Goal: Use online tool/utility: Use online tool/utility

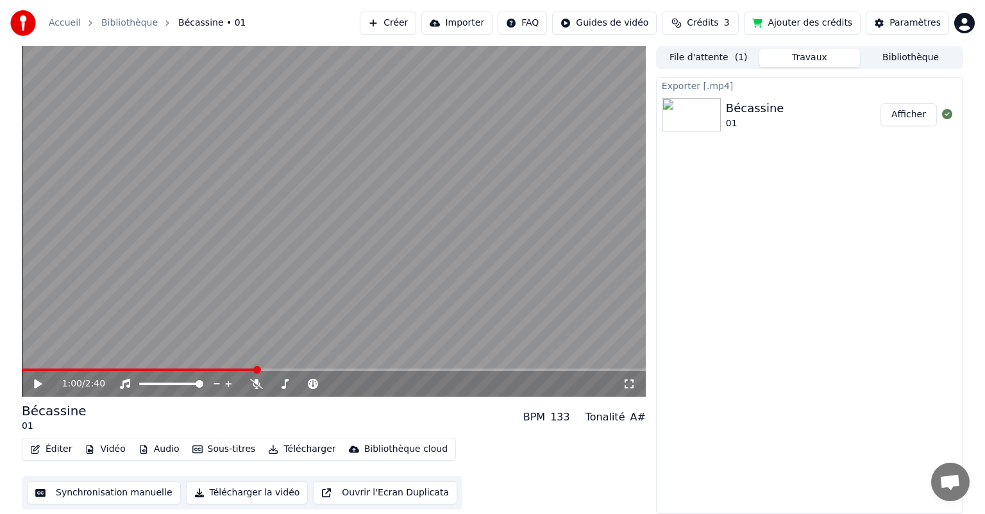
click at [703, 231] on div "Exporter [.mp4] Bécassine 01 Afficher" at bounding box center [809, 295] width 307 height 437
click at [138, 490] on button "Synchronisation manuelle" at bounding box center [104, 493] width 154 height 23
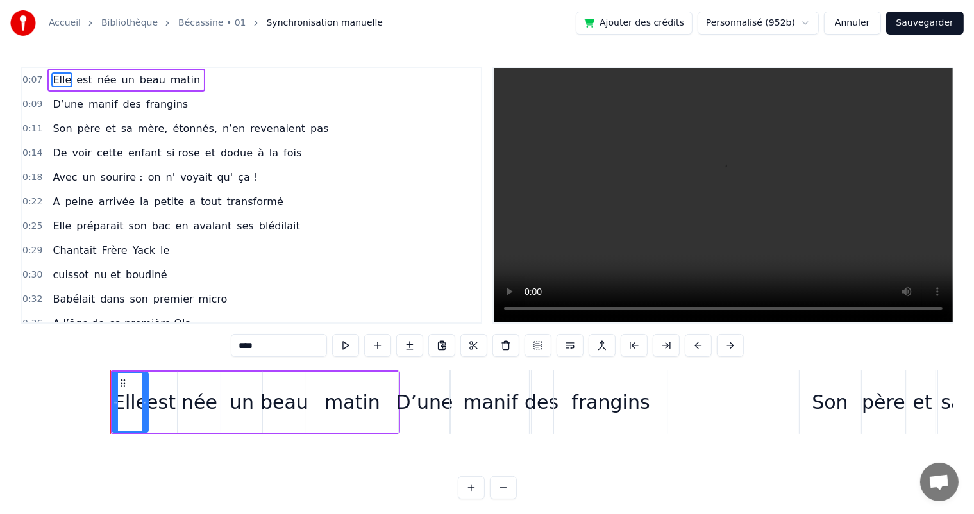
scroll to position [0, 1411]
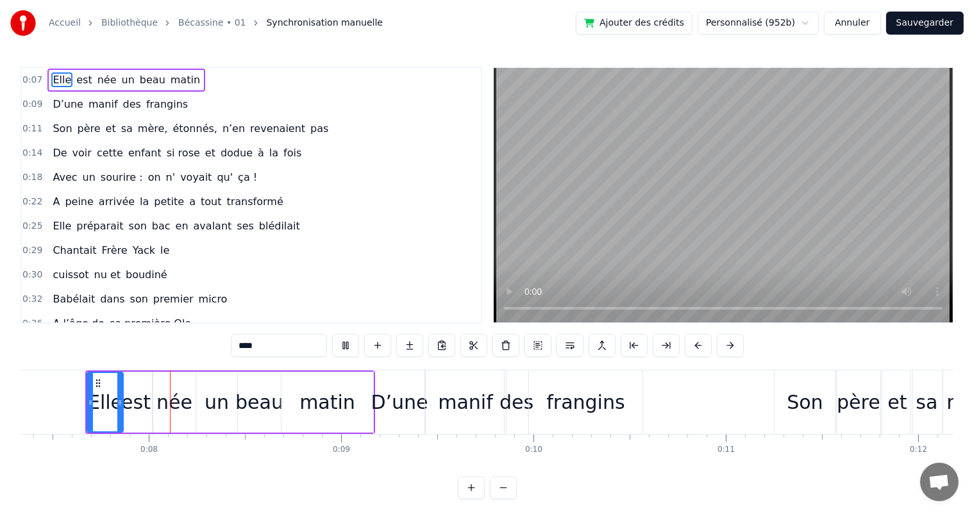
click at [867, 235] on video at bounding box center [723, 195] width 459 height 255
click at [47, 78] on div "Elle est née un beau matin" at bounding box center [126, 80] width 158 height 23
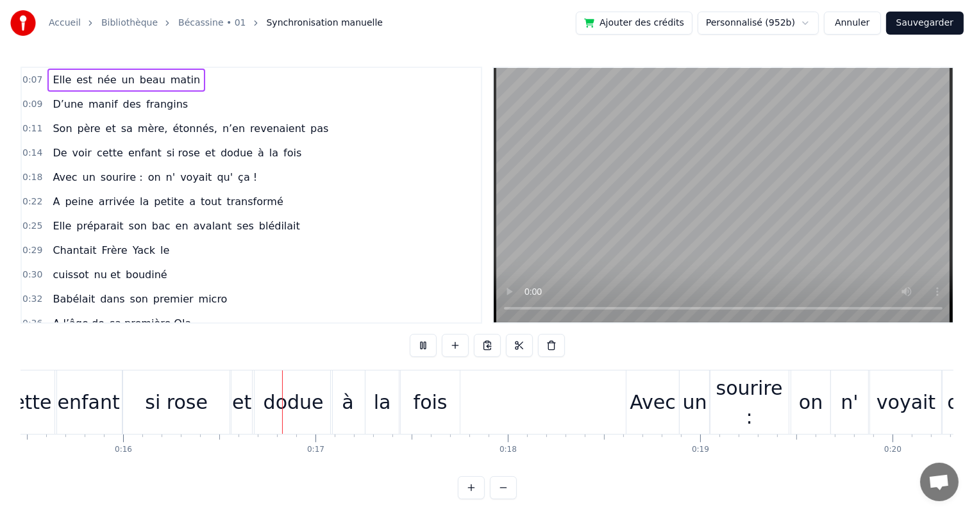
scroll to position [0, 3066]
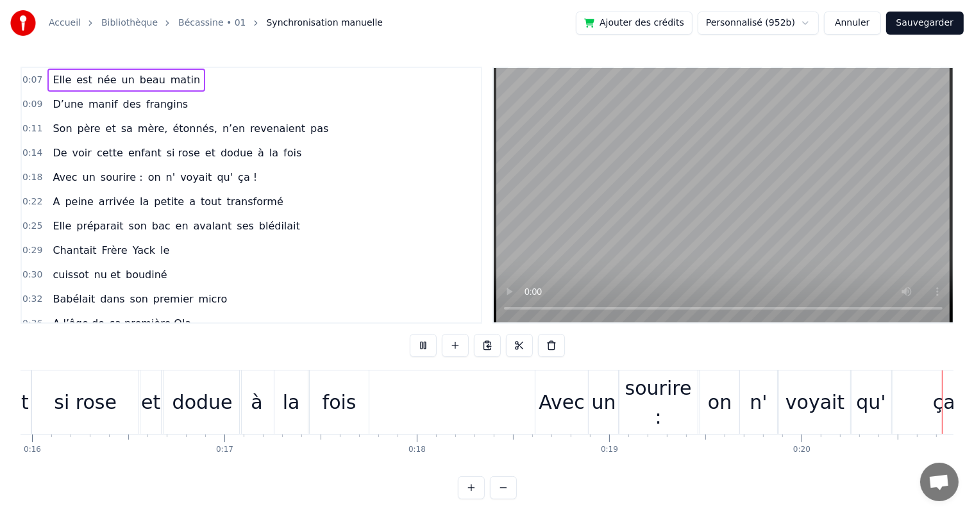
click at [841, 261] on video at bounding box center [723, 195] width 459 height 255
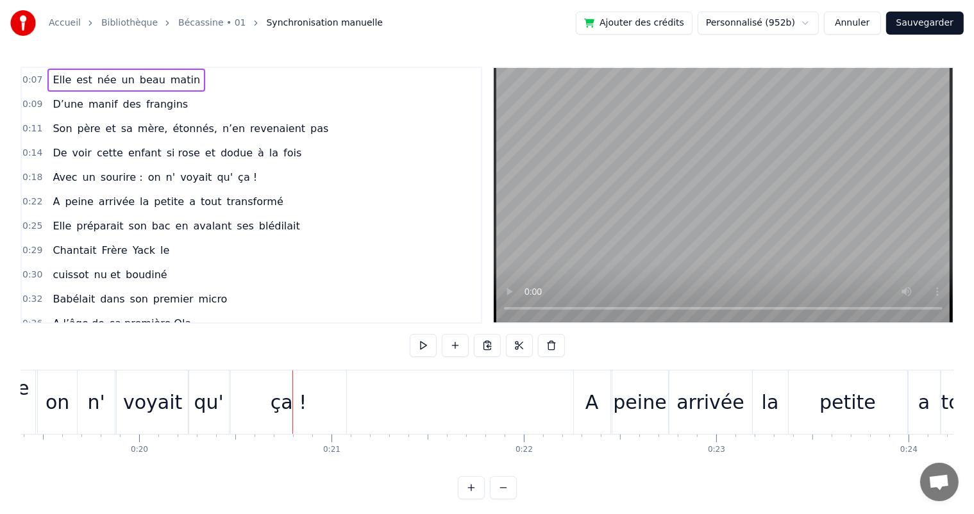
scroll to position [0, 3876]
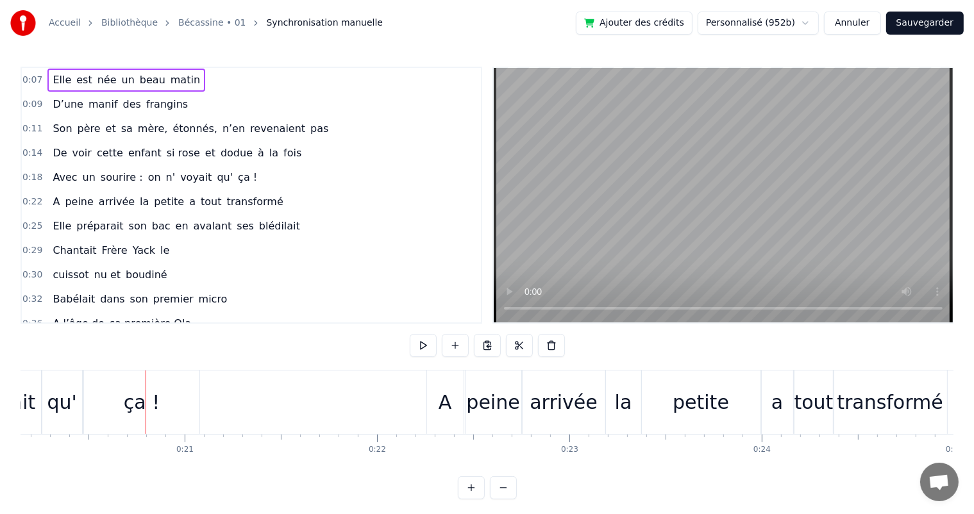
click at [47, 74] on div "Elle est née un beau matin" at bounding box center [126, 80] width 158 height 23
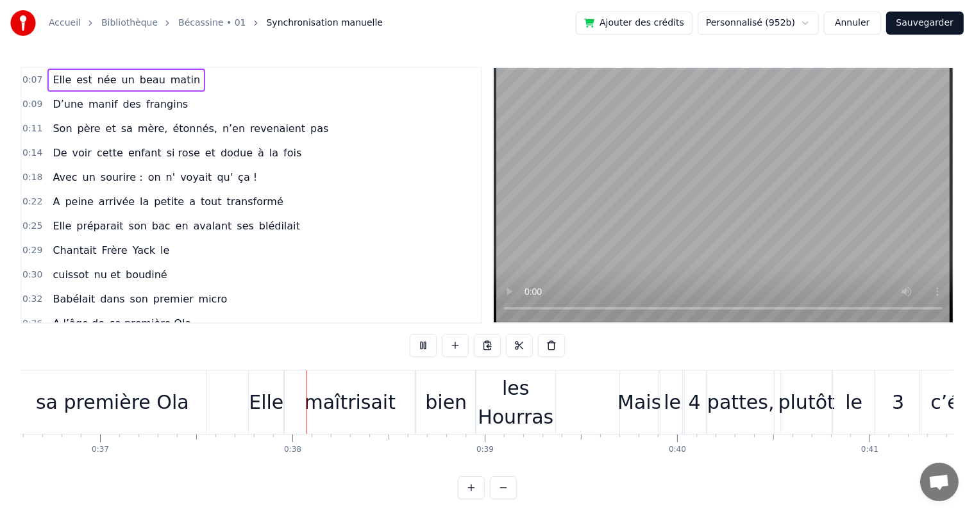
scroll to position [0, 7116]
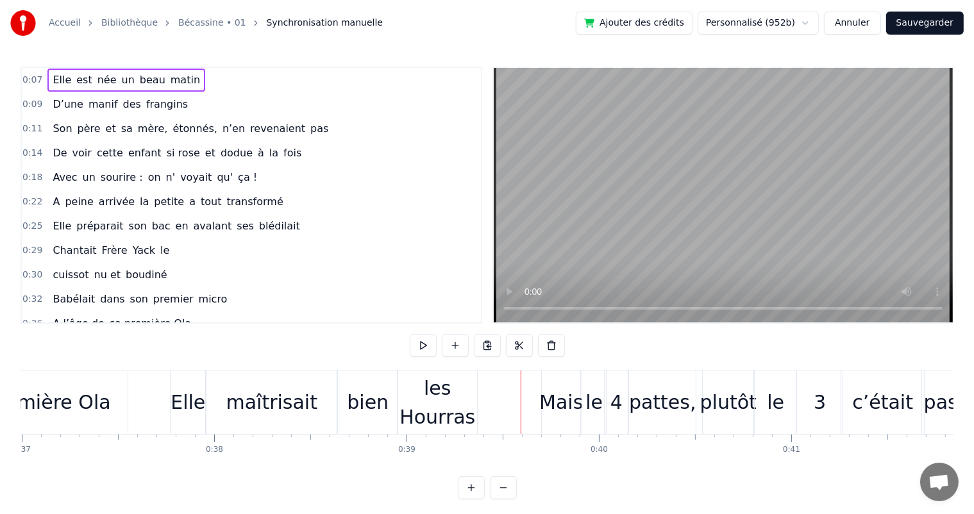
click at [50, 205] on div "A peine arrivée la petite a tout transformé" at bounding box center [167, 201] width 240 height 23
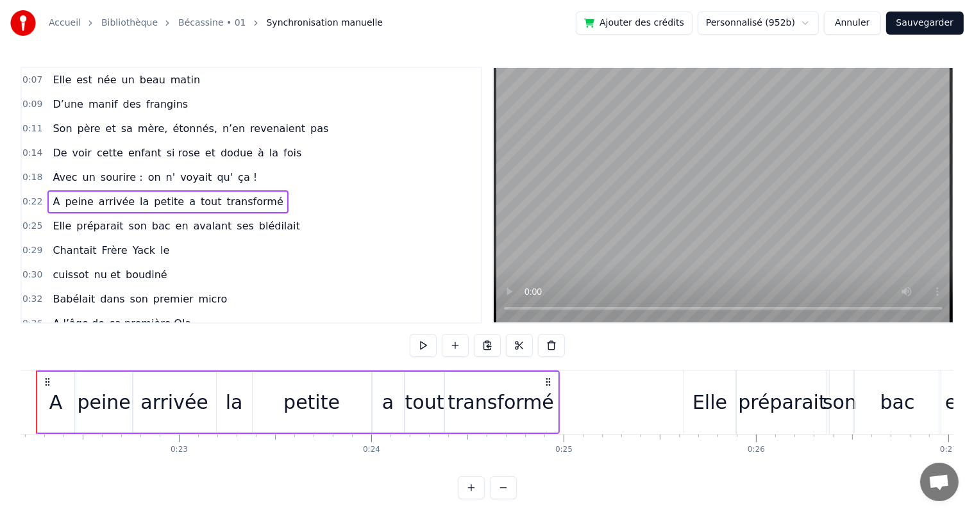
scroll to position [0, 4217]
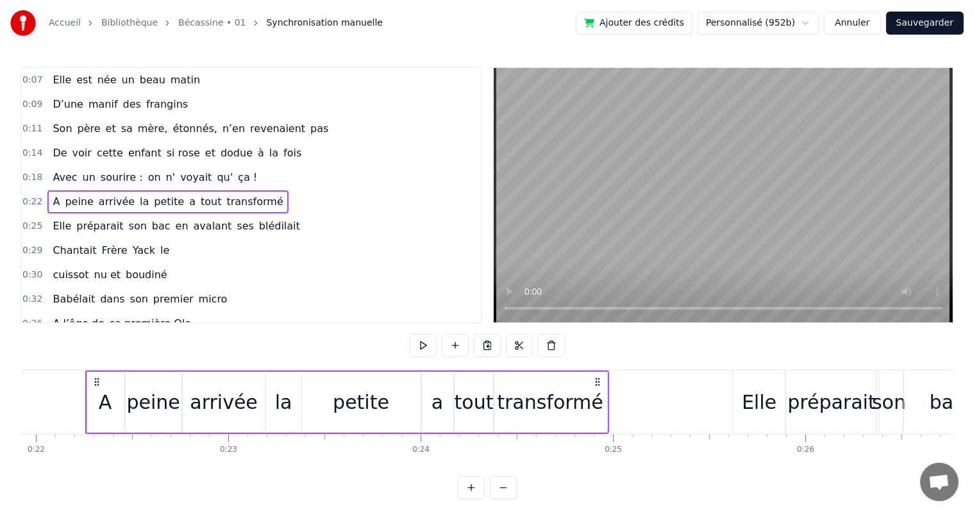
click at [51, 316] on span "A l’âge de" at bounding box center [78, 323] width 54 height 15
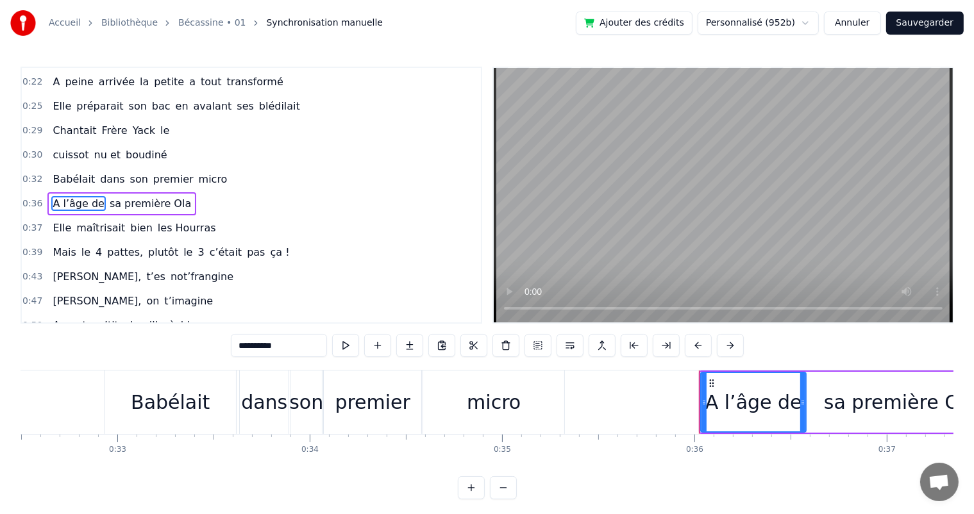
scroll to position [0, 6866]
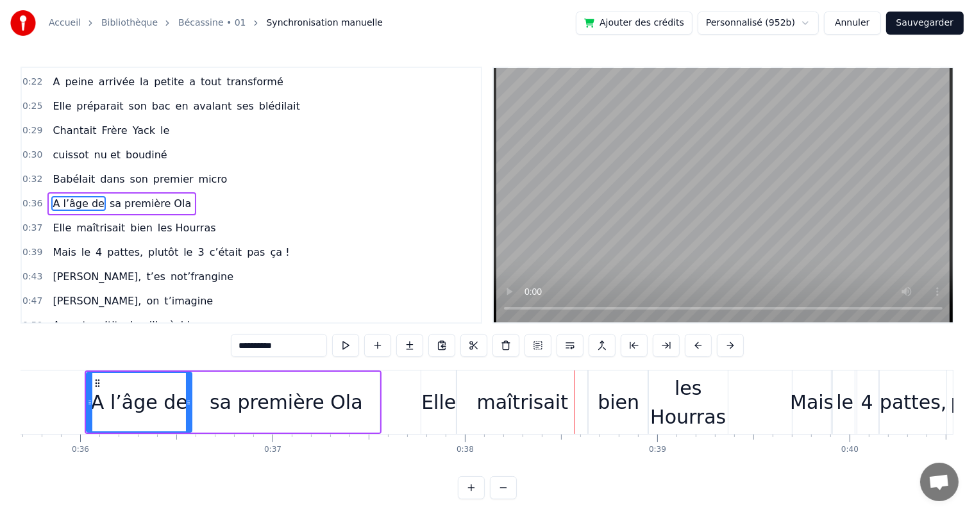
click at [150, 373] on div "A l’âge de" at bounding box center [139, 402] width 104 height 58
click at [339, 339] on button at bounding box center [345, 345] width 27 height 23
click at [281, 385] on div "sa première Ola" at bounding box center [285, 402] width 187 height 61
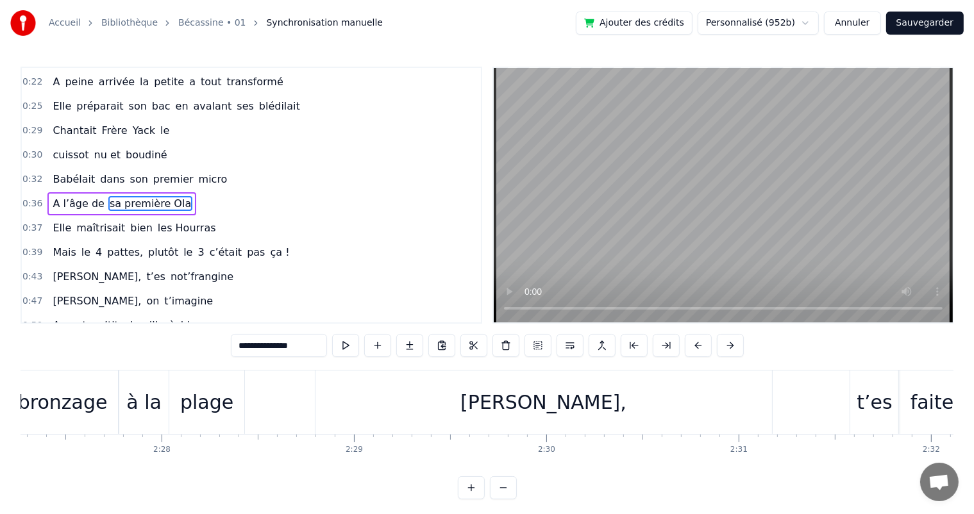
scroll to position [0, 28277]
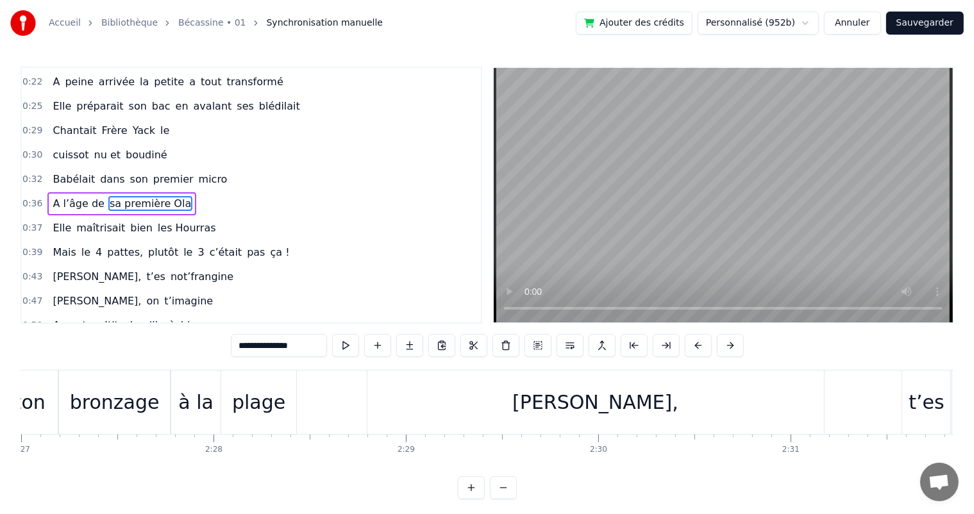
click at [593, 395] on div "[PERSON_NAME]," at bounding box center [595, 402] width 166 height 29
type input "*********"
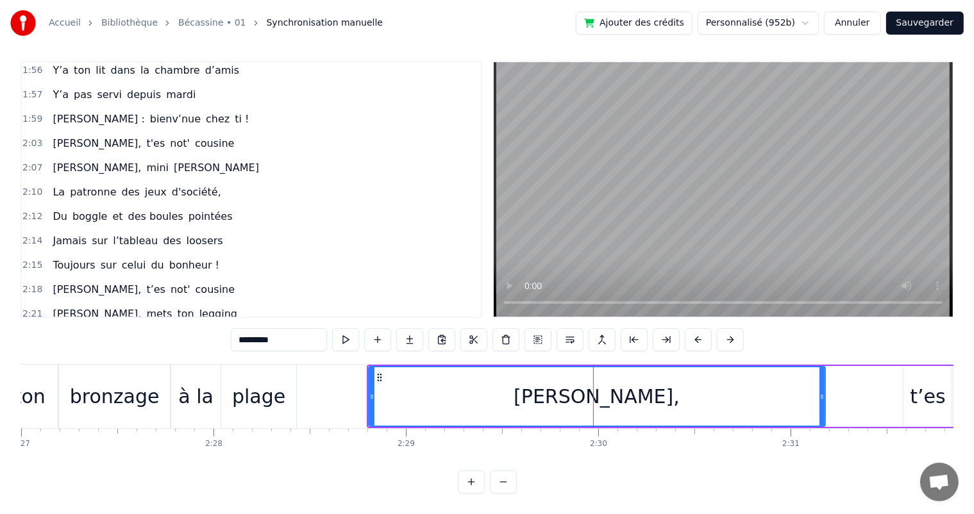
scroll to position [995, 0]
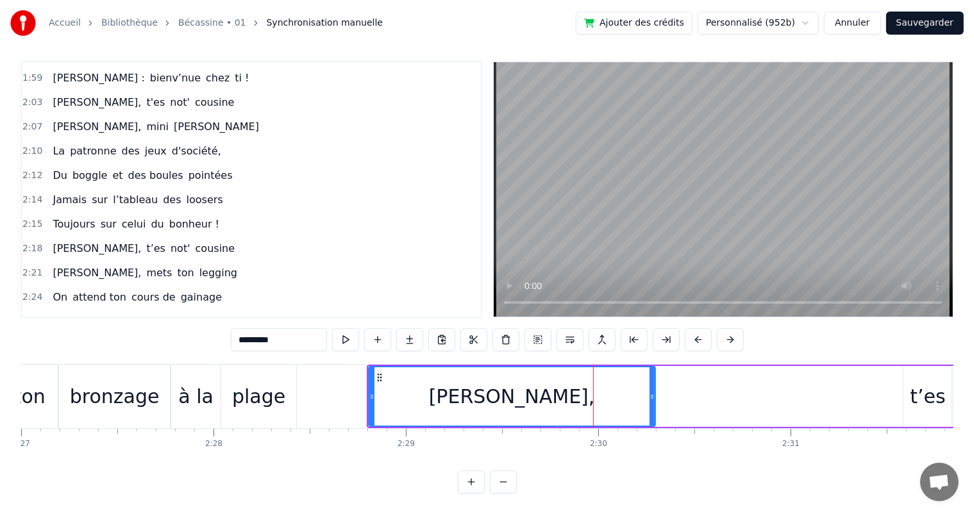
drag, startPoint x: 819, startPoint y: 382, endPoint x: 649, endPoint y: 376, distance: 170.0
click at [650, 376] on div at bounding box center [652, 396] width 5 height 58
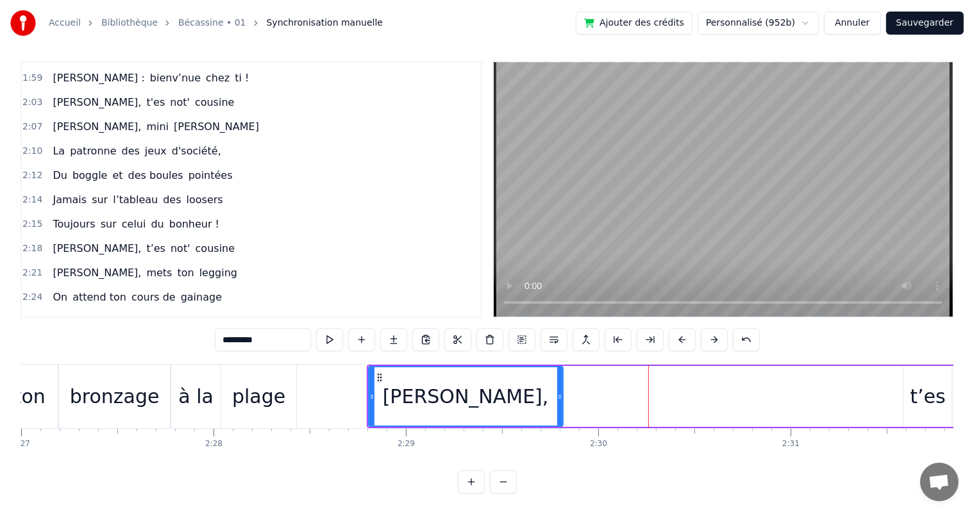
drag, startPoint x: 649, startPoint y: 376, endPoint x: 557, endPoint y: 380, distance: 92.4
click at [557, 380] on div at bounding box center [559, 396] width 5 height 58
click at [361, 331] on button at bounding box center [361, 339] width 27 height 23
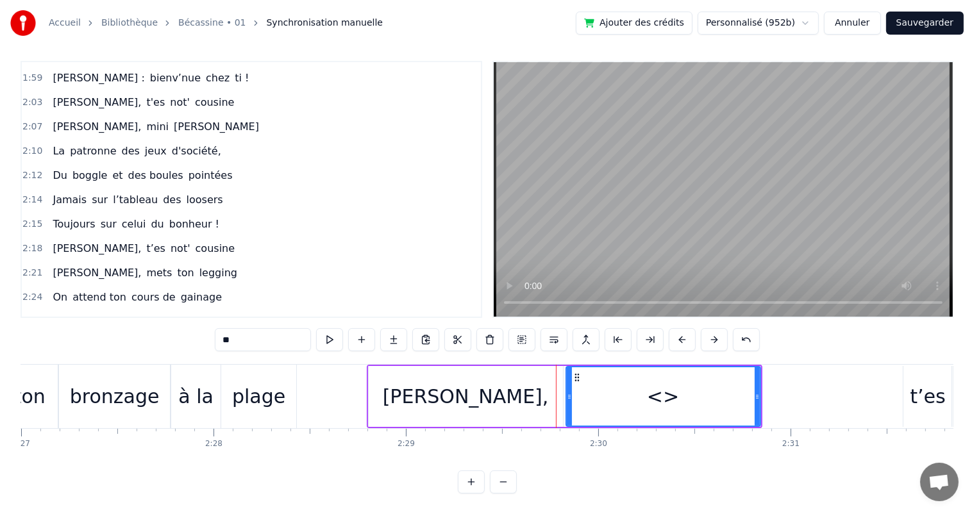
drag, startPoint x: 261, startPoint y: 333, endPoint x: 212, endPoint y: 330, distance: 48.8
click at [212, 330] on div "0:07 [PERSON_NAME] est née un beau matin 0:09 D’une manif des frangins 0:11 Son…" at bounding box center [487, 277] width 933 height 433
drag, startPoint x: 759, startPoint y: 383, endPoint x: 827, endPoint y: 368, distance: 70.3
click at [827, 368] on div at bounding box center [825, 396] width 5 height 58
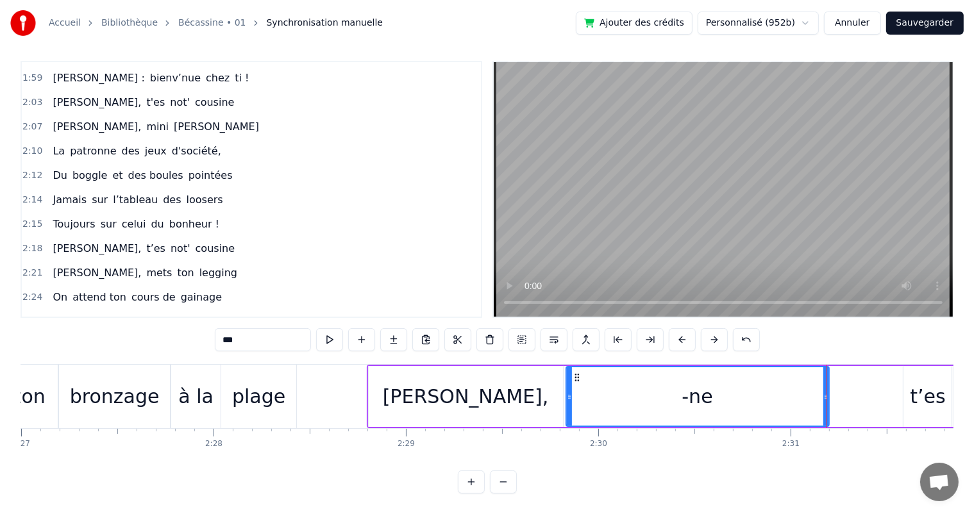
type input "***"
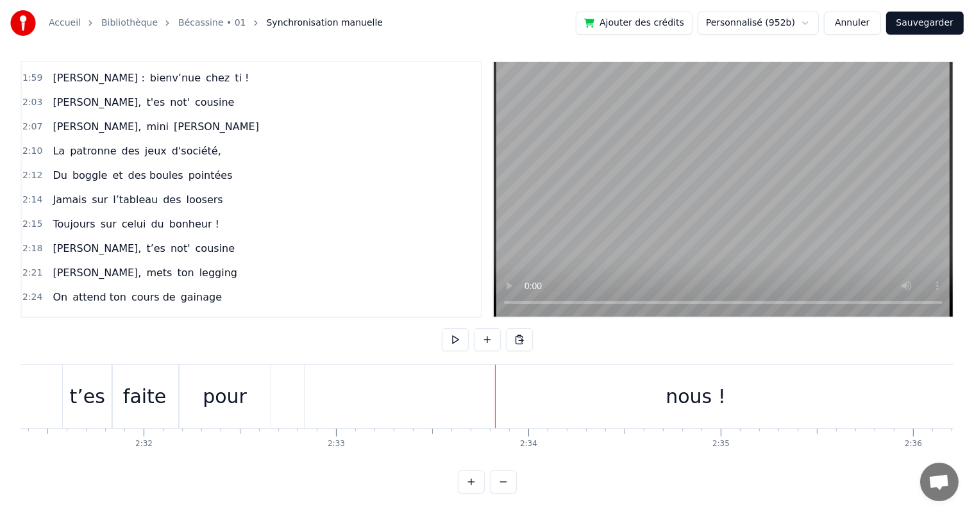
scroll to position [0, 29108]
click at [72, 339] on span "[PERSON_NAME]," at bounding box center [96, 346] width 91 height 15
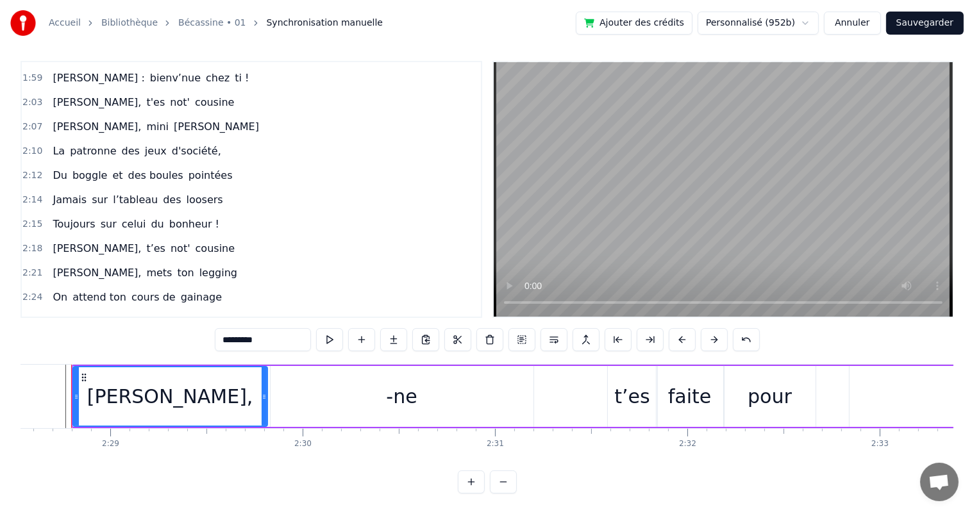
scroll to position [0, 28559]
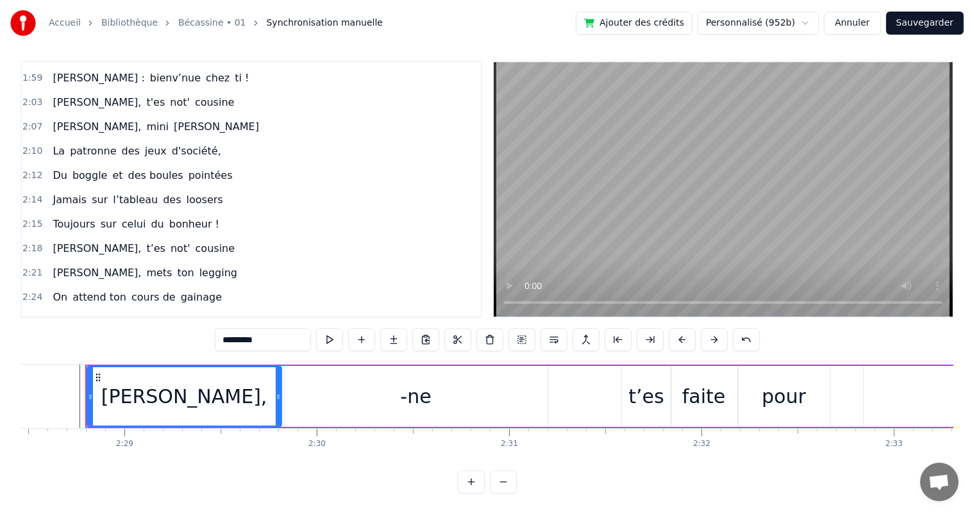
click at [232, 405] on div "[PERSON_NAME]," at bounding box center [184, 396] width 193 height 58
click at [267, 328] on input "*********" at bounding box center [263, 339] width 96 height 23
click at [69, 314] on span "Avant ton" at bounding box center [77, 321] width 52 height 15
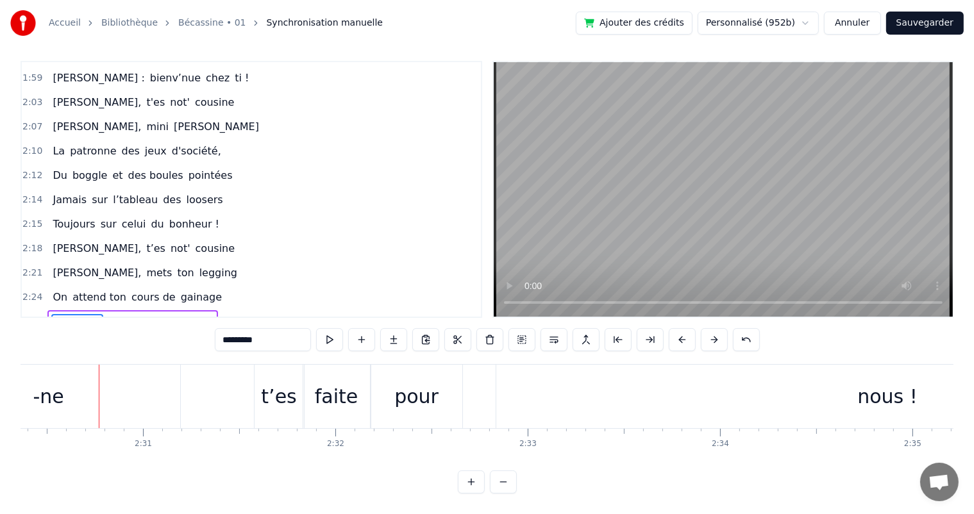
scroll to position [0, 28938]
click at [51, 365] on div "-ne" at bounding box center [35, 396] width 263 height 63
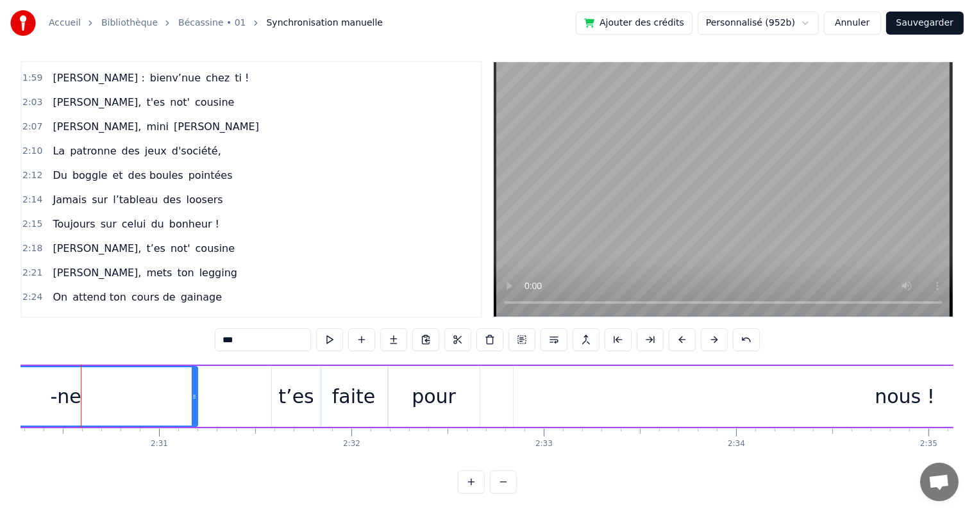
scroll to position [0, 28905]
click at [229, 328] on input "***" at bounding box center [263, 339] width 96 height 23
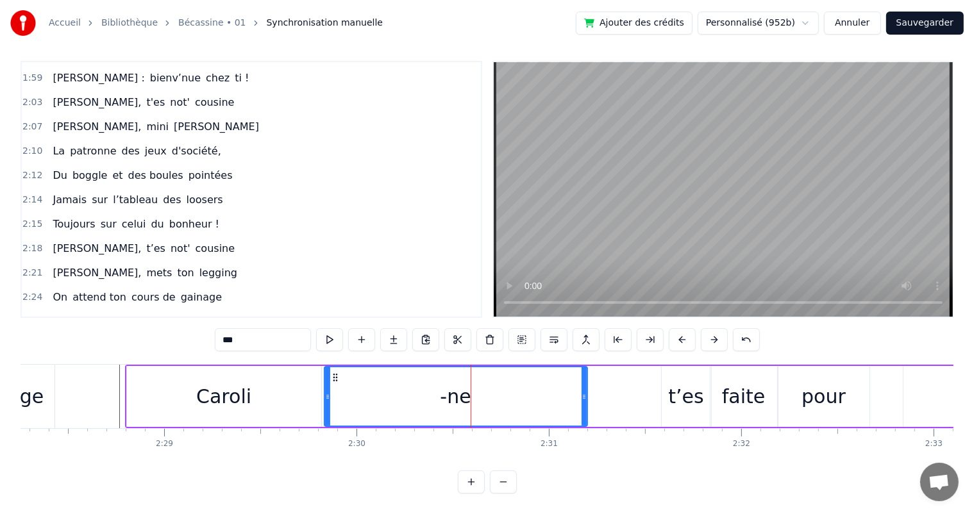
scroll to position [0, 28494]
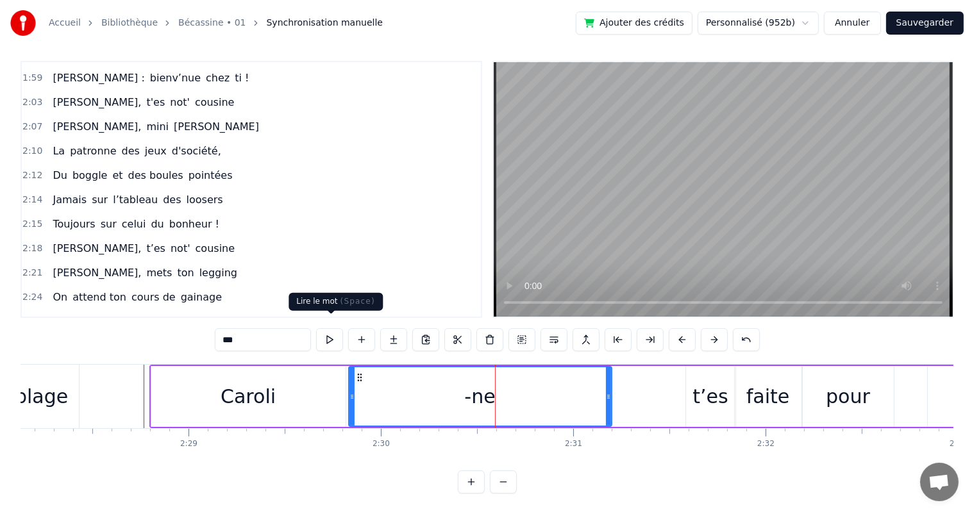
click at [330, 328] on button at bounding box center [329, 339] width 27 height 23
click at [300, 379] on div "Caroli" at bounding box center [248, 396] width 194 height 61
type input "******"
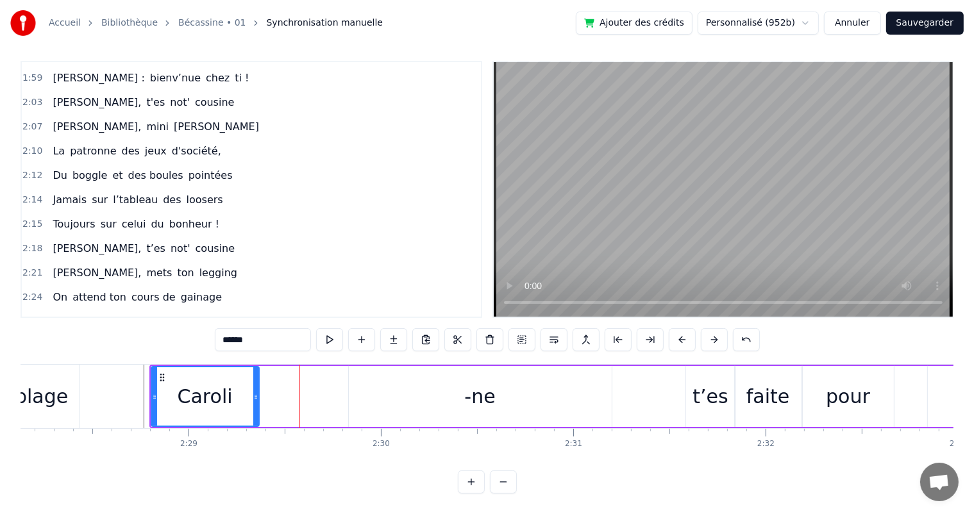
drag, startPoint x: 344, startPoint y: 376, endPoint x: 257, endPoint y: 372, distance: 86.7
click at [257, 372] on div at bounding box center [255, 396] width 5 height 58
click at [364, 332] on button at bounding box center [361, 339] width 27 height 23
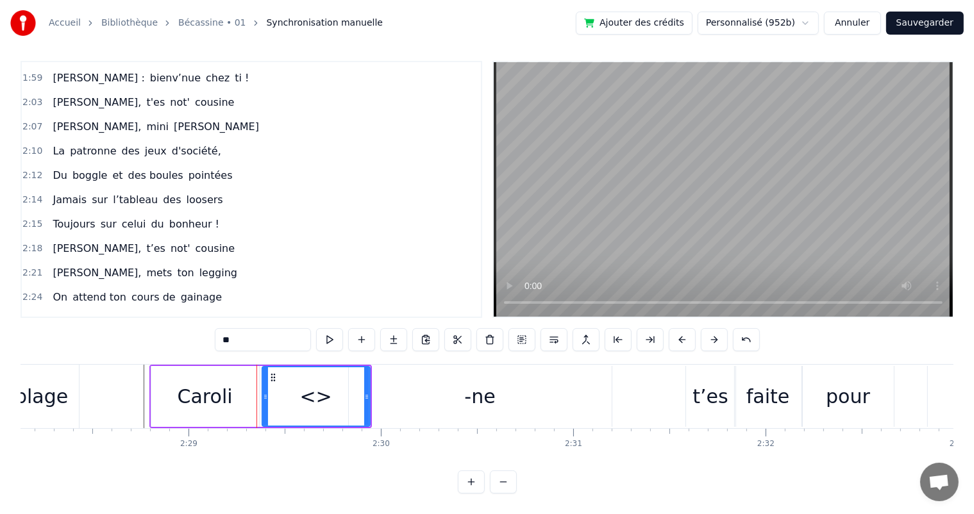
drag, startPoint x: 260, startPoint y: 326, endPoint x: 149, endPoint y: 323, distance: 111.6
click at [149, 323] on div "0:07 [PERSON_NAME] est née un beau matin 0:09 D’une manif des frangins 0:11 Son…" at bounding box center [487, 277] width 933 height 433
type input "*"
click at [299, 385] on div "li" at bounding box center [316, 396] width 106 height 58
click at [227, 331] on input "**" at bounding box center [263, 339] width 96 height 23
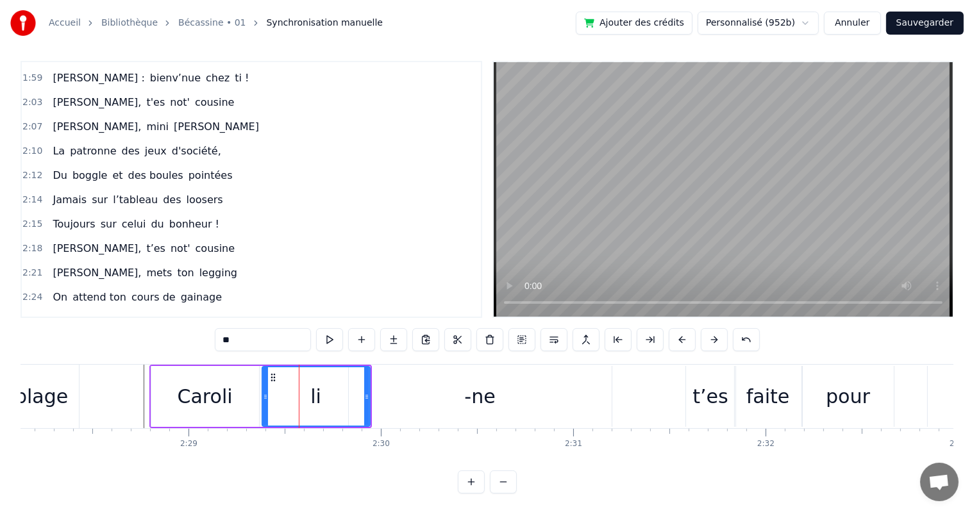
type input "*"
click at [58, 314] on span "Avant ton" at bounding box center [77, 321] width 52 height 15
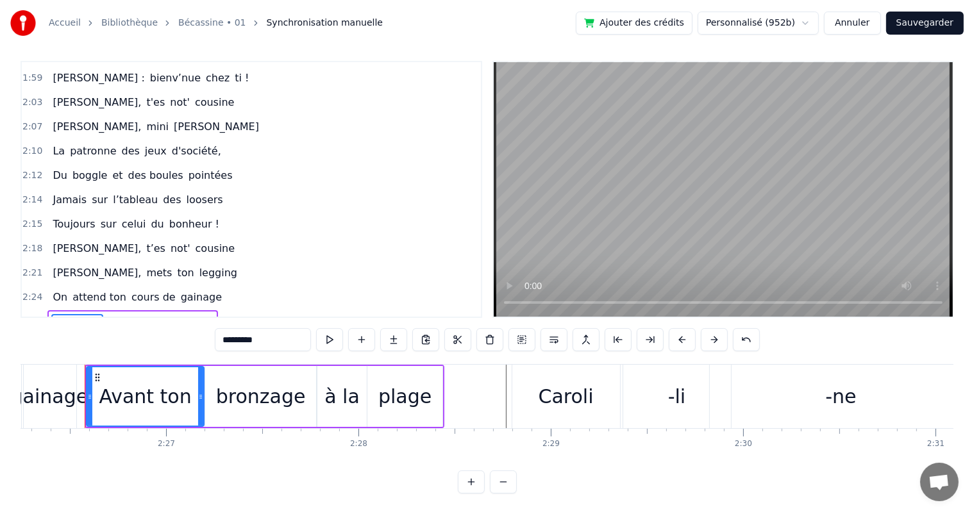
scroll to position [0, 28131]
click at [539, 366] on div "Caroli" at bounding box center [567, 396] width 108 height 63
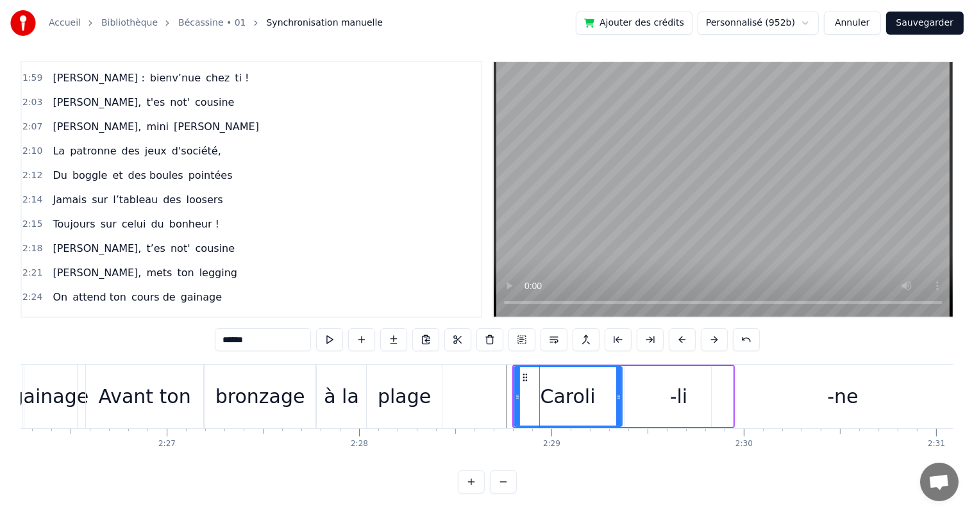
click at [294, 333] on input "******" at bounding box center [263, 339] width 96 height 23
click at [355, 382] on div "à la" at bounding box center [341, 396] width 35 height 29
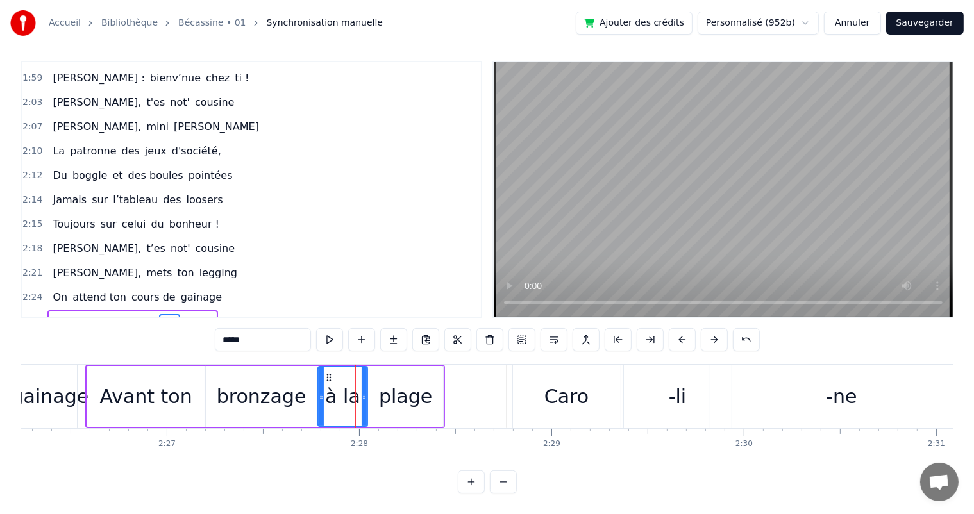
click at [224, 328] on input "****" at bounding box center [263, 339] width 96 height 23
click at [235, 366] on div "bronzage" at bounding box center [261, 396] width 111 height 61
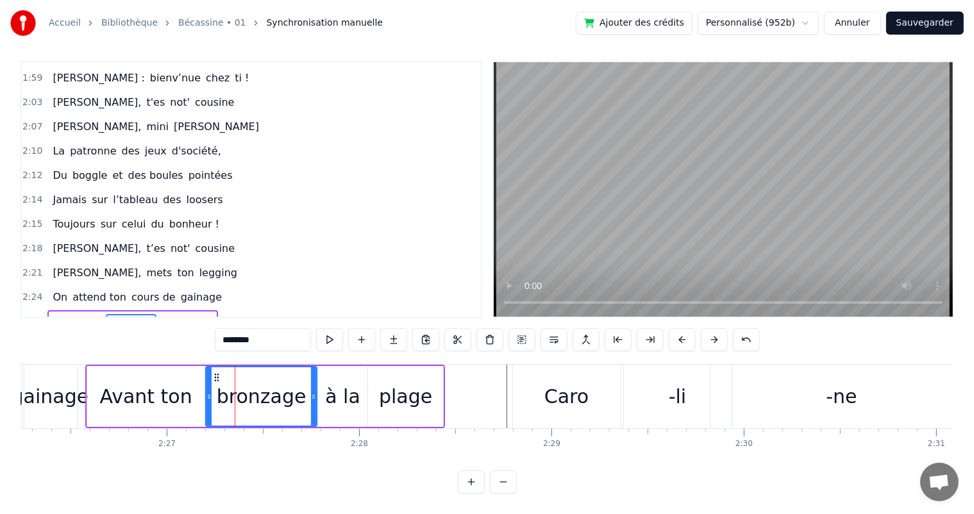
click at [278, 328] on input "********" at bounding box center [263, 339] width 96 height 23
click at [339, 382] on div "à la" at bounding box center [342, 396] width 35 height 29
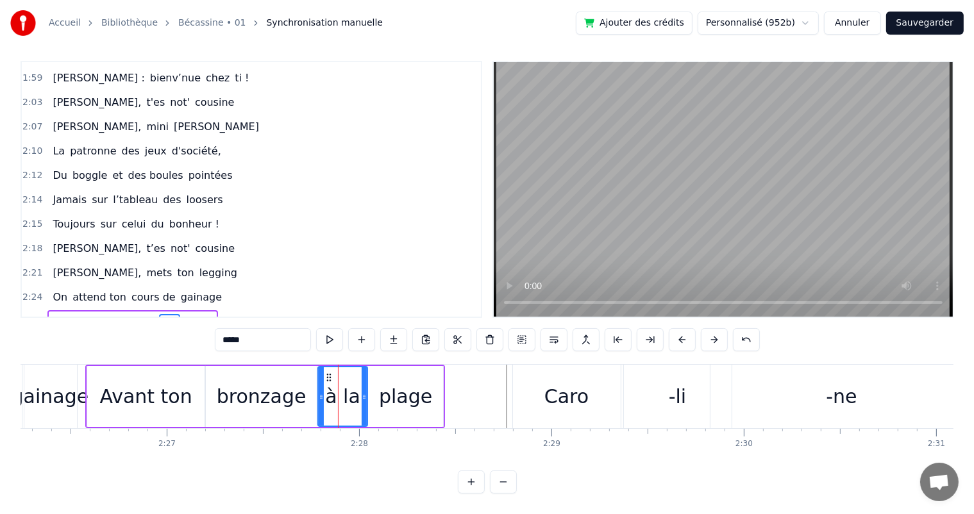
click at [245, 329] on input "****" at bounding box center [263, 339] width 96 height 23
click at [412, 382] on div "plage" at bounding box center [405, 396] width 53 height 29
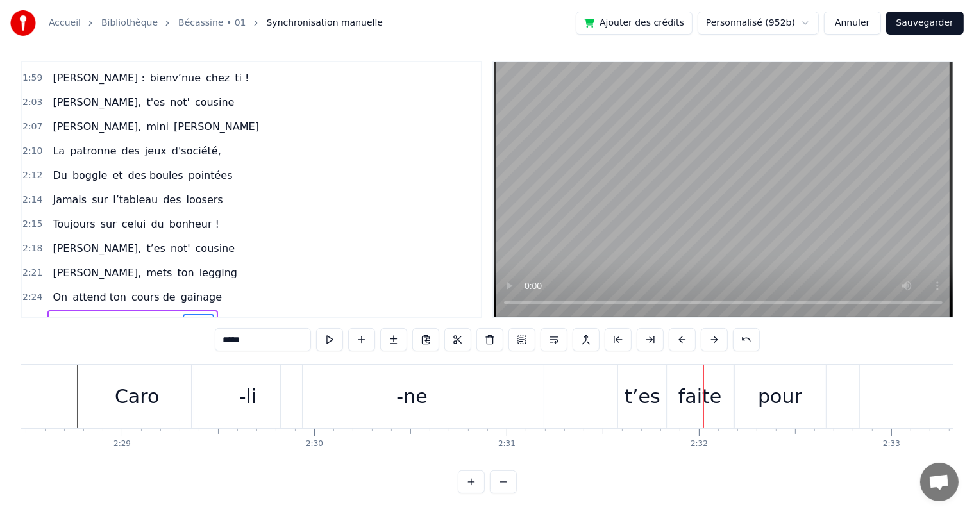
scroll to position [0, 28537]
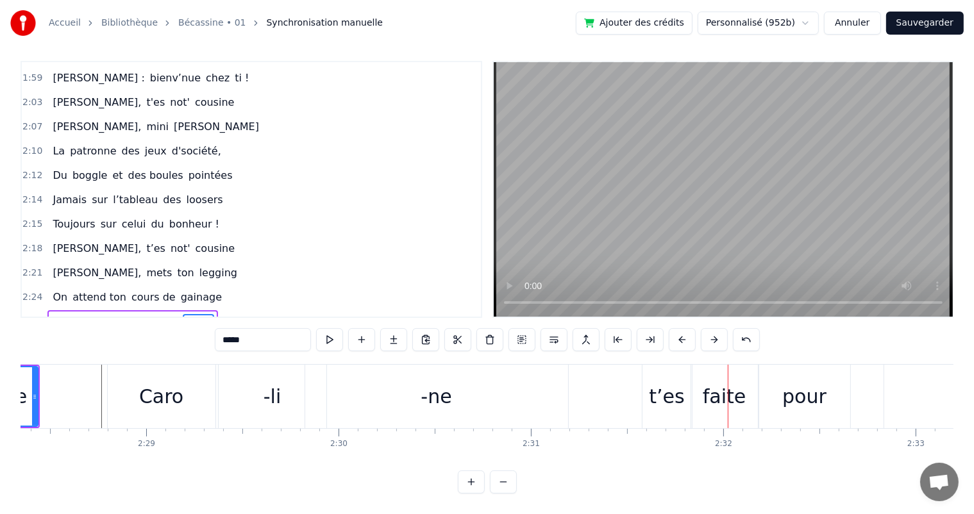
click at [344, 376] on div "-ne" at bounding box center [436, 396] width 263 height 63
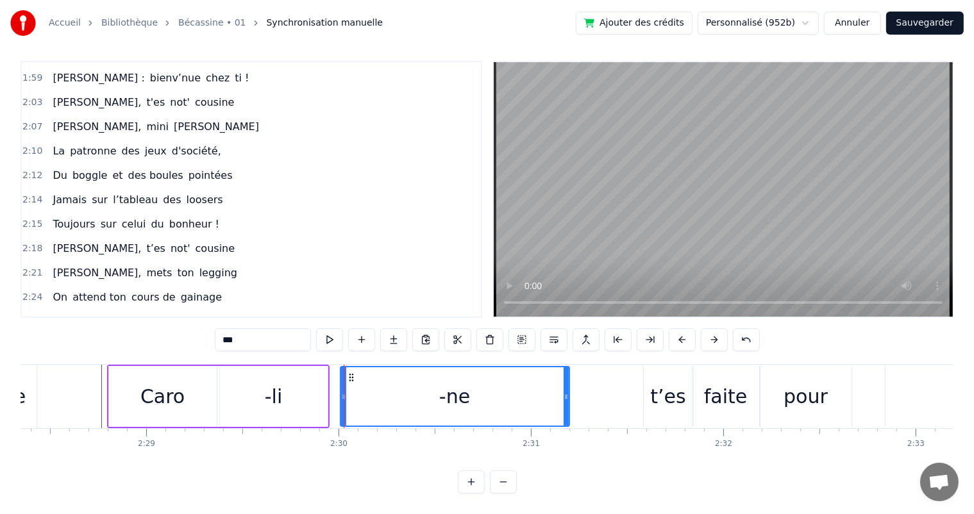
drag, startPoint x: 308, startPoint y: 380, endPoint x: 342, endPoint y: 379, distance: 34.0
click at [342, 379] on div at bounding box center [343, 396] width 5 height 58
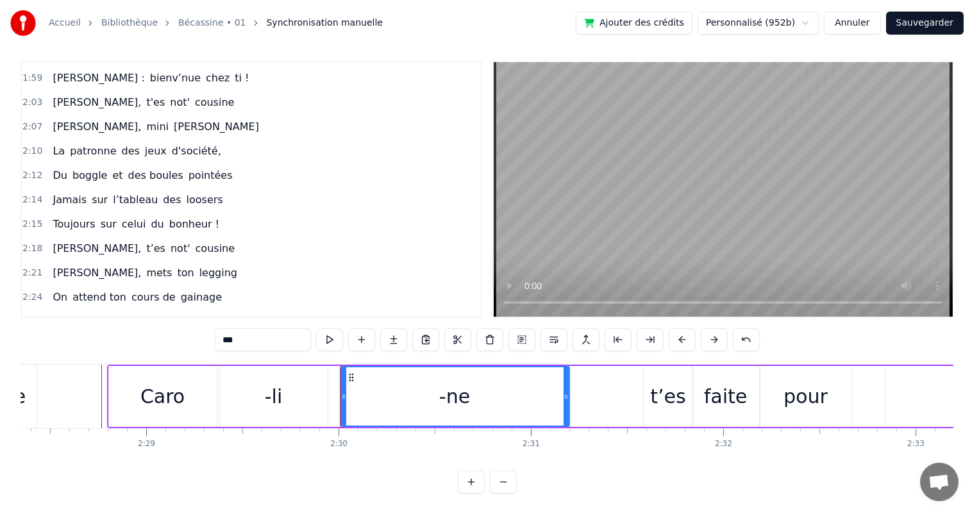
click at [314, 382] on div "-li" at bounding box center [274, 396] width 108 height 61
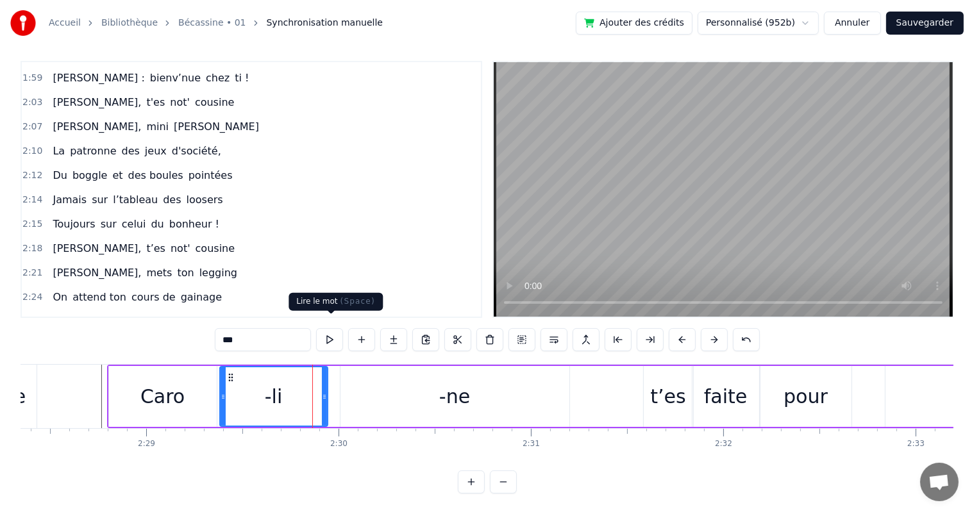
click at [328, 328] on button at bounding box center [329, 339] width 27 height 23
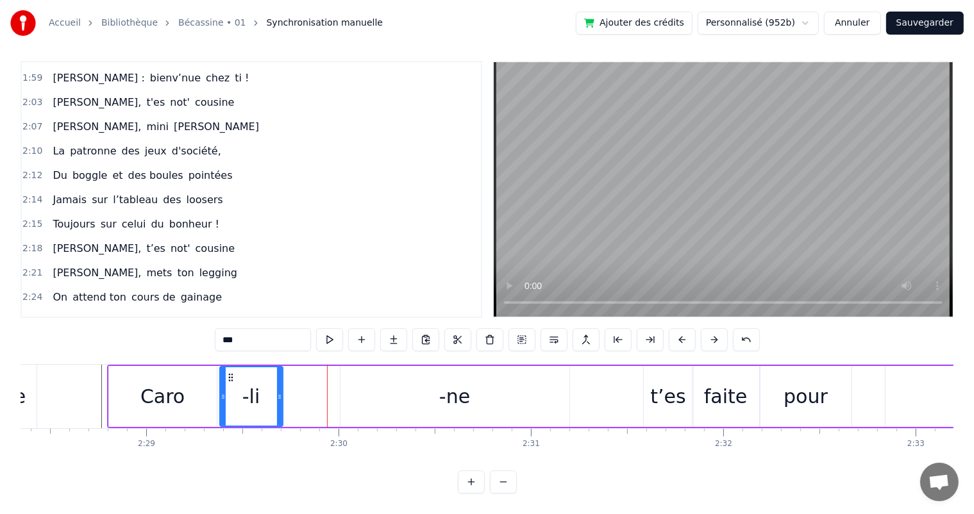
drag, startPoint x: 326, startPoint y: 387, endPoint x: 281, endPoint y: 392, distance: 45.1
click at [281, 392] on div at bounding box center [279, 396] width 5 height 58
click at [357, 388] on div "-ne" at bounding box center [454, 396] width 229 height 61
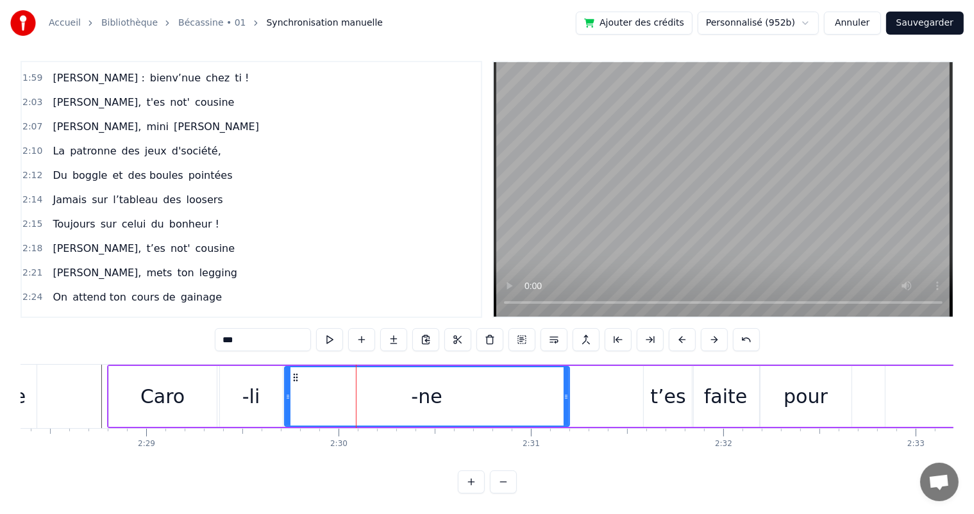
drag, startPoint x: 343, startPoint y: 385, endPoint x: 287, endPoint y: 385, distance: 55.8
click at [287, 392] on icon at bounding box center [287, 397] width 5 height 10
click at [224, 396] on div "-li" at bounding box center [251, 396] width 63 height 61
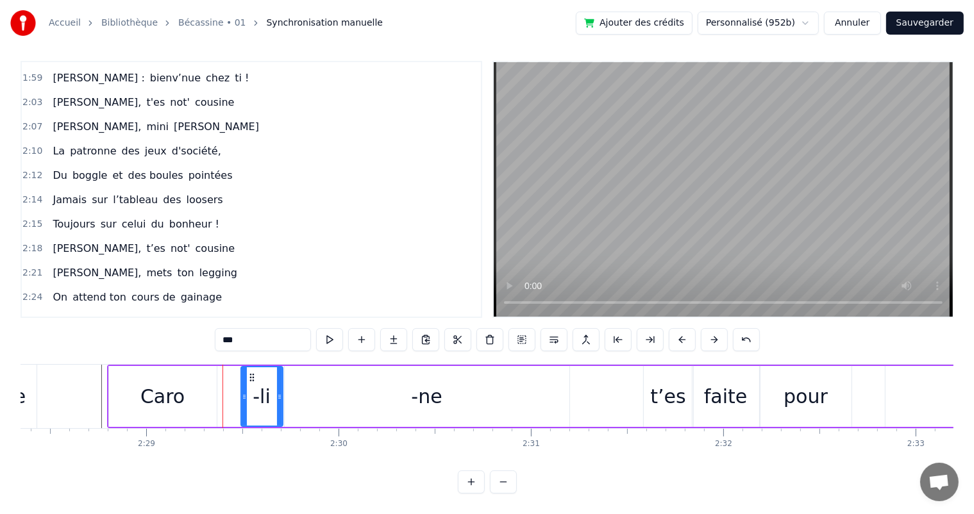
drag, startPoint x: 220, startPoint y: 392, endPoint x: 241, endPoint y: 392, distance: 21.2
click at [242, 392] on div at bounding box center [244, 396] width 5 height 58
click at [212, 390] on div "Caro" at bounding box center [163, 396] width 108 height 61
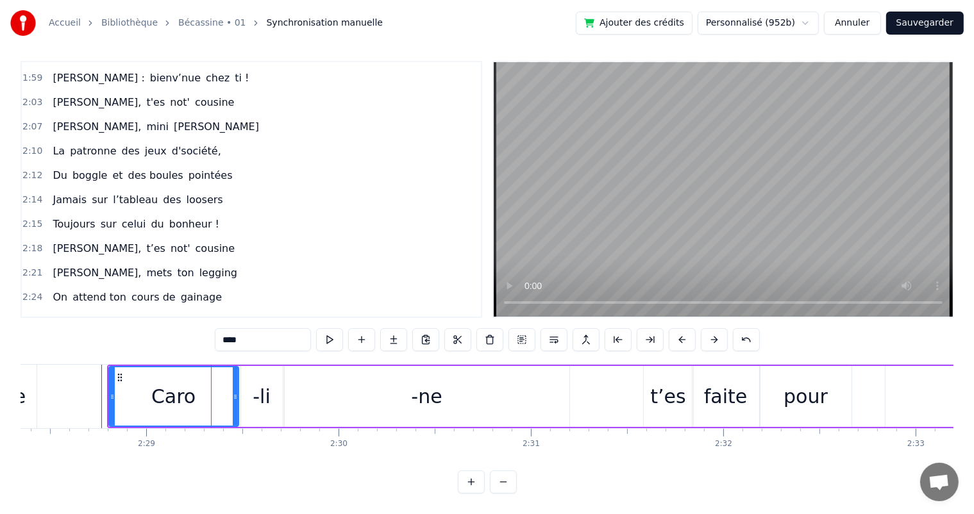
drag, startPoint x: 215, startPoint y: 389, endPoint x: 237, endPoint y: 385, distance: 22.1
click at [237, 392] on icon at bounding box center [235, 397] width 5 height 10
click at [69, 314] on span "Avant ton" at bounding box center [77, 321] width 52 height 15
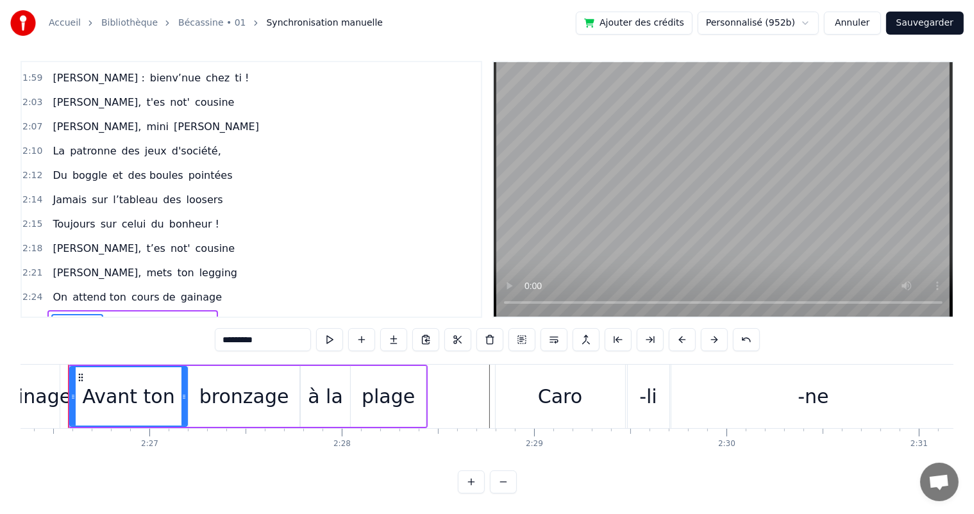
scroll to position [0, 28131]
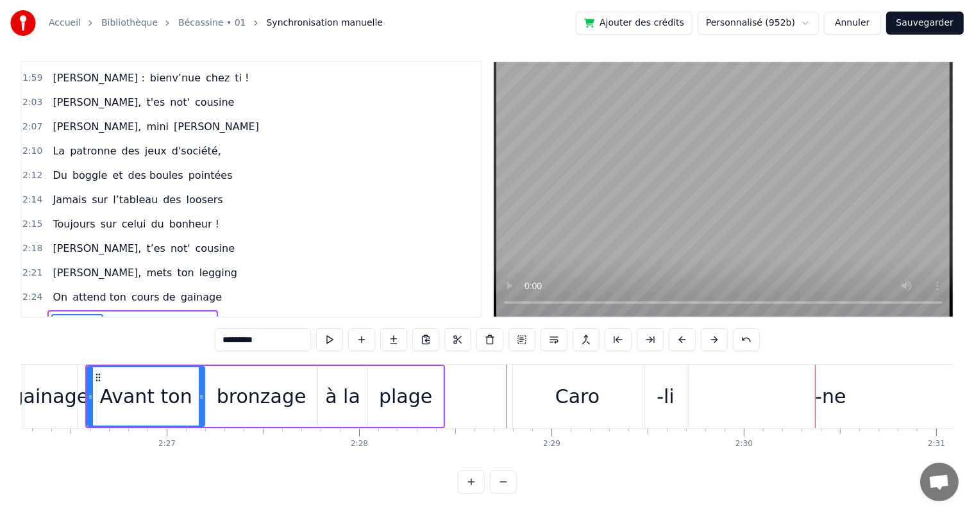
click at [594, 386] on div "Caro" at bounding box center [577, 396] width 44 height 29
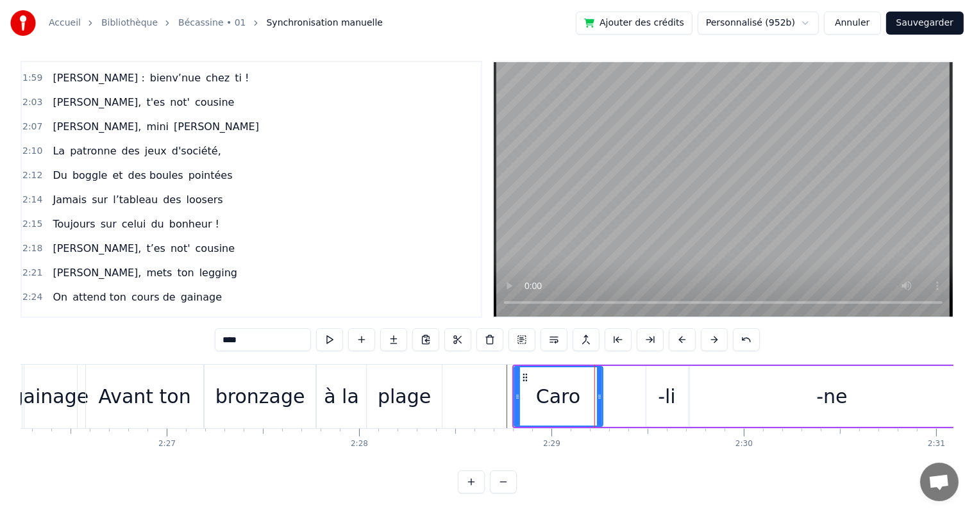
drag, startPoint x: 639, startPoint y: 387, endPoint x: 598, endPoint y: 382, distance: 41.4
click at [598, 392] on icon at bounding box center [599, 397] width 5 height 10
click at [672, 395] on div "-li" at bounding box center [667, 396] width 18 height 29
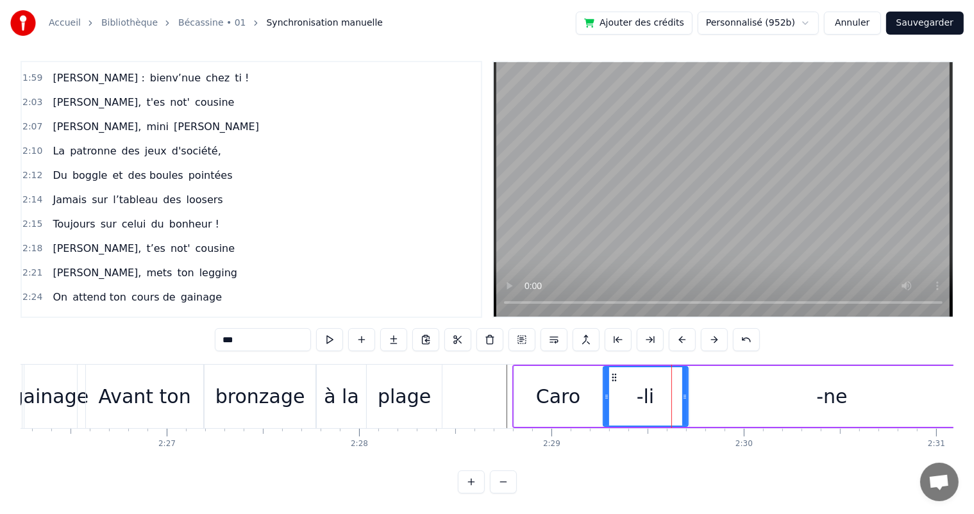
drag, startPoint x: 646, startPoint y: 385, endPoint x: 603, endPoint y: 385, distance: 43.0
click at [604, 392] on icon at bounding box center [606, 397] width 5 height 10
click at [340, 328] on button at bounding box center [329, 339] width 27 height 23
drag, startPoint x: 682, startPoint y: 385, endPoint x: 673, endPoint y: 387, distance: 9.2
click at [673, 392] on icon at bounding box center [675, 397] width 5 height 10
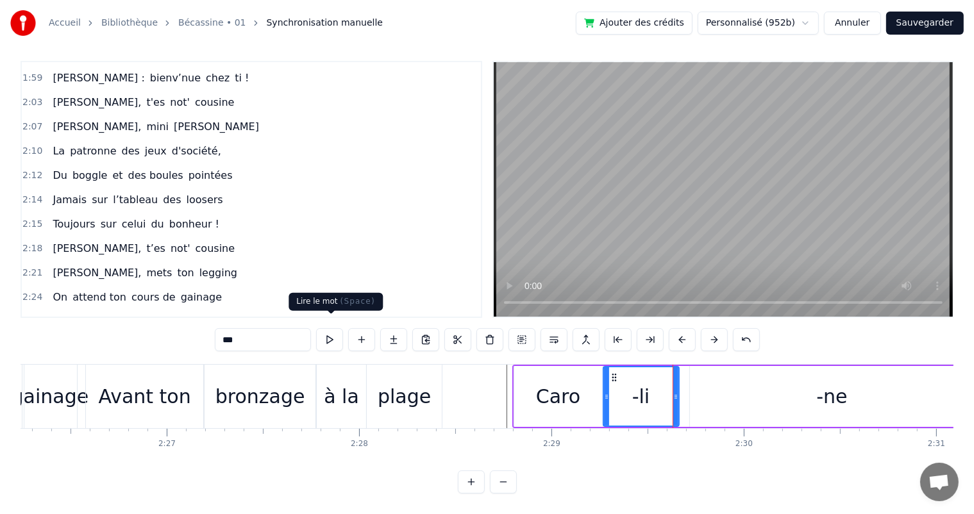
click at [335, 329] on button at bounding box center [329, 339] width 27 height 23
click at [725, 382] on div "-ne" at bounding box center [832, 396] width 285 height 61
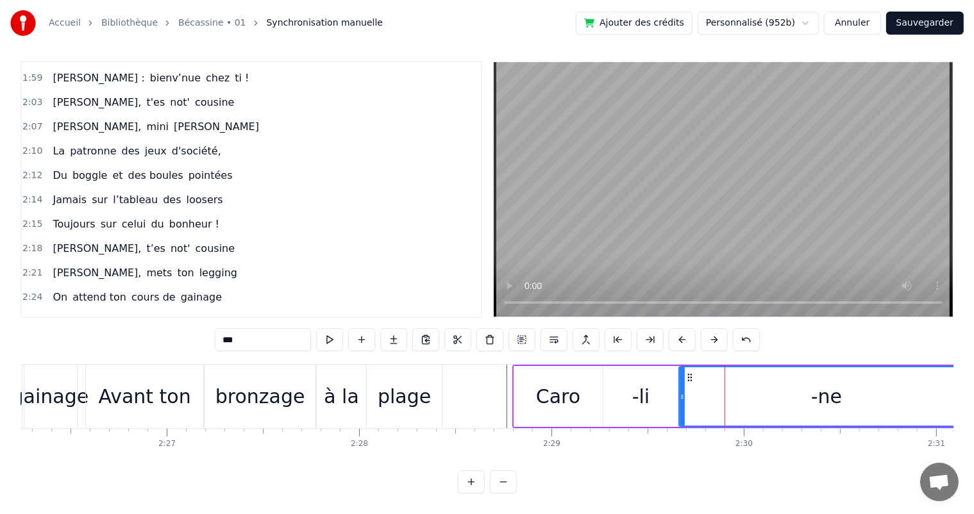
drag, startPoint x: 691, startPoint y: 382, endPoint x: 680, endPoint y: 382, distance: 10.9
click at [680, 392] on icon at bounding box center [682, 397] width 5 height 10
click at [565, 395] on div "Caro" at bounding box center [558, 396] width 44 height 29
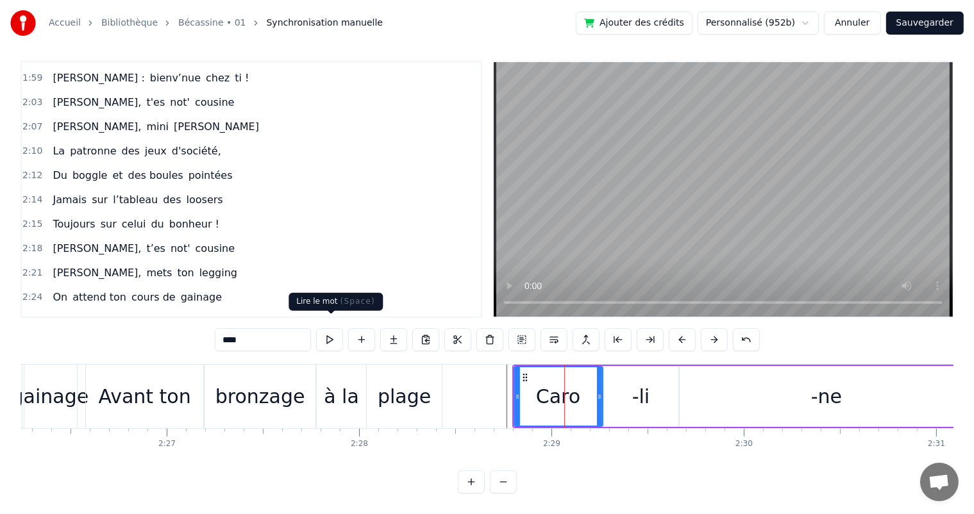
click at [329, 328] on button at bounding box center [329, 339] width 27 height 23
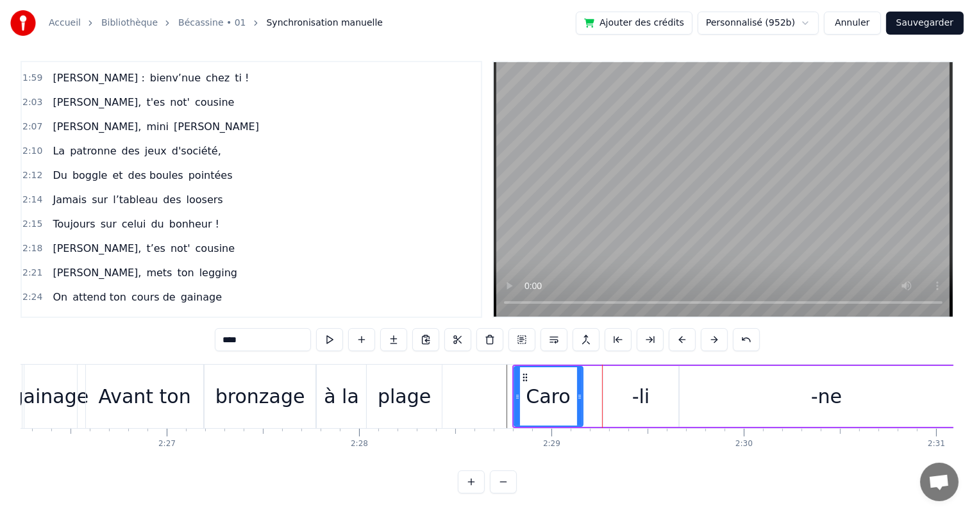
drag, startPoint x: 598, startPoint y: 382, endPoint x: 632, endPoint y: 394, distance: 35.5
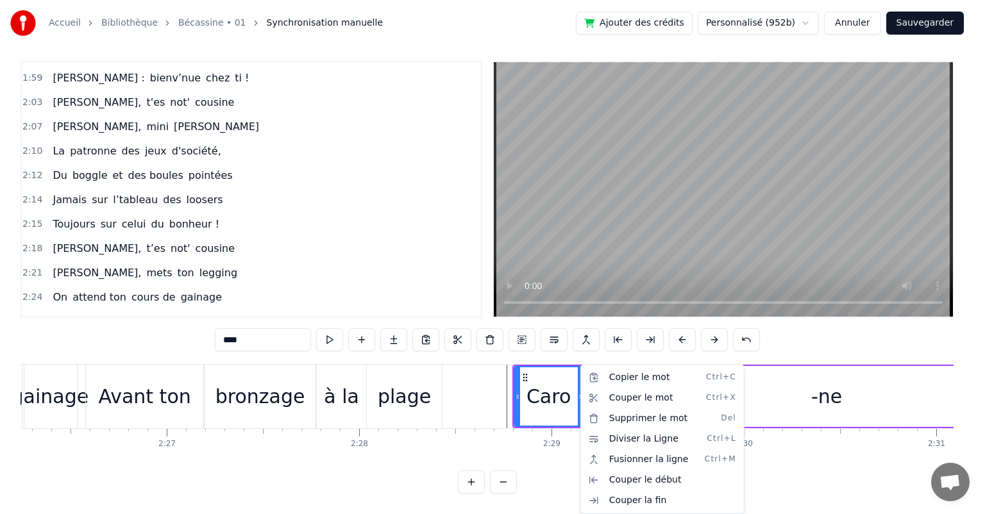
click at [632, 394] on div "Couper le mot Ctrl+X" at bounding box center [663, 398] width 158 height 21
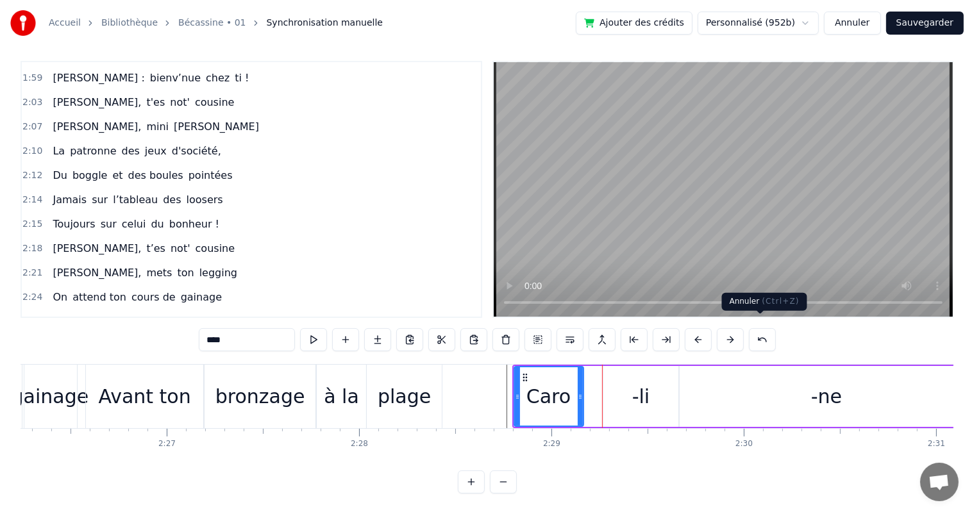
click at [753, 333] on button at bounding box center [762, 339] width 27 height 23
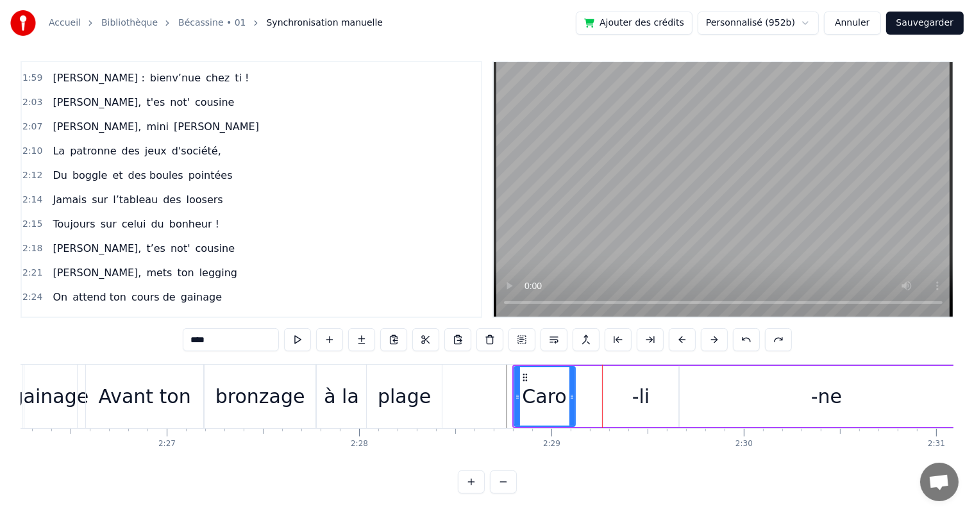
drag, startPoint x: 598, startPoint y: 382, endPoint x: 570, endPoint y: 378, distance: 27.8
click at [570, 378] on div at bounding box center [571, 396] width 5 height 58
click at [630, 387] on div "-li" at bounding box center [641, 396] width 76 height 61
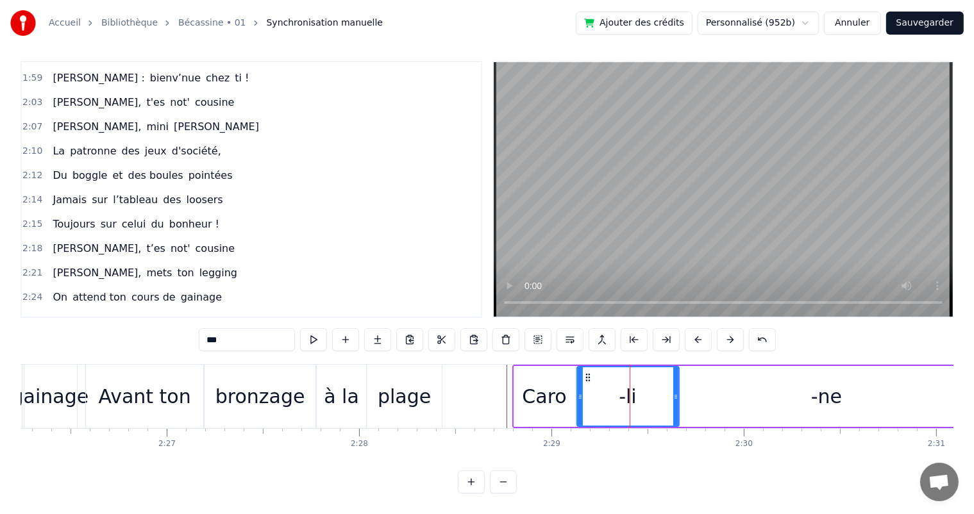
drag, startPoint x: 606, startPoint y: 384, endPoint x: 580, endPoint y: 384, distance: 26.3
click at [580, 392] on icon at bounding box center [580, 397] width 5 height 10
click at [53, 290] on span "On" at bounding box center [59, 297] width 17 height 15
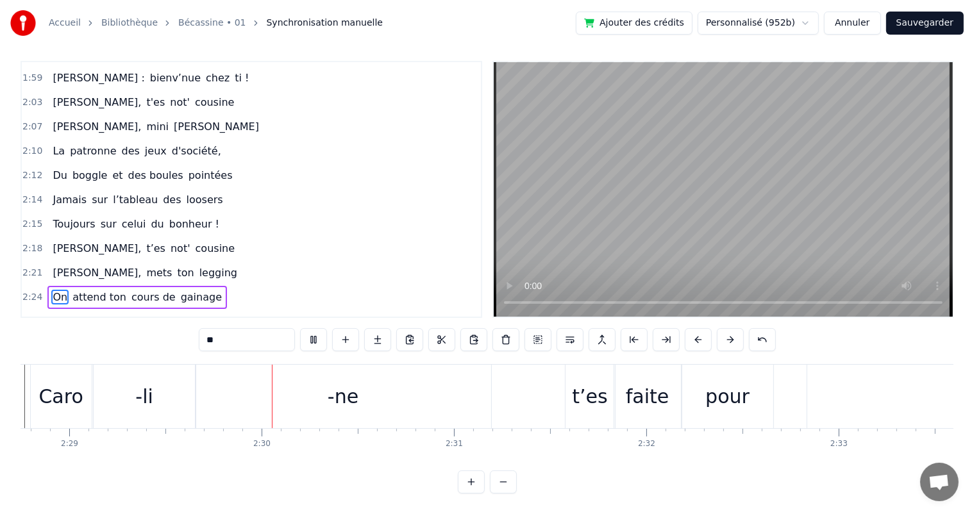
scroll to position [0, 28657]
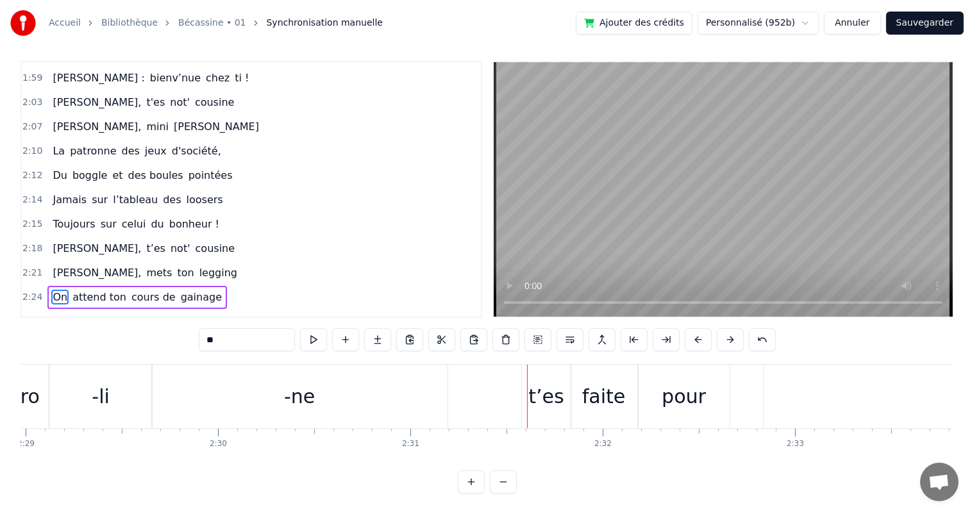
click at [105, 290] on span "attend ton" at bounding box center [99, 297] width 56 height 15
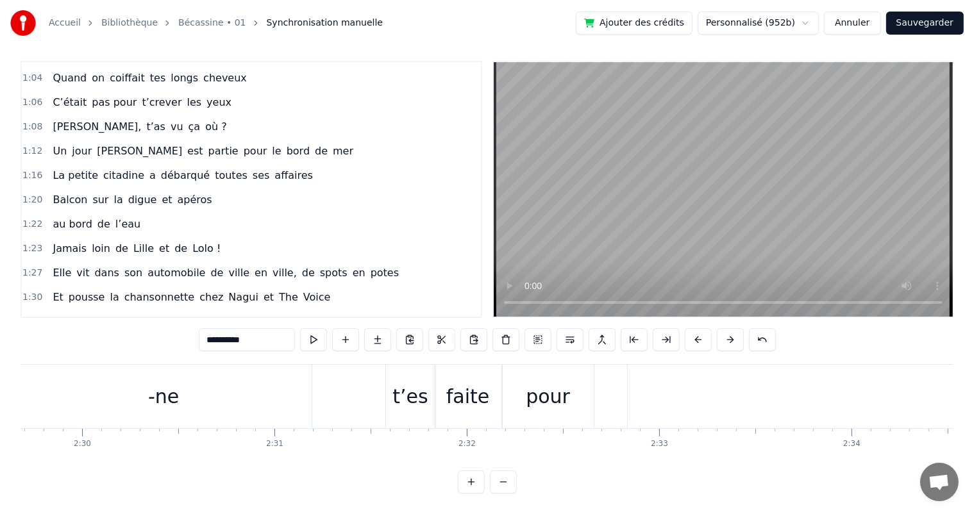
scroll to position [482, 0]
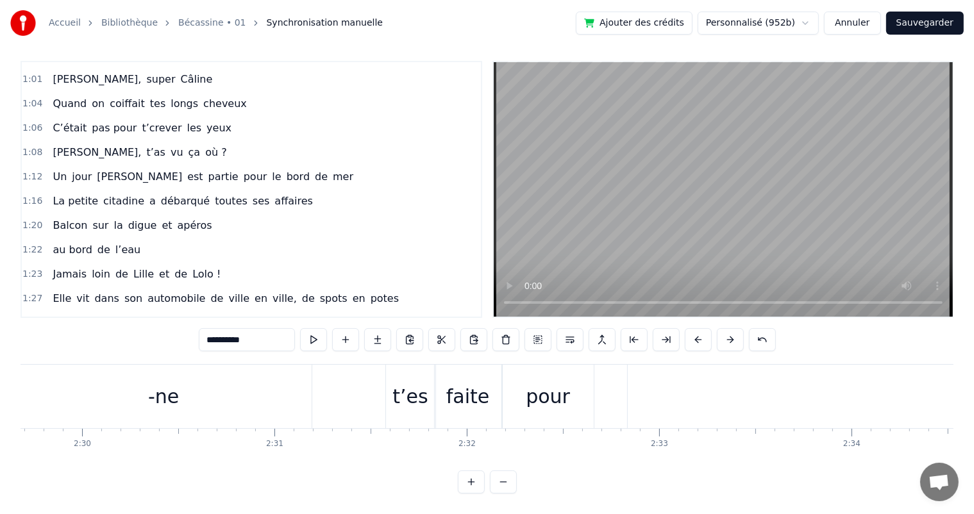
click at [273, 194] on span "affaires" at bounding box center [293, 201] width 40 height 15
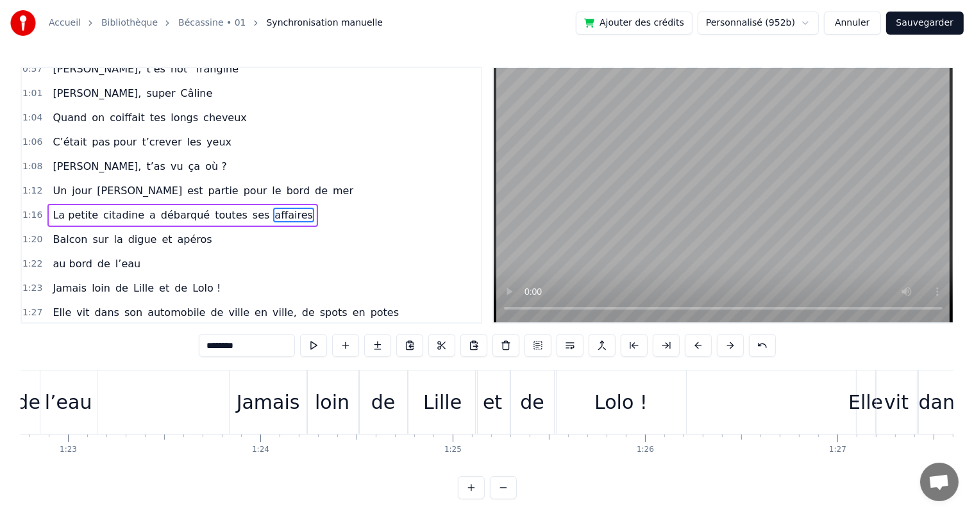
scroll to position [0, 15154]
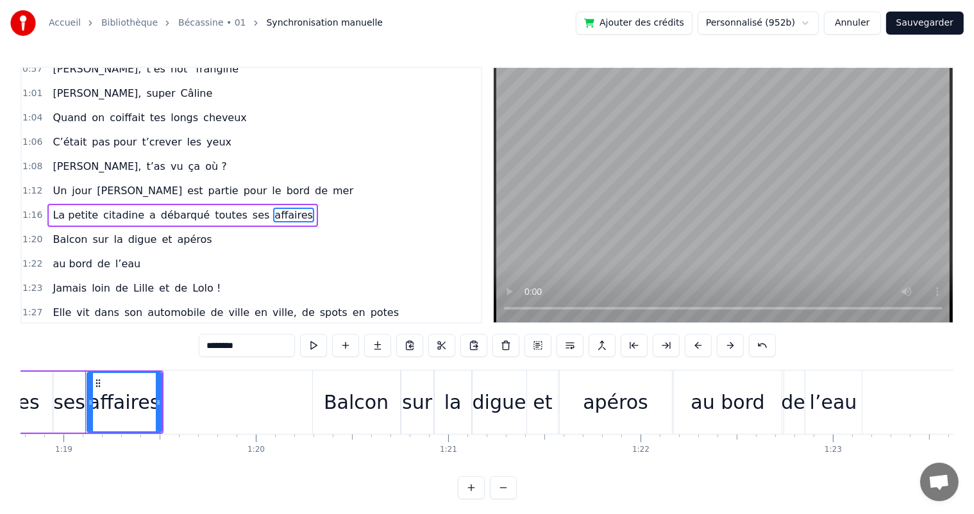
click at [51, 208] on span "La petite" at bounding box center [75, 215] width 48 height 15
type input "*********"
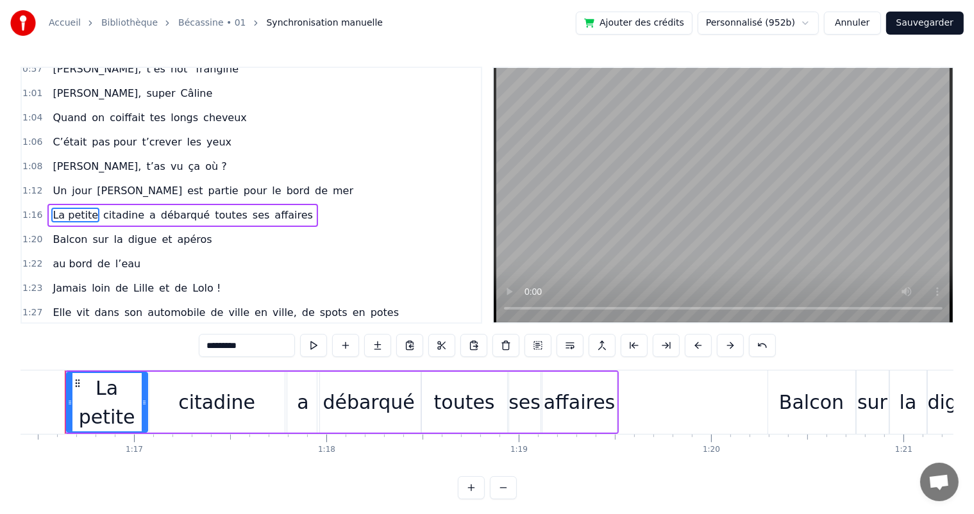
scroll to position [0, 14678]
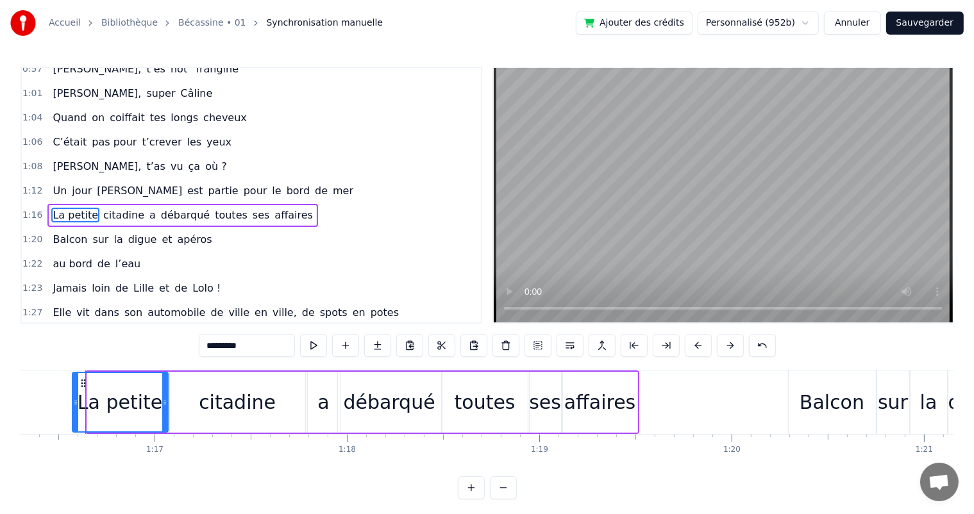
drag, startPoint x: 87, startPoint y: 403, endPoint x: 72, endPoint y: 403, distance: 14.7
click at [73, 403] on icon at bounding box center [75, 403] width 5 height 10
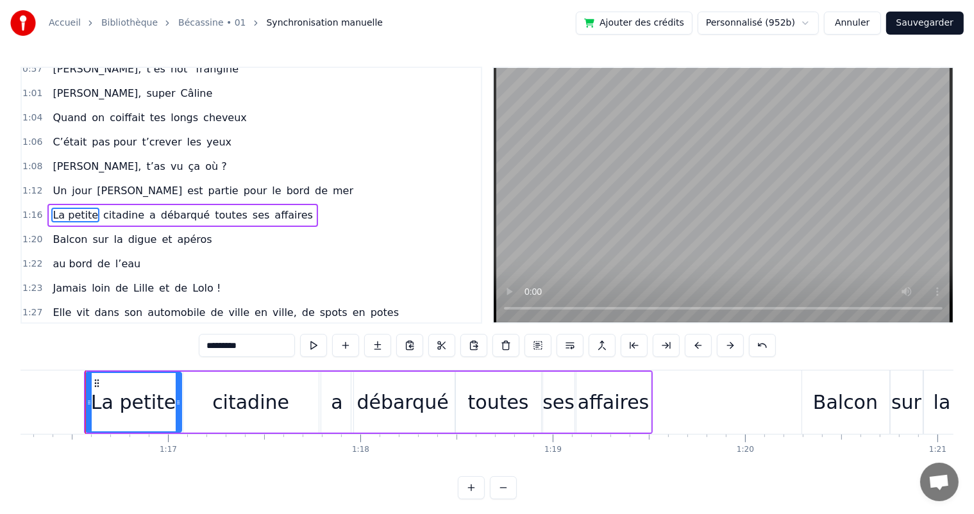
click at [57, 156] on div "[PERSON_NAME], t’as vu ça où ?" at bounding box center [139, 166] width 184 height 23
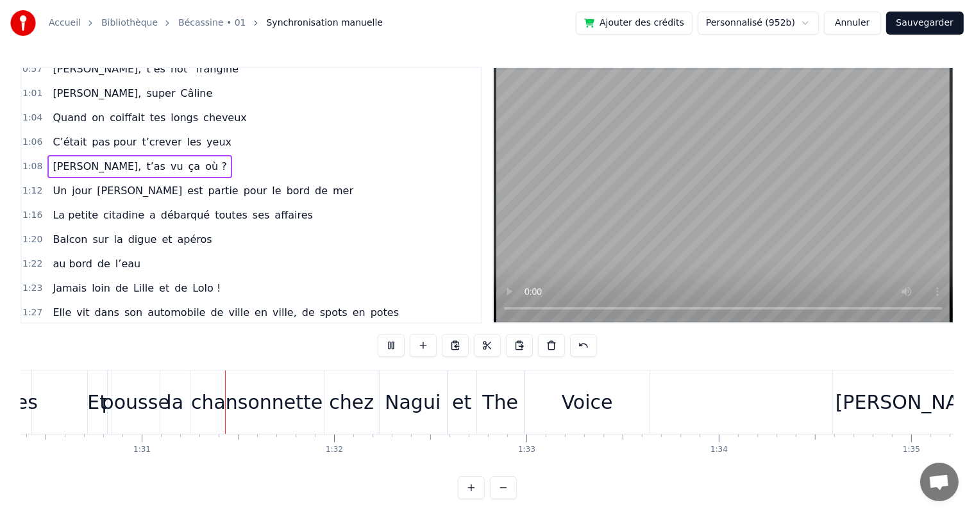
scroll to position [0, 17397]
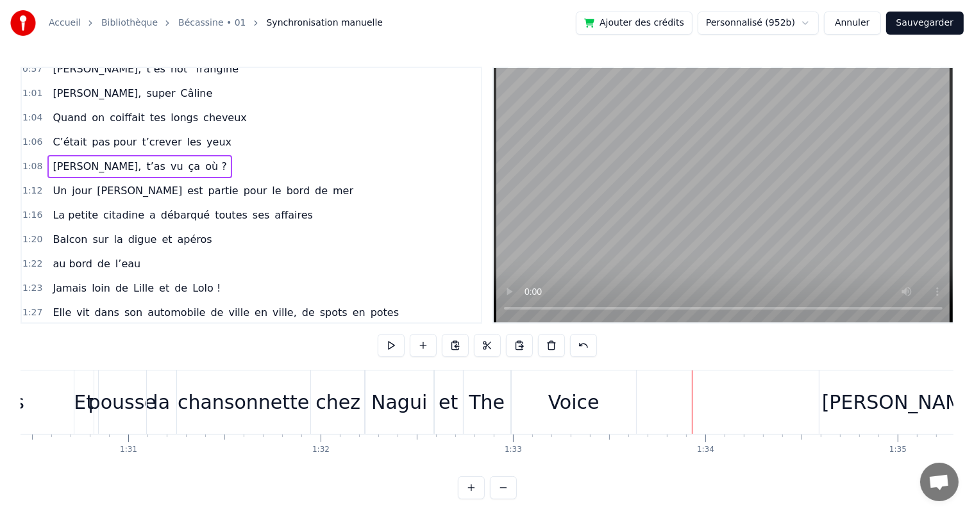
click at [480, 396] on div "The" at bounding box center [487, 402] width 36 height 29
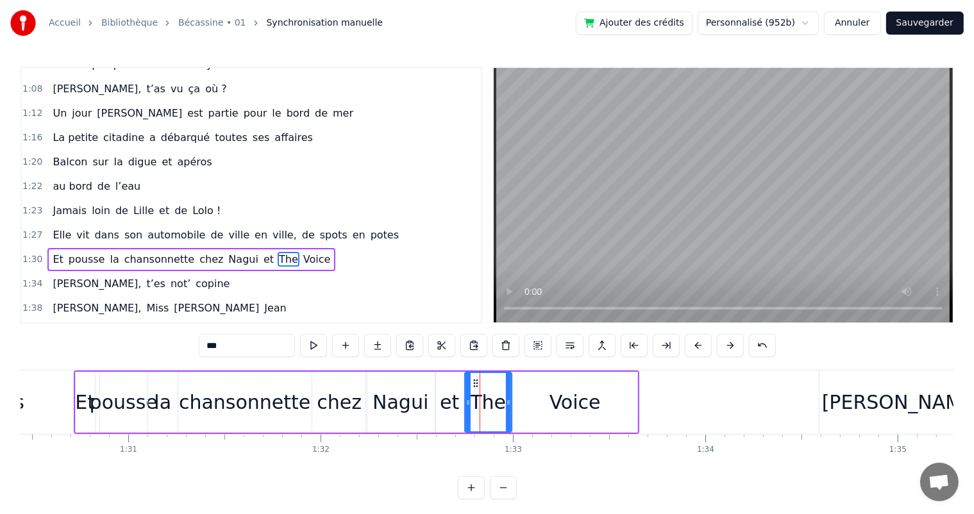
scroll to position [592, 0]
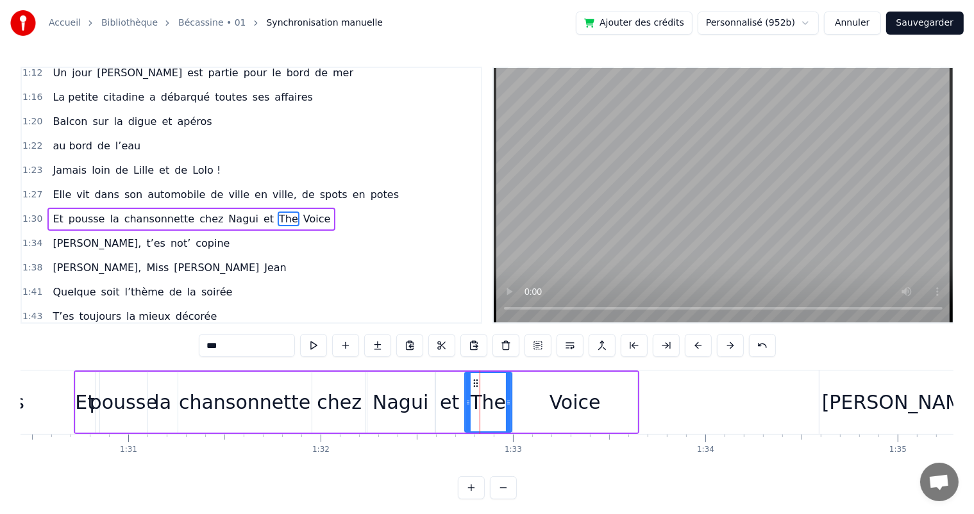
click at [209, 341] on input "***" at bounding box center [247, 345] width 96 height 23
click at [446, 391] on div "et" at bounding box center [449, 402] width 19 height 29
drag, startPoint x: 466, startPoint y: 403, endPoint x: 436, endPoint y: 407, distance: 29.7
click at [436, 407] on div at bounding box center [438, 402] width 5 height 58
click at [51, 187] on span "Elle" at bounding box center [61, 194] width 21 height 15
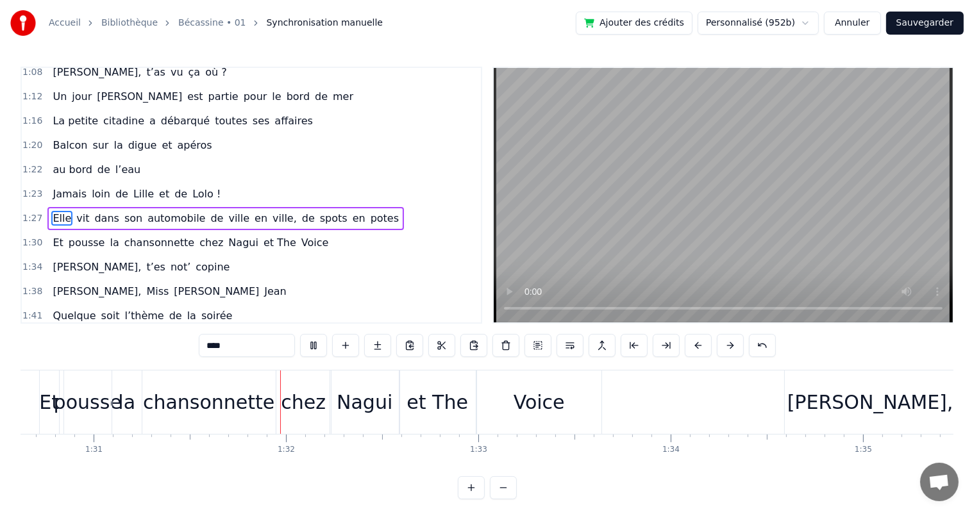
scroll to position [0, 17524]
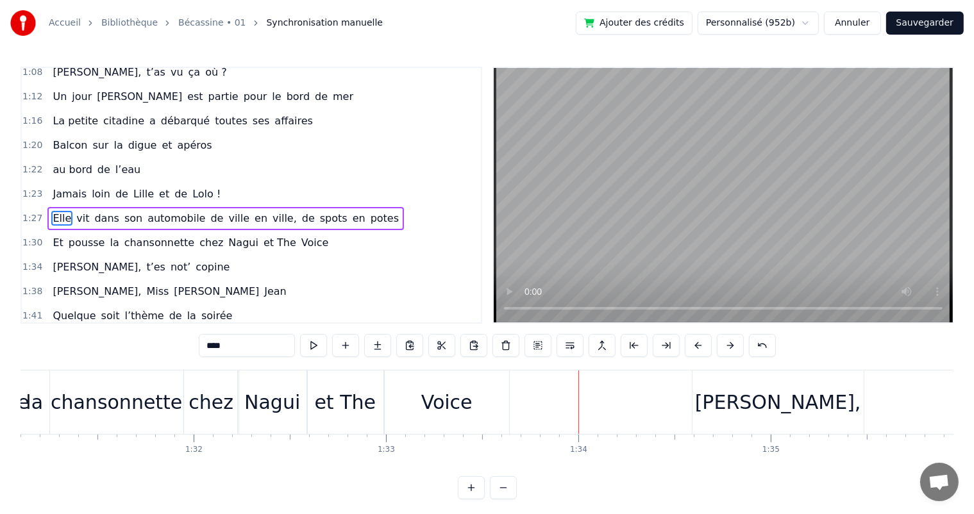
click at [412, 395] on div "Voice" at bounding box center [447, 402] width 124 height 63
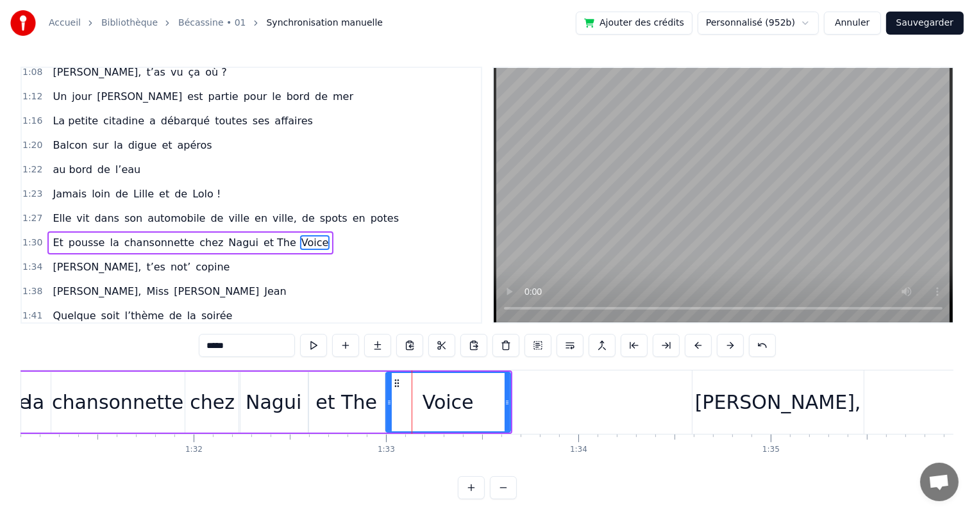
scroll to position [592, 0]
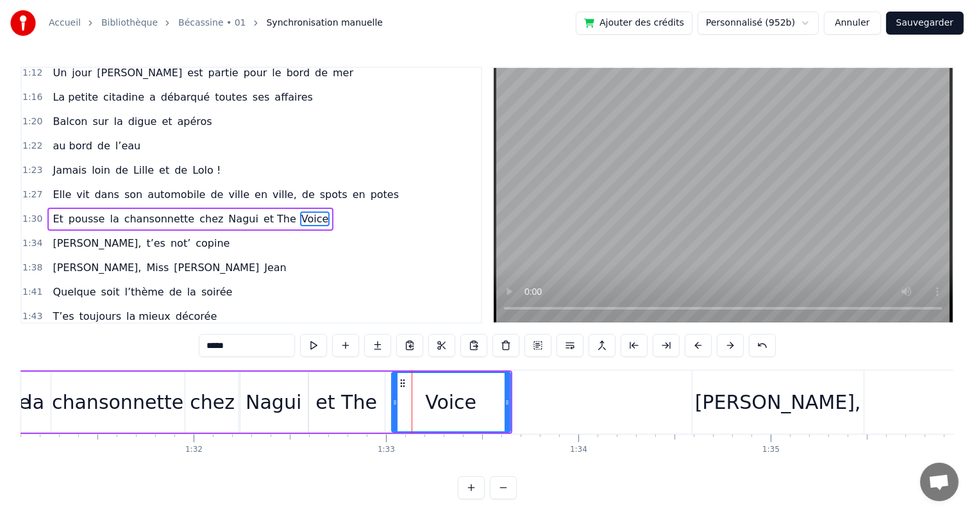
click at [392, 403] on icon at bounding box center [394, 403] width 5 height 10
click at [375, 405] on div "et The" at bounding box center [346, 402] width 76 height 61
type input "******"
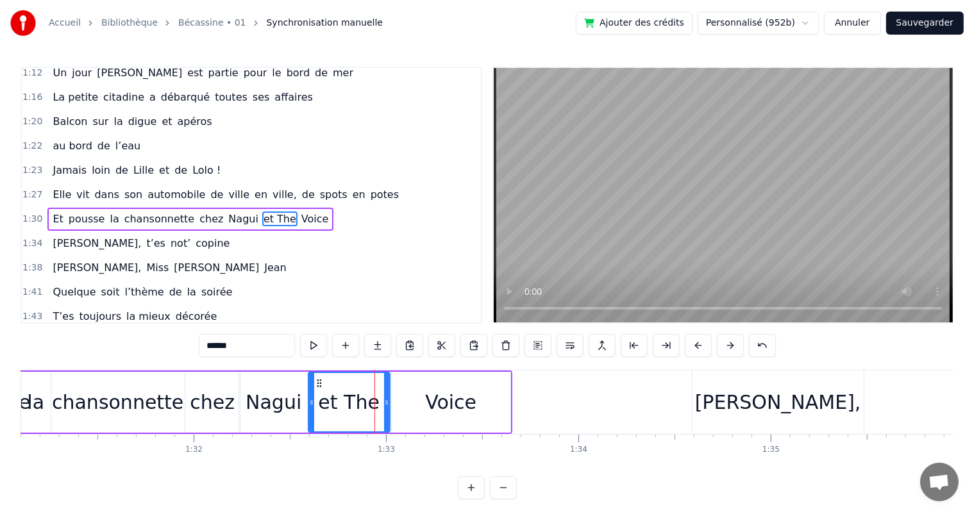
click at [387, 405] on icon at bounding box center [386, 403] width 5 height 10
click at [127, 183] on div "Elle vit dans son automobile de ville en ville, de spots en [GEOGRAPHIC_DATA]" at bounding box center [225, 194] width 357 height 23
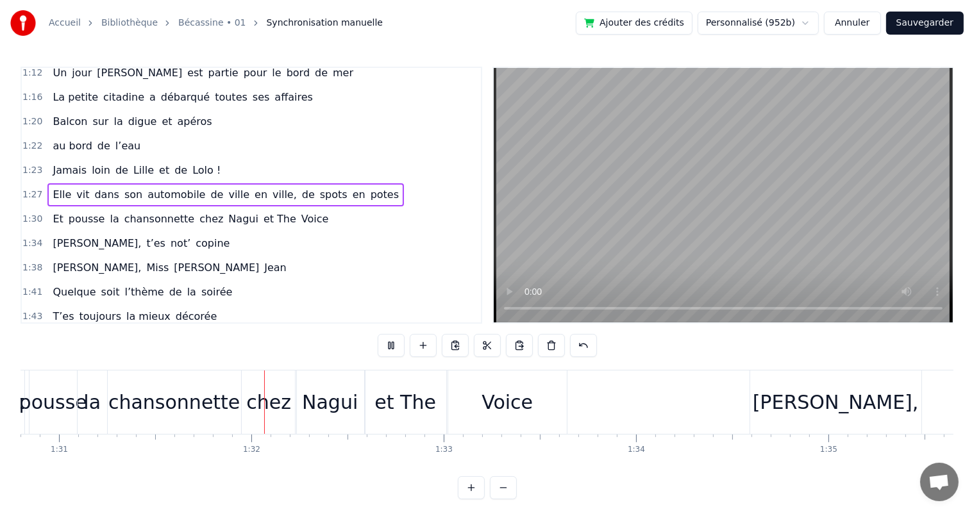
scroll to position [0, 17522]
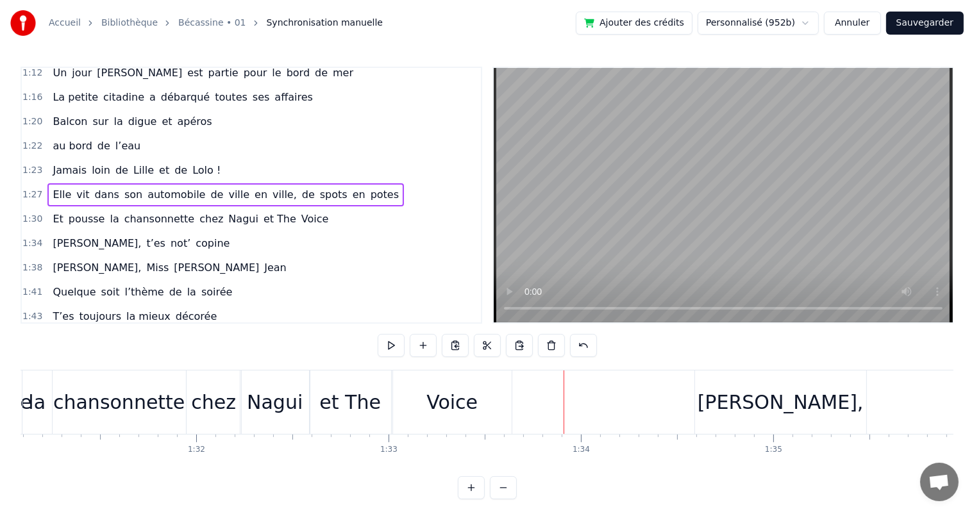
click at [123, 187] on span "son" at bounding box center [133, 194] width 21 height 15
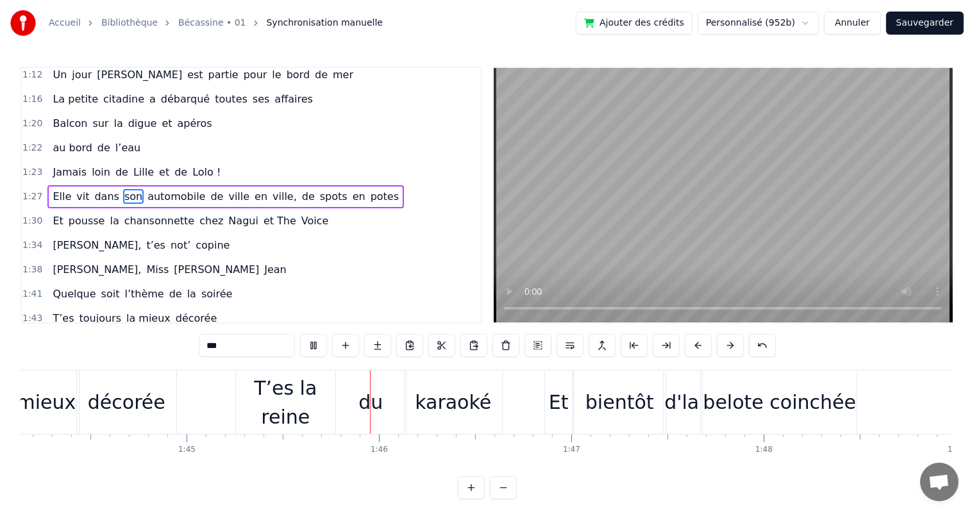
scroll to position [0, 20178]
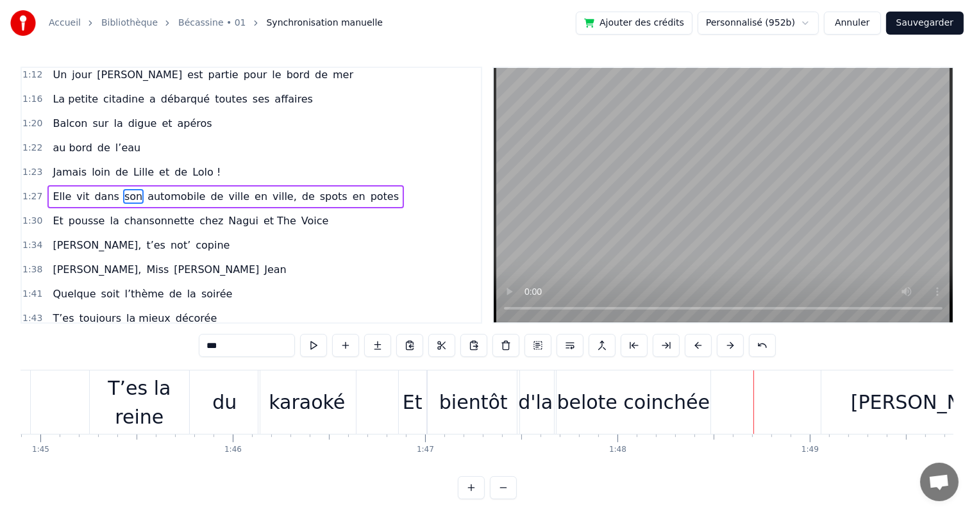
click at [667, 395] on div "belote coinchée" at bounding box center [633, 402] width 153 height 29
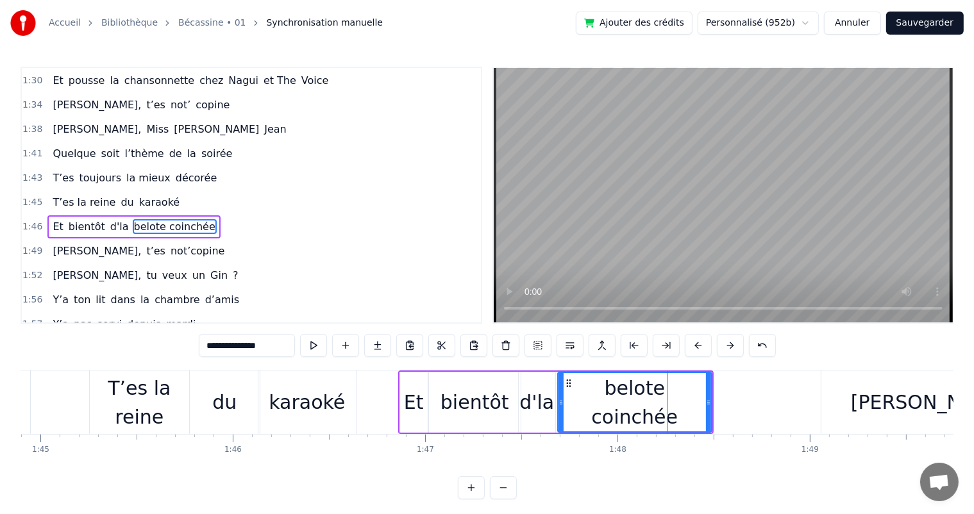
scroll to position [734, 0]
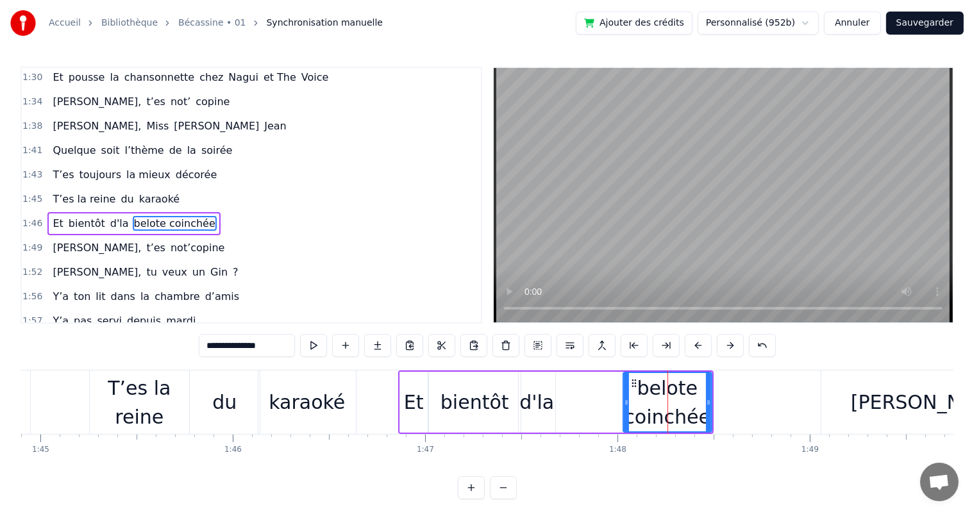
drag, startPoint x: 560, startPoint y: 398, endPoint x: 626, endPoint y: 390, distance: 65.9
click at [626, 390] on div at bounding box center [626, 402] width 5 height 58
click at [544, 399] on div "d'la" at bounding box center [536, 402] width 35 height 29
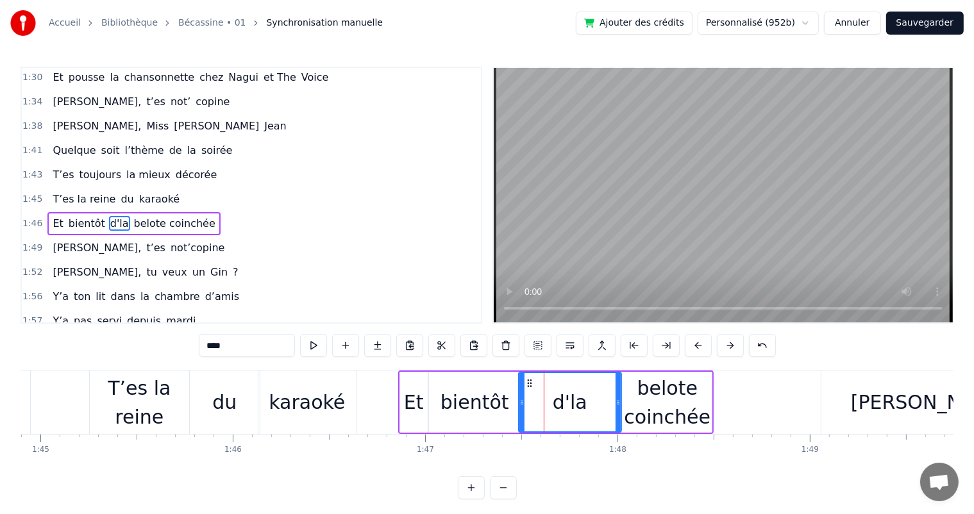
drag, startPoint x: 550, startPoint y: 400, endPoint x: 616, endPoint y: 386, distance: 67.5
click at [616, 386] on div at bounding box center [618, 402] width 5 height 58
click at [452, 398] on div "bientôt" at bounding box center [475, 402] width 69 height 29
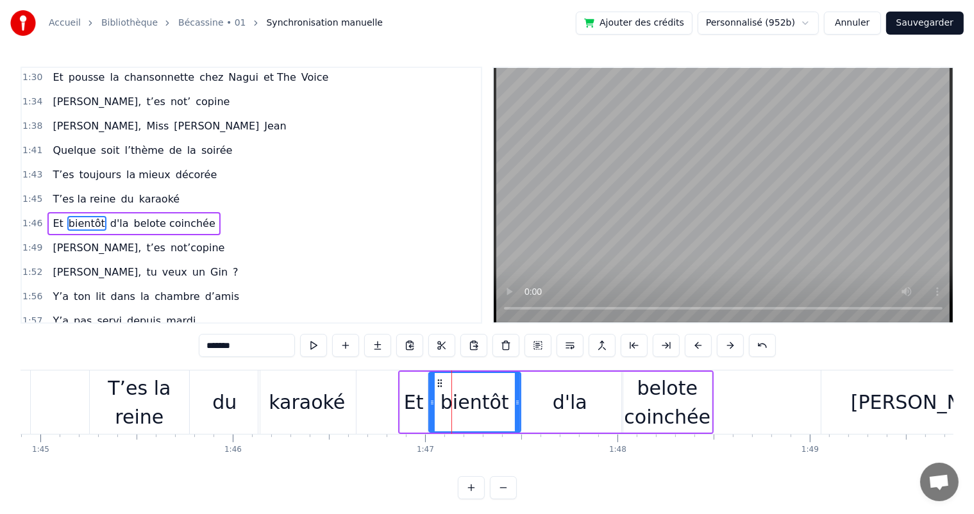
click at [269, 348] on input "*******" at bounding box center [247, 345] width 96 height 23
click at [571, 416] on div "d'la" at bounding box center [570, 402] width 35 height 29
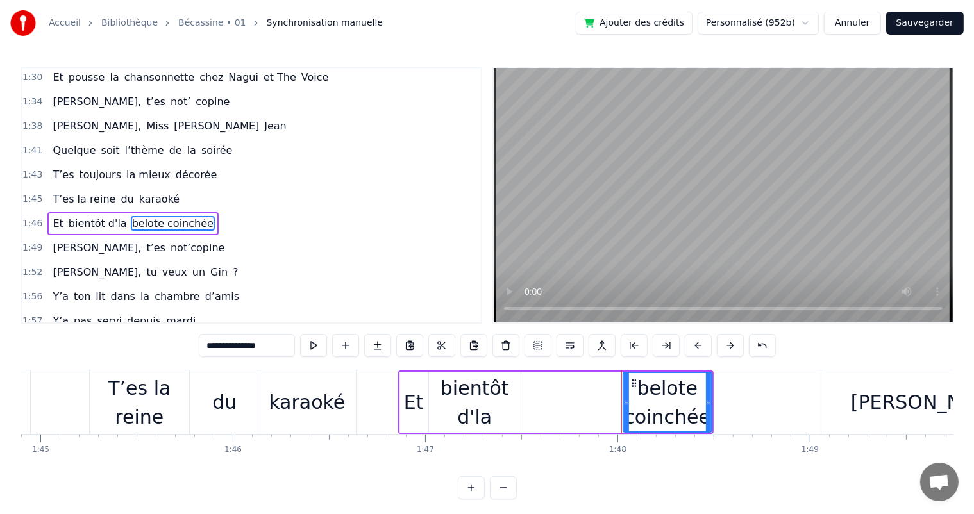
click at [486, 401] on div "bientôt d'la" at bounding box center [475, 403] width 92 height 58
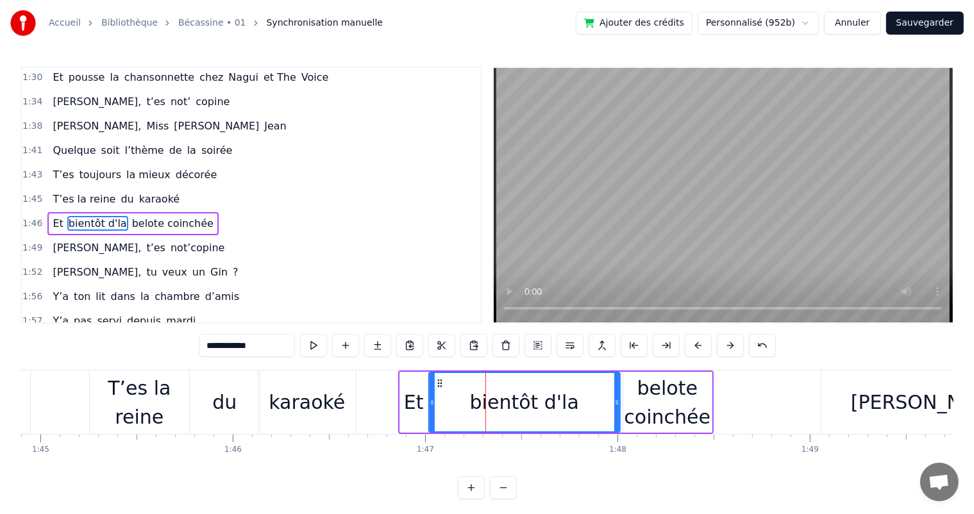
drag, startPoint x: 516, startPoint y: 404, endPoint x: 616, endPoint y: 380, distance: 102.2
click at [616, 380] on div at bounding box center [616, 402] width 5 height 58
click at [317, 341] on button at bounding box center [313, 345] width 27 height 23
click at [81, 192] on span "T’es la reine" at bounding box center [83, 199] width 65 height 15
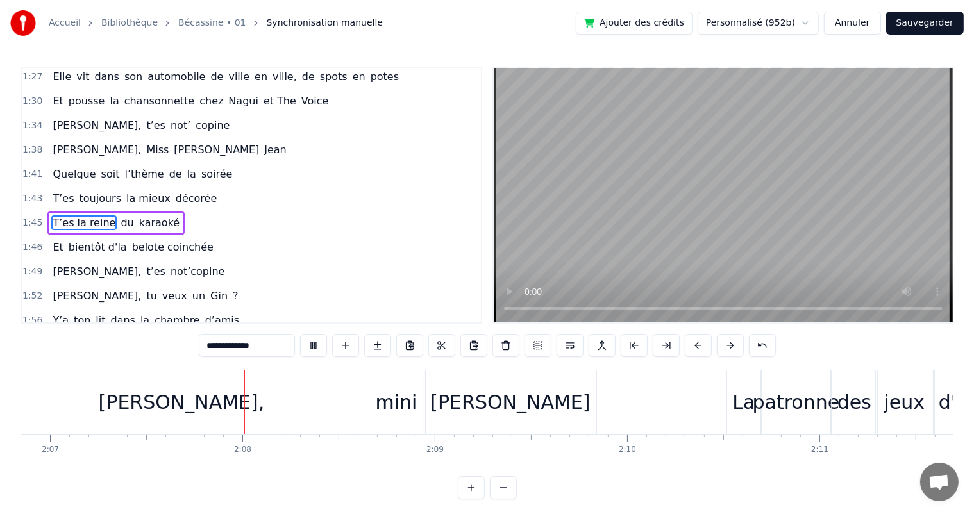
scroll to position [0, 24434]
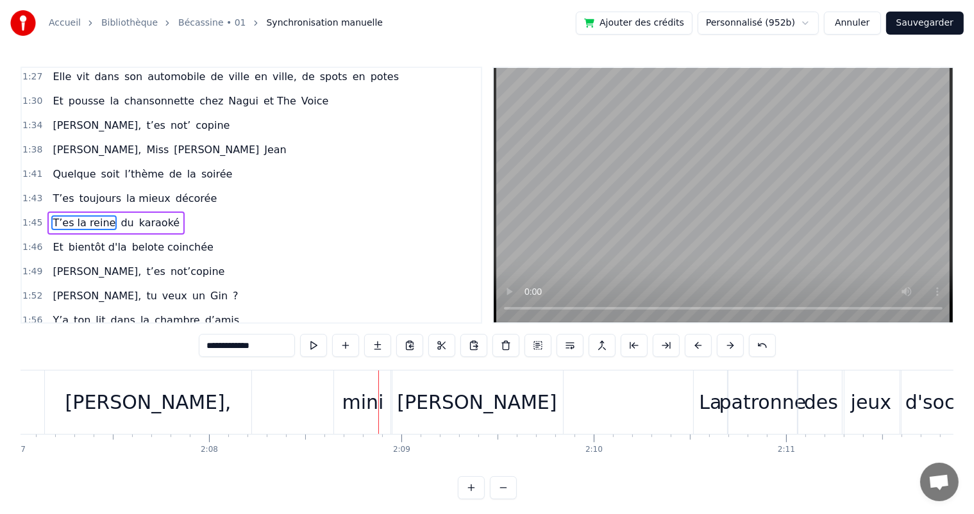
click at [60, 397] on div "[PERSON_NAME]," at bounding box center [148, 402] width 206 height 63
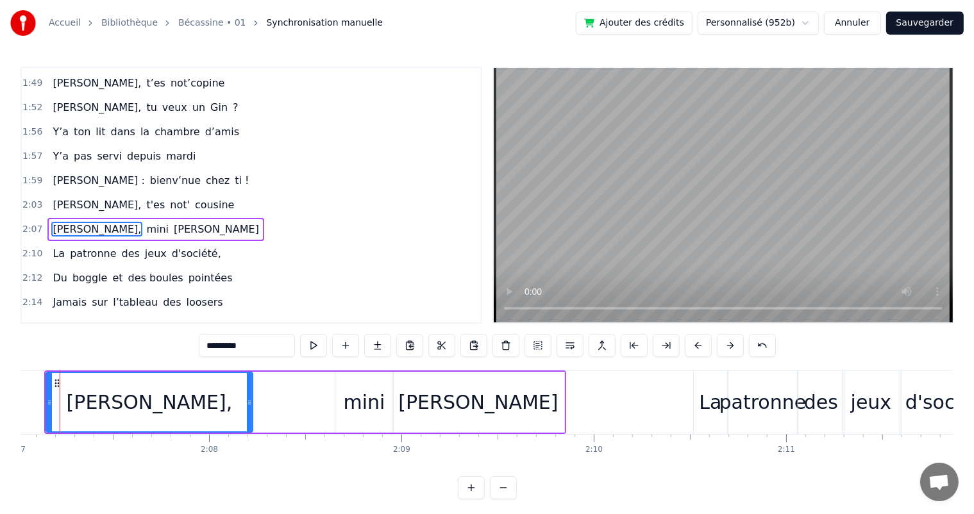
scroll to position [0, 24409]
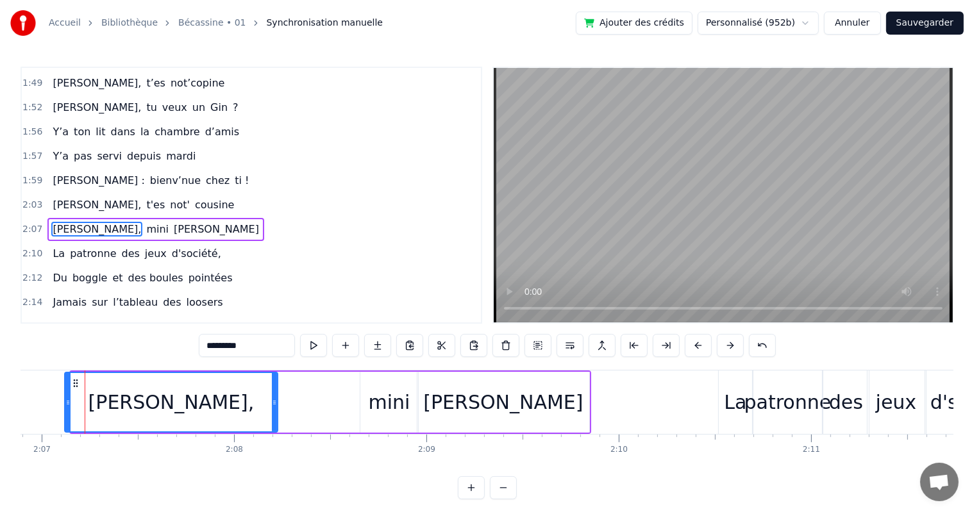
drag, startPoint x: 72, startPoint y: 403, endPoint x: 65, endPoint y: 402, distance: 6.5
click at [65, 402] on icon at bounding box center [67, 403] width 5 height 10
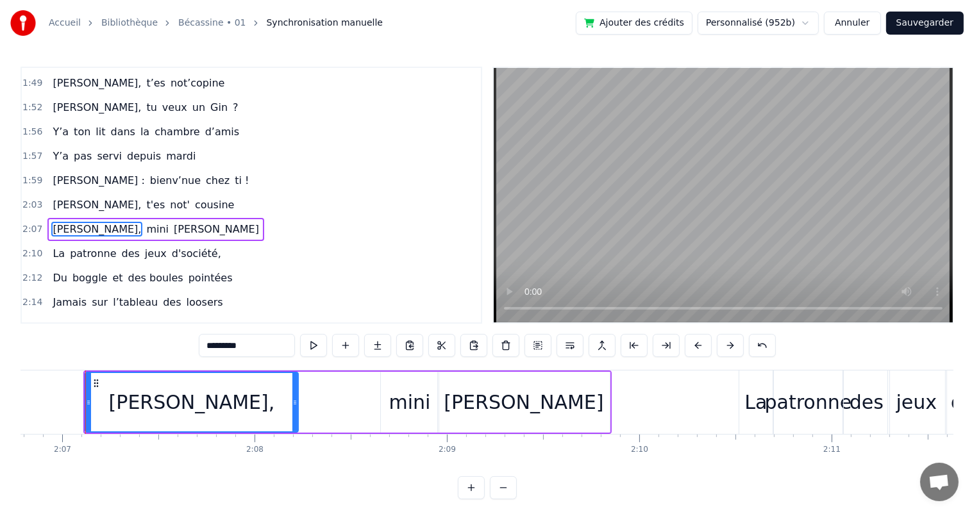
click at [78, 197] on span "[PERSON_NAME]," at bounding box center [96, 204] width 91 height 15
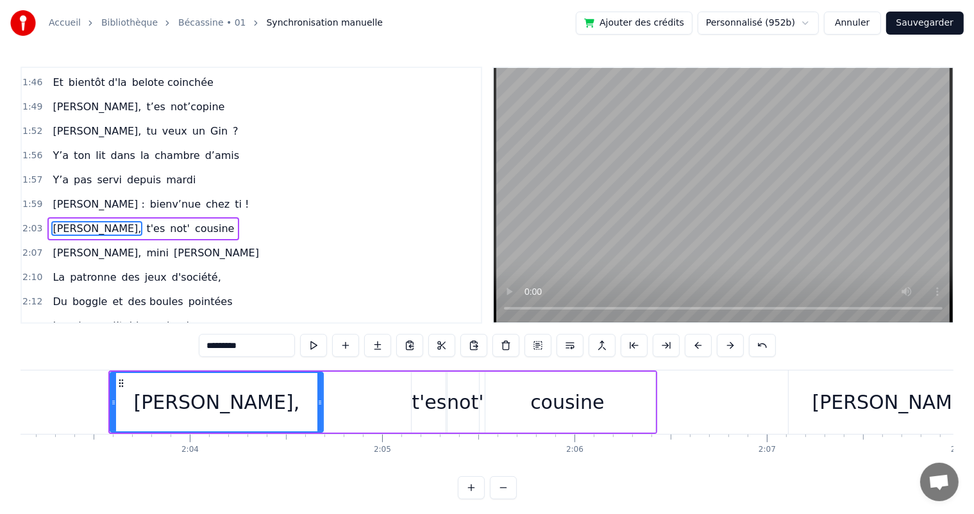
scroll to position [0, 23679]
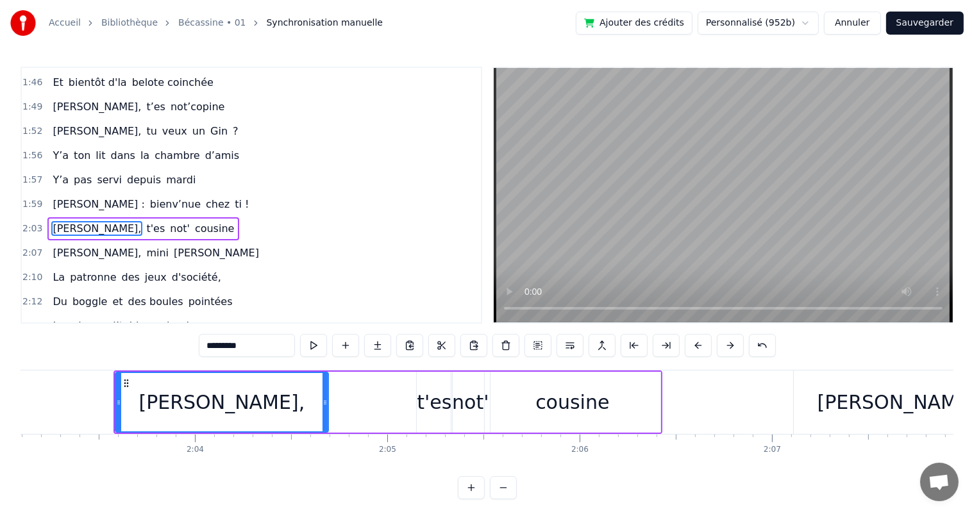
click at [147, 390] on div "[PERSON_NAME]," at bounding box center [222, 402] width 212 height 58
click at [315, 349] on button at bounding box center [313, 345] width 27 height 23
click at [307, 348] on button at bounding box center [313, 345] width 27 height 23
click at [142, 407] on div "[PERSON_NAME]," at bounding box center [222, 402] width 212 height 58
click at [307, 342] on button at bounding box center [313, 345] width 27 height 23
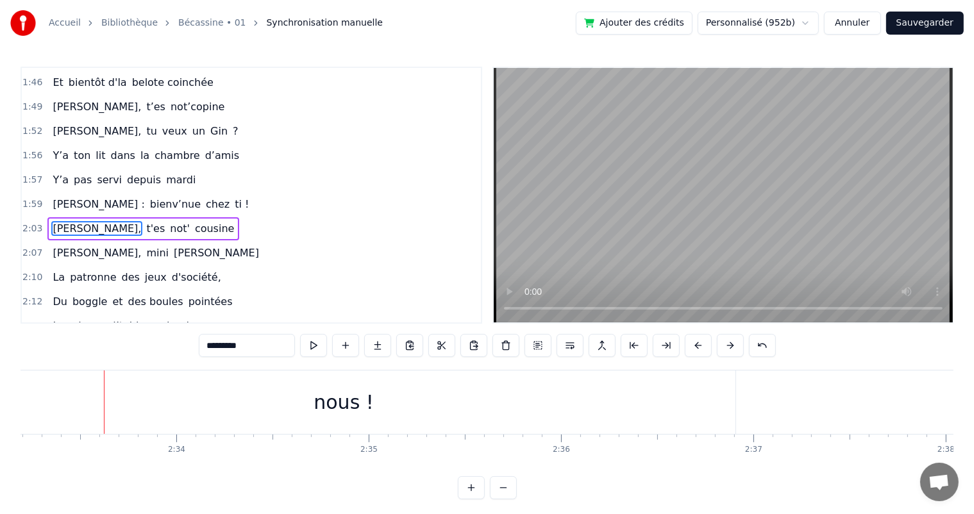
scroll to position [0, 29487]
click at [482, 269] on div "0:07 [PERSON_NAME] est née un beau matin 0:09 D’une manif des frangins 0:11 Son…" at bounding box center [252, 195] width 462 height 257
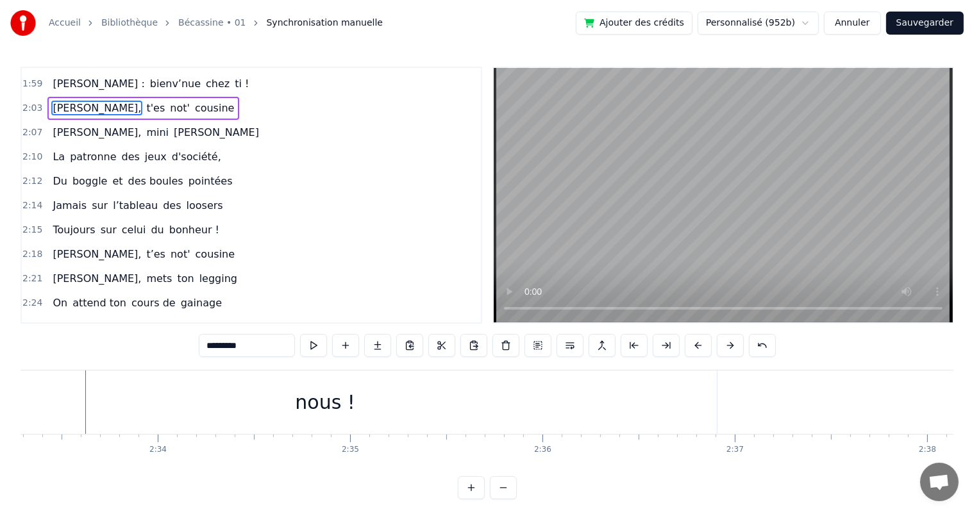
click at [58, 320] on span "Avant ton" at bounding box center [77, 327] width 52 height 15
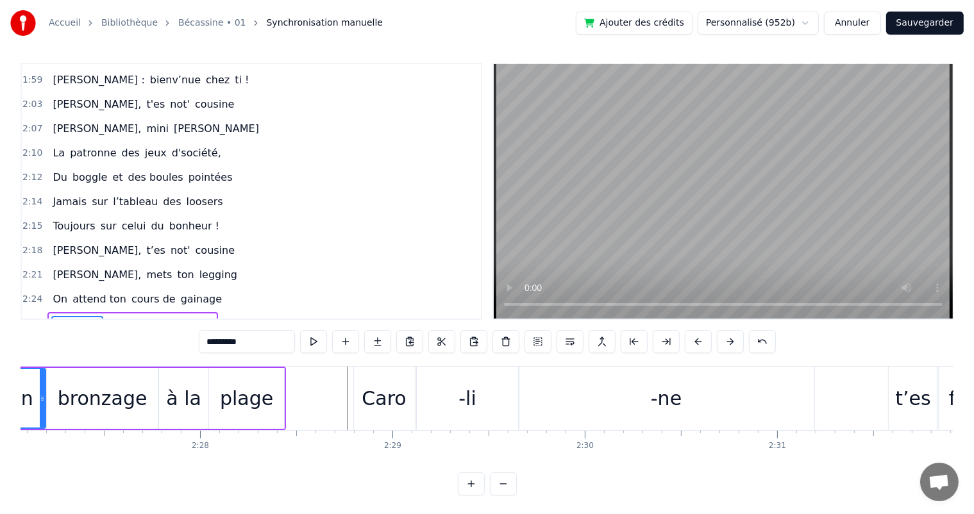
scroll to position [0, 28131]
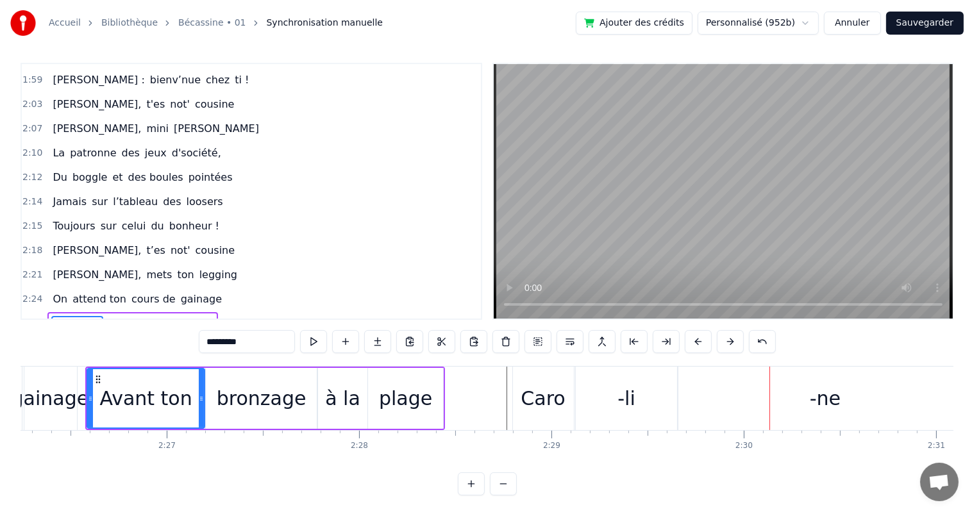
click at [517, 392] on div "Caro" at bounding box center [543, 398] width 61 height 63
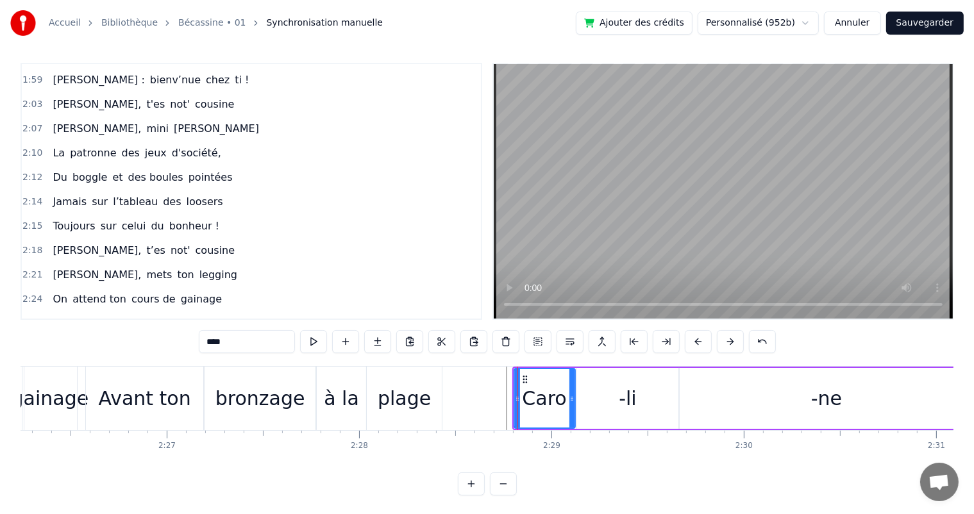
scroll to position [17, 0]
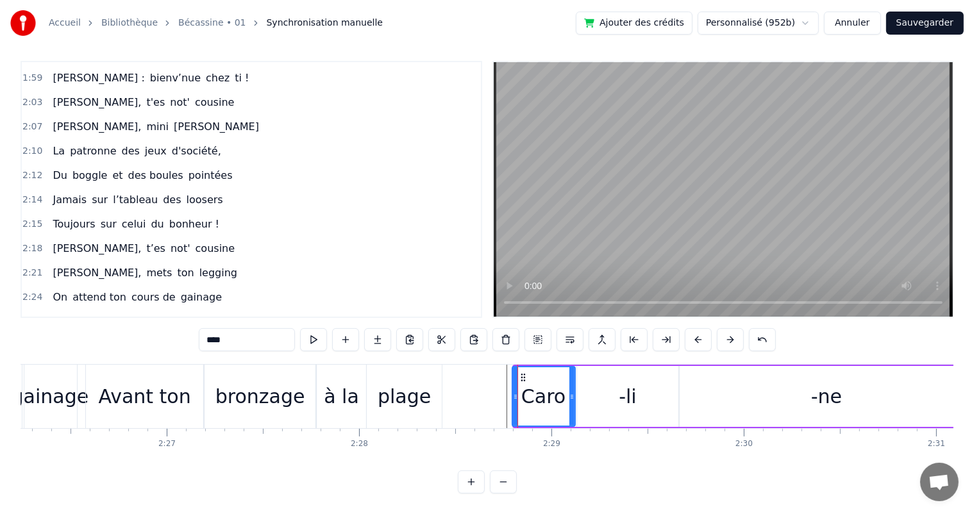
click at [513, 399] on div at bounding box center [515, 396] width 5 height 58
click at [78, 314] on span "Avant ton" at bounding box center [77, 321] width 52 height 15
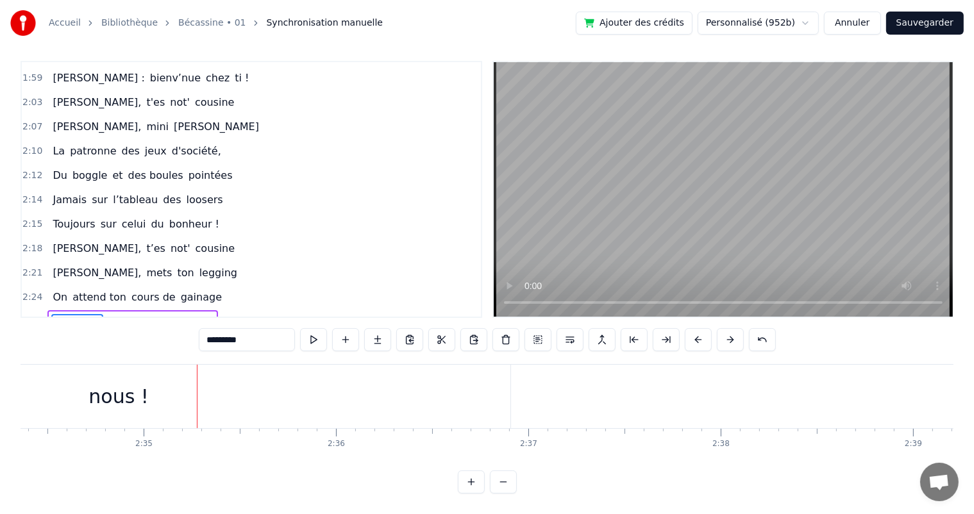
scroll to position [0, 29806]
click at [66, 339] on span "Caro" at bounding box center [64, 346] width 26 height 15
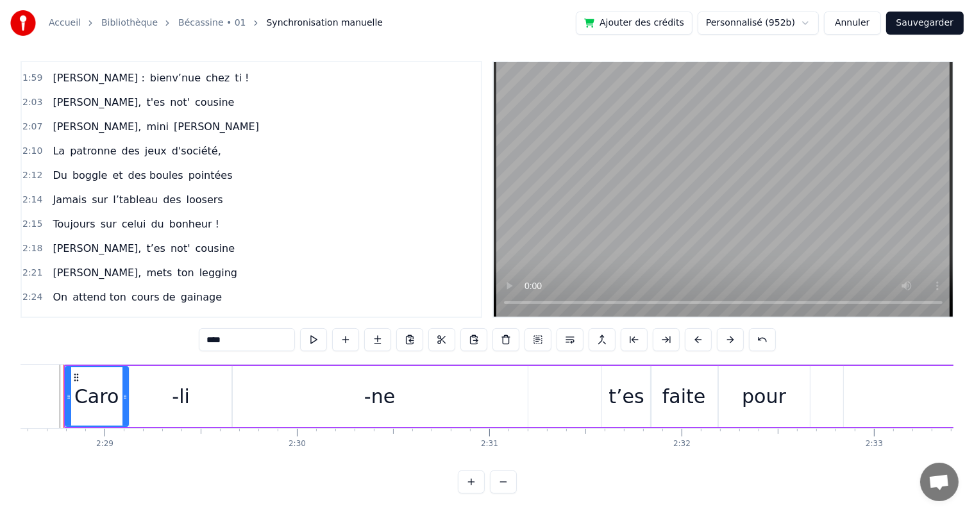
scroll to position [0, 28557]
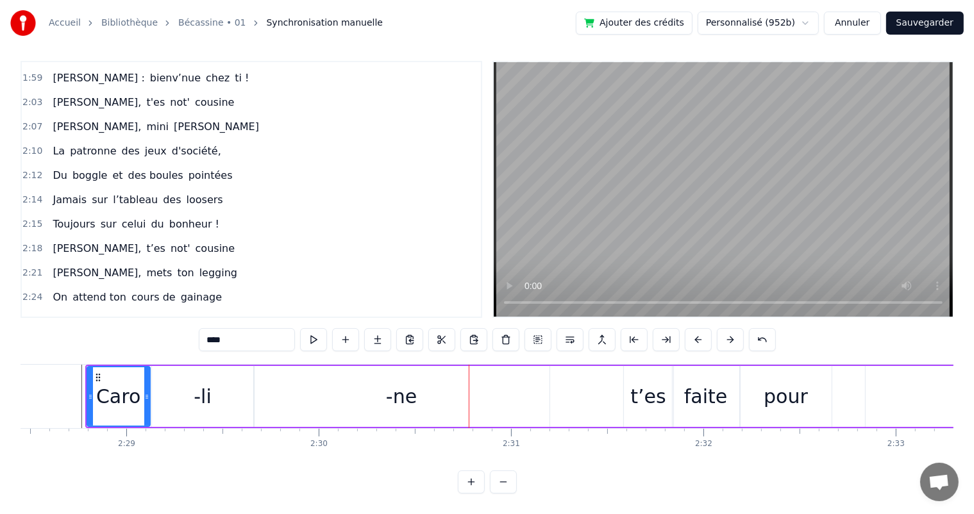
click at [244, 385] on div "-li" at bounding box center [203, 396] width 102 height 61
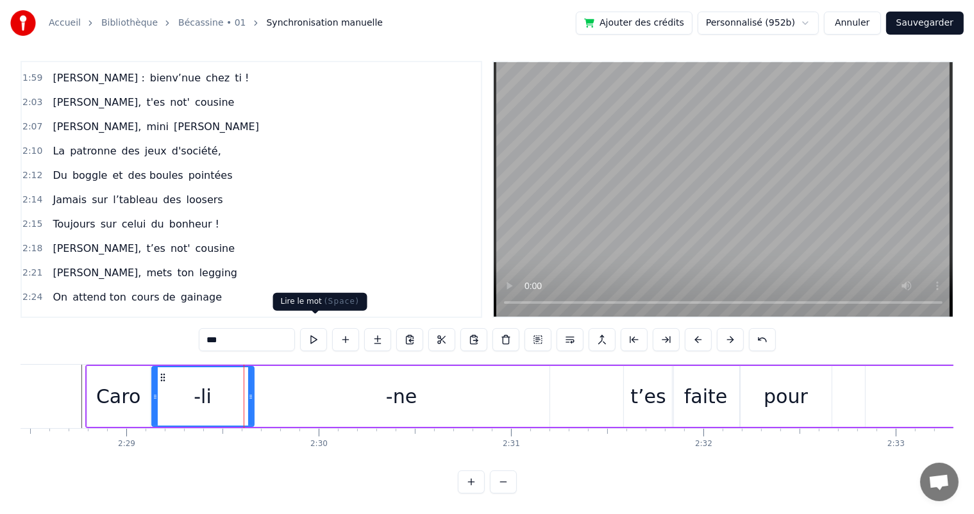
click at [315, 328] on button at bounding box center [313, 339] width 27 height 23
drag, startPoint x: 250, startPoint y: 384, endPoint x: 242, endPoint y: 385, distance: 8.4
click at [242, 392] on icon at bounding box center [242, 397] width 5 height 10
click at [56, 339] on span "Caro" at bounding box center [64, 346] width 26 height 15
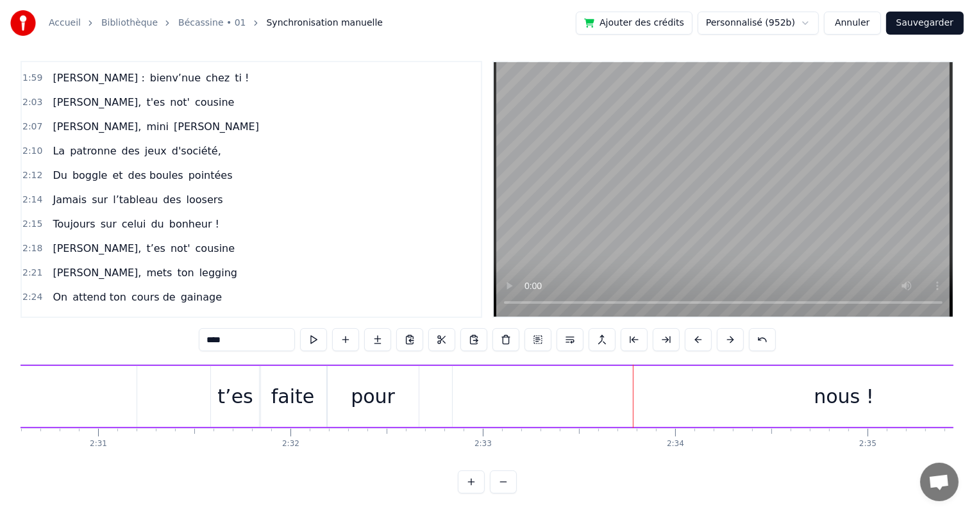
scroll to position [0, 29413]
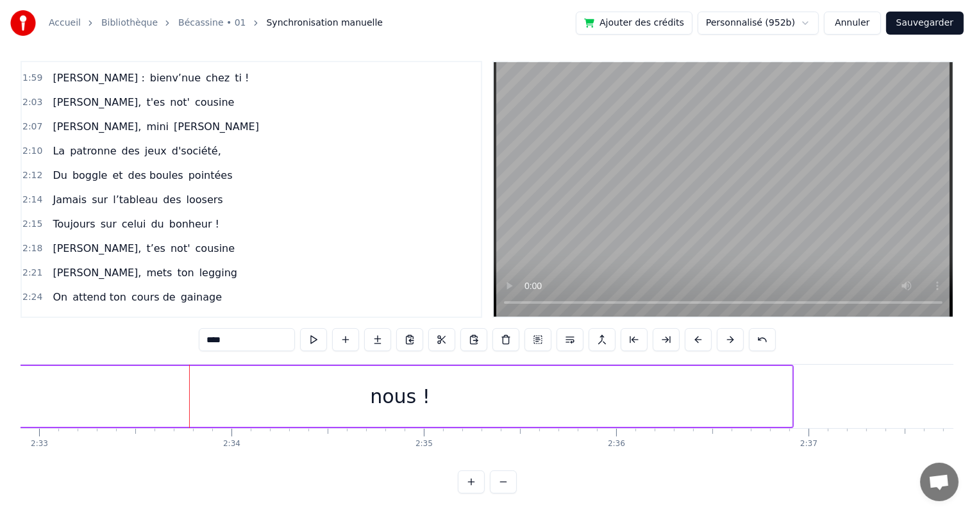
click at [57, 339] on span "Caro" at bounding box center [64, 346] width 26 height 15
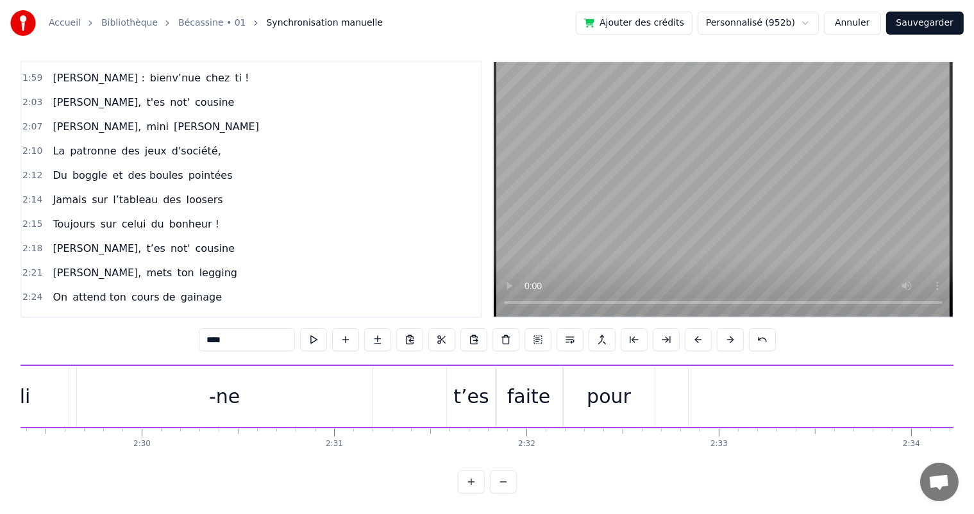
scroll to position [0, 28557]
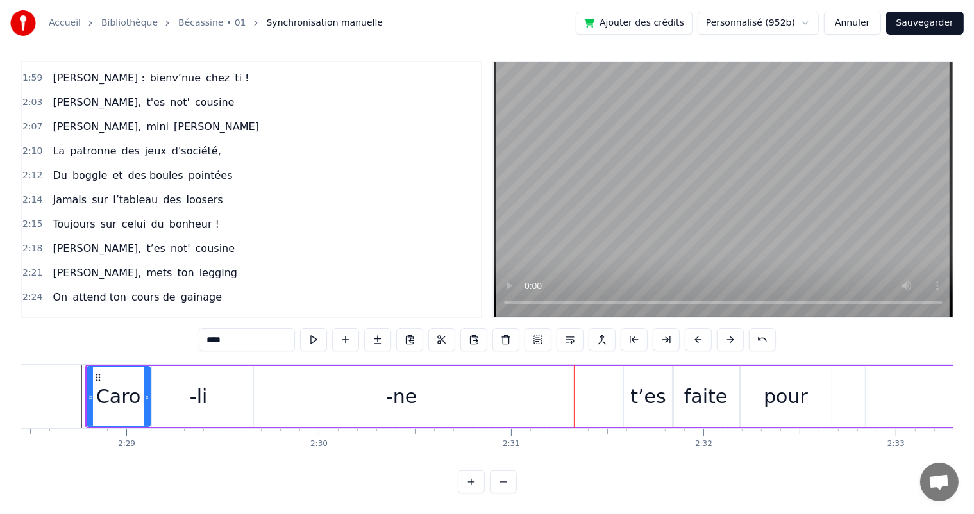
click at [108, 398] on div "Caro" at bounding box center [118, 396] width 44 height 29
click at [226, 383] on div "-li" at bounding box center [199, 396] width 94 height 61
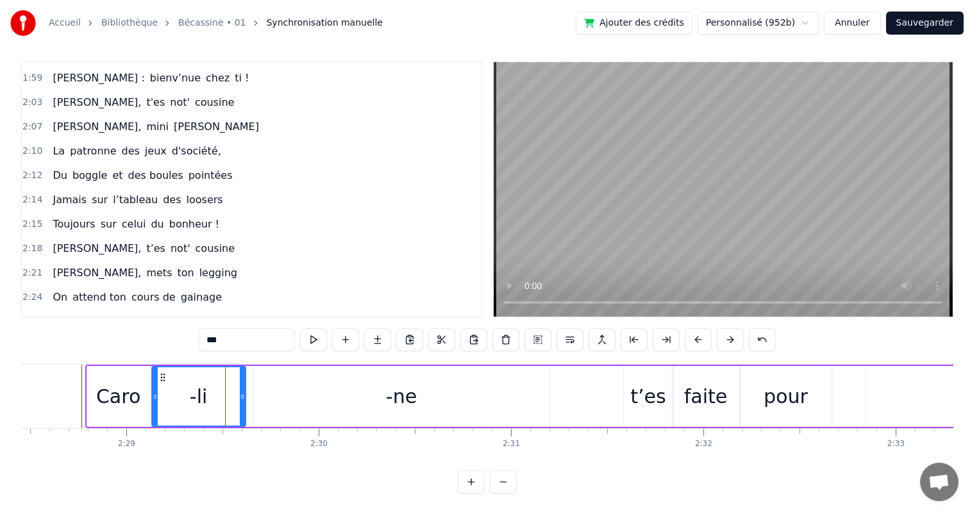
click at [239, 328] on input "***" at bounding box center [247, 339] width 96 height 23
click at [308, 385] on div "-ne" at bounding box center [402, 396] width 296 height 61
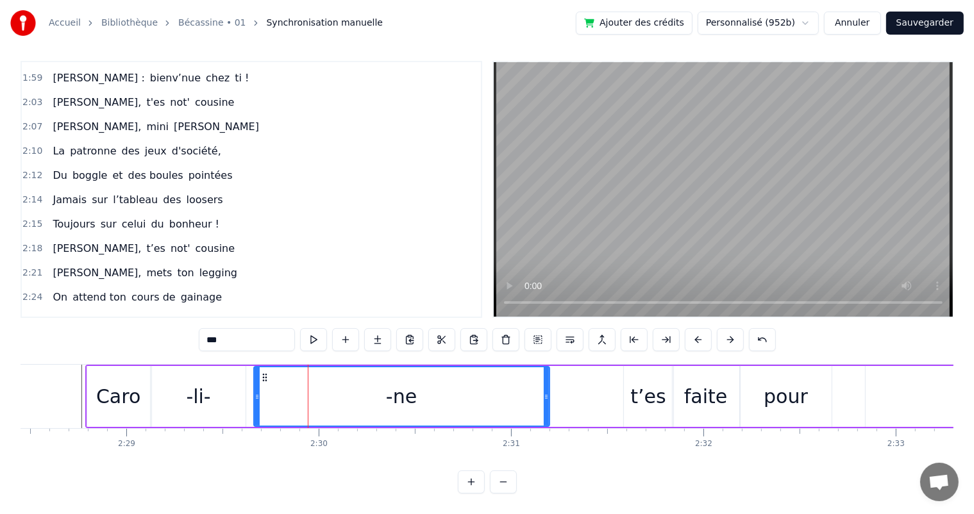
click at [212, 330] on input "***" at bounding box center [247, 339] width 96 height 23
click at [60, 339] on span "Caro" at bounding box center [64, 346] width 26 height 15
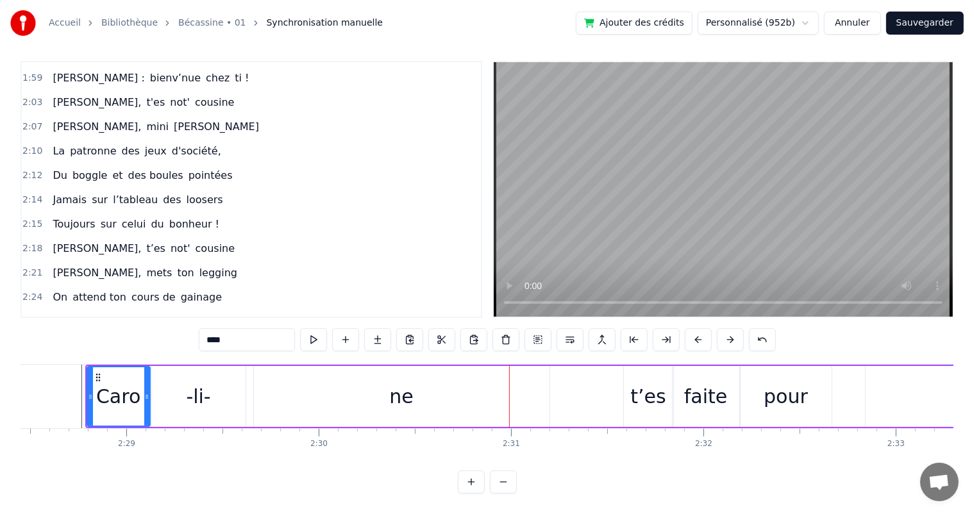
click at [82, 314] on span "Avant ton" at bounding box center [77, 321] width 52 height 15
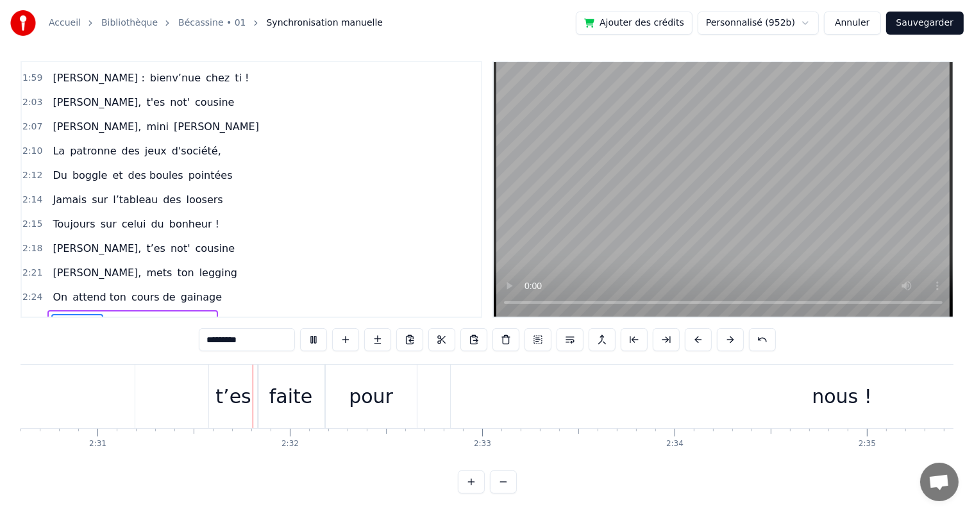
scroll to position [0, 28973]
click at [54, 314] on span "Avant ton" at bounding box center [77, 321] width 52 height 15
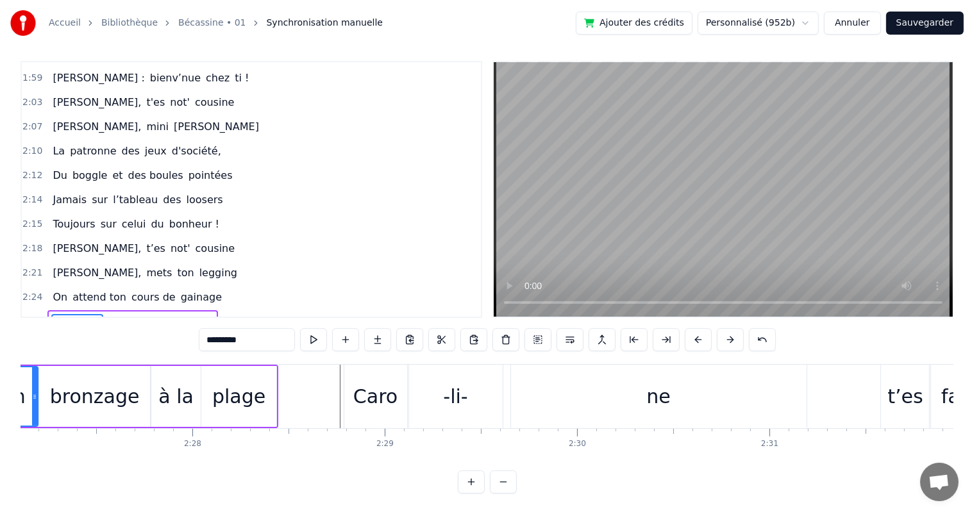
scroll to position [0, 28131]
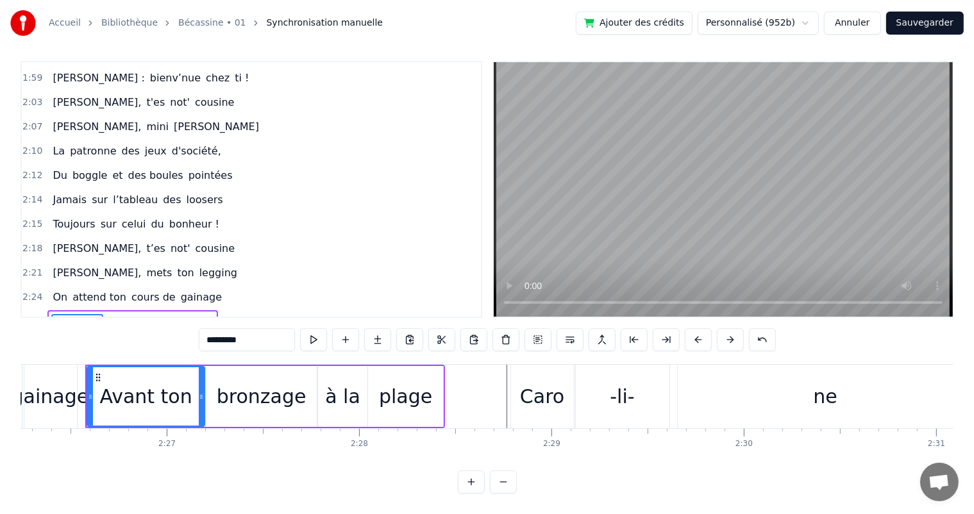
click at [519, 383] on div "Caro" at bounding box center [542, 396] width 63 height 63
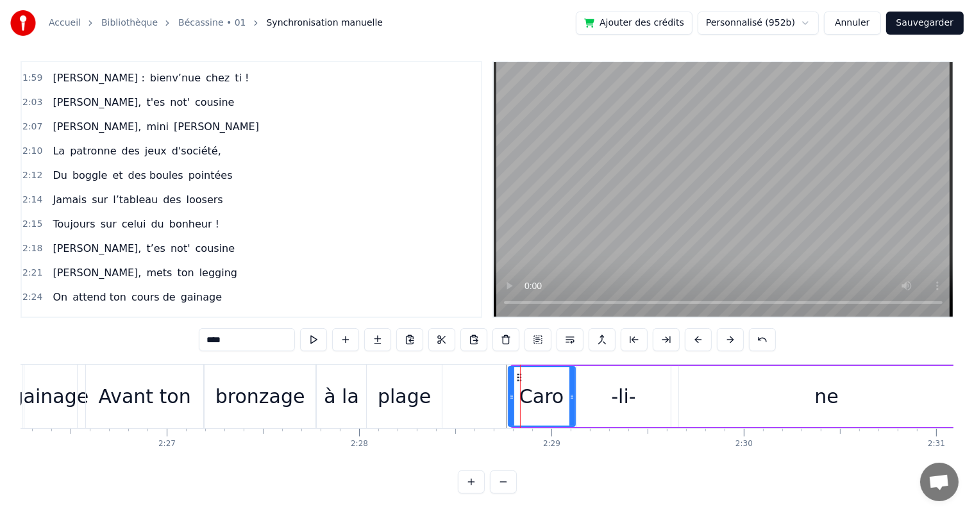
click at [510, 392] on icon at bounding box center [511, 397] width 5 height 10
click at [121, 314] on span "bronzage" at bounding box center [131, 321] width 51 height 15
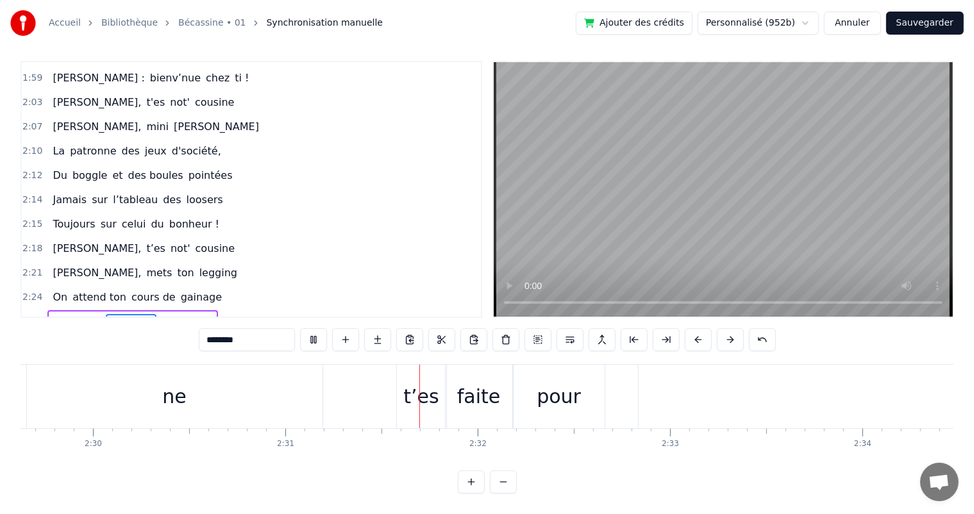
scroll to position [0, 28987]
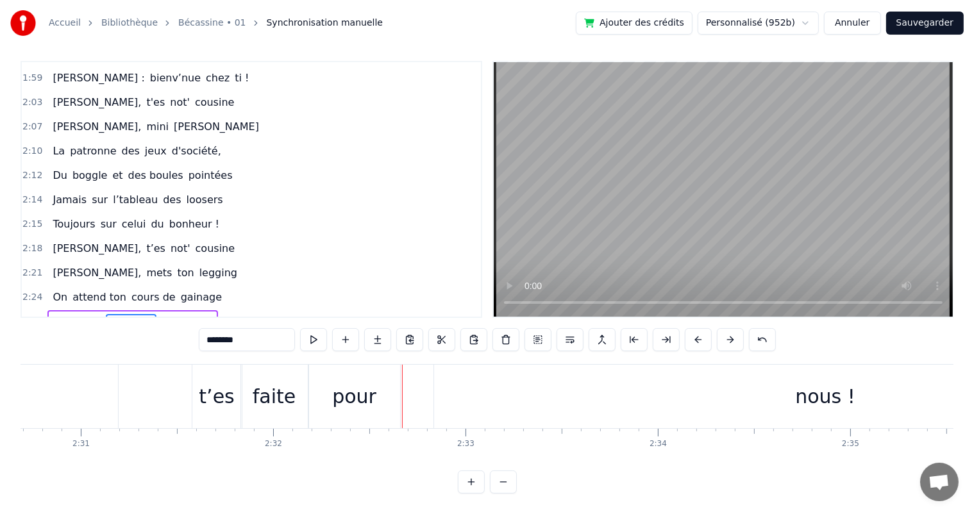
click at [236, 378] on div "t’es" at bounding box center [216, 396] width 49 height 63
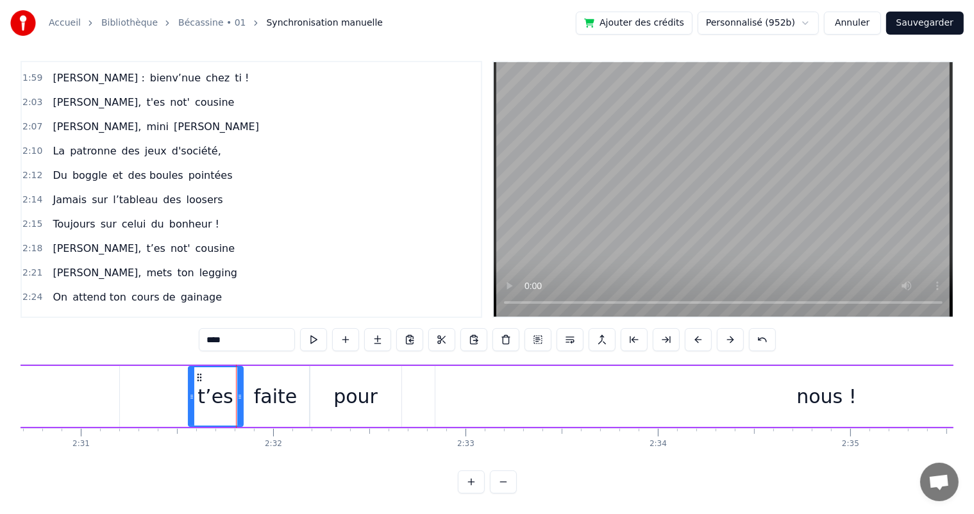
click at [192, 392] on icon at bounding box center [191, 397] width 5 height 10
click at [187, 392] on icon at bounding box center [185, 397] width 5 height 10
click at [317, 333] on button at bounding box center [313, 339] width 27 height 23
click at [271, 392] on div "faite" at bounding box center [276, 396] width 44 height 29
click at [307, 330] on button at bounding box center [313, 339] width 27 height 23
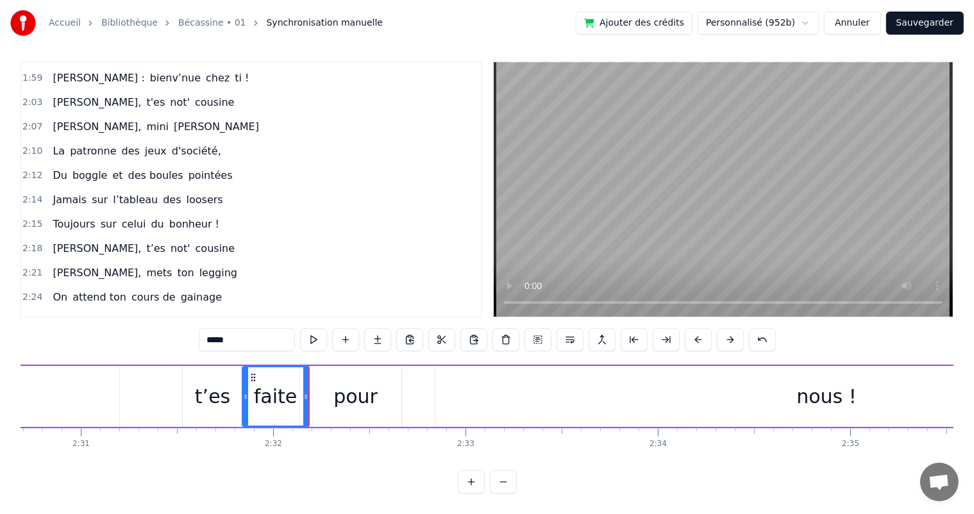
click at [344, 382] on div "pour" at bounding box center [355, 396] width 44 height 29
click at [312, 328] on button at bounding box center [313, 339] width 27 height 23
click at [54, 339] on span "Caro" at bounding box center [64, 346] width 26 height 15
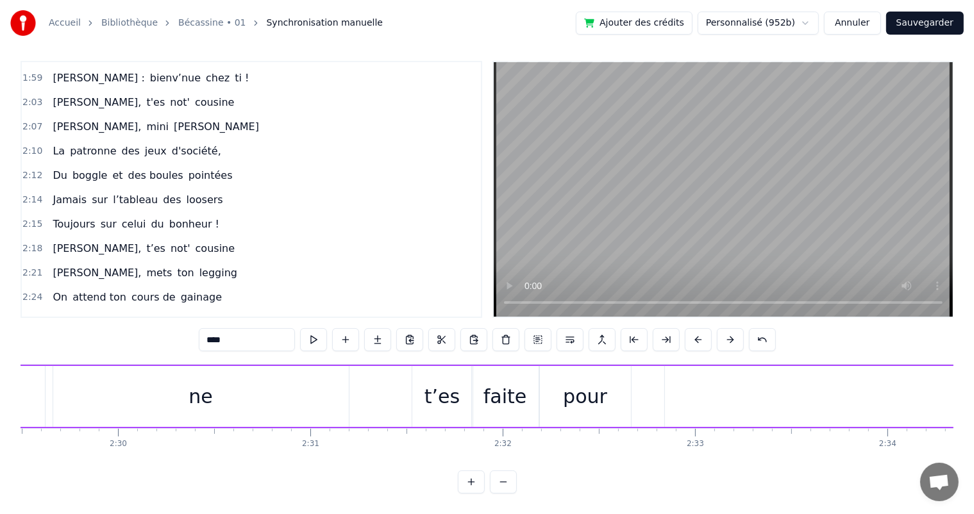
scroll to position [0, 28553]
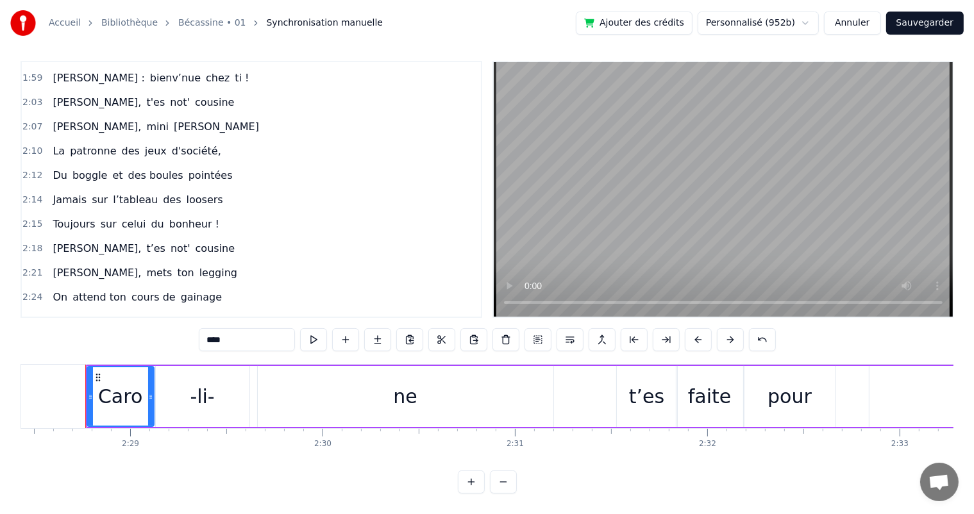
click at [56, 314] on span "Avant ton" at bounding box center [77, 321] width 52 height 15
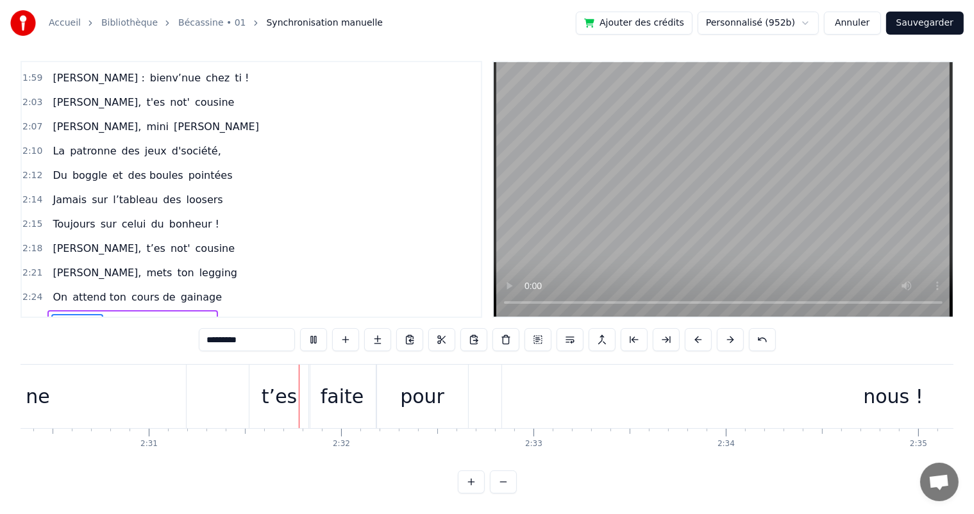
scroll to position [0, 28980]
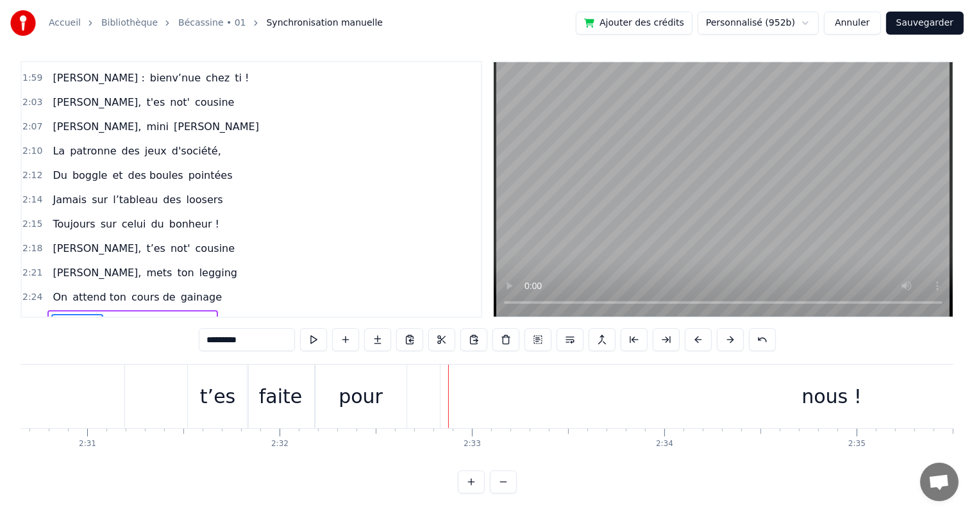
click at [197, 387] on div "t’es" at bounding box center [218, 396] width 60 height 63
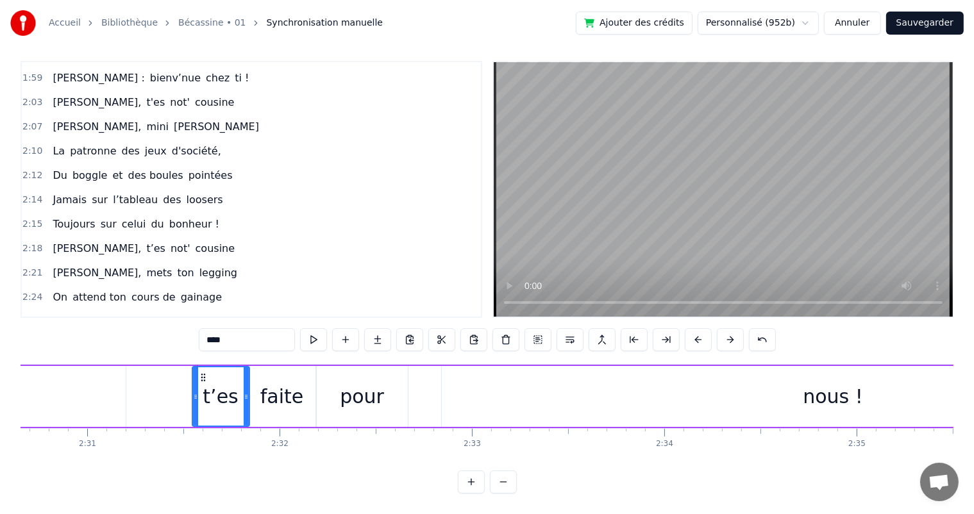
click at [195, 392] on icon at bounding box center [195, 397] width 5 height 10
click at [60, 314] on span "Avant ton" at bounding box center [77, 321] width 52 height 15
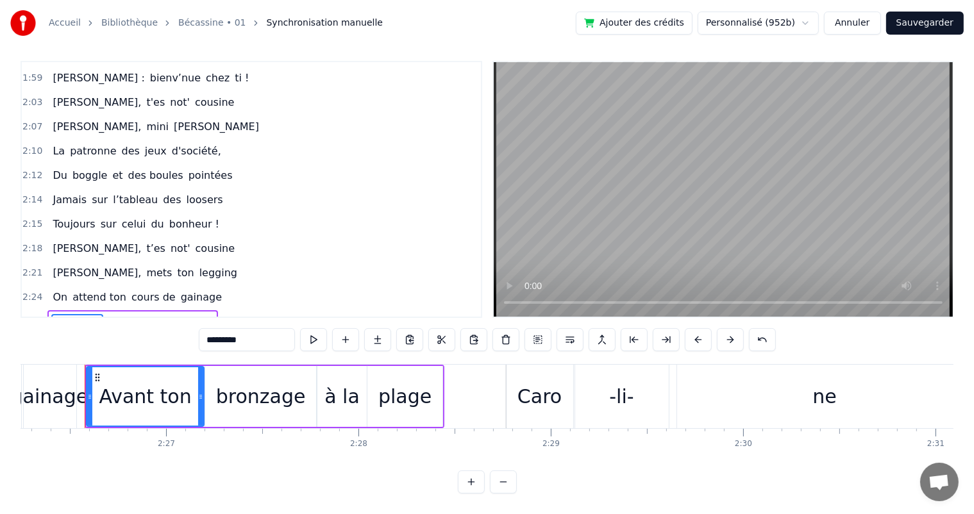
scroll to position [0, 28131]
click at [259, 366] on div "bronzage" at bounding box center [261, 396] width 111 height 61
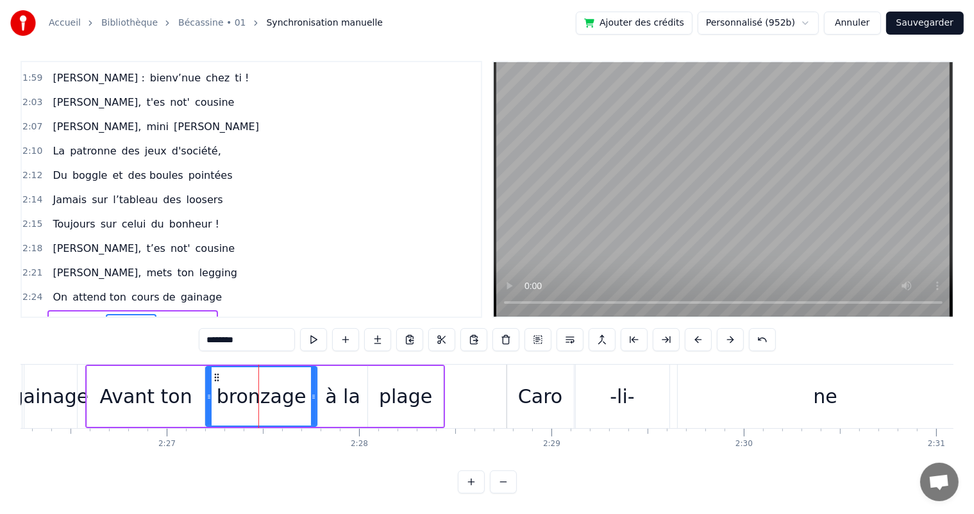
click at [315, 328] on button at bounding box center [313, 339] width 27 height 23
click at [319, 399] on div "à la" at bounding box center [342, 396] width 49 height 61
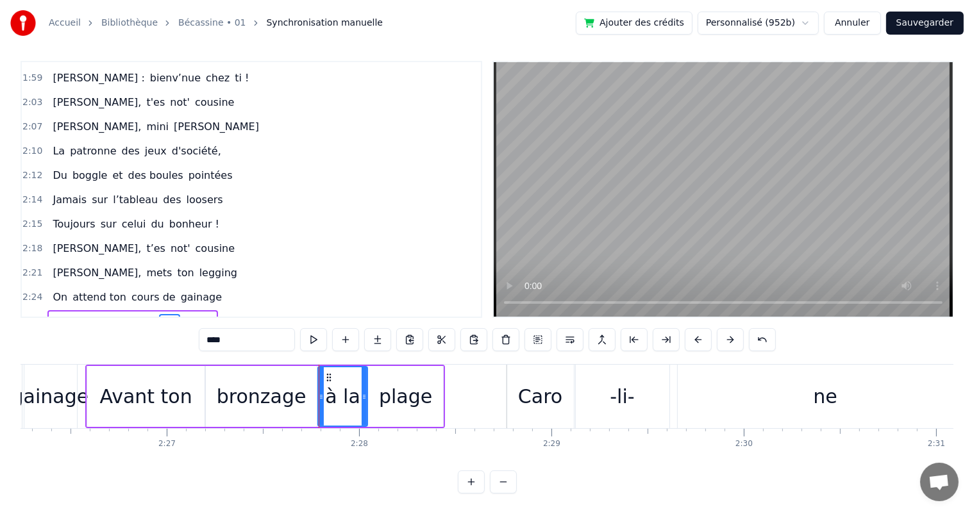
click at [67, 314] on span "Avant ton" at bounding box center [77, 321] width 52 height 15
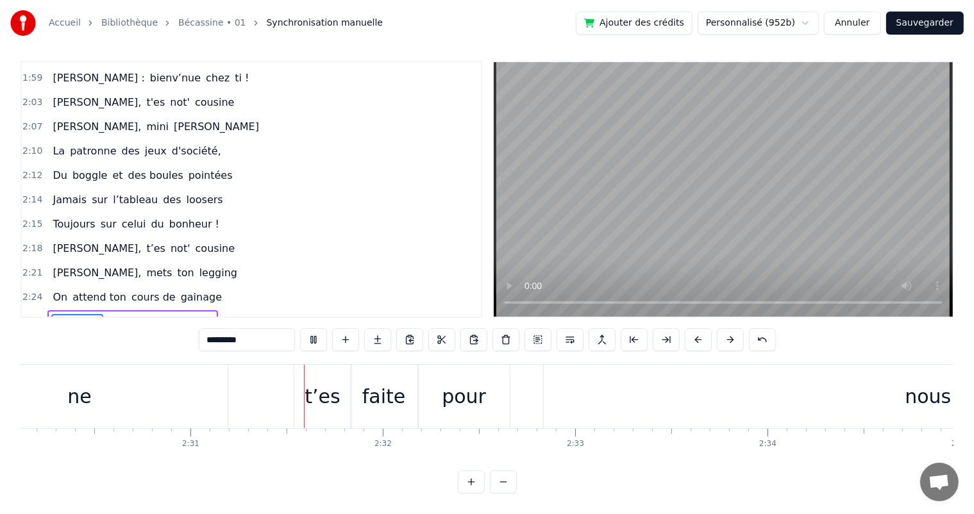
scroll to position [0, 28972]
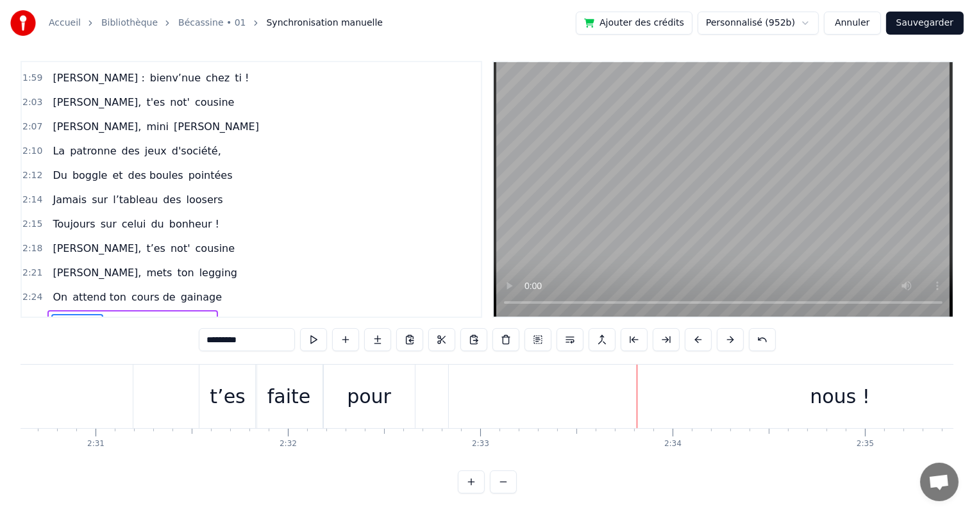
click at [213, 390] on div "t’es" at bounding box center [227, 396] width 35 height 29
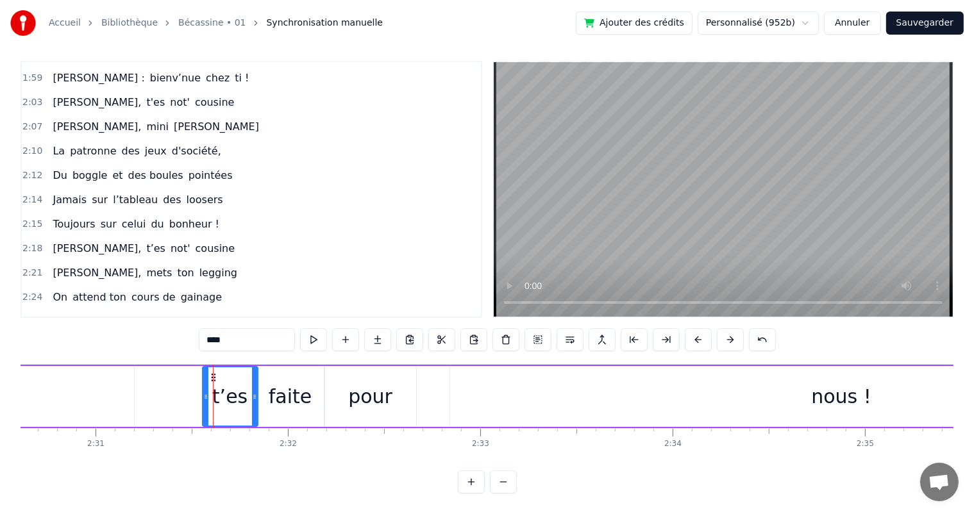
click at [207, 392] on icon at bounding box center [205, 397] width 5 height 10
click at [51, 314] on span "Avant ton" at bounding box center [77, 321] width 52 height 15
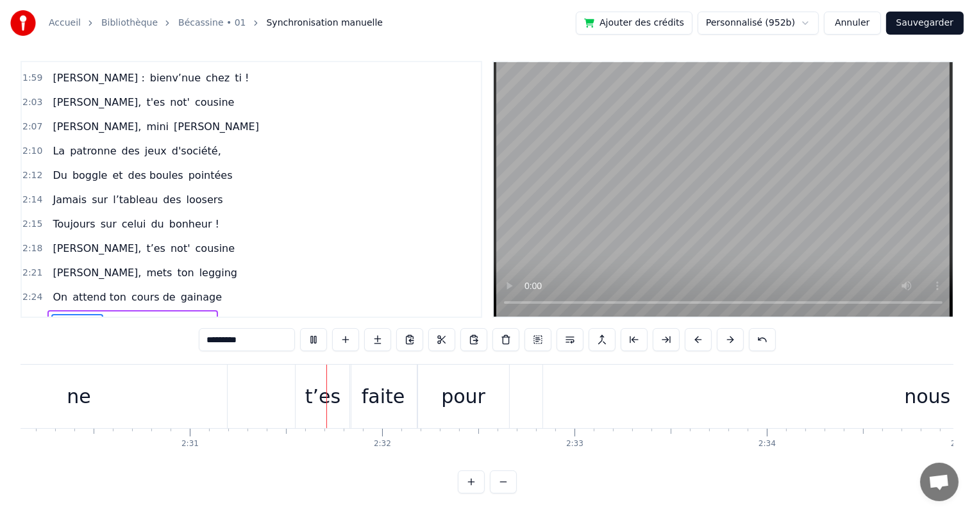
scroll to position [0, 28973]
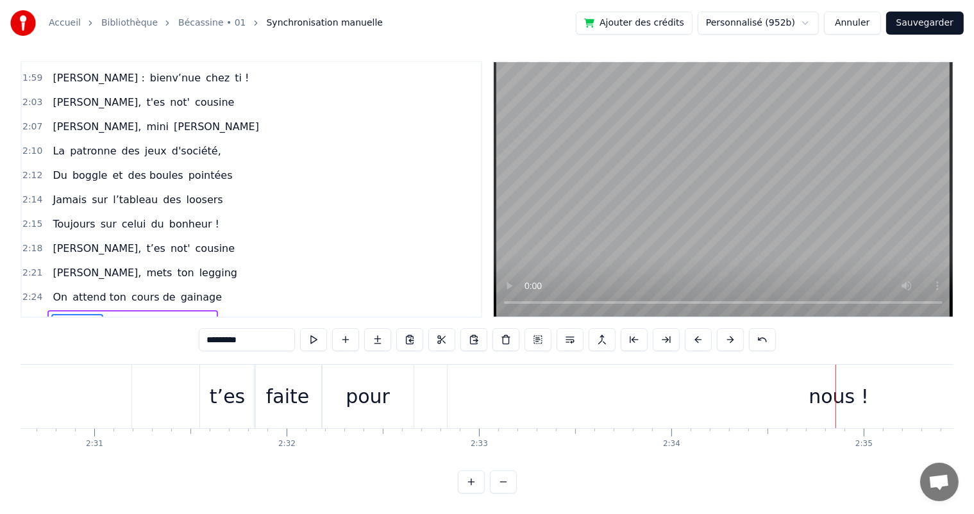
click at [309, 373] on div "faite" at bounding box center [288, 396] width 67 height 63
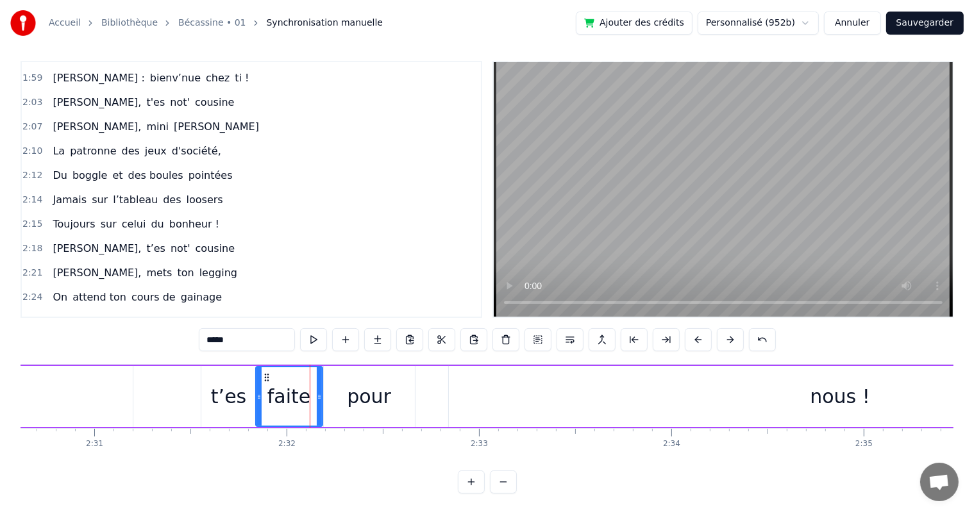
click at [332, 380] on div "pour" at bounding box center [369, 396] width 91 height 61
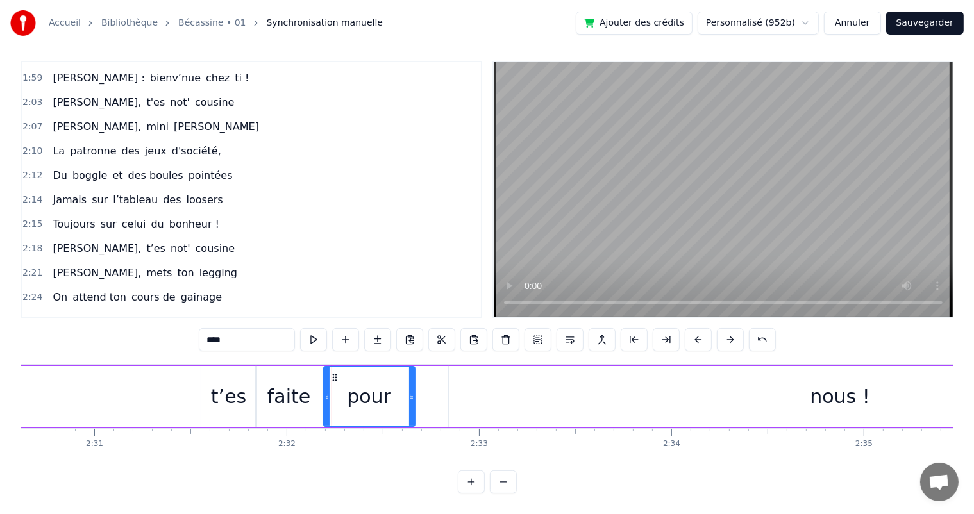
click at [58, 314] on span "Avant ton" at bounding box center [77, 321] width 52 height 15
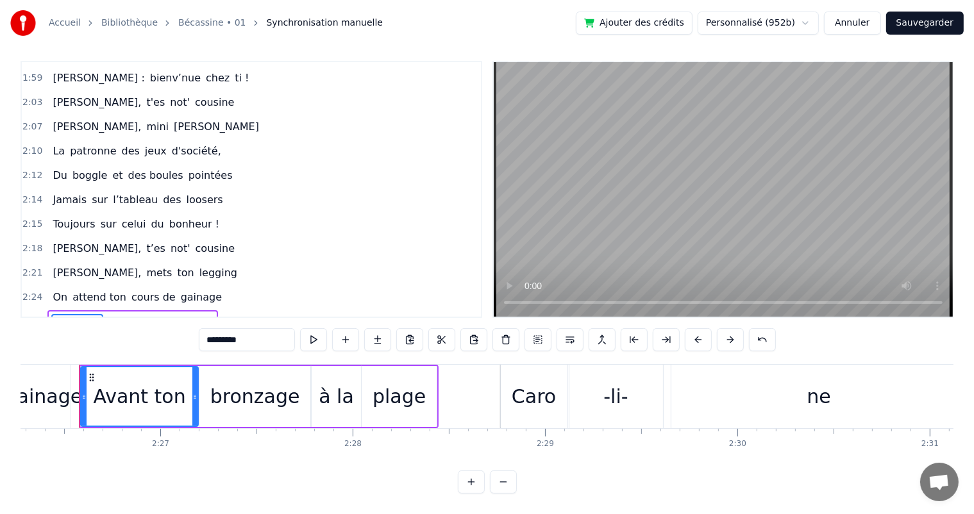
scroll to position [0, 28131]
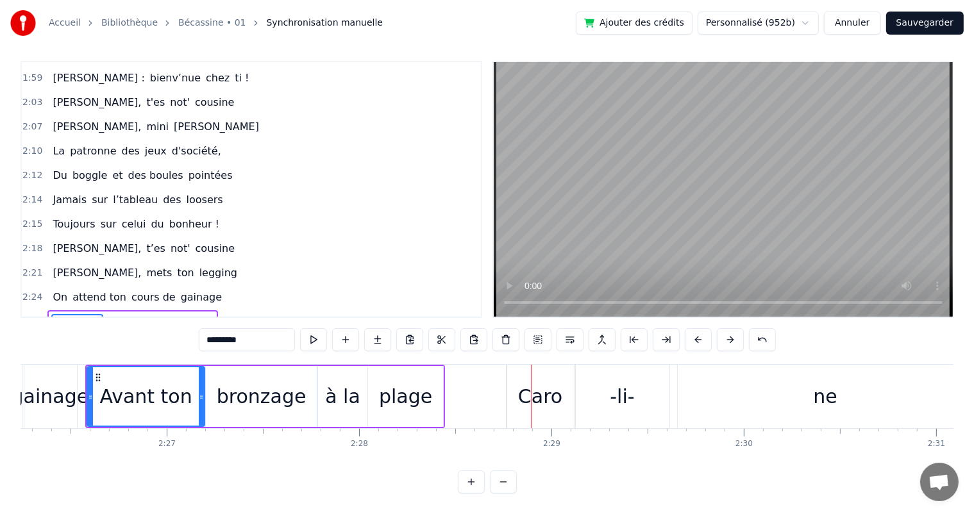
click at [330, 382] on div "à la" at bounding box center [342, 396] width 35 height 29
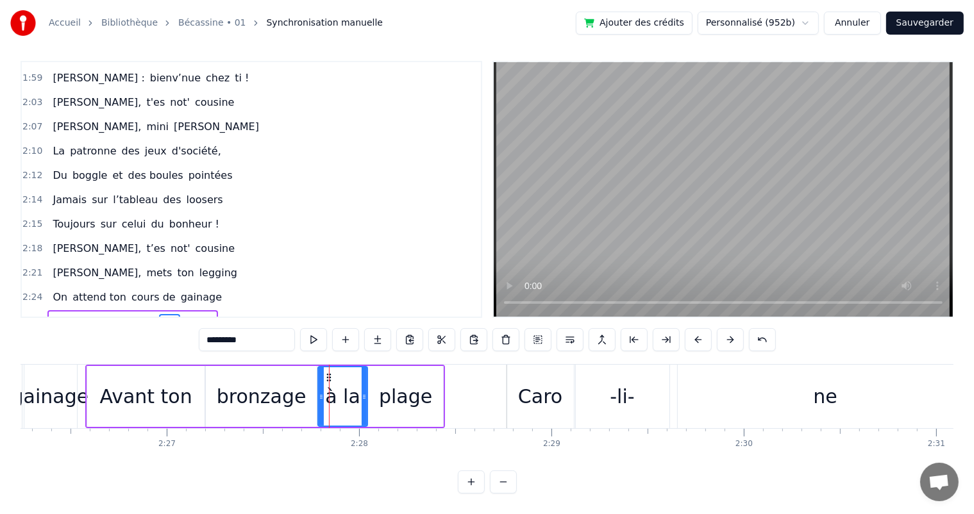
type input "****"
click at [317, 383] on div at bounding box center [319, 396] width 5 height 58
click at [63, 286] on div "On attend ton cours de gainage" at bounding box center [137, 297] width 180 height 23
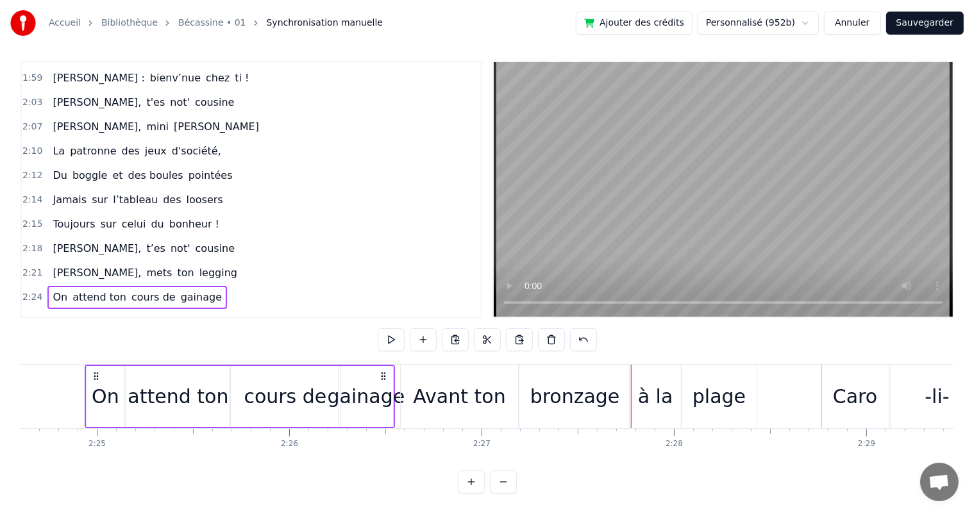
scroll to position [0, 27816]
click at [350, 388] on div "gainage" at bounding box center [367, 396] width 78 height 29
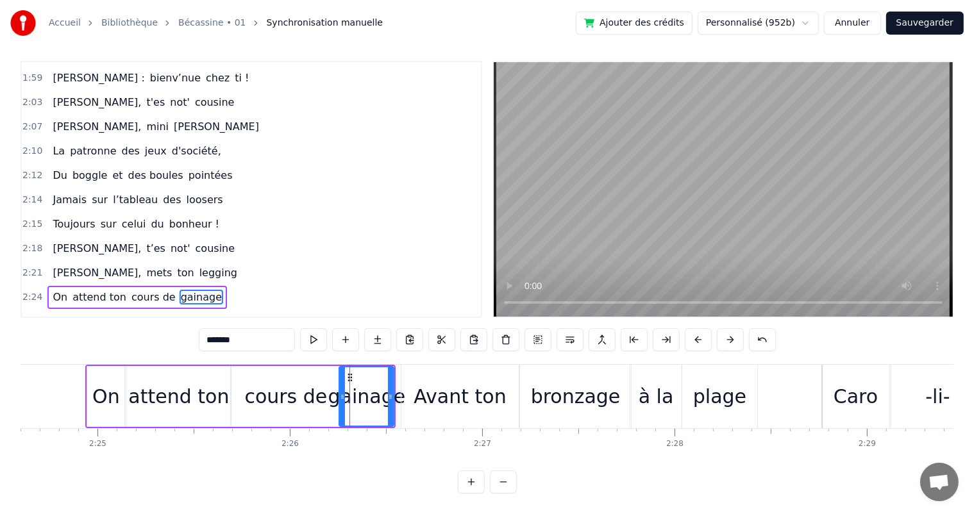
scroll to position [6, 0]
click at [340, 388] on div at bounding box center [342, 396] width 5 height 58
click at [71, 265] on span "[PERSON_NAME]," at bounding box center [96, 272] width 91 height 15
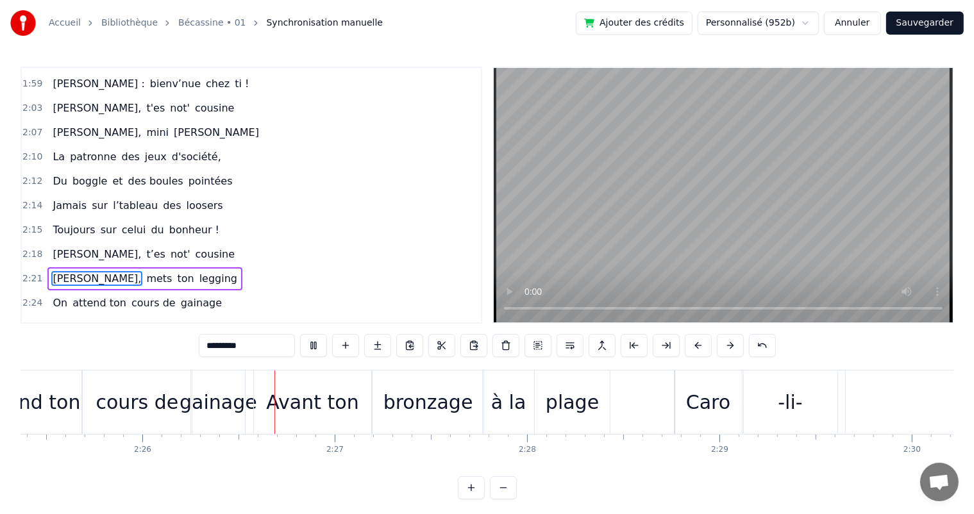
scroll to position [0, 28024]
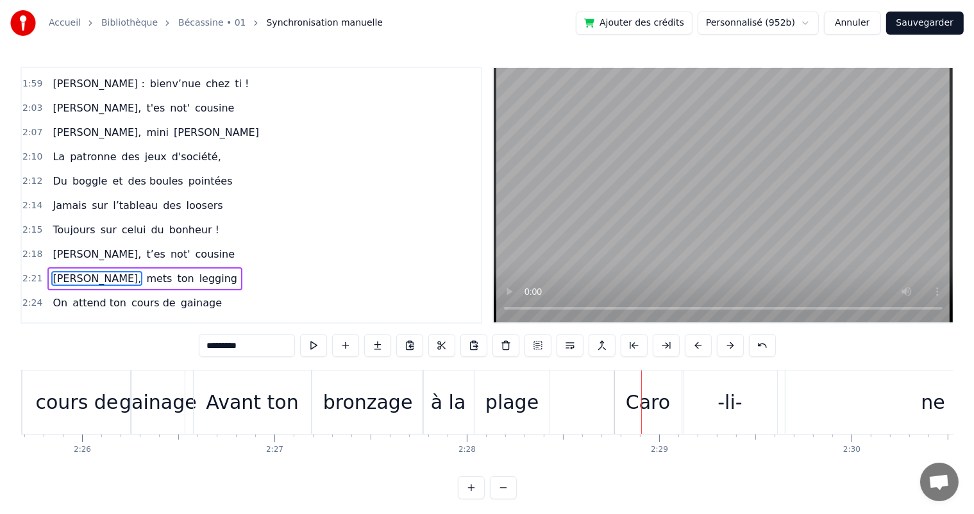
click at [56, 247] on span "[PERSON_NAME]," at bounding box center [96, 254] width 91 height 15
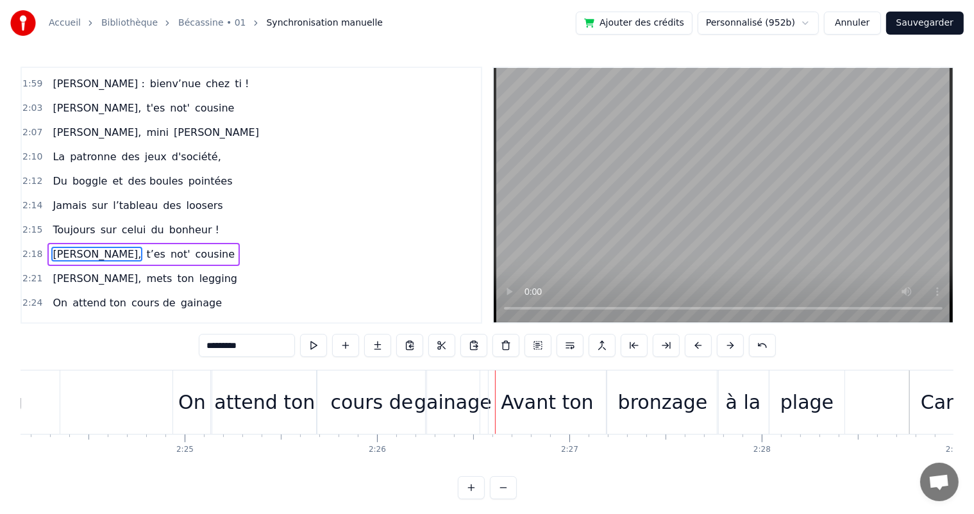
scroll to position [0, 27728]
click at [225, 403] on div "attend ton" at bounding box center [265, 402] width 101 height 29
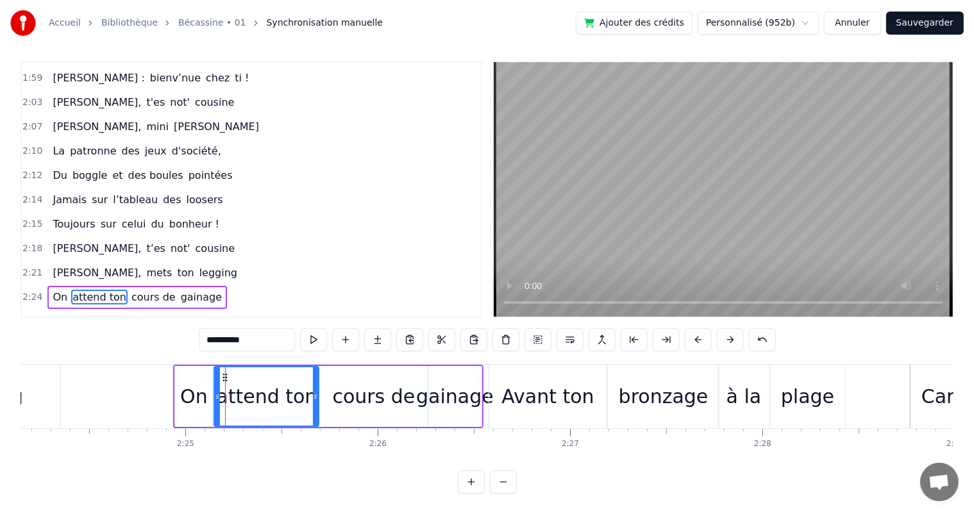
click at [181, 390] on div "On" at bounding box center [194, 396] width 28 height 29
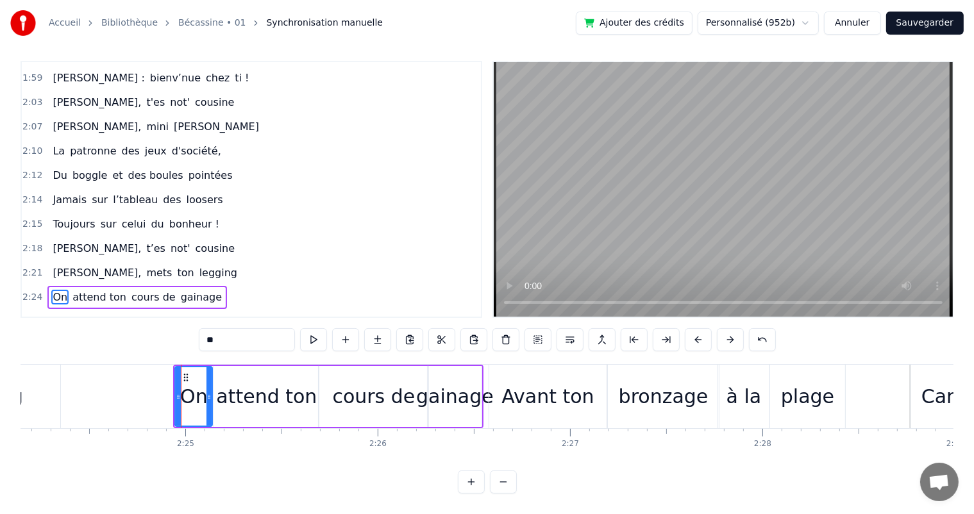
click at [51, 265] on span "[PERSON_NAME]," at bounding box center [96, 272] width 91 height 15
type input "*********"
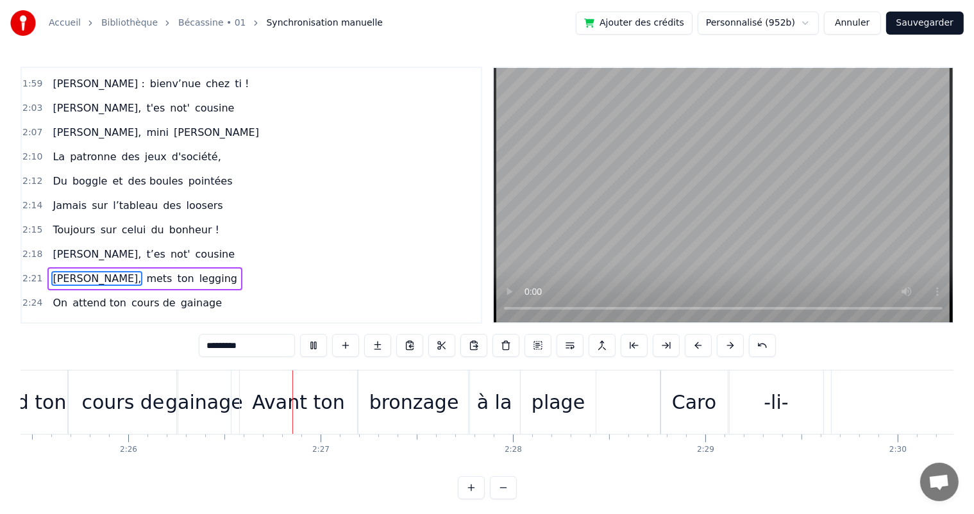
scroll to position [0, 28022]
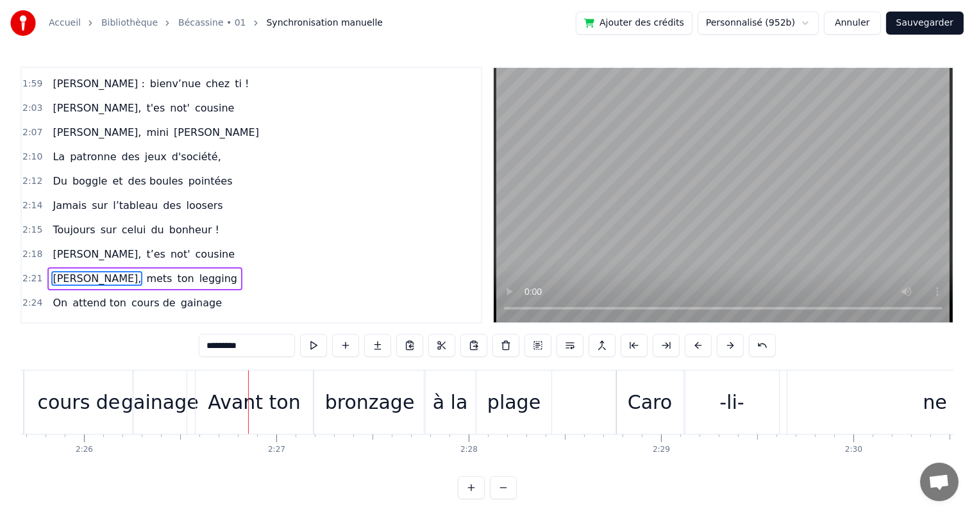
click at [47, 243] on div "[PERSON_NAME], t’es not' cousine" at bounding box center [143, 254] width 192 height 23
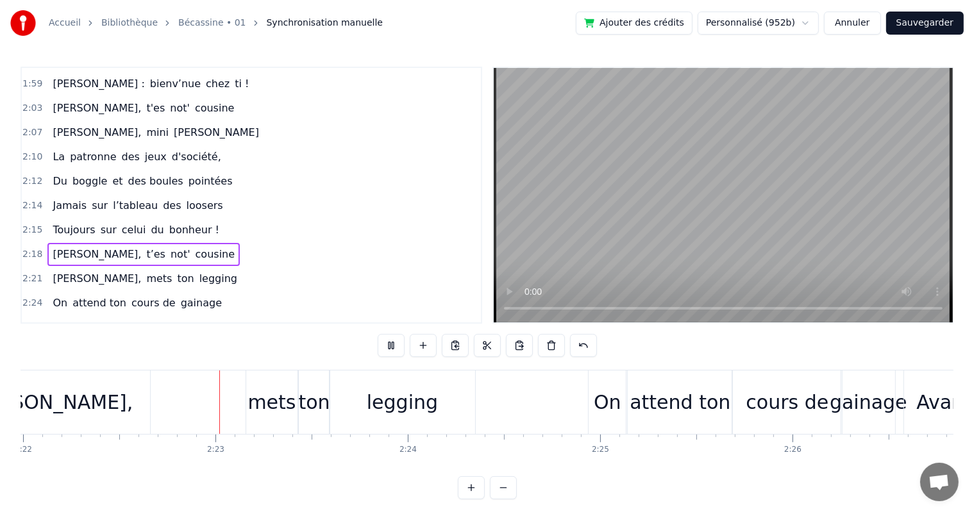
scroll to position [0, 27319]
click at [80, 223] on span "Toujours" at bounding box center [73, 230] width 45 height 15
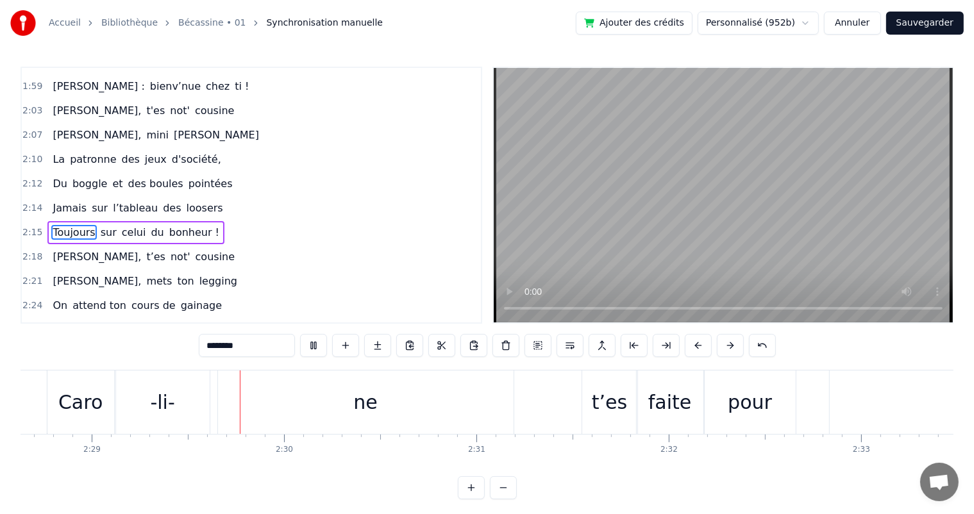
scroll to position [0, 28614]
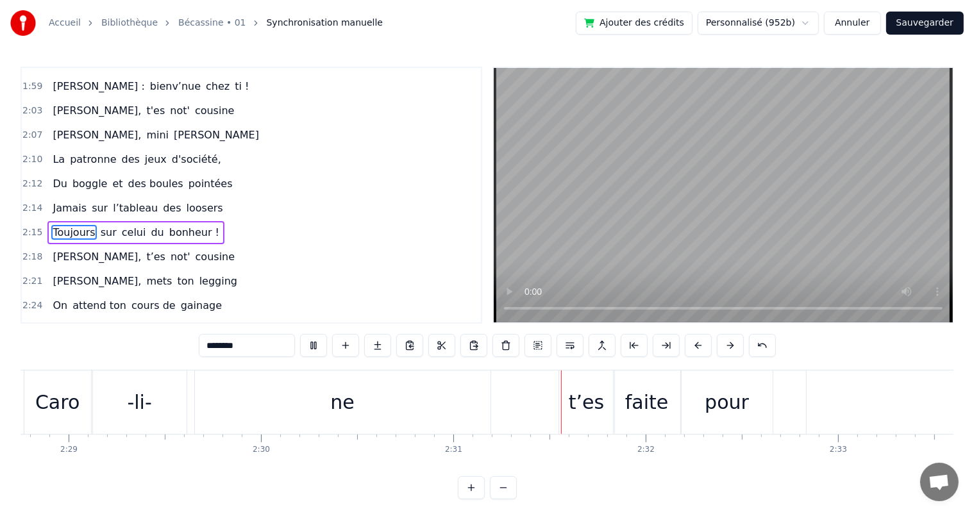
click at [124, 201] on span "l’tableau" at bounding box center [135, 208] width 47 height 15
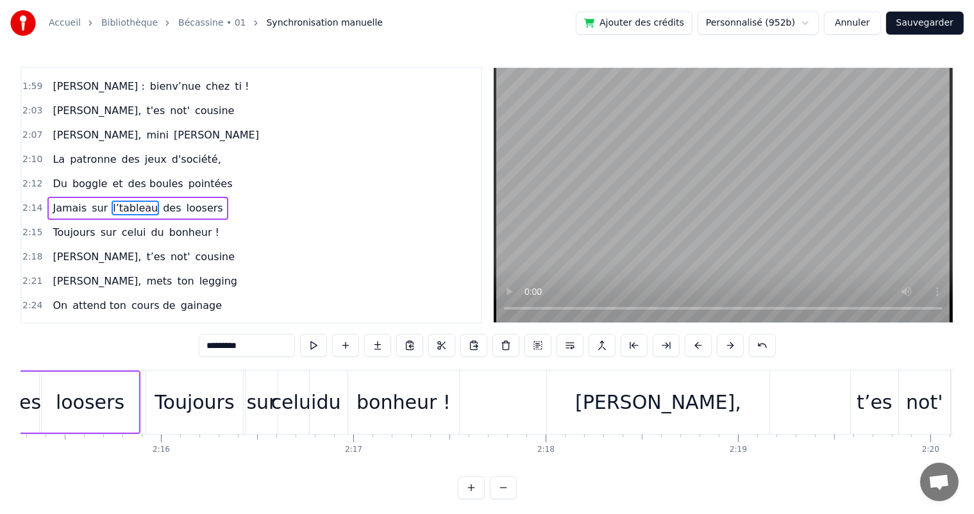
scroll to position [0, 25867]
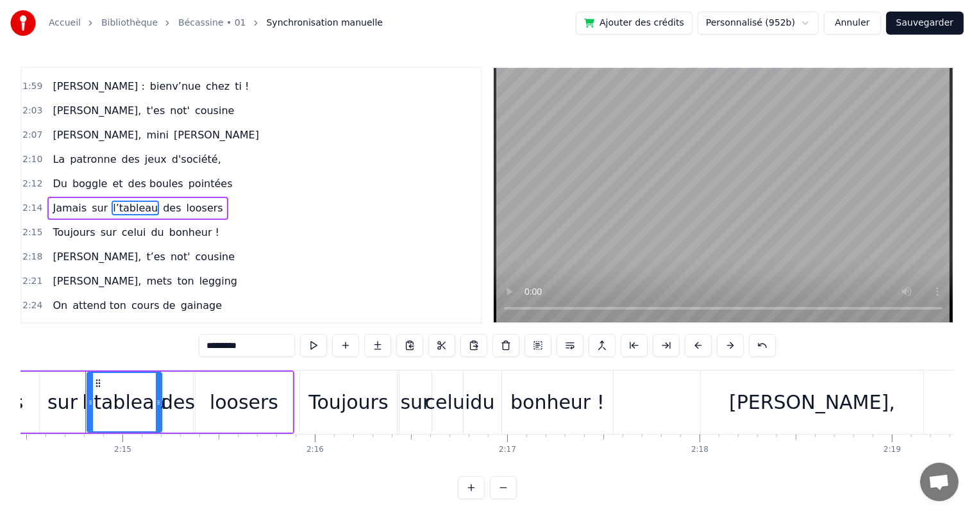
click at [60, 298] on span "On" at bounding box center [59, 305] width 17 height 15
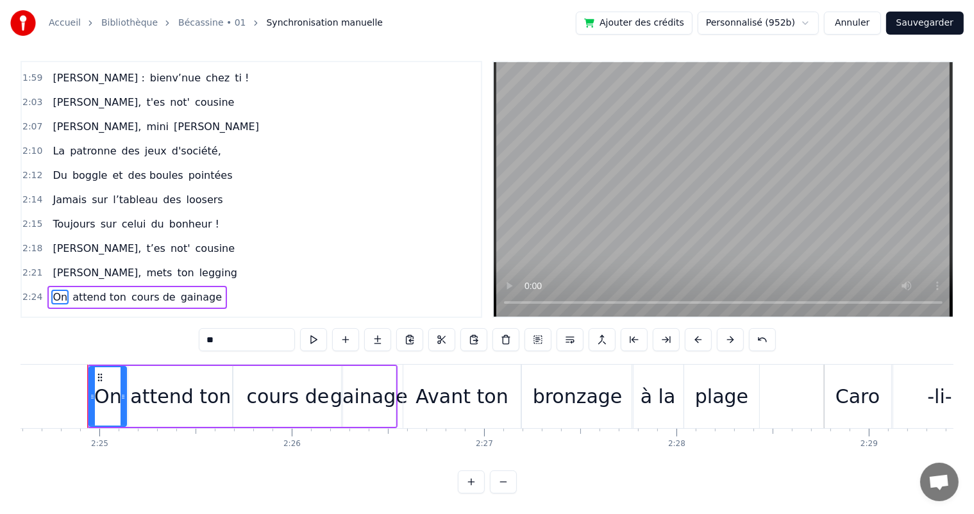
scroll to position [0, 27816]
click at [350, 390] on div "gainage" at bounding box center [367, 396] width 78 height 29
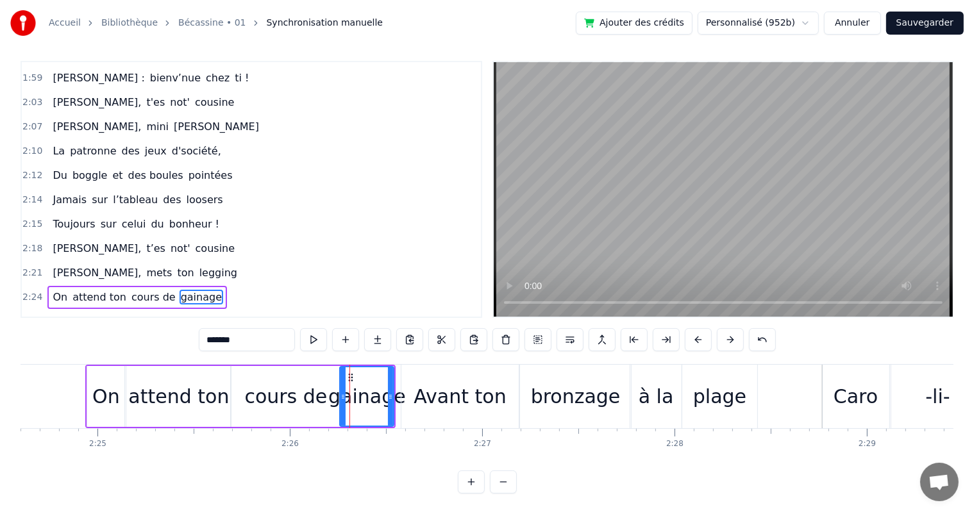
click at [323, 388] on div "cours de" at bounding box center [286, 396] width 110 height 61
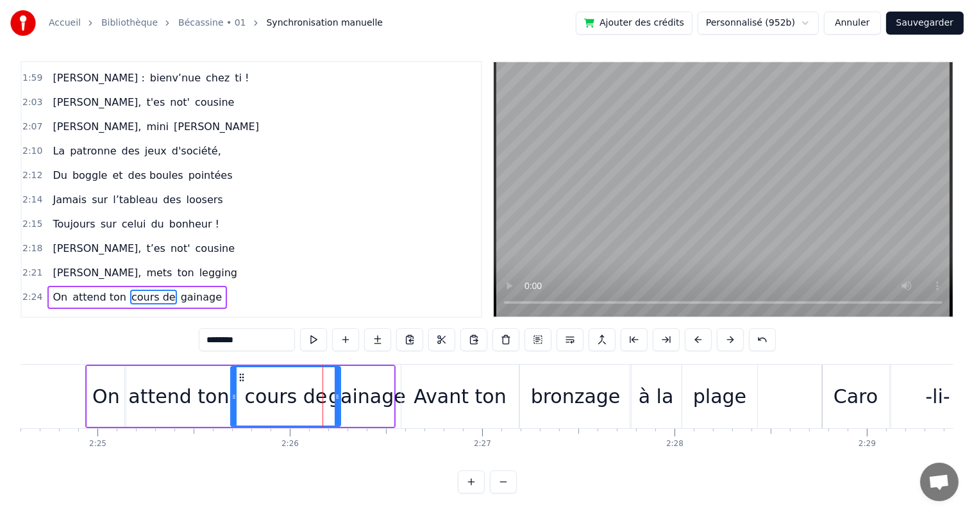
click at [53, 290] on span "On" at bounding box center [59, 297] width 17 height 15
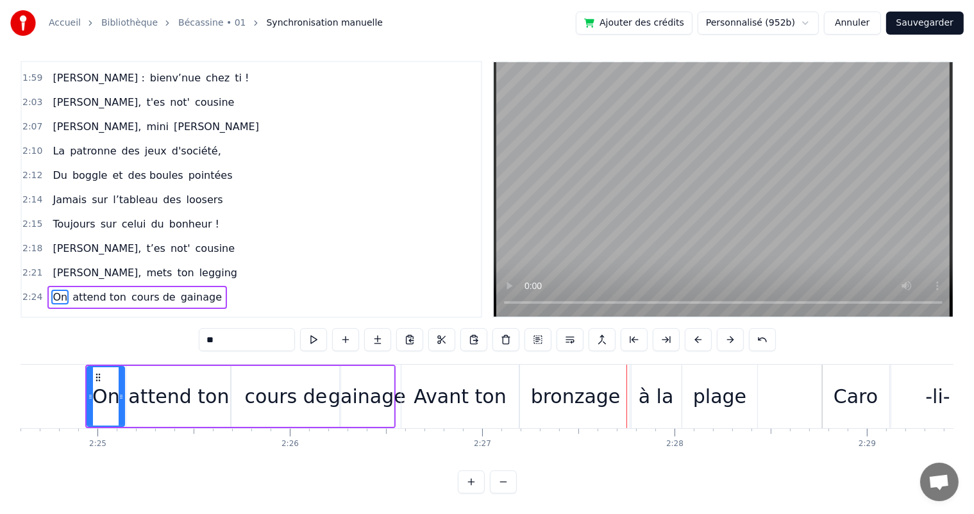
click at [53, 265] on span "[PERSON_NAME]," at bounding box center [96, 272] width 91 height 15
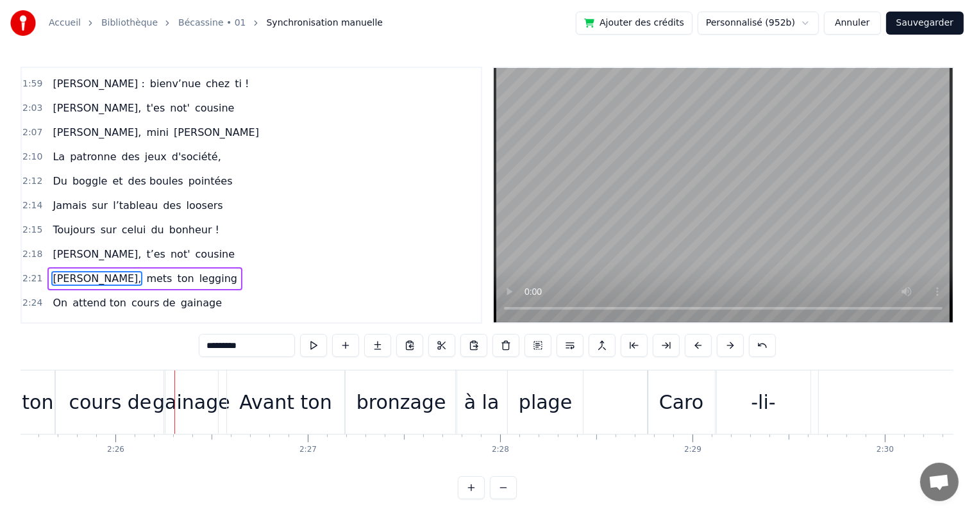
scroll to position [0, 27999]
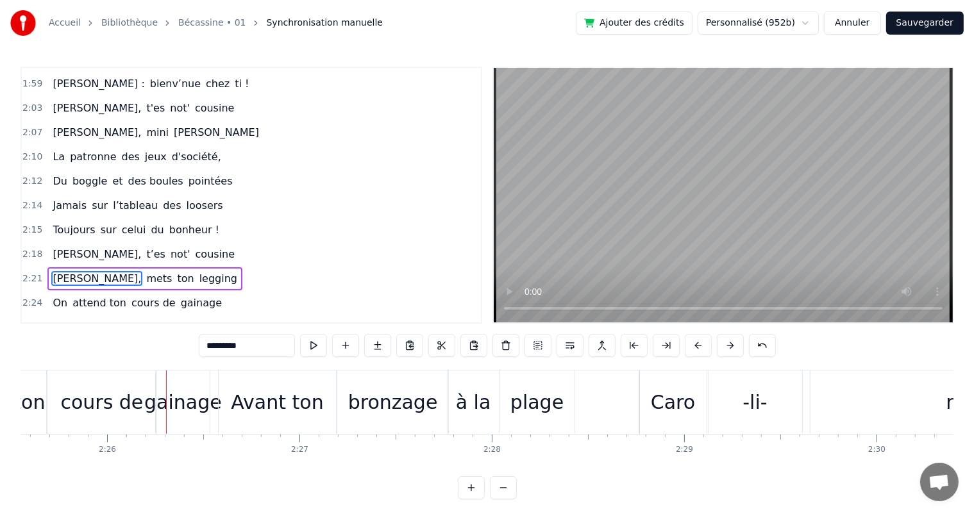
click at [51, 296] on span "On" at bounding box center [59, 303] width 17 height 15
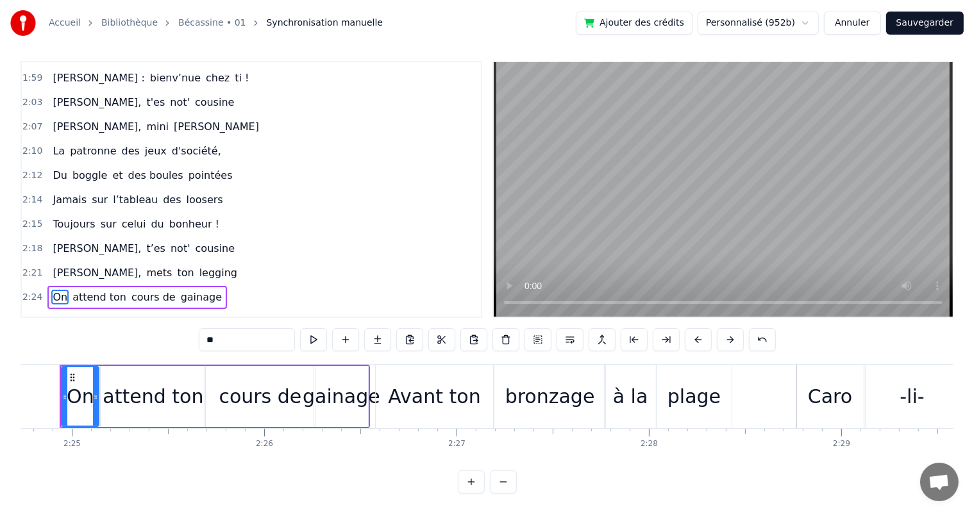
scroll to position [0, 27816]
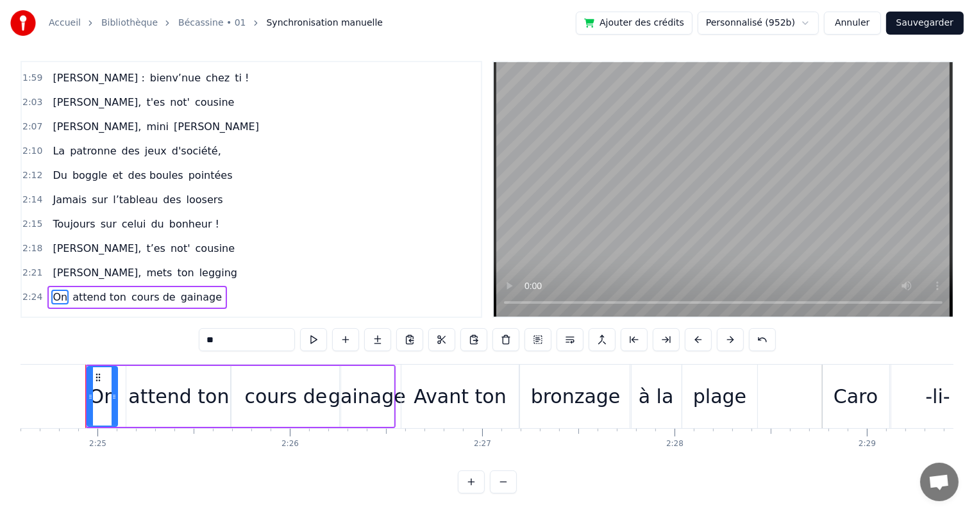
drag, startPoint x: 120, startPoint y: 394, endPoint x: 113, endPoint y: 392, distance: 7.2
click at [113, 392] on icon at bounding box center [114, 397] width 5 height 10
click at [146, 395] on div "attend ton" at bounding box center [178, 396] width 101 height 29
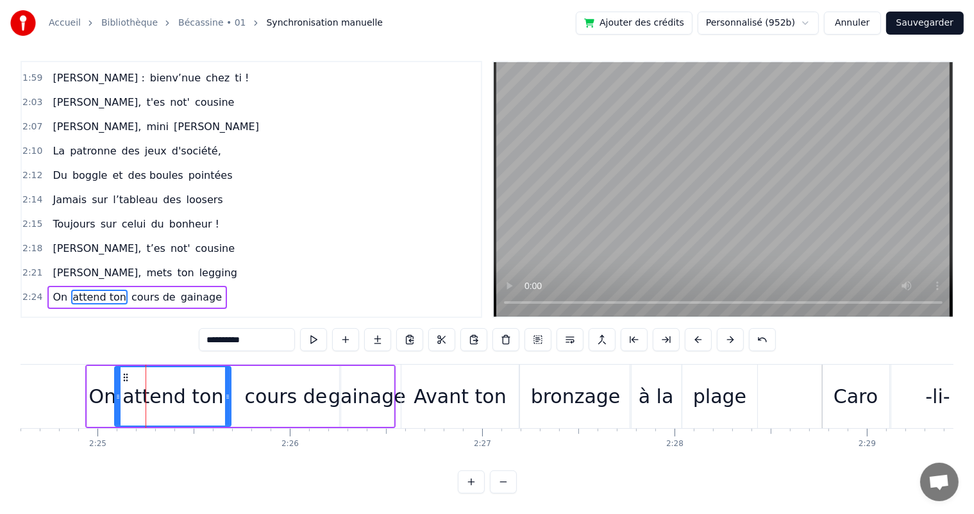
drag, startPoint x: 128, startPoint y: 395, endPoint x: 116, endPoint y: 391, distance: 12.2
click at [116, 392] on icon at bounding box center [117, 397] width 5 height 10
click at [51, 265] on span "[PERSON_NAME]," at bounding box center [96, 272] width 91 height 15
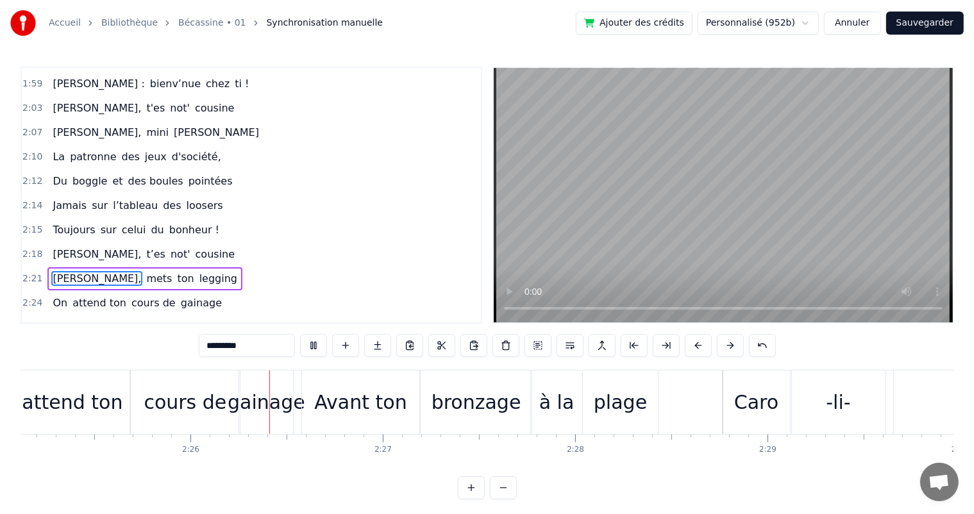
scroll to position [0, 28003]
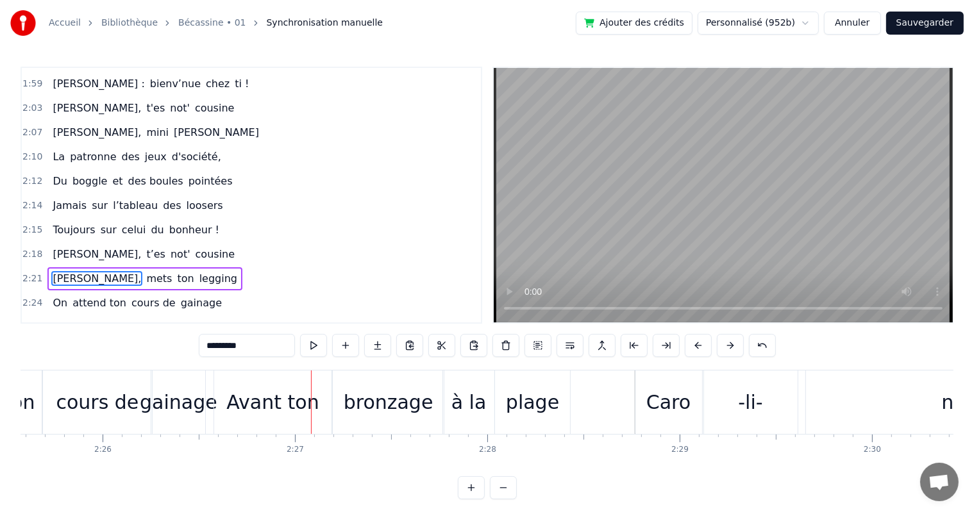
click at [136, 412] on div "cours de" at bounding box center [97, 402] width 110 height 63
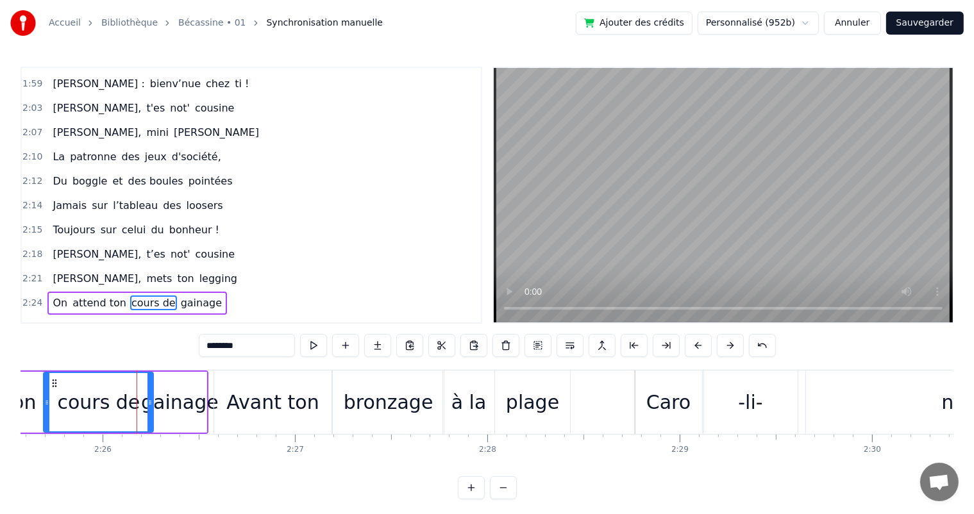
scroll to position [6, 0]
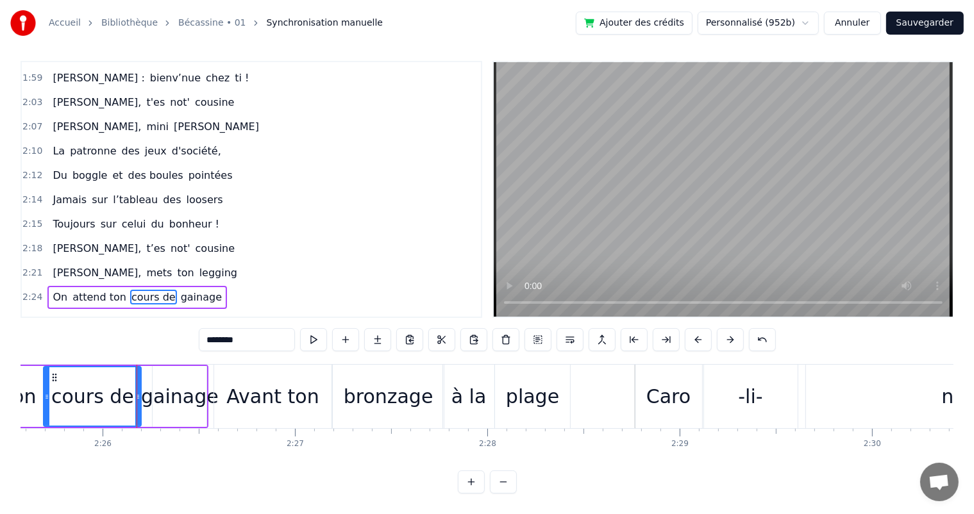
drag, startPoint x: 149, startPoint y: 405, endPoint x: 137, endPoint y: 403, distance: 12.3
click at [137, 403] on div at bounding box center [137, 396] width 5 height 58
click at [173, 400] on div "gainage" at bounding box center [180, 396] width 78 height 29
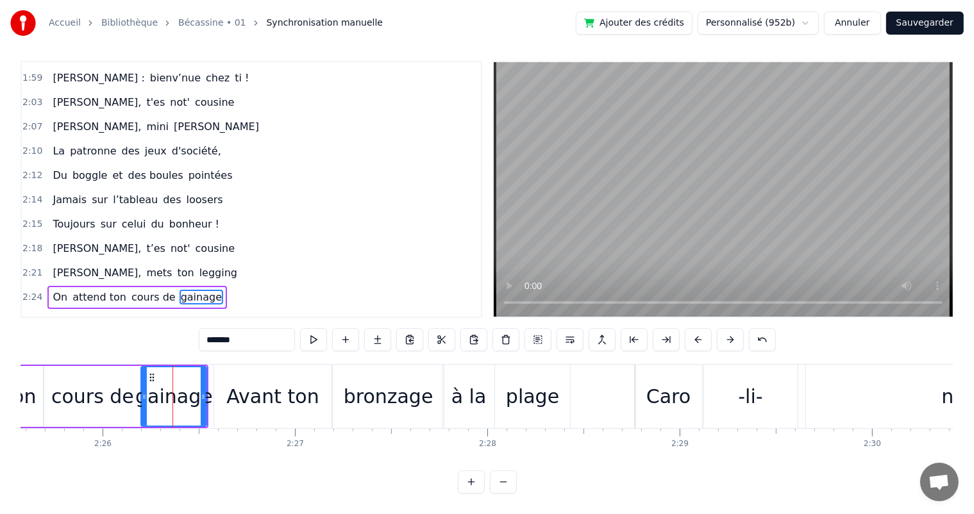
drag, startPoint x: 153, startPoint y: 395, endPoint x: 142, endPoint y: 392, distance: 11.8
click at [142, 392] on icon at bounding box center [144, 397] width 5 height 10
click at [51, 265] on span "[PERSON_NAME]," at bounding box center [96, 272] width 91 height 15
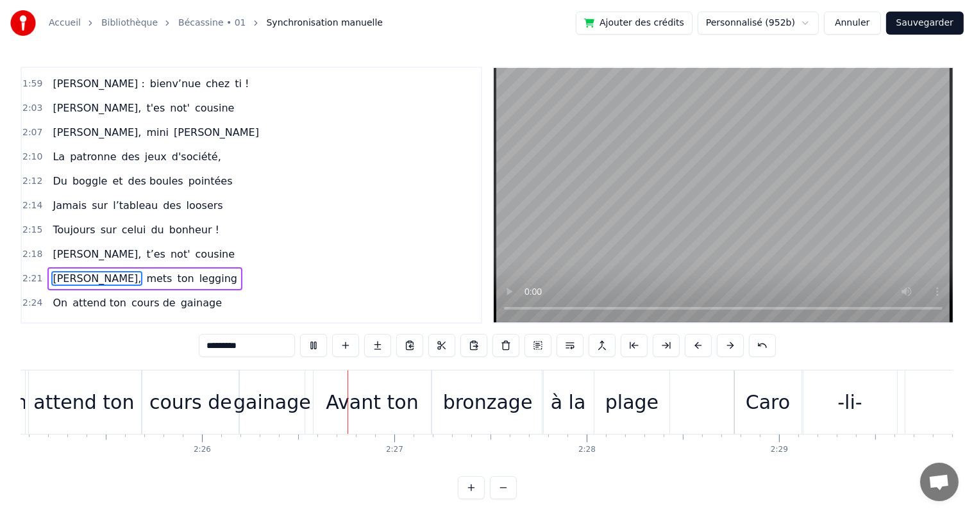
scroll to position [0, 28024]
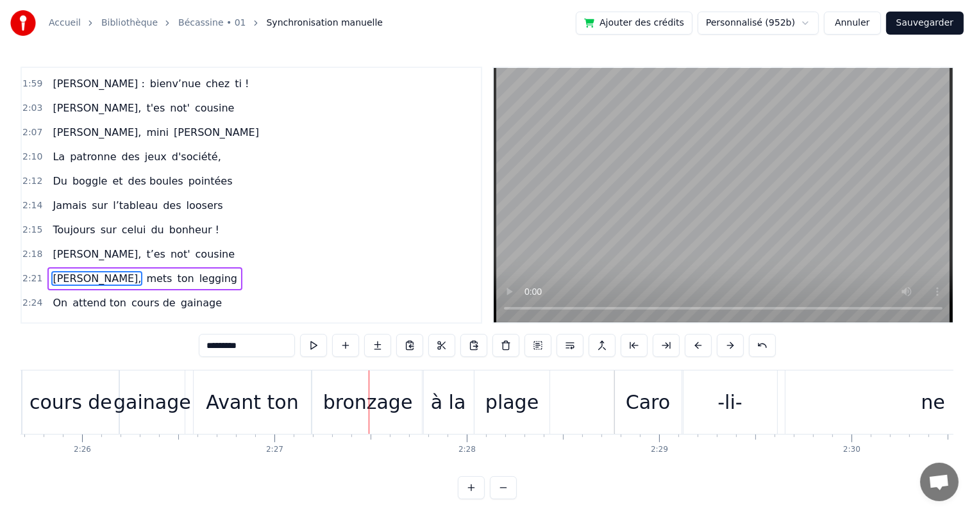
click at [72, 296] on span "attend ton" at bounding box center [99, 303] width 56 height 15
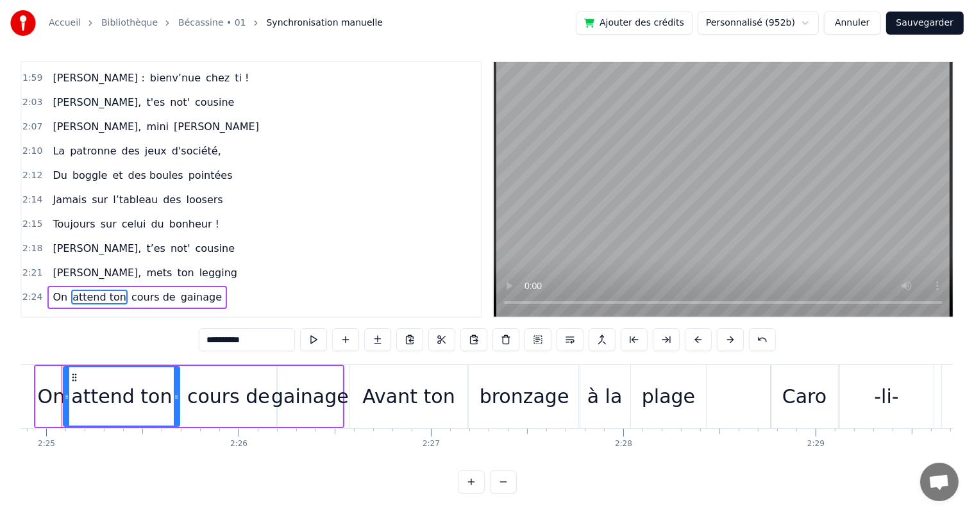
scroll to position [0, 27844]
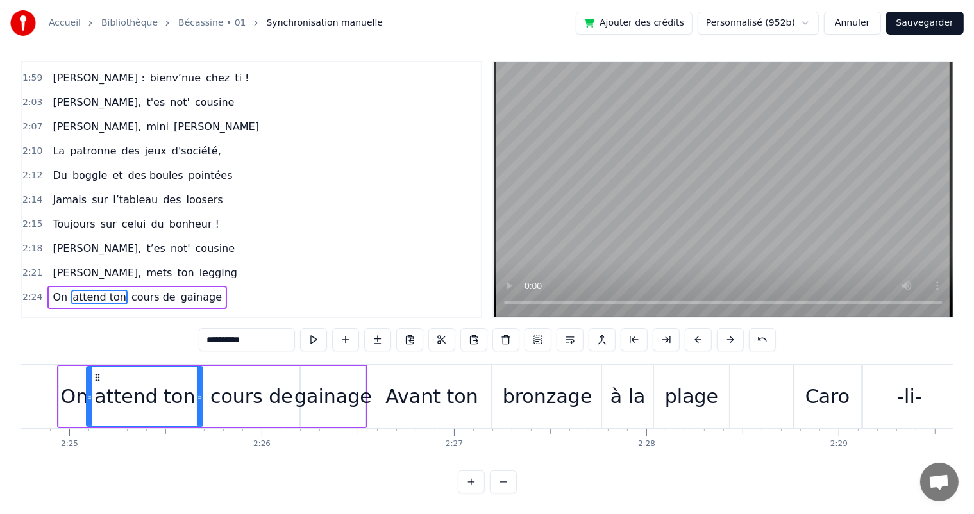
click at [79, 389] on div "On" at bounding box center [75, 396] width 28 height 29
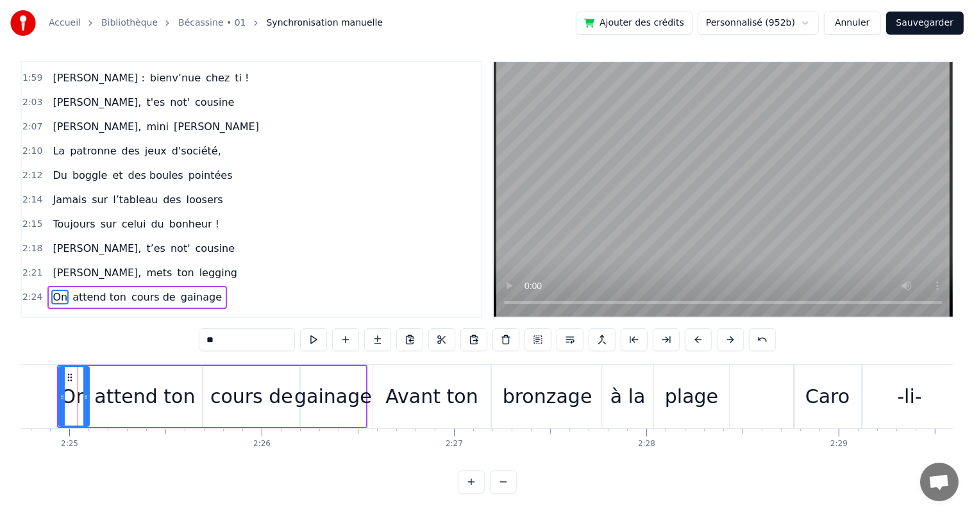
scroll to position [0, 27837]
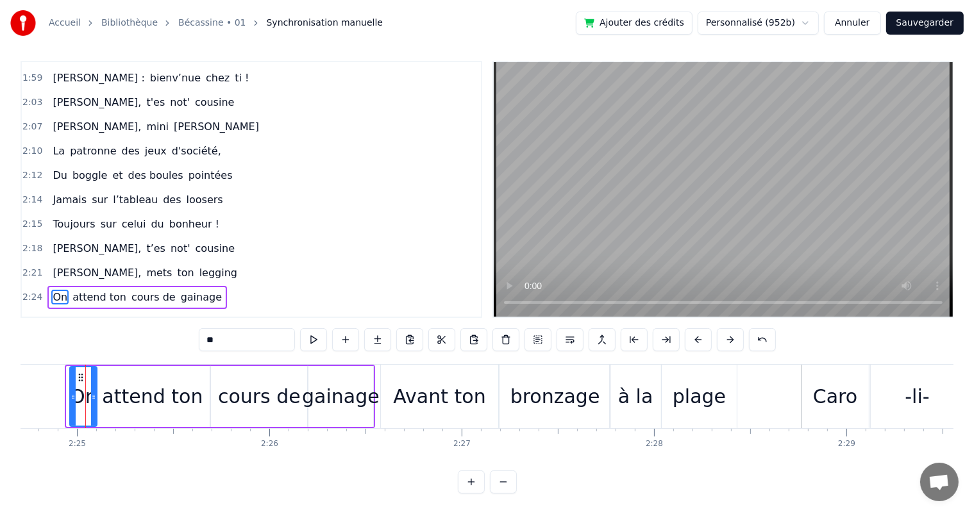
click at [71, 396] on icon at bounding box center [73, 397] width 5 height 10
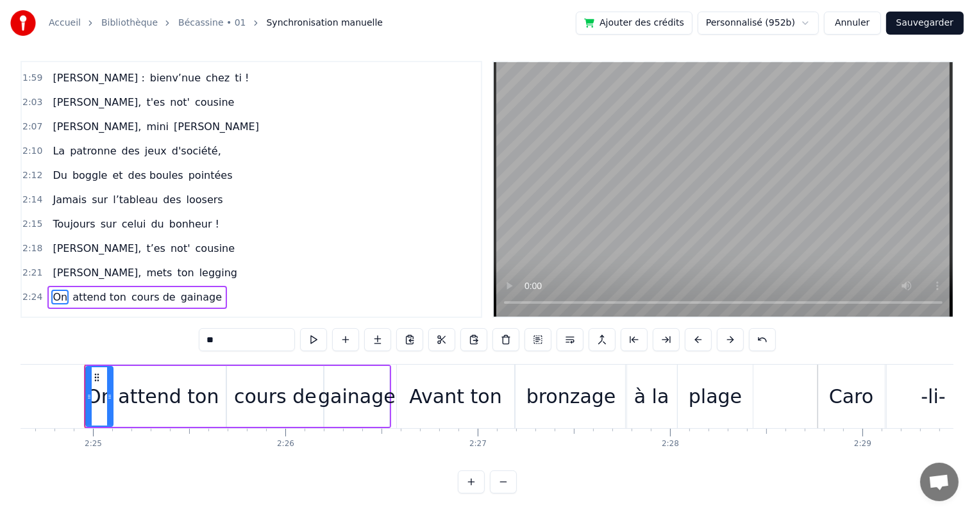
click at [136, 397] on div "attend ton" at bounding box center [168, 396] width 101 height 29
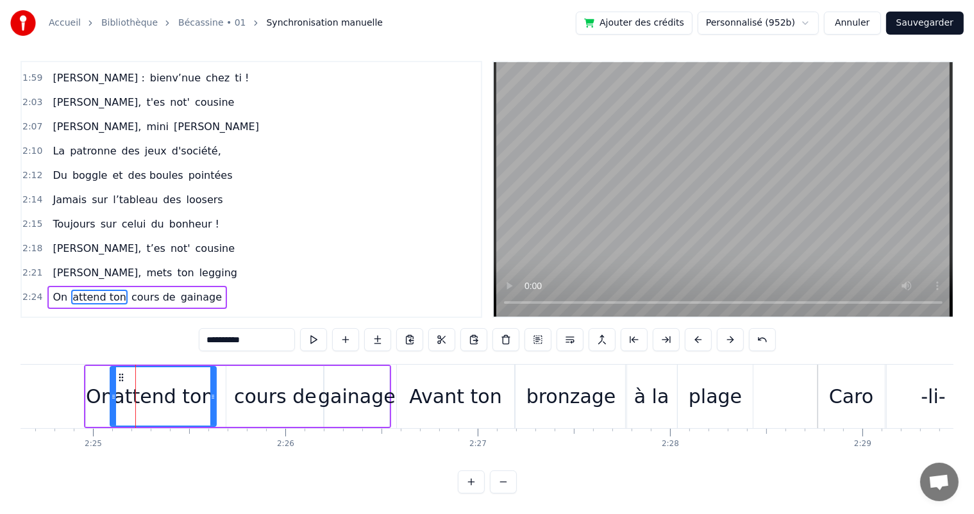
drag, startPoint x: 221, startPoint y: 386, endPoint x: 210, endPoint y: 385, distance: 10.3
click at [210, 385] on div at bounding box center [212, 396] width 5 height 58
click at [249, 387] on div "cours de" at bounding box center [275, 396] width 83 height 29
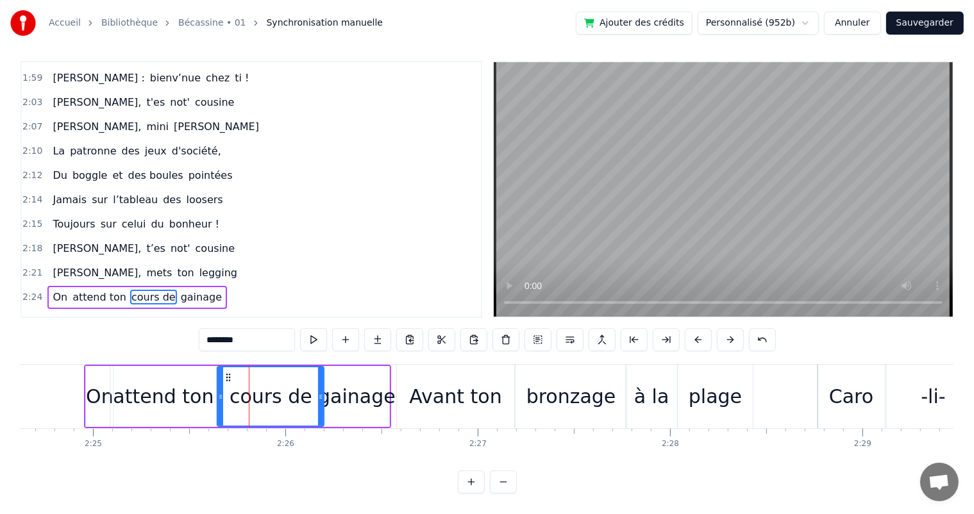
drag, startPoint x: 228, startPoint y: 390, endPoint x: 219, endPoint y: 390, distance: 9.0
click at [219, 390] on div at bounding box center [220, 396] width 5 height 58
click at [317, 389] on div at bounding box center [318, 396] width 5 height 58
click at [58, 241] on span "[PERSON_NAME]," at bounding box center [96, 248] width 91 height 15
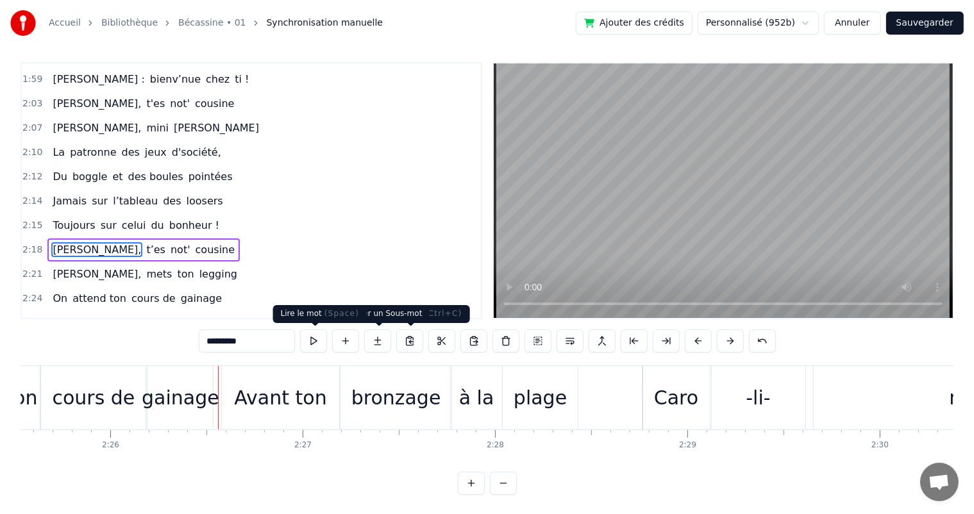
scroll to position [0, 28129]
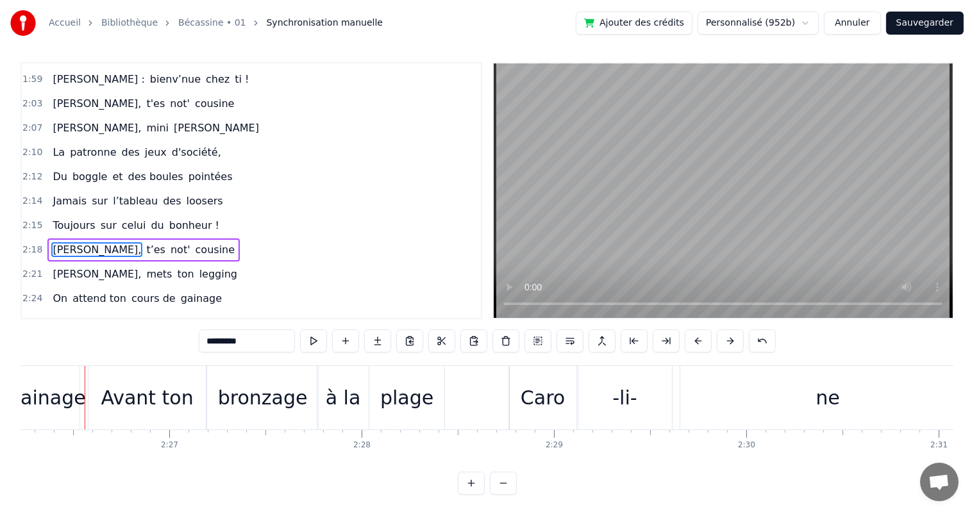
click at [176, 267] on span "ton" at bounding box center [185, 274] width 19 height 15
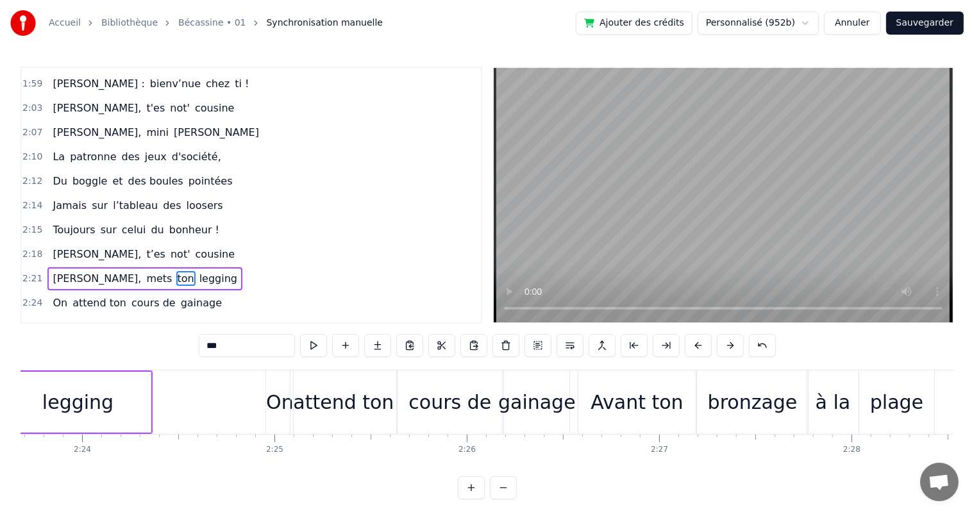
scroll to position [0, 27526]
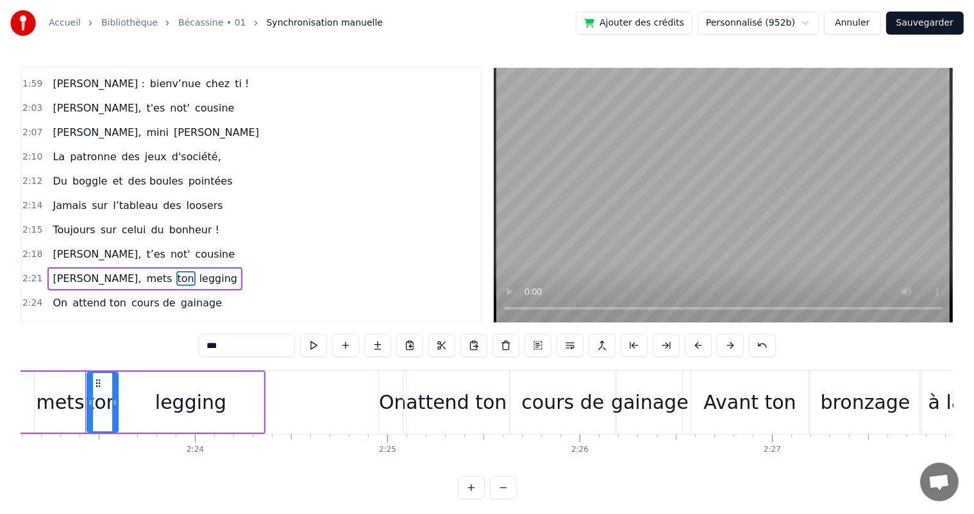
click at [215, 399] on div "legging" at bounding box center [190, 402] width 71 height 29
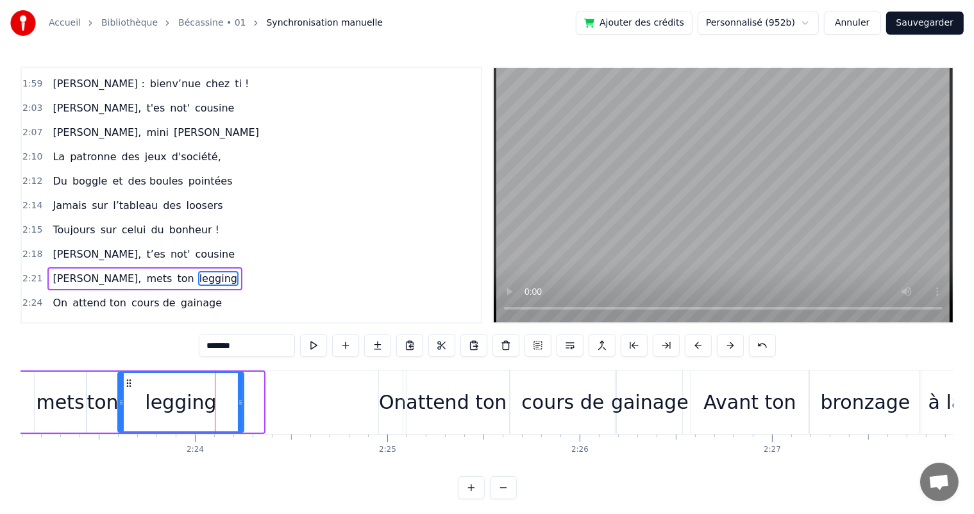
drag, startPoint x: 261, startPoint y: 399, endPoint x: 241, endPoint y: 398, distance: 19.9
click at [241, 398] on icon at bounding box center [240, 403] width 5 height 10
click at [58, 247] on span "[PERSON_NAME]," at bounding box center [96, 254] width 91 height 15
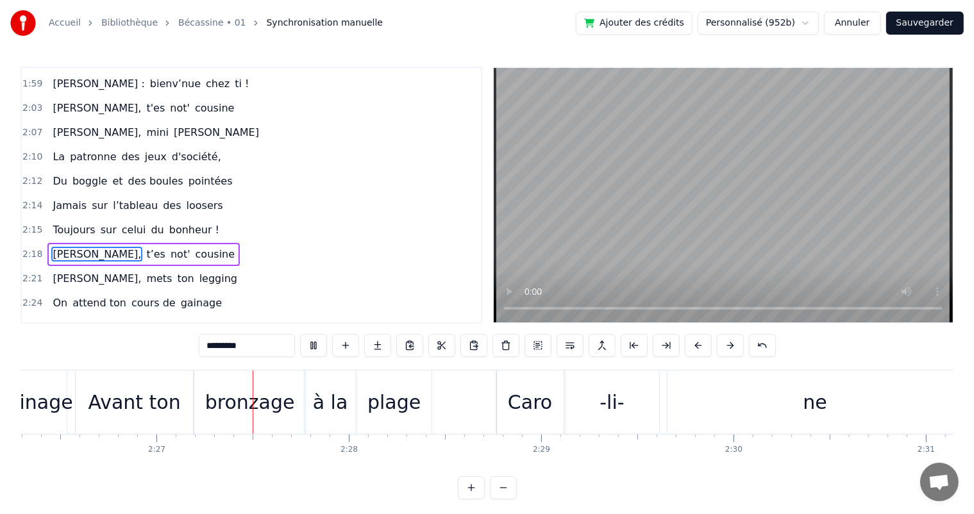
scroll to position [0, 28145]
click at [62, 271] on span "[PERSON_NAME]," at bounding box center [96, 278] width 91 height 15
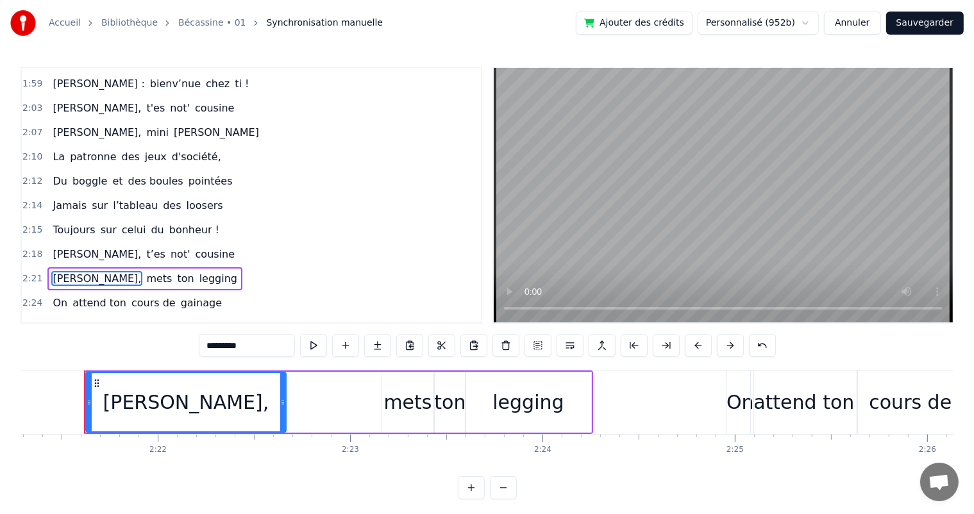
scroll to position [0, 27177]
click at [204, 400] on div "[PERSON_NAME]," at bounding box center [188, 402] width 166 height 29
click at [224, 347] on input "*********" at bounding box center [247, 345] width 96 height 23
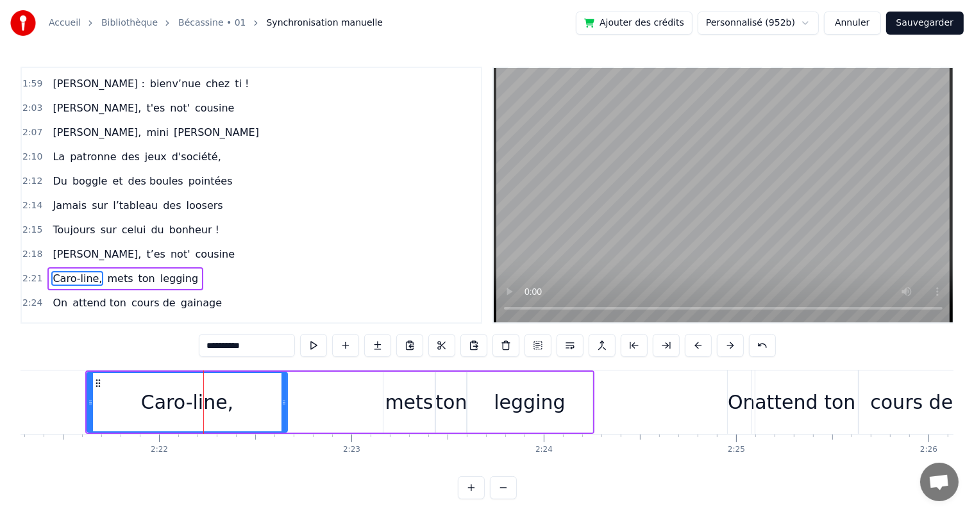
click at [61, 247] on span "[PERSON_NAME]," at bounding box center [96, 254] width 91 height 15
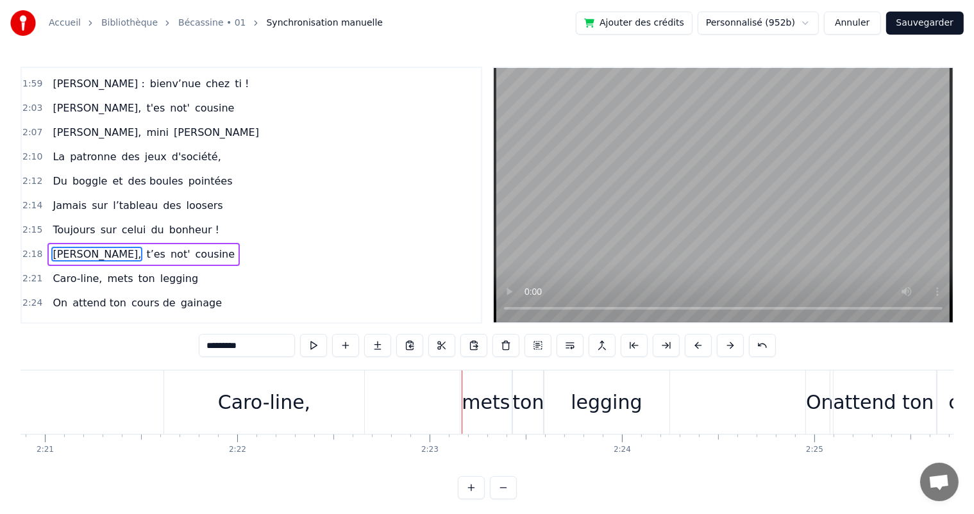
scroll to position [0, 27095]
click at [264, 398] on div "Caro-line," at bounding box center [268, 402] width 92 height 29
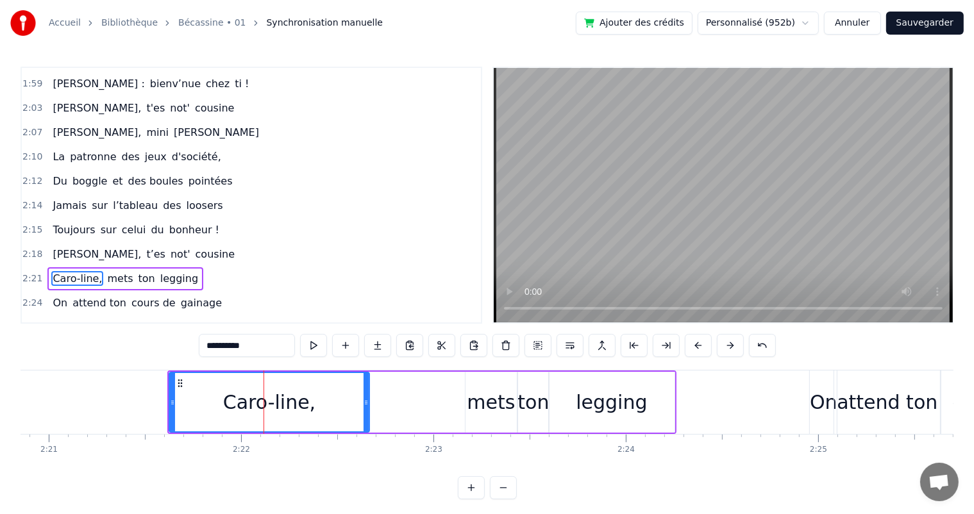
click at [230, 347] on input "**********" at bounding box center [247, 345] width 96 height 23
click at [218, 346] on input "*********" at bounding box center [247, 345] width 96 height 23
type input "*********"
click at [460, 408] on div "[PERSON_NAME], mets ton legging" at bounding box center [421, 402] width 509 height 63
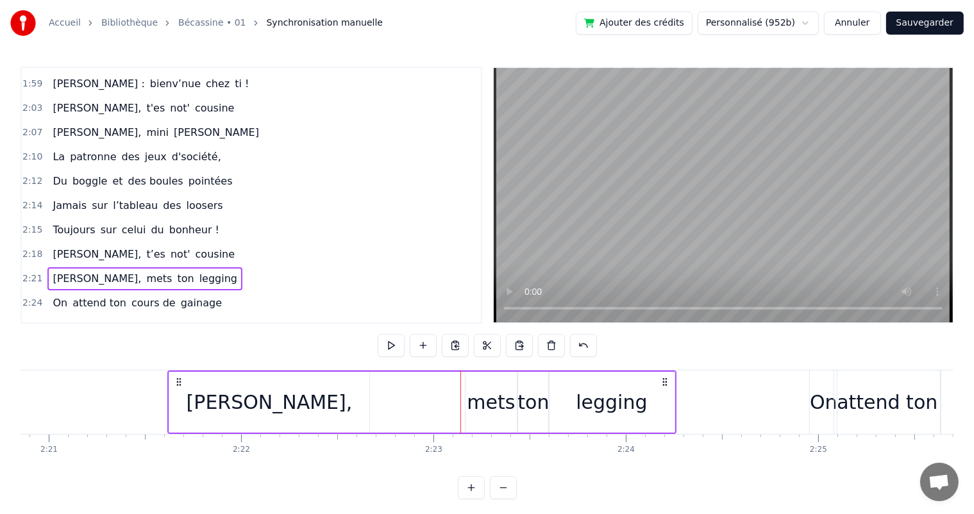
click at [389, 400] on div "[PERSON_NAME], mets ton legging" at bounding box center [421, 402] width 509 height 63
click at [418, 345] on button at bounding box center [423, 345] width 27 height 23
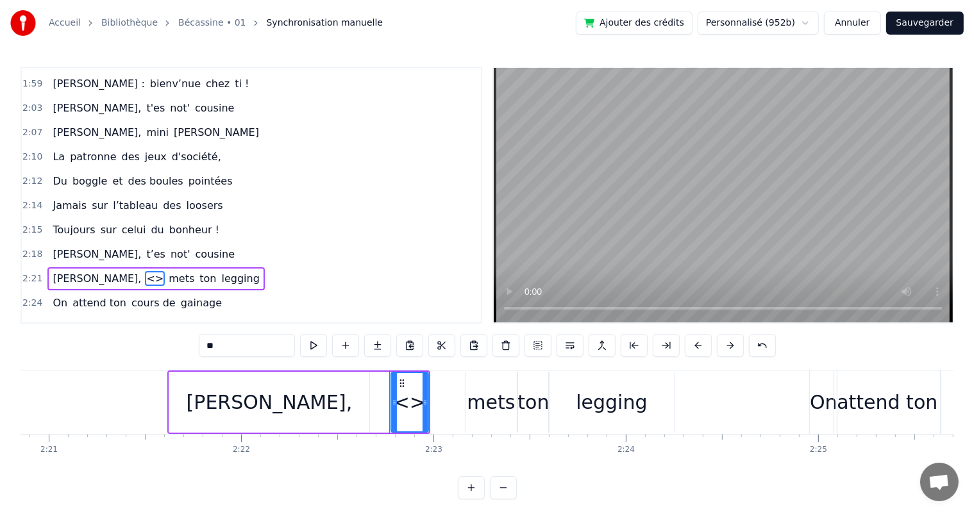
drag, startPoint x: 239, startPoint y: 344, endPoint x: 199, endPoint y: 344, distance: 39.8
click at [199, 344] on div "0:07 [PERSON_NAME] est née un beau matin 0:09 D’une manif des frangins 0:11 Son…" at bounding box center [487, 283] width 933 height 433
click at [365, 421] on div "[PERSON_NAME]," at bounding box center [269, 402] width 200 height 61
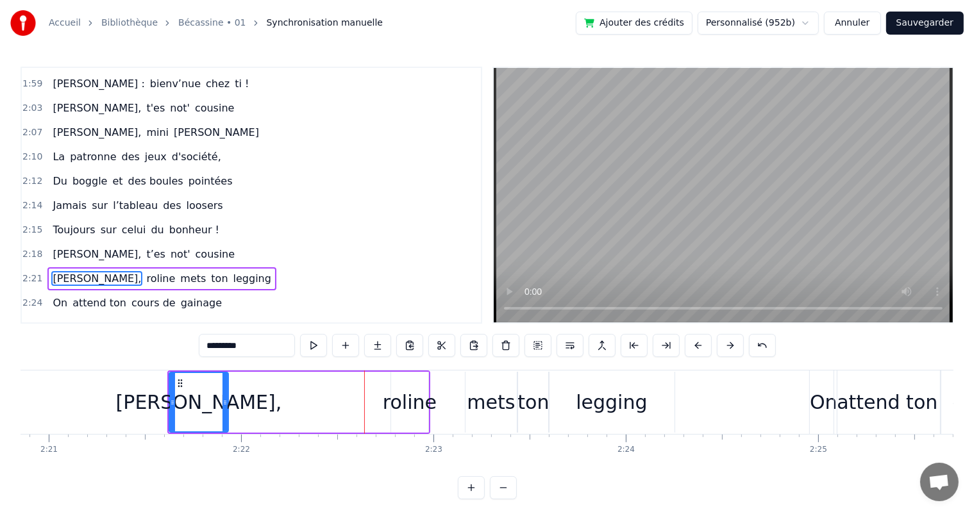
drag, startPoint x: 367, startPoint y: 416, endPoint x: 226, endPoint y: 396, distance: 142.4
click at [226, 396] on div at bounding box center [225, 402] width 5 height 58
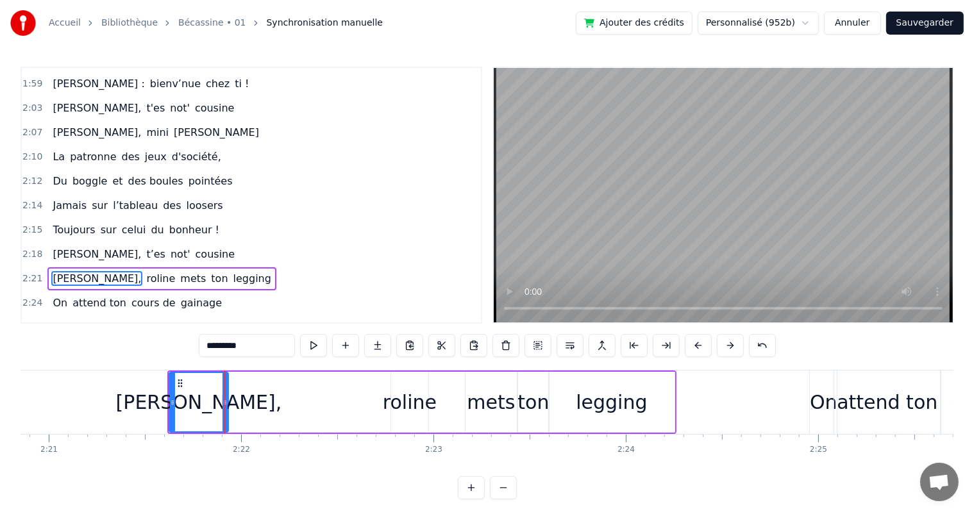
click at [400, 398] on div "roline" at bounding box center [410, 402] width 54 height 29
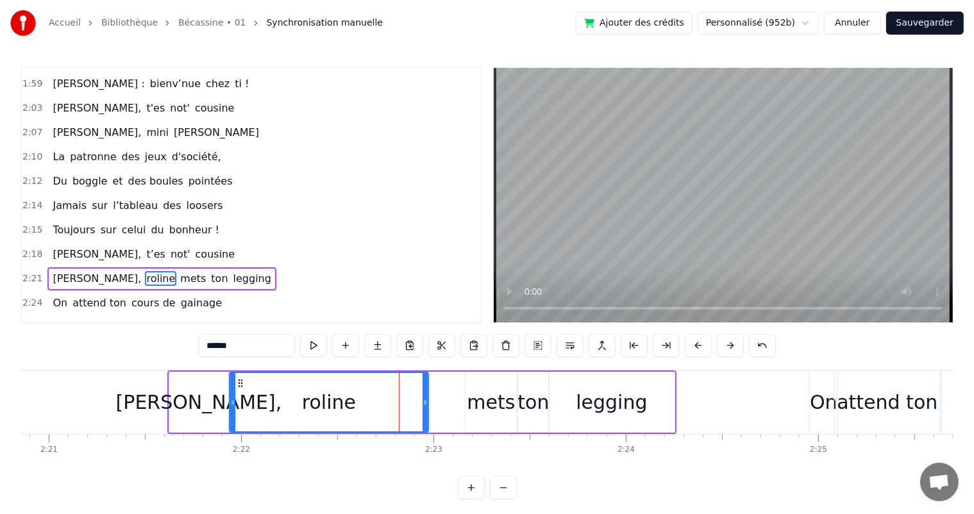
drag, startPoint x: 395, startPoint y: 400, endPoint x: 233, endPoint y: 403, distance: 161.6
click at [233, 403] on icon at bounding box center [232, 403] width 5 height 10
drag, startPoint x: 424, startPoint y: 398, endPoint x: 386, endPoint y: 399, distance: 37.9
click at [386, 399] on icon at bounding box center [387, 403] width 5 height 10
click at [214, 374] on div "[PERSON_NAME]," at bounding box center [198, 402] width 59 height 61
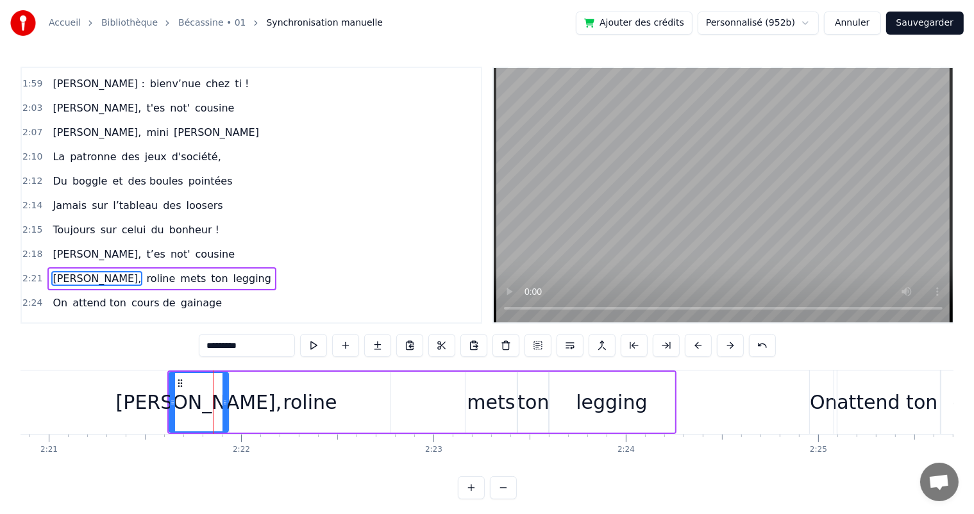
click at [251, 340] on input "*********" at bounding box center [247, 345] width 96 height 23
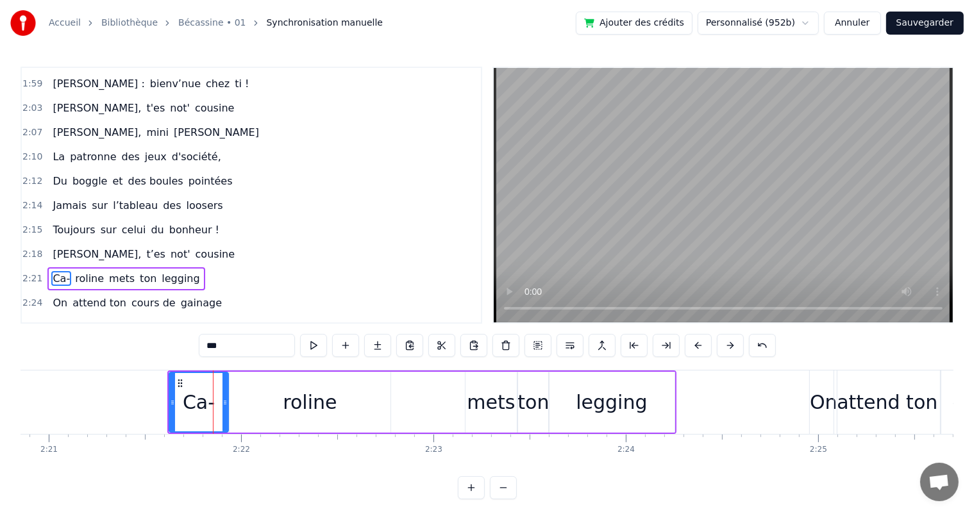
click at [339, 403] on div "roline" at bounding box center [310, 402] width 161 height 61
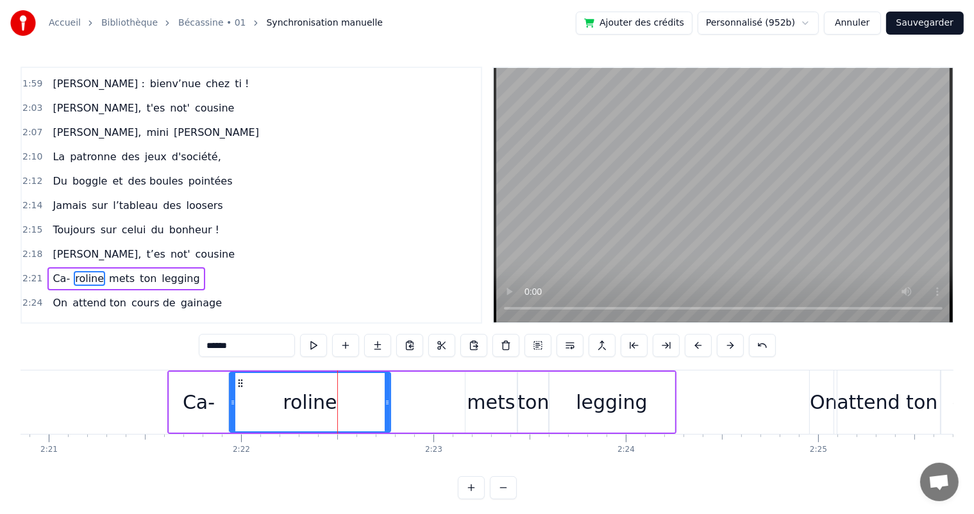
click at [257, 349] on input "******" at bounding box center [247, 345] width 96 height 23
click at [80, 247] on span "[PERSON_NAME]," at bounding box center [96, 254] width 91 height 15
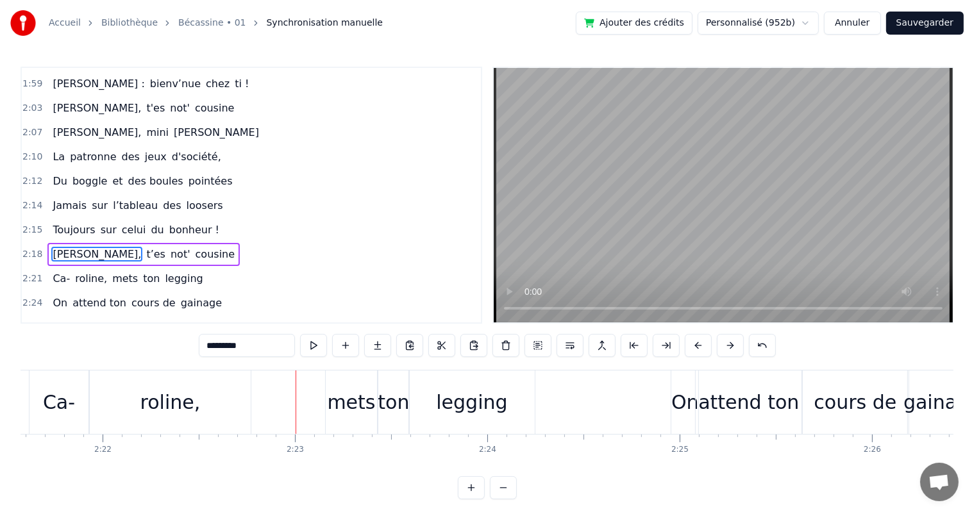
scroll to position [0, 27334]
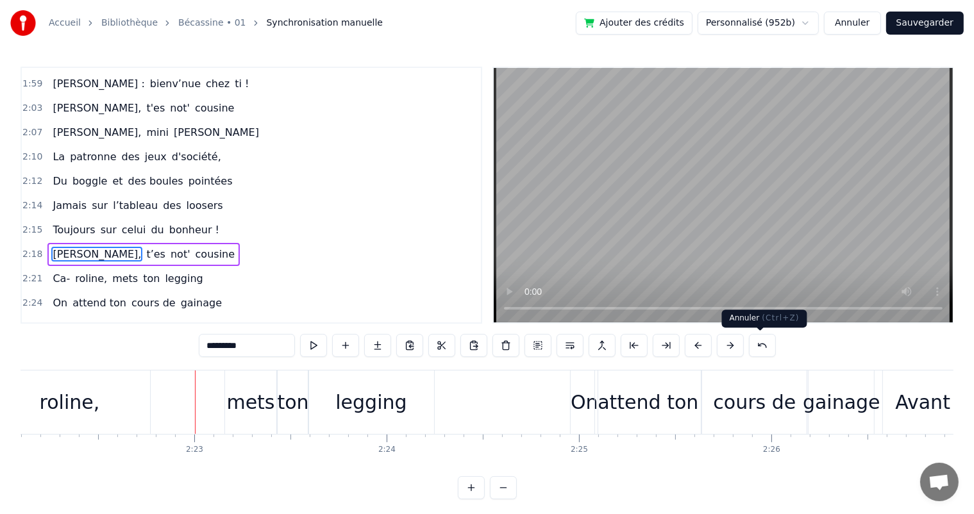
click at [755, 344] on button at bounding box center [762, 345] width 27 height 23
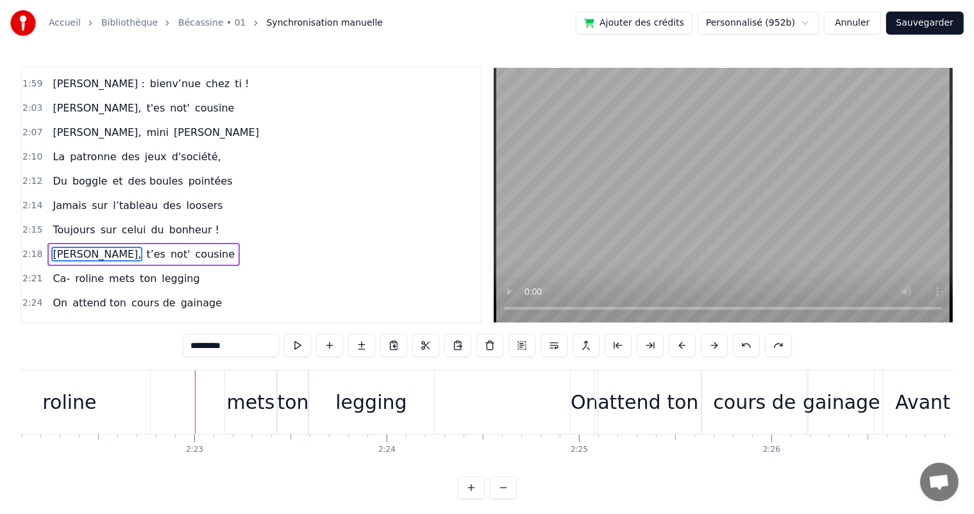
click at [751, 344] on button at bounding box center [746, 345] width 27 height 23
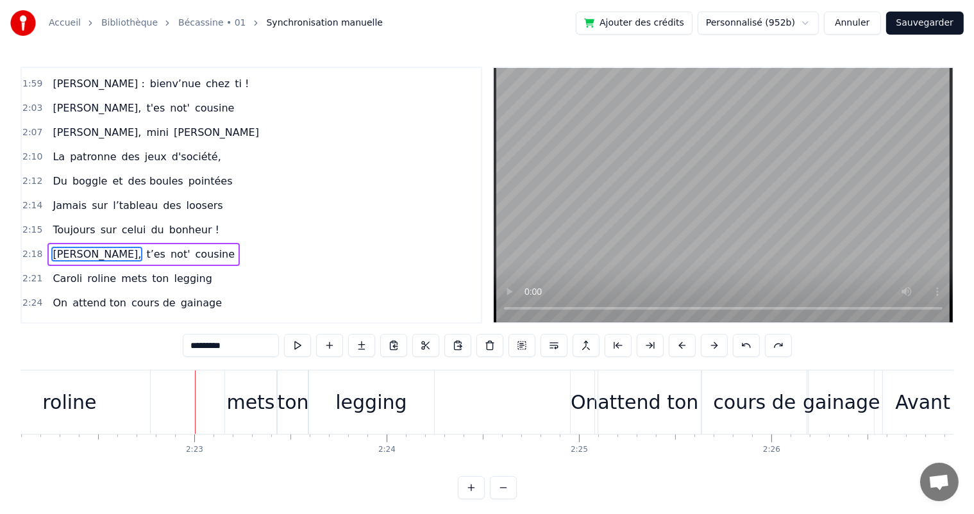
click at [751, 344] on button at bounding box center [746, 345] width 27 height 23
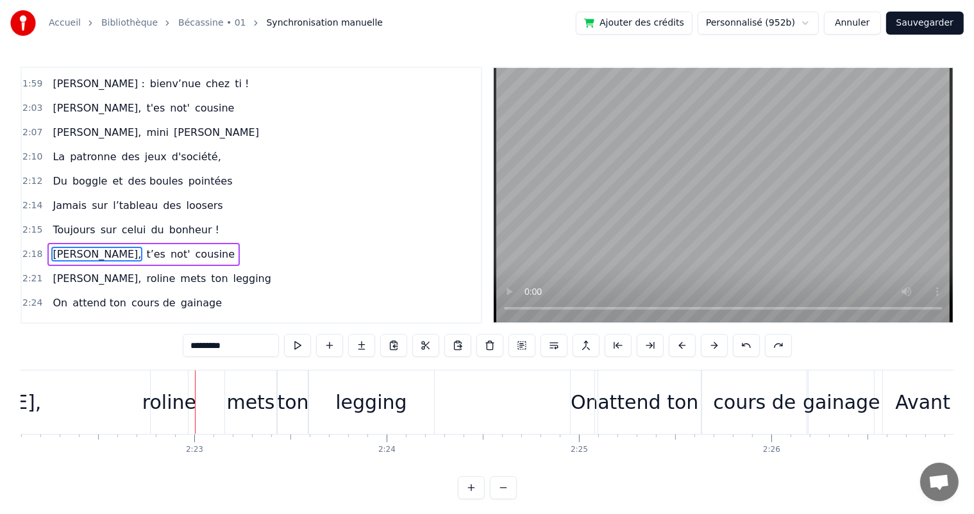
click at [751, 344] on button at bounding box center [746, 345] width 27 height 23
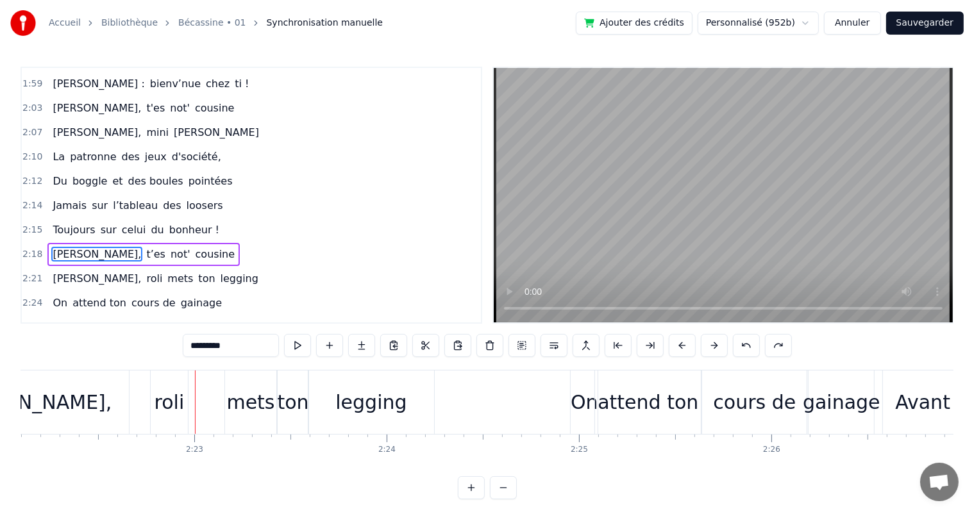
click at [751, 344] on button at bounding box center [746, 345] width 27 height 23
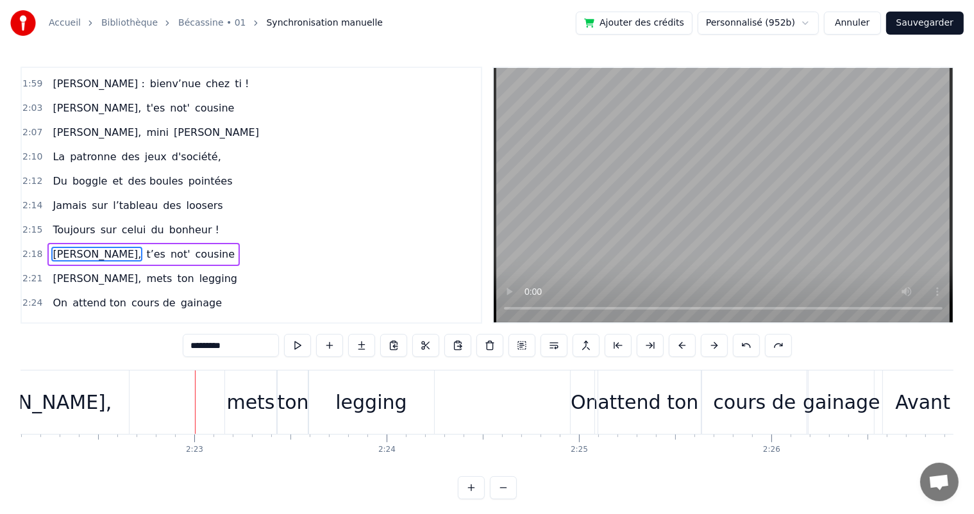
click at [751, 344] on button at bounding box center [746, 345] width 27 height 23
click at [773, 343] on button at bounding box center [778, 345] width 27 height 23
click at [62, 223] on span "Toujours" at bounding box center [73, 230] width 45 height 15
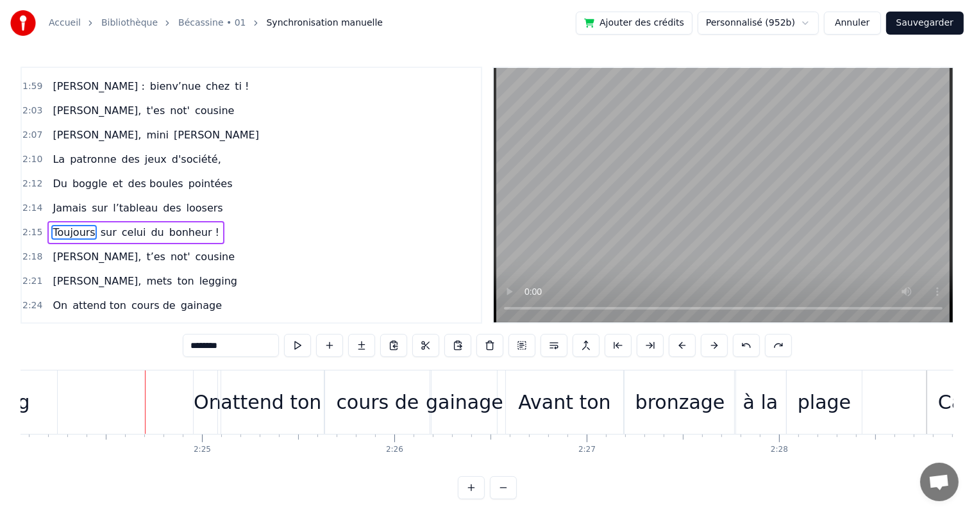
scroll to position [0, 27771]
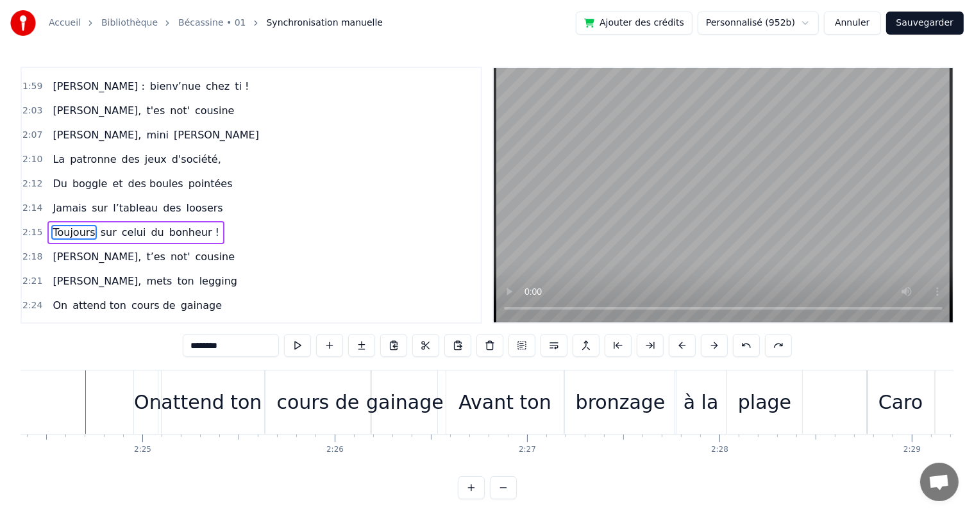
click at [65, 274] on span "[PERSON_NAME]," at bounding box center [96, 281] width 91 height 15
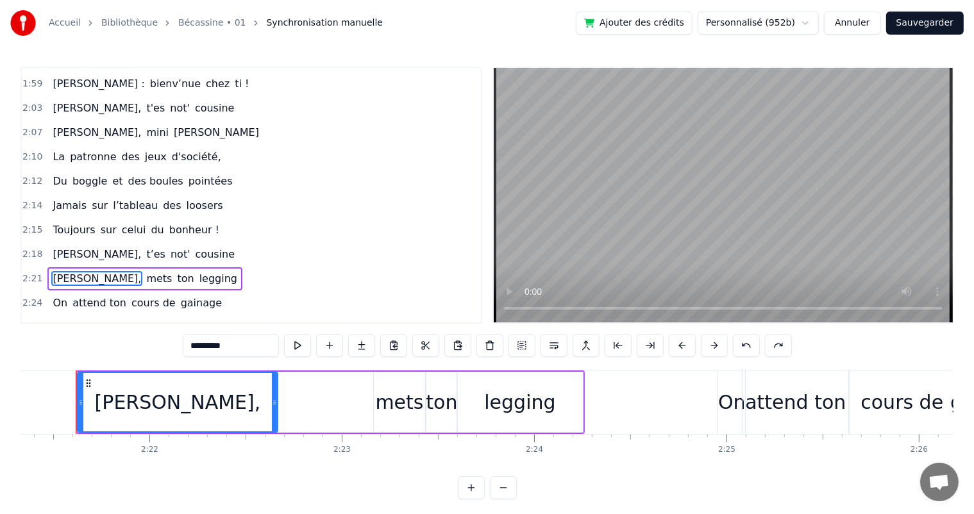
scroll to position [0, 27177]
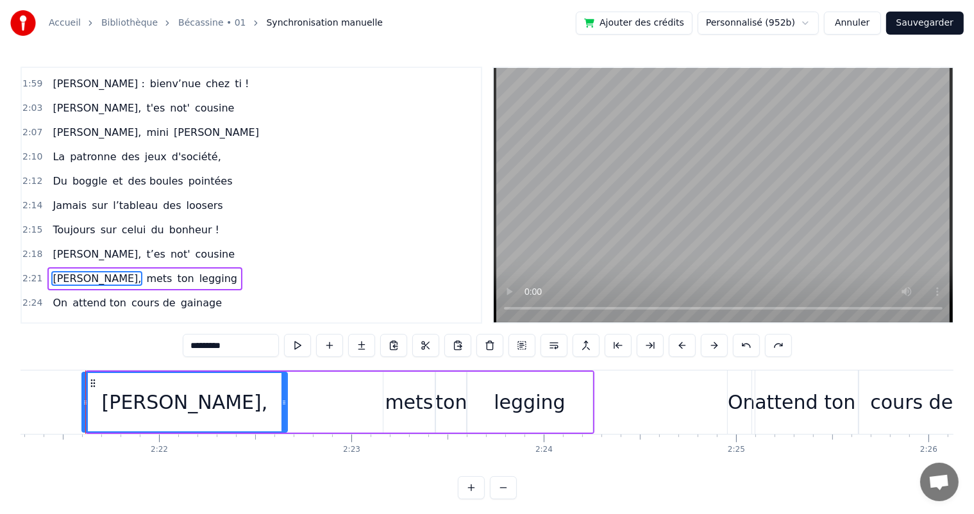
click at [83, 394] on div at bounding box center [85, 402] width 5 height 58
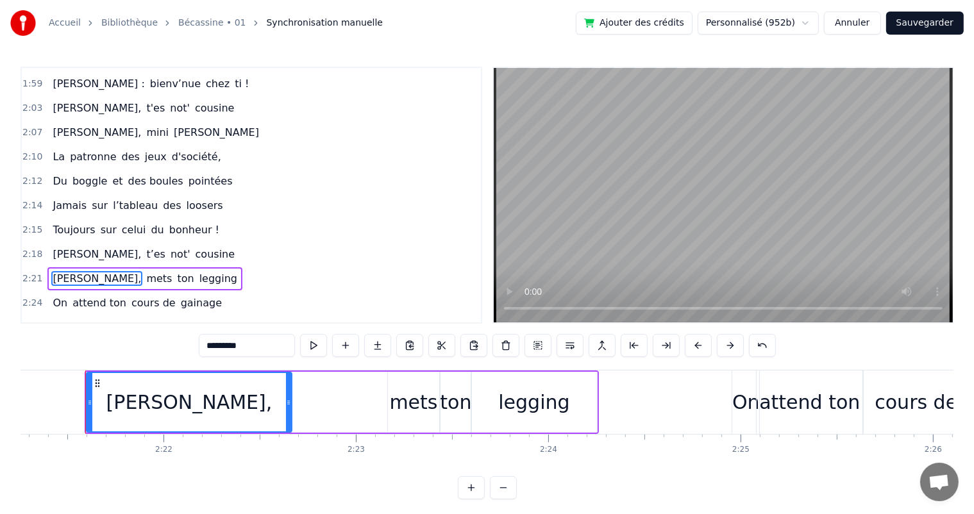
click at [55, 223] on span "Toujours" at bounding box center [73, 230] width 45 height 15
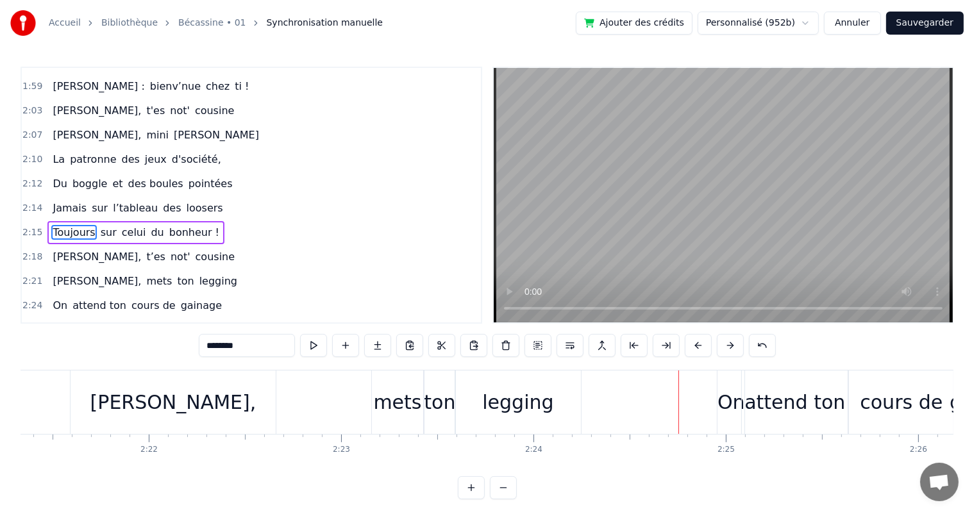
scroll to position [0, 27165]
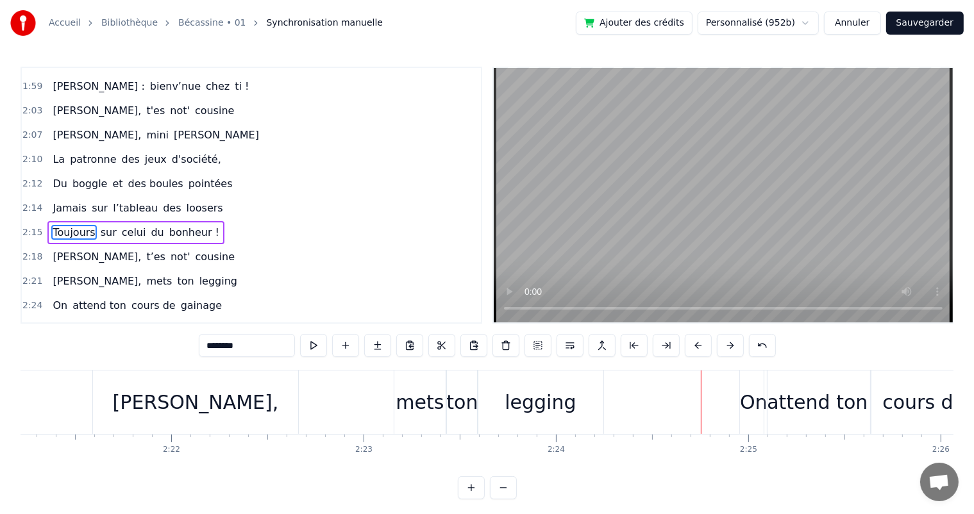
click at [233, 414] on div "[PERSON_NAME]," at bounding box center [195, 402] width 205 height 63
type input "*********"
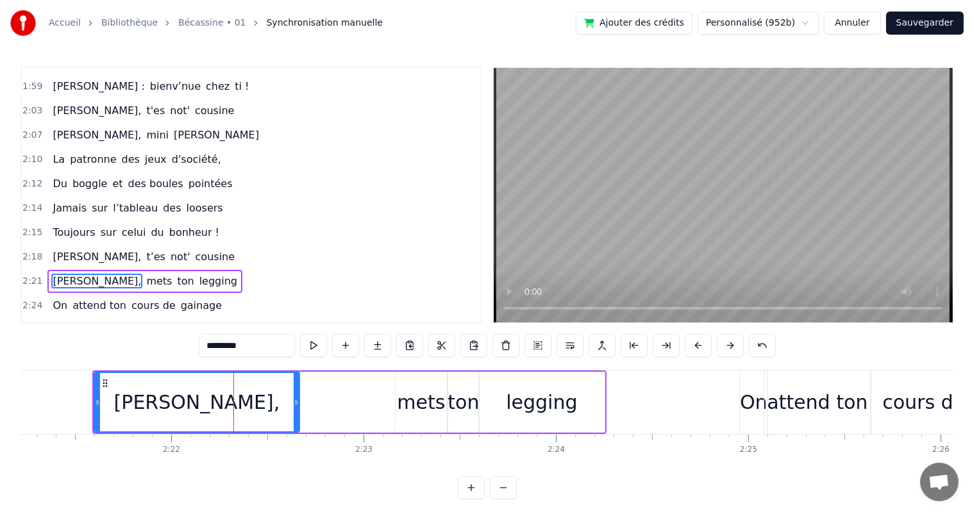
scroll to position [995, 0]
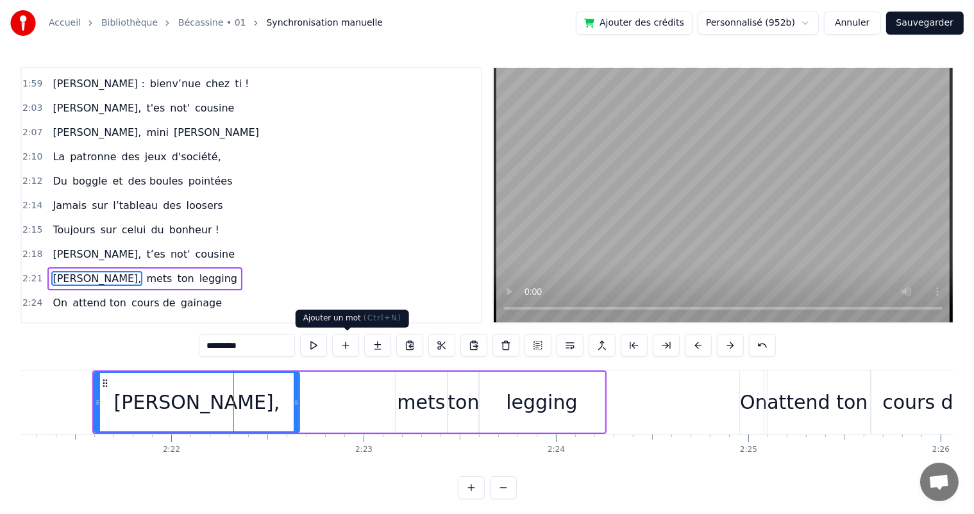
click at [348, 351] on button at bounding box center [345, 345] width 27 height 23
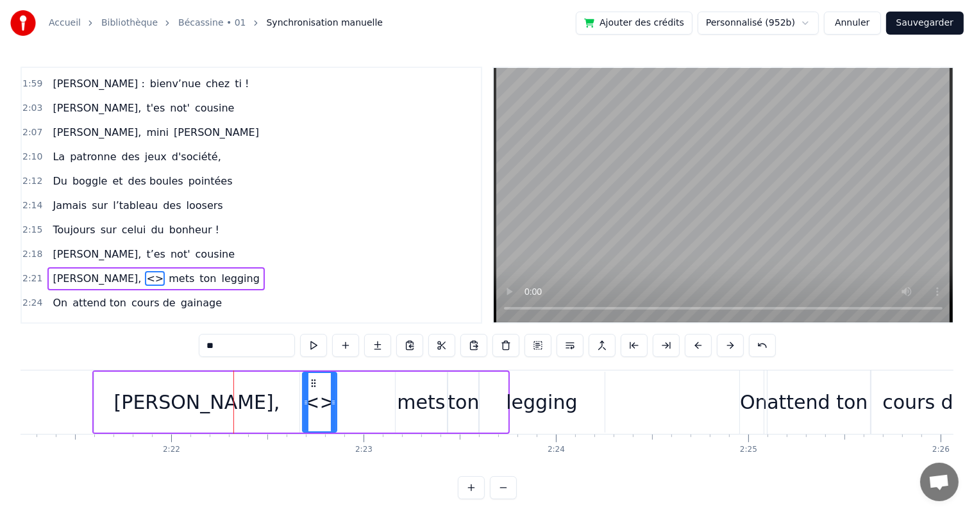
drag, startPoint x: 504, startPoint y: 398, endPoint x: 333, endPoint y: 388, distance: 171.5
click at [333, 388] on div at bounding box center [333, 402] width 5 height 58
drag, startPoint x: 225, startPoint y: 339, endPoint x: 208, endPoint y: 344, distance: 18.1
click at [208, 344] on input "**" at bounding box center [247, 345] width 96 height 23
click at [251, 403] on div "[PERSON_NAME]," at bounding box center [196, 402] width 205 height 61
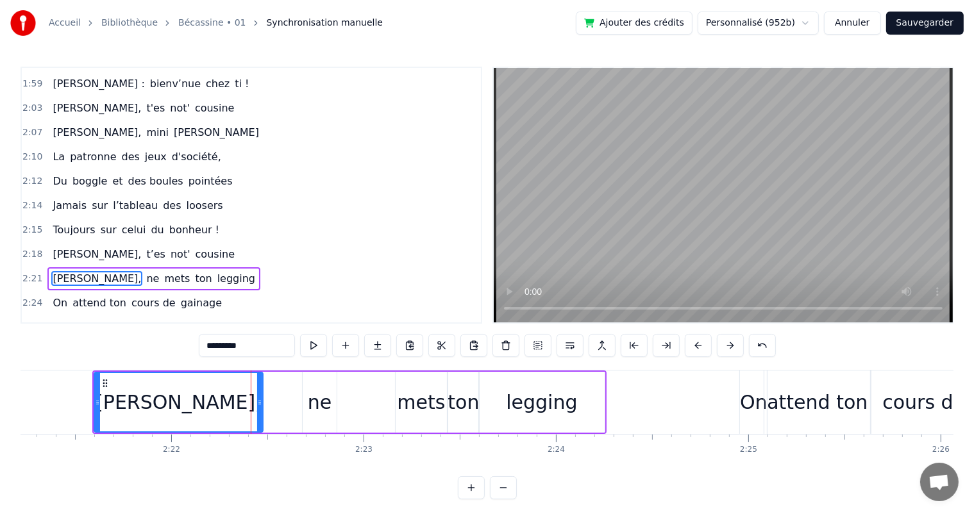
drag, startPoint x: 298, startPoint y: 398, endPoint x: 261, endPoint y: 394, distance: 36.8
click at [261, 394] on div at bounding box center [259, 402] width 5 height 58
click at [310, 353] on button at bounding box center [313, 345] width 27 height 23
drag, startPoint x: 258, startPoint y: 402, endPoint x: 240, endPoint y: 401, distance: 17.4
click at [240, 401] on icon at bounding box center [242, 403] width 5 height 10
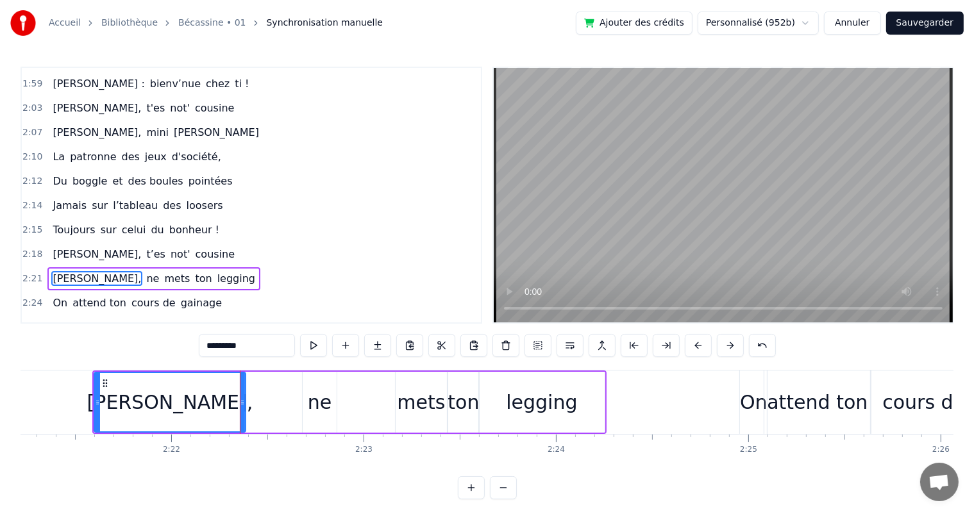
click at [315, 399] on div "ne" at bounding box center [320, 402] width 24 height 29
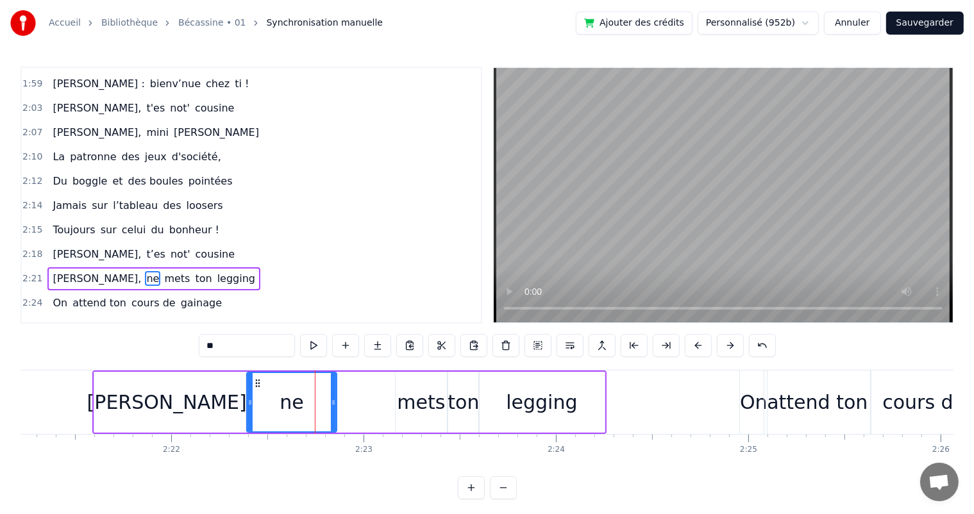
drag, startPoint x: 305, startPoint y: 401, endPoint x: 249, endPoint y: 400, distance: 55.8
click at [249, 400] on icon at bounding box center [250, 403] width 5 height 10
drag, startPoint x: 331, startPoint y: 403, endPoint x: 297, endPoint y: 403, distance: 34.0
click at [297, 403] on icon at bounding box center [299, 403] width 5 height 10
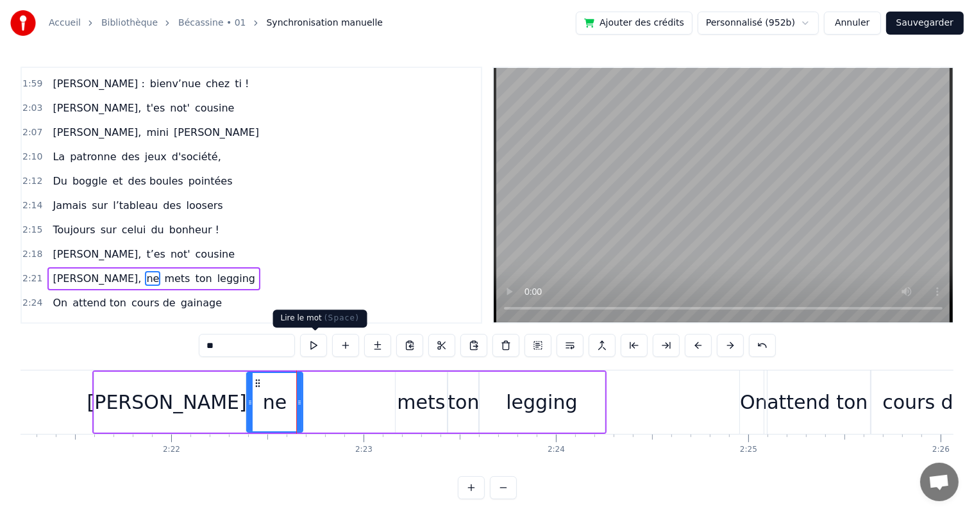
click at [310, 355] on button at bounding box center [313, 345] width 27 height 23
drag, startPoint x: 300, startPoint y: 400, endPoint x: 316, endPoint y: 403, distance: 16.3
click at [316, 403] on icon at bounding box center [315, 403] width 5 height 10
click at [226, 410] on div "[PERSON_NAME]," at bounding box center [169, 402] width 151 height 61
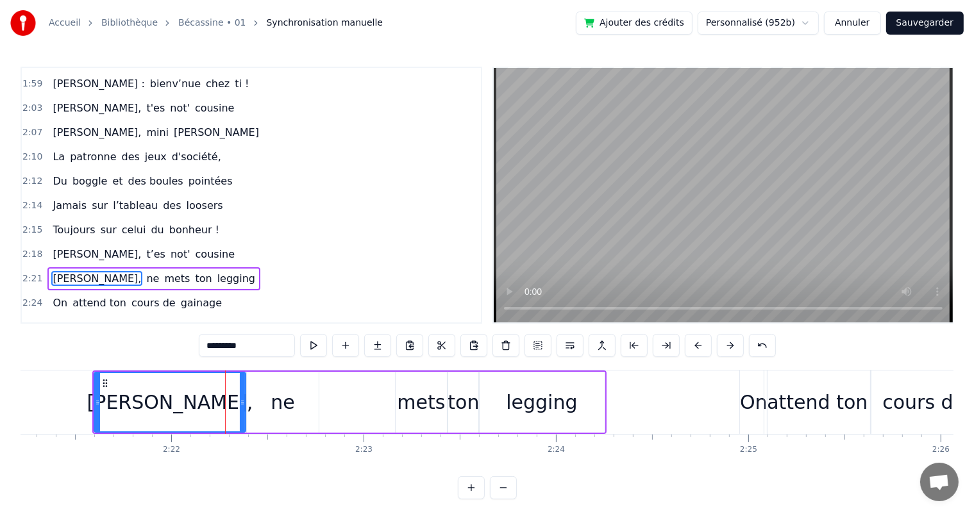
click at [244, 346] on input "*********" at bounding box center [247, 345] width 96 height 23
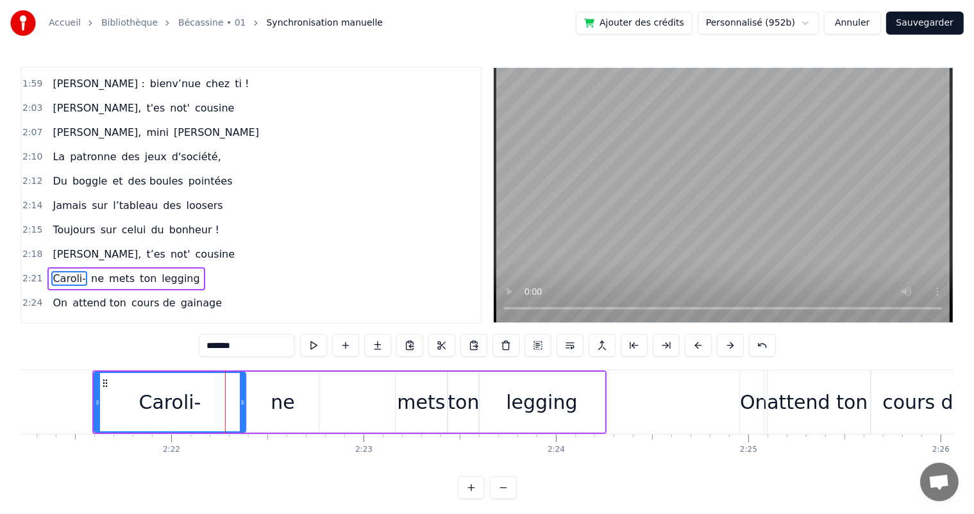
click at [82, 247] on span "[PERSON_NAME]," at bounding box center [96, 254] width 91 height 15
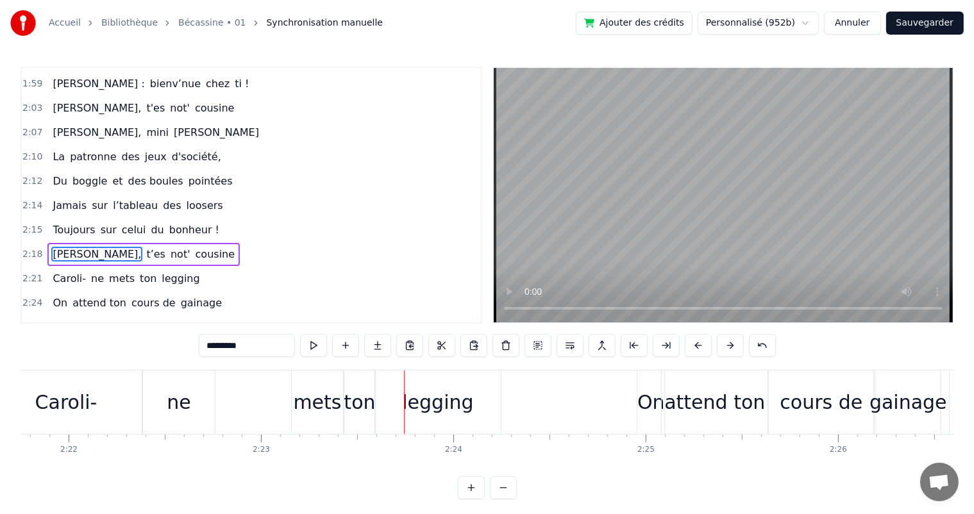
scroll to position [0, 27266]
click at [131, 390] on div "Caroli-" at bounding box center [67, 402] width 151 height 63
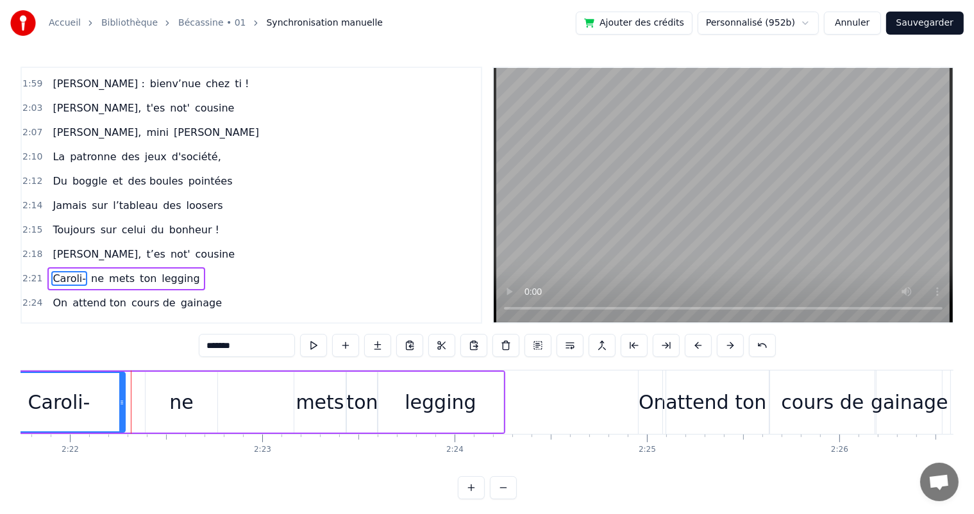
drag, startPoint x: 141, startPoint y: 400, endPoint x: 122, endPoint y: 398, distance: 19.3
click at [122, 398] on icon at bounding box center [121, 403] width 5 height 10
click at [179, 399] on div "ne" at bounding box center [181, 402] width 24 height 29
type input "**"
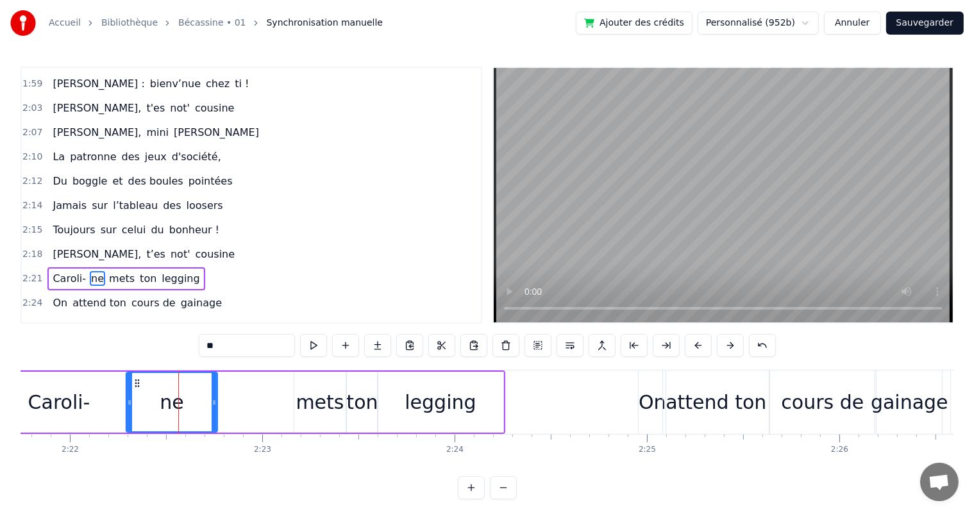
drag, startPoint x: 147, startPoint y: 399, endPoint x: 128, endPoint y: 398, distance: 19.3
click at [128, 398] on icon at bounding box center [129, 403] width 5 height 10
drag, startPoint x: 213, startPoint y: 399, endPoint x: 195, endPoint y: 399, distance: 18.0
click at [195, 399] on icon at bounding box center [196, 403] width 5 height 10
click at [68, 243] on div "[PERSON_NAME], t’es not' cousine" at bounding box center [143, 254] width 192 height 23
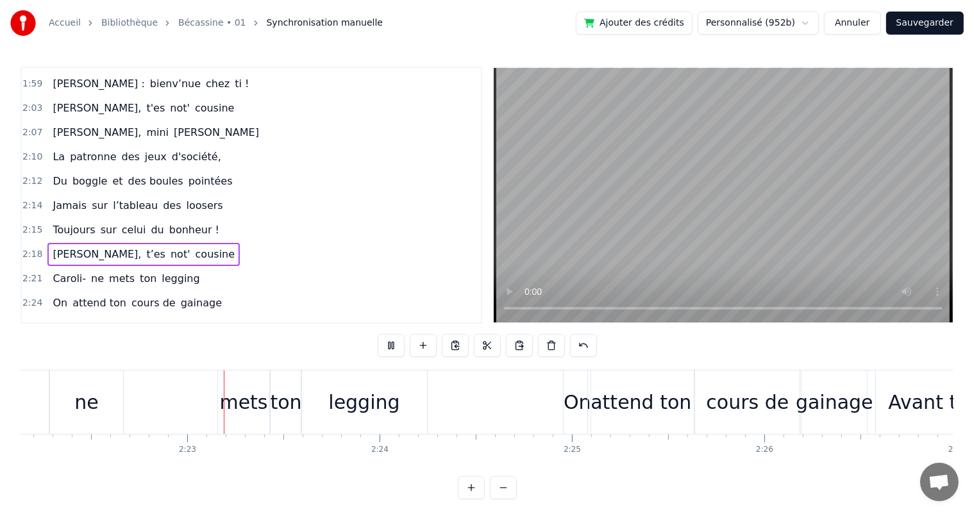
scroll to position [0, 27342]
click at [88, 247] on span "[PERSON_NAME]," at bounding box center [96, 254] width 91 height 15
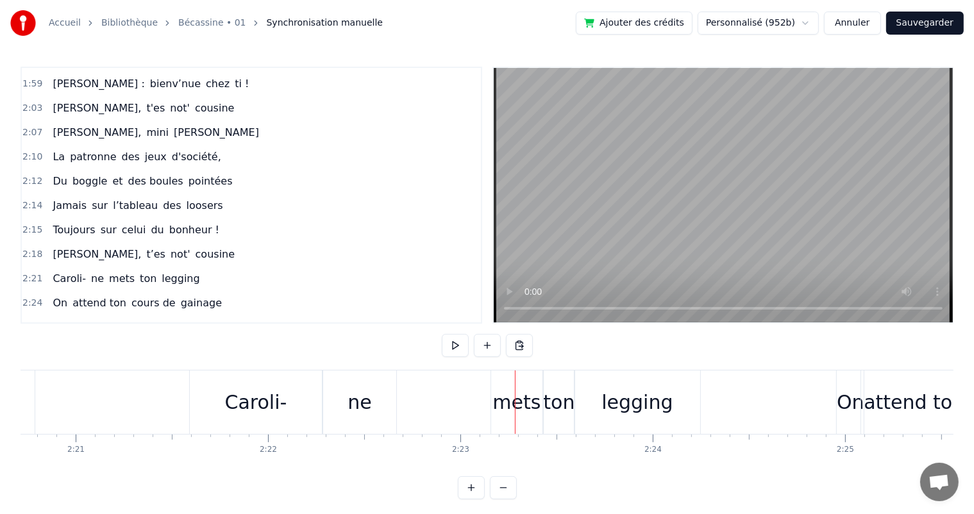
scroll to position [0, 27060]
click at [273, 398] on div "Caroli-" at bounding box center [264, 402] width 62 height 29
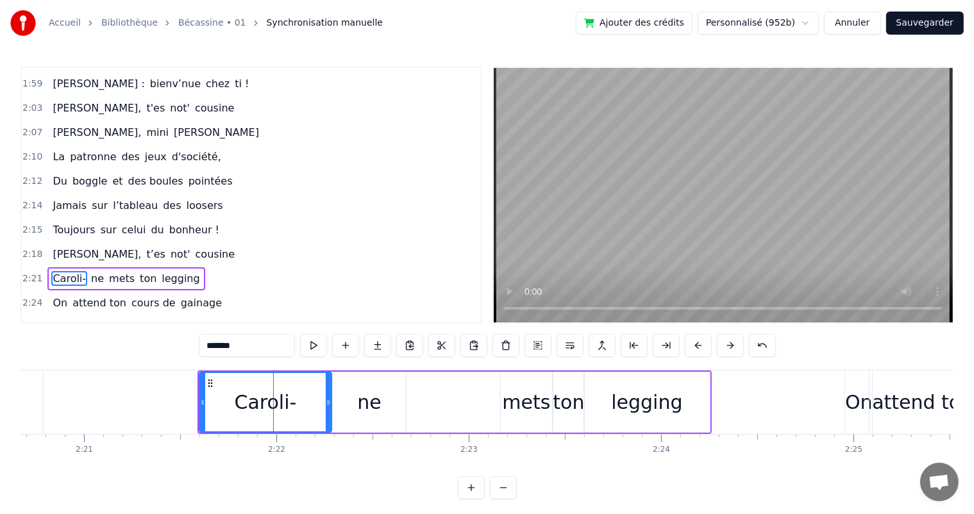
click at [382, 394] on div "ne" at bounding box center [369, 402] width 73 height 61
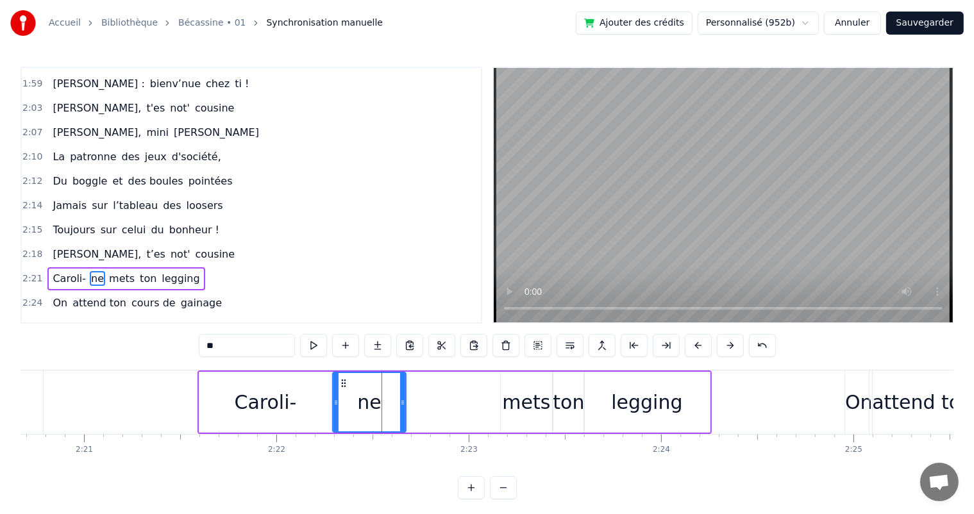
click at [67, 247] on span "[PERSON_NAME]," at bounding box center [96, 254] width 91 height 15
type input "*********"
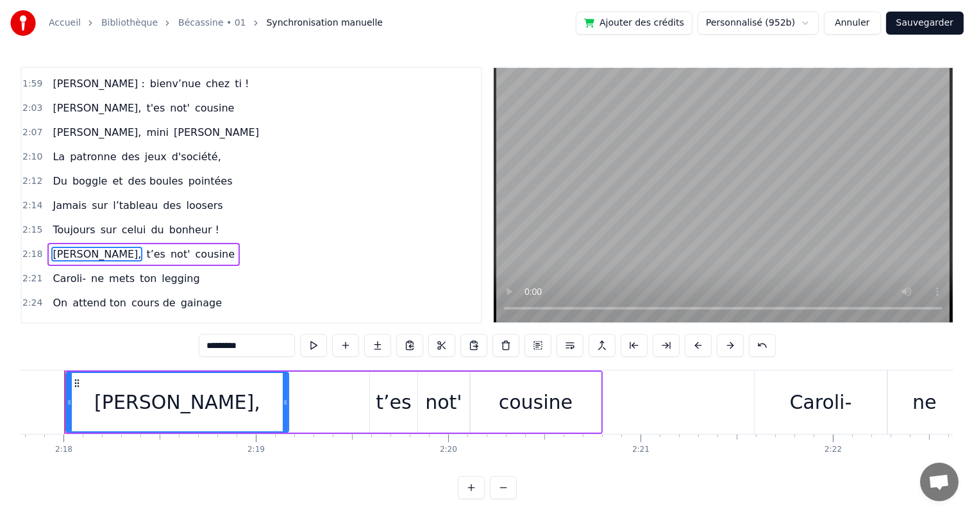
scroll to position [0, 26482]
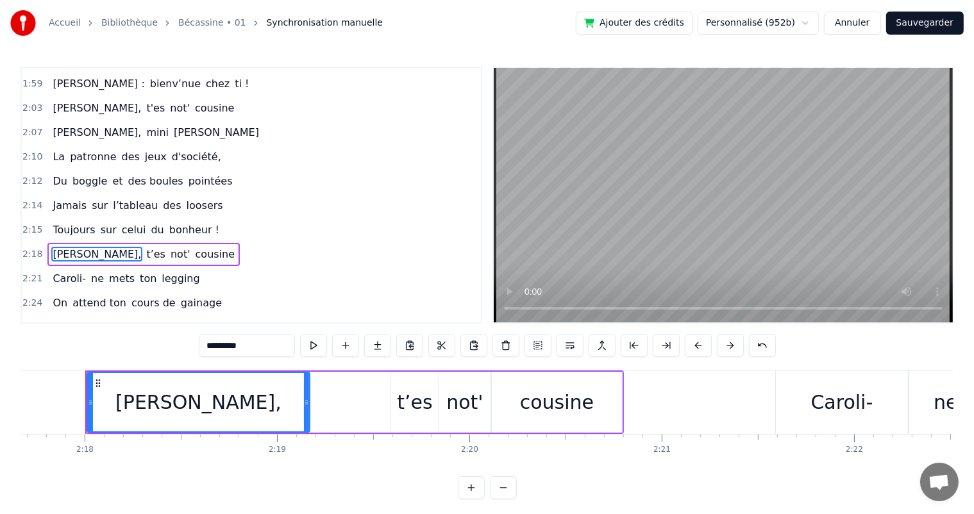
click at [341, 348] on button at bounding box center [345, 345] width 27 height 23
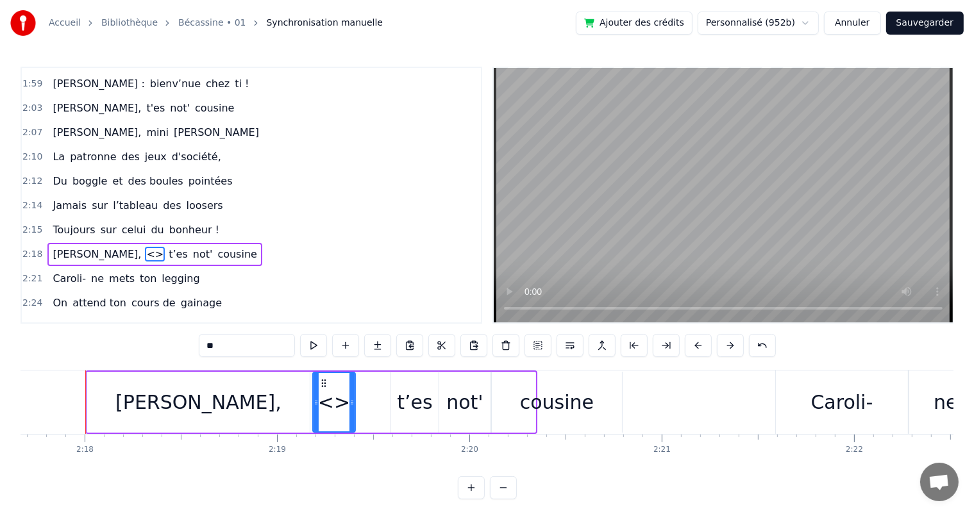
drag, startPoint x: 532, startPoint y: 403, endPoint x: 351, endPoint y: 411, distance: 180.4
click at [351, 411] on div at bounding box center [351, 402] width 5 height 58
drag, startPoint x: 226, startPoint y: 351, endPoint x: 213, endPoint y: 353, distance: 13.5
click at [213, 353] on input "**" at bounding box center [247, 345] width 96 height 23
type input "*"
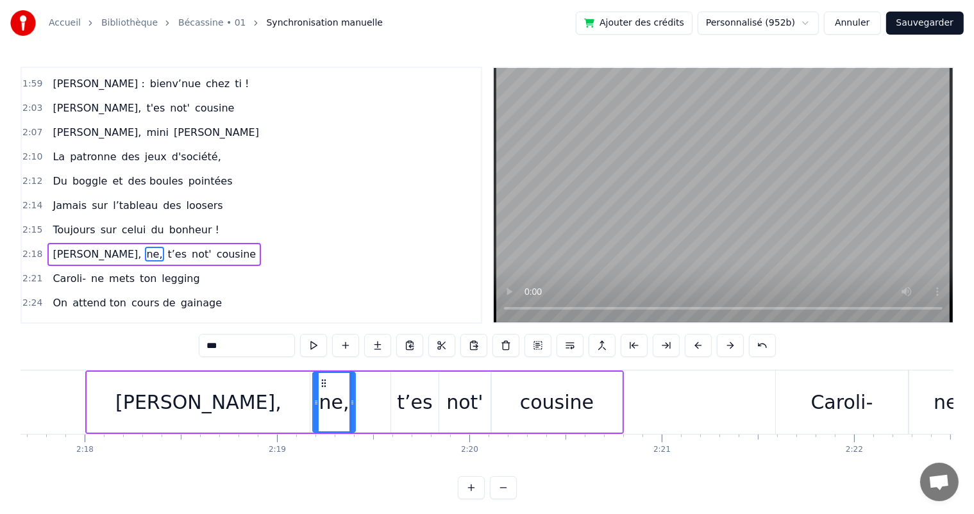
click at [223, 398] on div "[PERSON_NAME]," at bounding box center [198, 402] width 166 height 29
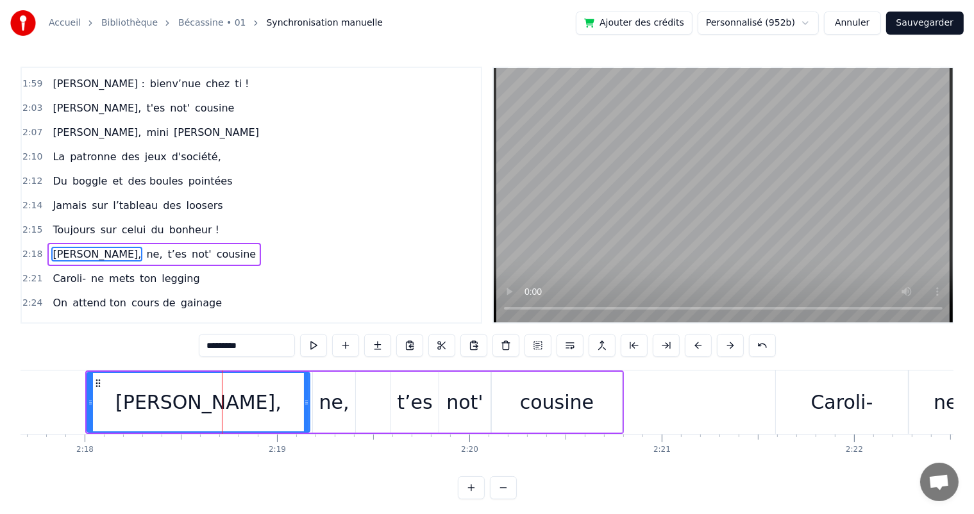
click at [254, 347] on input "*********" at bounding box center [247, 345] width 96 height 23
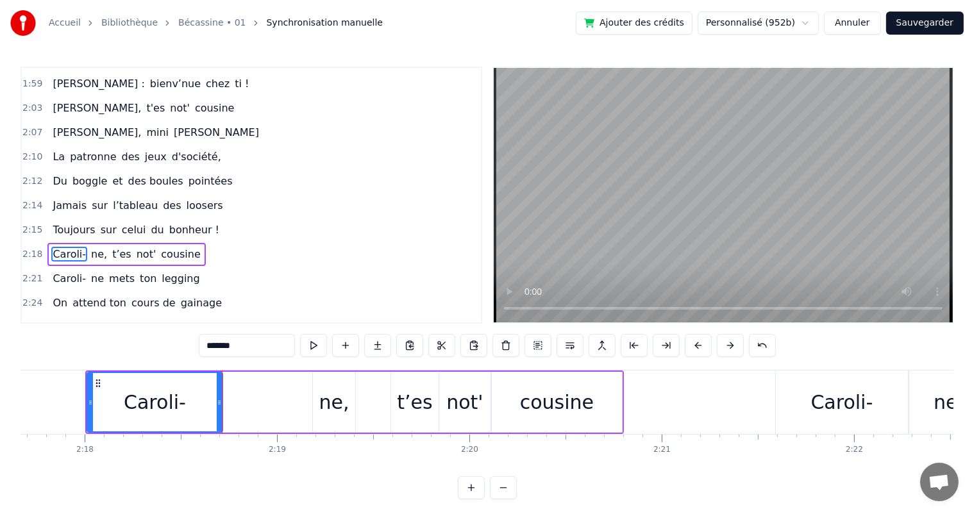
drag, startPoint x: 305, startPoint y: 403, endPoint x: 218, endPoint y: 394, distance: 87.6
click at [218, 394] on div at bounding box center [219, 402] width 5 height 58
click at [317, 341] on button at bounding box center [313, 345] width 27 height 23
click at [321, 396] on div "ne," at bounding box center [334, 402] width 30 height 29
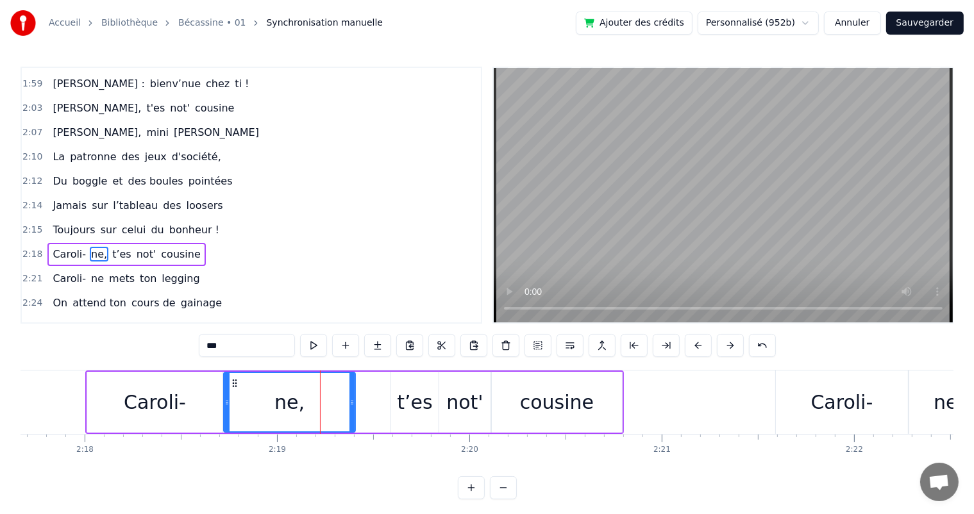
drag, startPoint x: 313, startPoint y: 403, endPoint x: 224, endPoint y: 394, distance: 89.5
click at [224, 394] on div at bounding box center [226, 402] width 5 height 58
drag, startPoint x: 351, startPoint y: 395, endPoint x: 303, endPoint y: 396, distance: 48.1
click at [303, 396] on div at bounding box center [303, 402] width 5 height 58
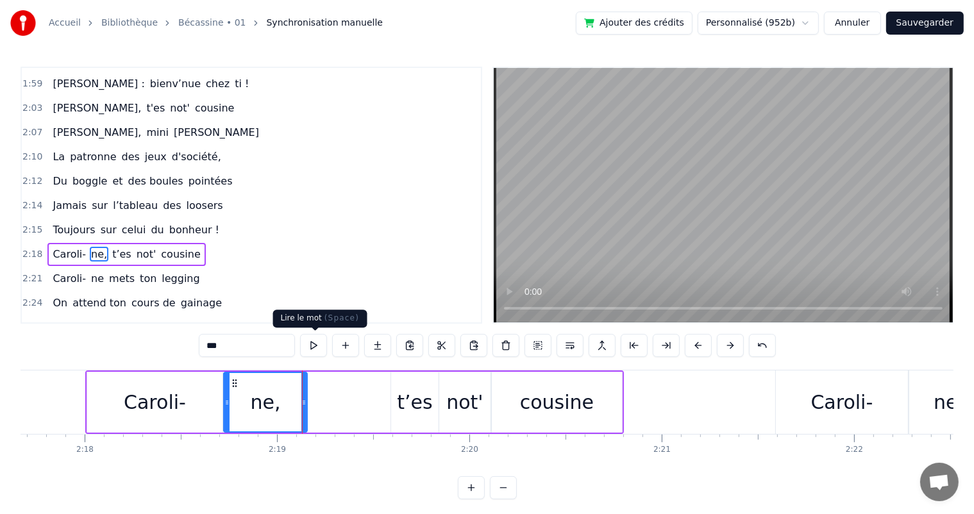
click at [305, 349] on button at bounding box center [313, 345] width 27 height 23
click at [60, 223] on span "Toujours" at bounding box center [73, 230] width 45 height 15
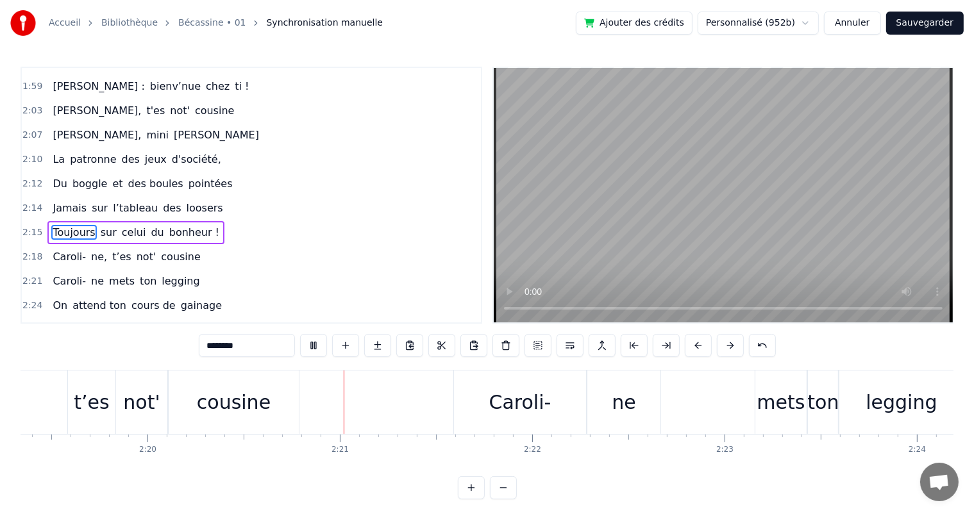
scroll to position [0, 26919]
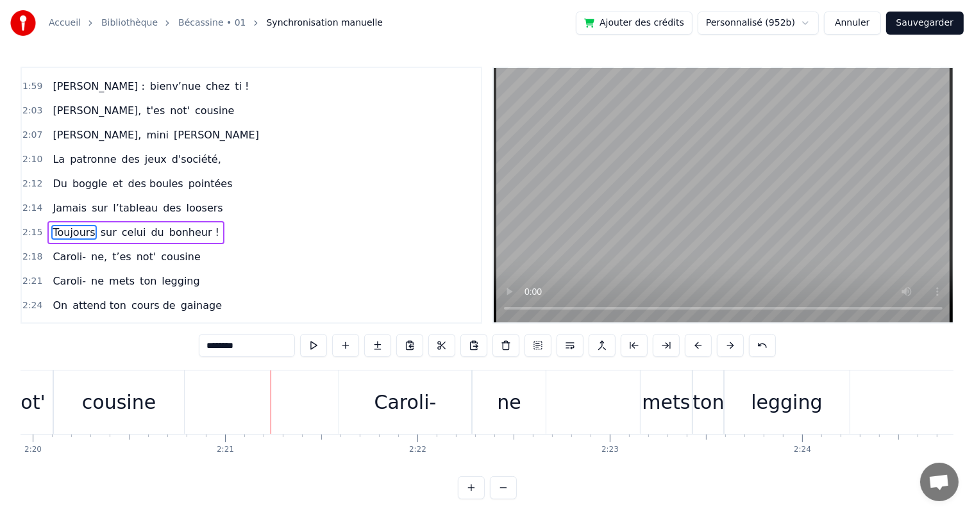
click at [133, 409] on div "cousine" at bounding box center [119, 402] width 74 height 29
type input "*******"
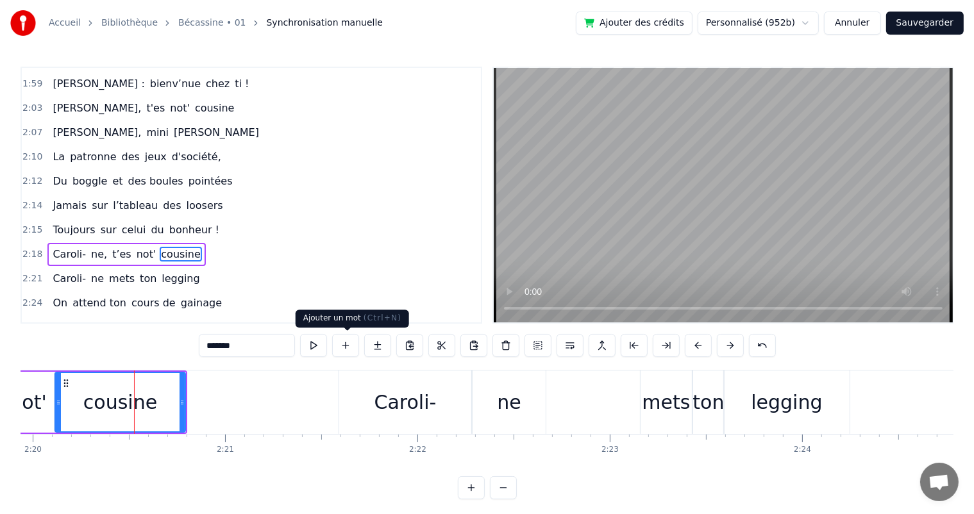
click at [346, 344] on button at bounding box center [345, 345] width 27 height 23
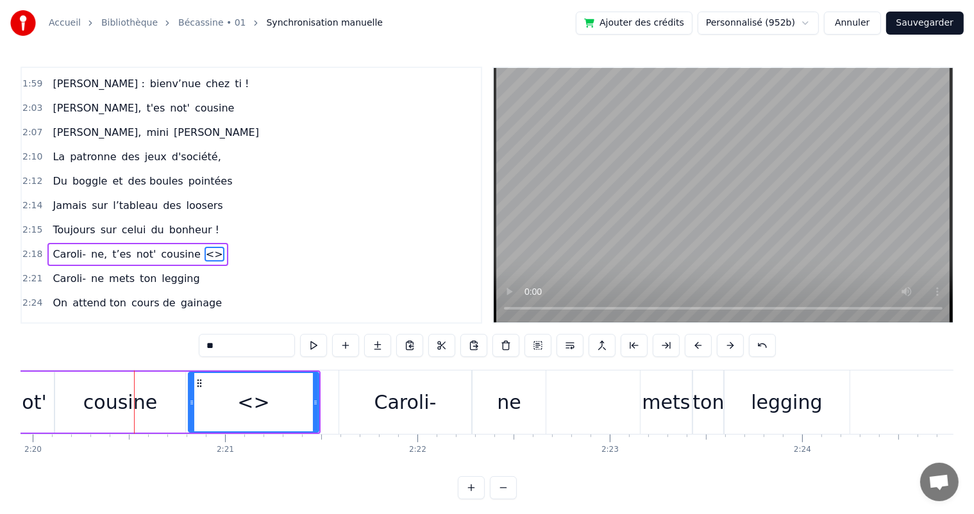
click at [172, 345] on div "0:07 [PERSON_NAME] est née un beau matin 0:09 D’une manif des frangins 0:11 Son…" at bounding box center [487, 283] width 933 height 433
drag, startPoint x: 314, startPoint y: 396, endPoint x: 221, endPoint y: 387, distance: 92.8
click at [221, 387] on div at bounding box center [223, 402] width 5 height 58
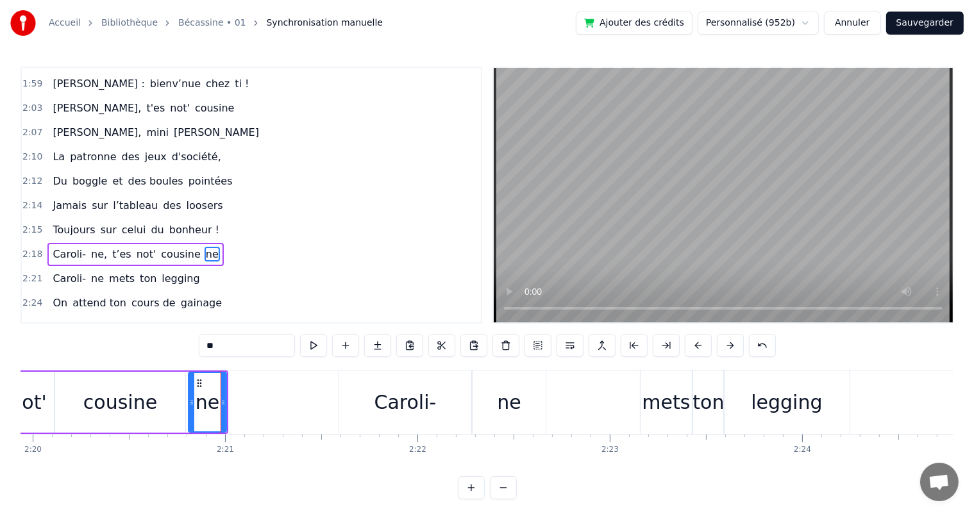
click at [149, 403] on div "cousine" at bounding box center [120, 402] width 74 height 29
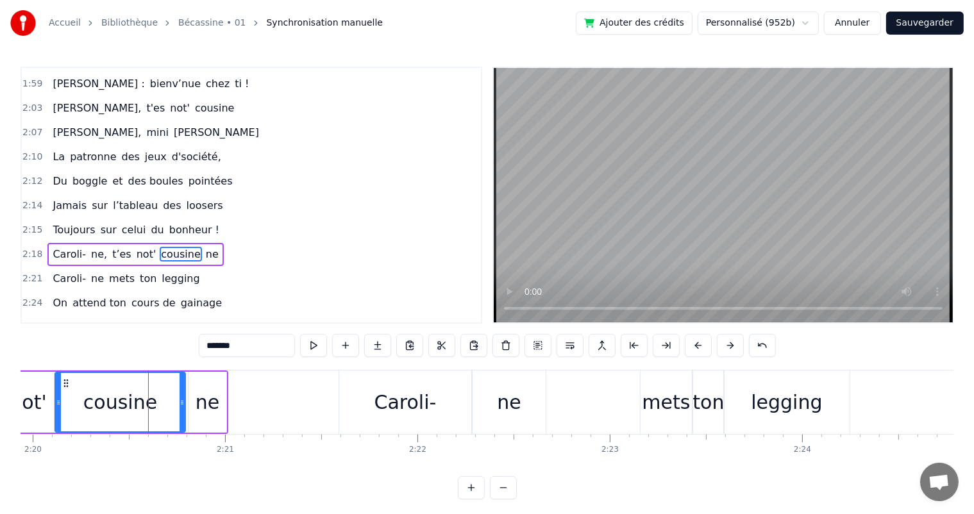
click at [249, 349] on input "*******" at bounding box center [247, 345] width 96 height 23
drag, startPoint x: 181, startPoint y: 412, endPoint x: 126, endPoint y: 405, distance: 55.6
click at [126, 405] on div at bounding box center [126, 402] width 5 height 58
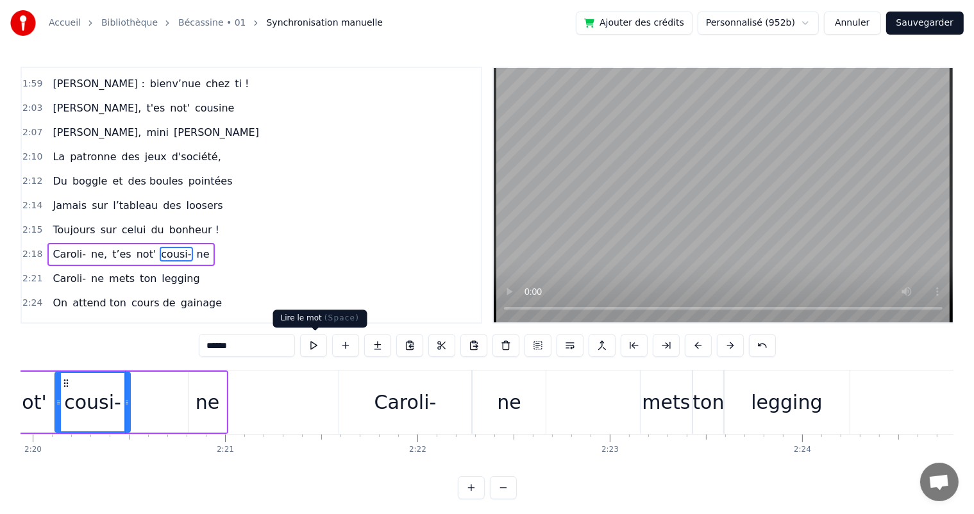
click at [310, 343] on button at bounding box center [313, 345] width 27 height 23
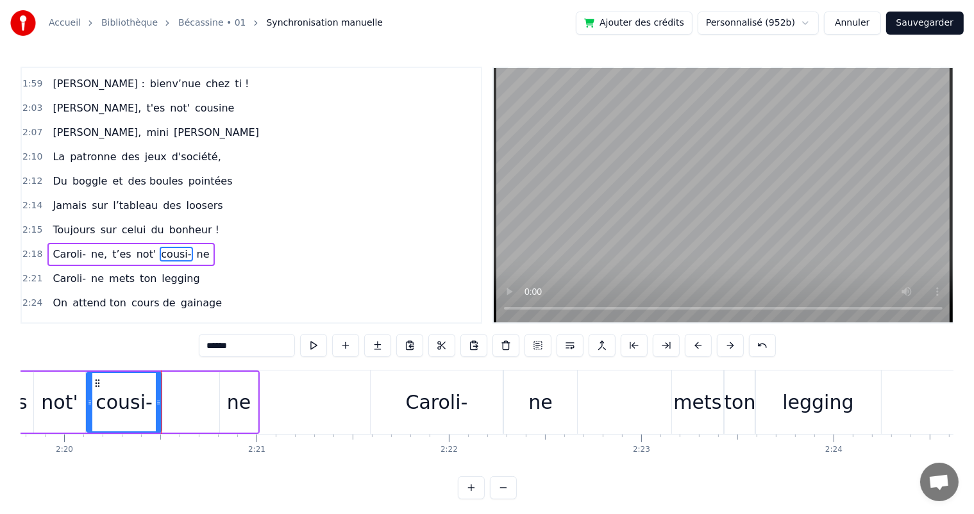
click at [228, 398] on div "ne" at bounding box center [239, 402] width 24 height 29
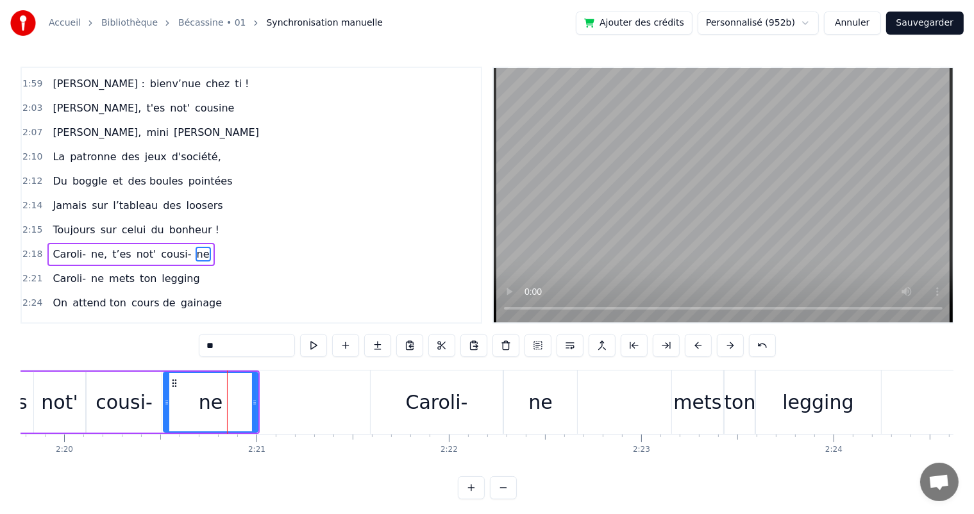
drag, startPoint x: 221, startPoint y: 404, endPoint x: 164, endPoint y: 400, distance: 56.6
click at [164, 400] on icon at bounding box center [166, 403] width 5 height 10
drag, startPoint x: 256, startPoint y: 405, endPoint x: 240, endPoint y: 403, distance: 15.5
click at [240, 403] on icon at bounding box center [239, 403] width 5 height 10
click at [310, 344] on button at bounding box center [313, 345] width 27 height 23
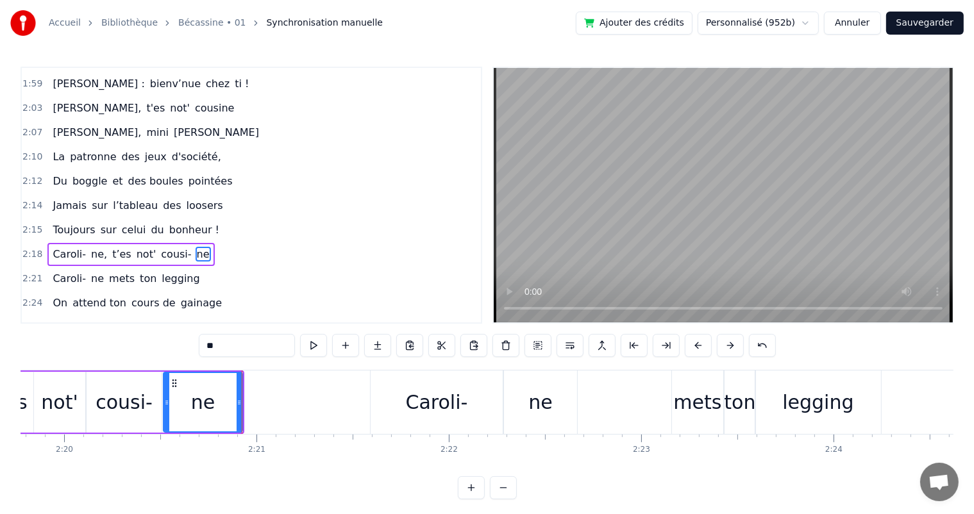
click at [71, 223] on span "Toujours" at bounding box center [73, 230] width 45 height 15
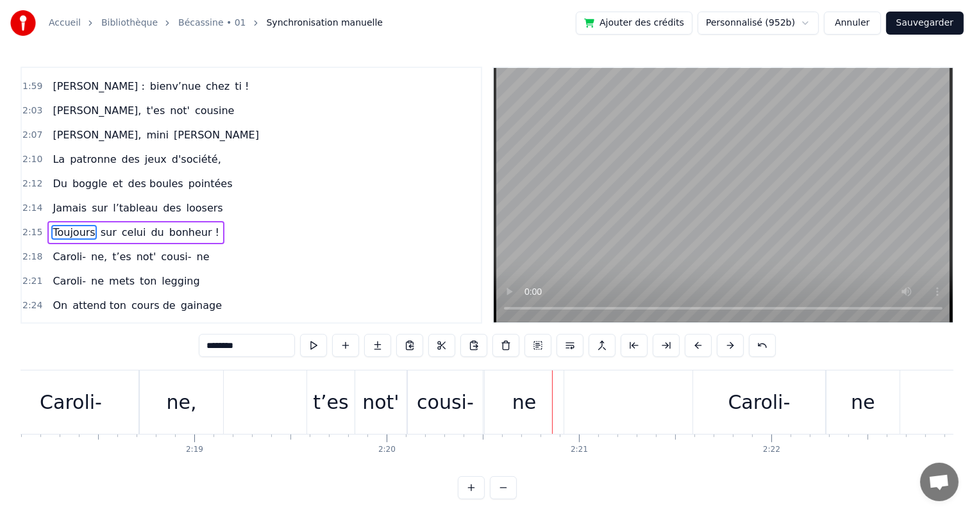
scroll to position [0, 26927]
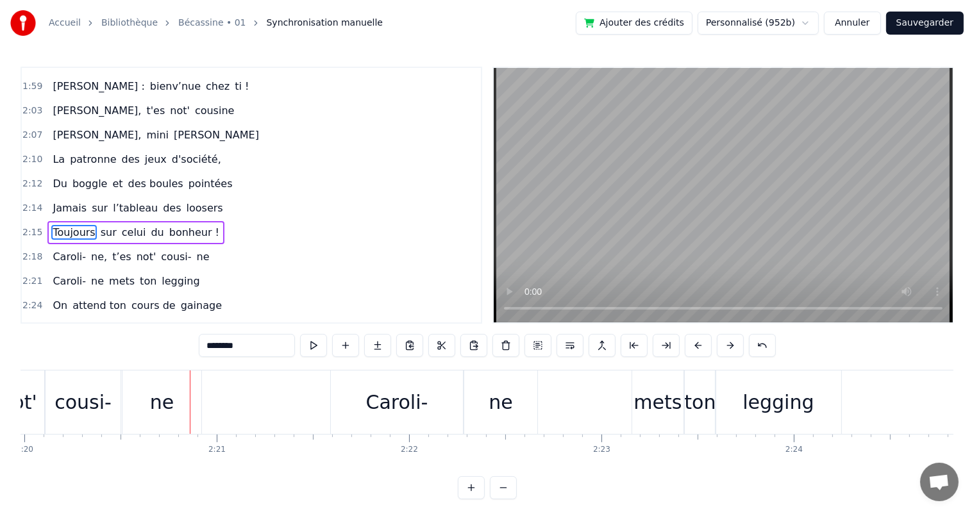
click at [76, 274] on span "Caroli-" at bounding box center [69, 281] width 36 height 15
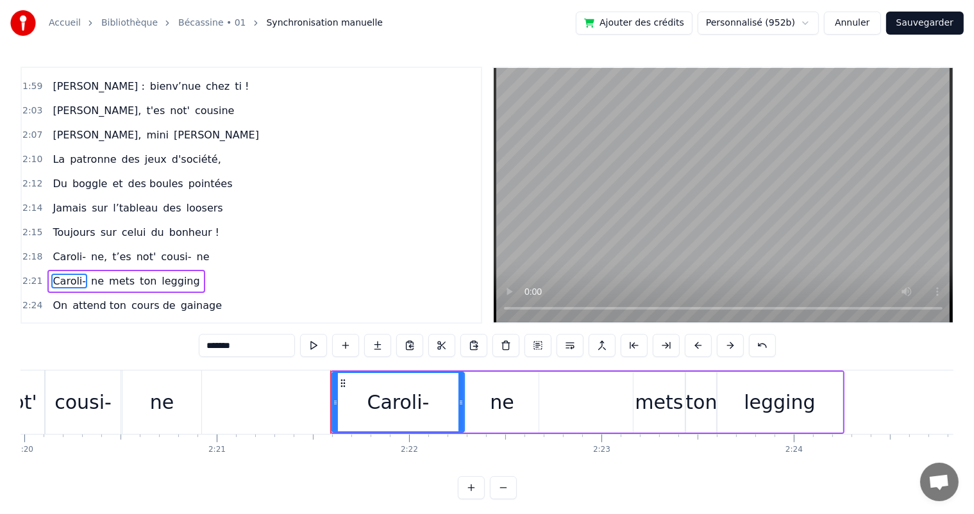
scroll to position [995, 0]
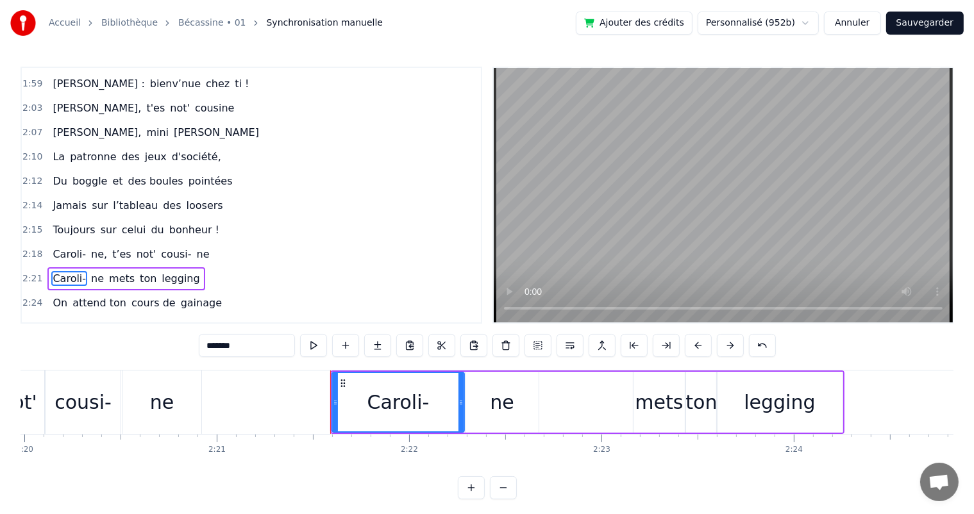
click at [476, 394] on div "ne" at bounding box center [502, 402] width 73 height 61
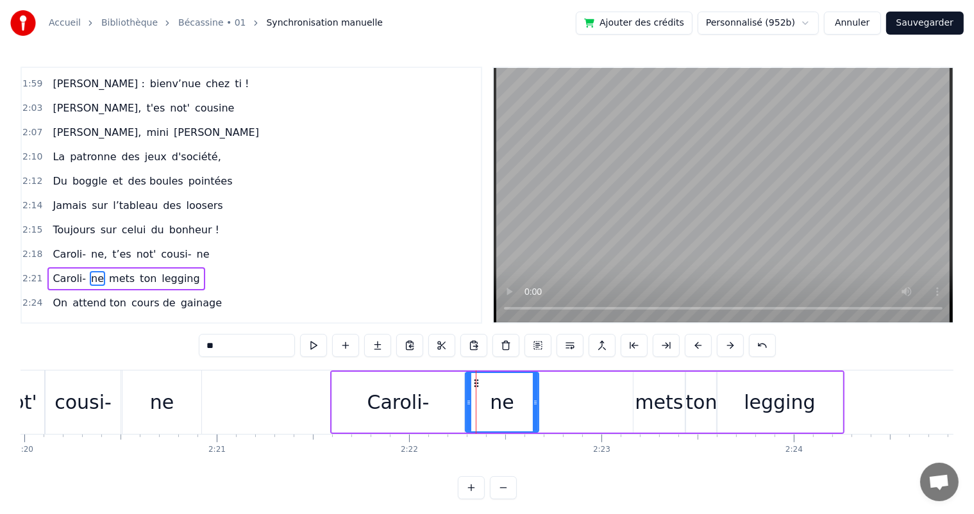
click at [262, 346] on input "**" at bounding box center [247, 345] width 96 height 23
click at [63, 247] on span "Caroli-" at bounding box center [69, 254] width 36 height 15
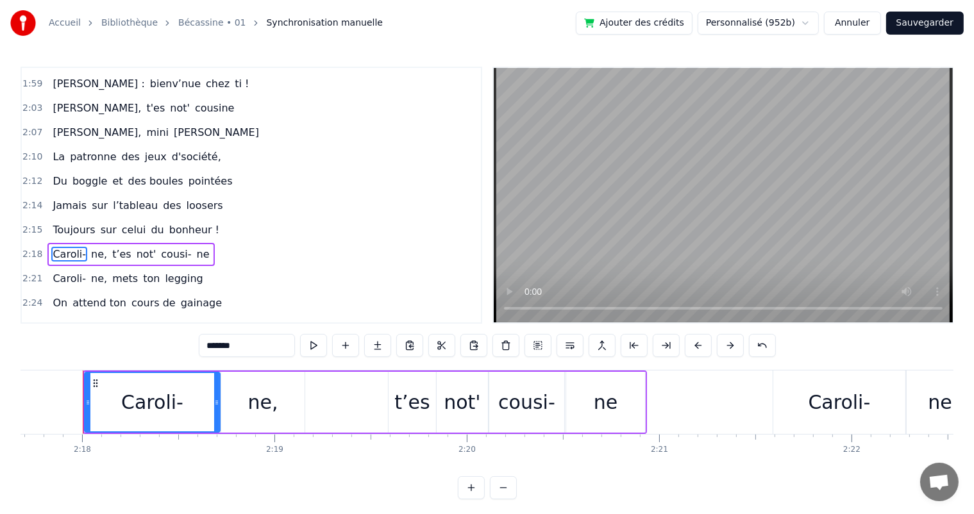
scroll to position [0, 26482]
click at [400, 401] on div "t’es" at bounding box center [414, 402] width 35 height 29
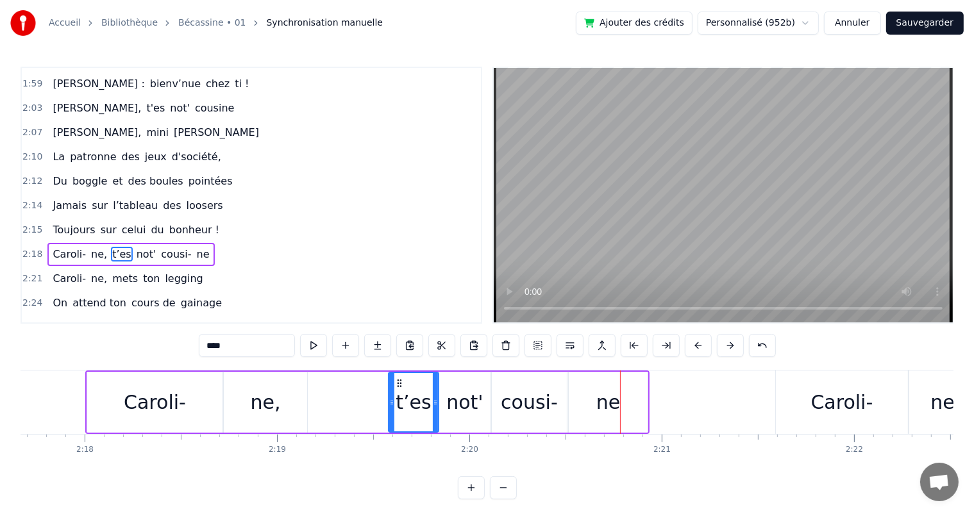
click at [391, 398] on icon at bounding box center [391, 403] width 5 height 10
click at [58, 223] on span "Toujours" at bounding box center [73, 230] width 45 height 15
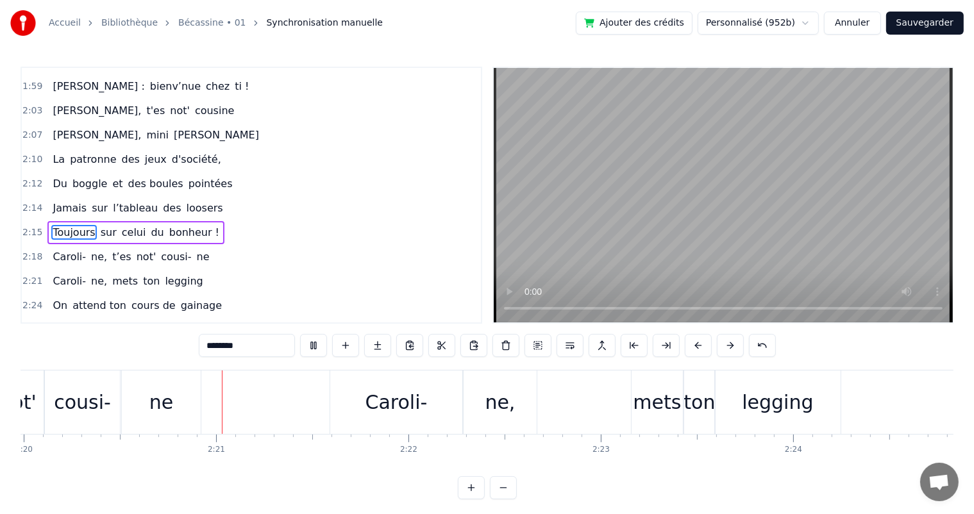
scroll to position [0, 26931]
click at [162, 201] on span "des" at bounding box center [172, 208] width 21 height 15
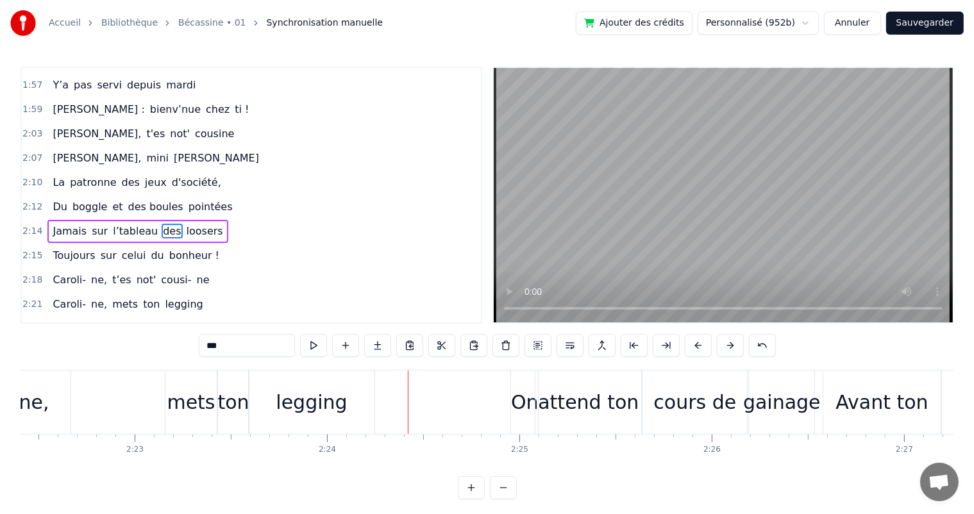
scroll to position [0, 27365]
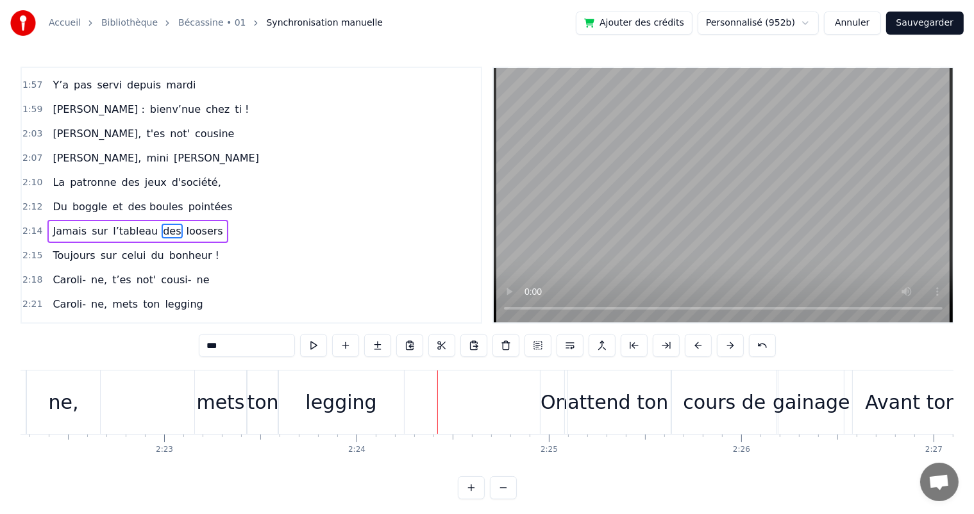
click at [240, 396] on div "mets" at bounding box center [220, 402] width 48 height 29
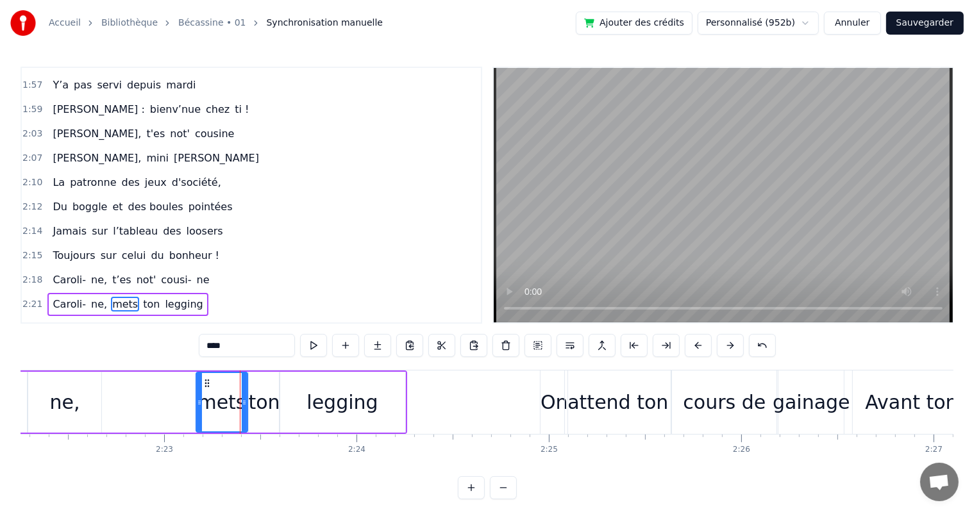
scroll to position [995, 0]
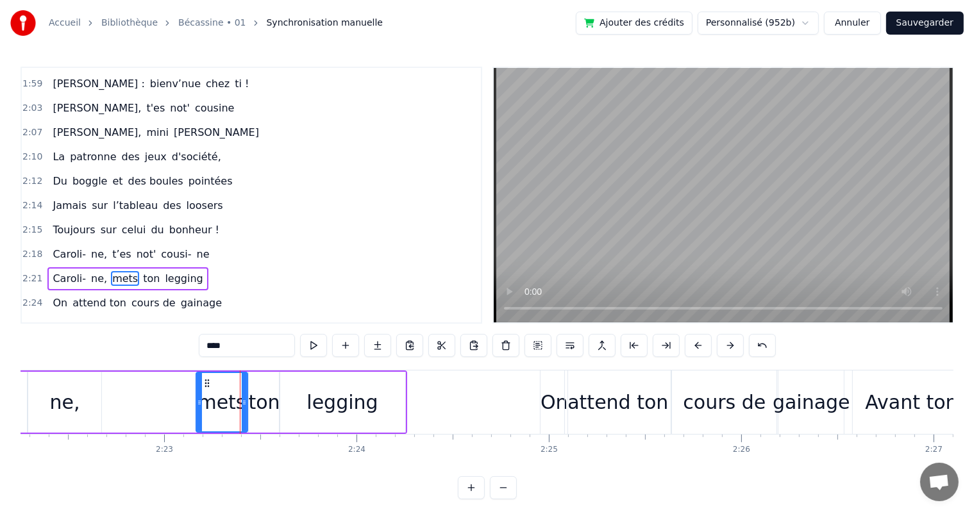
click at [251, 348] on input "****" at bounding box center [247, 345] width 96 height 23
click at [262, 389] on div "ton" at bounding box center [263, 402] width 31 height 29
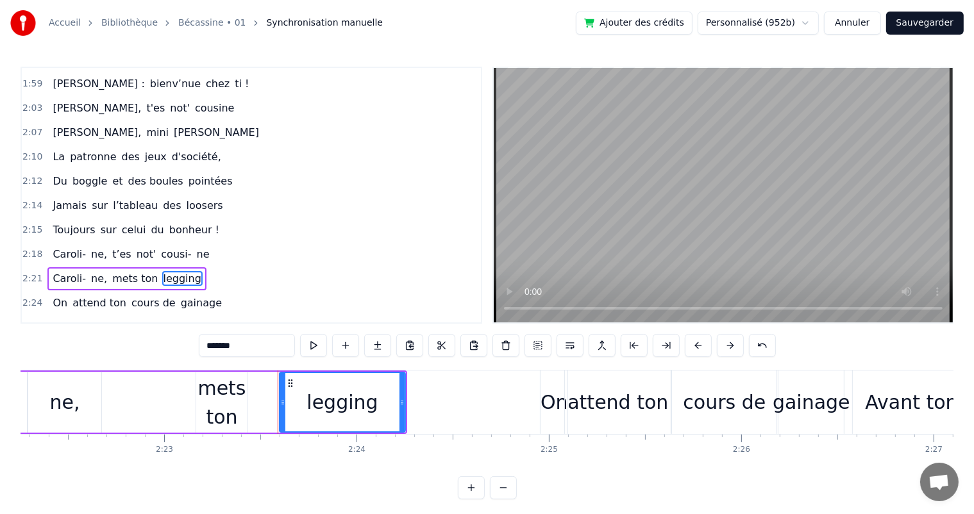
click at [239, 392] on div "mets ton" at bounding box center [221, 403] width 51 height 58
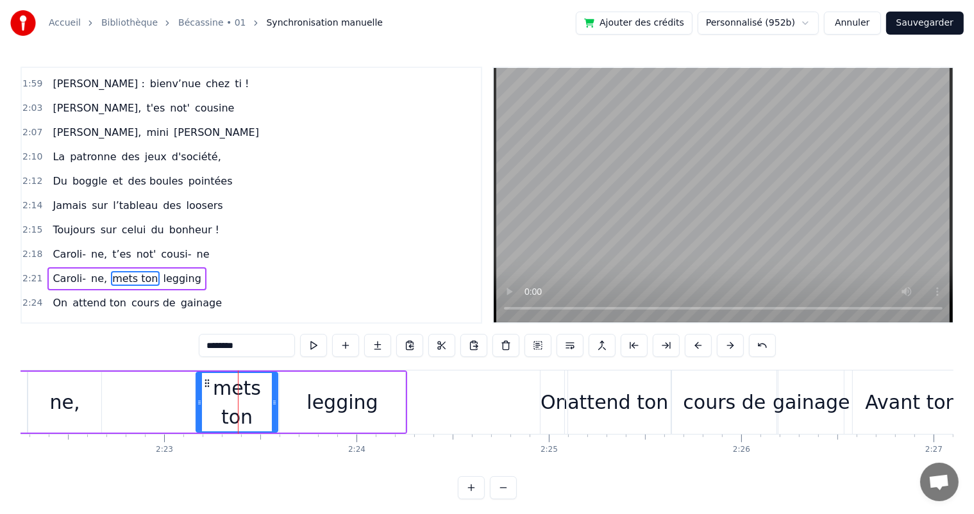
drag, startPoint x: 244, startPoint y: 398, endPoint x: 274, endPoint y: 399, distance: 30.2
click at [274, 399] on icon at bounding box center [274, 403] width 5 height 10
click at [67, 223] on span "Toujours" at bounding box center [73, 230] width 45 height 15
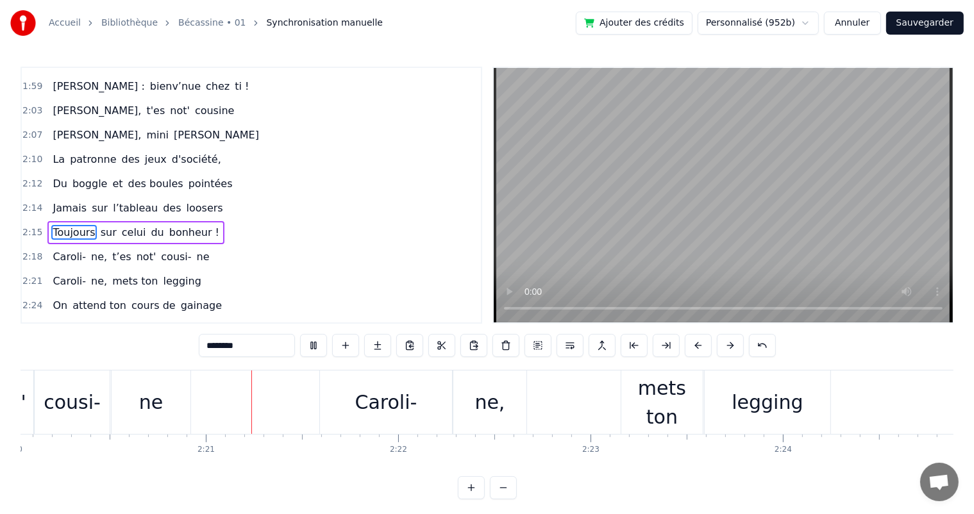
scroll to position [0, 26939]
click at [447, 408] on div "Caroli-" at bounding box center [385, 402] width 132 height 63
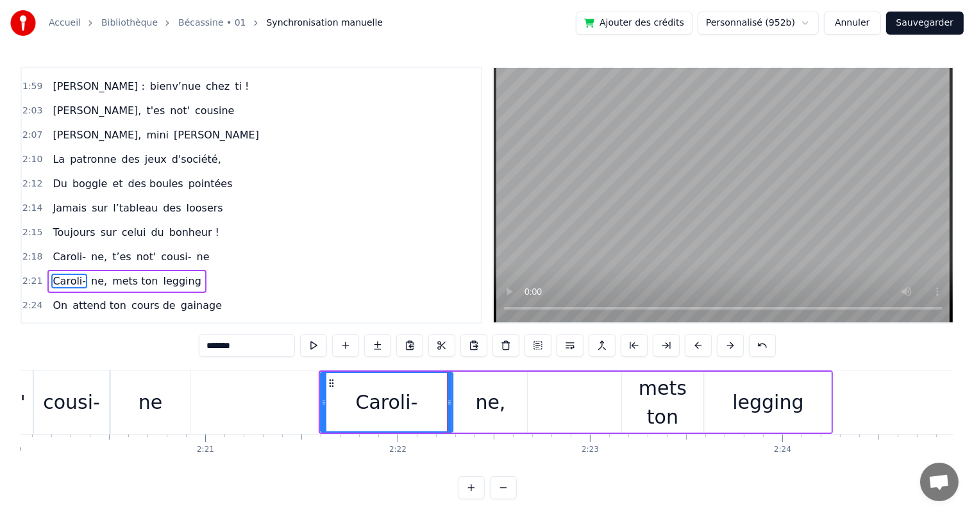
scroll to position [995, 0]
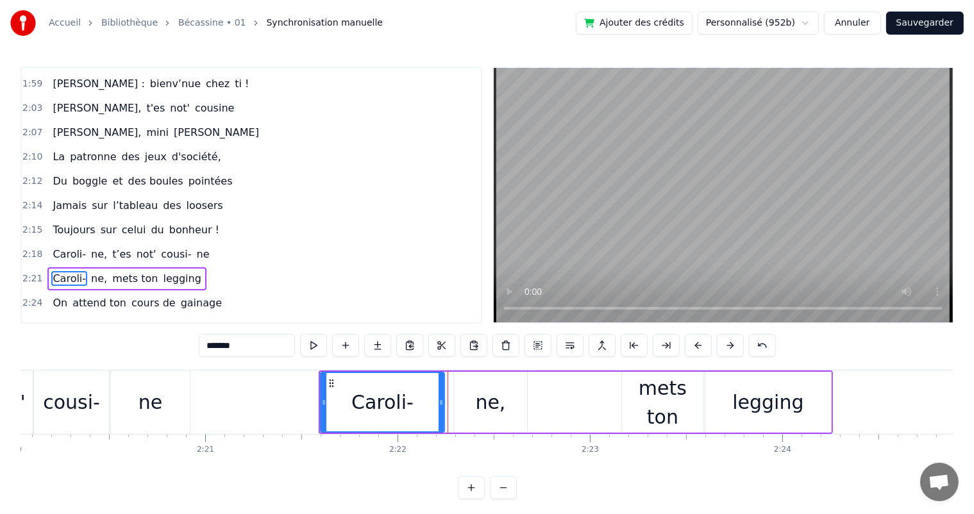
drag, startPoint x: 449, startPoint y: 405, endPoint x: 441, endPoint y: 402, distance: 8.7
click at [441, 402] on icon at bounding box center [441, 403] width 5 height 10
click at [162, 386] on div "ne" at bounding box center [150, 402] width 79 height 63
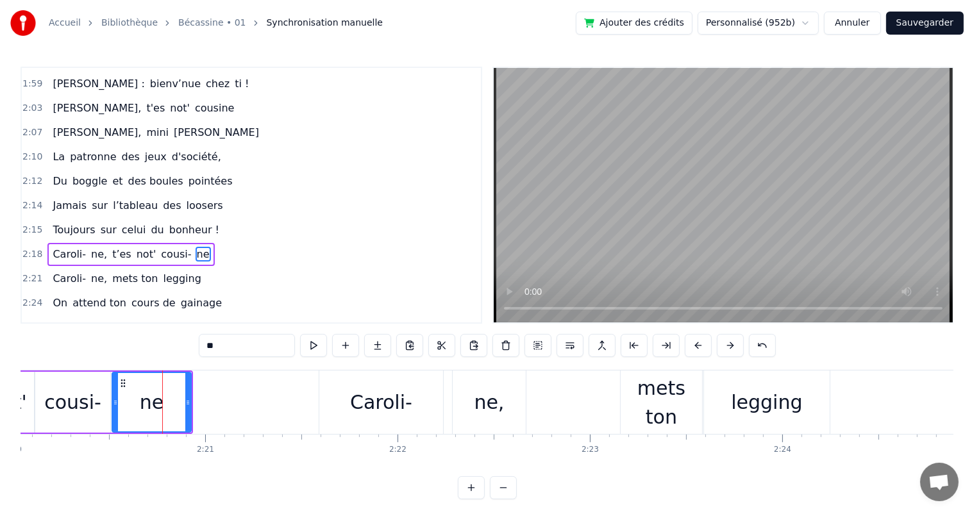
click at [101, 398] on div "cousi-" at bounding box center [72, 402] width 75 height 61
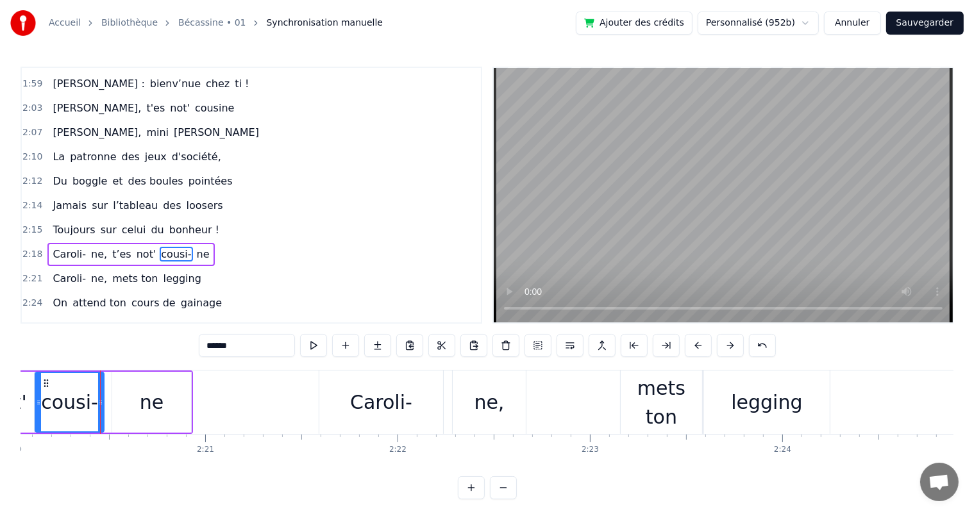
click at [101, 398] on icon at bounding box center [100, 403] width 5 height 10
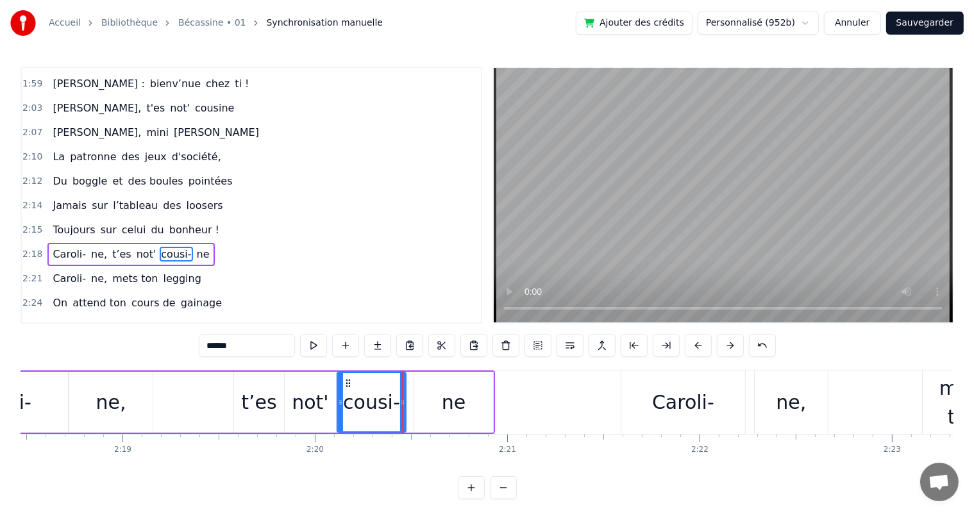
scroll to position [0, 26631]
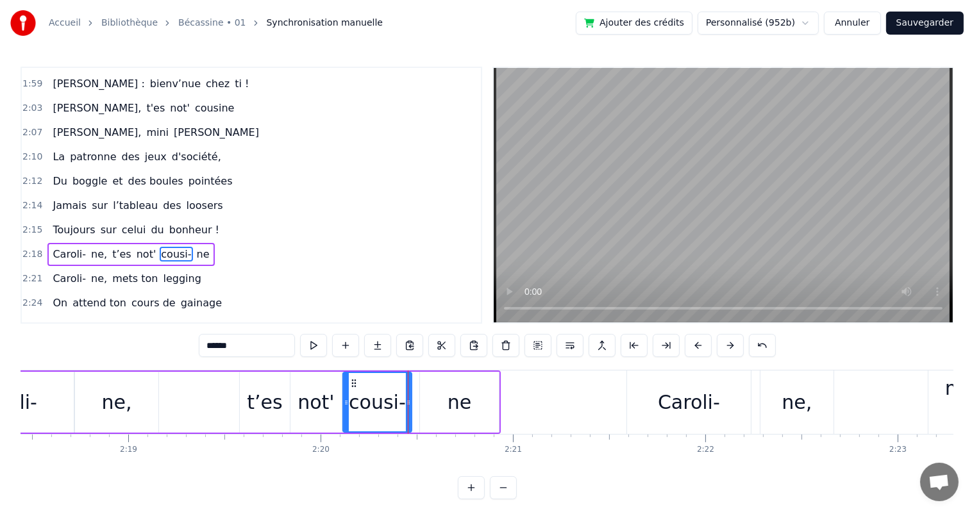
click at [274, 395] on div "t’es" at bounding box center [264, 402] width 35 height 29
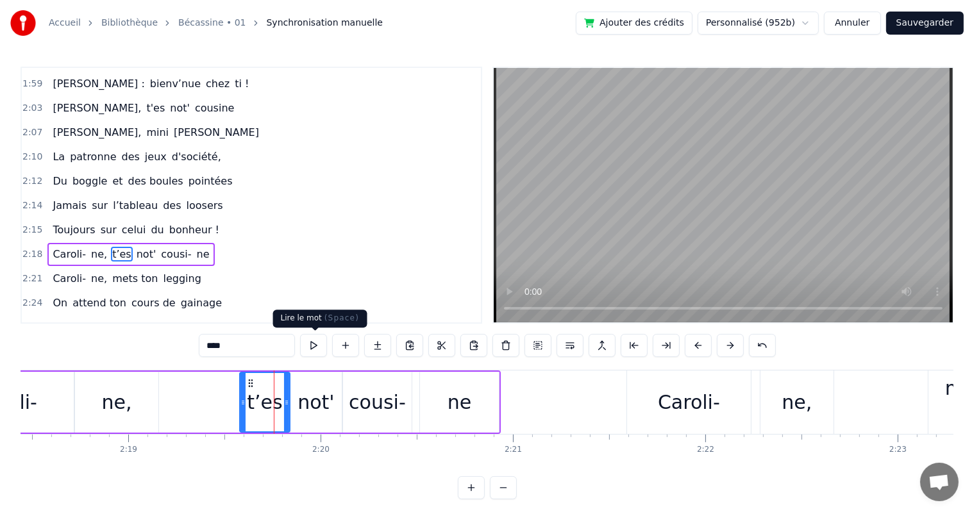
click at [307, 344] on button at bounding box center [313, 345] width 27 height 23
drag, startPoint x: 287, startPoint y: 398, endPoint x: 277, endPoint y: 398, distance: 10.3
click at [277, 398] on icon at bounding box center [276, 403] width 5 height 10
click at [305, 398] on div "not'" at bounding box center [316, 402] width 37 height 29
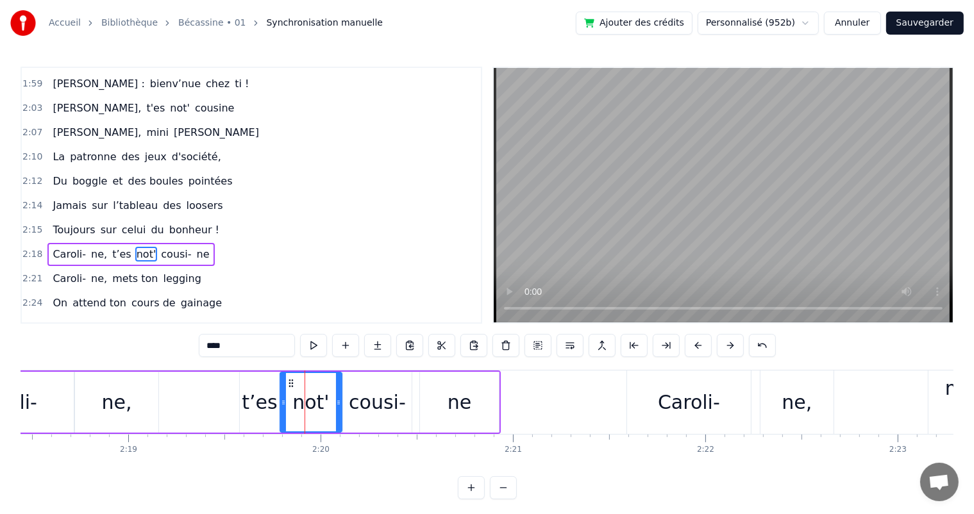
drag, startPoint x: 292, startPoint y: 398, endPoint x: 282, endPoint y: 397, distance: 10.3
click at [282, 398] on icon at bounding box center [283, 403] width 5 height 10
click at [315, 351] on button at bounding box center [313, 345] width 27 height 23
drag, startPoint x: 337, startPoint y: 398, endPoint x: 322, endPoint y: 398, distance: 14.8
click at [322, 398] on icon at bounding box center [323, 403] width 5 height 10
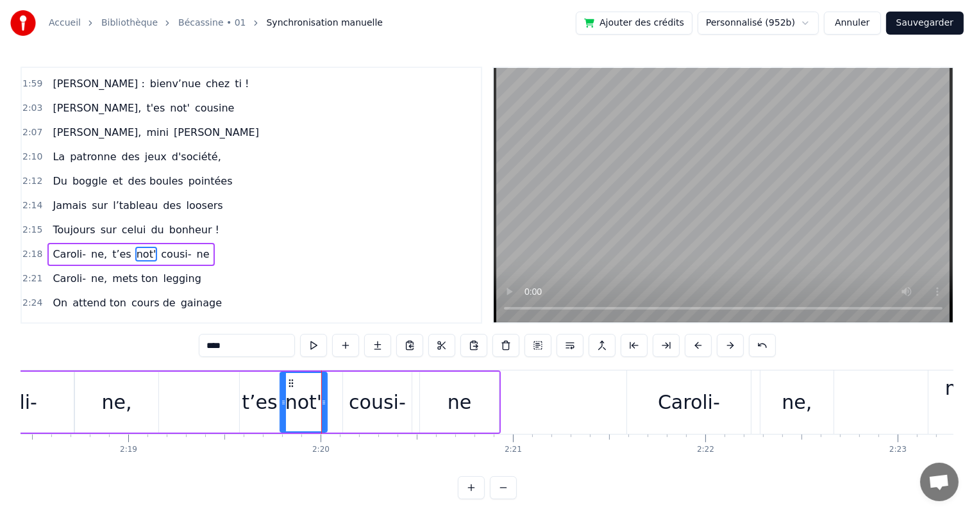
click at [350, 395] on div "cousi-" at bounding box center [377, 402] width 57 height 29
type input "******"
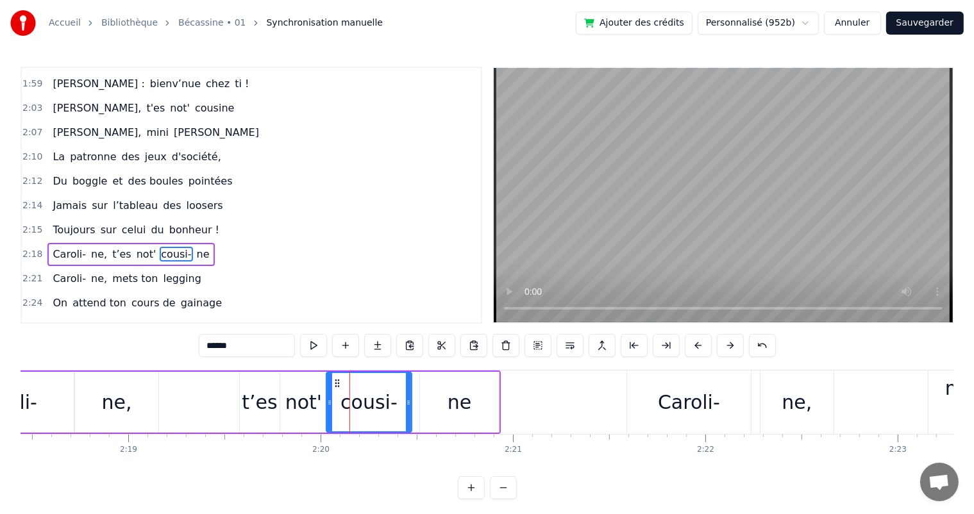
drag, startPoint x: 342, startPoint y: 396, endPoint x: 326, endPoint y: 396, distance: 16.7
click at [327, 396] on div at bounding box center [329, 402] width 5 height 58
click at [310, 346] on button at bounding box center [313, 345] width 27 height 23
click at [64, 194] on div "Jamais sur l’tableau des loosers" at bounding box center [137, 205] width 180 height 23
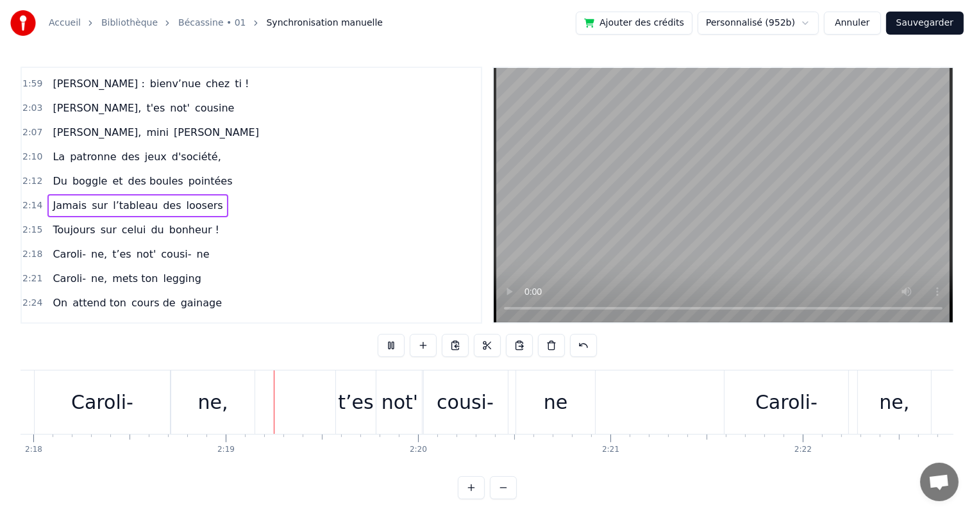
scroll to position [0, 26565]
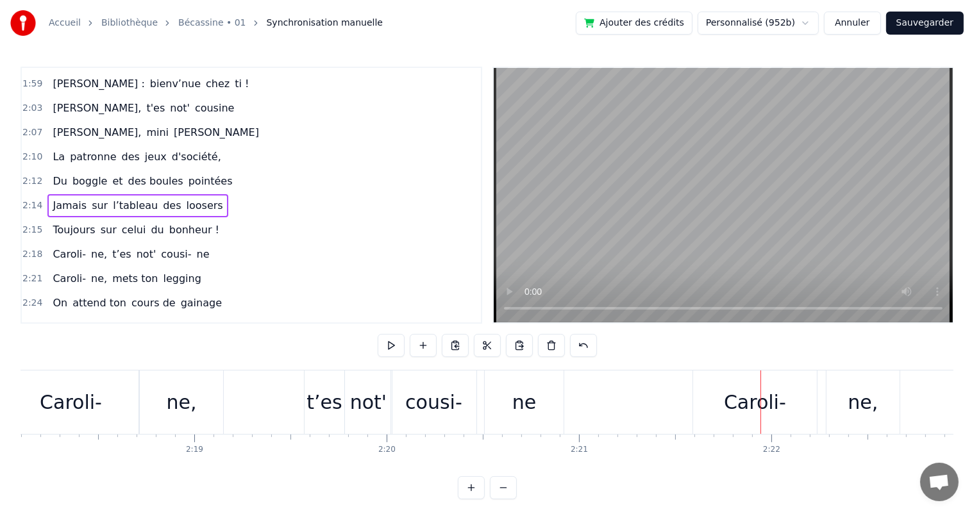
click at [501, 409] on div "ne" at bounding box center [524, 402] width 79 height 63
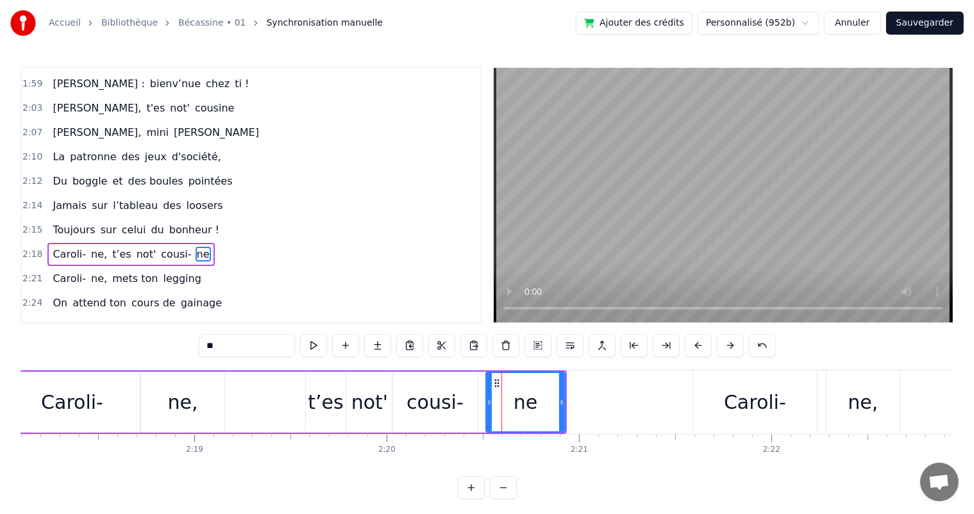
click at [473, 398] on div "cousi-" at bounding box center [434, 402] width 85 height 61
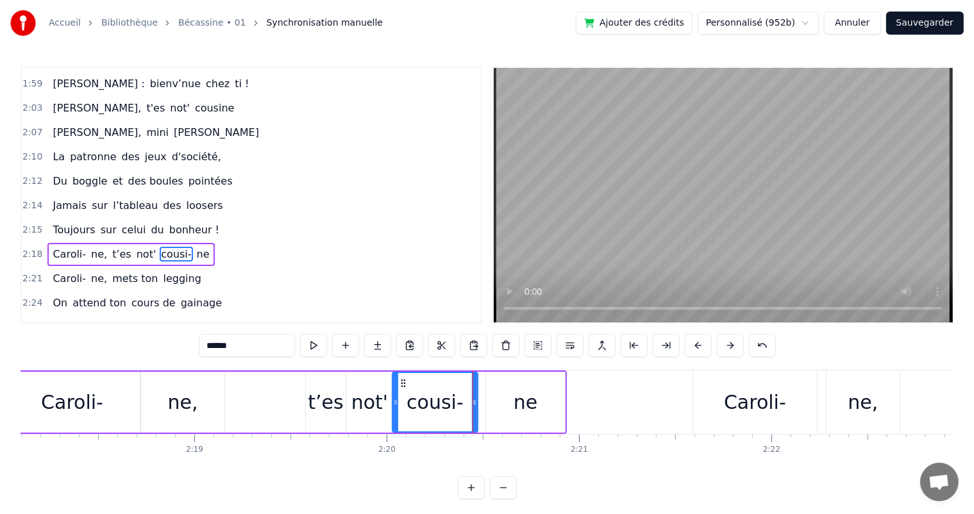
click at [491, 400] on div "ne" at bounding box center [525, 402] width 79 height 61
type input "**"
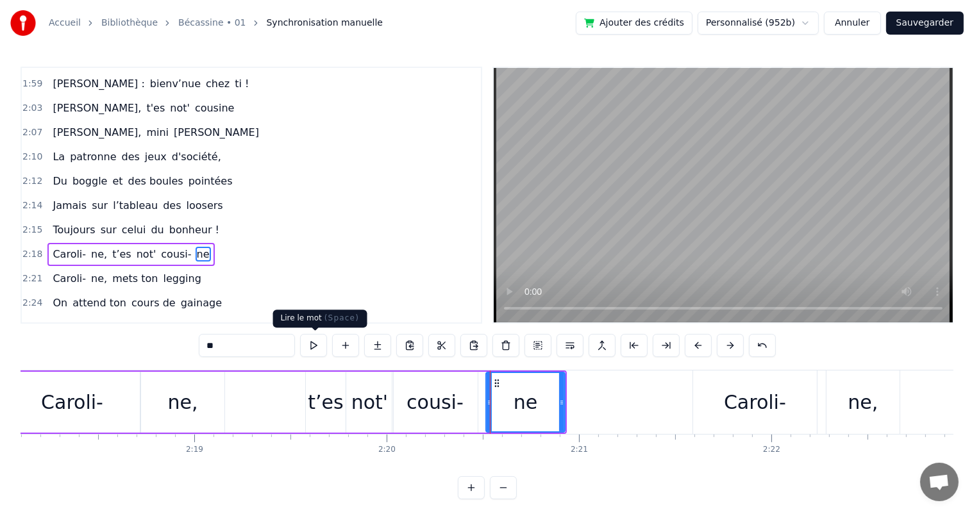
click at [313, 342] on button at bounding box center [313, 345] width 27 height 23
click at [494, 404] on icon at bounding box center [494, 403] width 5 height 10
click at [75, 219] on div "Toujours sur celui du bonheur !" at bounding box center [135, 230] width 177 height 23
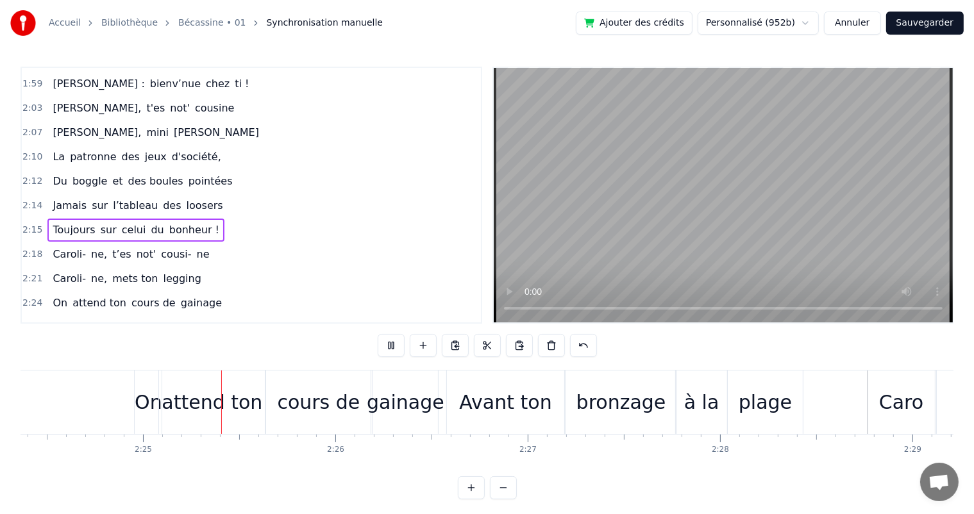
scroll to position [0, 27772]
click at [144, 410] on div "On" at bounding box center [147, 402] width 28 height 29
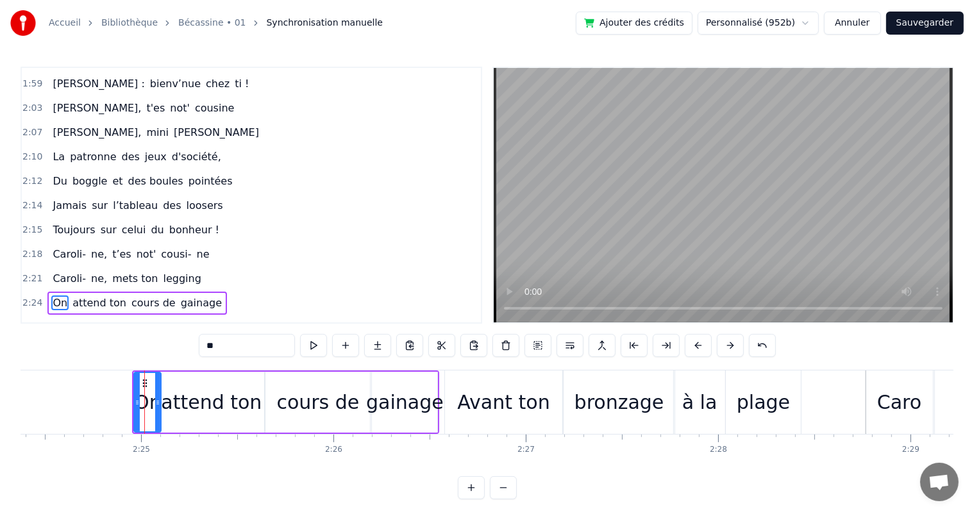
scroll to position [6, 0]
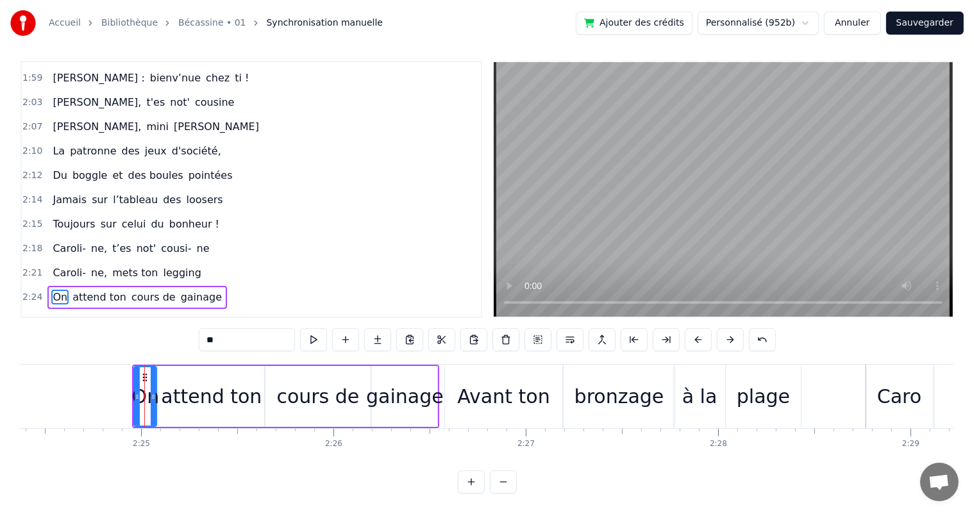
click at [152, 408] on div at bounding box center [153, 396] width 5 height 58
click at [178, 403] on div "attend ton" at bounding box center [211, 396] width 101 height 29
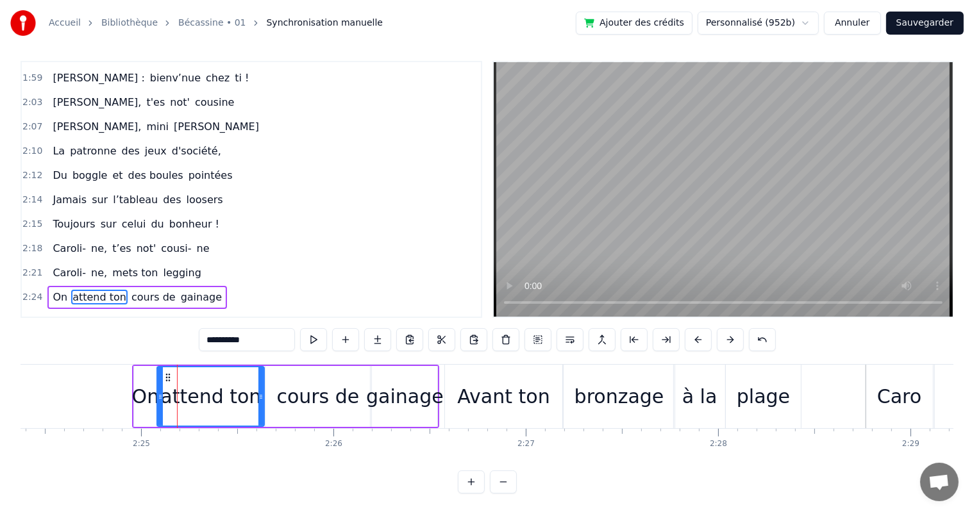
click at [159, 397] on icon at bounding box center [160, 397] width 5 height 10
click at [147, 395] on div "On" at bounding box center [146, 396] width 28 height 29
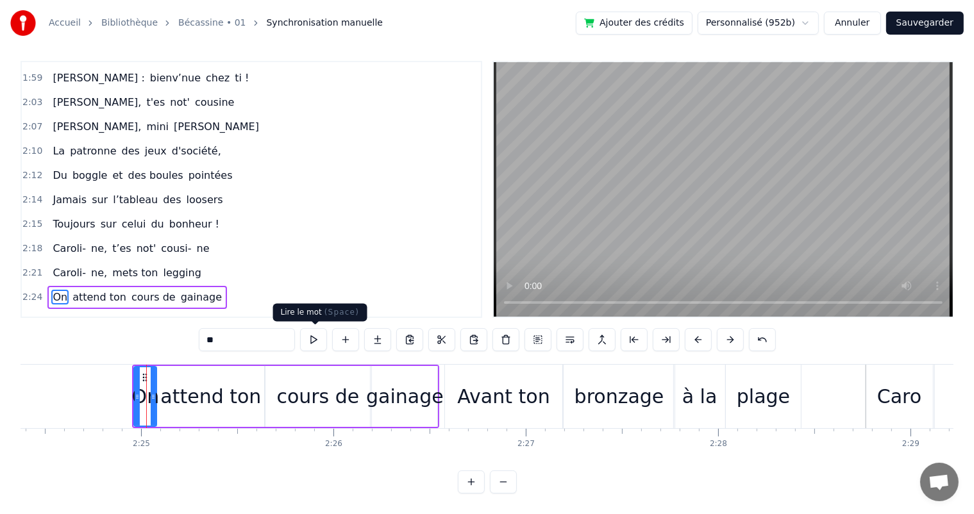
click at [315, 346] on button at bounding box center [313, 339] width 27 height 23
click at [150, 393] on icon at bounding box center [149, 397] width 5 height 10
click at [169, 394] on div "attend ton" at bounding box center [210, 396] width 101 height 29
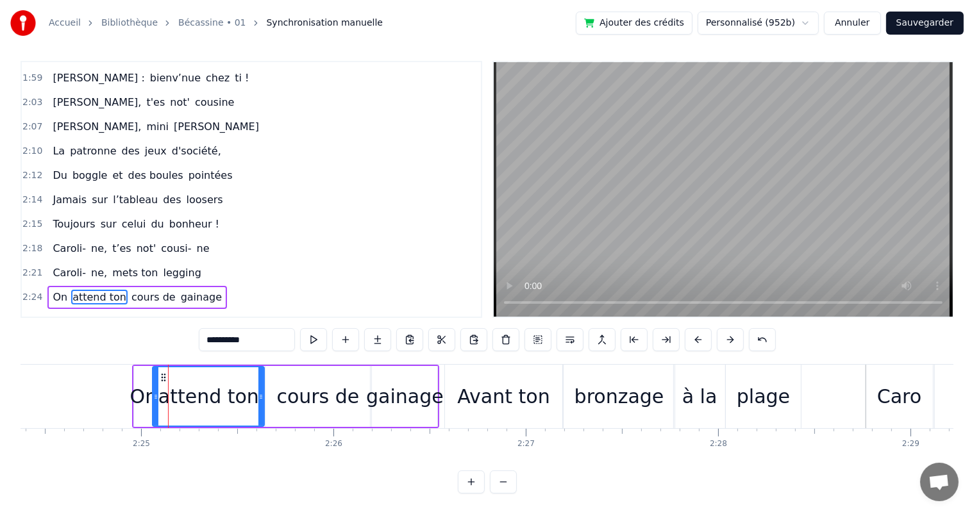
click at [153, 392] on icon at bounding box center [155, 397] width 5 height 10
click at [51, 241] on span "Caroli-" at bounding box center [69, 248] width 36 height 15
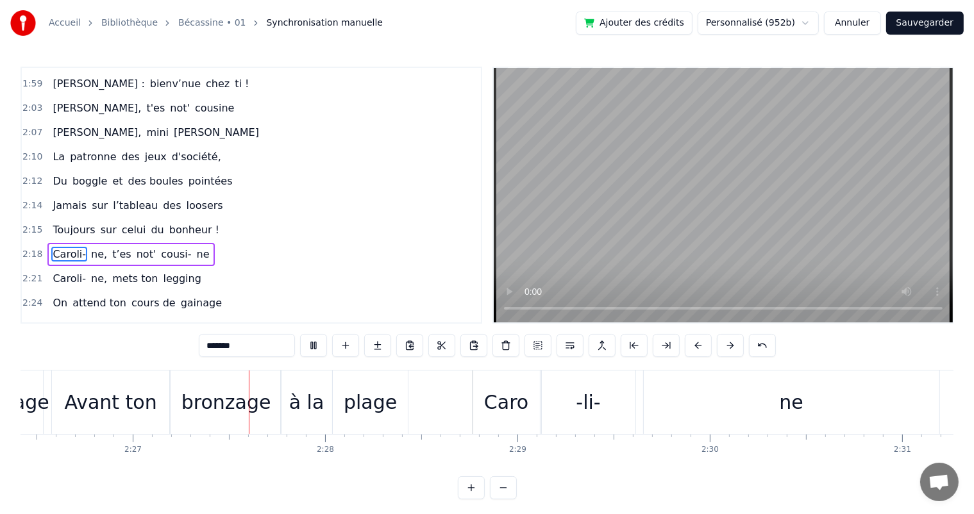
scroll to position [0, 28166]
click at [99, 223] on span "sur" at bounding box center [108, 230] width 19 height 15
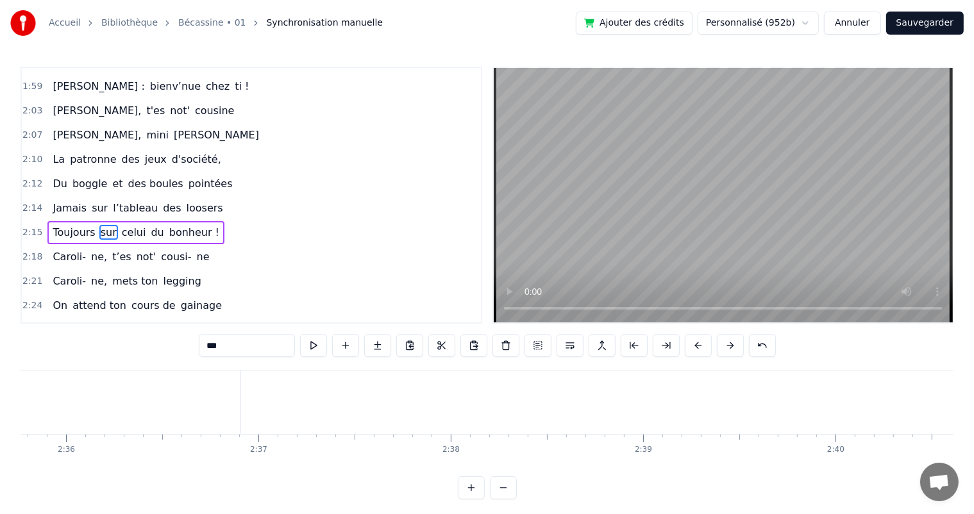
scroll to position [0, 29965]
click at [172, 128] on span "[PERSON_NAME]" at bounding box center [216, 135] width 88 height 15
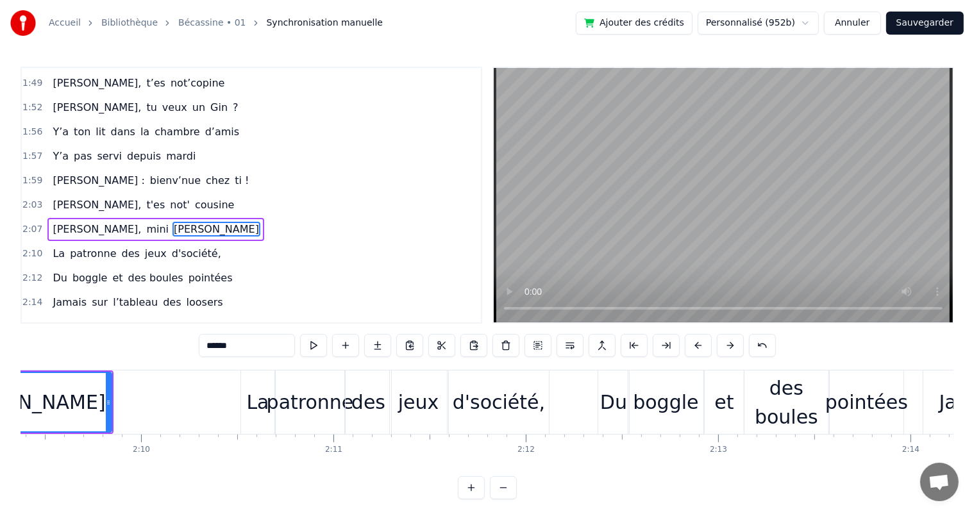
scroll to position [0, 24739]
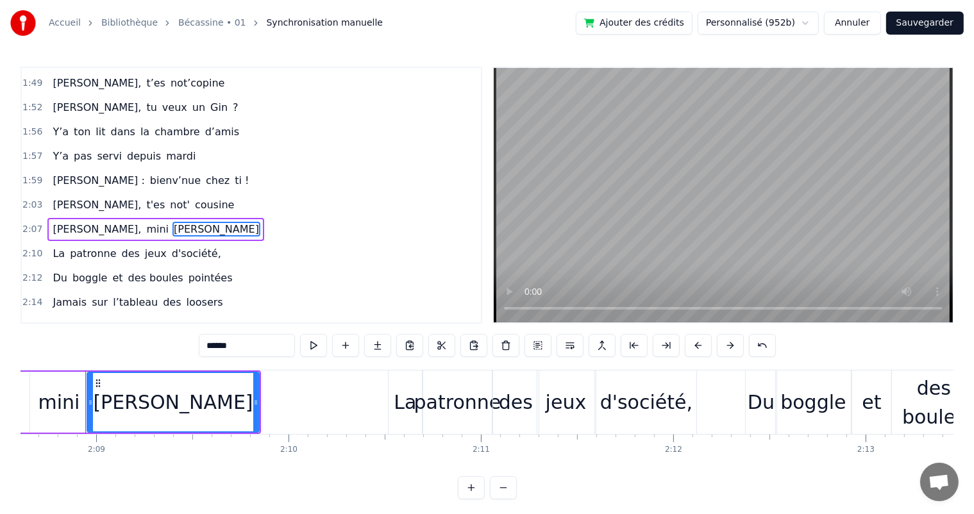
click at [65, 222] on span "[PERSON_NAME]," at bounding box center [96, 229] width 91 height 15
type input "*********"
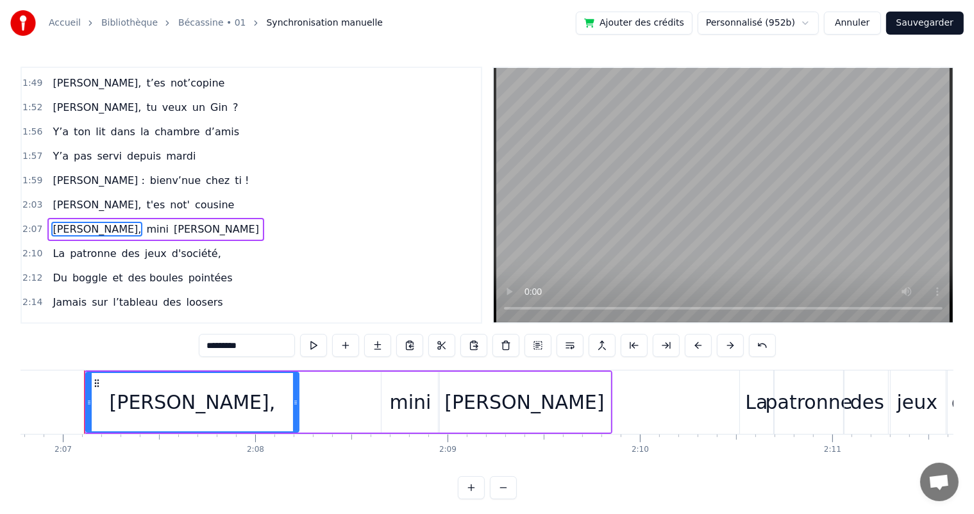
scroll to position [0, 24387]
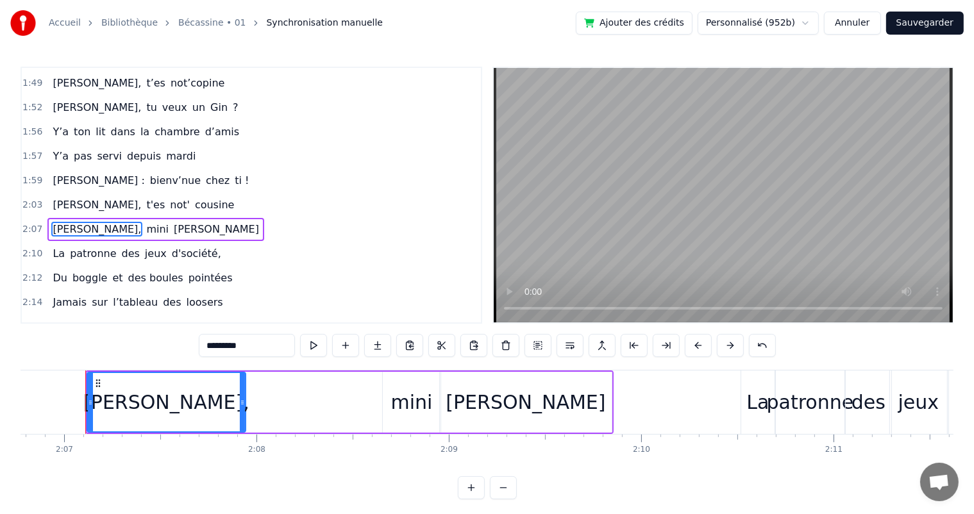
drag, startPoint x: 298, startPoint y: 399, endPoint x: 244, endPoint y: 396, distance: 54.6
click at [244, 396] on div at bounding box center [242, 402] width 5 height 58
click at [341, 353] on button at bounding box center [345, 345] width 27 height 23
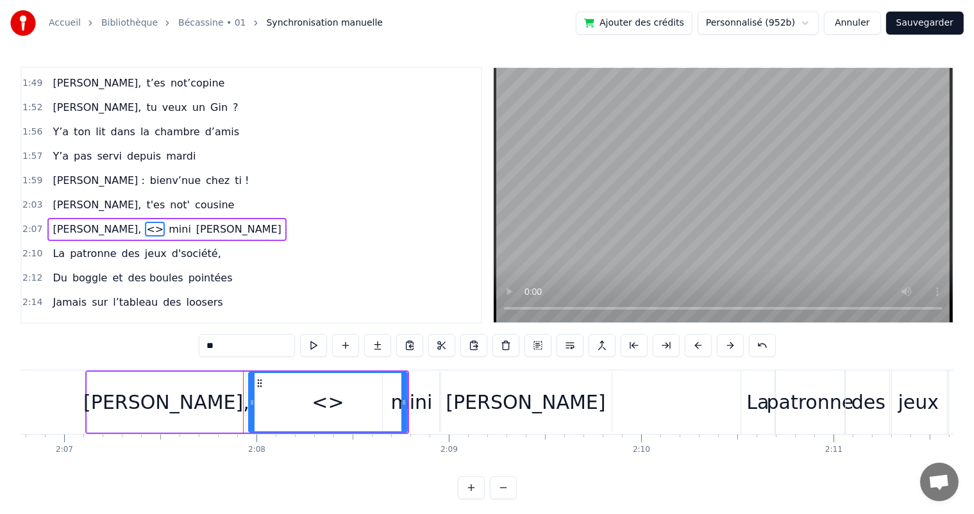
drag, startPoint x: 223, startPoint y: 346, endPoint x: 215, endPoint y: 346, distance: 7.7
click at [215, 346] on input "**" at bounding box center [247, 345] width 96 height 23
type input "*"
click at [196, 406] on div "[PERSON_NAME]," at bounding box center [166, 402] width 166 height 29
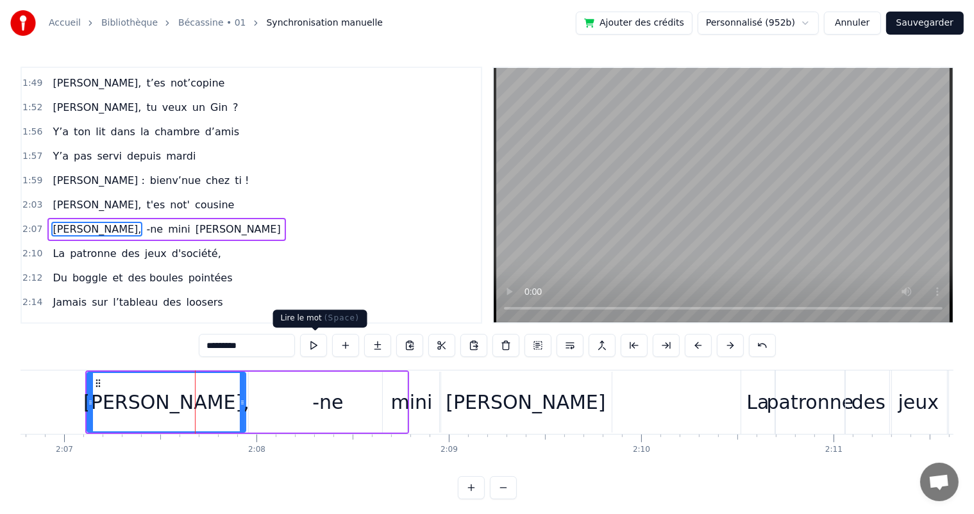
click at [308, 346] on button at bounding box center [313, 345] width 27 height 23
click at [248, 342] on input "*********" at bounding box center [247, 345] width 96 height 23
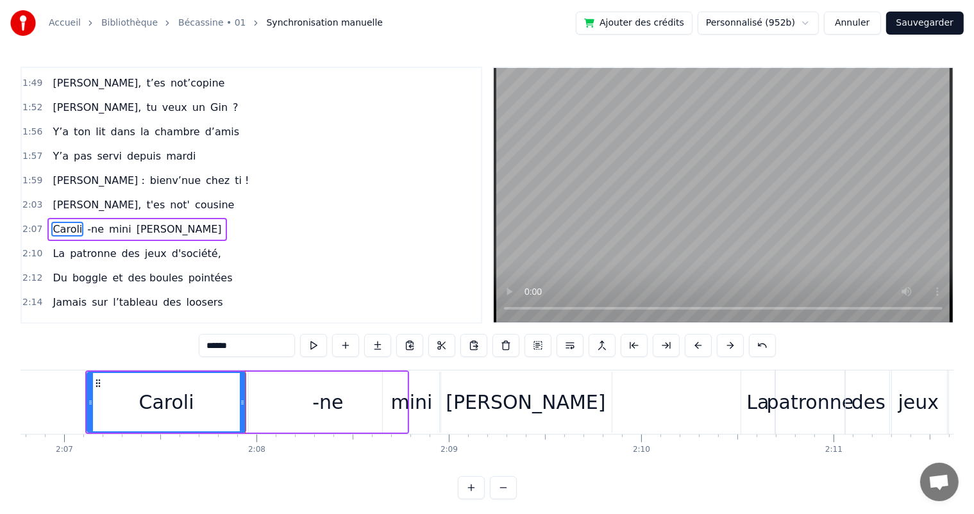
click at [342, 401] on div "-ne" at bounding box center [328, 402] width 158 height 61
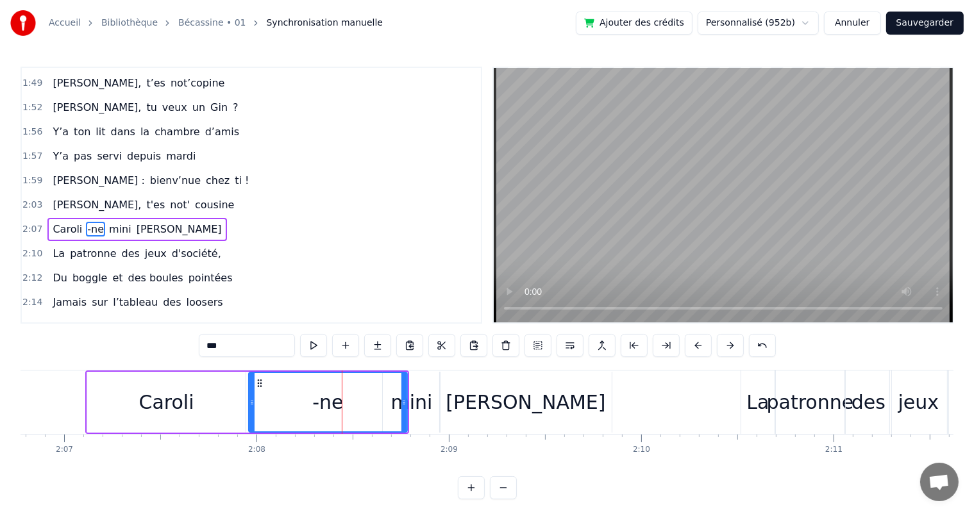
click at [249, 344] on input "***" at bounding box center [247, 345] width 96 height 23
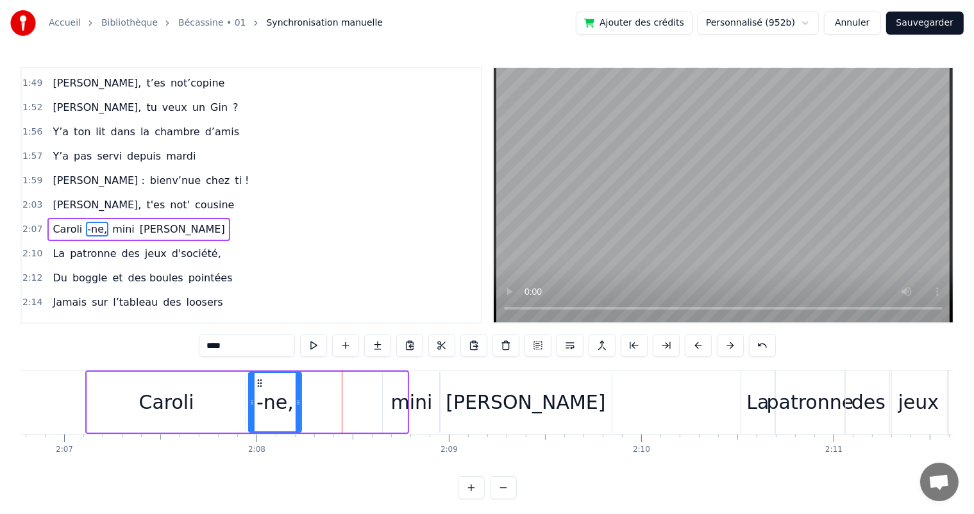
drag, startPoint x: 403, startPoint y: 403, endPoint x: 297, endPoint y: 399, distance: 105.8
click at [297, 399] on icon at bounding box center [298, 403] width 5 height 10
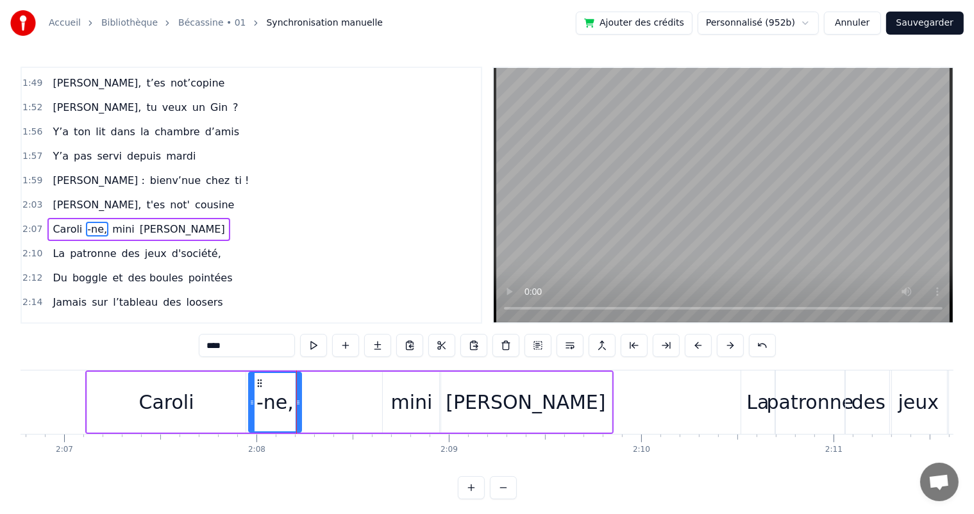
click at [136, 393] on div "Caroli" at bounding box center [166, 402] width 158 height 61
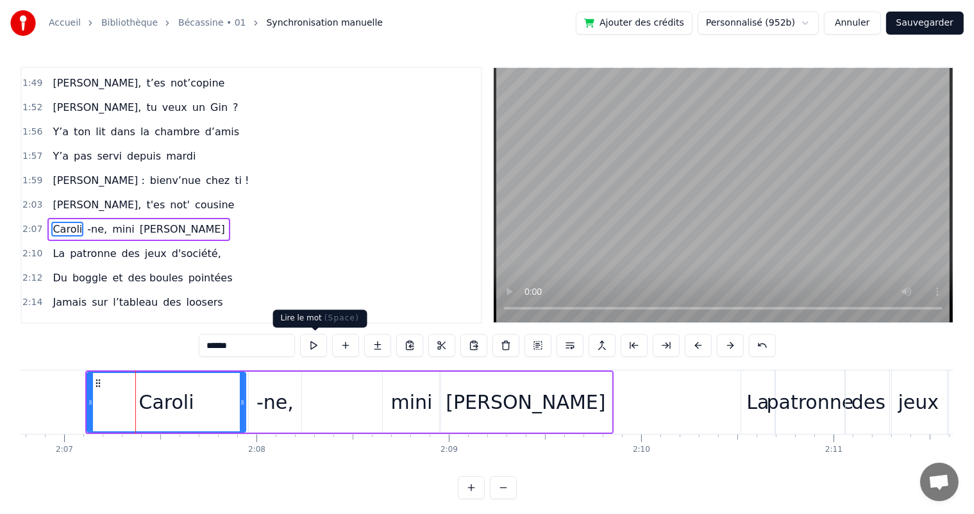
click at [317, 350] on button at bounding box center [313, 345] width 27 height 23
click at [287, 417] on div "-ne," at bounding box center [275, 402] width 53 height 61
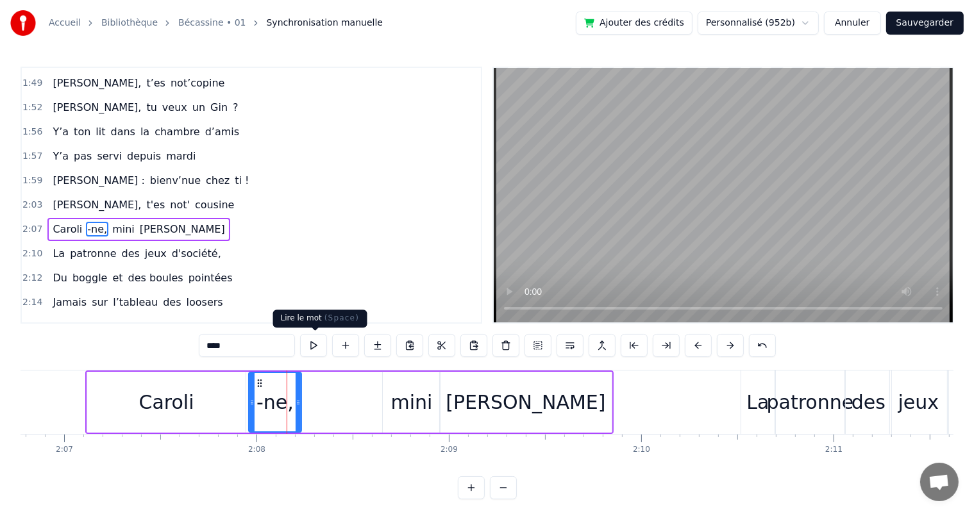
click at [310, 352] on button at bounding box center [313, 345] width 27 height 23
click at [239, 396] on div "Caroli" at bounding box center [166, 402] width 158 height 61
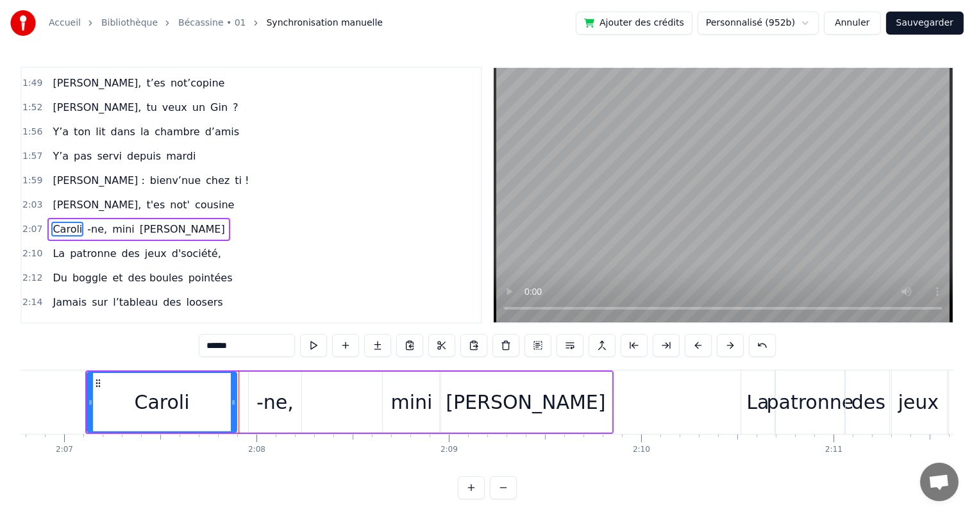
drag, startPoint x: 242, startPoint y: 398, endPoint x: 233, endPoint y: 395, distance: 9.3
click at [233, 395] on div at bounding box center [233, 402] width 5 height 58
click at [262, 397] on div "-ne," at bounding box center [274, 402] width 37 height 29
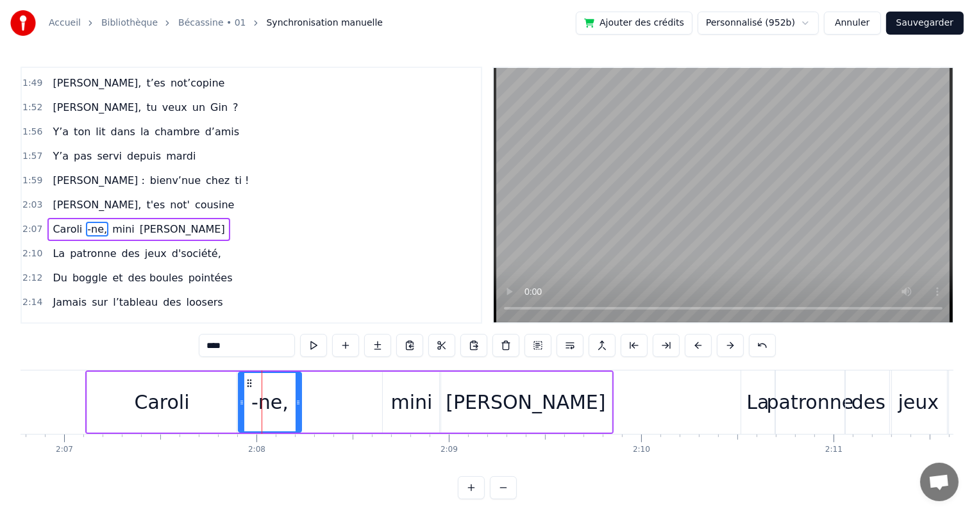
drag, startPoint x: 249, startPoint y: 399, endPoint x: 239, endPoint y: 398, distance: 10.3
click at [239, 398] on icon at bounding box center [241, 403] width 5 height 10
click at [69, 197] on span "[PERSON_NAME]," at bounding box center [96, 204] width 91 height 15
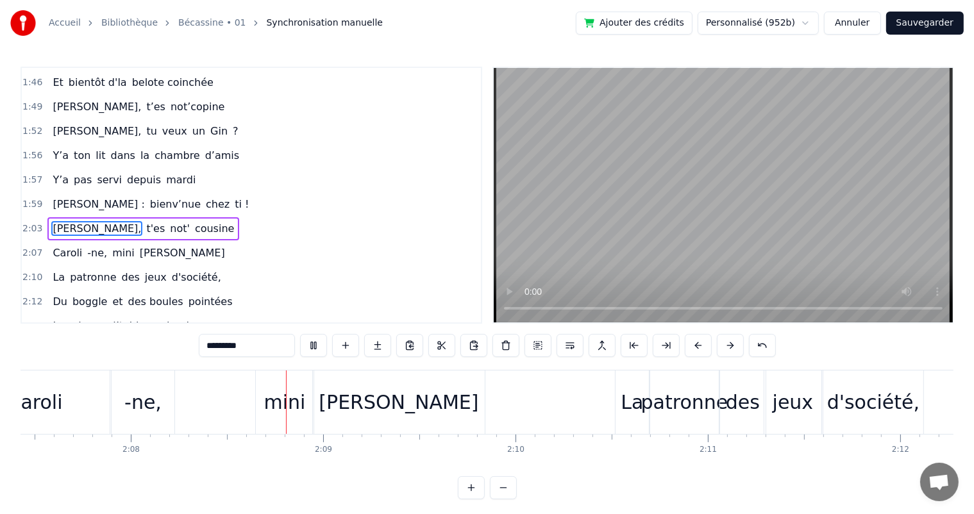
scroll to position [0, 24559]
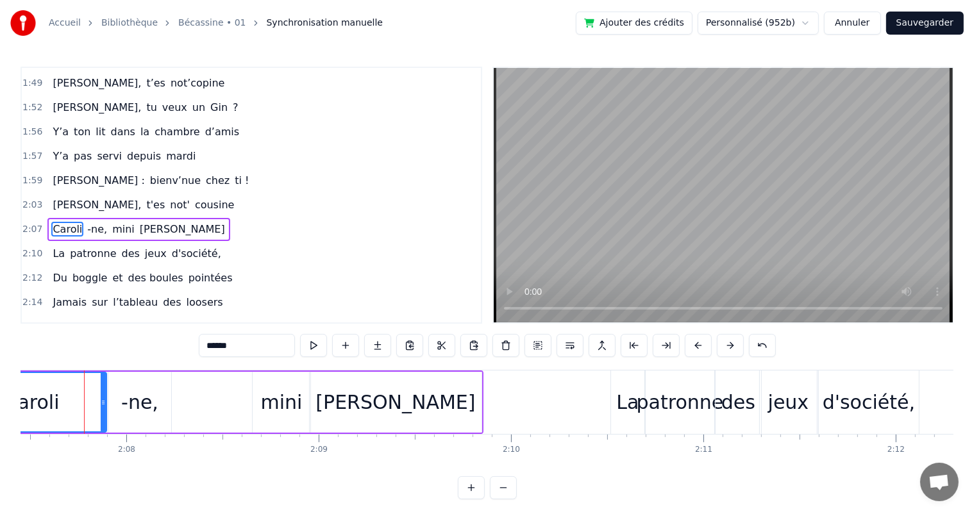
scroll to position [0, 24516]
drag, startPoint x: 102, startPoint y: 407, endPoint x: 88, endPoint y: 404, distance: 13.8
click at [88, 404] on div at bounding box center [90, 402] width 5 height 58
click at [124, 405] on div "-ne," at bounding box center [140, 402] width 37 height 29
type input "****"
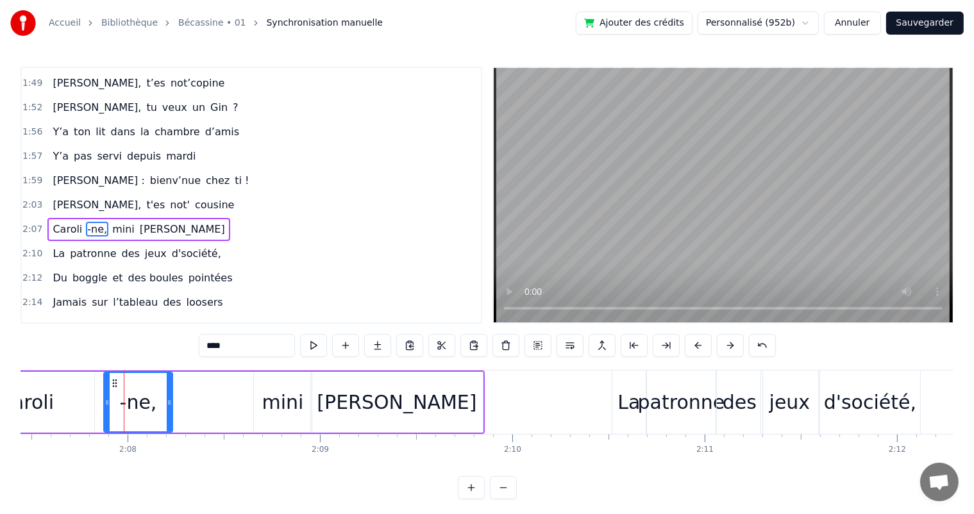
click at [105, 401] on icon at bounding box center [107, 403] width 5 height 10
click at [59, 194] on div "[PERSON_NAME], t'es not' cousine" at bounding box center [143, 205] width 192 height 23
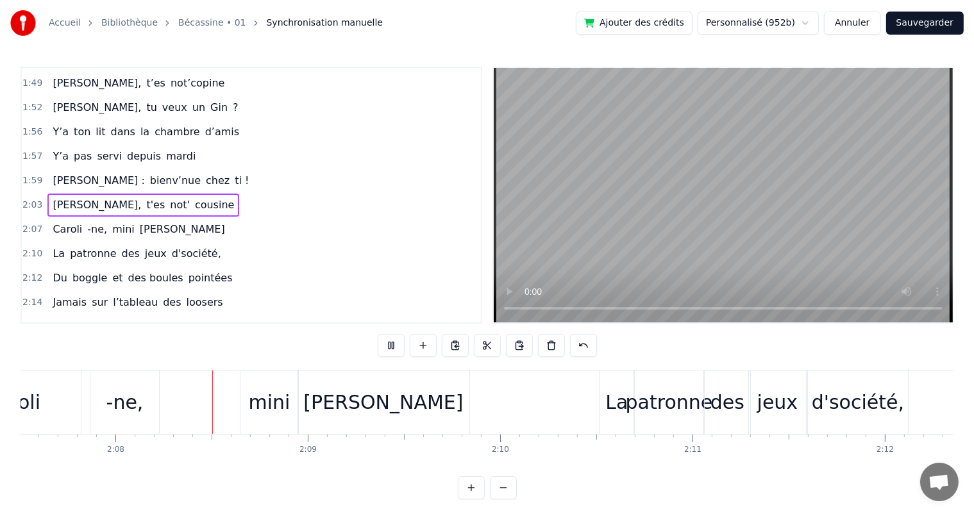
scroll to position [0, 24538]
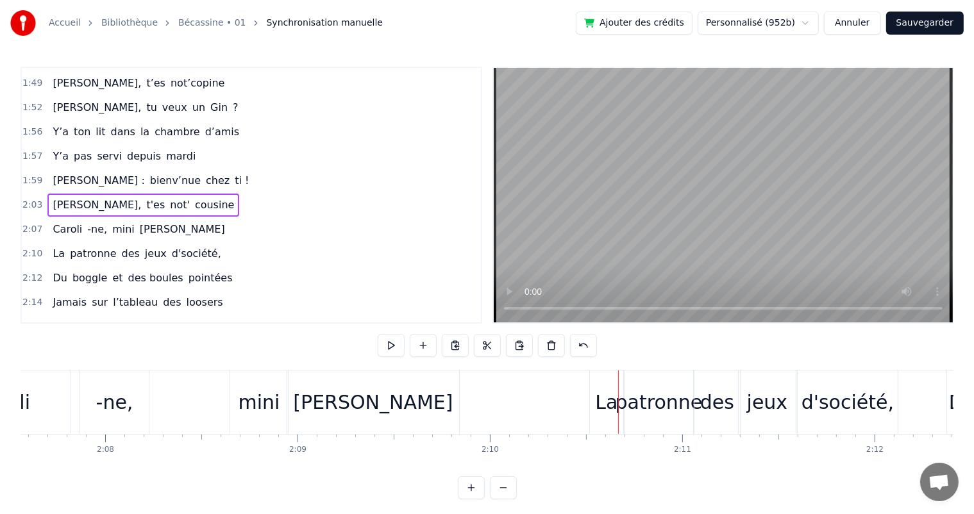
click at [353, 419] on div "[PERSON_NAME]" at bounding box center [373, 402] width 172 height 63
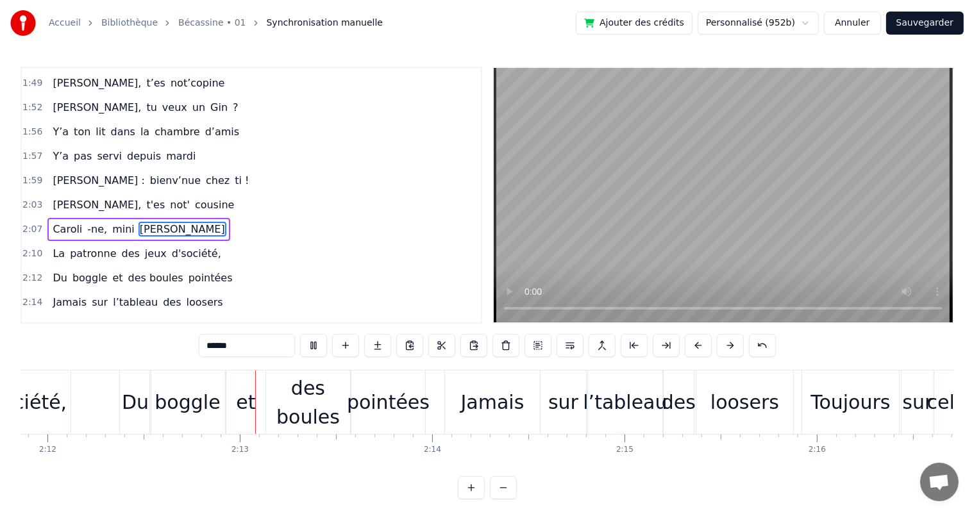
scroll to position [0, 25367]
click at [329, 400] on div "des boules" at bounding box center [307, 403] width 84 height 58
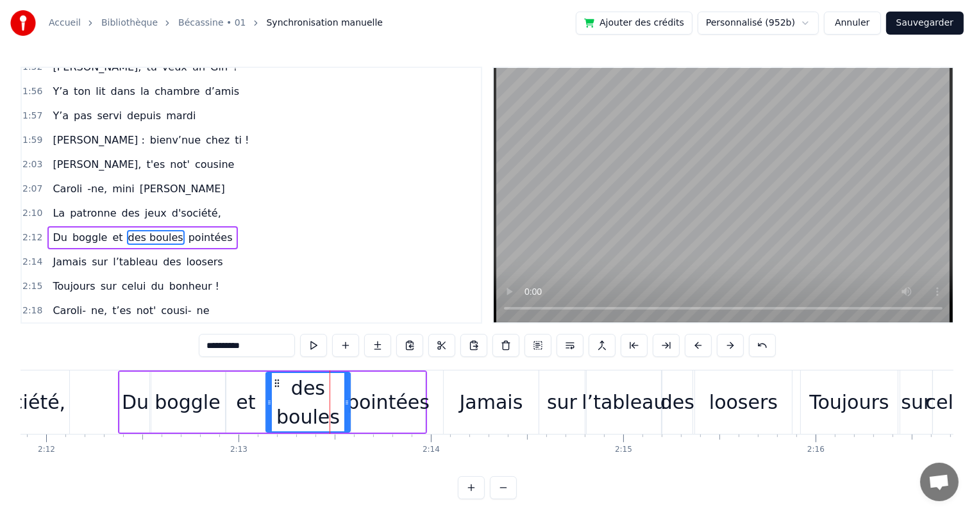
scroll to position [946, 0]
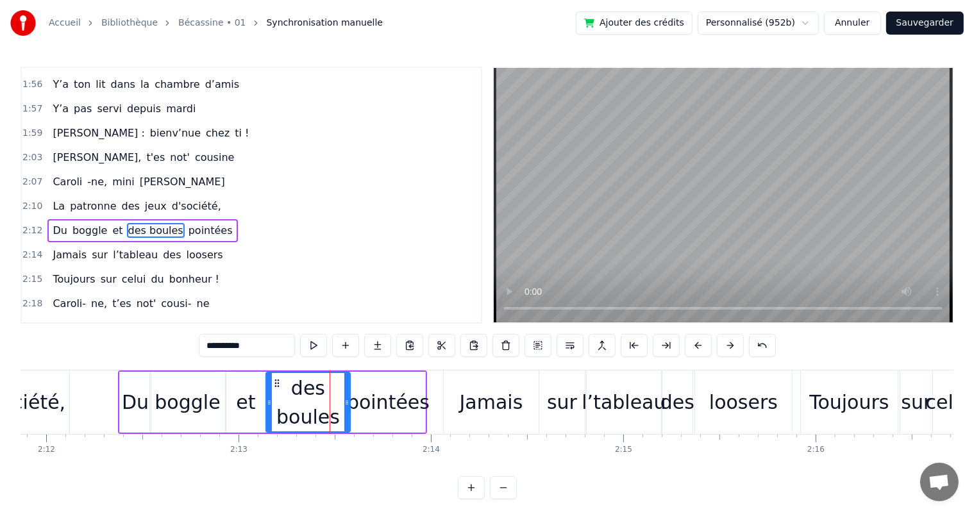
click at [363, 403] on div "pointées" at bounding box center [388, 402] width 83 height 29
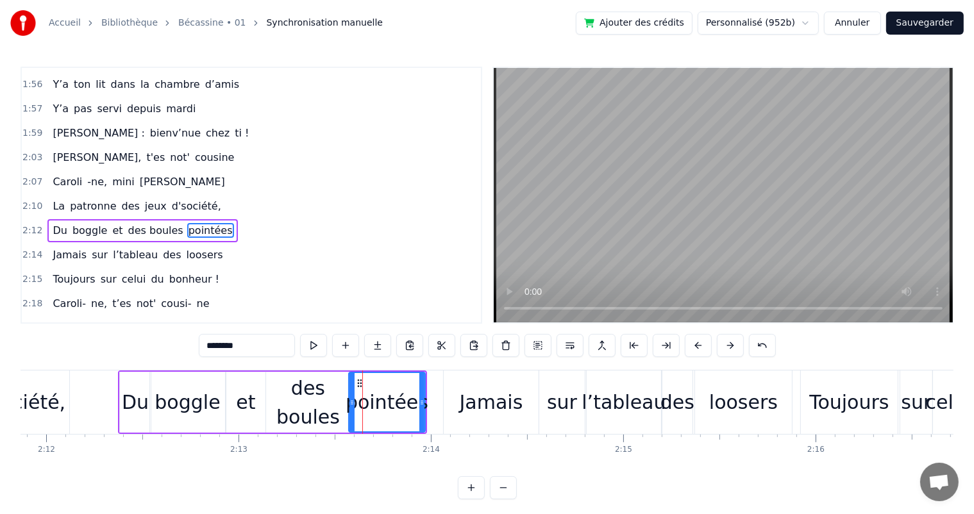
click at [351, 401] on icon at bounding box center [351, 403] width 5 height 10
click at [55, 126] on span "[PERSON_NAME] :" at bounding box center [98, 133] width 94 height 15
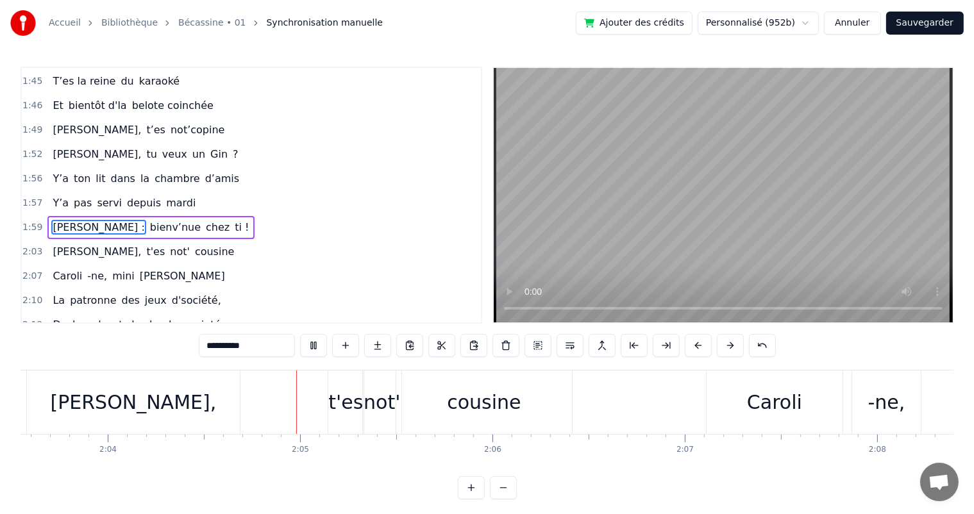
scroll to position [0, 23871]
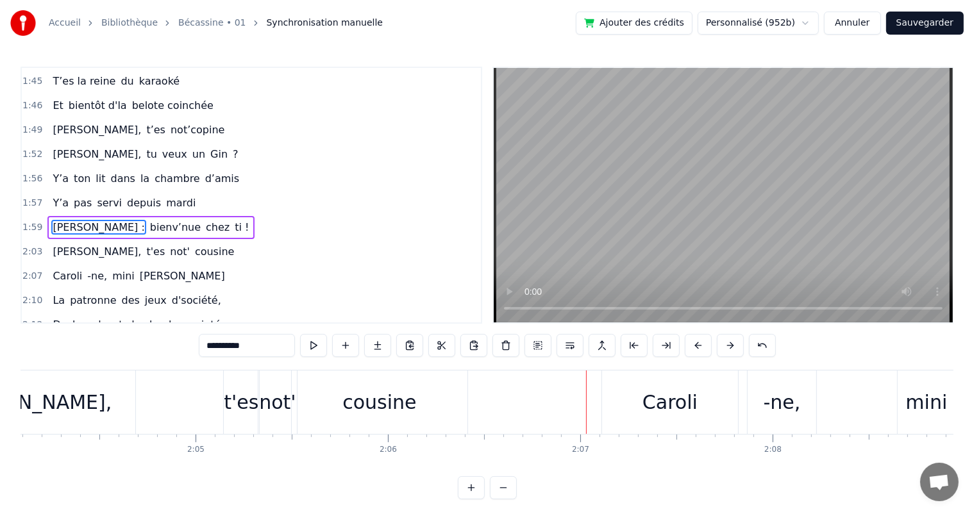
click at [64, 386] on div "[PERSON_NAME]," at bounding box center [28, 402] width 213 height 63
type input "*********"
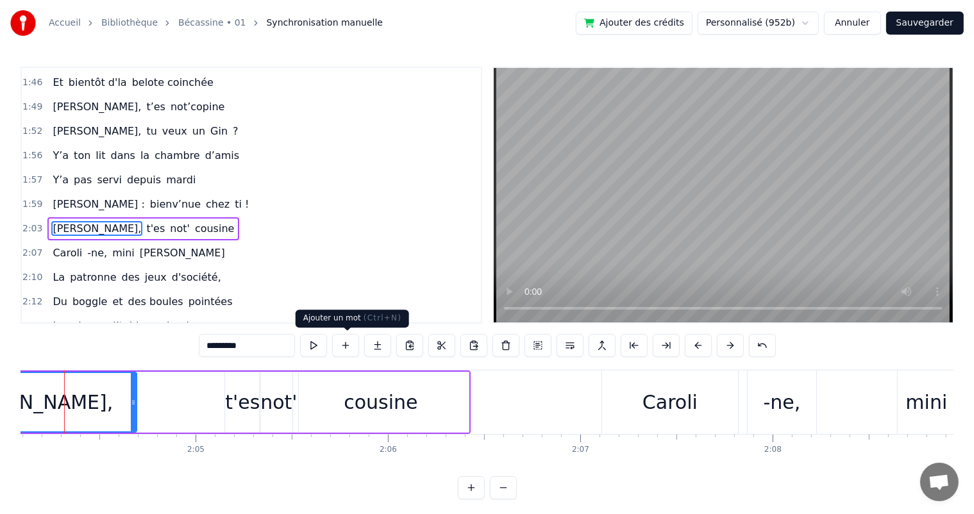
scroll to position [0, 23850]
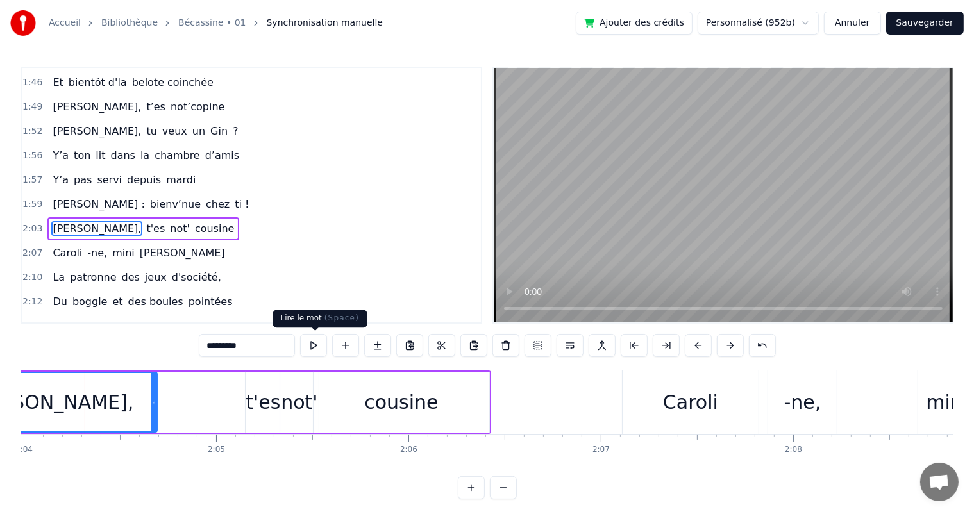
click at [319, 345] on button at bounding box center [313, 345] width 27 height 23
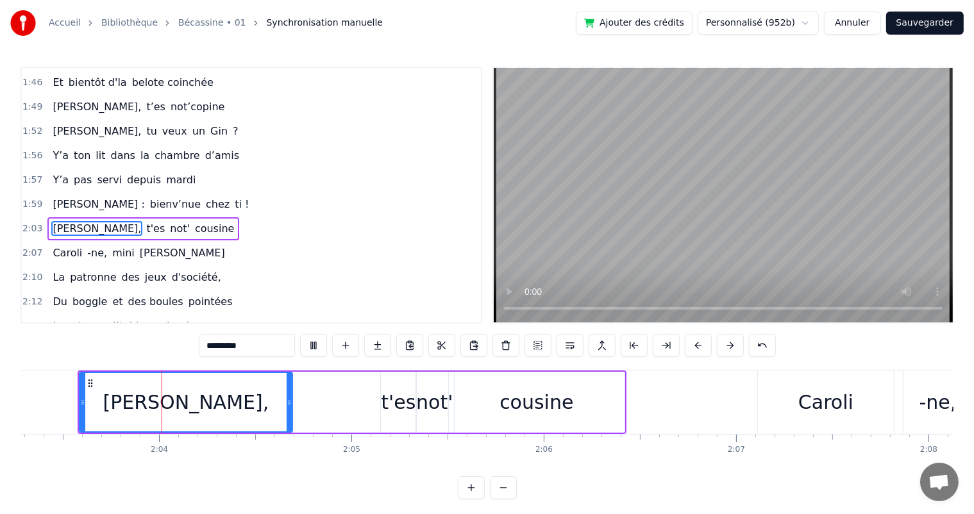
scroll to position [0, 23707]
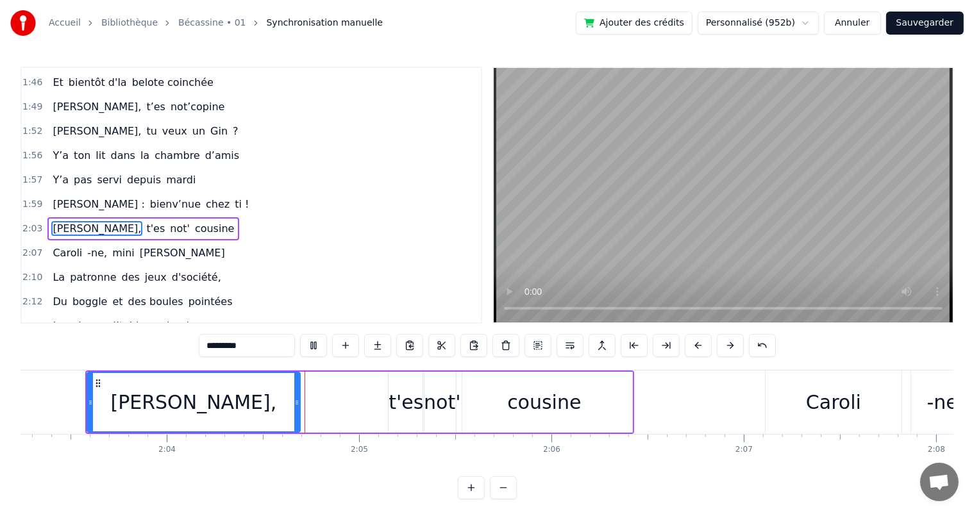
click at [319, 345] on button at bounding box center [313, 345] width 27 height 23
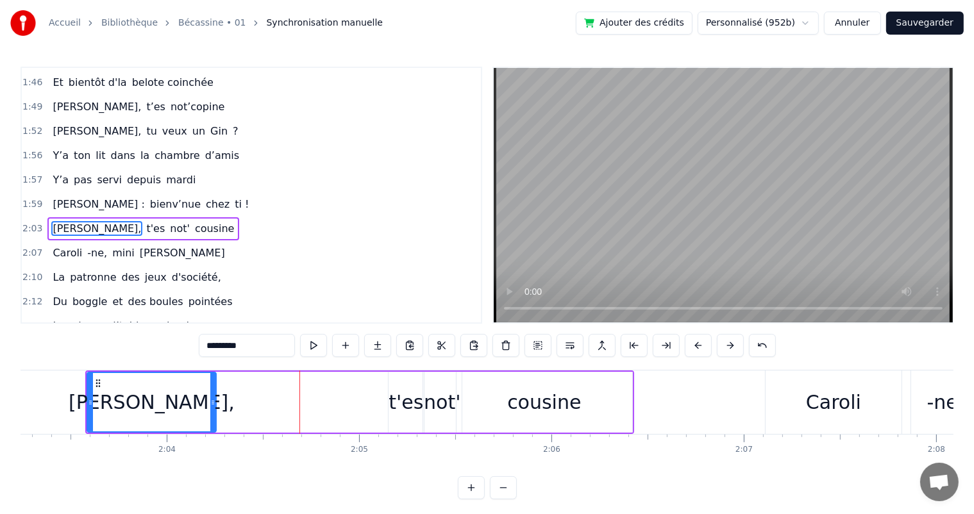
drag, startPoint x: 293, startPoint y: 398, endPoint x: 209, endPoint y: 387, distance: 84.6
click at [210, 387] on div at bounding box center [212, 402] width 5 height 58
click at [345, 355] on button at bounding box center [345, 345] width 27 height 23
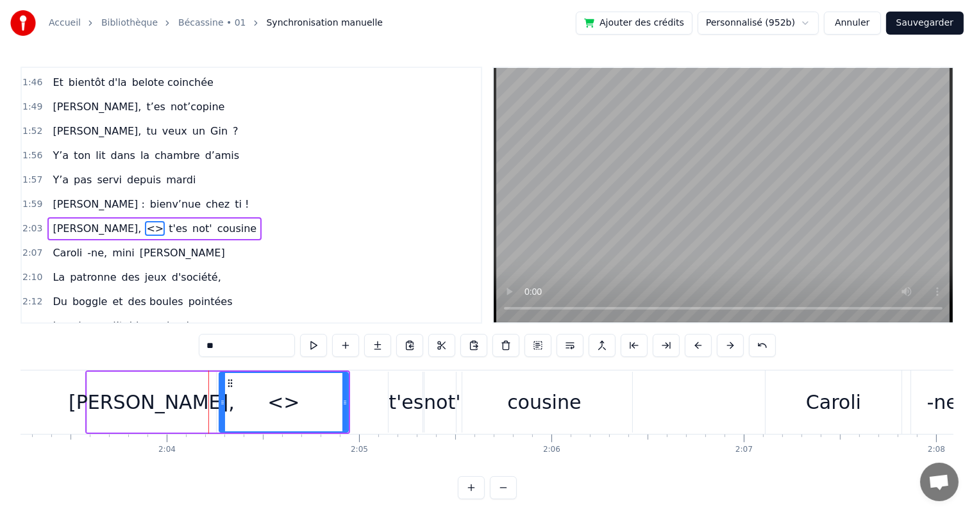
drag, startPoint x: 249, startPoint y: 348, endPoint x: 180, endPoint y: 341, distance: 70.2
click at [180, 341] on div "0:07 [PERSON_NAME] est née un beau matin 0:09 D’une manif des frangins 0:11 Son…" at bounding box center [487, 283] width 933 height 433
drag, startPoint x: 344, startPoint y: 399, endPoint x: 300, endPoint y: 403, distance: 44.4
click at [300, 403] on icon at bounding box center [300, 403] width 5 height 10
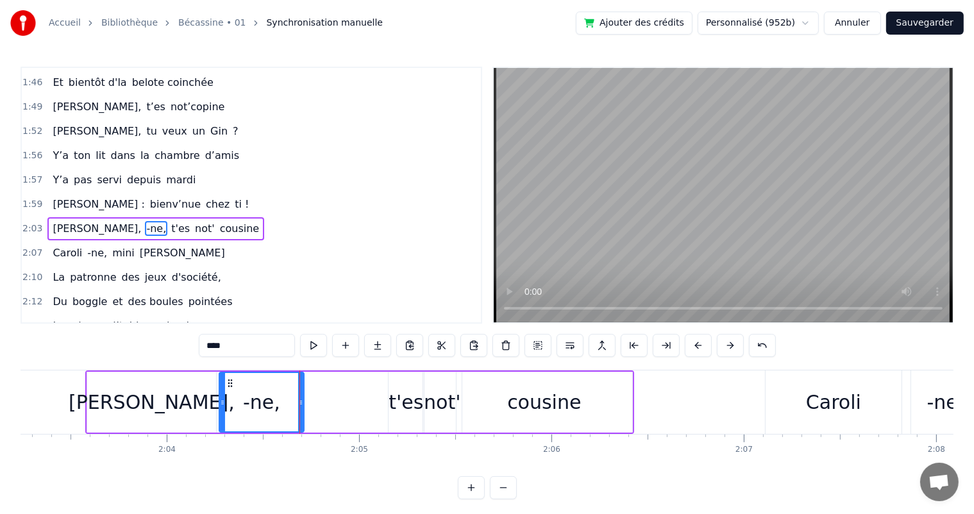
click at [202, 392] on div "[PERSON_NAME]," at bounding box center [151, 402] width 129 height 61
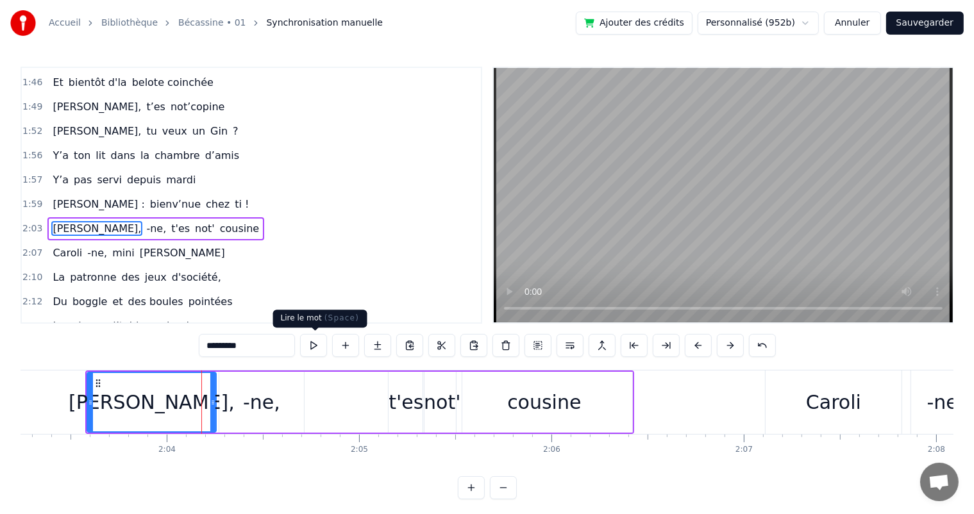
click at [312, 349] on button at bounding box center [313, 345] width 27 height 23
click at [249, 352] on input "*********" at bounding box center [247, 345] width 96 height 23
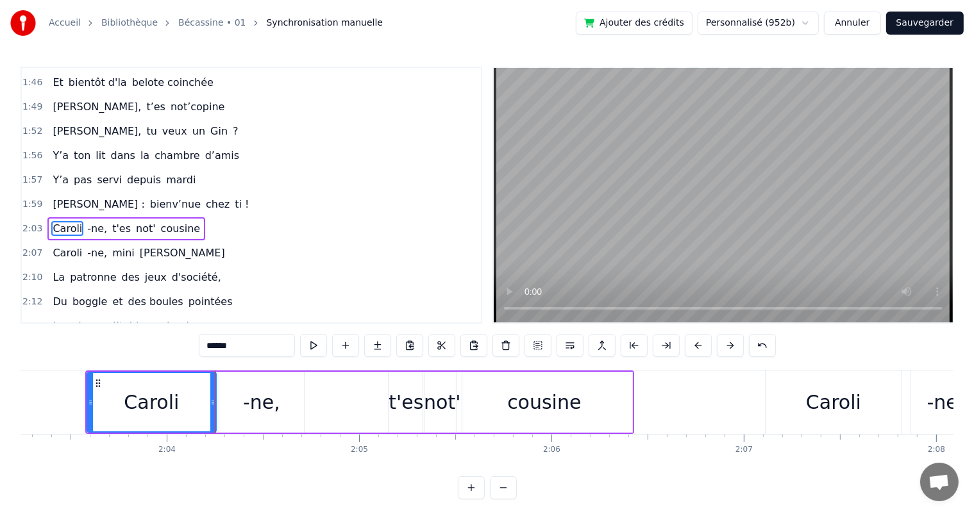
click at [63, 197] on span "[PERSON_NAME] :" at bounding box center [98, 204] width 94 height 15
type input "**********"
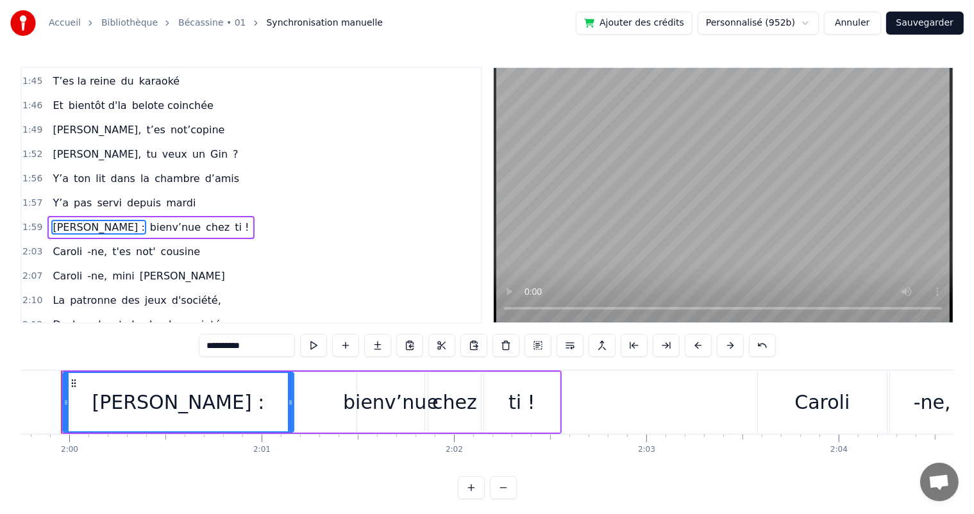
scroll to position [0, 23011]
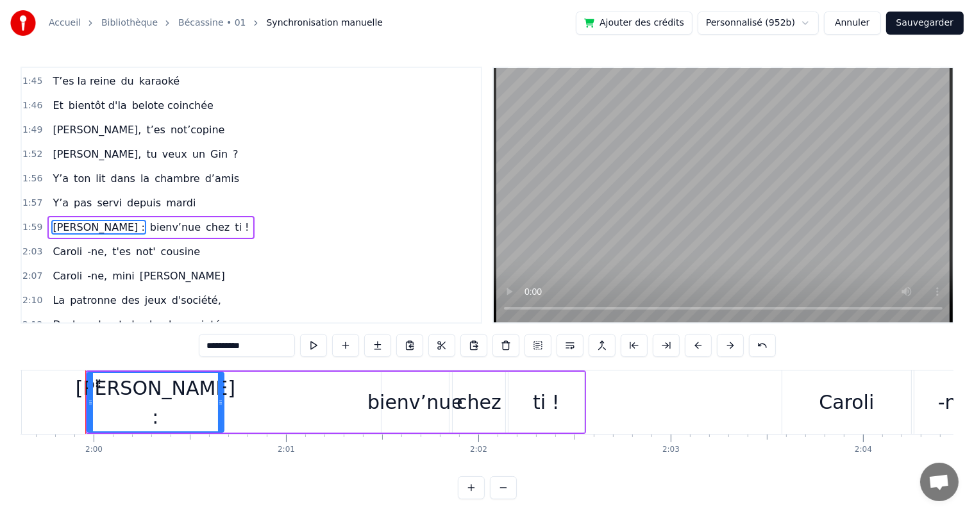
drag, startPoint x: 315, startPoint y: 397, endPoint x: 221, endPoint y: 400, distance: 94.3
click at [221, 400] on icon at bounding box center [220, 403] width 5 height 10
click at [319, 346] on button at bounding box center [313, 345] width 27 height 23
click at [344, 346] on button at bounding box center [345, 345] width 27 height 23
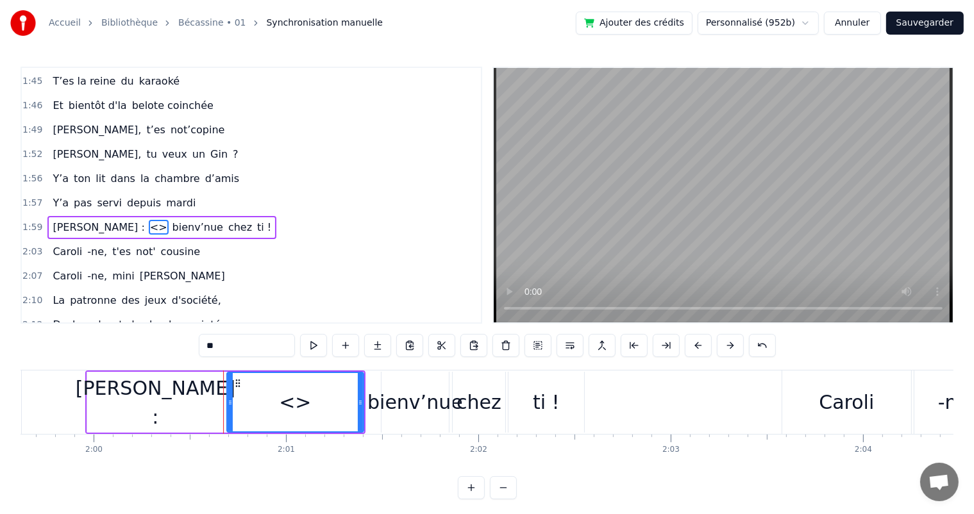
click at [173, 349] on div "0:07 [PERSON_NAME] est née un beau matin 0:09 D’une manif des frangins 0:11 Son…" at bounding box center [487, 283] width 933 height 433
click at [177, 403] on div "[PERSON_NAME] :" at bounding box center [156, 403] width 160 height 58
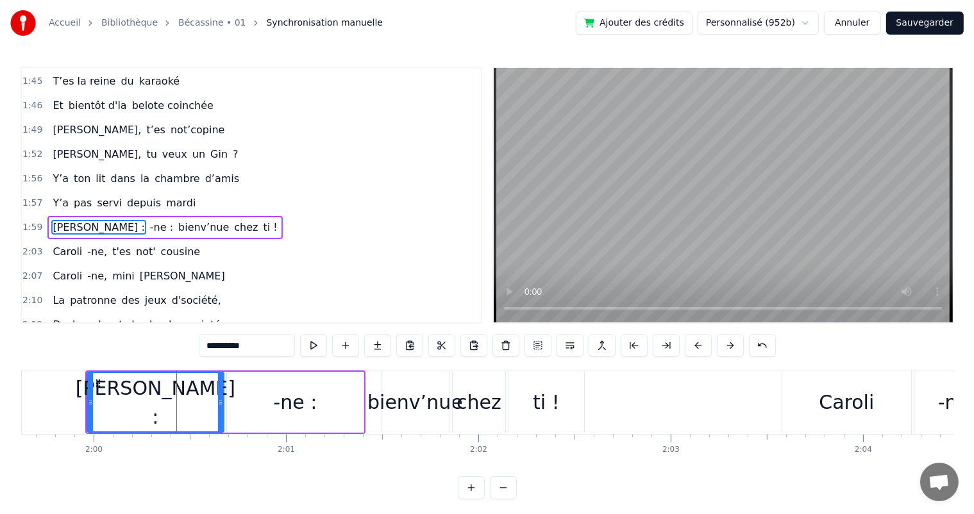
drag, startPoint x: 258, startPoint y: 345, endPoint x: 231, endPoint y: 341, distance: 27.2
click at [231, 341] on input "**********" at bounding box center [247, 345] width 96 height 23
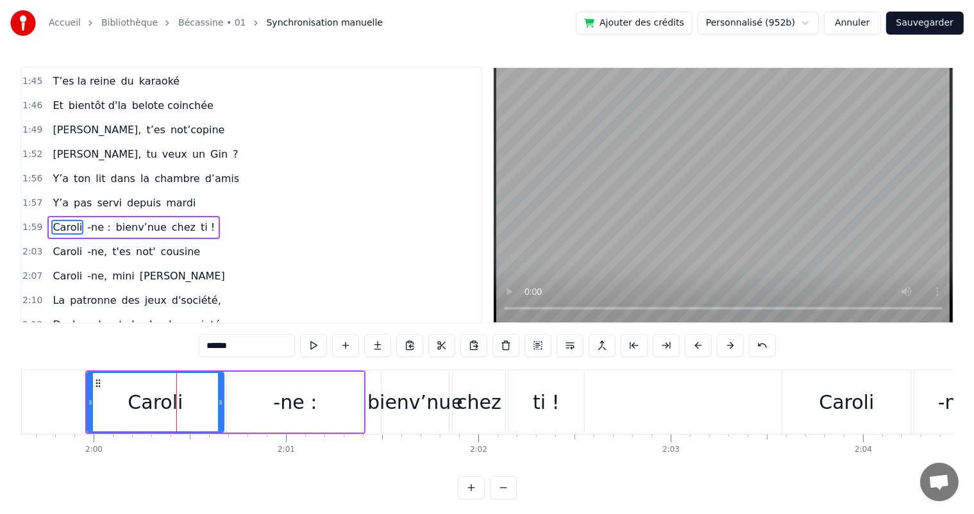
type input "******"
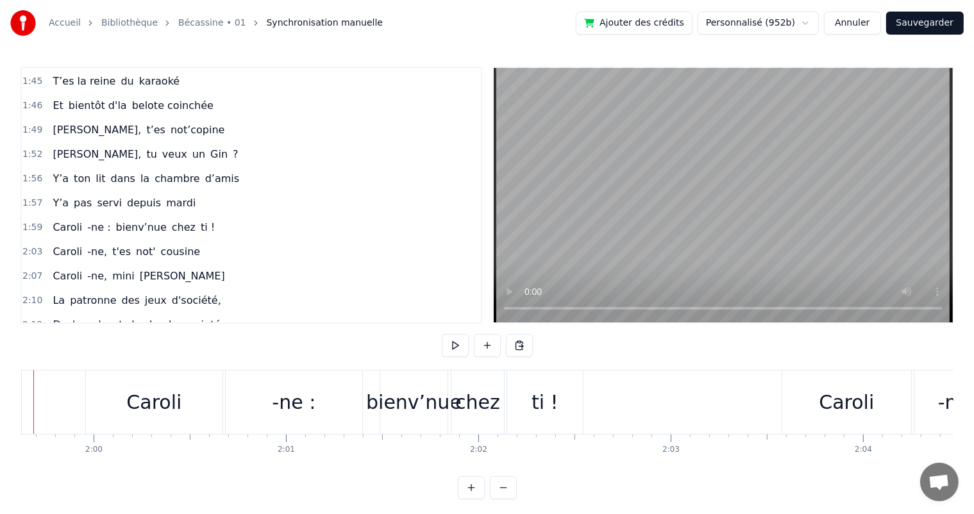
scroll to position [0, 22959]
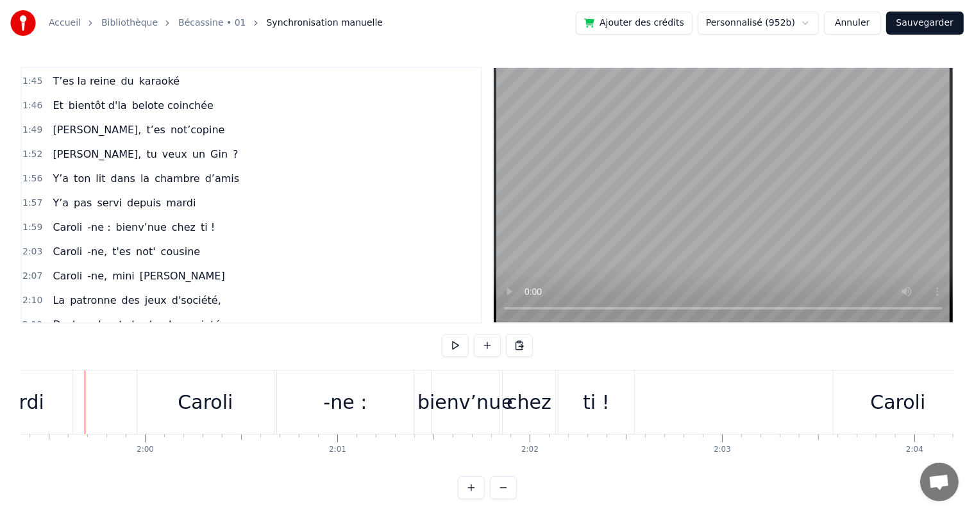
click at [58, 171] on span "Y’a" at bounding box center [60, 178] width 19 height 15
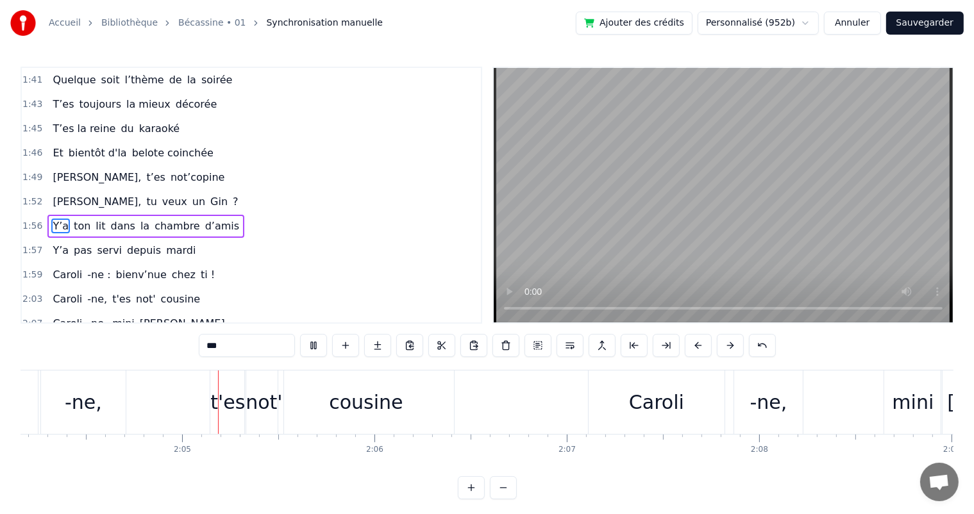
scroll to position [0, 23900]
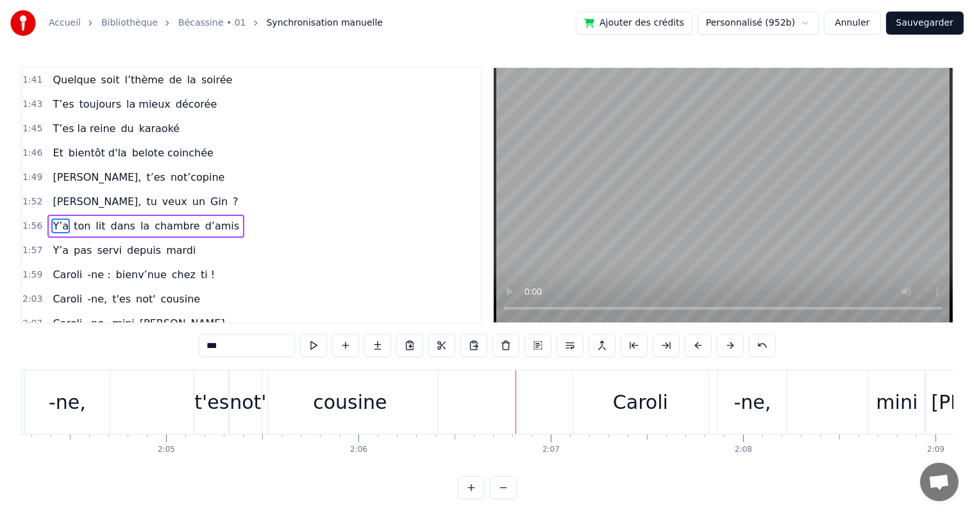
click at [373, 396] on div "cousine" at bounding box center [350, 402] width 74 height 29
type input "*******"
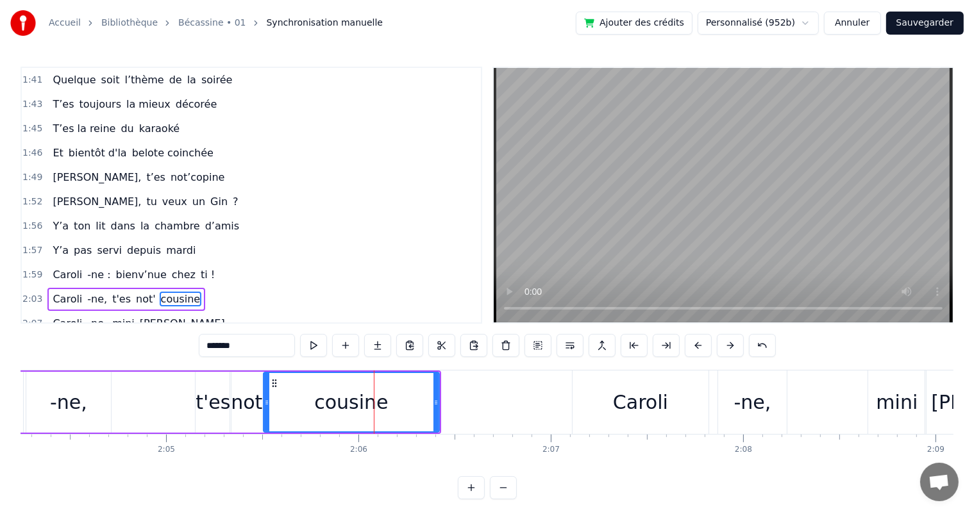
scroll to position [875, 0]
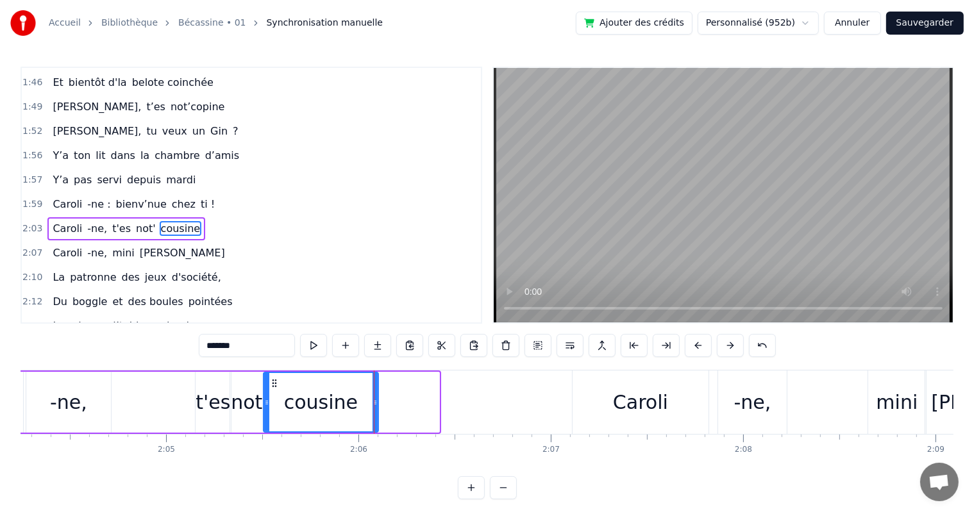
drag, startPoint x: 435, startPoint y: 400, endPoint x: 374, endPoint y: 398, distance: 61.0
click at [374, 398] on icon at bounding box center [375, 403] width 5 height 10
click at [352, 340] on button at bounding box center [345, 345] width 27 height 23
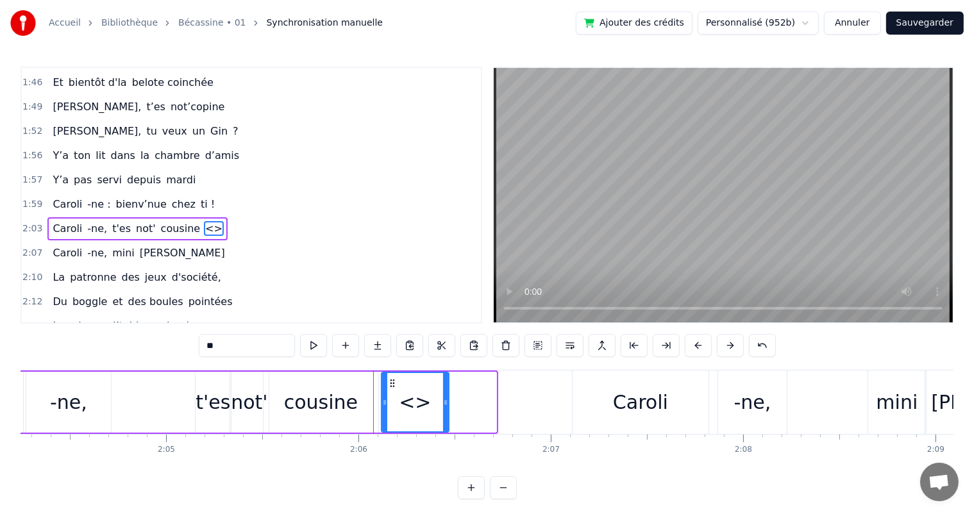
drag, startPoint x: 494, startPoint y: 408, endPoint x: 447, endPoint y: 403, distance: 47.7
click at [447, 403] on div at bounding box center [445, 402] width 5 height 58
drag, startPoint x: 224, startPoint y: 336, endPoint x: 181, endPoint y: 342, distance: 44.0
click at [181, 342] on div "0:07 [PERSON_NAME] est née un beau matin 0:09 D’une manif des frangins 0:11 Son…" at bounding box center [487, 283] width 933 height 433
click at [282, 383] on div "cousine" at bounding box center [321, 402] width 115 height 61
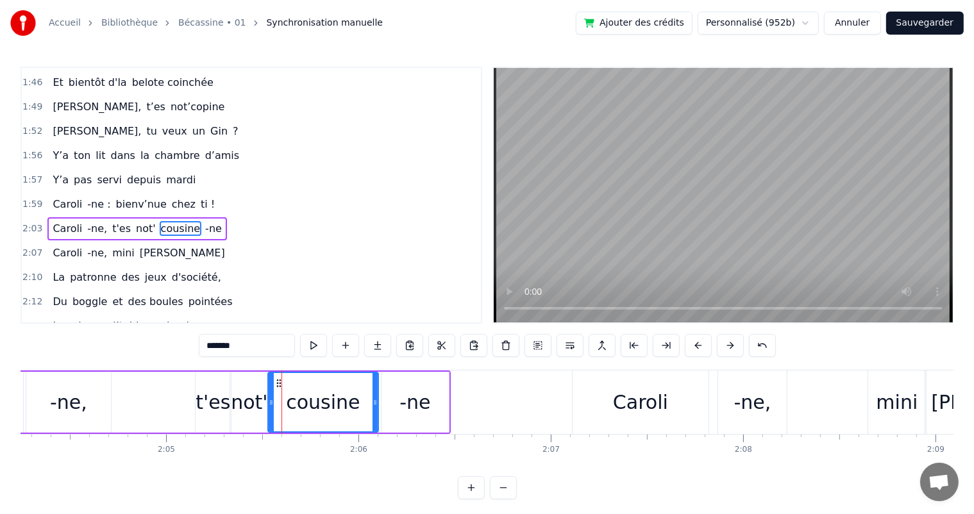
click at [269, 400] on icon at bounding box center [271, 403] width 5 height 10
click at [267, 351] on input "*******" at bounding box center [247, 345] width 96 height 23
click at [59, 172] on span "Y’a" at bounding box center [60, 179] width 19 height 15
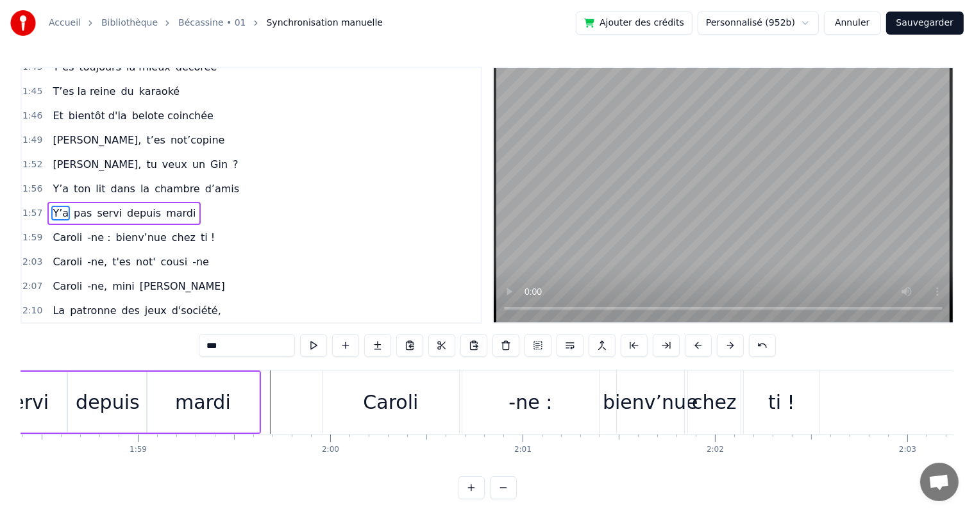
scroll to position [0, 22588]
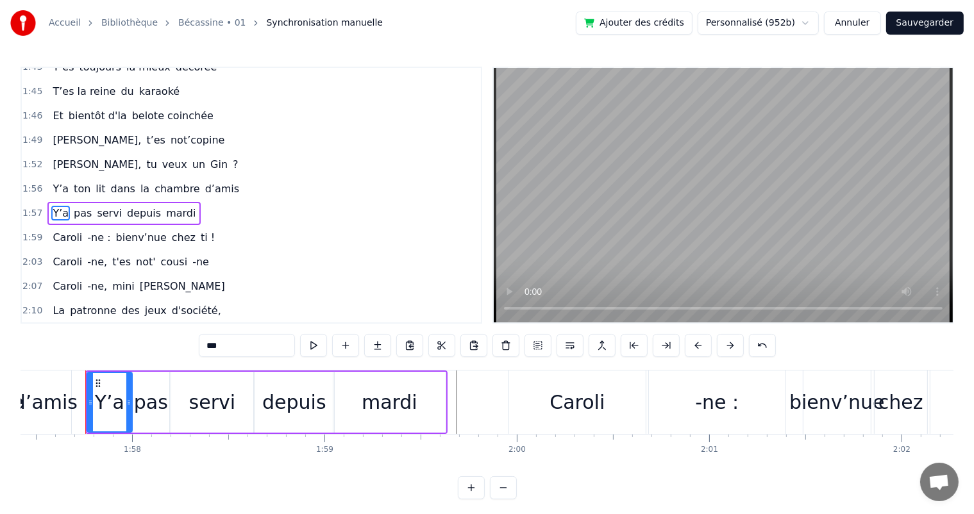
click at [59, 157] on span "[PERSON_NAME]," at bounding box center [96, 164] width 91 height 15
type input "*********"
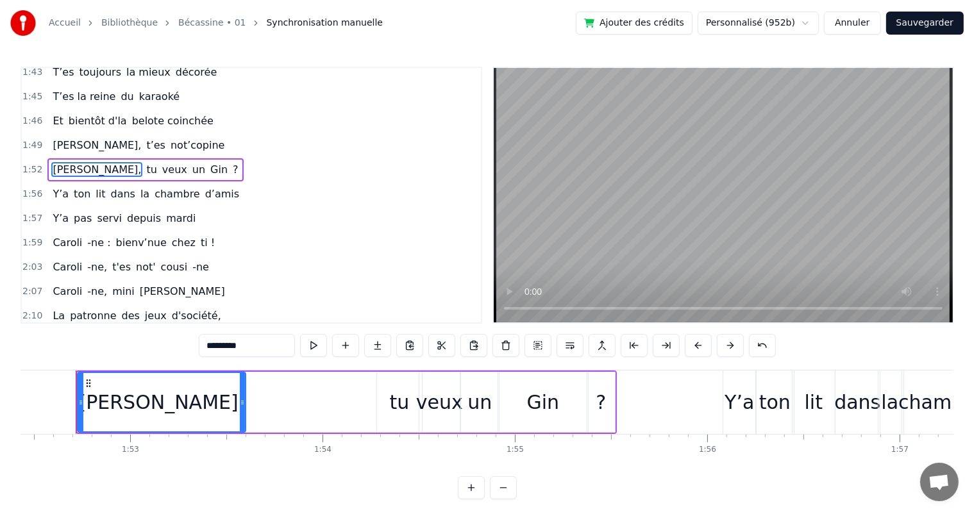
scroll to position [0, 21618]
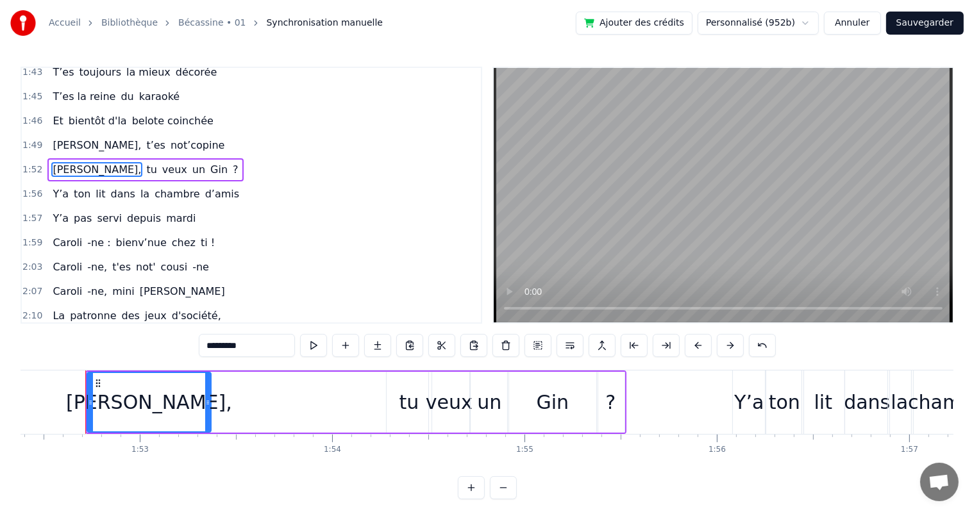
drag, startPoint x: 251, startPoint y: 405, endPoint x: 206, endPoint y: 402, distance: 45.0
click at [206, 402] on icon at bounding box center [207, 403] width 5 height 10
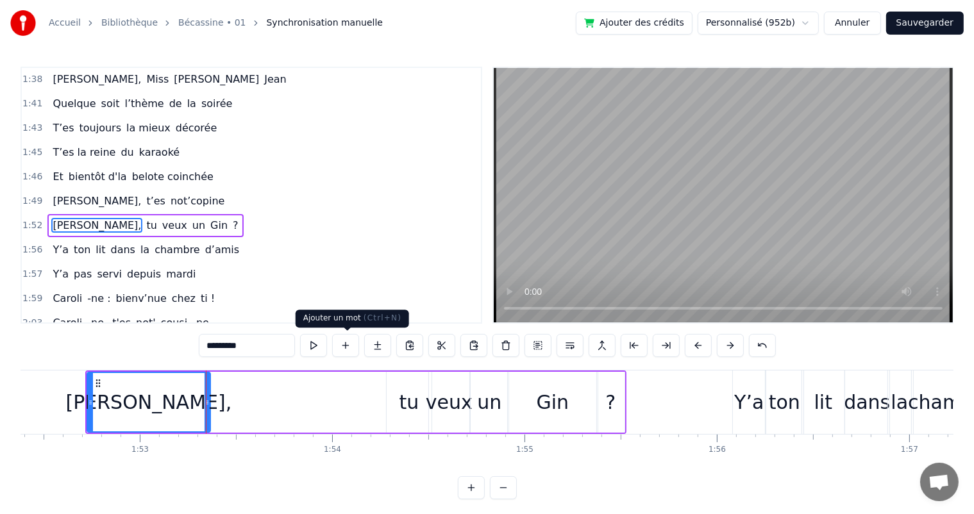
click at [344, 347] on button at bounding box center [345, 345] width 27 height 23
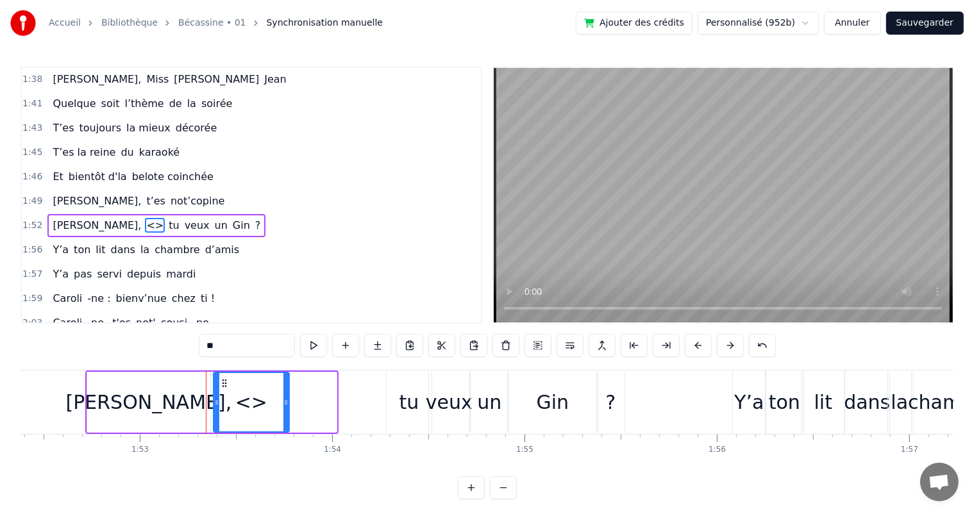
drag, startPoint x: 332, startPoint y: 400, endPoint x: 285, endPoint y: 400, distance: 47.5
click at [285, 400] on icon at bounding box center [285, 403] width 5 height 10
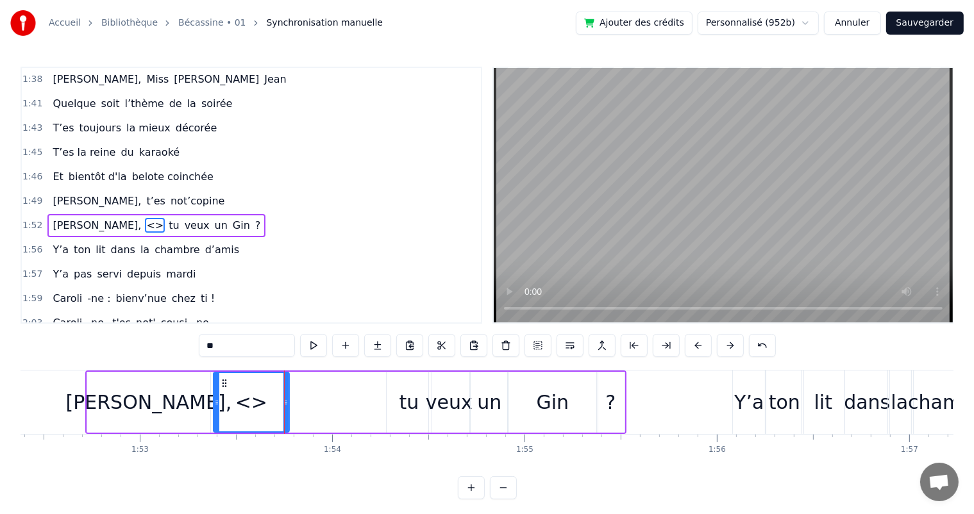
drag, startPoint x: 228, startPoint y: 347, endPoint x: 179, endPoint y: 346, distance: 48.7
click at [179, 346] on div "0:07 [PERSON_NAME] est née un beau matin 0:09 D’une manif des frangins 0:11 Son…" at bounding box center [487, 283] width 933 height 433
click at [163, 395] on div "[PERSON_NAME]," at bounding box center [149, 402] width 166 height 29
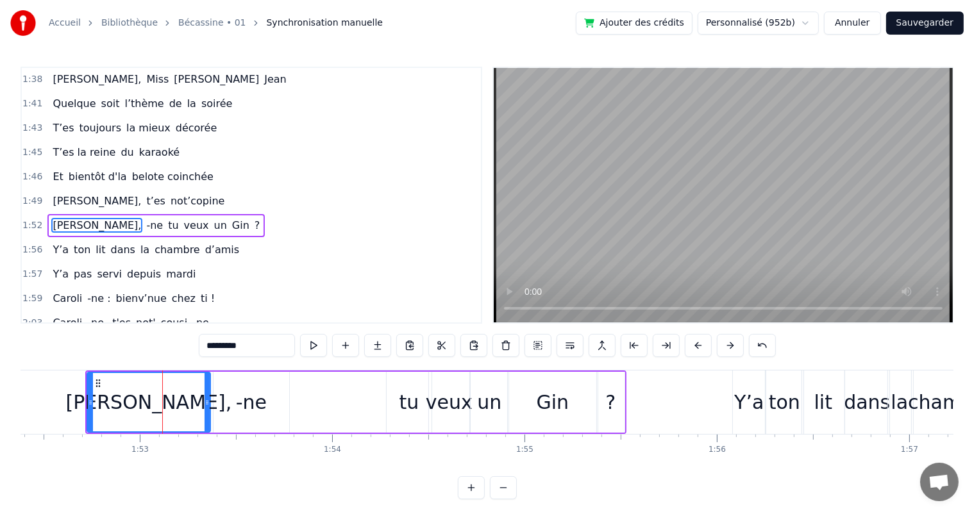
click at [260, 349] on input "*********" at bounding box center [247, 345] width 96 height 23
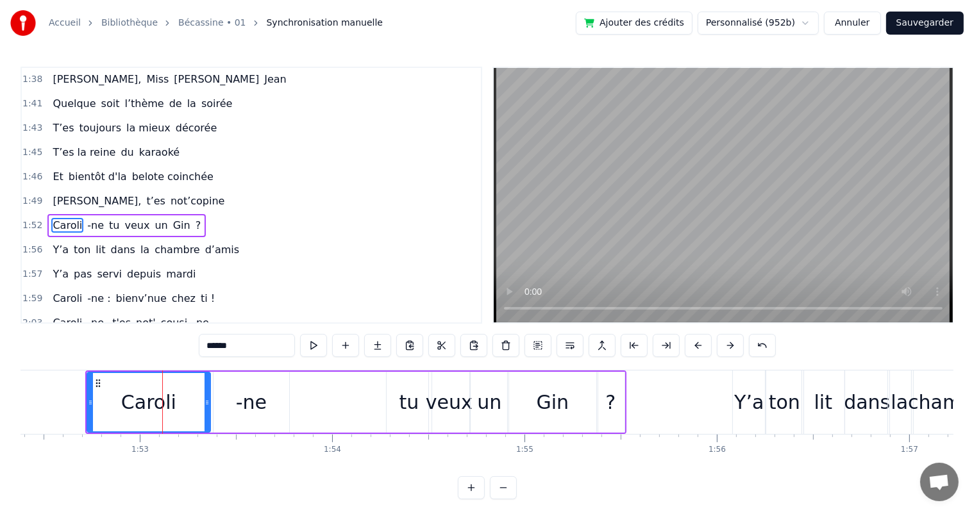
type input "******"
click at [303, 396] on div "Caroli -ne tu veux un Gin ?" at bounding box center [355, 402] width 541 height 63
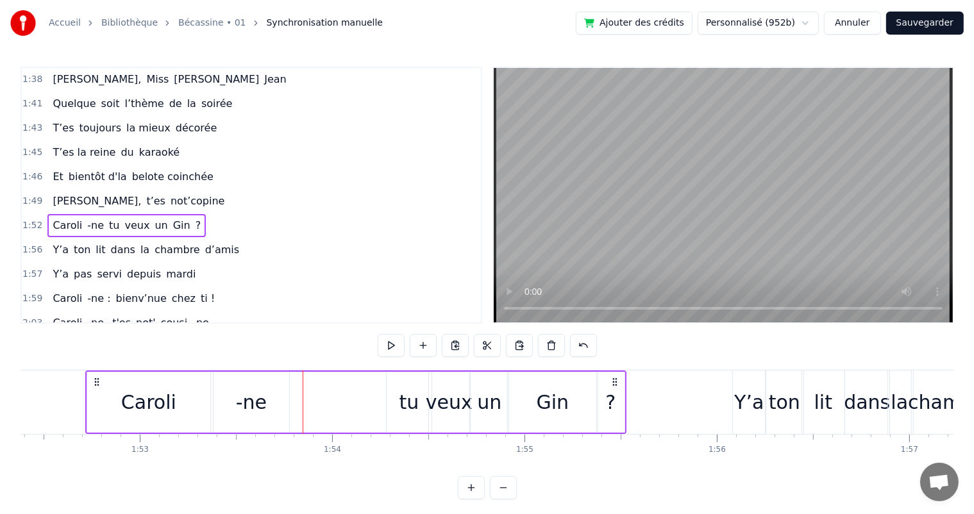
click at [277, 396] on div "-ne" at bounding box center [252, 402] width 76 height 61
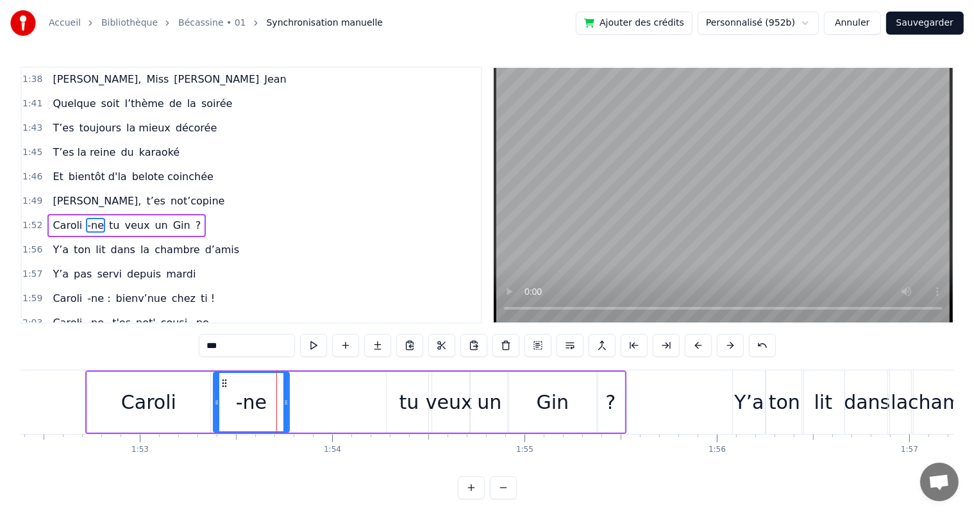
click at [260, 344] on input "***" at bounding box center [247, 345] width 96 height 23
click at [63, 194] on span "[PERSON_NAME]," at bounding box center [96, 201] width 91 height 15
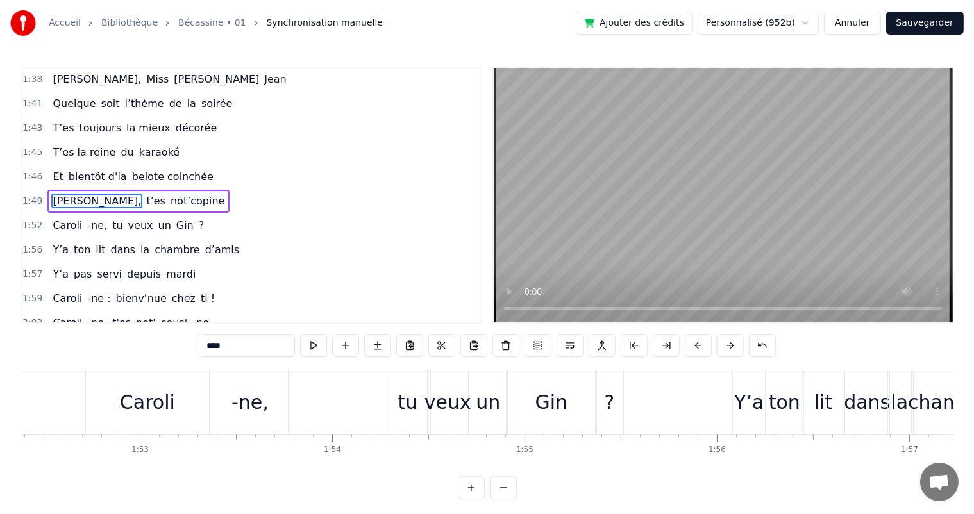
type input "*********"
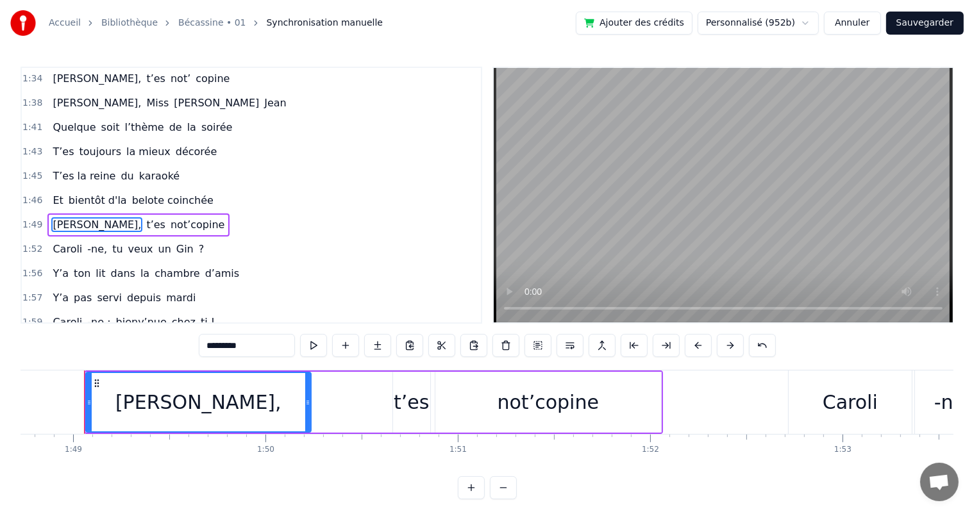
scroll to position [0, 20914]
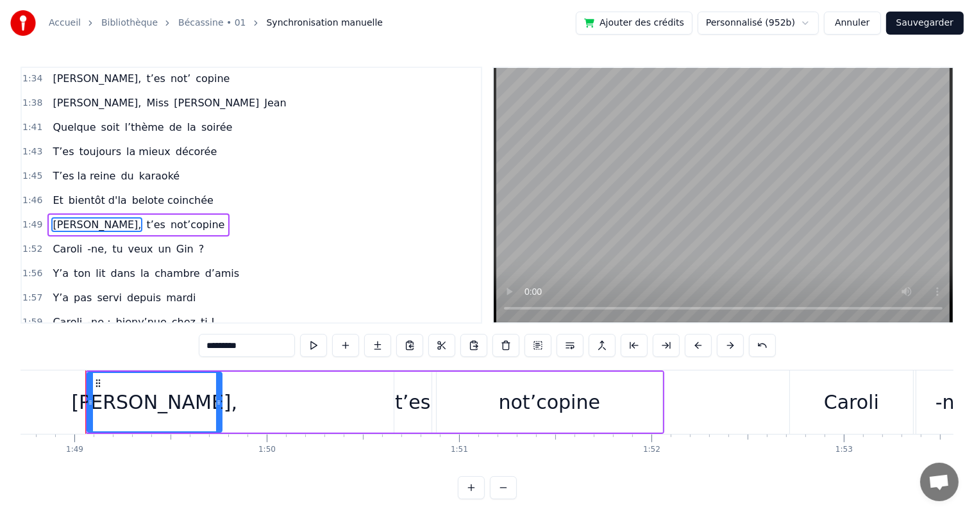
drag, startPoint x: 308, startPoint y: 393, endPoint x: 218, endPoint y: 393, distance: 90.4
click at [218, 393] on div at bounding box center [218, 402] width 5 height 58
click at [349, 349] on button at bounding box center [345, 345] width 27 height 23
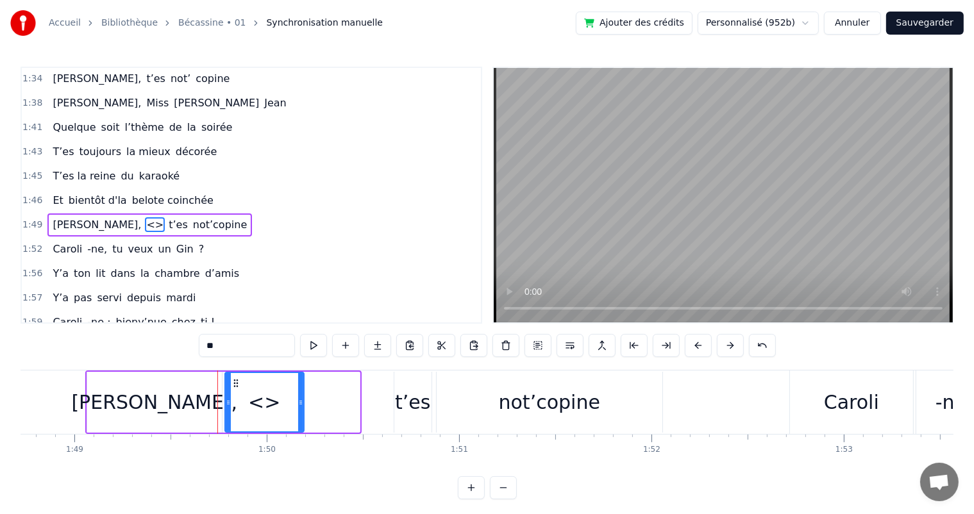
drag, startPoint x: 354, startPoint y: 403, endPoint x: 298, endPoint y: 401, distance: 55.8
click at [298, 401] on icon at bounding box center [300, 403] width 5 height 10
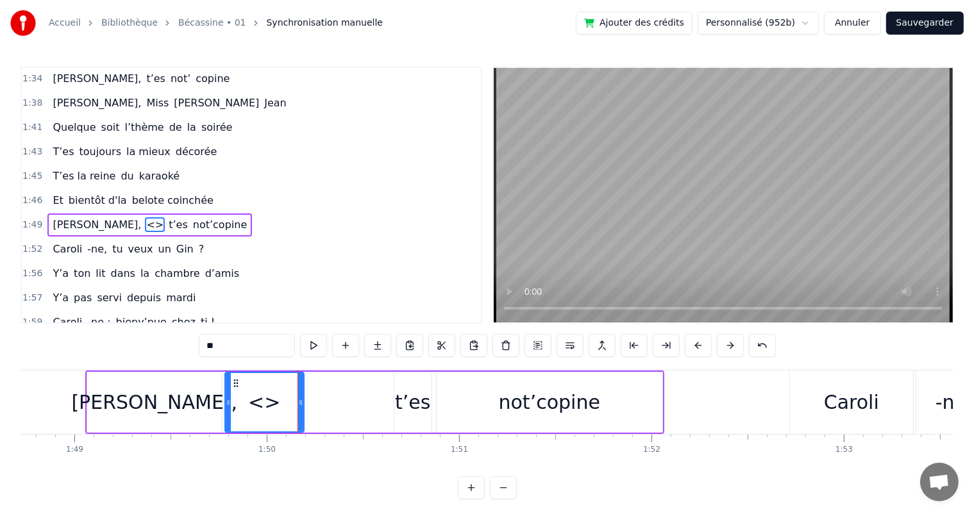
drag, startPoint x: 231, startPoint y: 344, endPoint x: 169, endPoint y: 333, distance: 63.1
click at [169, 333] on div "0:07 [PERSON_NAME] est née un beau matin 0:09 D’une manif des frangins 0:11 Son…" at bounding box center [487, 283] width 933 height 433
click at [115, 403] on div "[PERSON_NAME]," at bounding box center [154, 402] width 135 height 61
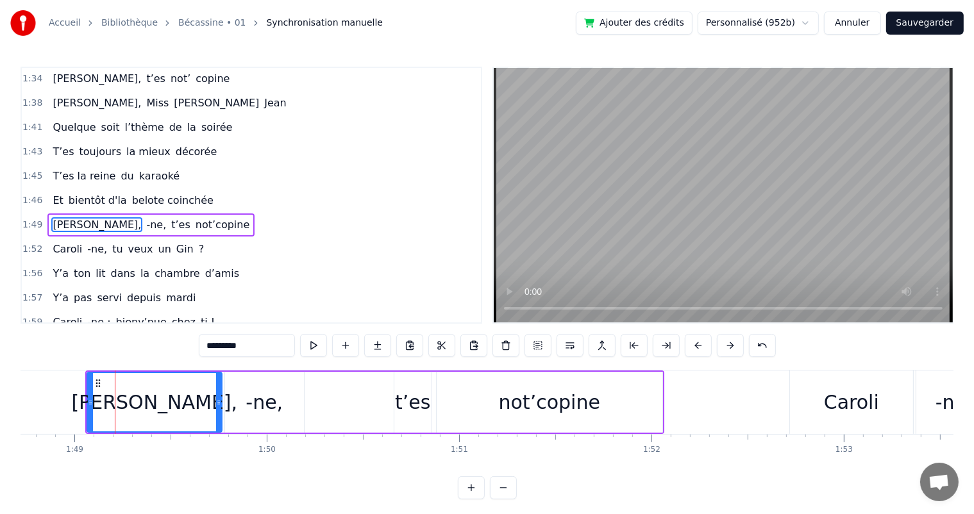
click at [255, 352] on input "*********" at bounding box center [247, 345] width 96 height 23
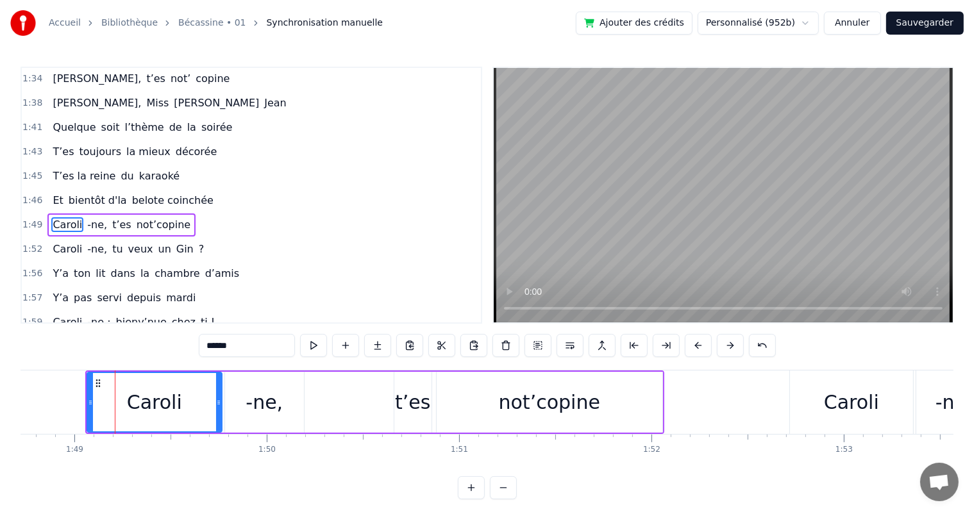
click at [67, 169] on span "T’es la reine" at bounding box center [83, 176] width 65 height 15
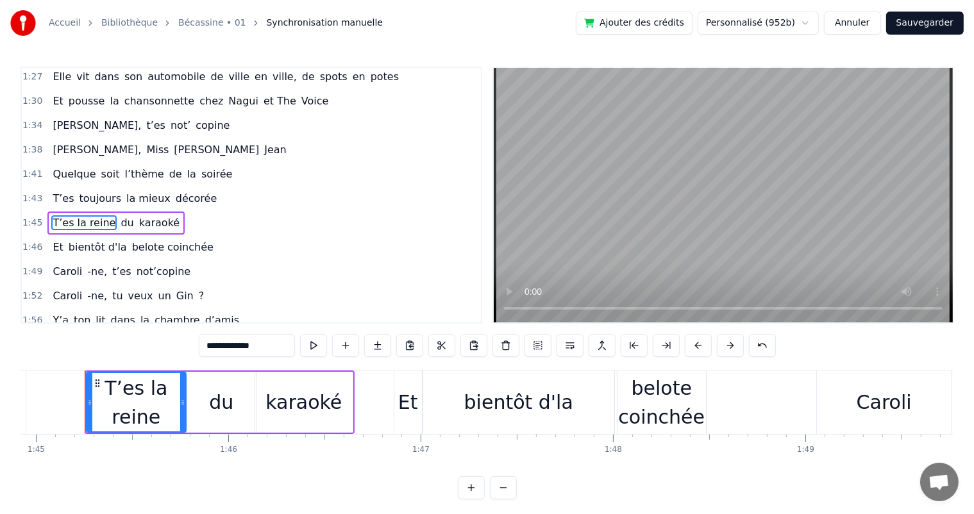
scroll to position [0, 20182]
click at [498, 407] on div "bientôt d'la" at bounding box center [519, 402] width 109 height 29
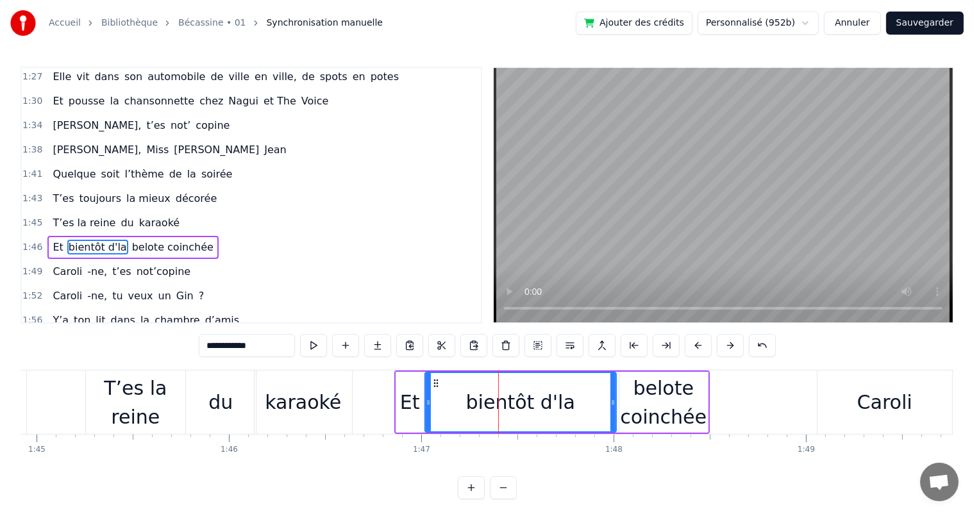
scroll to position [734, 0]
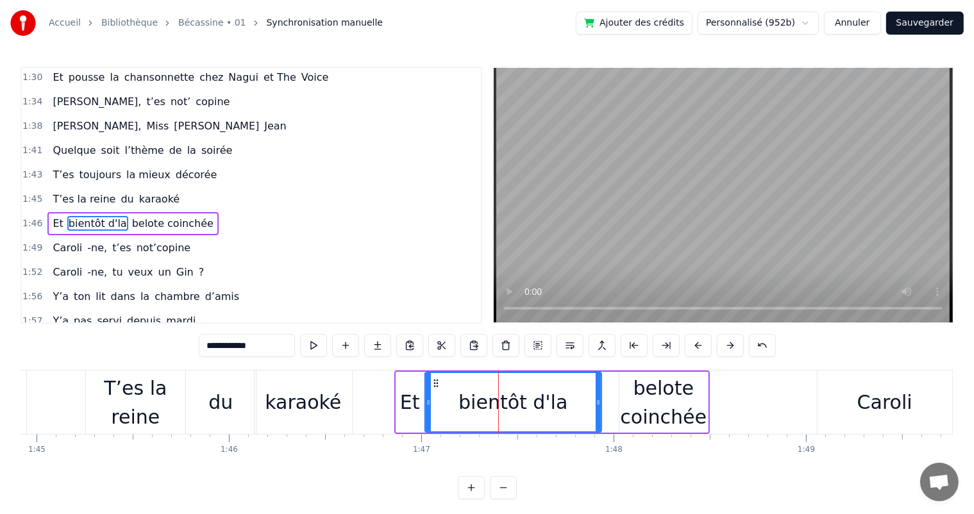
drag, startPoint x: 614, startPoint y: 407, endPoint x: 599, endPoint y: 406, distance: 14.8
click at [599, 406] on icon at bounding box center [598, 403] width 5 height 10
click at [640, 398] on div "belote coinchée" at bounding box center [663, 403] width 88 height 58
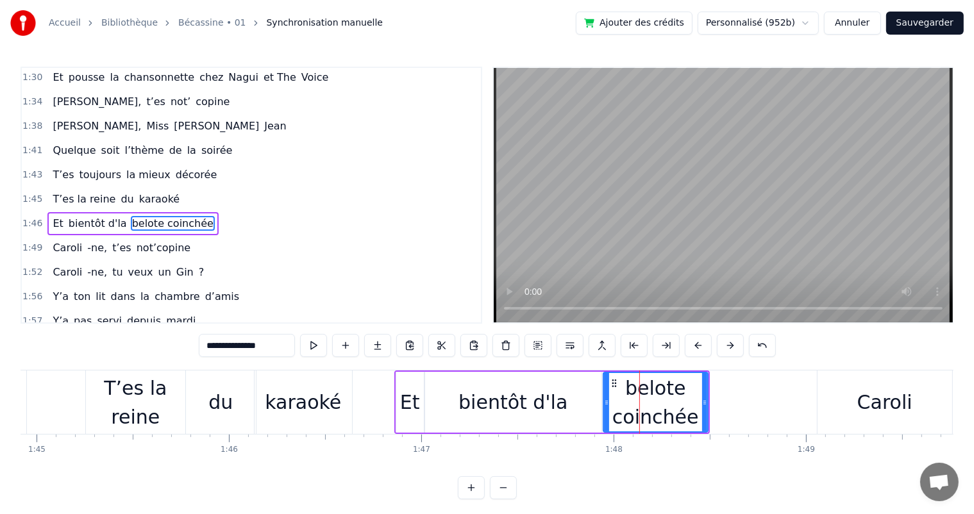
drag, startPoint x: 621, startPoint y: 405, endPoint x: 605, endPoint y: 404, distance: 16.0
click at [605, 404] on icon at bounding box center [606, 403] width 5 height 10
click at [51, 167] on span "T’es" at bounding box center [63, 174] width 24 height 15
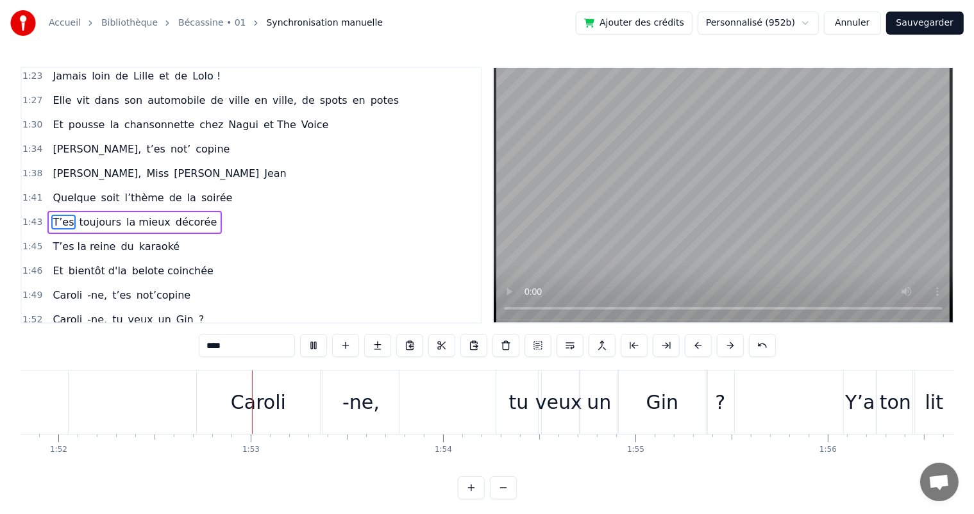
scroll to position [0, 21514]
click at [262, 401] on div "Caroli" at bounding box center [251, 402] width 55 height 29
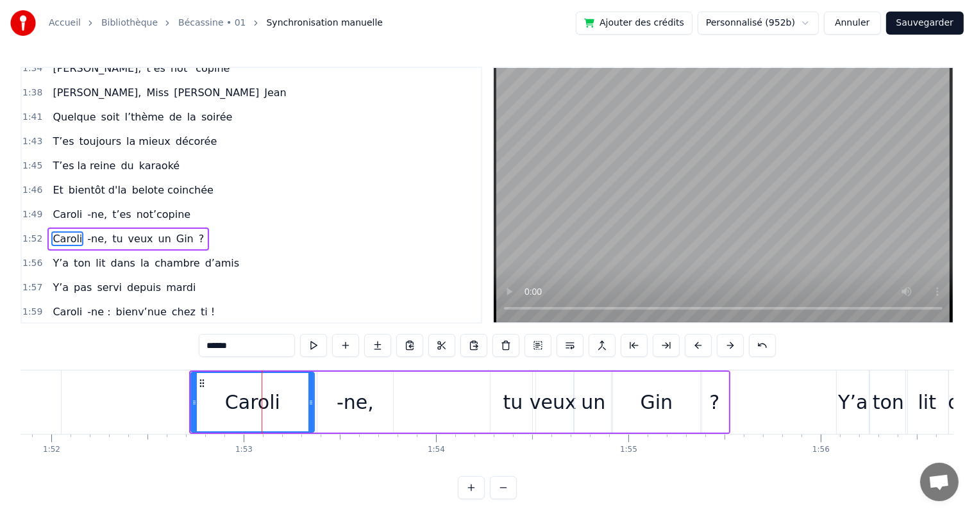
scroll to position [780, 0]
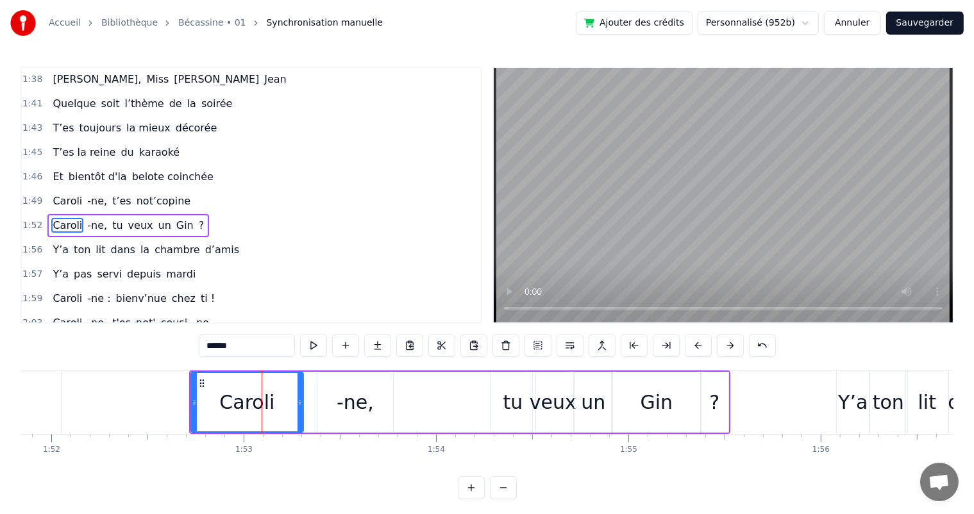
drag, startPoint x: 311, startPoint y: 407, endPoint x: 300, endPoint y: 405, distance: 11.1
click at [300, 405] on div at bounding box center [300, 402] width 5 height 58
click at [349, 398] on div "-ne," at bounding box center [355, 402] width 37 height 29
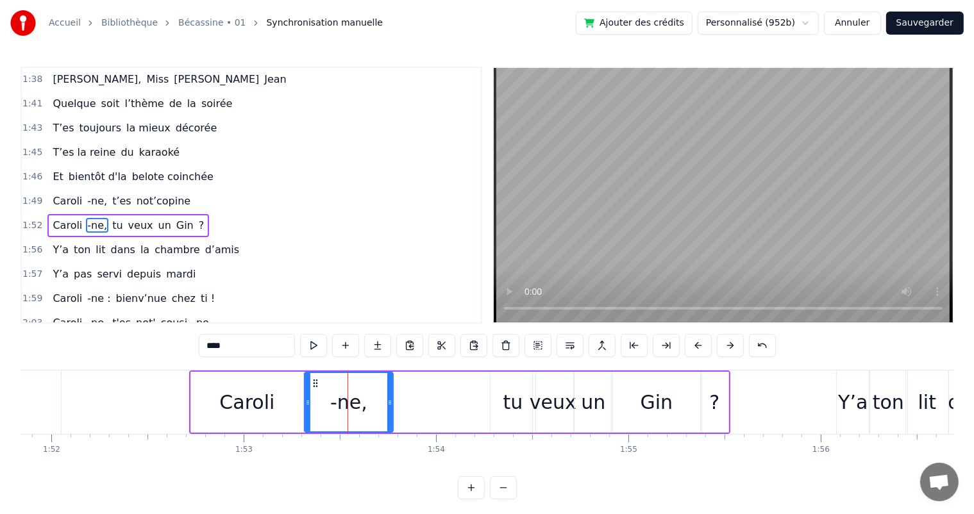
drag, startPoint x: 318, startPoint y: 402, endPoint x: 305, endPoint y: 402, distance: 12.8
click at [305, 402] on icon at bounding box center [307, 403] width 5 height 10
click at [69, 194] on span "Caroli" at bounding box center [67, 201] width 32 height 15
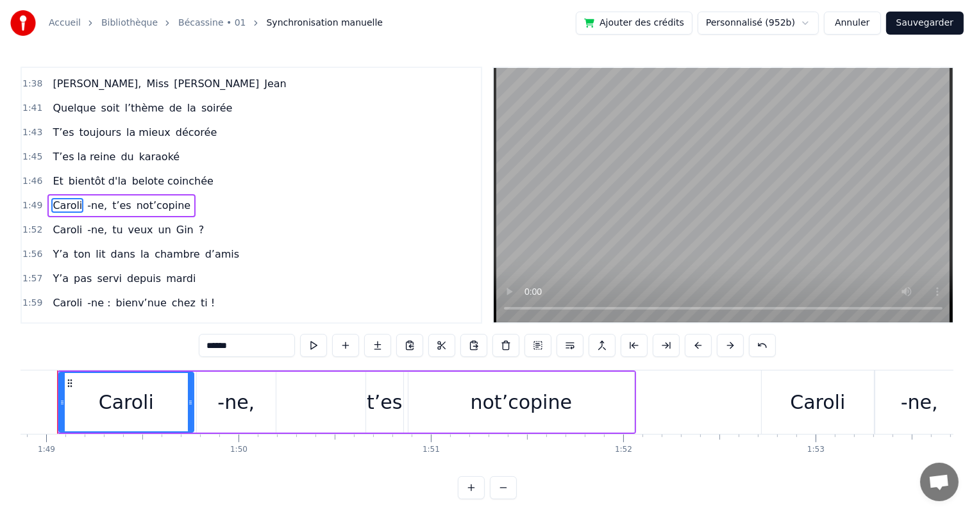
scroll to position [0, 20914]
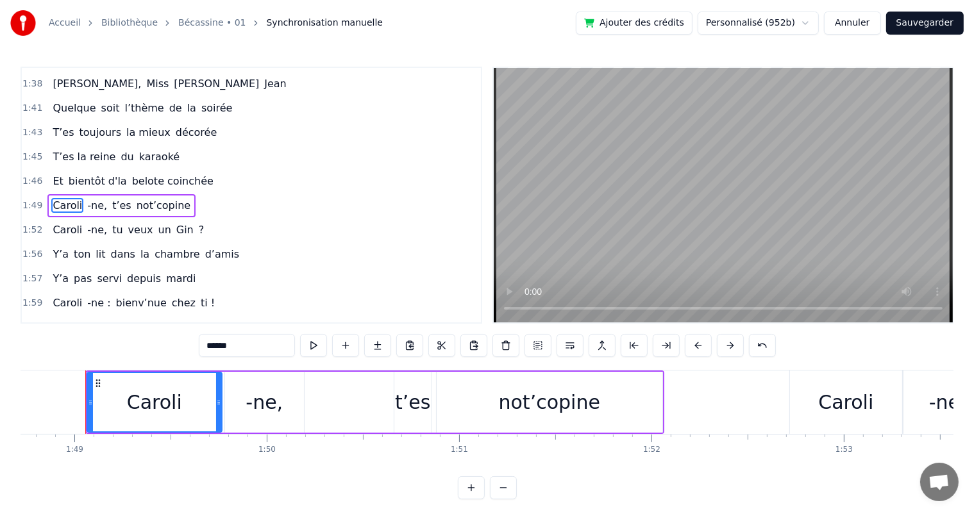
click at [187, 398] on div "Caroli" at bounding box center [154, 402] width 133 height 58
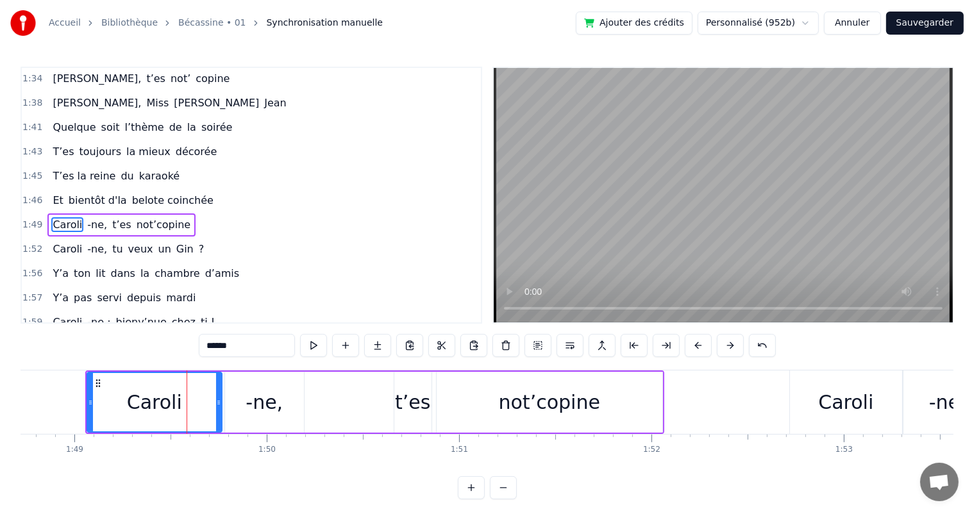
click at [240, 349] on input "******" at bounding box center [247, 345] width 96 height 23
click at [316, 346] on button at bounding box center [313, 345] width 27 height 23
click at [213, 398] on icon at bounding box center [214, 403] width 5 height 10
click at [244, 396] on div "-ne," at bounding box center [264, 402] width 79 height 61
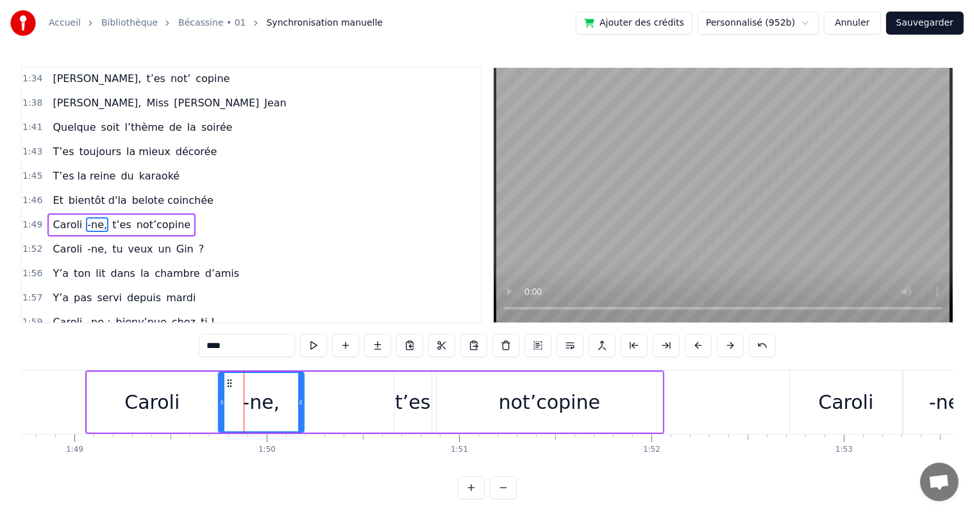
click at [219, 399] on icon at bounding box center [221, 403] width 5 height 10
click at [57, 193] on span "Et" at bounding box center [57, 200] width 13 height 15
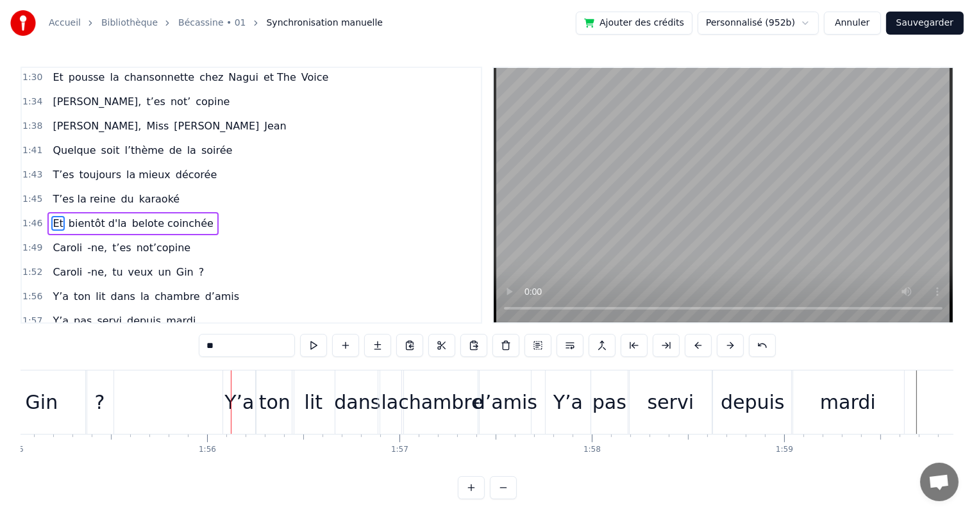
scroll to position [0, 22140]
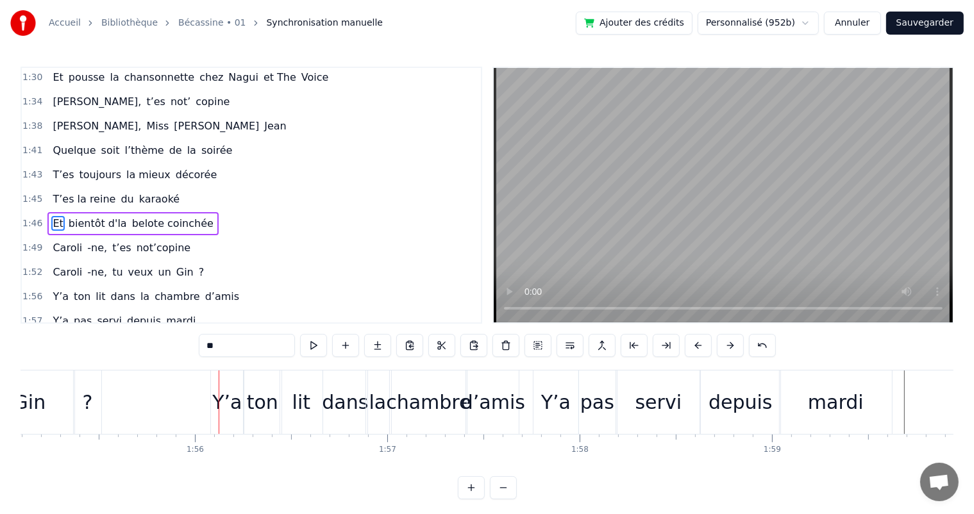
click at [52, 240] on span "Caroli" at bounding box center [67, 247] width 32 height 15
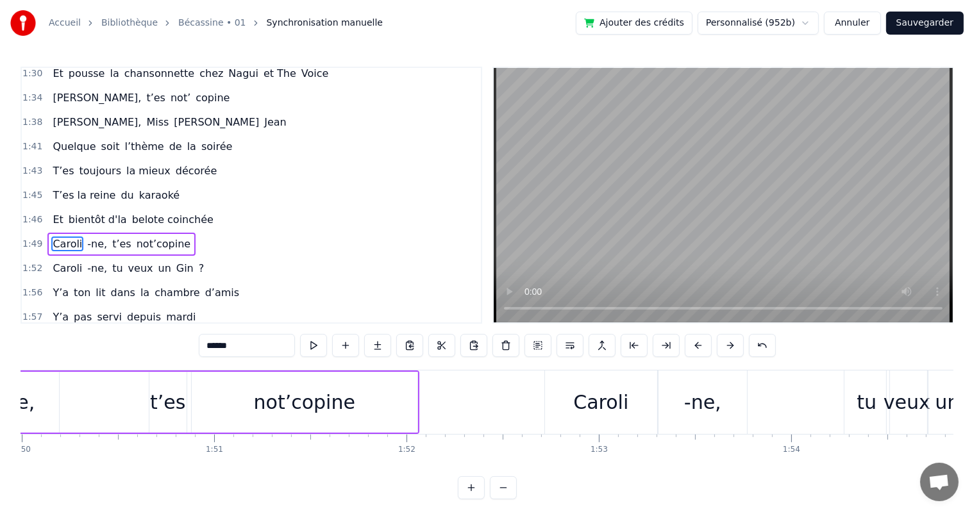
scroll to position [0, 20914]
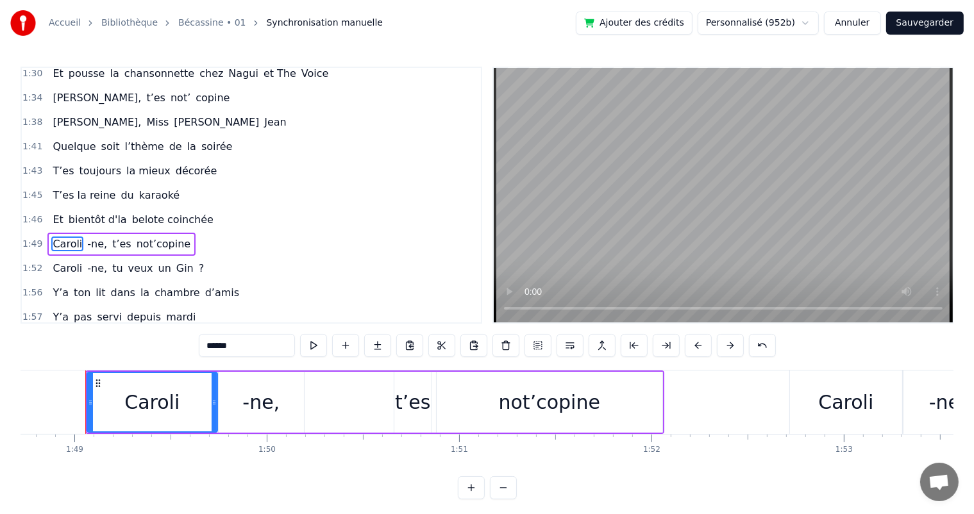
click at [568, 398] on div "not’copine" at bounding box center [549, 402] width 101 height 29
type input "**********"
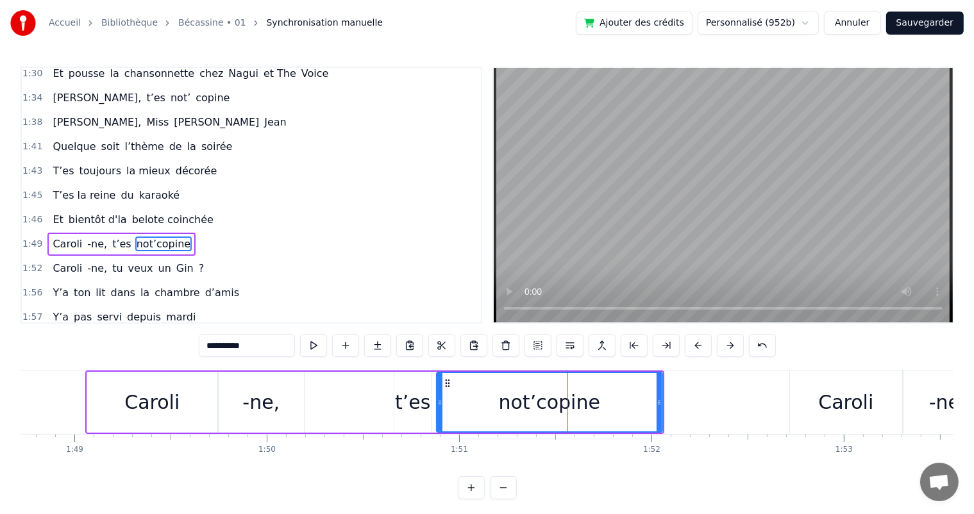
scroll to position [757, 0]
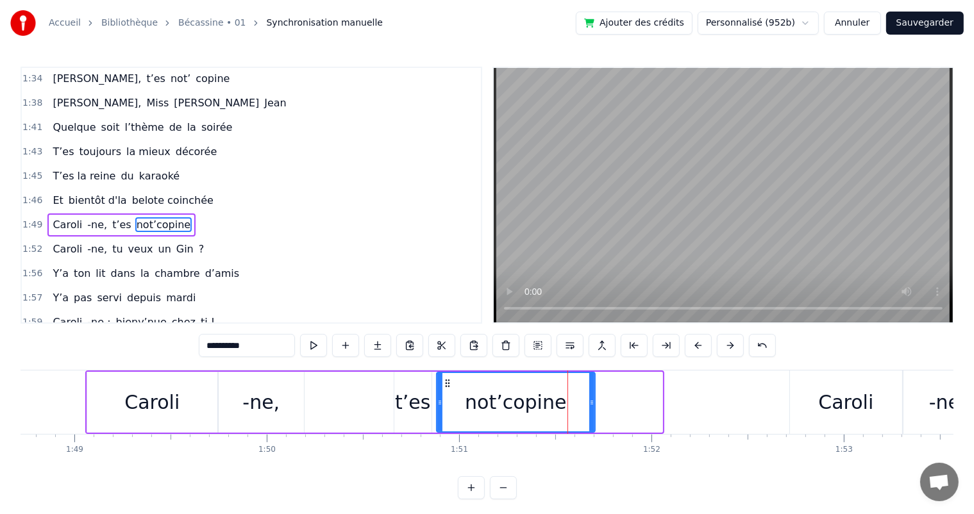
drag, startPoint x: 659, startPoint y: 403, endPoint x: 592, endPoint y: 408, distance: 67.5
click at [592, 408] on div at bounding box center [591, 402] width 5 height 58
click at [346, 340] on button at bounding box center [345, 345] width 27 height 23
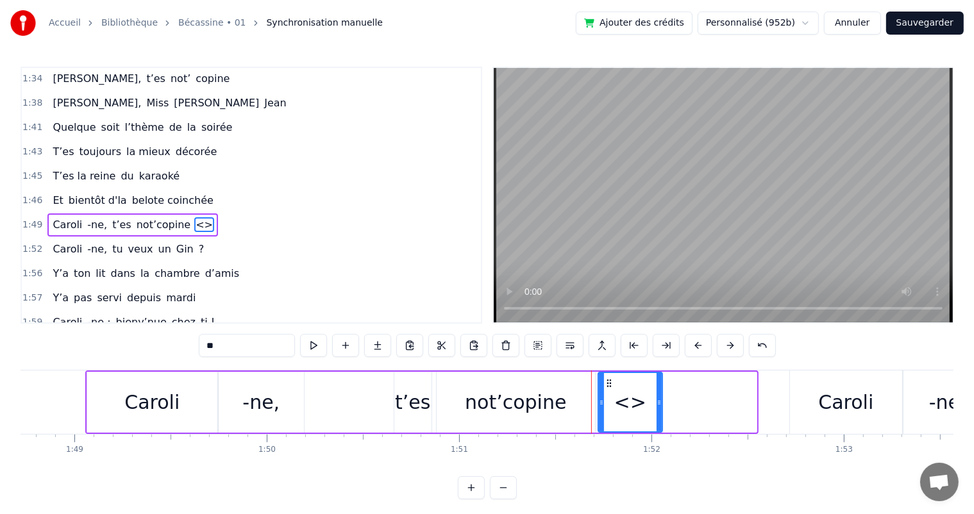
drag, startPoint x: 753, startPoint y: 401, endPoint x: 659, endPoint y: 414, distance: 95.2
click at [659, 414] on div at bounding box center [659, 402] width 5 height 58
click at [256, 347] on input "**" at bounding box center [247, 345] width 96 height 23
type input "*"
click at [498, 420] on div "not’copine" at bounding box center [516, 402] width 158 height 61
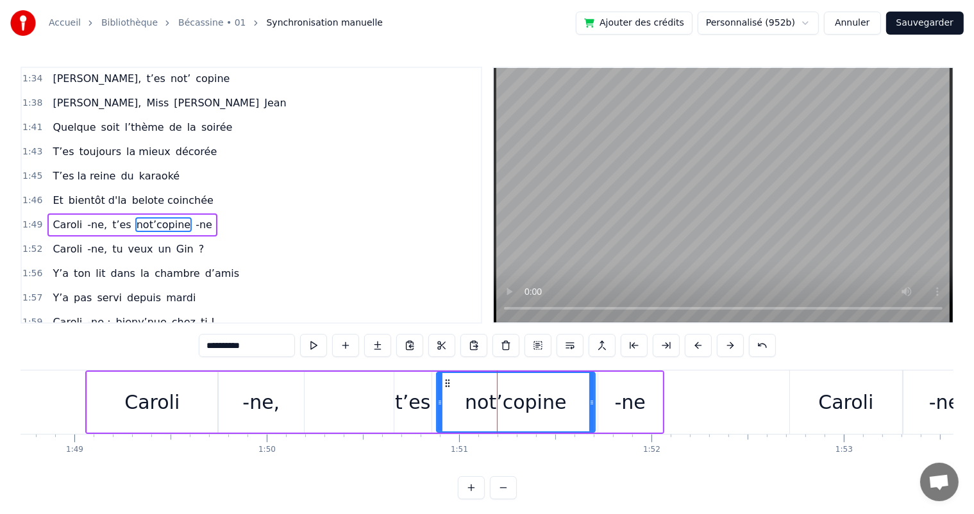
click at [264, 340] on input "**********" at bounding box center [247, 345] width 96 height 23
click at [308, 340] on button at bounding box center [313, 345] width 27 height 23
drag, startPoint x: 589, startPoint y: 404, endPoint x: 576, endPoint y: 405, distance: 12.9
click at [576, 405] on icon at bounding box center [578, 403] width 5 height 10
click at [623, 407] on div "-ne" at bounding box center [630, 402] width 31 height 29
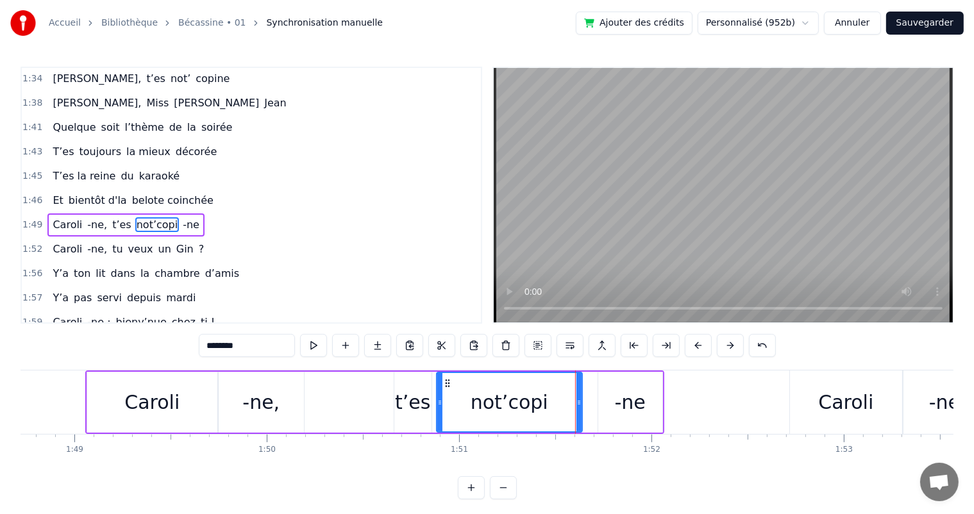
type input "***"
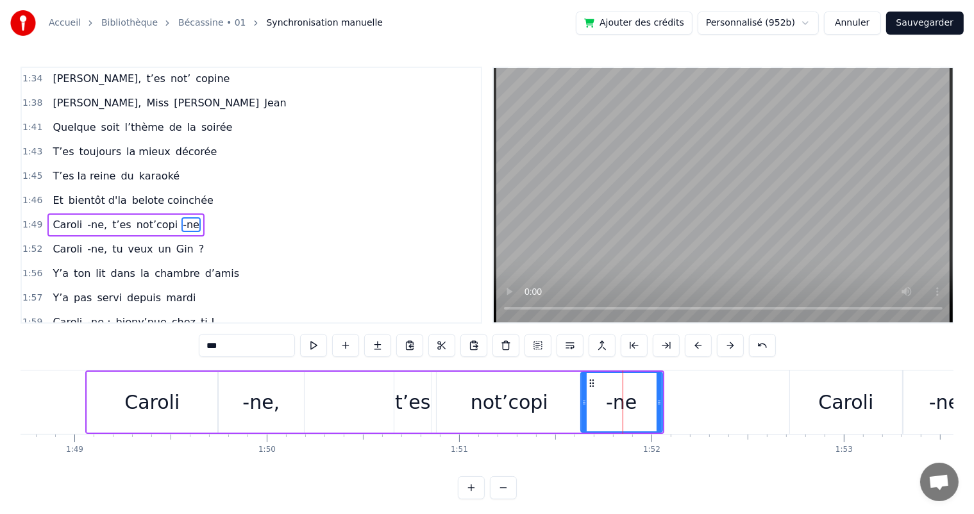
drag, startPoint x: 600, startPoint y: 400, endPoint x: 582, endPoint y: 396, distance: 17.9
click at [582, 396] on div at bounding box center [584, 402] width 5 height 58
click at [67, 189] on div "Et bientôt d'la belote coinchée" at bounding box center [132, 200] width 171 height 23
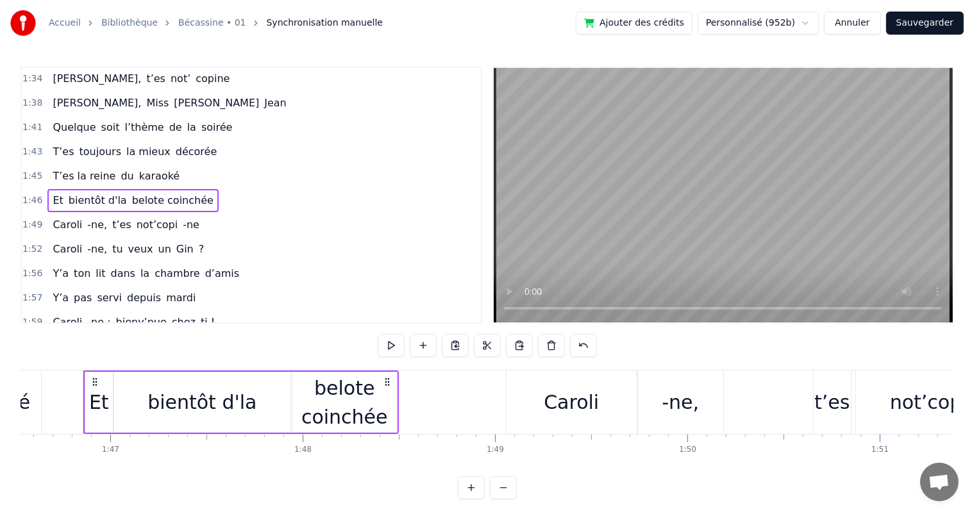
scroll to position [0, 20491]
click at [384, 392] on div "belote coinchée" at bounding box center [346, 403] width 105 height 58
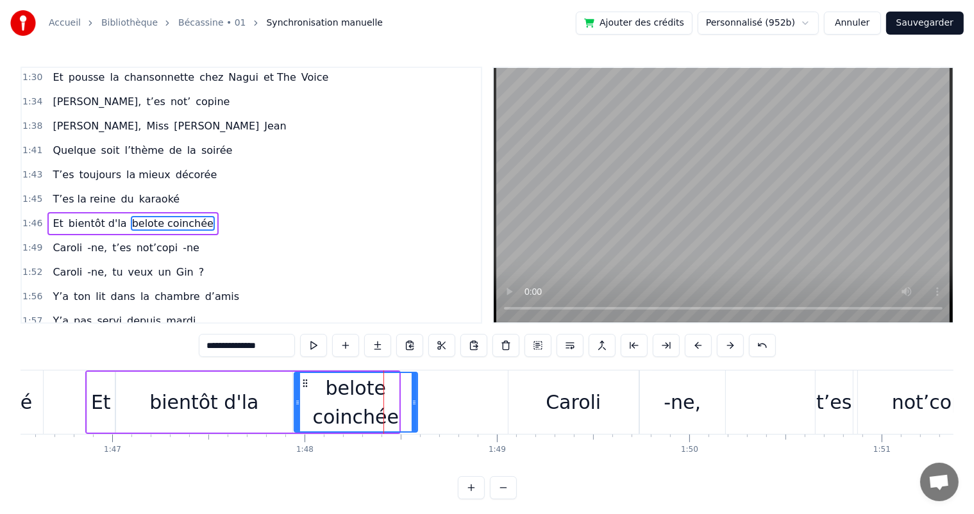
drag, startPoint x: 394, startPoint y: 398, endPoint x: 412, endPoint y: 395, distance: 18.8
click at [412, 395] on div at bounding box center [414, 402] width 5 height 58
click at [317, 339] on button at bounding box center [313, 345] width 27 height 23
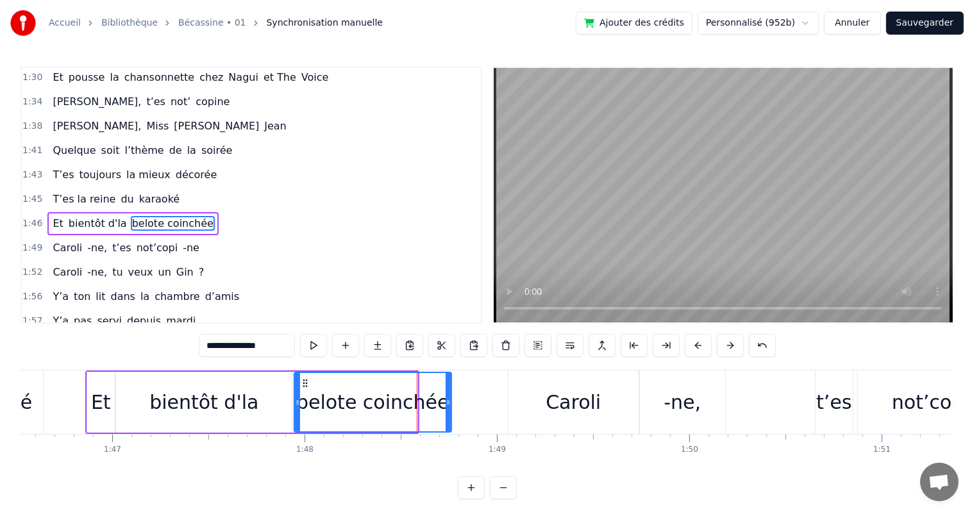
drag, startPoint x: 413, startPoint y: 404, endPoint x: 446, endPoint y: 402, distance: 33.4
click at [446, 402] on icon at bounding box center [448, 403] width 5 height 10
click at [312, 342] on button at bounding box center [313, 345] width 27 height 23
click at [42, 187] on div "1:45 T’es la reine du karaoké" at bounding box center [251, 199] width 459 height 24
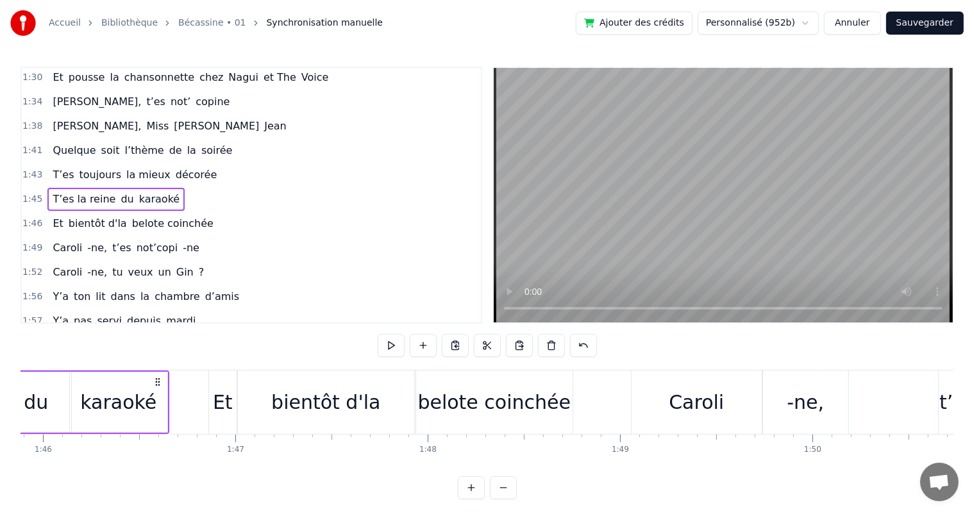
scroll to position [0, 20182]
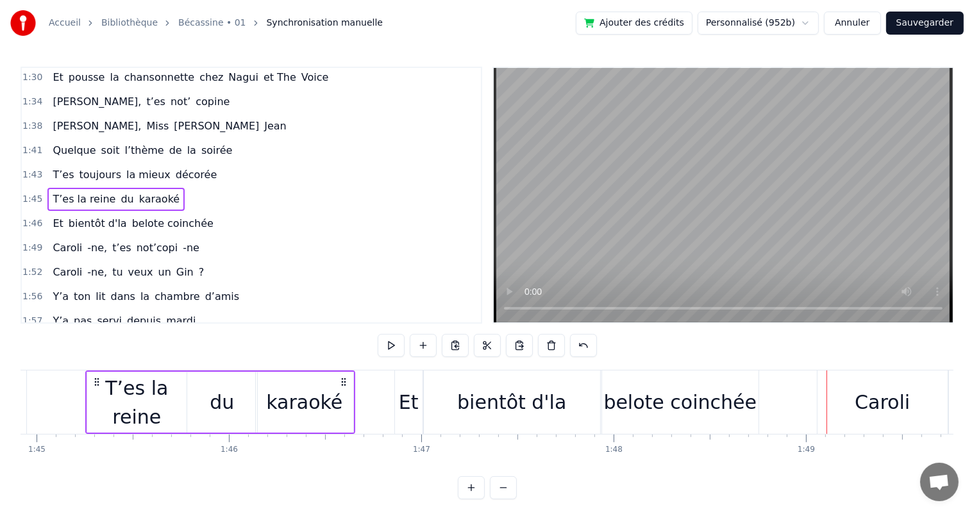
click at [626, 405] on div "belote coinchée" at bounding box center [680, 402] width 153 height 29
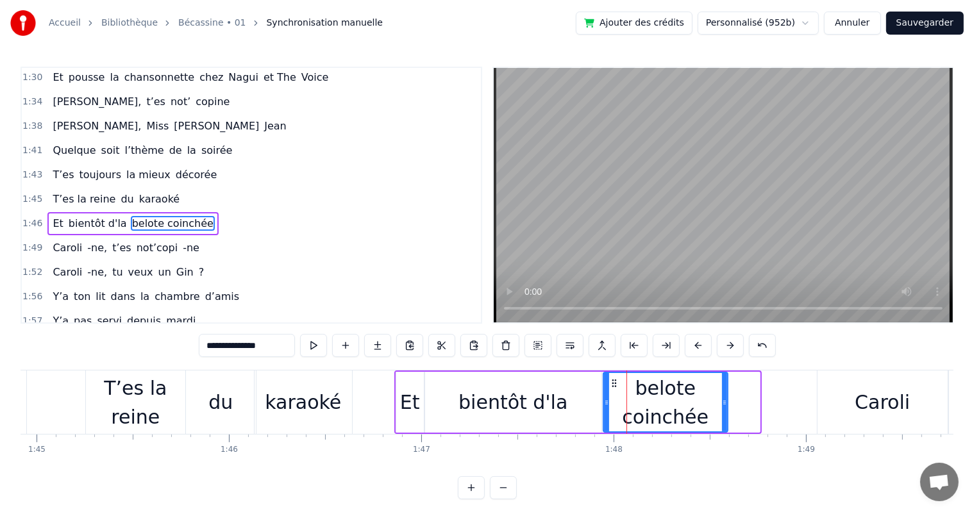
drag, startPoint x: 757, startPoint y: 403, endPoint x: 725, endPoint y: 401, distance: 32.1
click at [725, 401] on icon at bounding box center [724, 403] width 5 height 10
click at [575, 409] on div "bientôt d'la" at bounding box center [513, 402] width 176 height 61
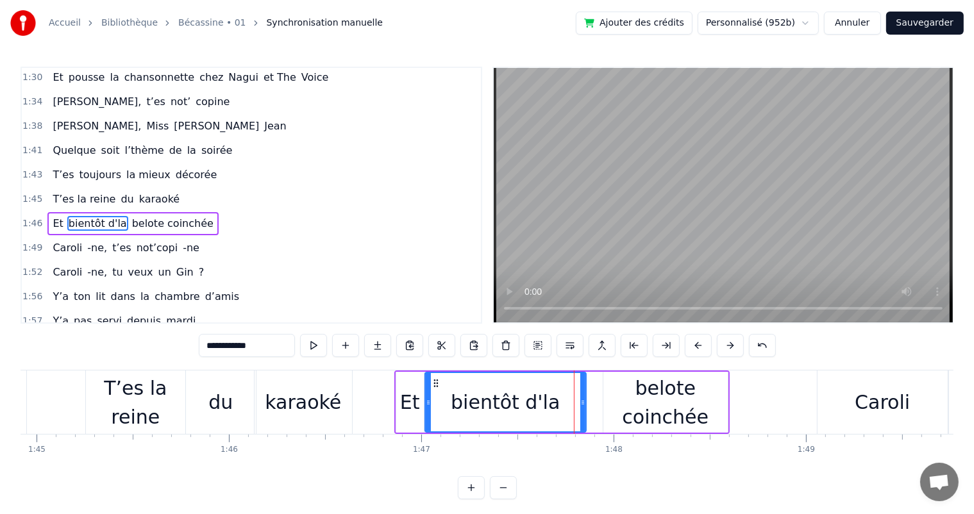
drag, startPoint x: 597, startPoint y: 407, endPoint x: 582, endPoint y: 408, distance: 15.4
click at [582, 408] on div at bounding box center [582, 402] width 5 height 58
click at [605, 411] on div "belote coinchée" at bounding box center [665, 403] width 124 height 58
type input "**********"
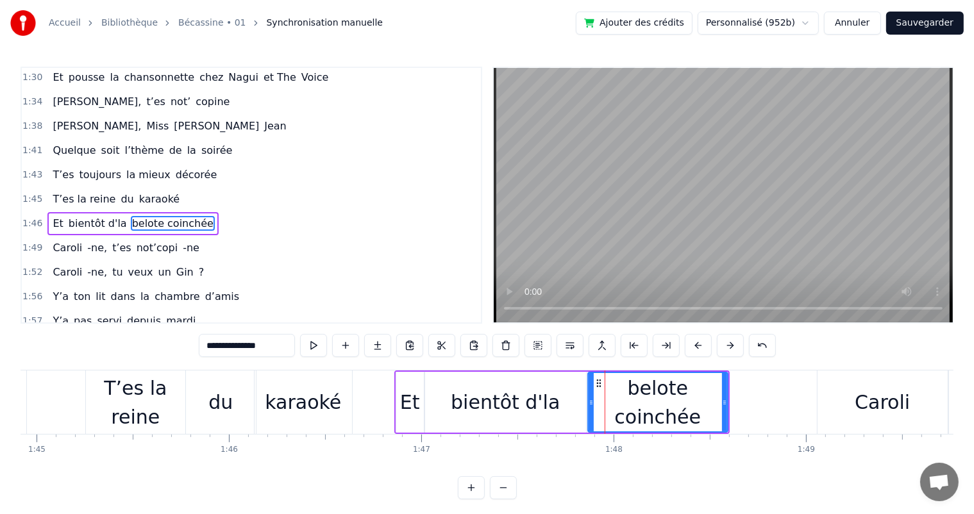
drag, startPoint x: 605, startPoint y: 411, endPoint x: 590, endPoint y: 410, distance: 15.4
click at [590, 410] on div at bounding box center [591, 402] width 5 height 58
click at [67, 167] on span "T’es" at bounding box center [63, 174] width 24 height 15
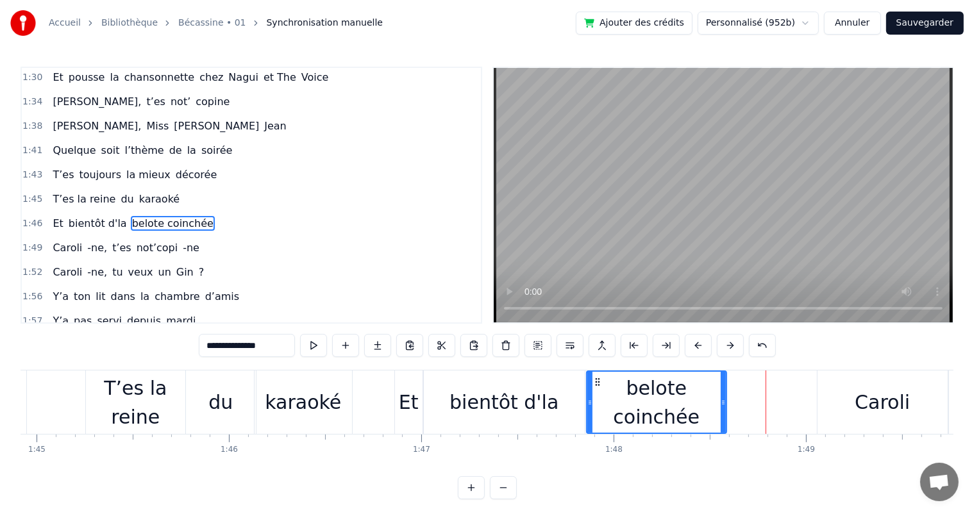
click at [47, 164] on div "T’es toujours la mieux décorée" at bounding box center [134, 175] width 174 height 23
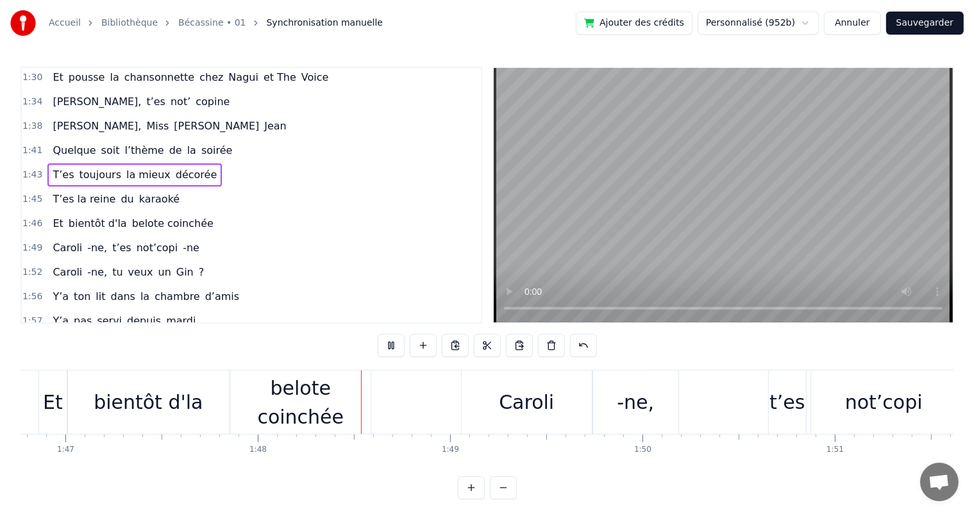
scroll to position [0, 20661]
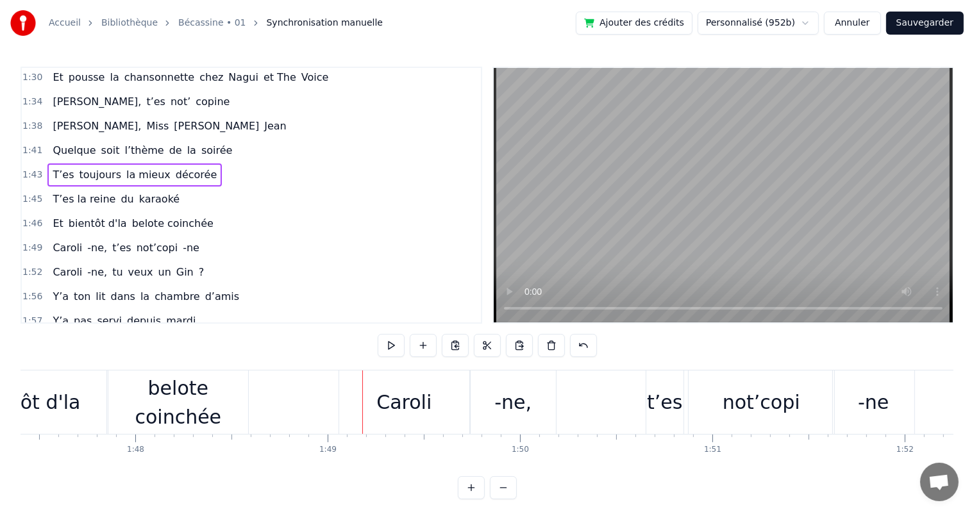
click at [65, 402] on div "bientôt d'la" at bounding box center [25, 402] width 109 height 29
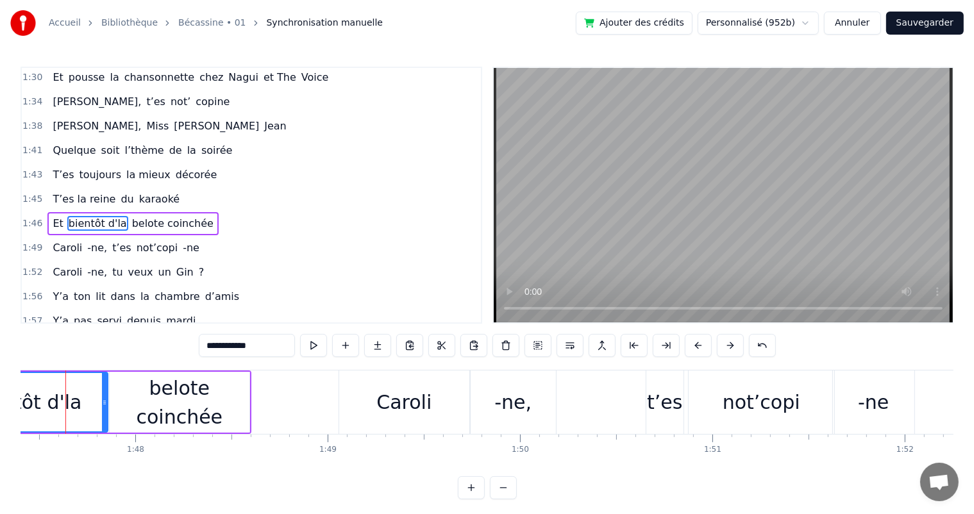
scroll to position [0, 20641]
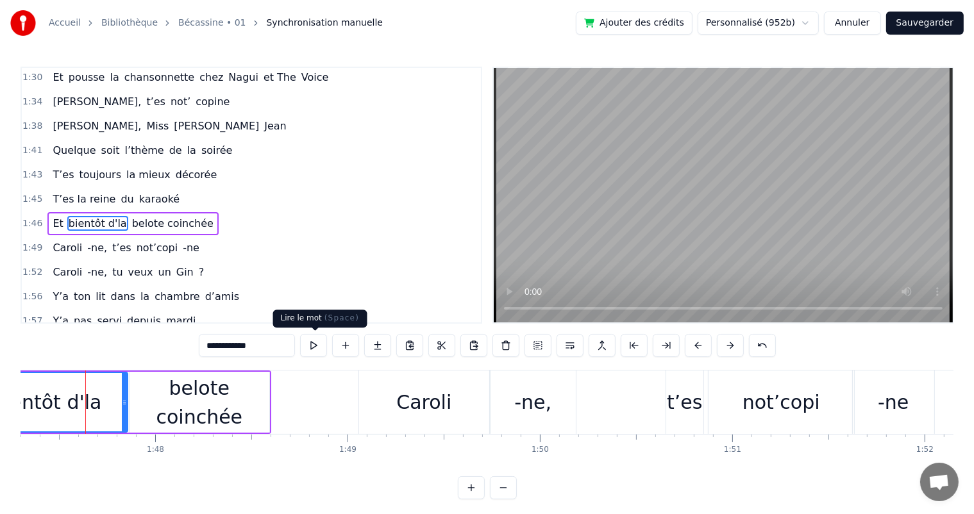
click at [323, 346] on button at bounding box center [313, 345] width 27 height 23
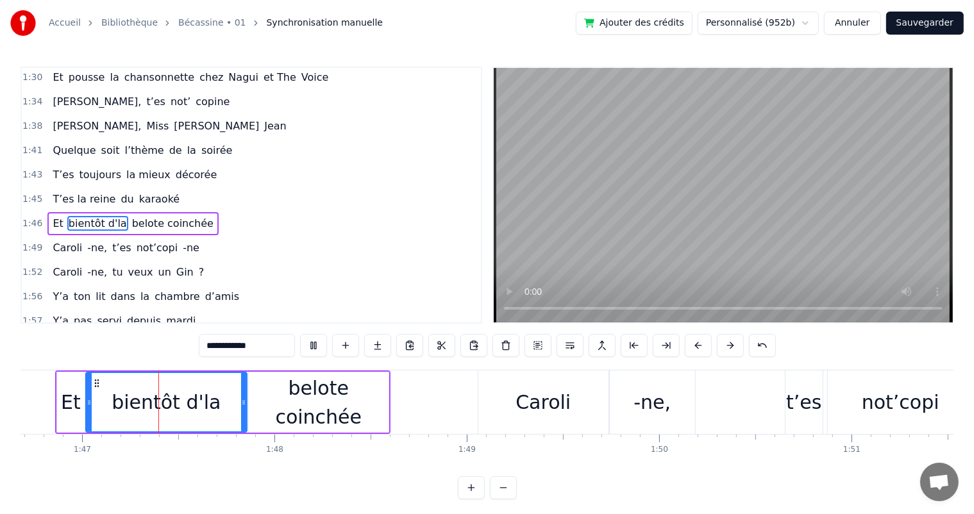
scroll to position [0, 20520]
drag, startPoint x: 244, startPoint y: 405, endPoint x: 231, endPoint y: 403, distance: 12.3
click at [231, 403] on icon at bounding box center [232, 403] width 5 height 10
click at [262, 405] on div "belote coinchée" at bounding box center [320, 403] width 140 height 58
type input "**********"
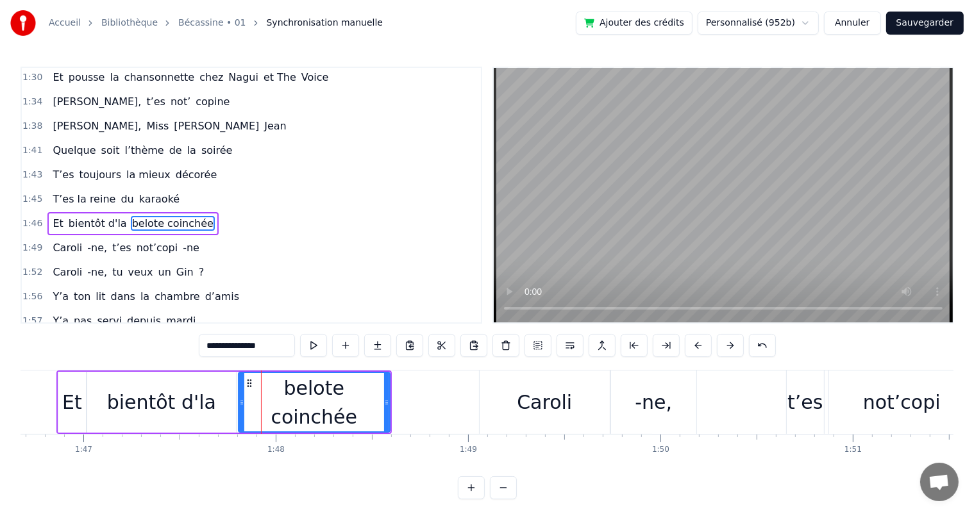
drag, startPoint x: 253, startPoint y: 402, endPoint x: 241, endPoint y: 397, distance: 12.6
click at [241, 398] on icon at bounding box center [241, 403] width 5 height 10
click at [47, 139] on div "Quelque soit l’thème de la soirée" at bounding box center [142, 150] width 190 height 23
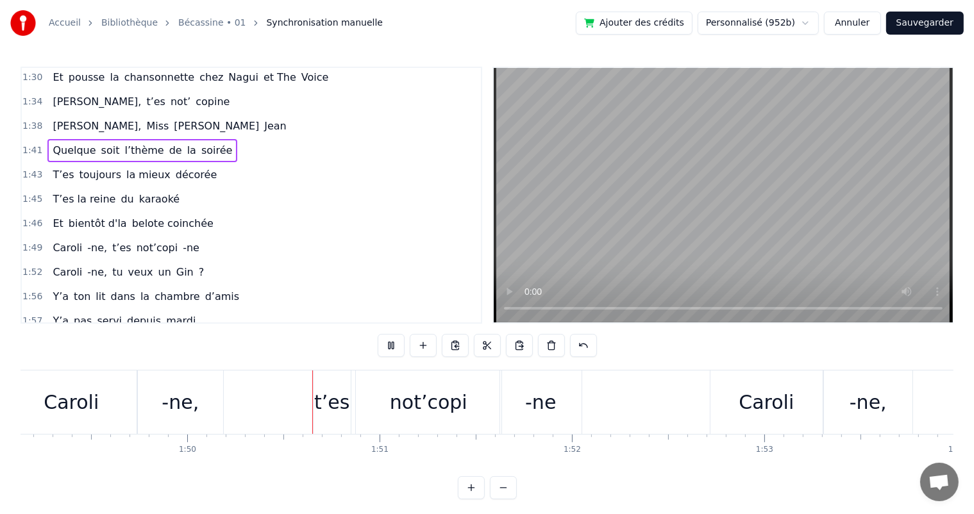
scroll to position [0, 21091]
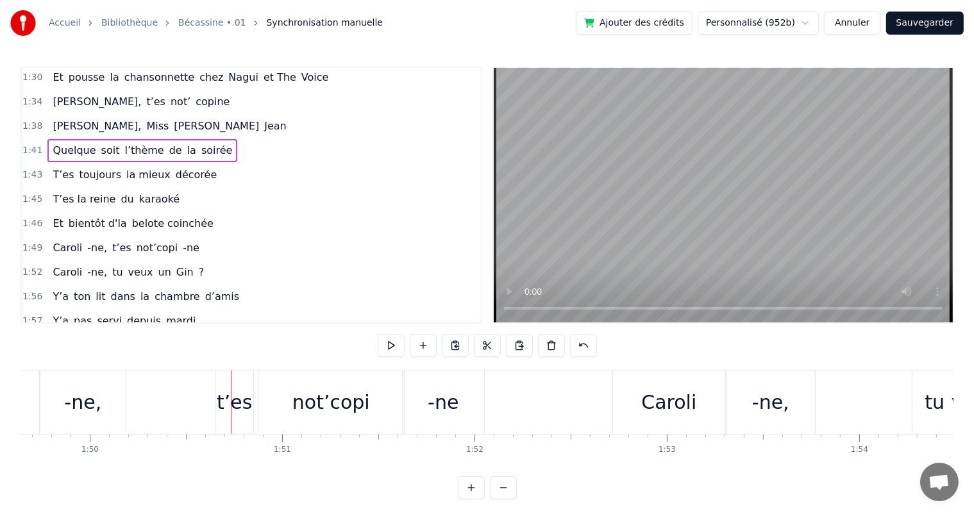
click at [646, 390] on div "Caroli" at bounding box center [668, 402] width 55 height 29
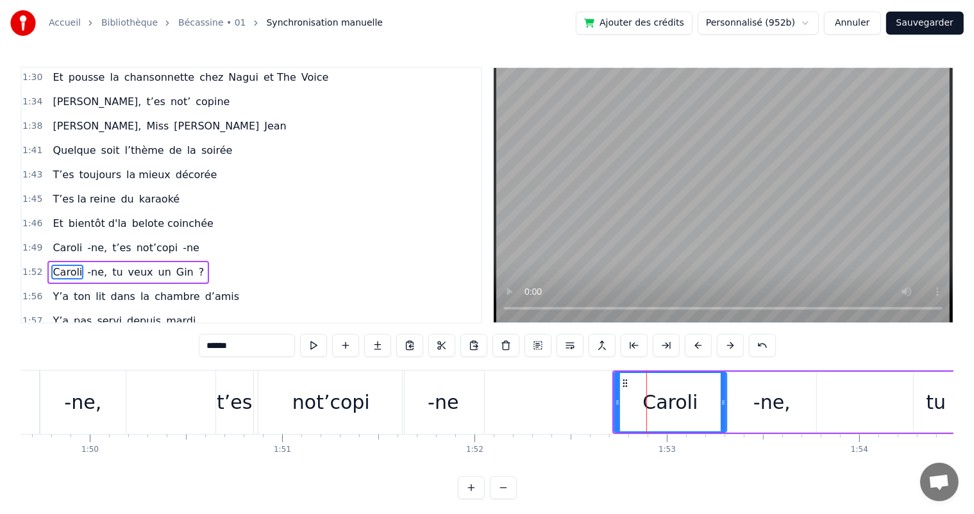
scroll to position [780, 0]
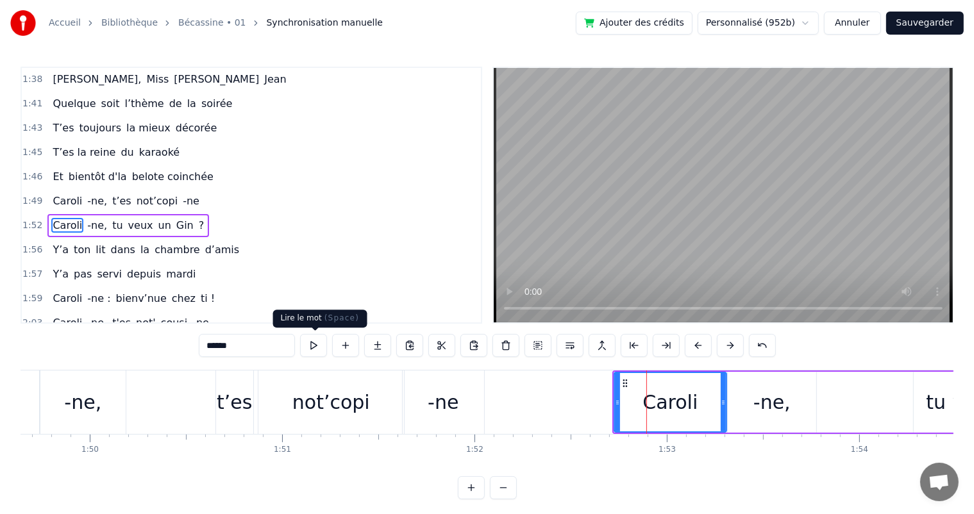
click at [323, 343] on button at bounding box center [313, 345] width 27 height 23
click at [728, 391] on div "-ne," at bounding box center [772, 402] width 88 height 61
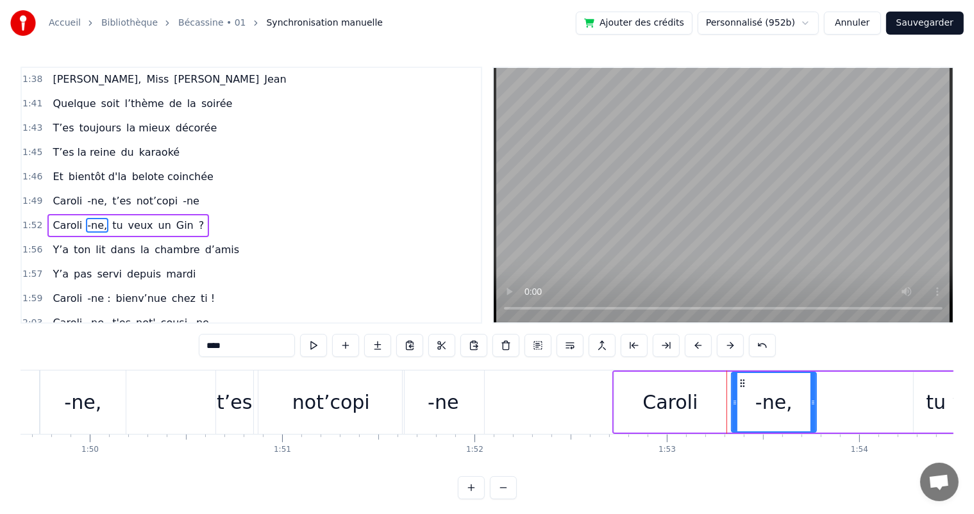
click at [732, 391] on div at bounding box center [734, 402] width 5 height 58
click at [718, 392] on div "Caroli" at bounding box center [670, 402] width 112 height 61
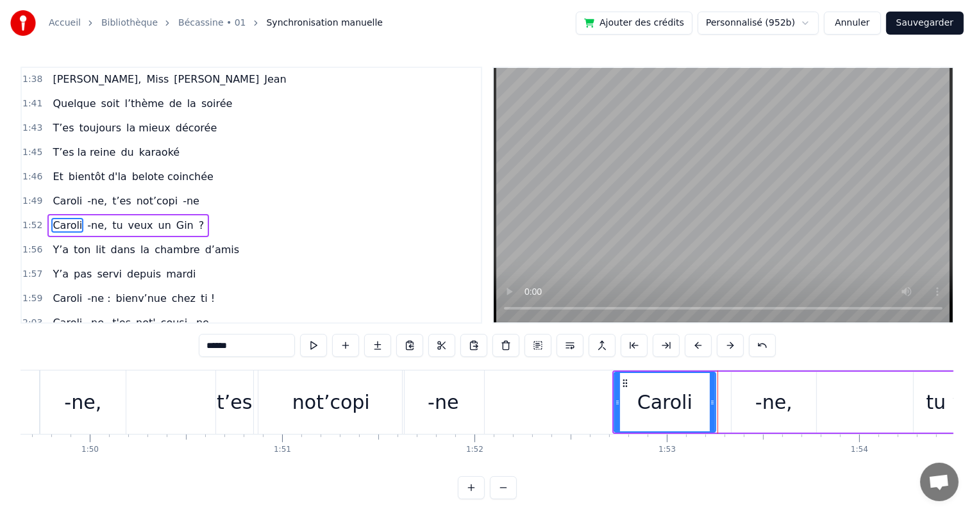
drag, startPoint x: 723, startPoint y: 394, endPoint x: 712, endPoint y: 395, distance: 10.9
click at [712, 395] on div at bounding box center [712, 402] width 5 height 58
click at [734, 399] on div "-ne," at bounding box center [774, 402] width 85 height 61
type input "****"
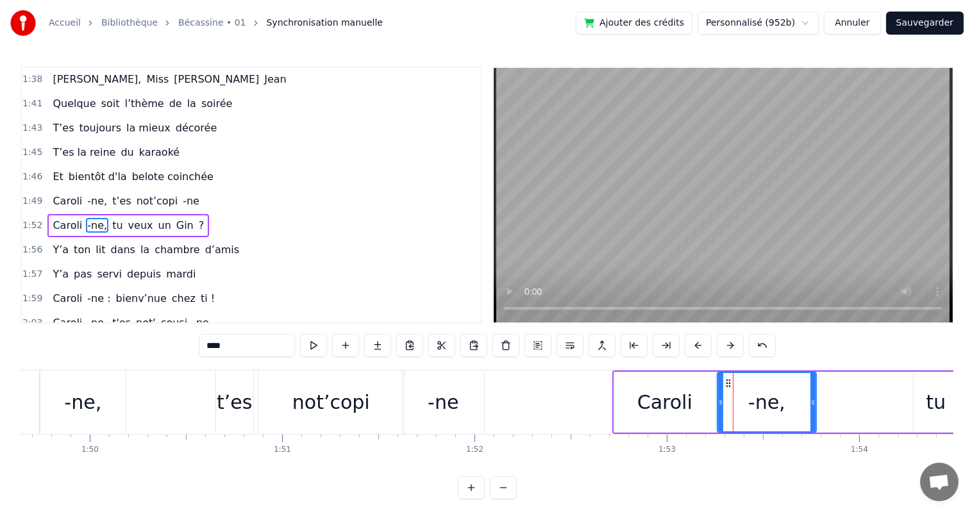
drag, startPoint x: 734, startPoint y: 399, endPoint x: 719, endPoint y: 401, distance: 14.3
click at [719, 401] on icon at bounding box center [720, 403] width 5 height 10
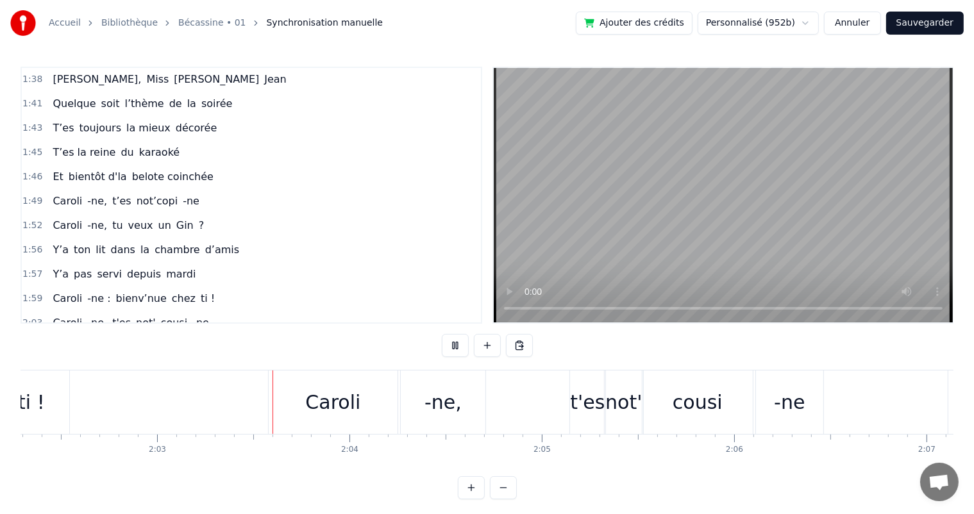
scroll to position [0, 23571]
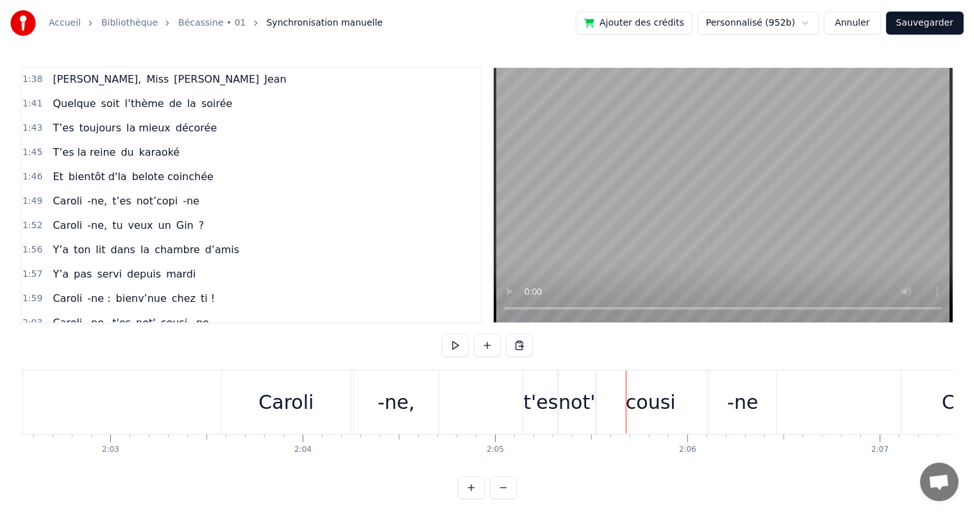
click at [246, 390] on div "Caroli" at bounding box center [286, 402] width 129 height 63
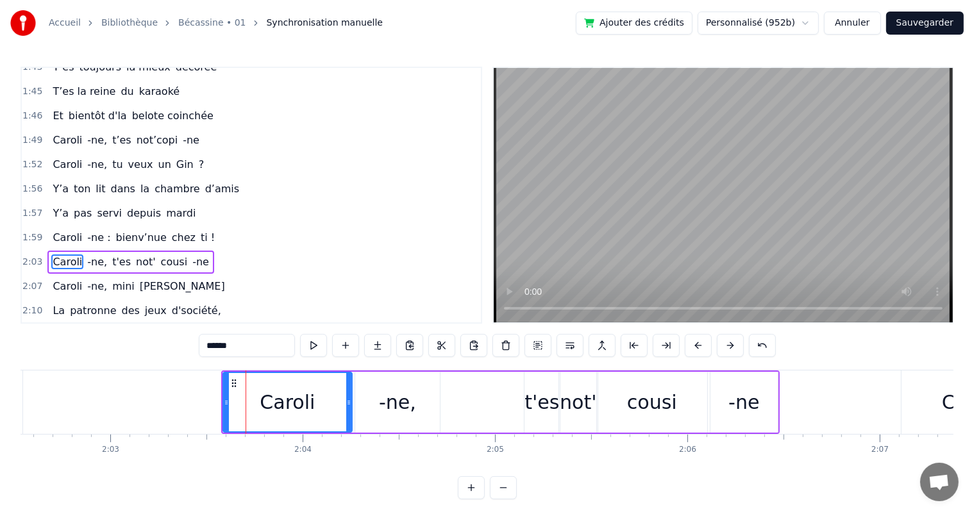
scroll to position [875, 0]
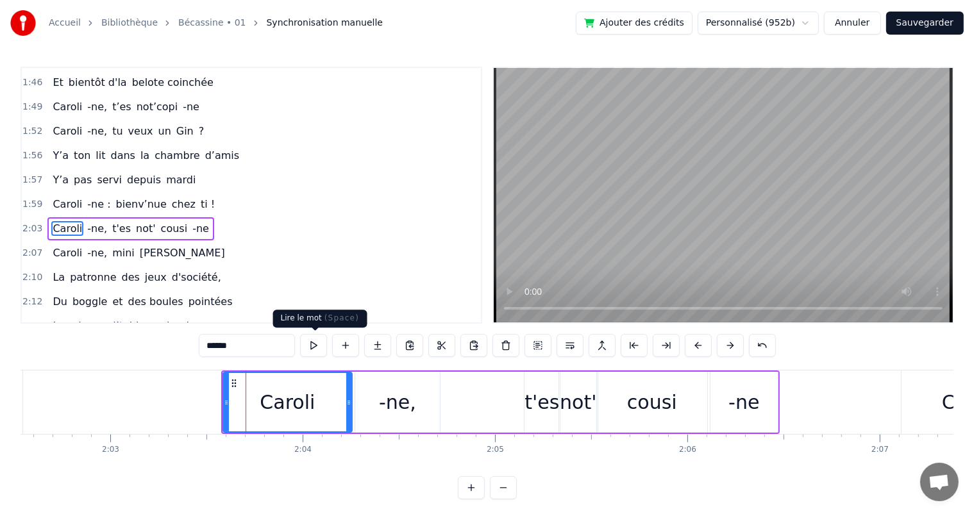
click at [314, 350] on button at bounding box center [313, 345] width 27 height 23
click at [218, 400] on icon at bounding box center [220, 403] width 5 height 10
click at [308, 353] on button at bounding box center [313, 345] width 27 height 23
click at [56, 169] on div "Y’a pas servi depuis [DATE]" at bounding box center [123, 180] width 153 height 23
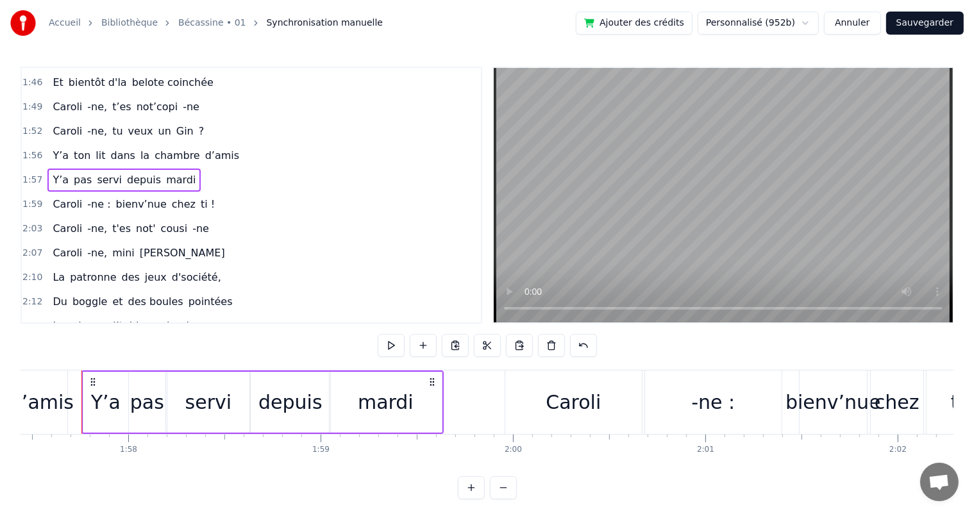
scroll to position [0, 22588]
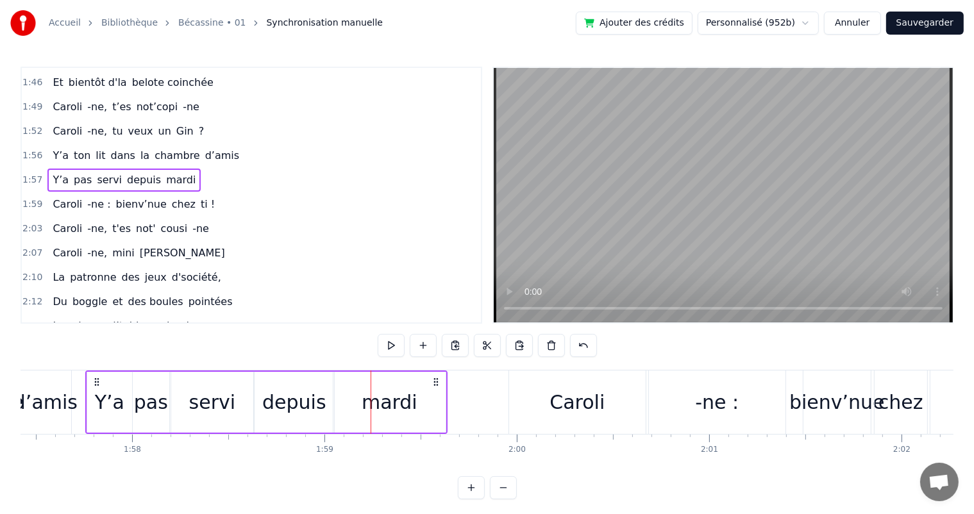
click at [113, 382] on div "Y’a" at bounding box center [109, 402] width 45 height 61
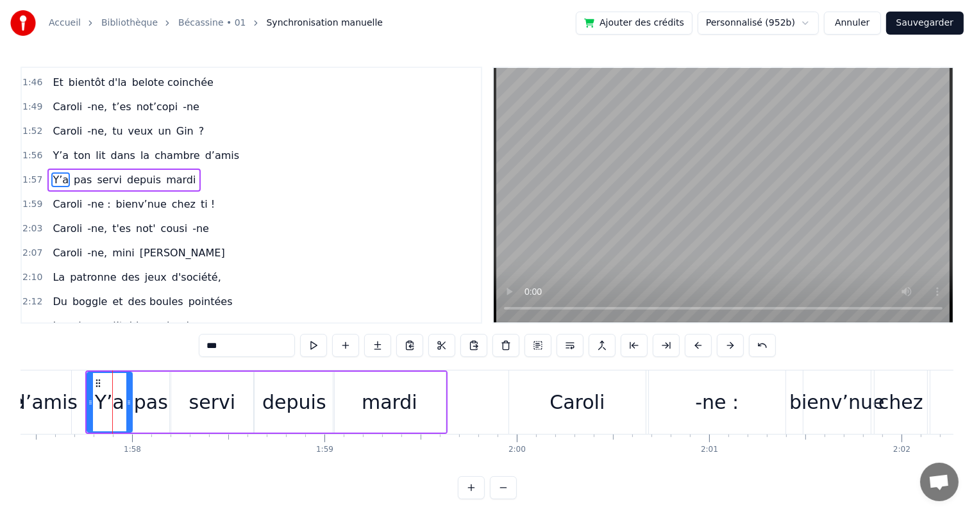
scroll to position [828, 0]
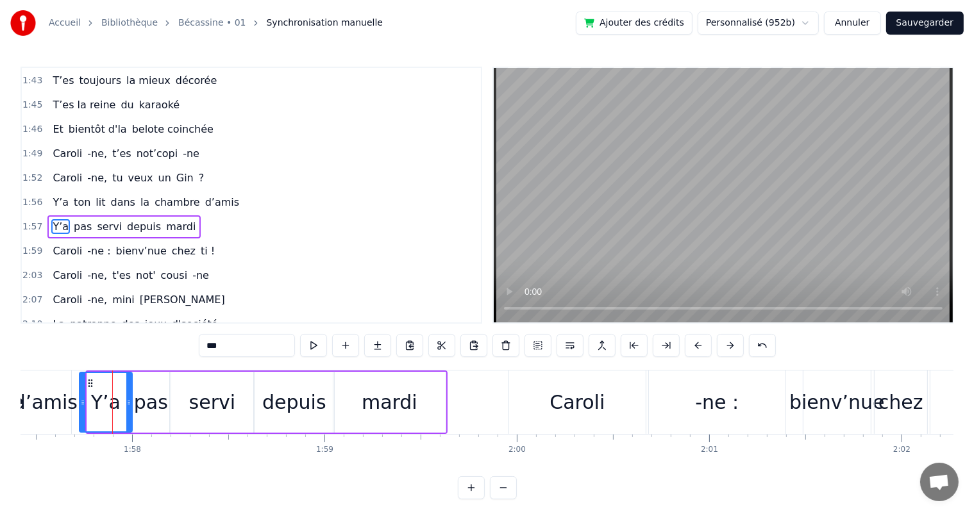
drag, startPoint x: 90, startPoint y: 403, endPoint x: 83, endPoint y: 403, distance: 7.7
click at [83, 403] on icon at bounding box center [82, 403] width 5 height 10
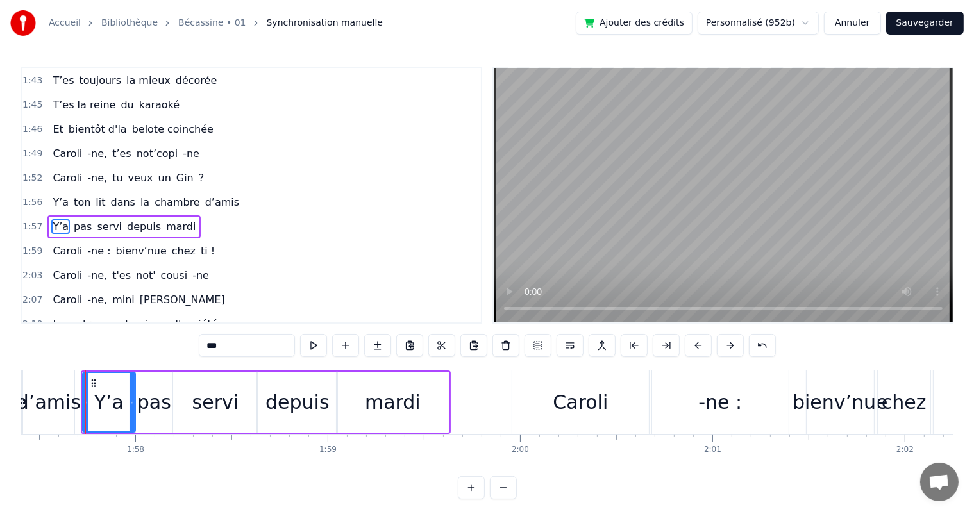
click at [56, 195] on span "Y’a" at bounding box center [60, 202] width 19 height 15
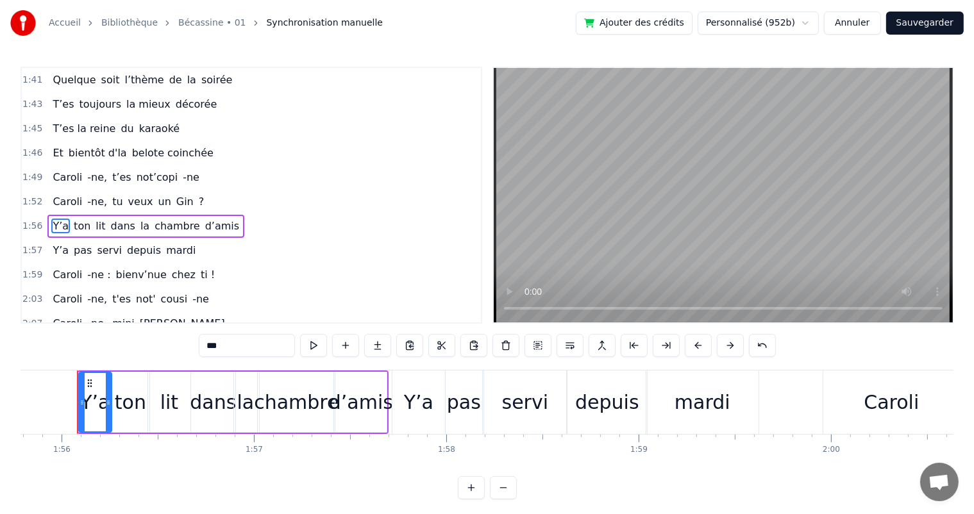
scroll to position [0, 22265]
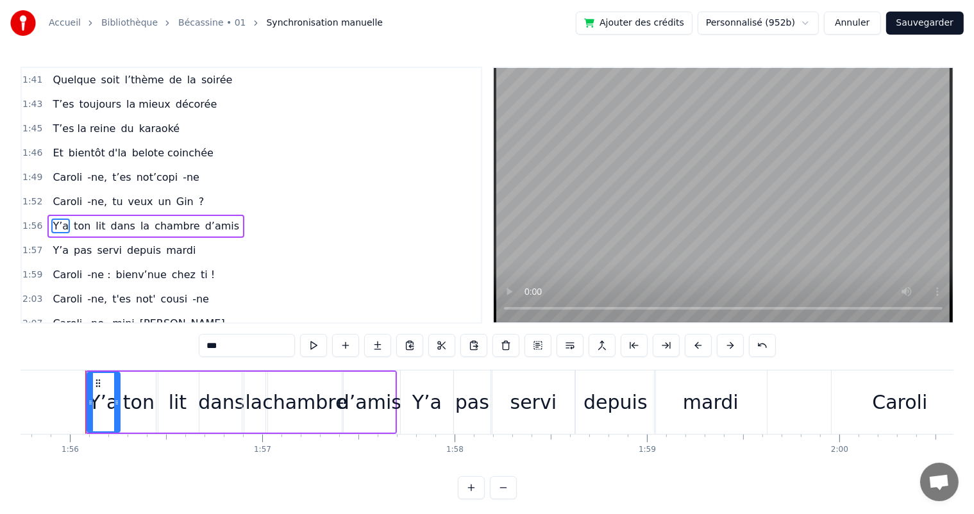
click at [55, 194] on span "Caroli" at bounding box center [67, 201] width 32 height 15
type input "******"
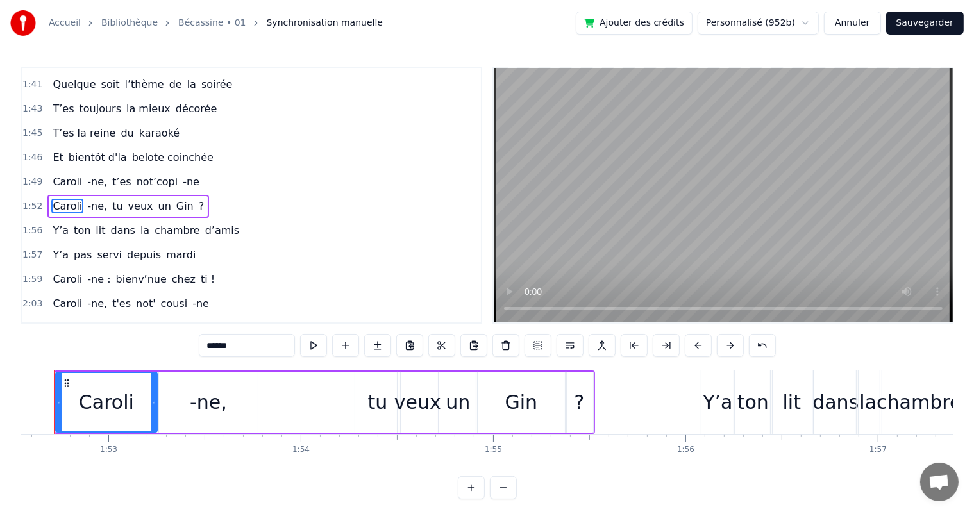
scroll to position [0, 21618]
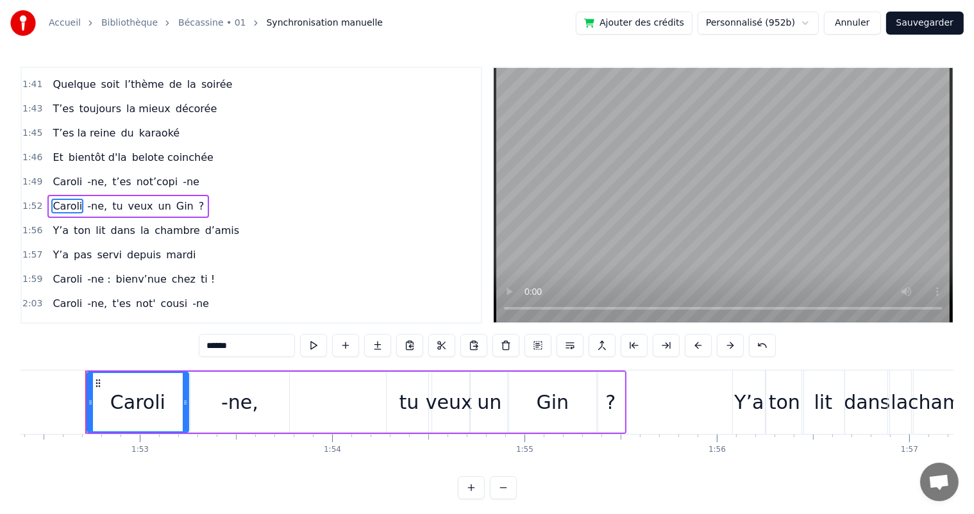
click at [136, 97] on div "T’es toujours la mieux décorée" at bounding box center [134, 108] width 174 height 23
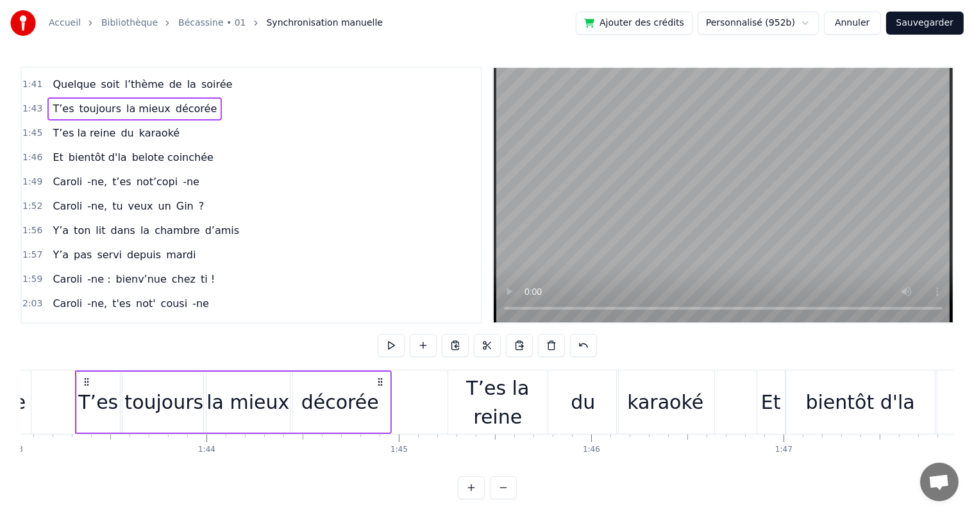
scroll to position [0, 19810]
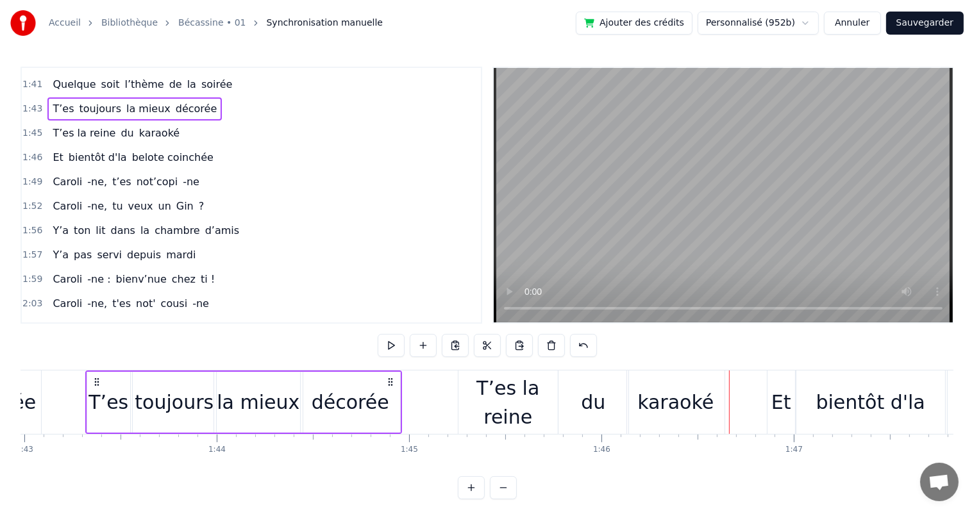
click at [571, 392] on div "du" at bounding box center [593, 402] width 70 height 63
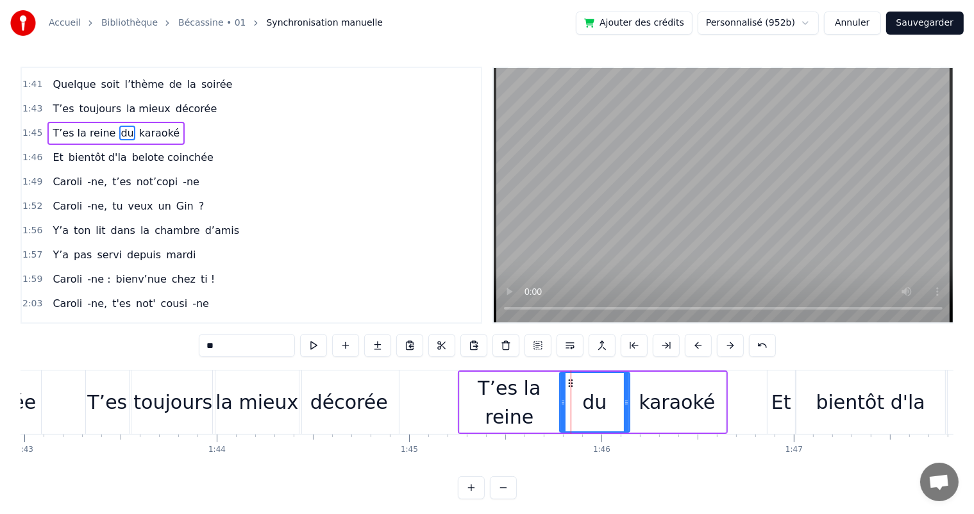
scroll to position [710, 0]
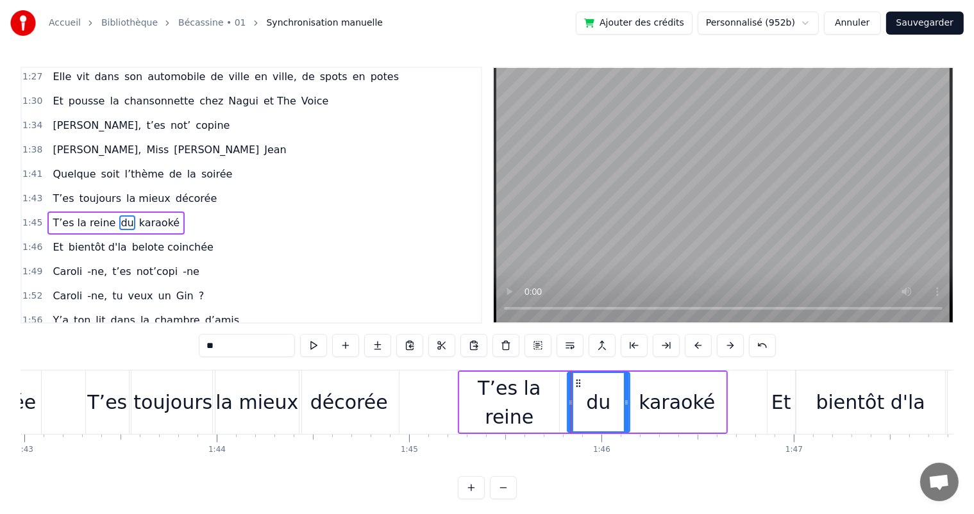
drag, startPoint x: 564, startPoint y: 394, endPoint x: 571, endPoint y: 392, distance: 7.8
click at [571, 392] on div at bounding box center [570, 402] width 5 height 58
click at [554, 394] on div "T’es la reine" at bounding box center [509, 403] width 99 height 58
type input "**********"
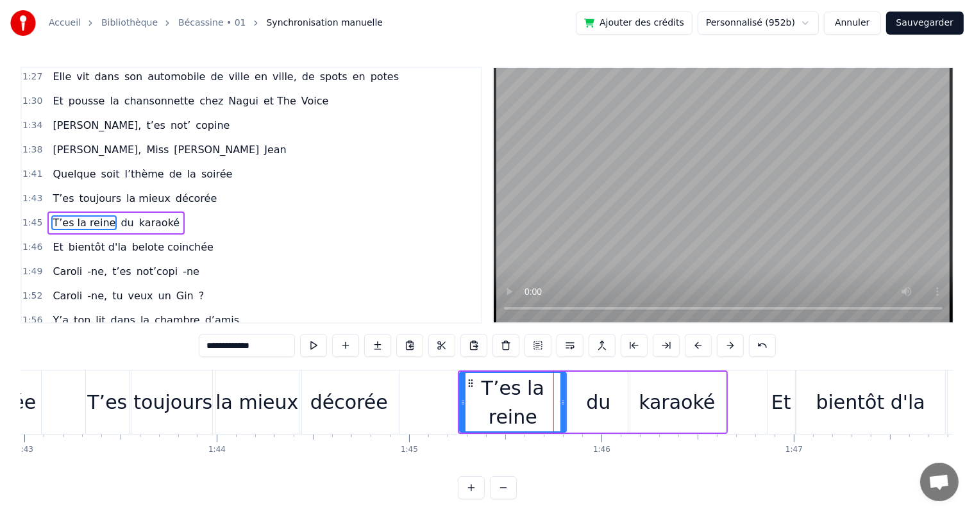
drag, startPoint x: 554, startPoint y: 394, endPoint x: 561, endPoint y: 392, distance: 7.2
click at [561, 392] on div at bounding box center [562, 402] width 5 height 58
click at [51, 162] on div "1:41 Quelque soit l’thème de la soirée" at bounding box center [251, 174] width 459 height 24
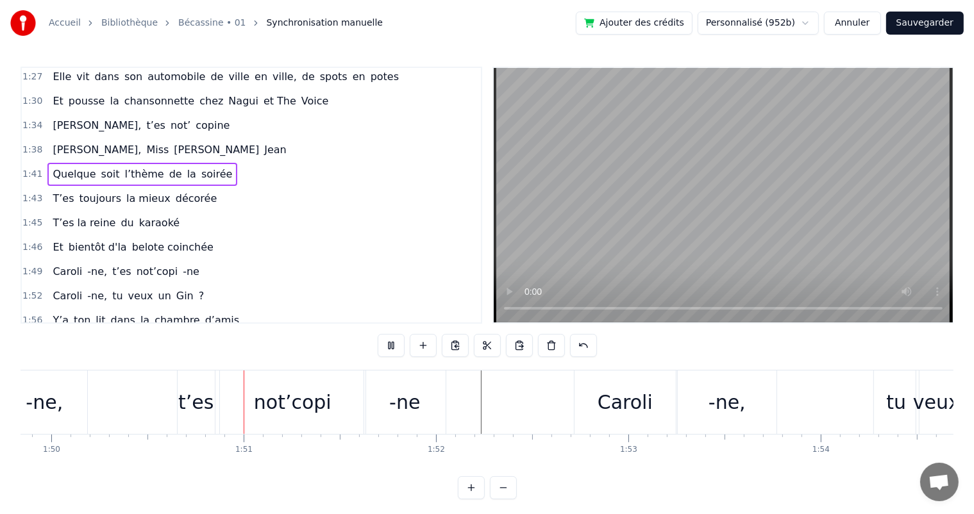
scroll to position [0, 21132]
click at [208, 411] on div "t’es" at bounding box center [193, 402] width 37 height 63
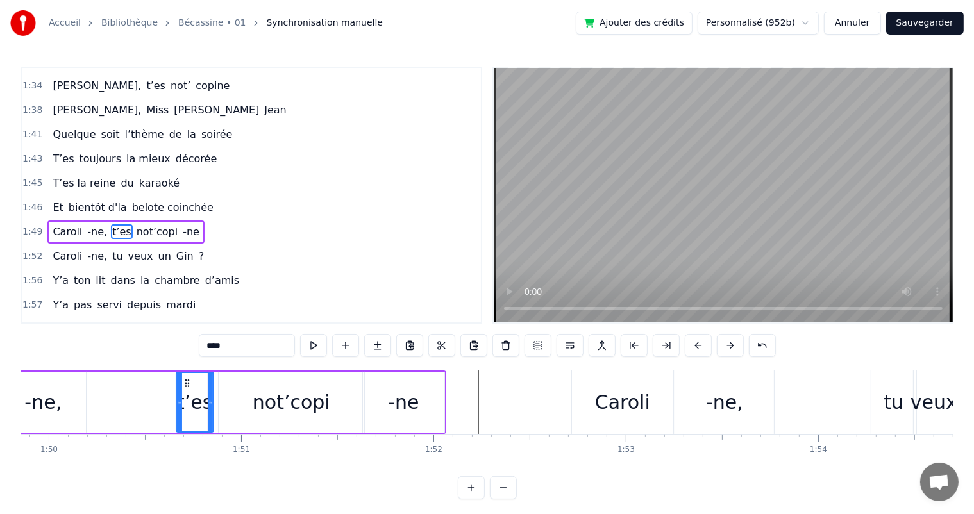
scroll to position [757, 0]
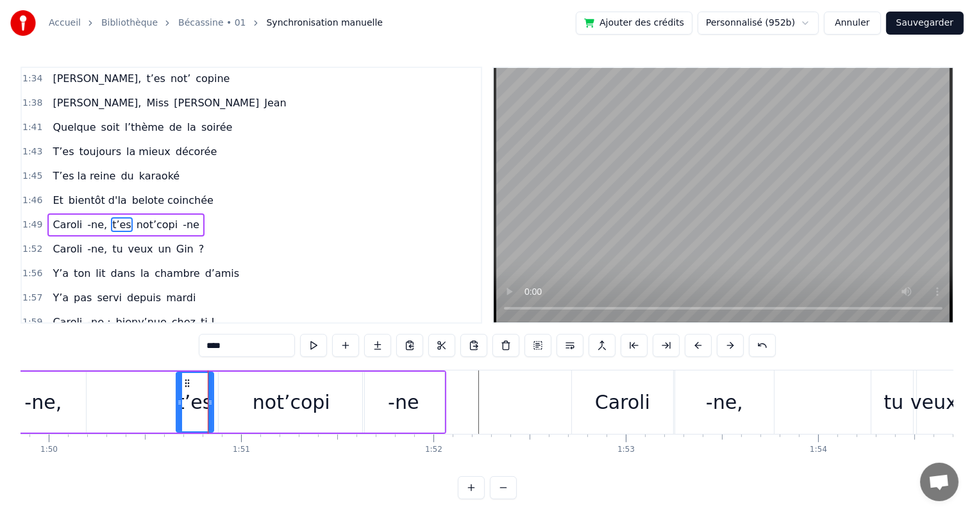
click at [283, 346] on input "****" at bounding box center [247, 345] width 96 height 23
click at [298, 408] on div "not’copi" at bounding box center [292, 402] width 78 height 29
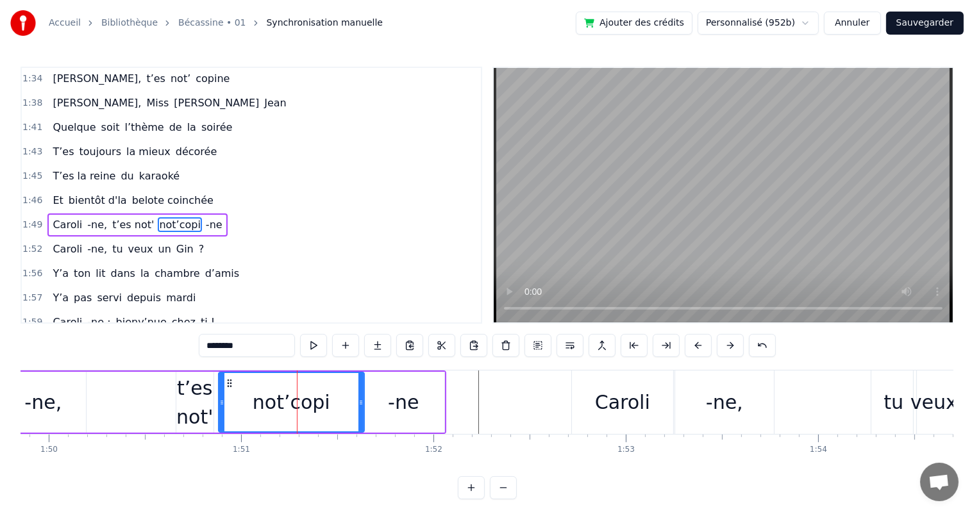
click at [226, 348] on input "********" at bounding box center [247, 345] width 96 height 23
type input "*"
click at [194, 399] on div "t’es not'" at bounding box center [194, 403] width 37 height 58
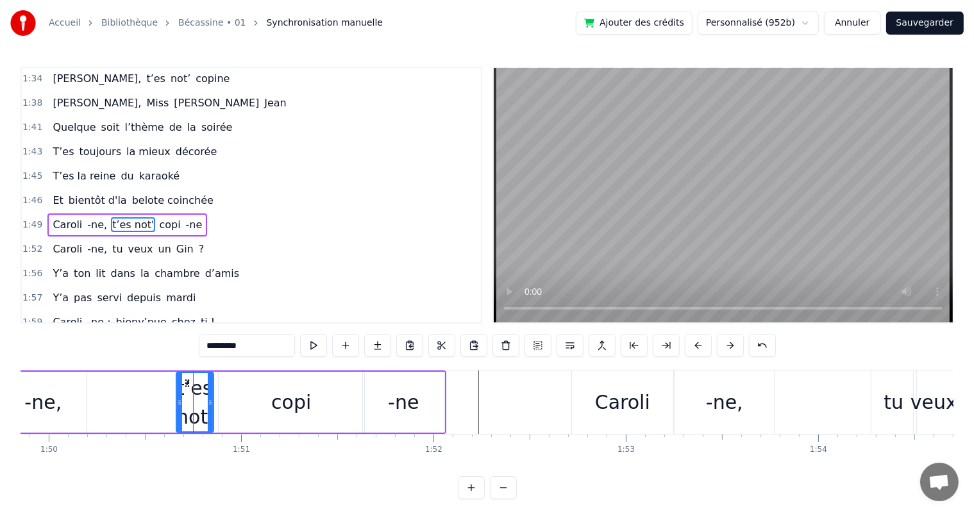
click at [230, 401] on div "copi" at bounding box center [292, 402] width 146 height 61
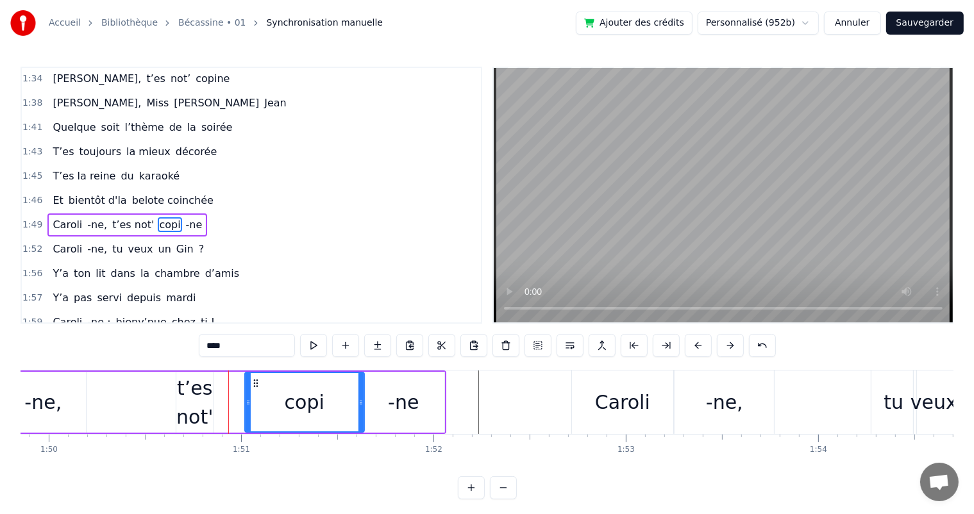
drag, startPoint x: 221, startPoint y: 401, endPoint x: 249, endPoint y: 401, distance: 27.6
click at [249, 401] on icon at bounding box center [248, 403] width 5 height 10
click at [192, 405] on div "t’es not'" at bounding box center [194, 403] width 37 height 58
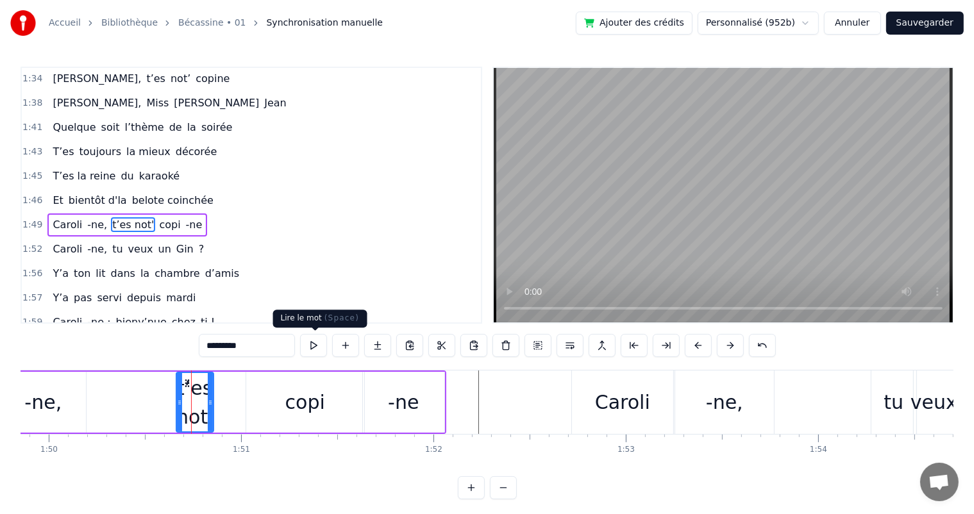
click at [310, 344] on button at bounding box center [313, 345] width 27 height 23
drag, startPoint x: 210, startPoint y: 401, endPoint x: 221, endPoint y: 399, distance: 11.1
click at [221, 399] on icon at bounding box center [221, 403] width 5 height 10
click at [313, 348] on button at bounding box center [313, 345] width 27 height 23
click at [277, 407] on div "copi" at bounding box center [305, 402] width 118 height 61
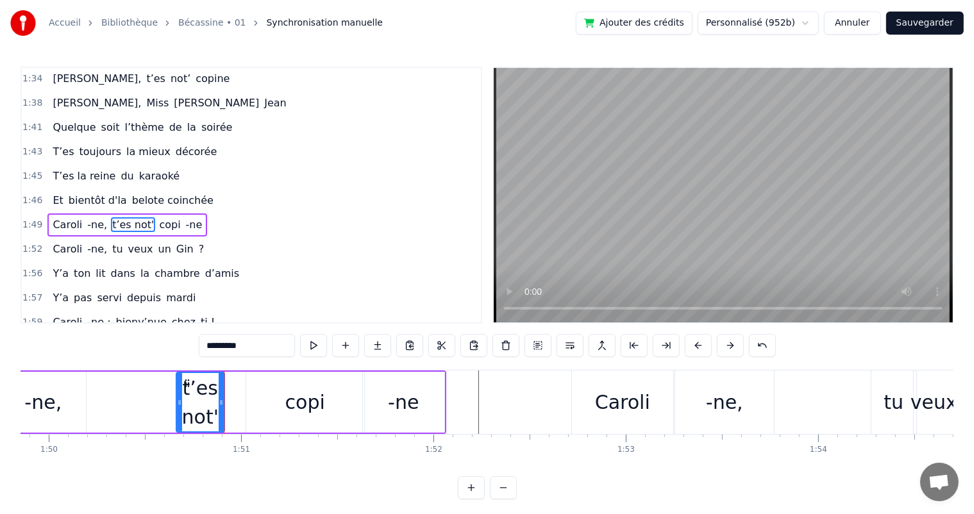
type input "****"
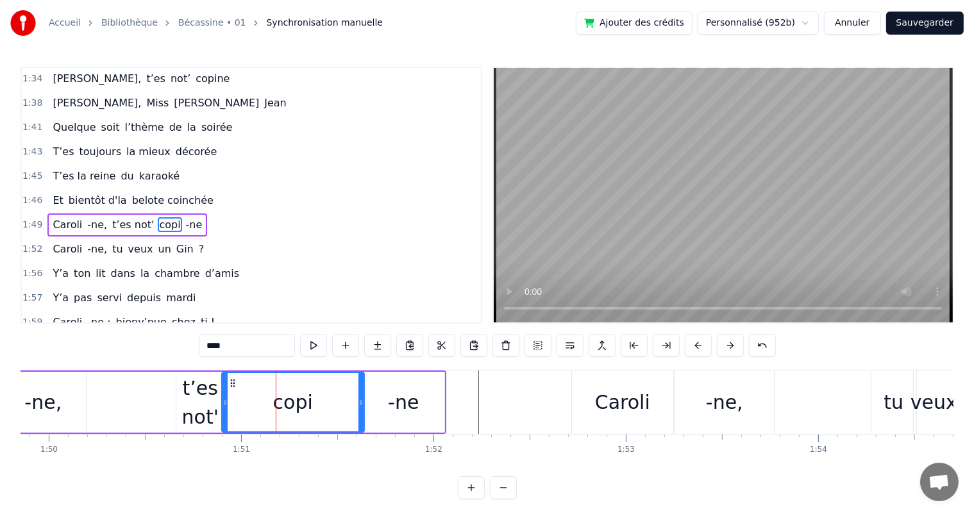
drag, startPoint x: 251, startPoint y: 403, endPoint x: 226, endPoint y: 402, distance: 24.4
click at [226, 402] on icon at bounding box center [225, 403] width 5 height 10
click at [49, 165] on div "T’es la reine du karaoké" at bounding box center [115, 176] width 137 height 23
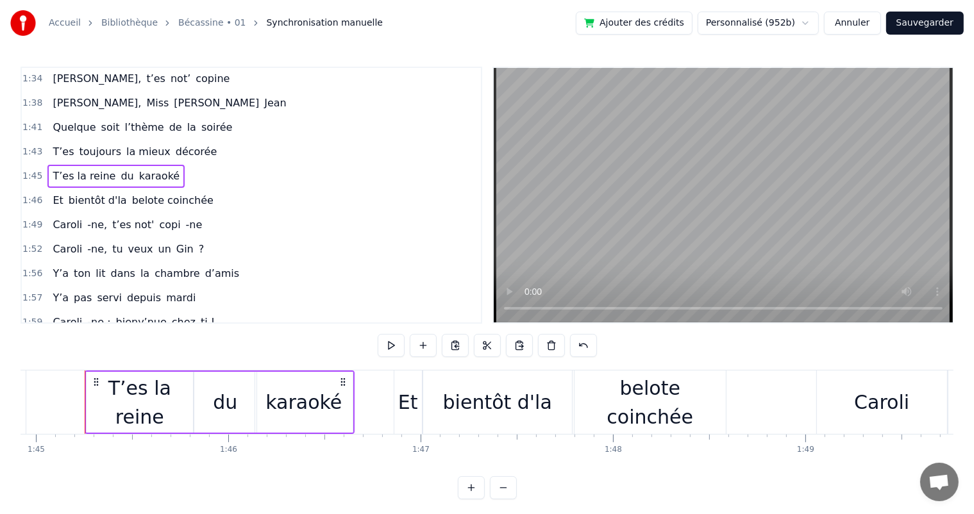
scroll to position [0, 20182]
click at [100, 408] on div "T’es la reine" at bounding box center [140, 403] width 106 height 58
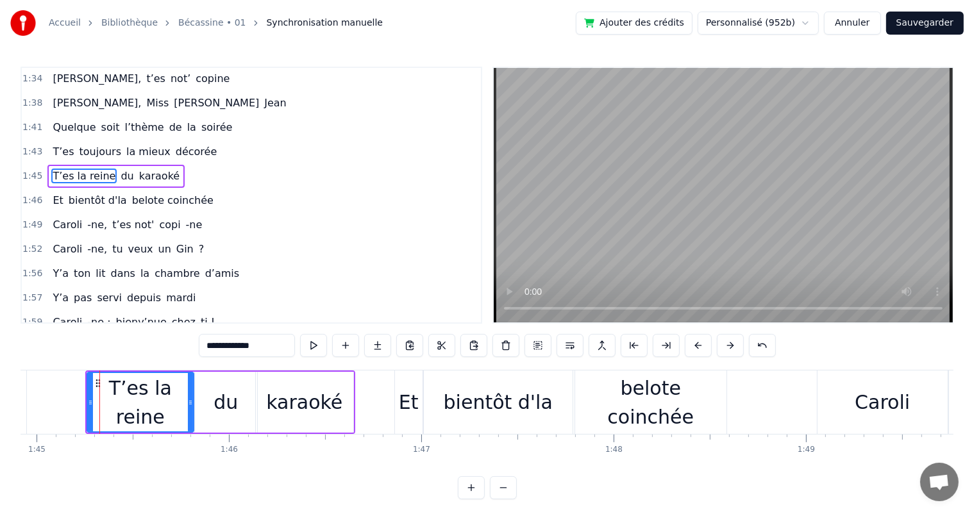
scroll to position [710, 0]
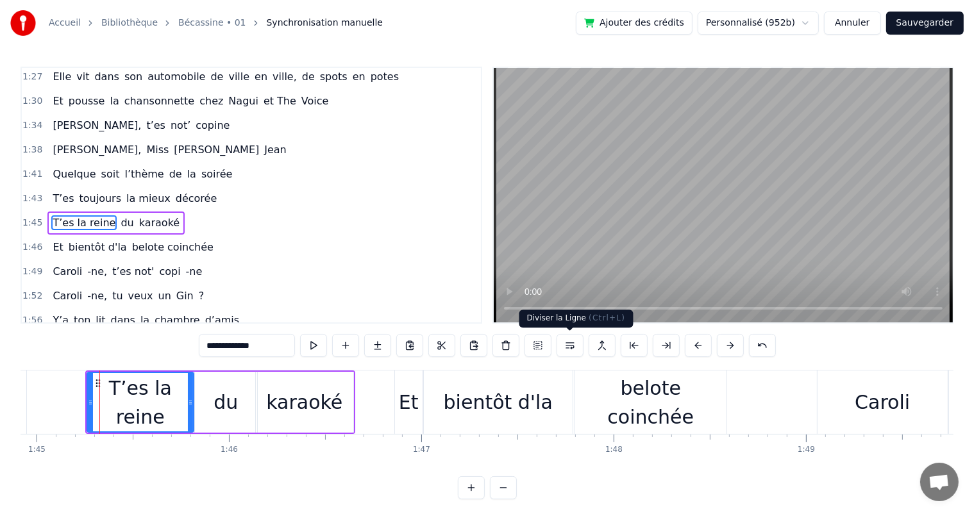
click at [568, 349] on button at bounding box center [570, 345] width 27 height 23
click at [147, 374] on div "T’es la reine" at bounding box center [140, 402] width 105 height 58
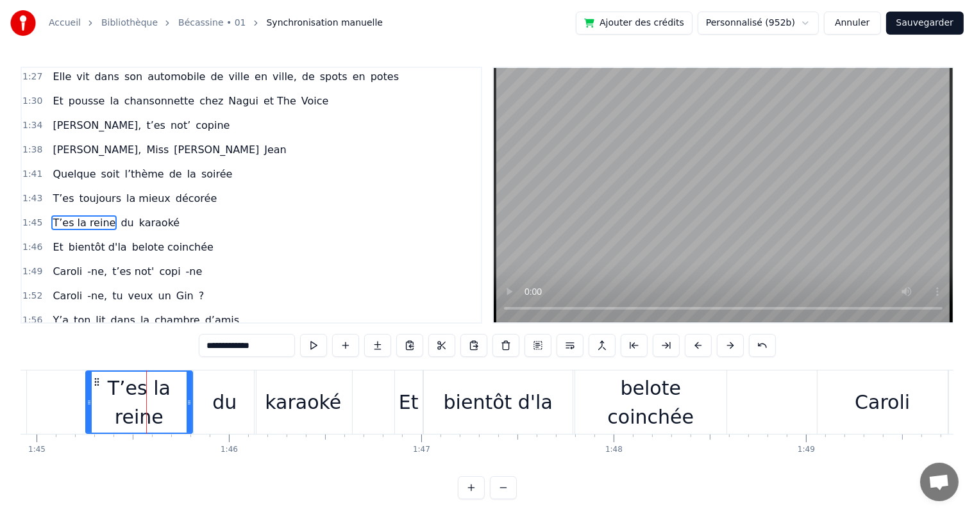
click at [53, 235] on div "1:46 Et bientôt d'la belote coinchée" at bounding box center [251, 247] width 459 height 24
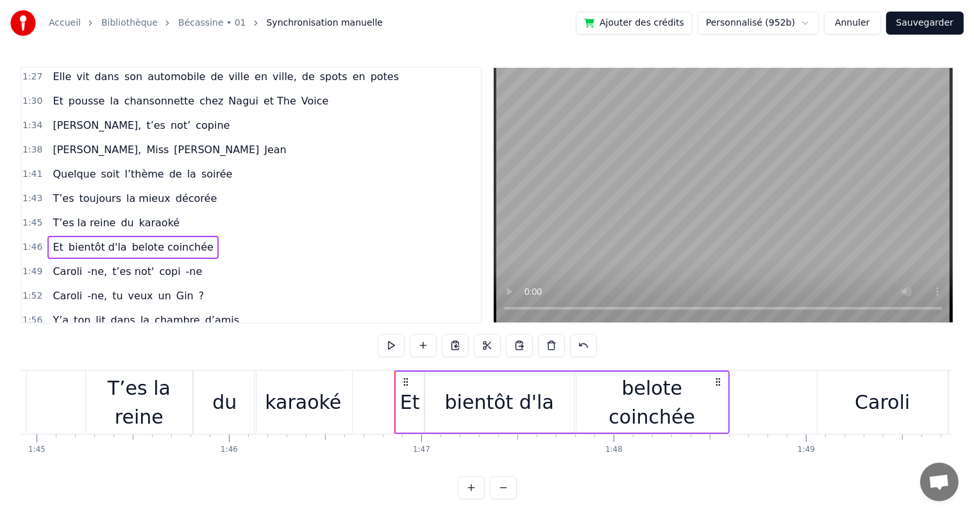
click at [55, 215] on span "T’es la reine" at bounding box center [83, 222] width 65 height 15
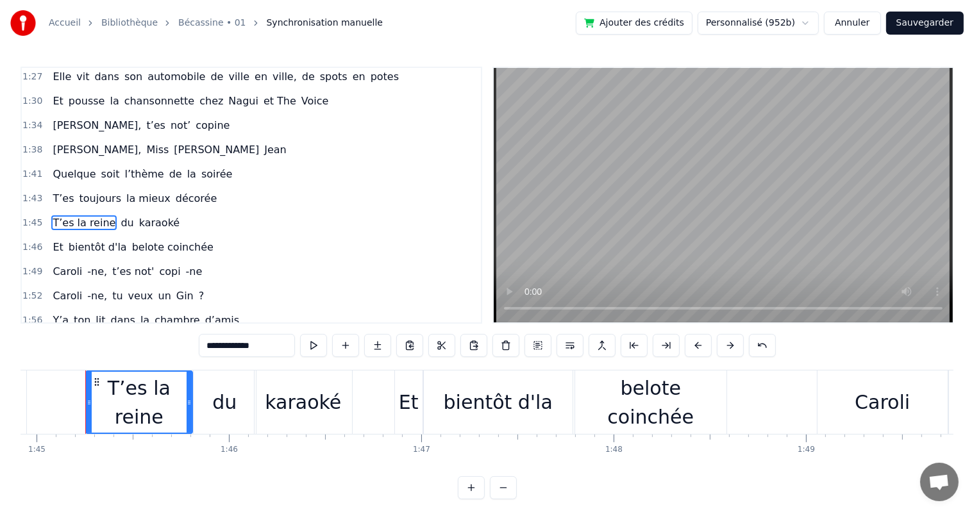
click at [307, 340] on button at bounding box center [313, 345] width 27 height 23
click at [214, 410] on div "du" at bounding box center [224, 402] width 24 height 29
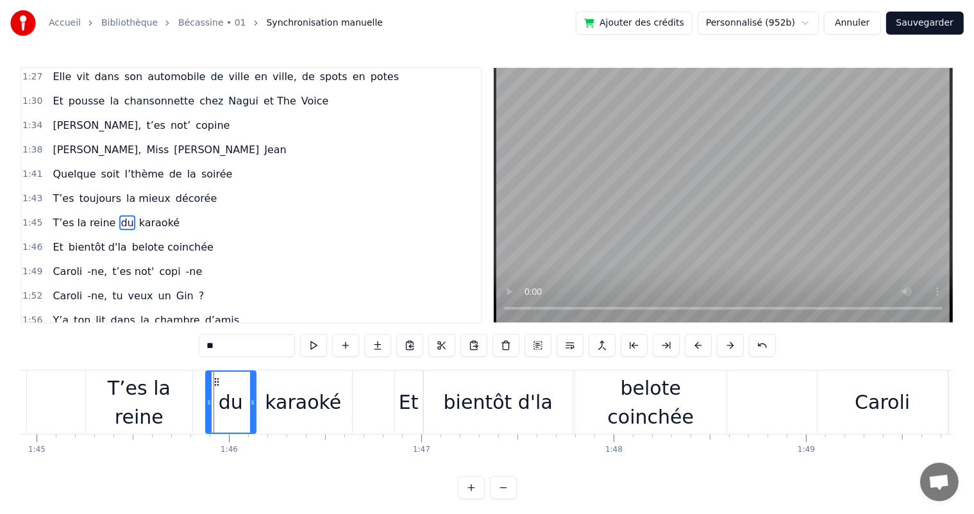
drag, startPoint x: 194, startPoint y: 398, endPoint x: 206, endPoint y: 399, distance: 12.3
click at [206, 399] on icon at bounding box center [208, 403] width 5 height 10
click at [182, 399] on div "T’es la reine" at bounding box center [139, 403] width 106 height 58
type input "**********"
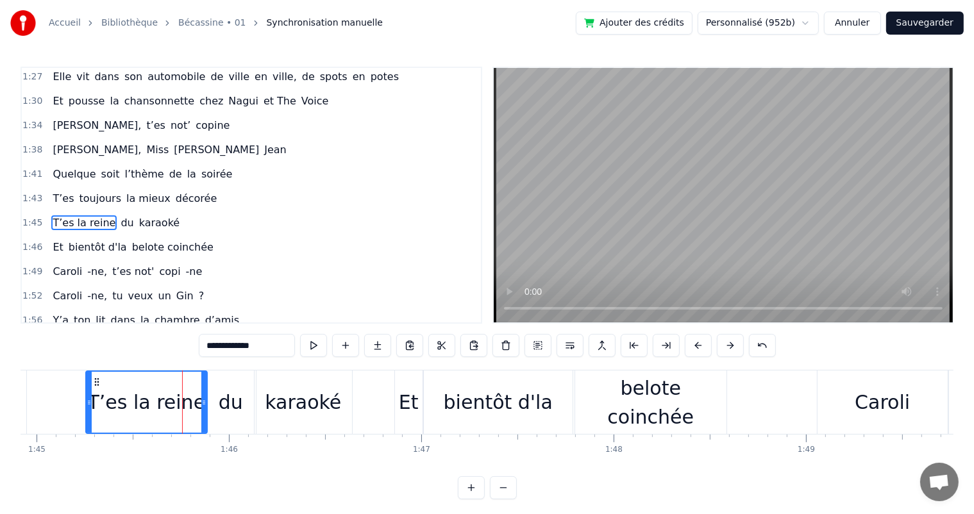
drag, startPoint x: 189, startPoint y: 400, endPoint x: 203, endPoint y: 400, distance: 14.7
click at [203, 401] on circle at bounding box center [203, 401] width 1 height 1
click at [58, 187] on div "T’es toujours la mieux décorée" at bounding box center [134, 198] width 174 height 23
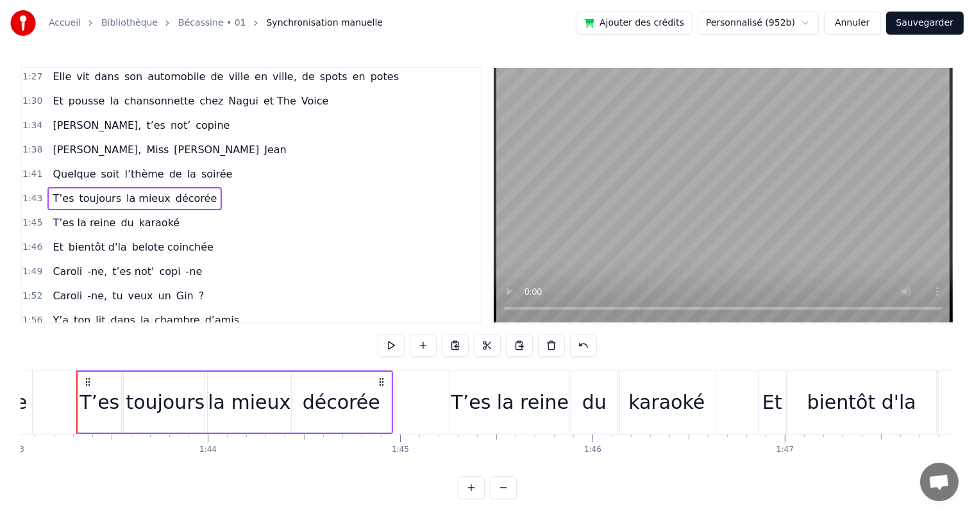
scroll to position [0, 19810]
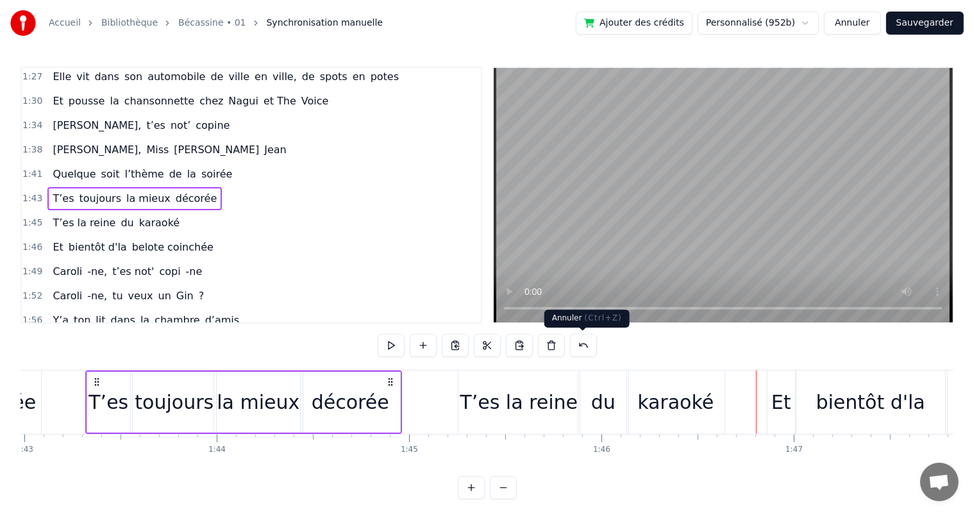
click at [580, 351] on button at bounding box center [583, 345] width 27 height 23
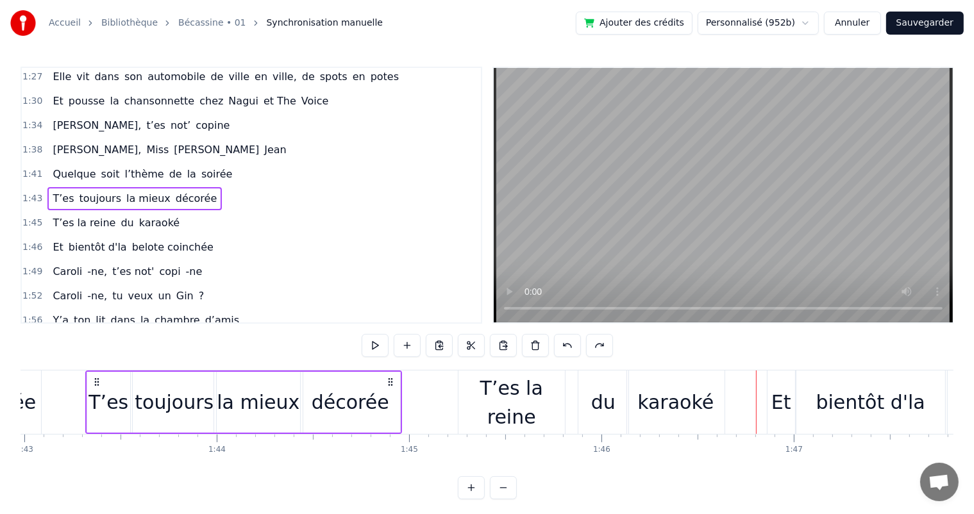
click at [490, 383] on div "T’es la reine" at bounding box center [511, 402] width 106 height 63
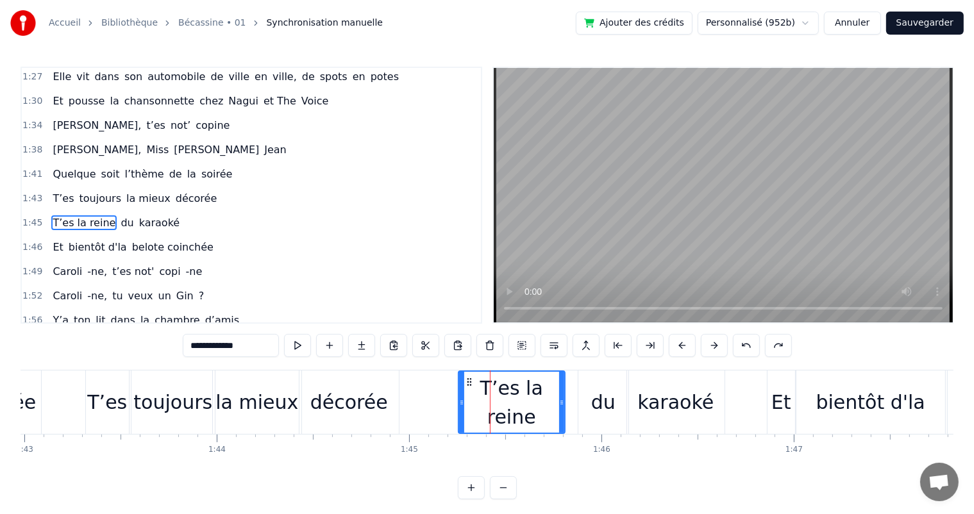
click at [752, 346] on button at bounding box center [746, 345] width 27 height 23
drag, startPoint x: 460, startPoint y: 395, endPoint x: 477, endPoint y: 396, distance: 17.3
click at [477, 396] on div at bounding box center [478, 402] width 5 height 61
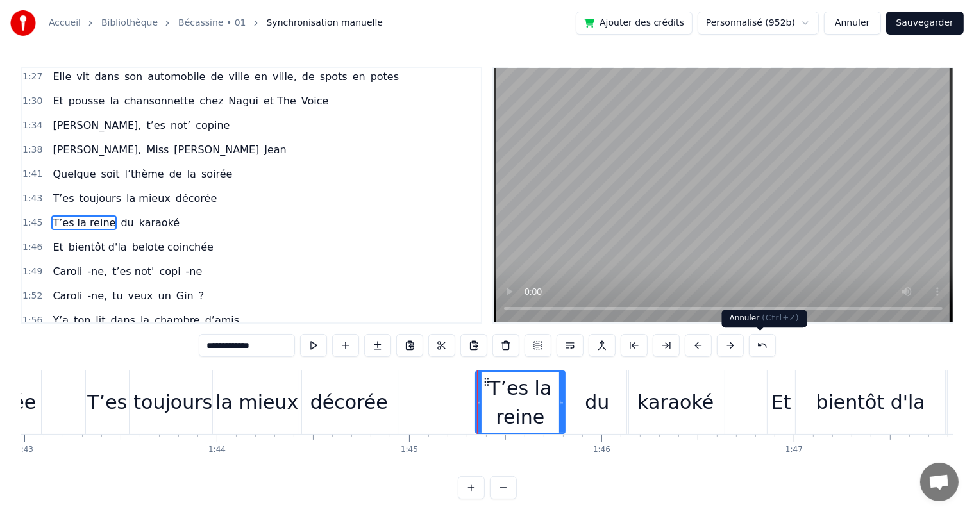
click at [759, 344] on button at bounding box center [762, 345] width 27 height 23
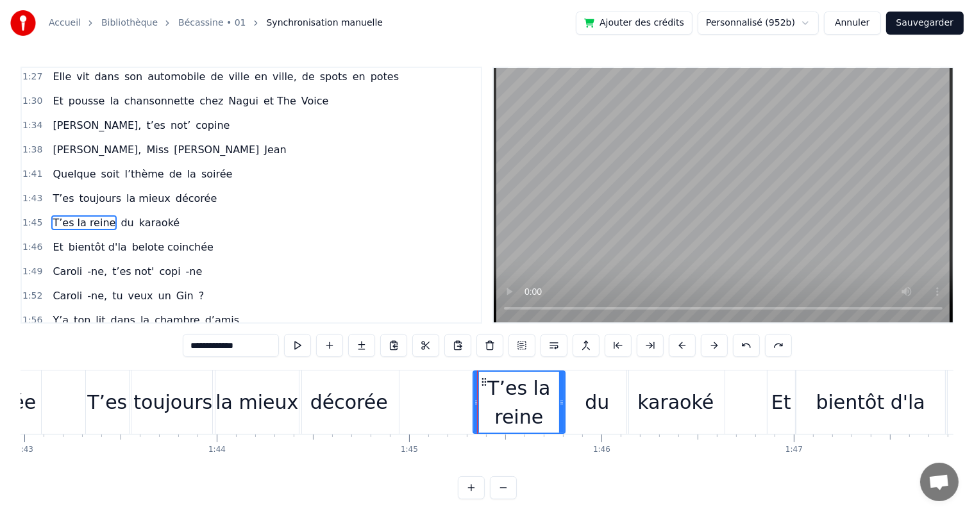
drag, startPoint x: 462, startPoint y: 408, endPoint x: 476, endPoint y: 408, distance: 14.7
click at [476, 408] on div at bounding box center [476, 402] width 5 height 61
click at [351, 400] on div "décorée" at bounding box center [349, 402] width 78 height 29
type input "*******"
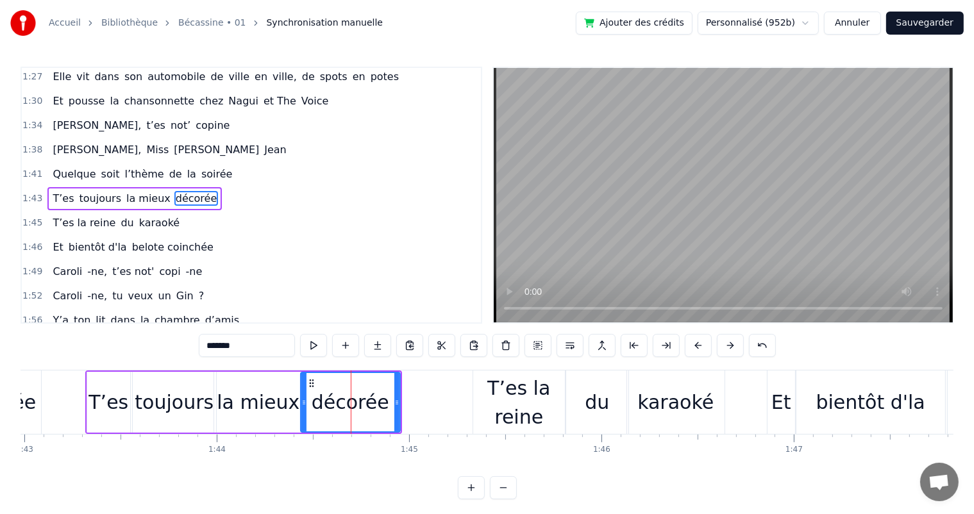
scroll to position [686, 0]
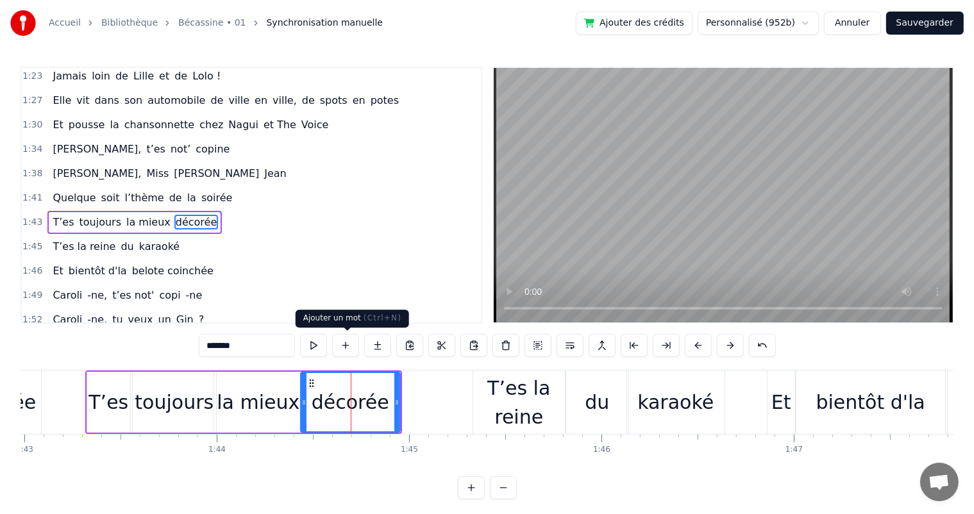
click at [342, 347] on button at bounding box center [345, 345] width 27 height 23
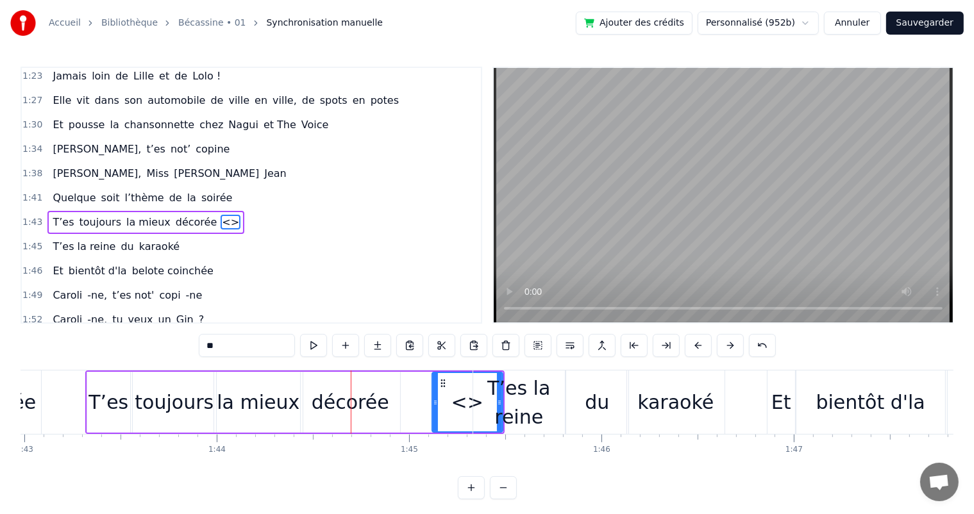
drag, startPoint x: 403, startPoint y: 389, endPoint x: 433, endPoint y: 393, distance: 31.0
click at [433, 393] on div at bounding box center [435, 402] width 5 height 58
click at [500, 398] on div "T’es la reine" at bounding box center [519, 403] width 92 height 58
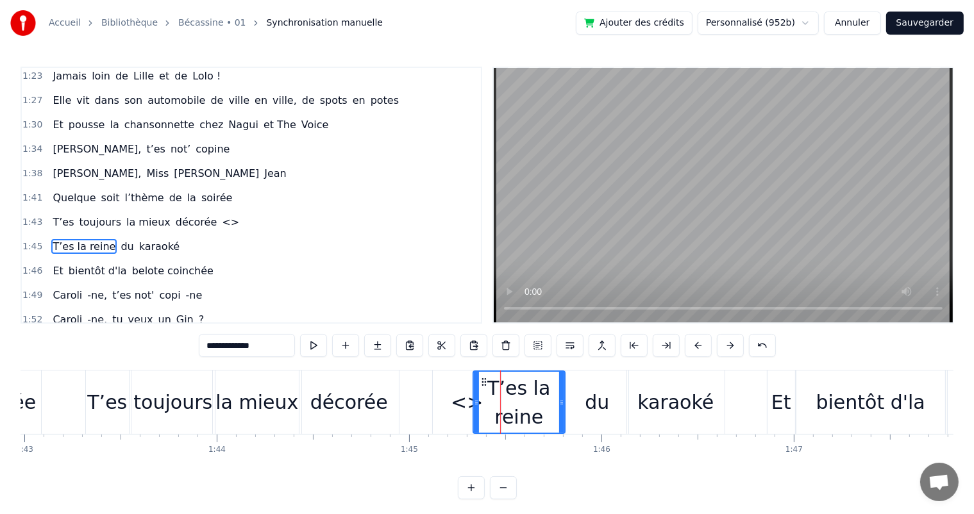
scroll to position [710, 0]
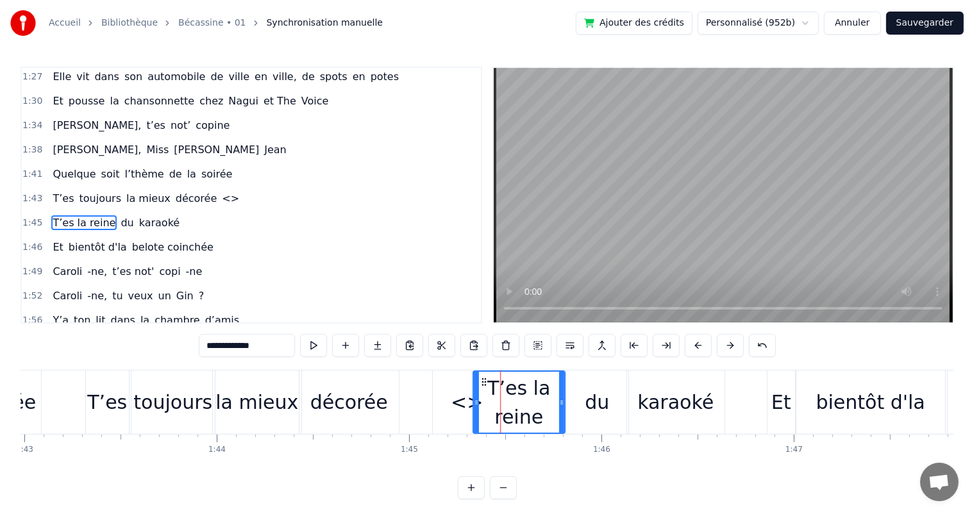
click at [454, 400] on div "<>" at bounding box center [467, 402] width 32 height 29
type input "**"
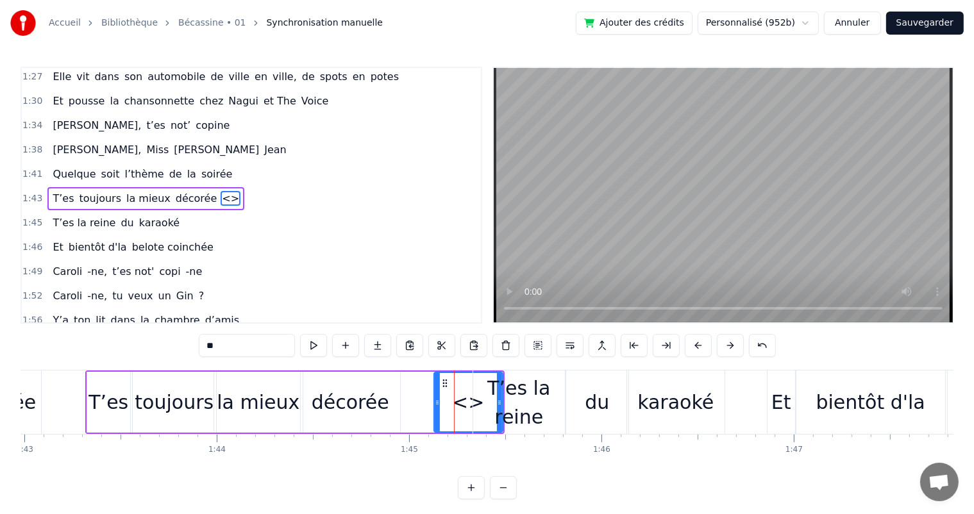
scroll to position [686, 0]
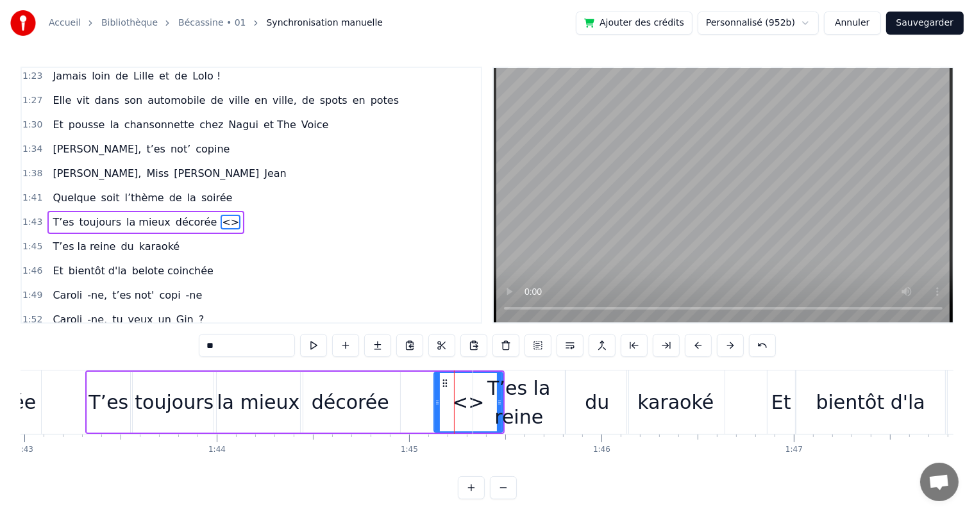
click at [496, 398] on div "T’es la reine" at bounding box center [519, 403] width 92 height 58
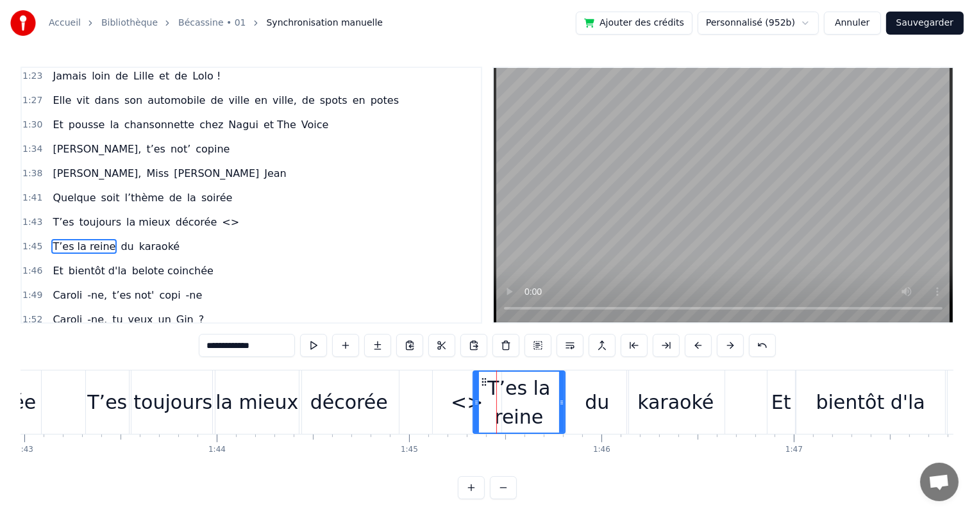
click at [496, 398] on div at bounding box center [496, 402] width 1 height 63
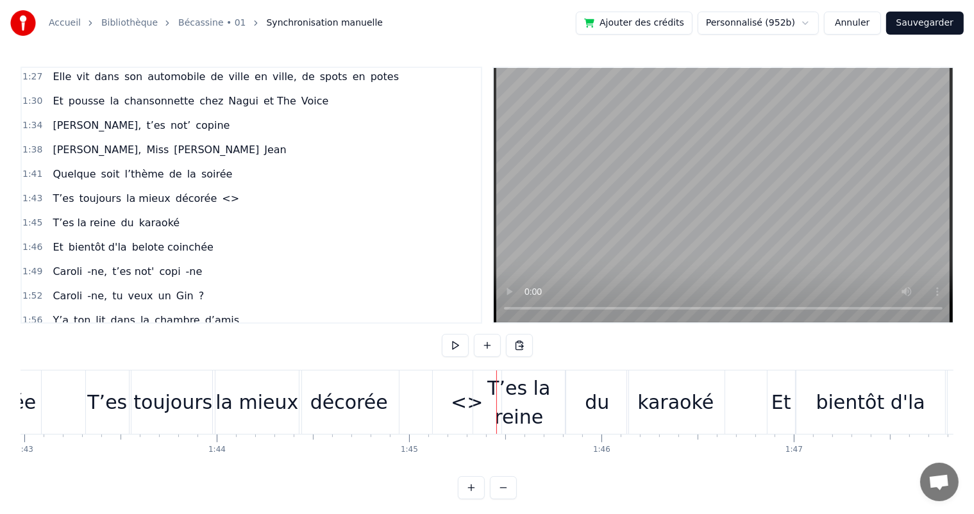
click at [471, 398] on div "<>" at bounding box center [467, 402] width 32 height 29
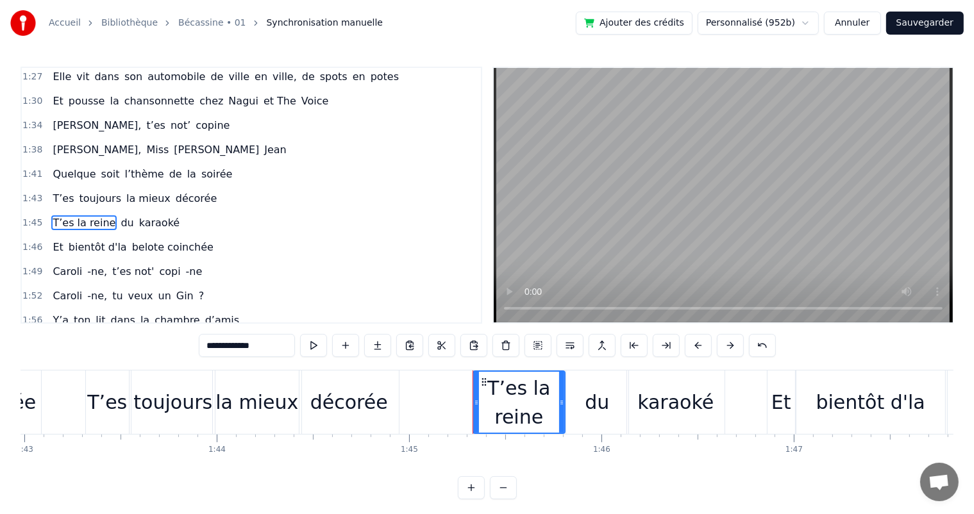
click at [505, 394] on div "T’es la reine" at bounding box center [519, 403] width 90 height 58
drag, startPoint x: 223, startPoint y: 344, endPoint x: 199, endPoint y: 344, distance: 24.4
click at [199, 344] on div "0:07 [PERSON_NAME] est née un beau matin 0:09 D’une manif des frangins 0:11 Son…" at bounding box center [487, 283] width 933 height 433
type input "********"
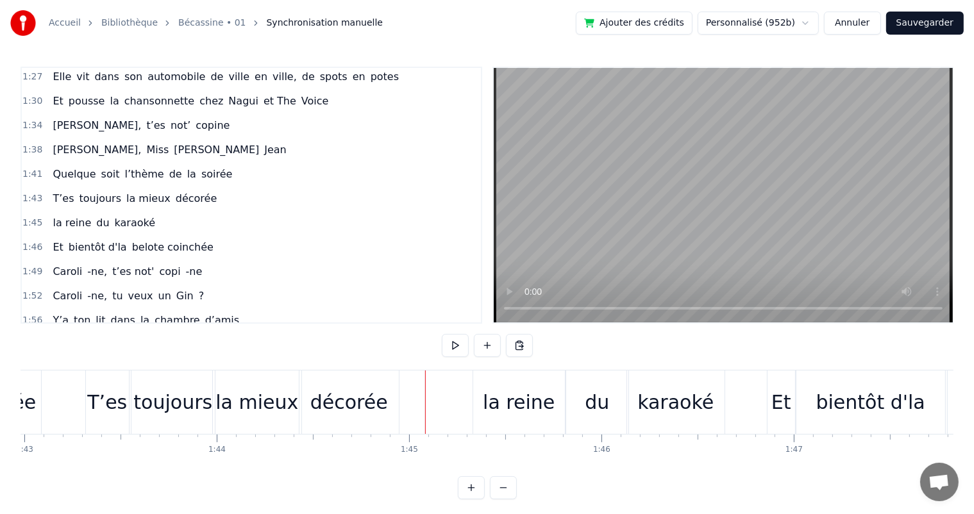
click at [500, 395] on div "la reine" at bounding box center [519, 402] width 72 height 29
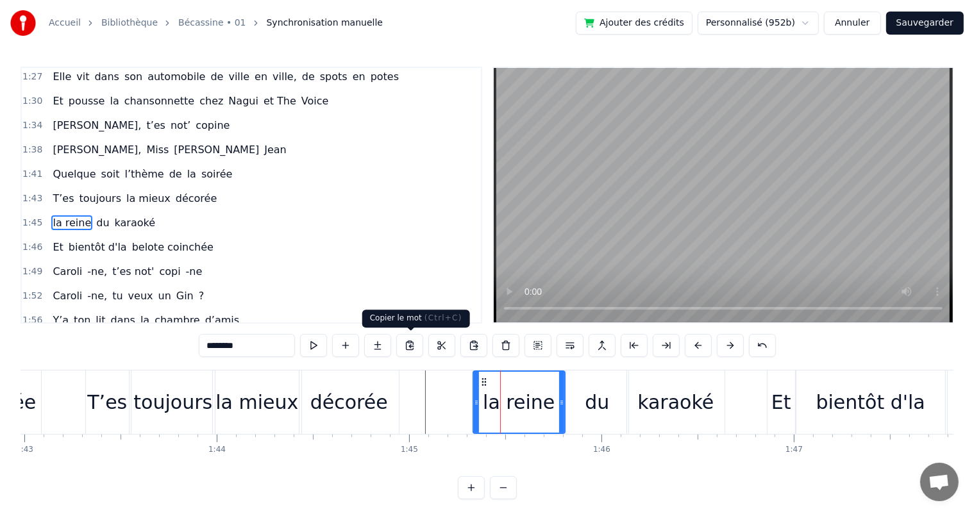
click at [413, 349] on button at bounding box center [409, 345] width 27 height 23
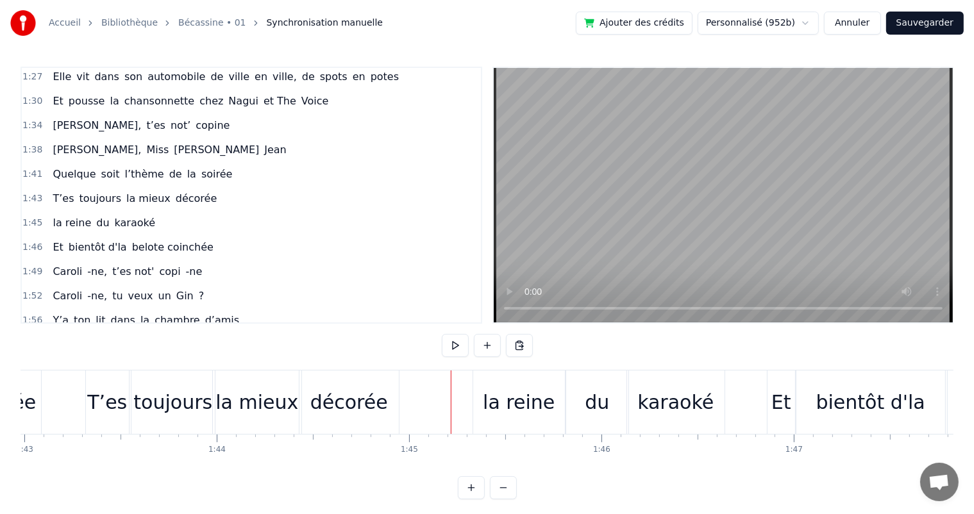
click at [578, 364] on div "0:07 [PERSON_NAME] est née un beau matin 0:09 D’une manif des frangins 0:11 Son…" at bounding box center [487, 283] width 933 height 433
click at [495, 410] on div "la reine" at bounding box center [519, 402] width 72 height 29
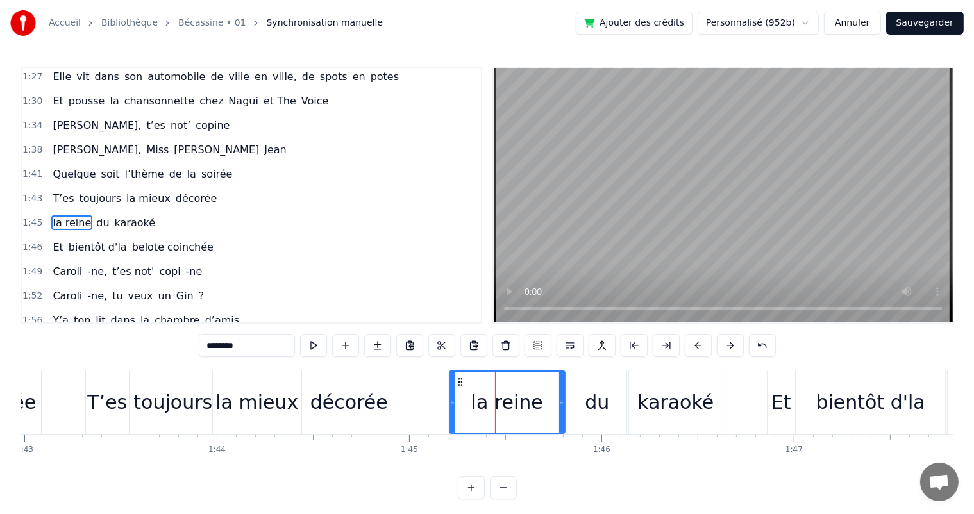
drag, startPoint x: 475, startPoint y: 399, endPoint x: 451, endPoint y: 402, distance: 23.9
click at [451, 402] on icon at bounding box center [452, 403] width 5 height 10
drag, startPoint x: 560, startPoint y: 397, endPoint x: 480, endPoint y: 405, distance: 81.2
click at [480, 405] on icon at bounding box center [480, 403] width 5 height 10
drag, startPoint x: 240, startPoint y: 343, endPoint x: 196, endPoint y: 343, distance: 44.2
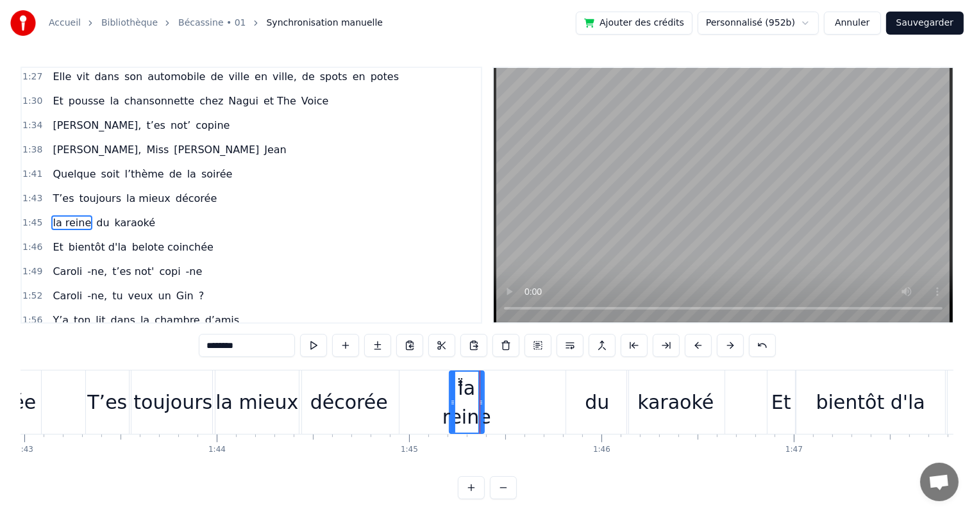
click at [196, 343] on div "0:07 [PERSON_NAME] est née un beau matin 0:09 D’une manif des frangins 0:11 Son…" at bounding box center [487, 283] width 933 height 433
type input "*"
type input "****"
click at [512, 392] on div "T'es du karaoké" at bounding box center [588, 402] width 279 height 63
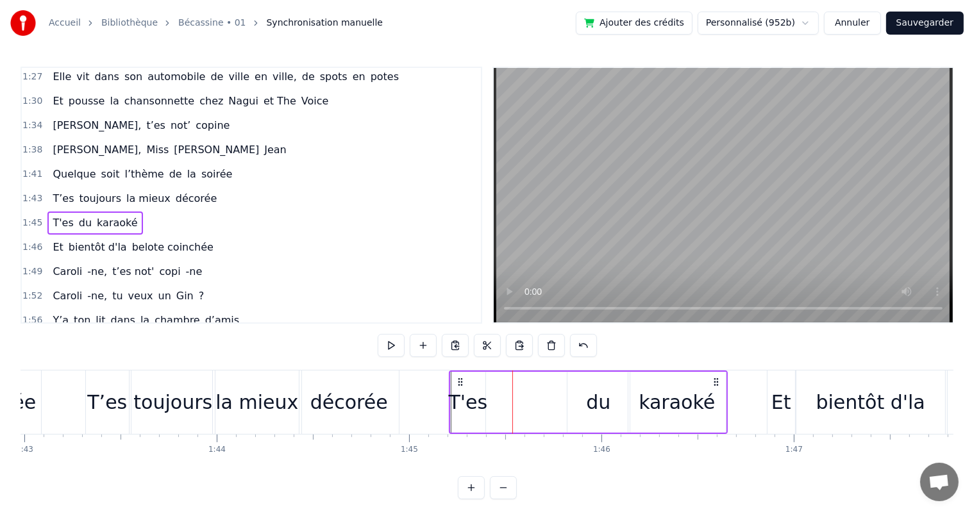
click at [459, 383] on icon at bounding box center [460, 382] width 10 height 10
click at [461, 401] on div "T'es" at bounding box center [467, 402] width 39 height 29
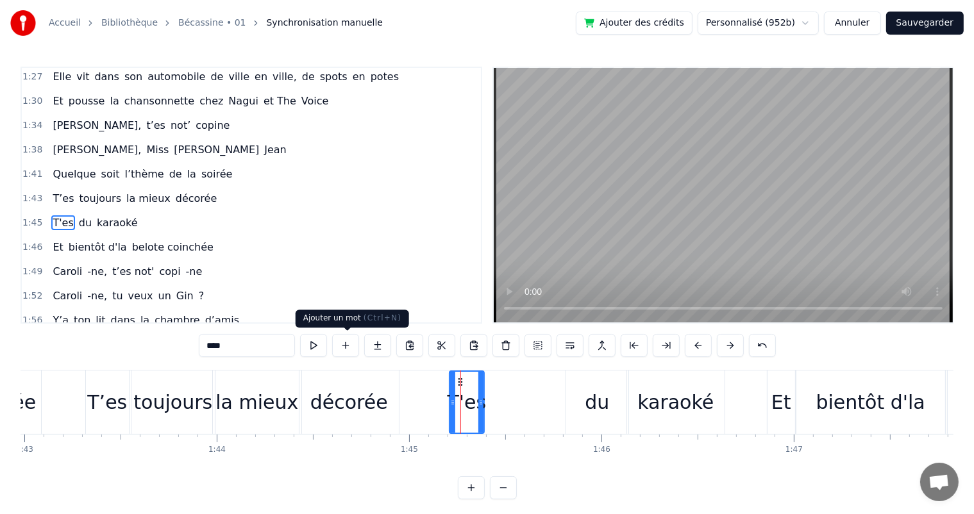
click at [346, 346] on button at bounding box center [345, 345] width 27 height 23
click at [346, 345] on button at bounding box center [345, 345] width 27 height 23
click at [535, 397] on div "T'es du karaoké" at bounding box center [588, 402] width 279 height 63
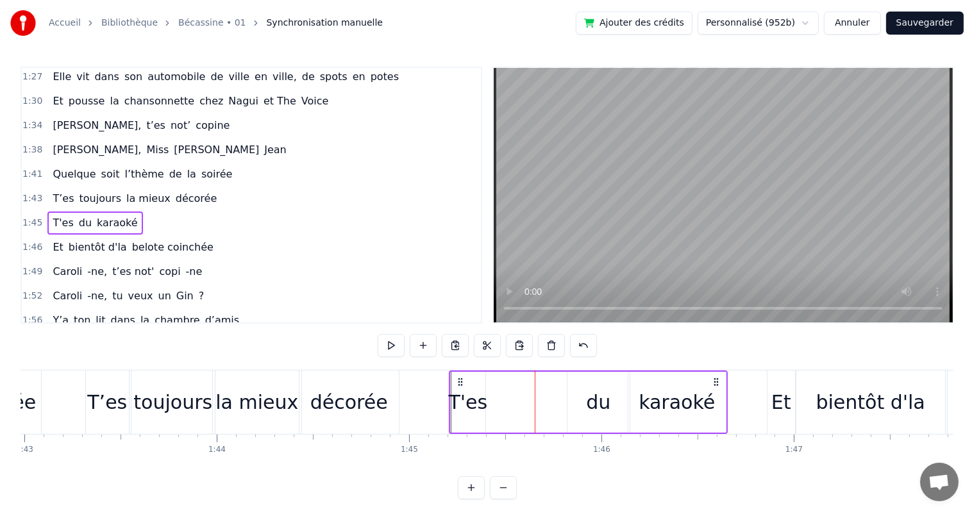
click at [494, 400] on div "T'es du karaoké" at bounding box center [588, 402] width 279 height 63
click at [421, 346] on button at bounding box center [423, 345] width 27 height 23
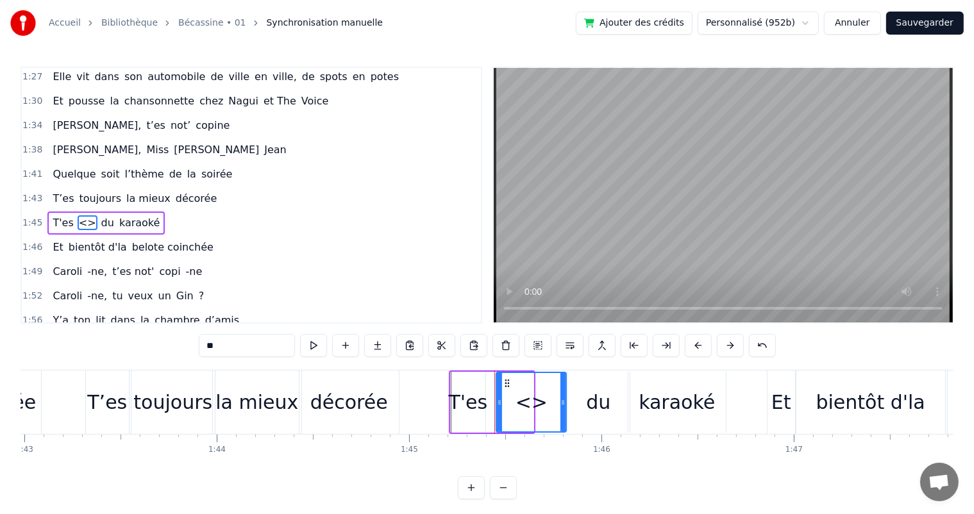
drag, startPoint x: 529, startPoint y: 402, endPoint x: 562, endPoint y: 400, distance: 32.8
click at [562, 400] on icon at bounding box center [562, 403] width 5 height 10
drag, startPoint x: 266, startPoint y: 344, endPoint x: 192, endPoint y: 349, distance: 73.9
click at [192, 349] on div "0:07 [PERSON_NAME] est née un beau matin 0:09 D’une manif des frangins 0:11 Son…" at bounding box center [487, 283] width 933 height 433
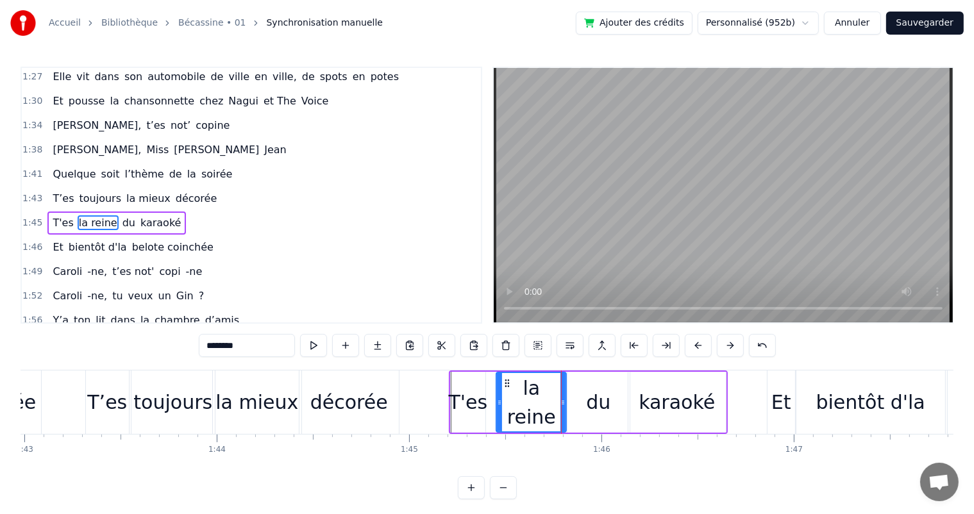
click at [496, 396] on div "la reine" at bounding box center [531, 402] width 71 height 61
drag, startPoint x: 501, startPoint y: 400, endPoint x: 490, endPoint y: 400, distance: 10.9
click at [490, 400] on icon at bounding box center [488, 403] width 5 height 10
click at [58, 142] on span "[PERSON_NAME]," at bounding box center [96, 149] width 91 height 15
type input "*********"
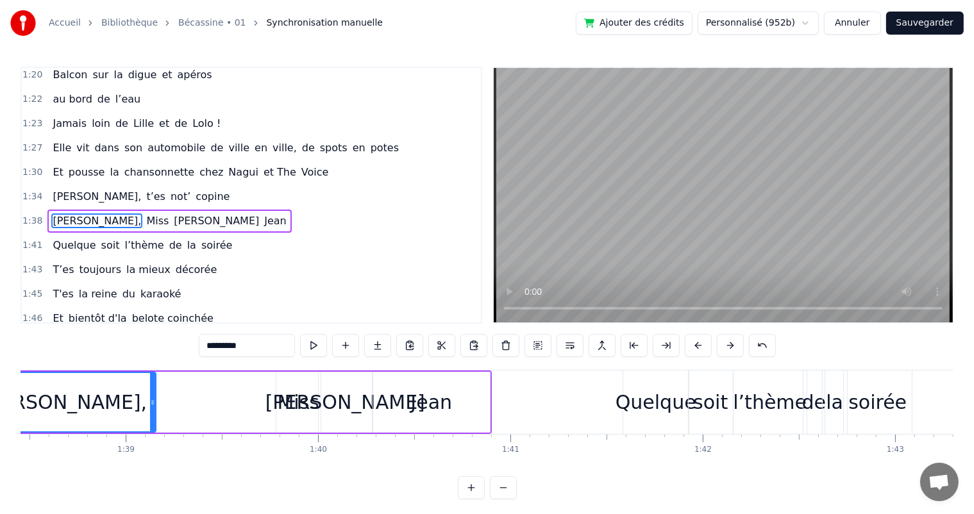
scroll to position [0, 18824]
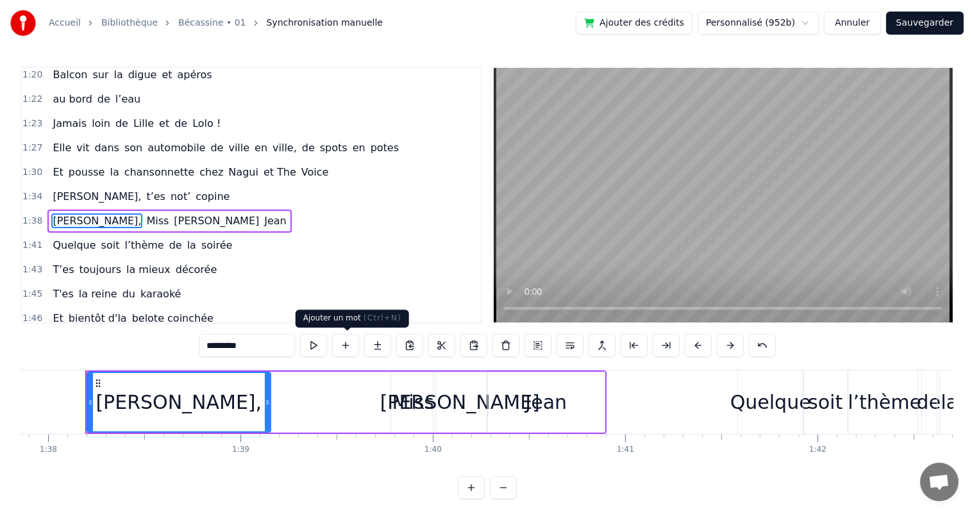
click at [339, 344] on button at bounding box center [345, 345] width 27 height 23
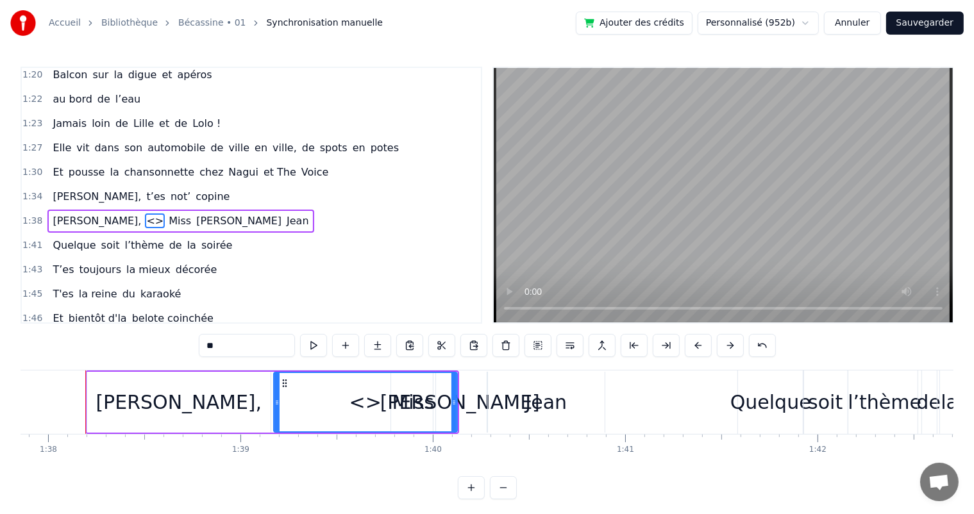
drag, startPoint x: 244, startPoint y: 348, endPoint x: 193, endPoint y: 345, distance: 50.7
click at [193, 345] on div "0:07 [PERSON_NAME] est née un beau matin 0:09 D’une manif des frangins 0:11 Son…" at bounding box center [487, 283] width 933 height 433
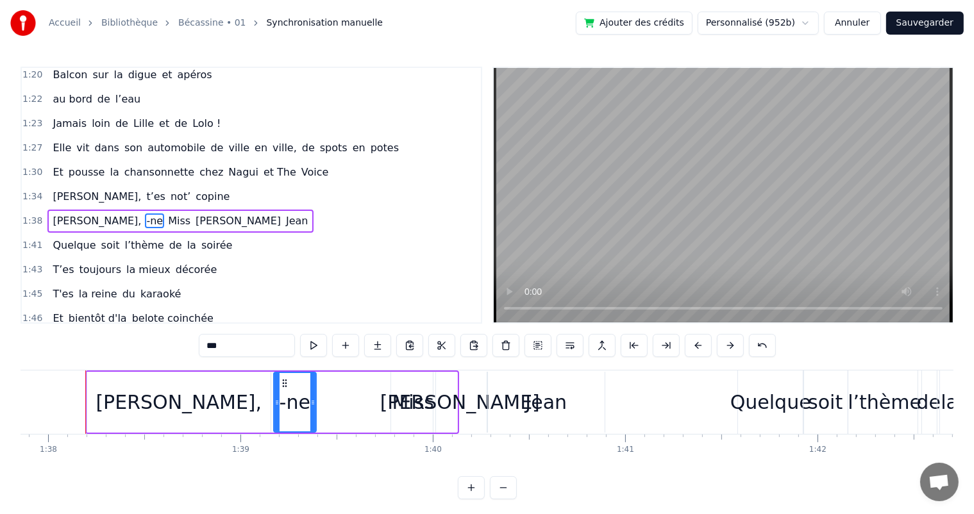
drag, startPoint x: 454, startPoint y: 403, endPoint x: 313, endPoint y: 415, distance: 141.6
click at [313, 415] on div at bounding box center [312, 402] width 5 height 58
click at [198, 414] on div "[PERSON_NAME]," at bounding box center [179, 402] width 166 height 29
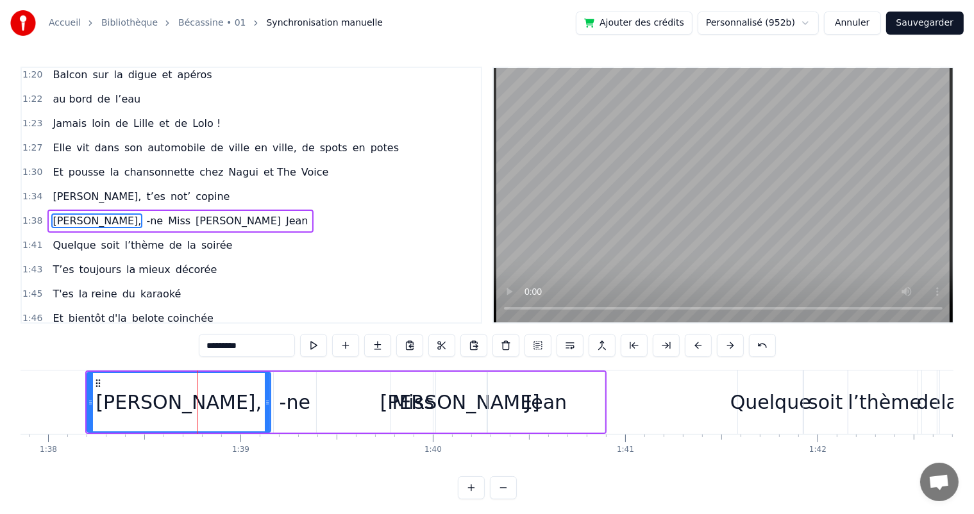
click at [254, 346] on input "*********" at bounding box center [247, 345] width 96 height 23
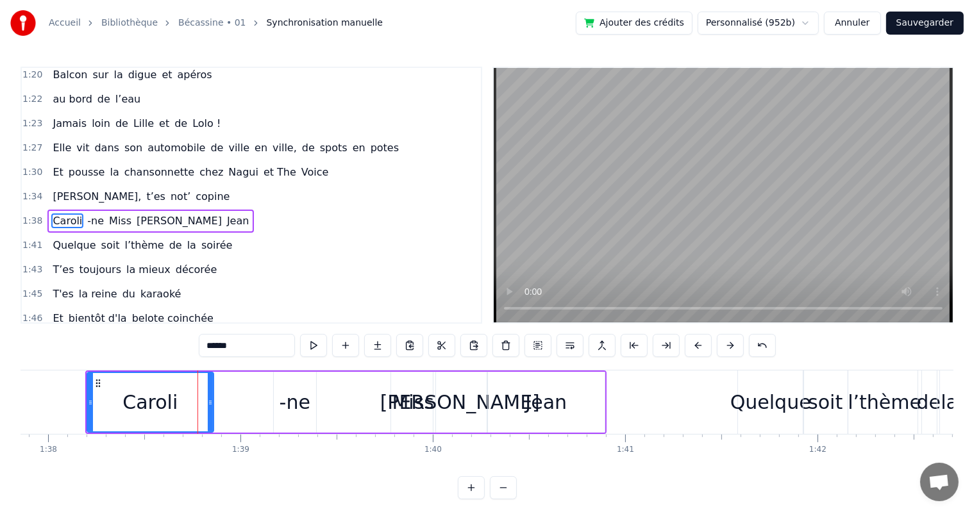
drag, startPoint x: 267, startPoint y: 407, endPoint x: 210, endPoint y: 399, distance: 57.6
click at [210, 399] on div at bounding box center [210, 402] width 5 height 58
click at [287, 405] on div "-ne" at bounding box center [295, 402] width 31 height 29
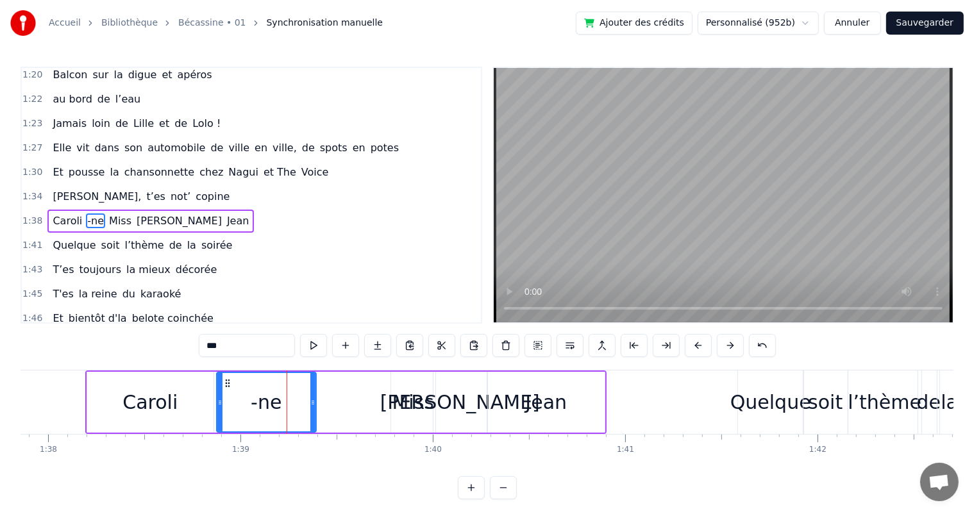
drag, startPoint x: 276, startPoint y: 403, endPoint x: 219, endPoint y: 401, distance: 57.1
click at [219, 401] on icon at bounding box center [219, 403] width 5 height 10
drag, startPoint x: 312, startPoint y: 413, endPoint x: 295, endPoint y: 411, distance: 16.8
click at [295, 411] on div at bounding box center [294, 402] width 5 height 58
click at [275, 342] on input "***" at bounding box center [247, 345] width 96 height 23
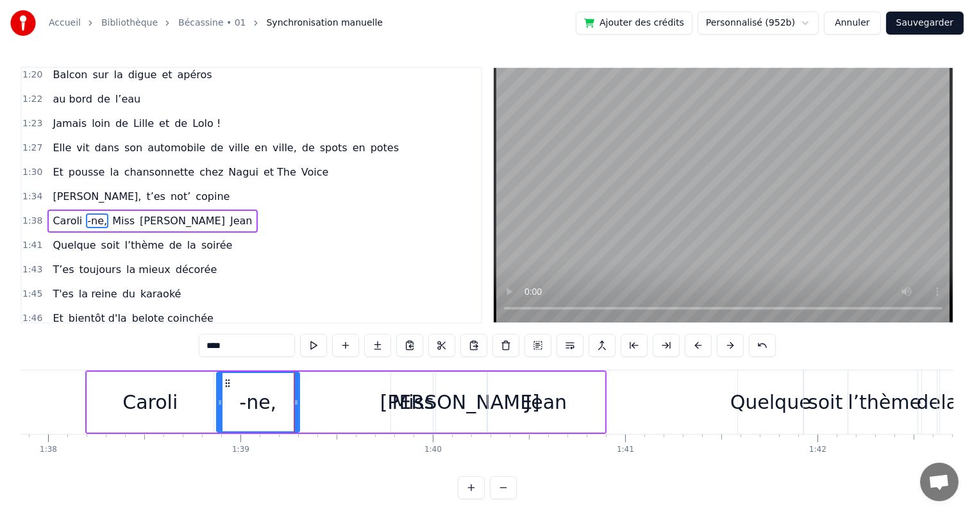
click at [51, 214] on span "Caroli" at bounding box center [67, 221] width 32 height 15
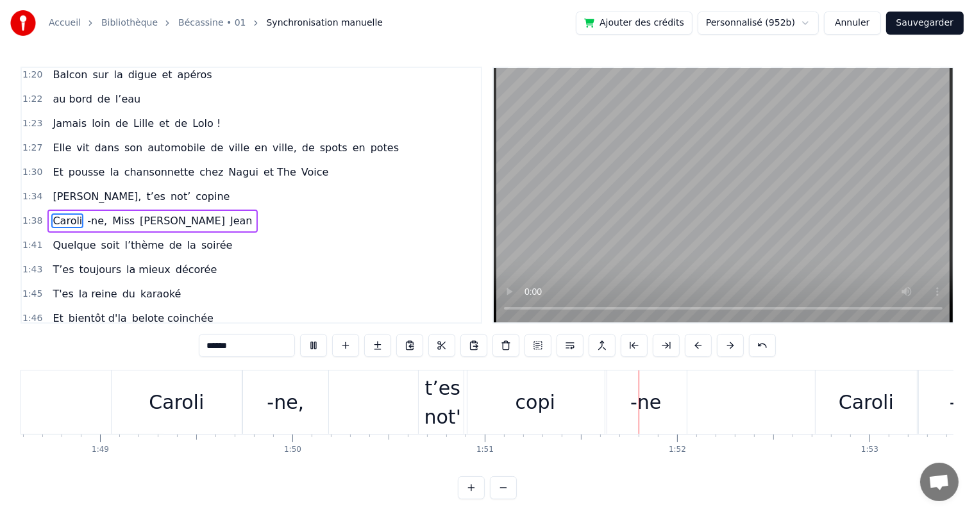
scroll to position [0, 21336]
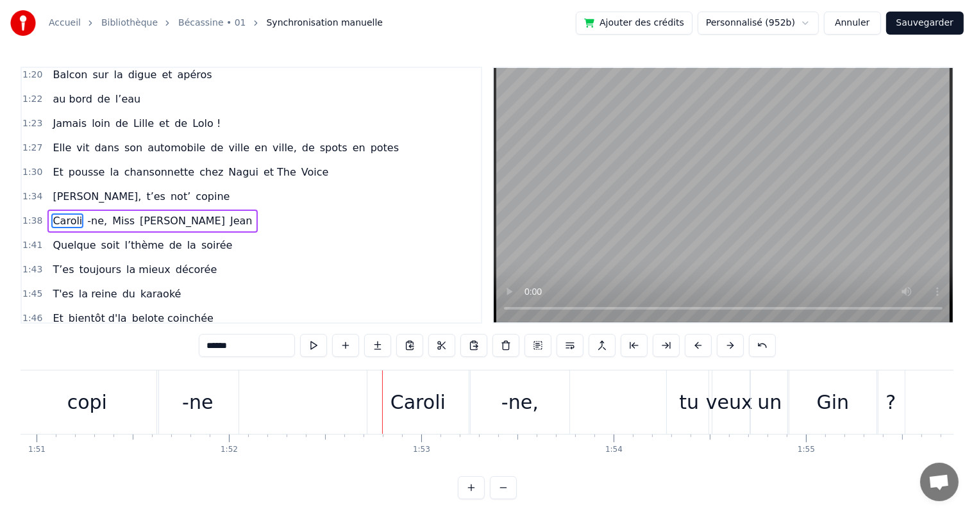
click at [146, 390] on div "copi" at bounding box center [87, 402] width 142 height 63
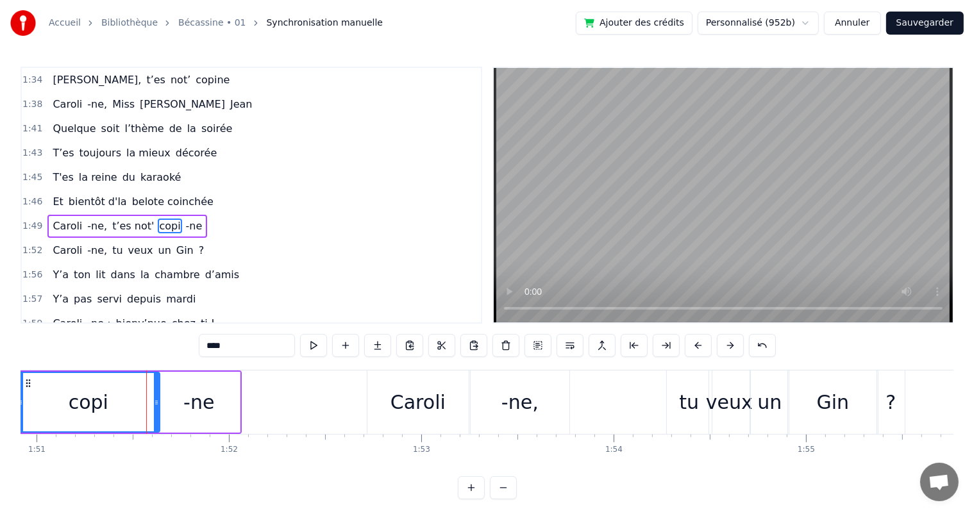
scroll to position [757, 0]
drag, startPoint x: 155, startPoint y: 398, endPoint x: 135, endPoint y: 396, distance: 19.4
click at [135, 396] on div at bounding box center [137, 402] width 5 height 58
click at [309, 345] on button at bounding box center [313, 345] width 27 height 23
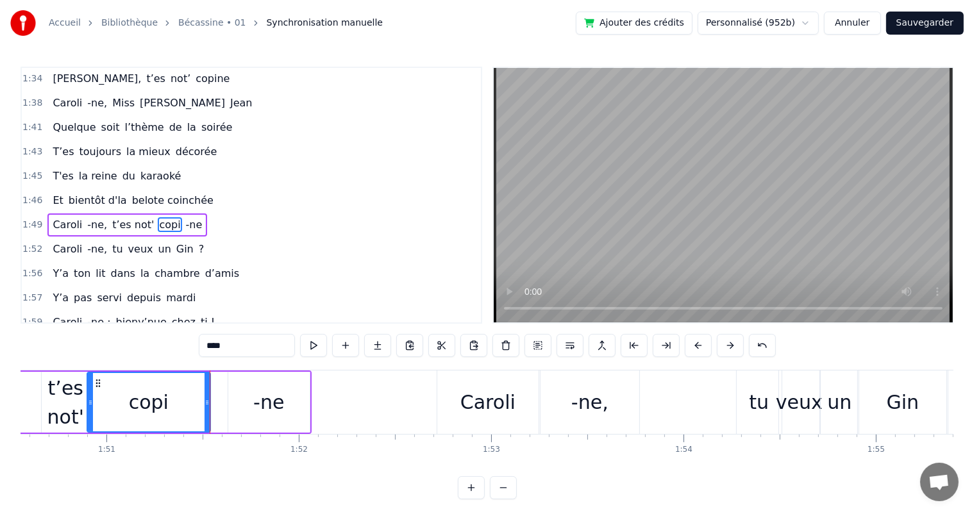
click at [239, 404] on div "-ne" at bounding box center [268, 402] width 81 height 61
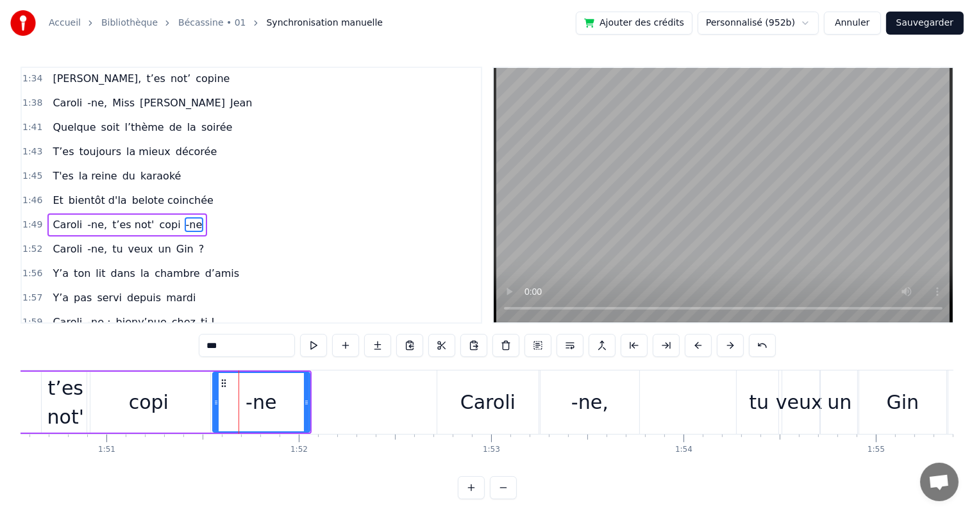
drag, startPoint x: 231, startPoint y: 403, endPoint x: 215, endPoint y: 401, distance: 15.5
click at [215, 401] on icon at bounding box center [216, 403] width 5 height 10
drag, startPoint x: 305, startPoint y: 407, endPoint x: 287, endPoint y: 403, distance: 17.7
click at [287, 403] on icon at bounding box center [289, 403] width 5 height 10
click at [56, 193] on span "Et" at bounding box center [57, 200] width 13 height 15
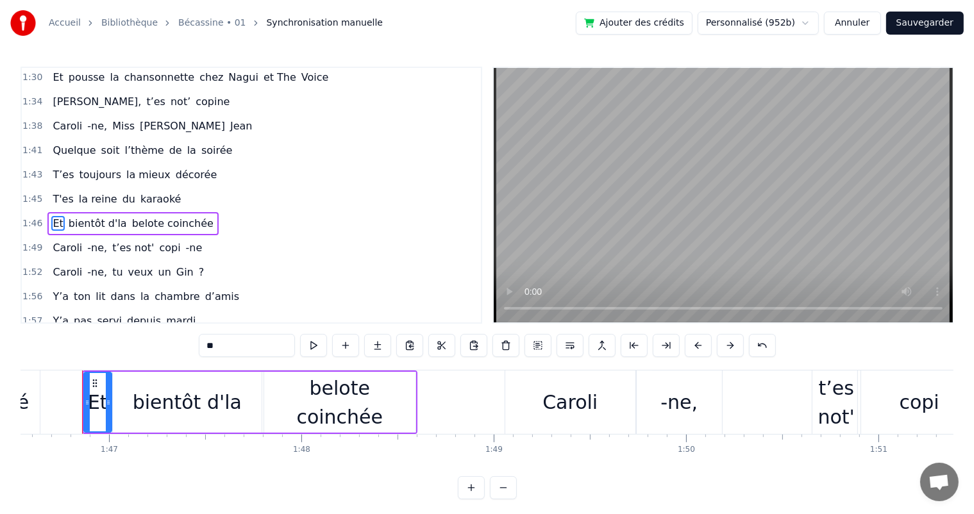
scroll to position [0, 20491]
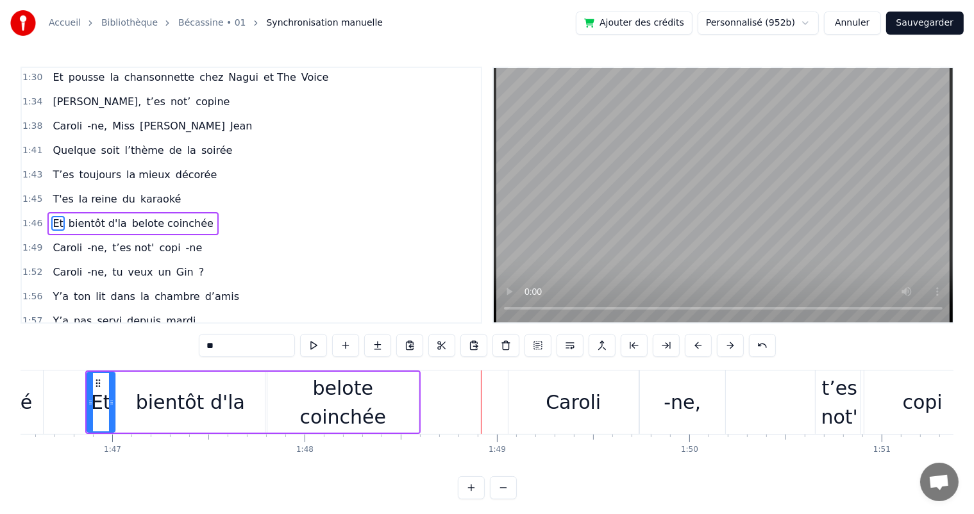
click at [282, 394] on div "belote coinchée" at bounding box center [342, 403] width 151 height 58
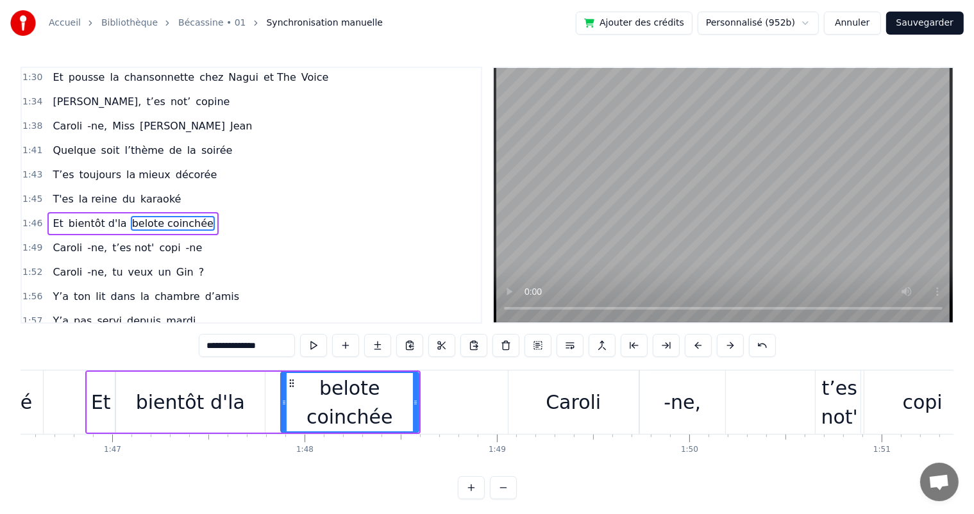
drag, startPoint x: 269, startPoint y: 398, endPoint x: 282, endPoint y: 397, distance: 13.5
click at [282, 398] on icon at bounding box center [283, 403] width 5 height 10
click at [78, 192] on span "la reine" at bounding box center [98, 199] width 41 height 15
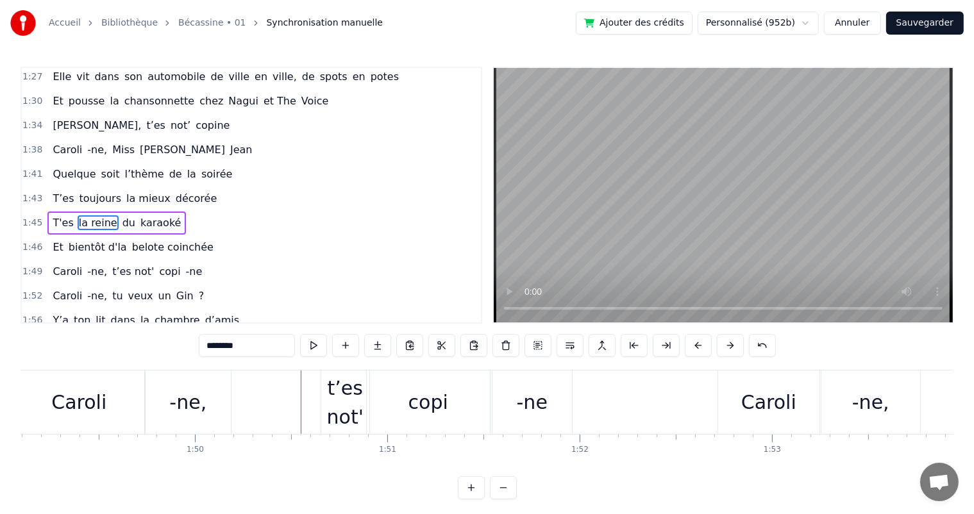
scroll to position [0, 21071]
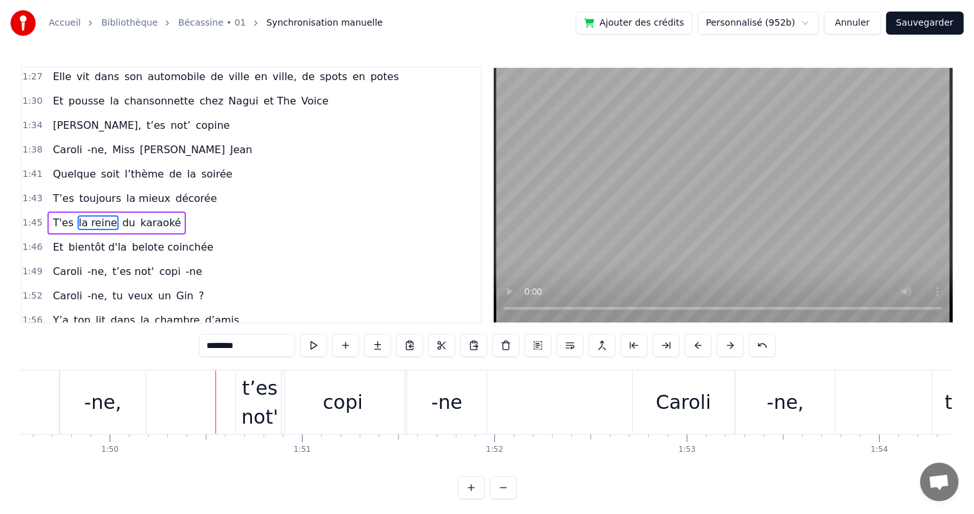
click at [62, 264] on span "Caroli" at bounding box center [67, 271] width 32 height 15
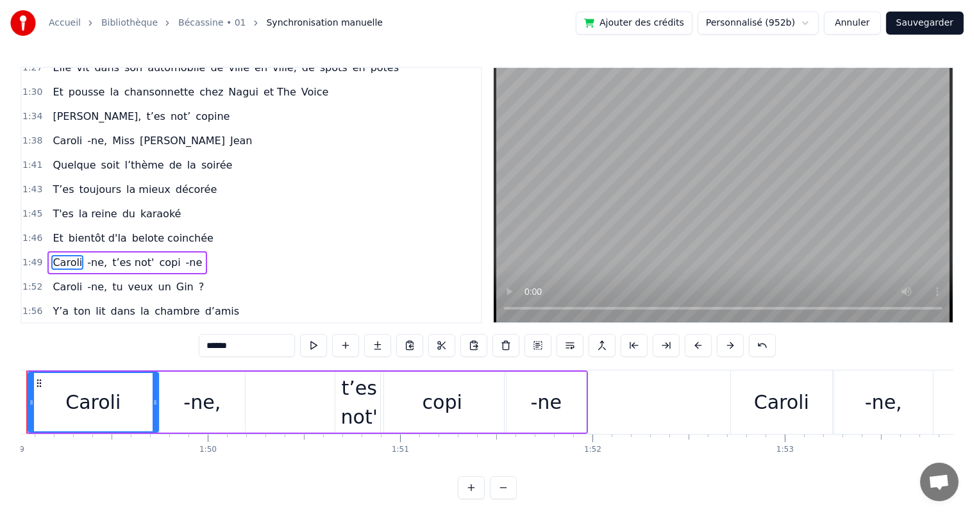
scroll to position [0, 20914]
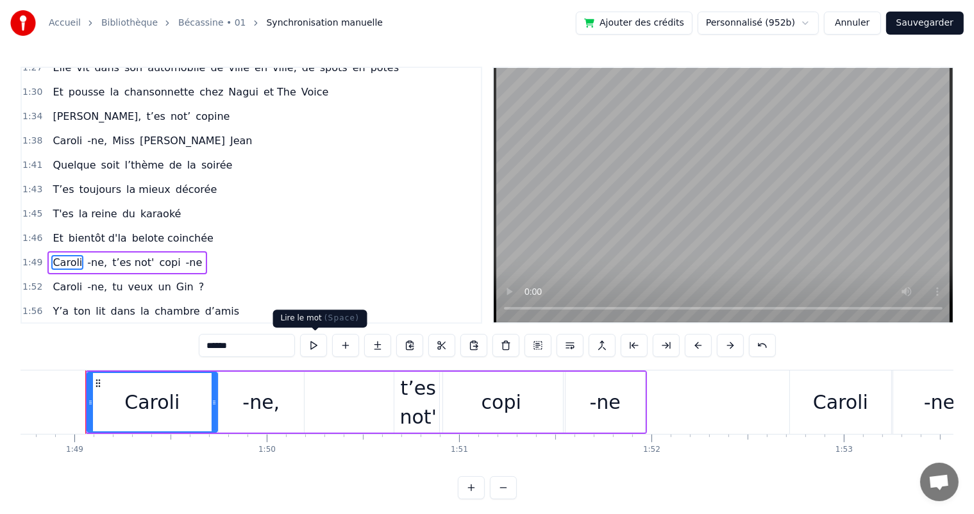
click at [313, 351] on button at bounding box center [313, 345] width 27 height 23
click at [253, 405] on div "-ne," at bounding box center [260, 402] width 37 height 29
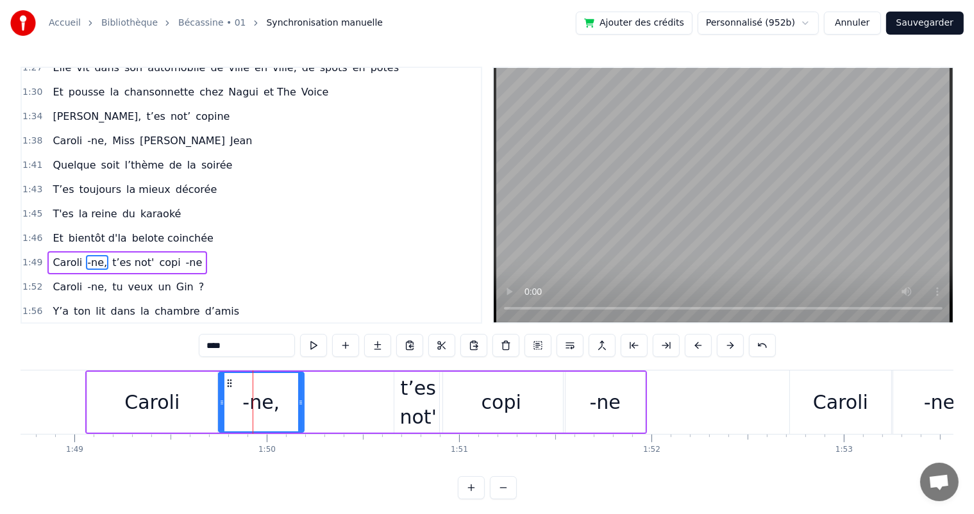
scroll to position [757, 0]
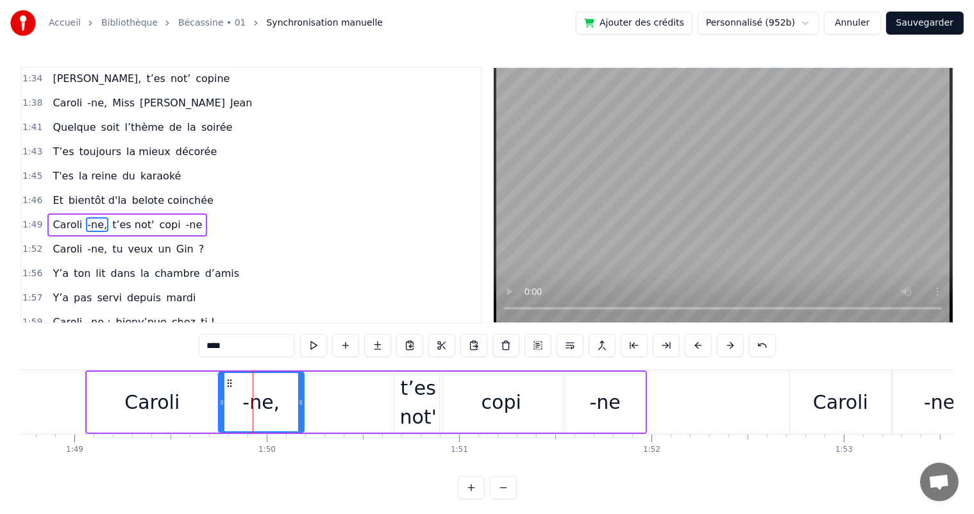
click at [313, 357] on div "****" at bounding box center [487, 347] width 577 height 26
click at [313, 349] on button at bounding box center [313, 345] width 27 height 23
click at [205, 419] on div "Caroli" at bounding box center [152, 402] width 130 height 61
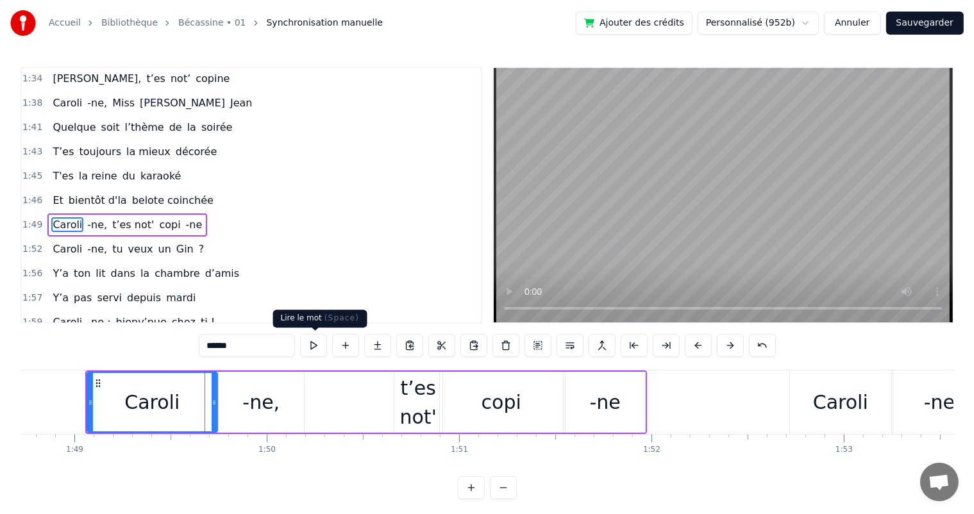
click at [317, 348] on button at bounding box center [313, 345] width 27 height 23
click at [283, 398] on div "-ne," at bounding box center [261, 402] width 85 height 61
type input "****"
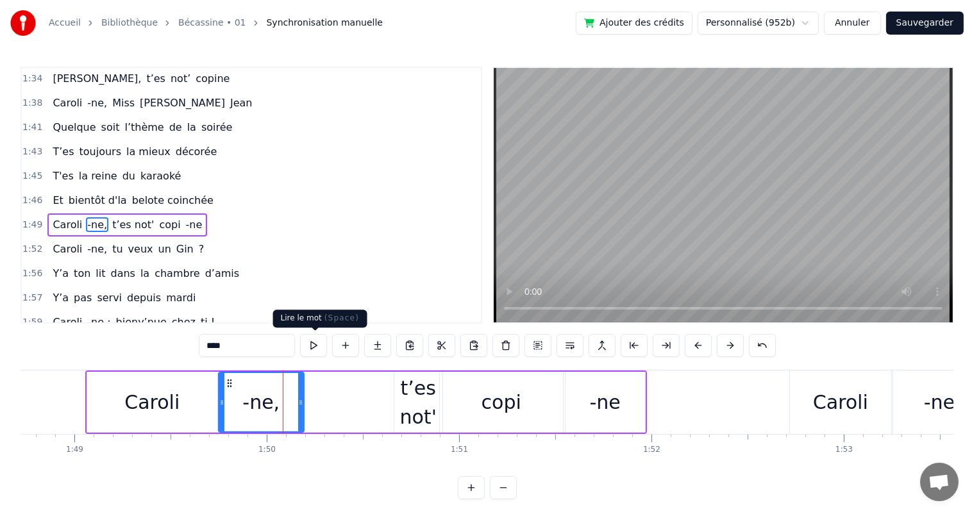
click at [312, 348] on button at bounding box center [313, 345] width 27 height 23
click at [58, 189] on div "Et bientôt d'la belote coinchée" at bounding box center [132, 200] width 171 height 23
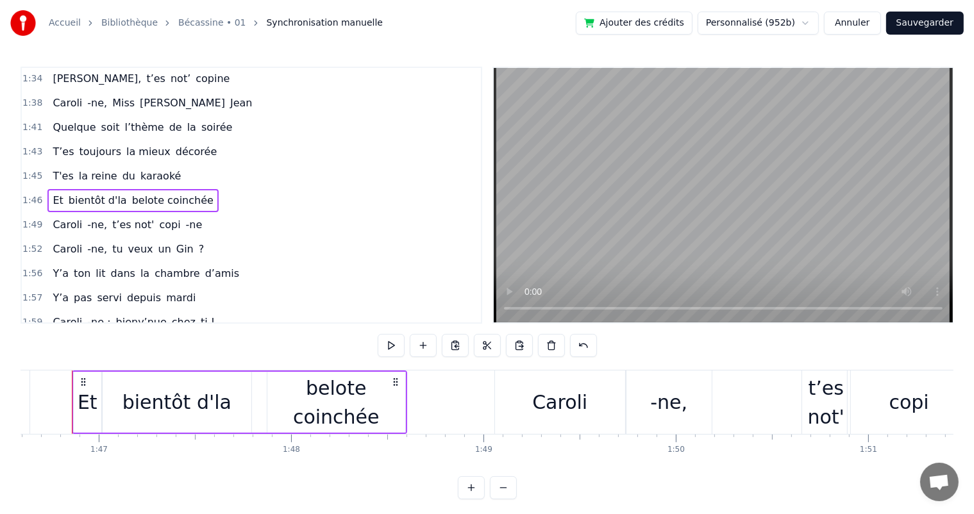
scroll to position [0, 20491]
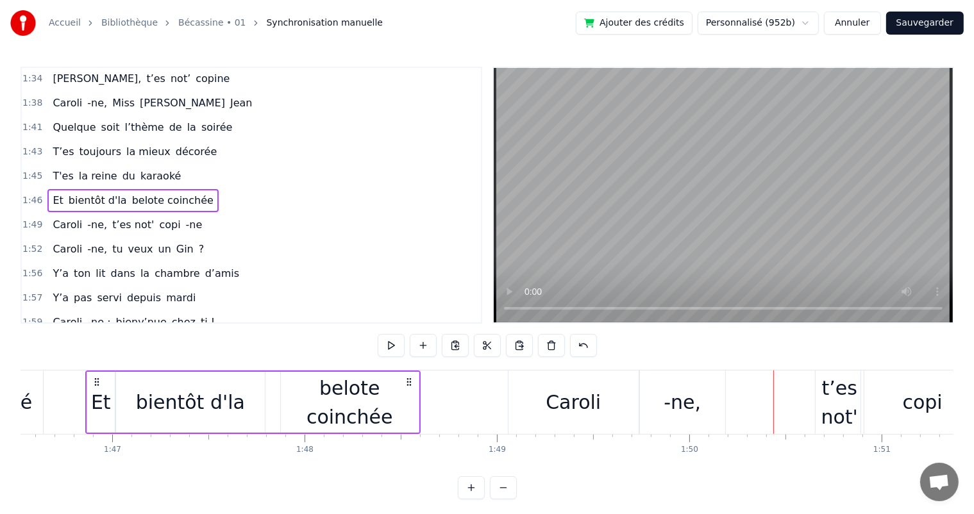
click at [559, 389] on div "Caroli" at bounding box center [573, 402] width 55 height 29
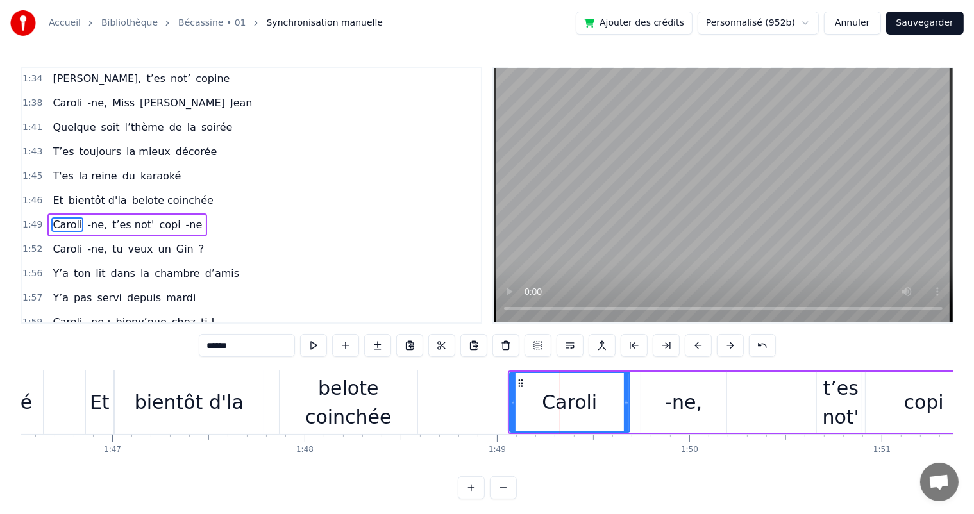
drag, startPoint x: 636, startPoint y: 399, endPoint x: 626, endPoint y: 399, distance: 10.3
click at [626, 399] on icon at bounding box center [626, 403] width 5 height 10
click at [51, 193] on span "Et" at bounding box center [57, 200] width 13 height 15
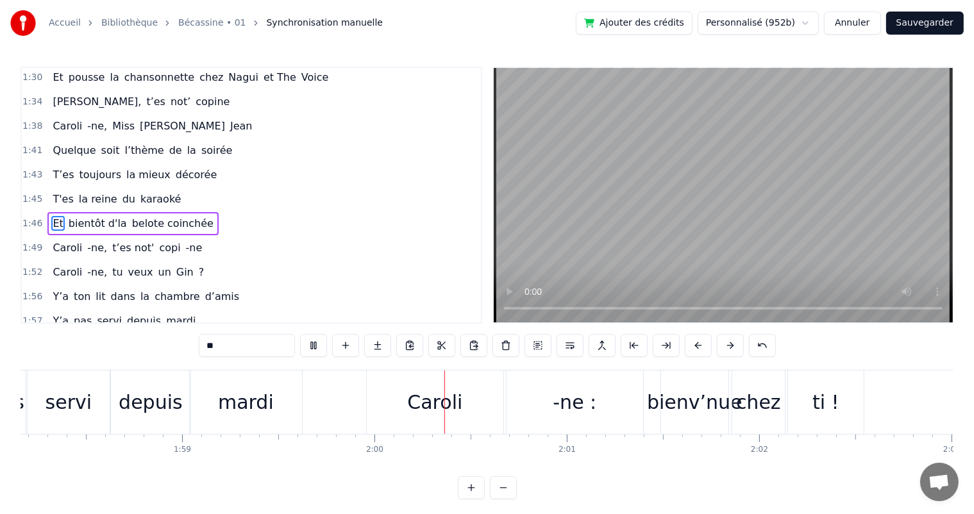
scroll to position [0, 22963]
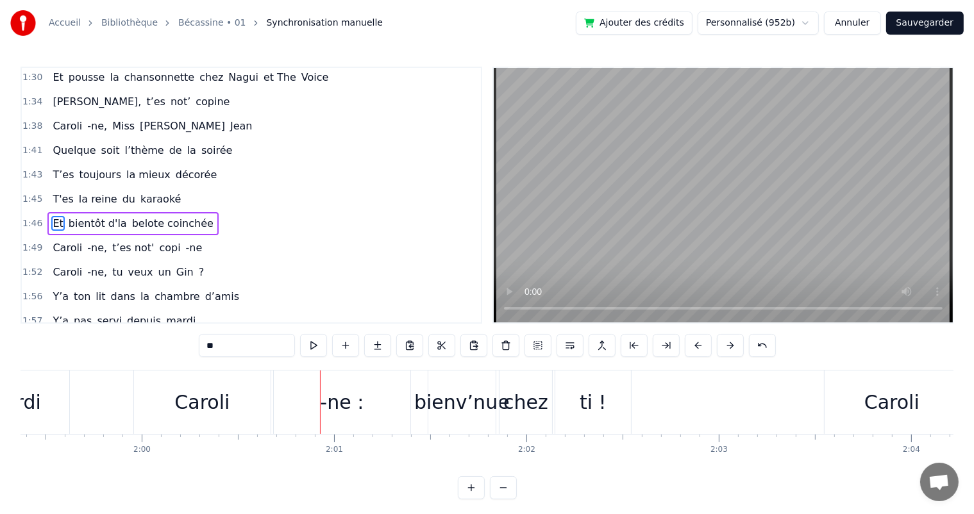
click at [140, 407] on div "Caroli" at bounding box center [202, 402] width 137 height 63
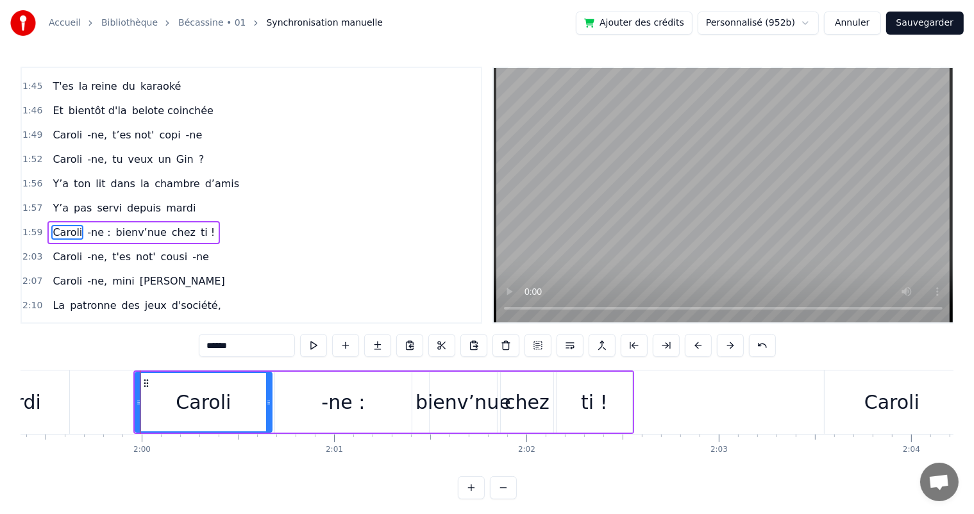
scroll to position [852, 0]
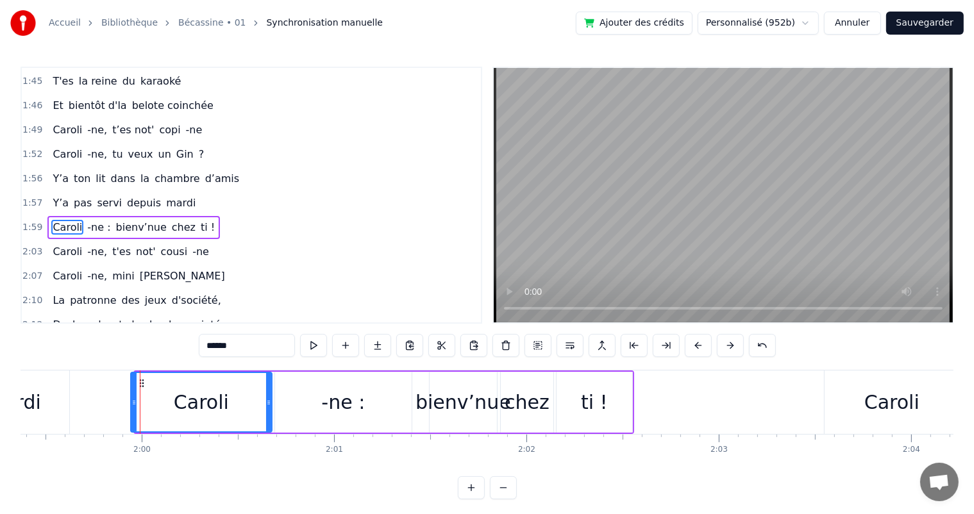
click at [133, 406] on icon at bounding box center [133, 403] width 5 height 10
click at [260, 403] on icon at bounding box center [262, 403] width 5 height 10
click at [327, 346] on button at bounding box center [313, 345] width 27 height 23
click at [321, 339] on button at bounding box center [313, 345] width 27 height 23
click at [64, 412] on div "mardi" at bounding box center [13, 402] width 112 height 63
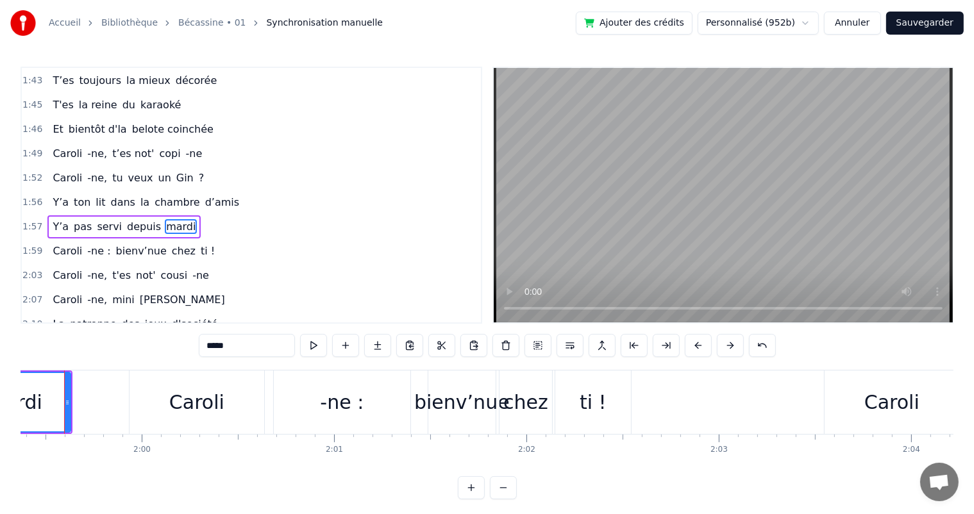
scroll to position [0, 22942]
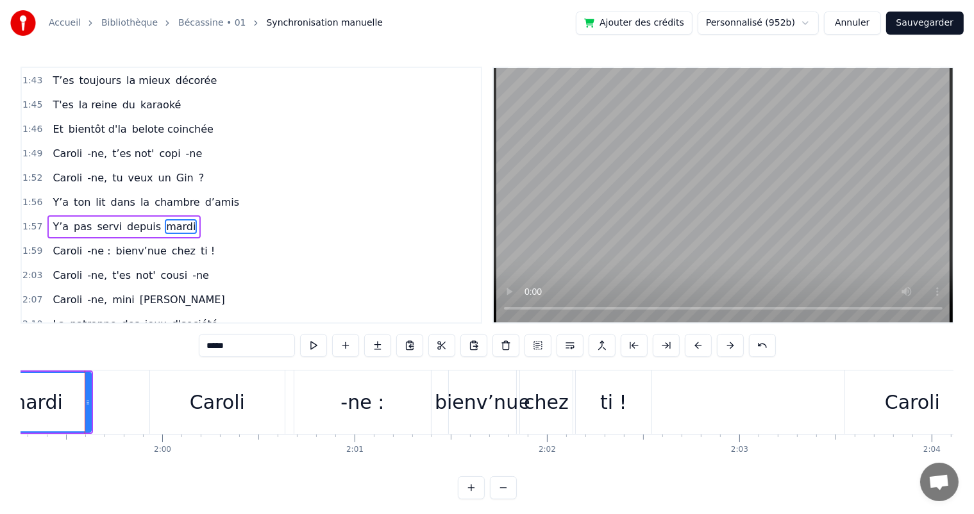
click at [349, 404] on div "-ne :" at bounding box center [362, 402] width 44 height 29
type input "*****"
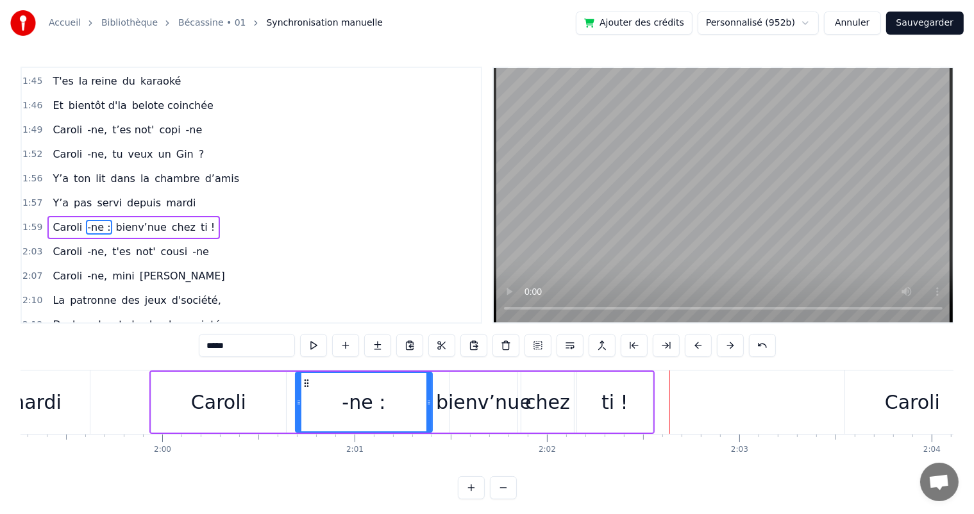
click at [80, 265] on div "Caroli -ne, mini [PERSON_NAME]" at bounding box center [138, 276] width 182 height 23
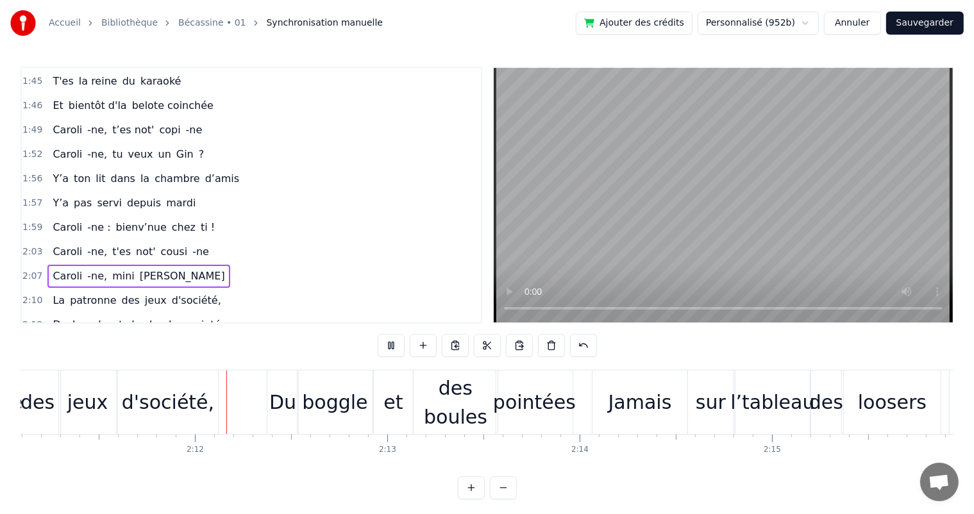
scroll to position [0, 25231]
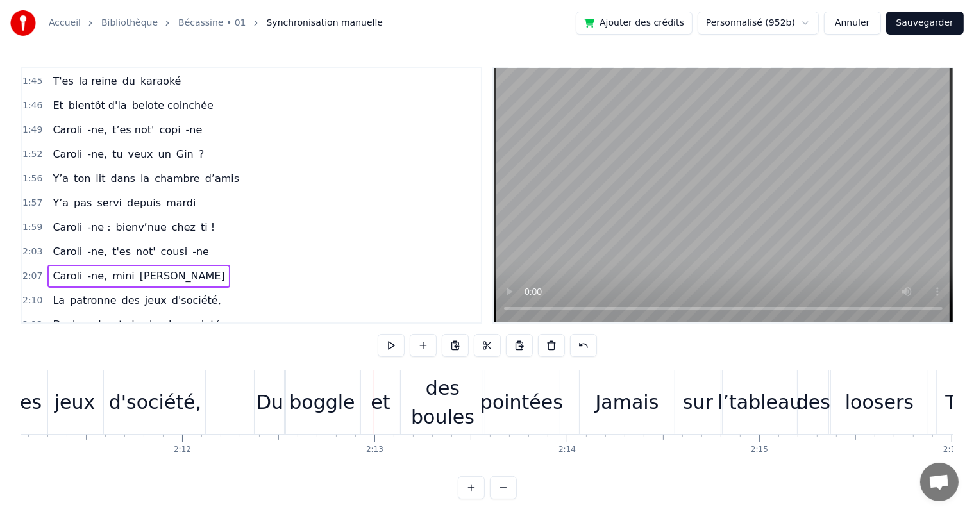
click at [169, 403] on div "d'société," at bounding box center [155, 402] width 92 height 29
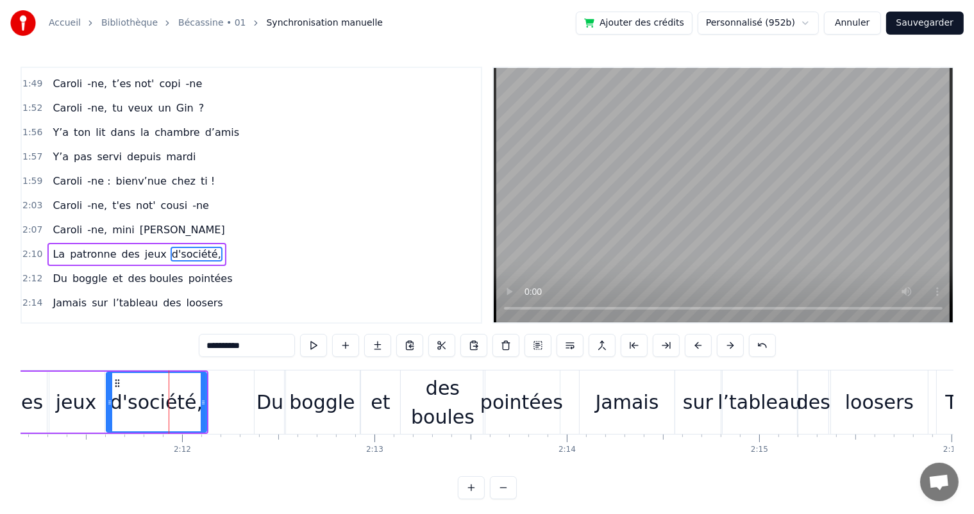
scroll to position [922, 0]
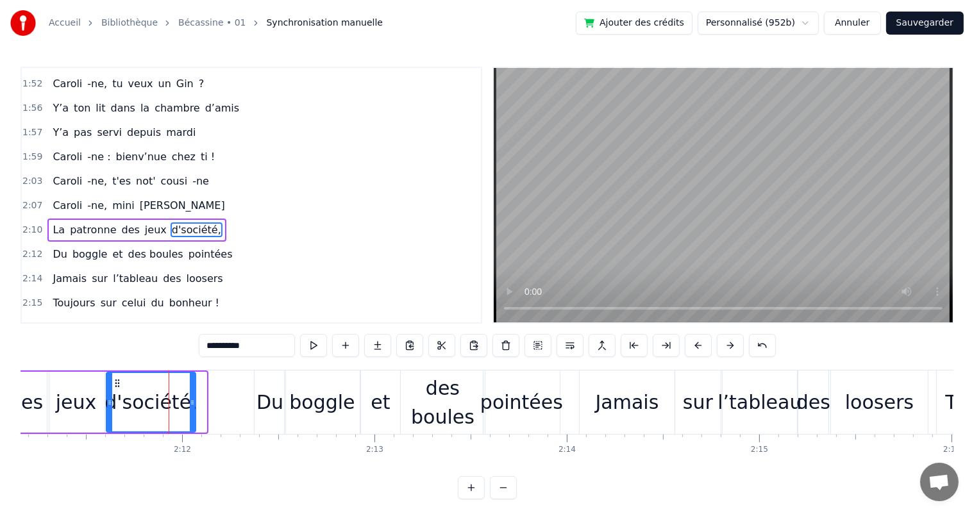
drag, startPoint x: 205, startPoint y: 405, endPoint x: 194, endPoint y: 407, distance: 11.1
click at [194, 407] on icon at bounding box center [192, 403] width 5 height 10
click at [60, 198] on span "Caroli" at bounding box center [67, 205] width 32 height 15
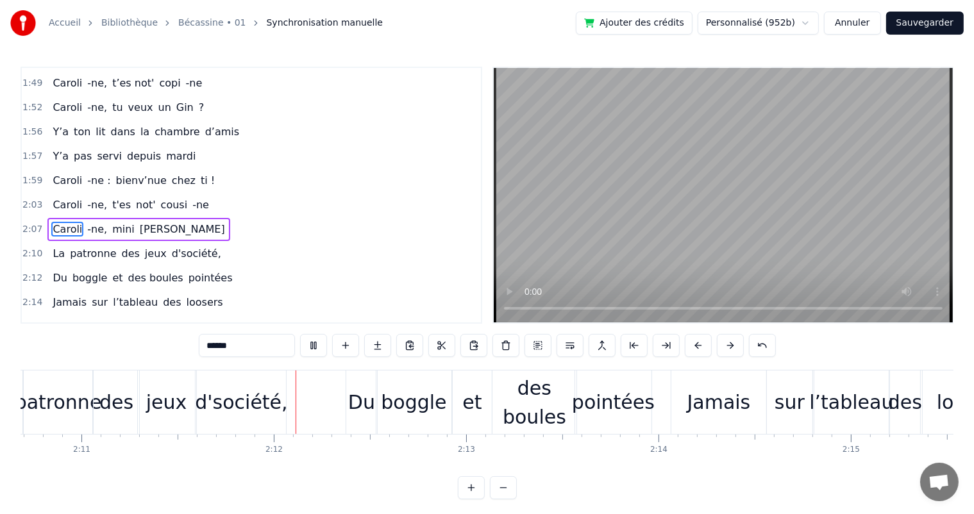
scroll to position [0, 25240]
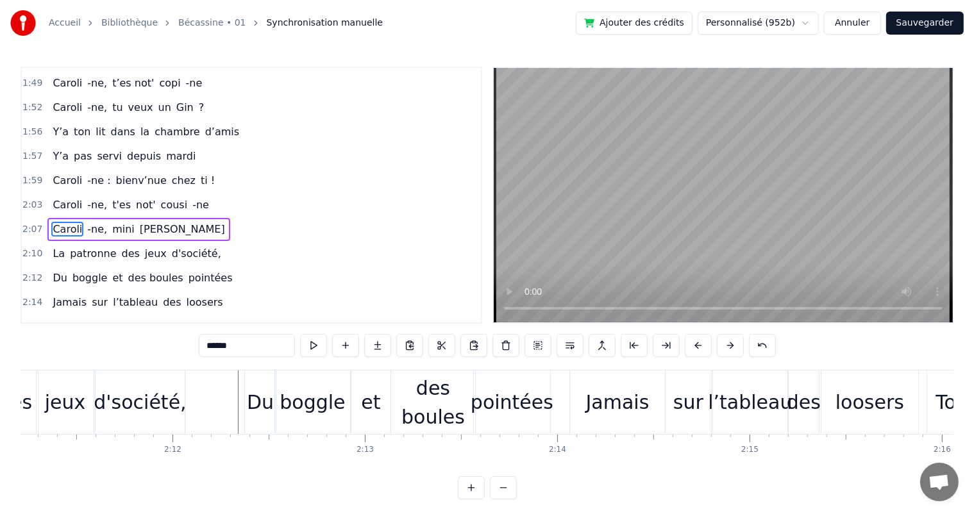
click at [55, 222] on span "Caroli" at bounding box center [67, 229] width 32 height 15
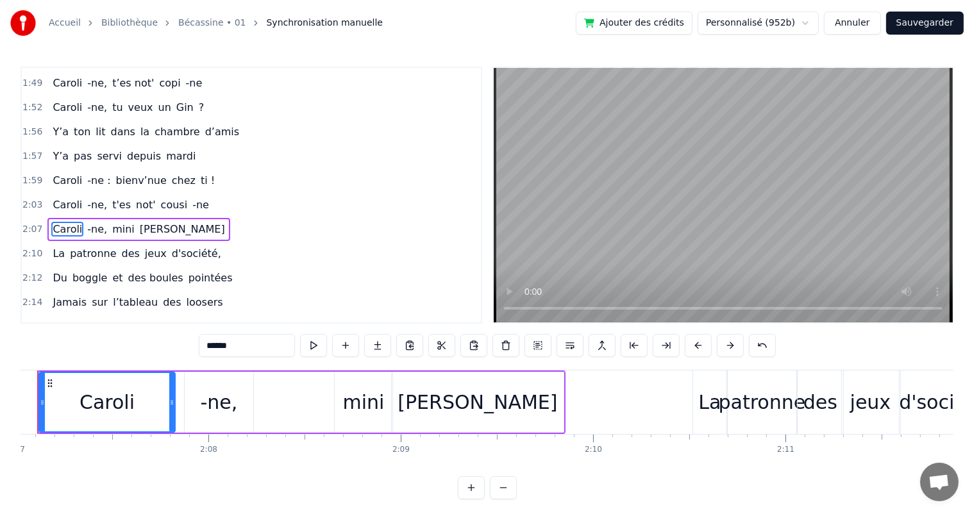
scroll to position [0, 24387]
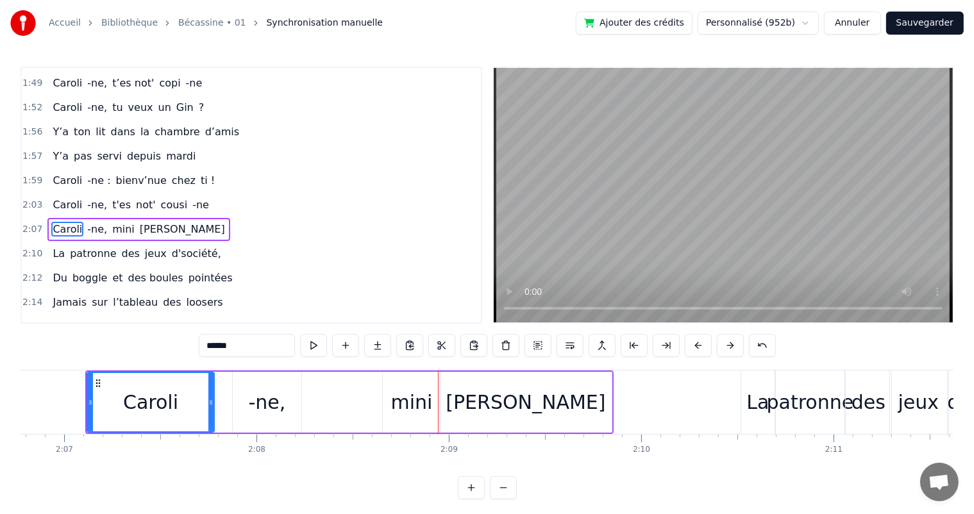
drag, startPoint x: 221, startPoint y: 402, endPoint x: 210, endPoint y: 400, distance: 10.4
click at [210, 400] on icon at bounding box center [210, 403] width 5 height 10
click at [248, 401] on div "-ne," at bounding box center [267, 402] width 69 height 61
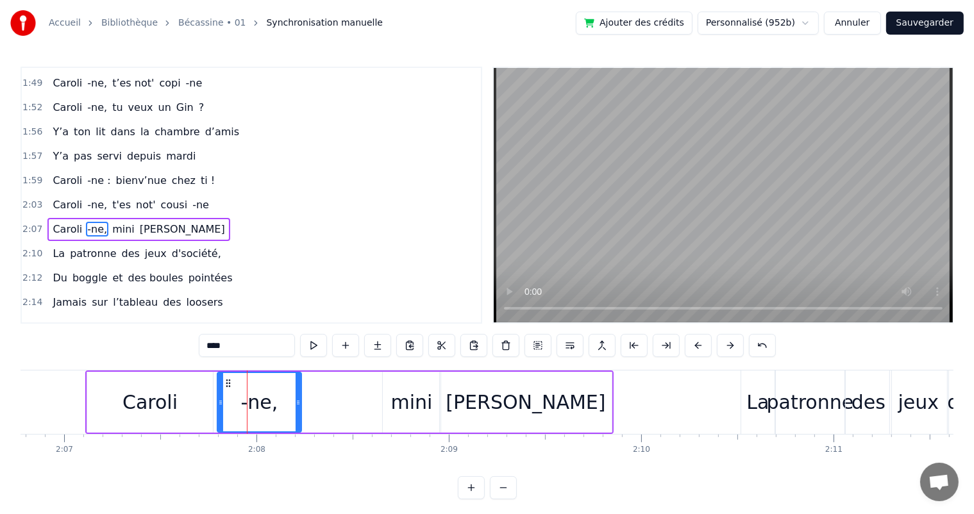
drag, startPoint x: 236, startPoint y: 400, endPoint x: 221, endPoint y: 397, distance: 15.7
click at [221, 398] on icon at bounding box center [220, 403] width 5 height 10
click at [63, 197] on span "Caroli" at bounding box center [67, 204] width 32 height 15
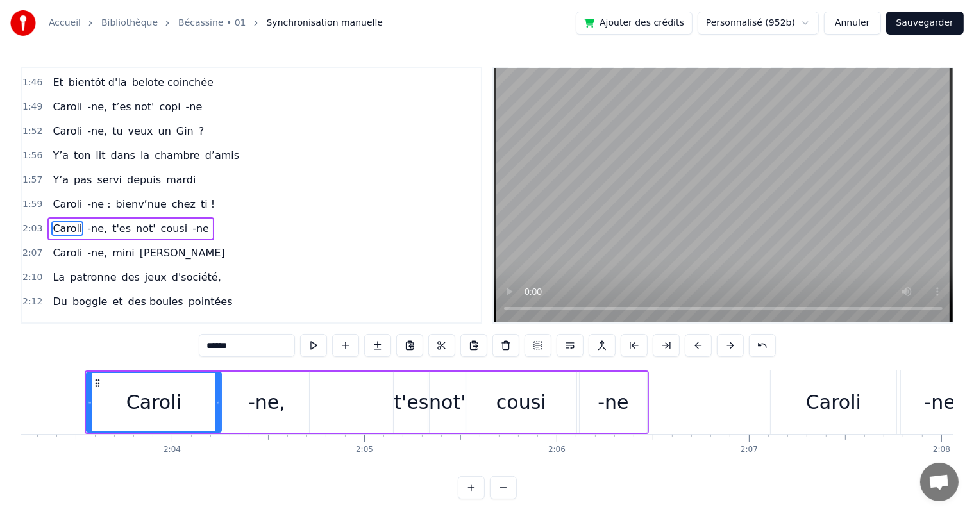
scroll to position [0, 23701]
drag, startPoint x: 218, startPoint y: 396, endPoint x: 210, endPoint y: 396, distance: 7.7
click at [210, 396] on div at bounding box center [210, 402] width 5 height 58
click at [225, 400] on div "-ne," at bounding box center [267, 402] width 85 height 61
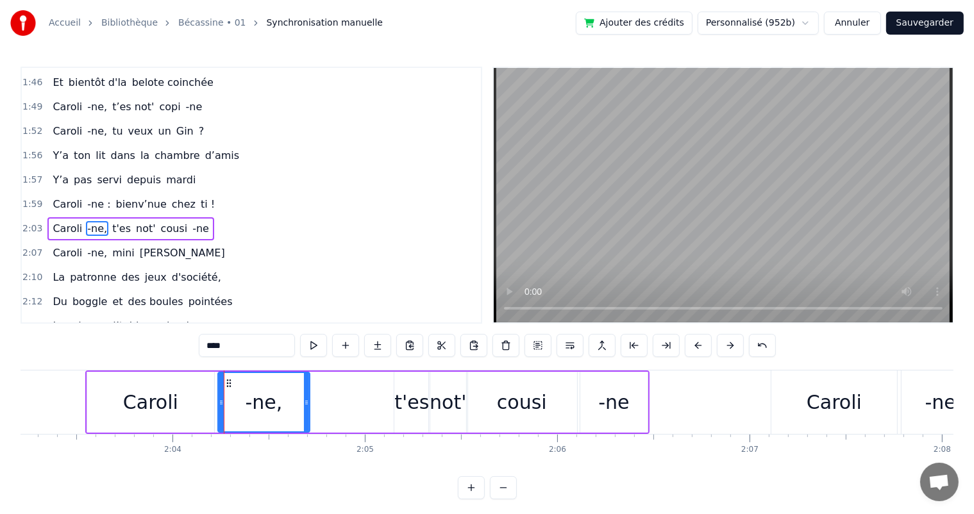
drag, startPoint x: 224, startPoint y: 400, endPoint x: 217, endPoint y: 400, distance: 7.1
click at [219, 400] on icon at bounding box center [221, 403] width 5 height 10
click at [67, 197] on span "Caroli" at bounding box center [67, 204] width 32 height 15
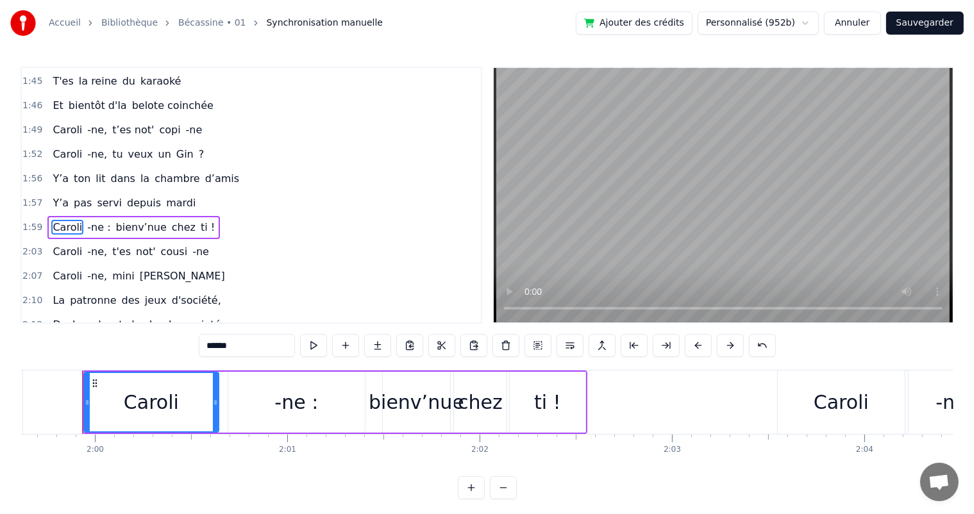
scroll to position [0, 23006]
click at [266, 421] on div "-ne :" at bounding box center [299, 402] width 137 height 61
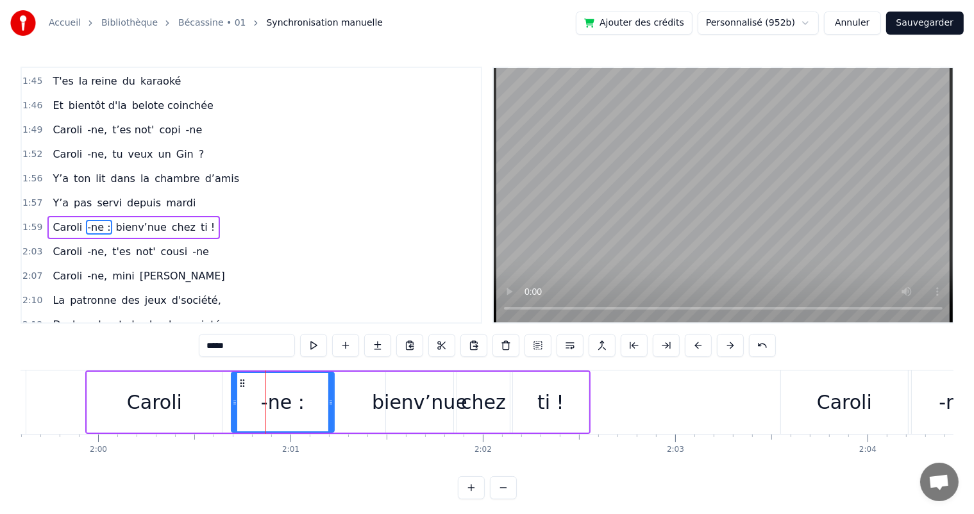
drag, startPoint x: 364, startPoint y: 410, endPoint x: 330, endPoint y: 405, distance: 34.4
click at [330, 405] on div at bounding box center [330, 402] width 5 height 58
click at [72, 196] on span "pas" at bounding box center [82, 203] width 21 height 15
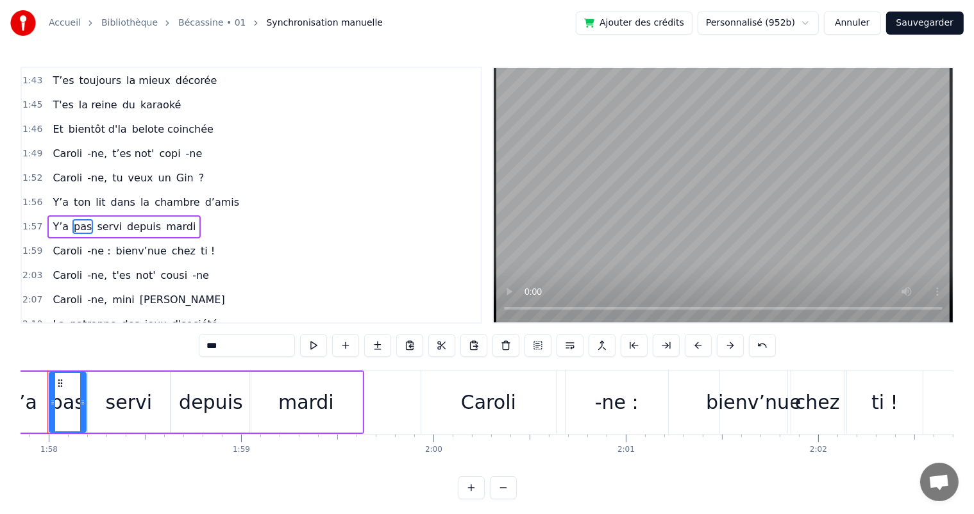
scroll to position [0, 22633]
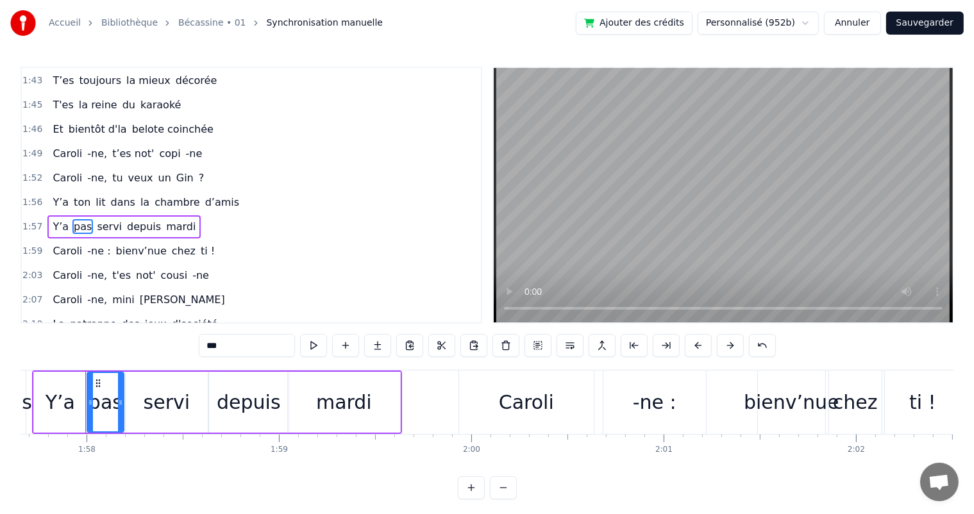
click at [56, 195] on span "Y’a" at bounding box center [60, 202] width 19 height 15
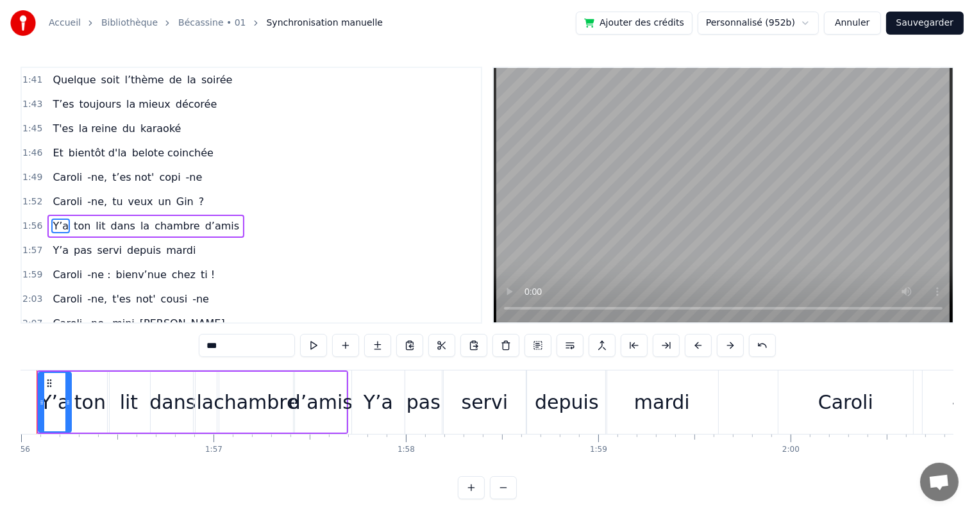
scroll to position [0, 22265]
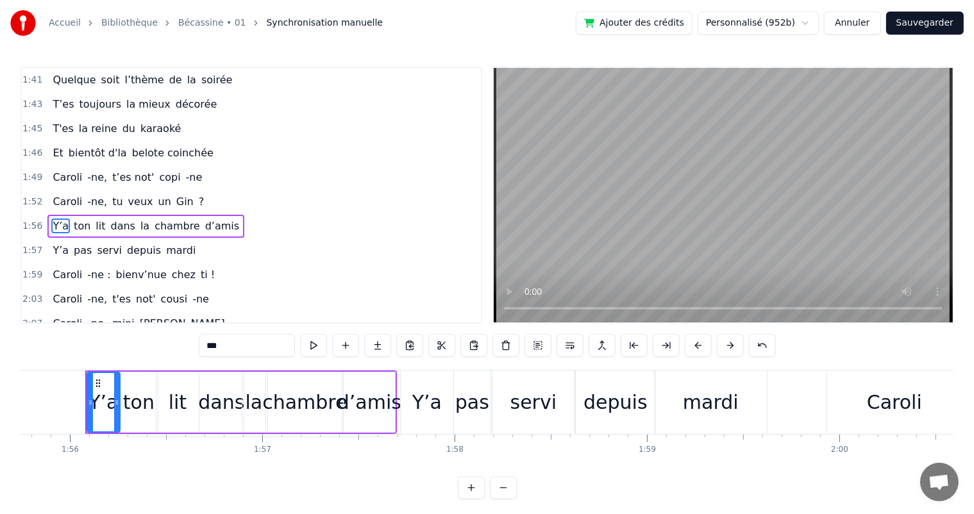
click at [126, 416] on div "ton" at bounding box center [138, 402] width 31 height 29
click at [210, 342] on input "***" at bounding box center [247, 345] width 96 height 23
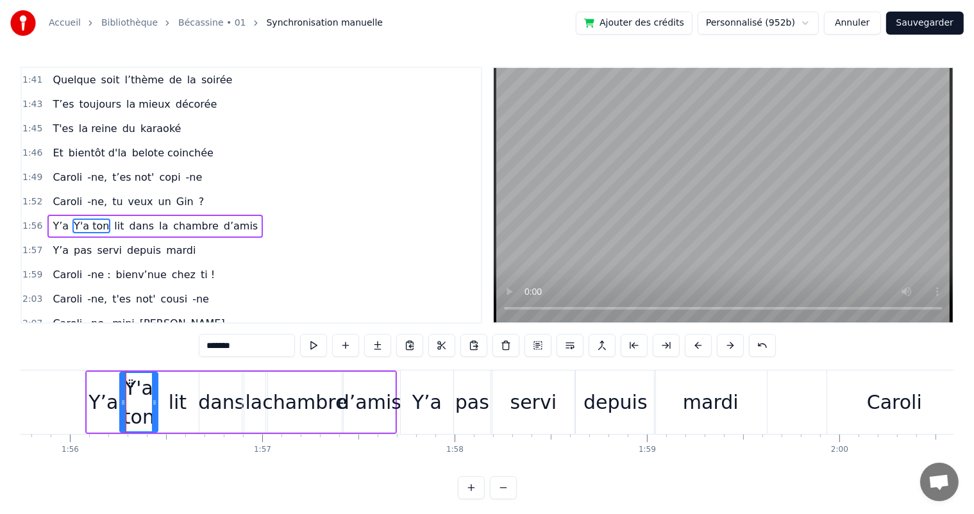
click at [109, 392] on div "Y’a" at bounding box center [102, 402] width 29 height 29
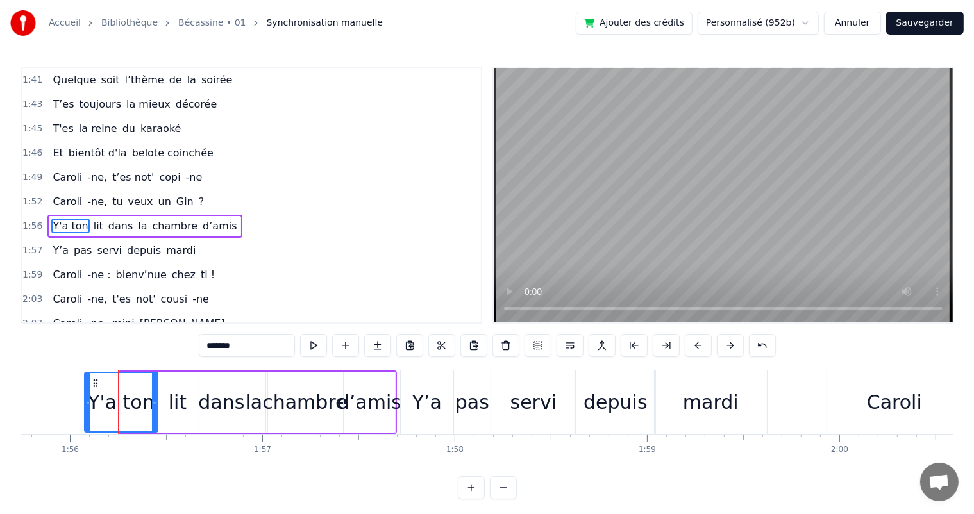
drag, startPoint x: 119, startPoint y: 401, endPoint x: 84, endPoint y: 407, distance: 35.7
click at [85, 407] on div at bounding box center [87, 402] width 5 height 58
click at [51, 170] on span "Caroli" at bounding box center [67, 177] width 32 height 15
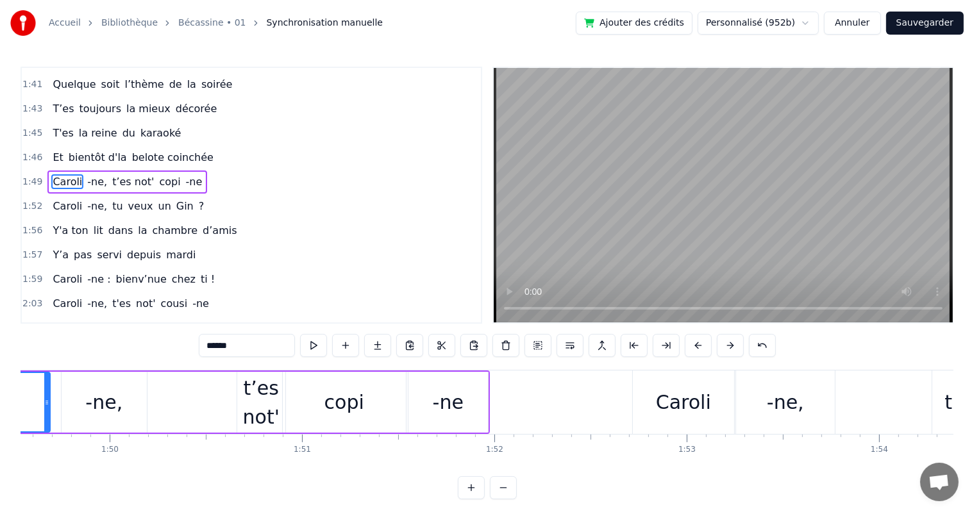
scroll to position [0, 20914]
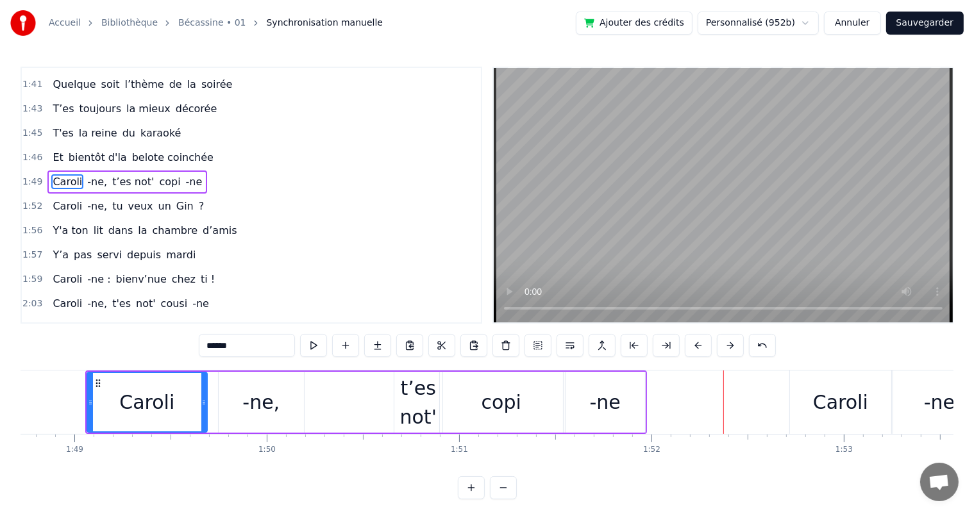
click at [526, 405] on div "copi" at bounding box center [501, 402] width 123 height 61
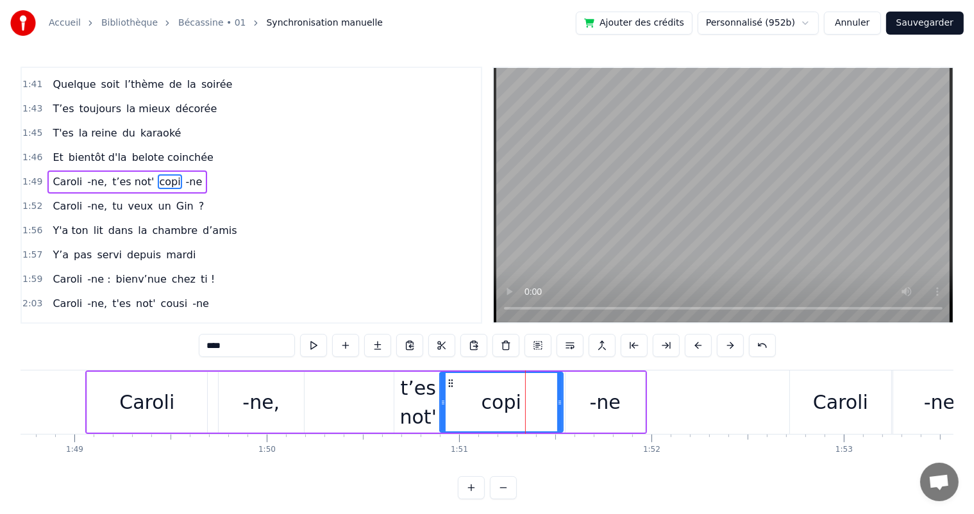
scroll to position [757, 0]
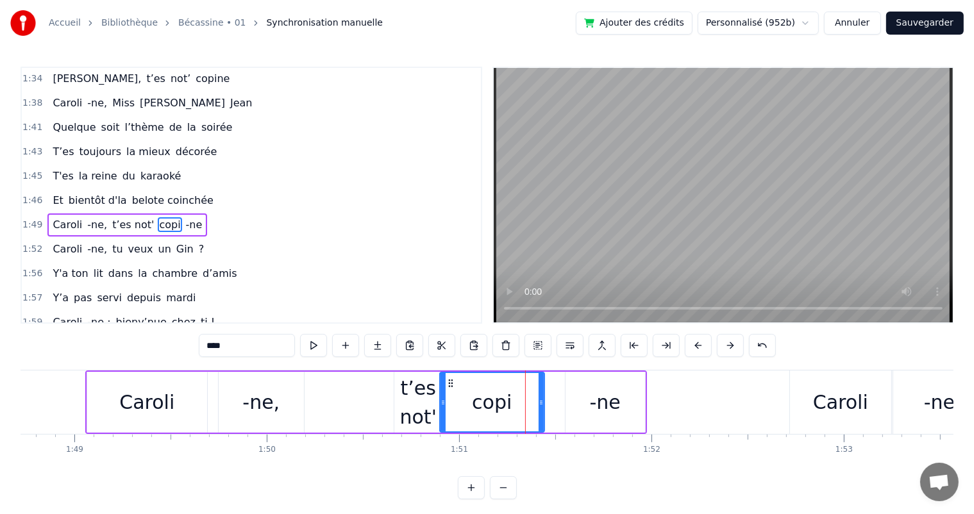
drag, startPoint x: 560, startPoint y: 405, endPoint x: 541, endPoint y: 405, distance: 18.6
click at [541, 405] on icon at bounding box center [541, 403] width 5 height 10
click at [566, 404] on div "-ne" at bounding box center [606, 402] width 80 height 61
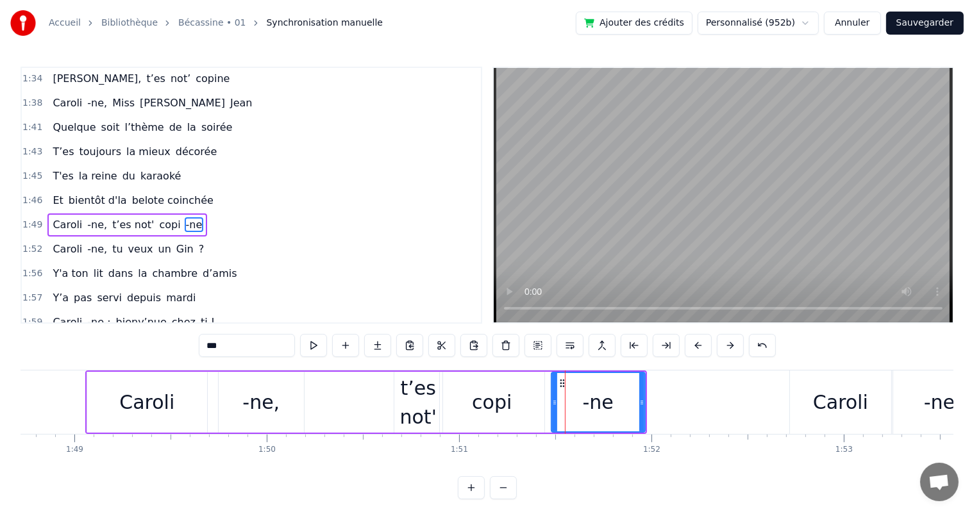
drag, startPoint x: 566, startPoint y: 404, endPoint x: 551, endPoint y: 408, distance: 14.6
click at [552, 408] on div at bounding box center [554, 402] width 5 height 58
click at [67, 193] on span "bientôt d'la" at bounding box center [97, 200] width 61 height 15
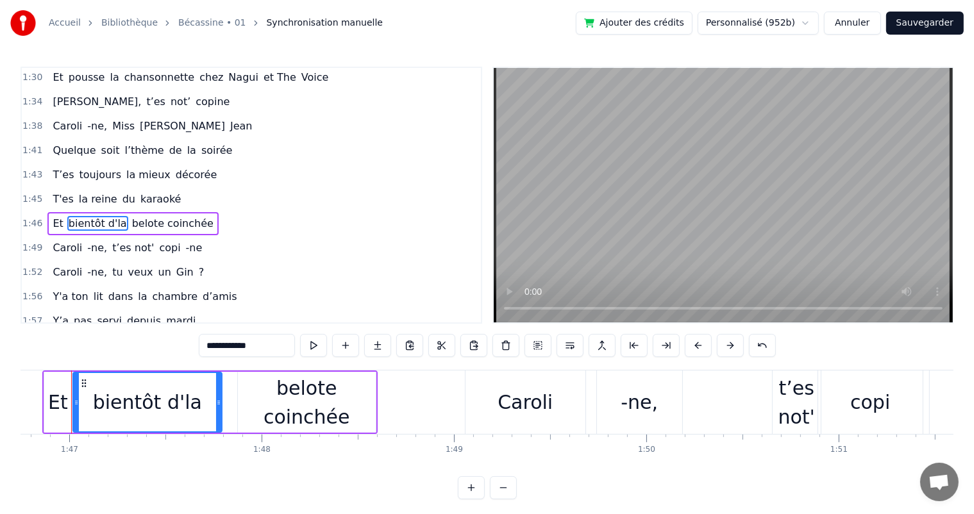
scroll to position [0, 20520]
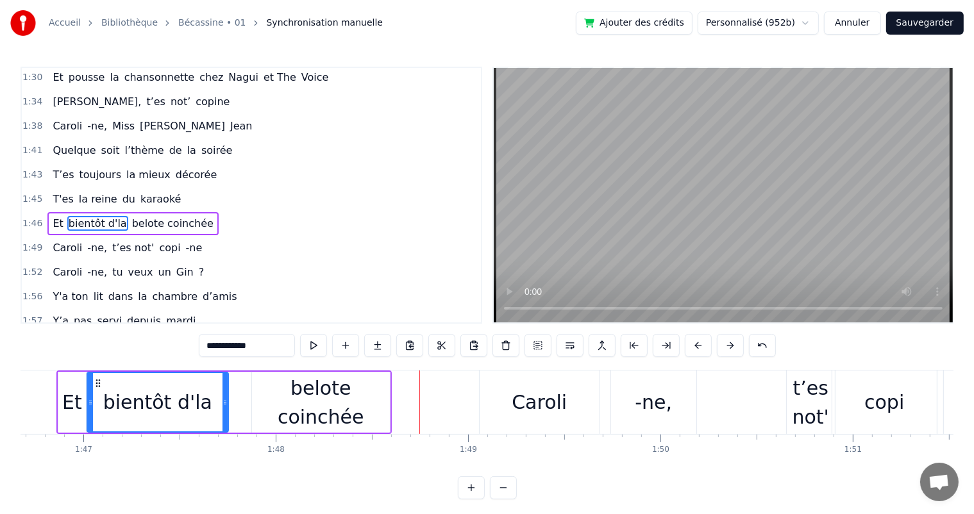
drag, startPoint x: 233, startPoint y: 400, endPoint x: 226, endPoint y: 402, distance: 7.9
click at [226, 402] on icon at bounding box center [225, 403] width 5 height 10
click at [55, 192] on span "T'es" at bounding box center [62, 199] width 23 height 15
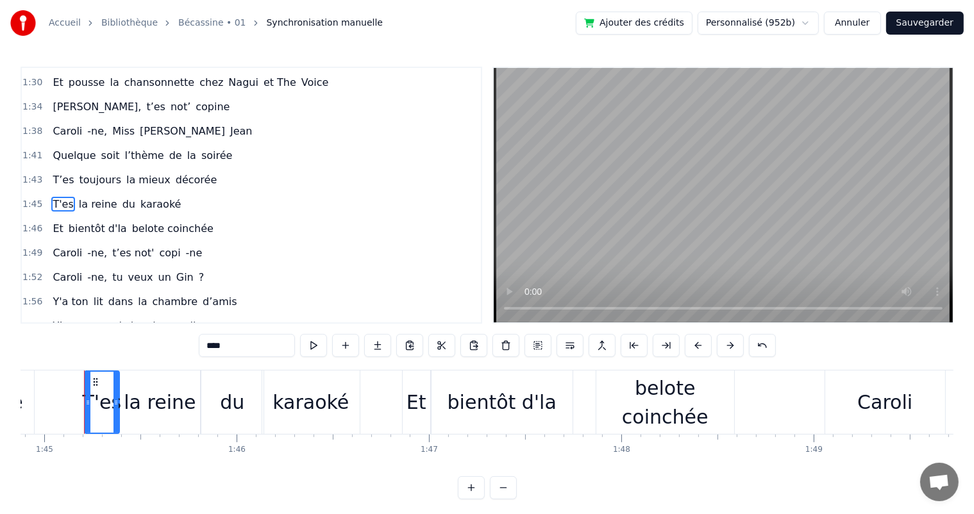
scroll to position [0, 20173]
click at [326, 401] on div "karaoké" at bounding box center [312, 402] width 76 height 29
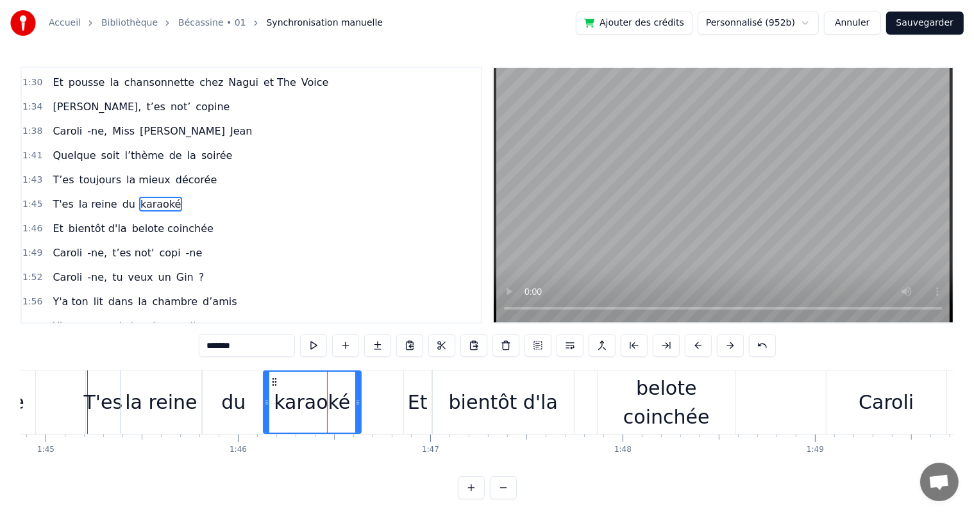
scroll to position [710, 0]
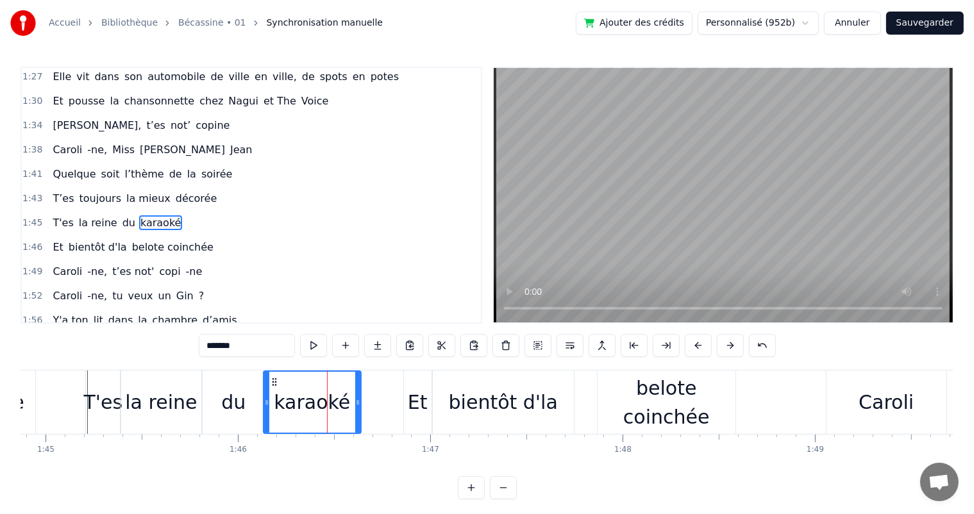
click at [240, 404] on div "du" at bounding box center [233, 402] width 24 height 29
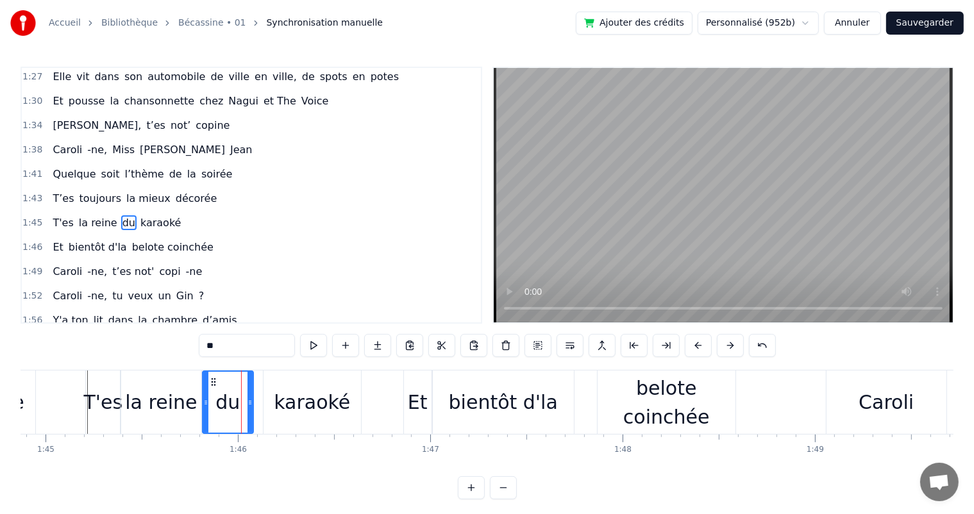
drag, startPoint x: 259, startPoint y: 405, endPoint x: 248, endPoint y: 404, distance: 11.6
click at [248, 404] on icon at bounding box center [250, 403] width 5 height 10
click at [56, 215] on span "T'es" at bounding box center [62, 222] width 23 height 15
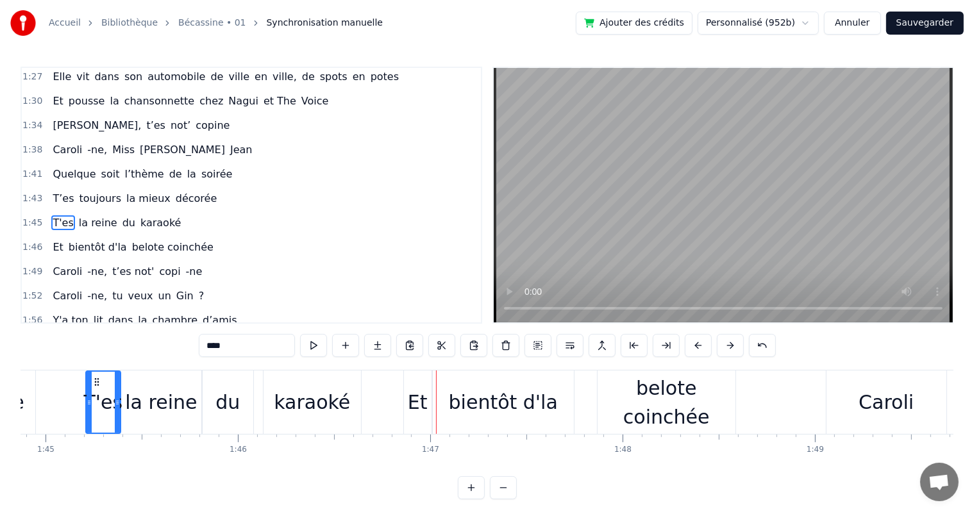
click at [246, 396] on div "du" at bounding box center [228, 402] width 51 height 63
type input "**"
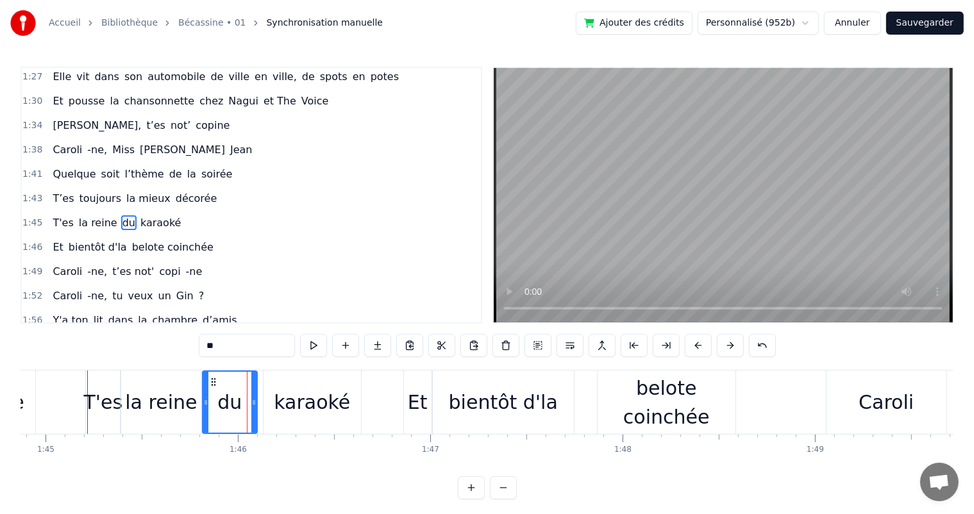
click at [253, 398] on icon at bounding box center [253, 403] width 5 height 10
click at [53, 187] on div "1:43 T’es toujours la mieux décorée" at bounding box center [251, 199] width 459 height 24
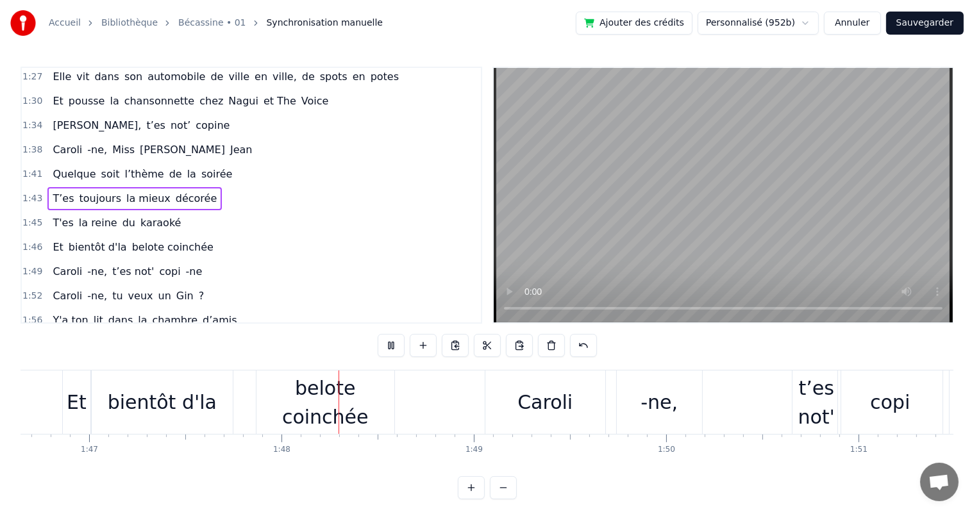
scroll to position [0, 20663]
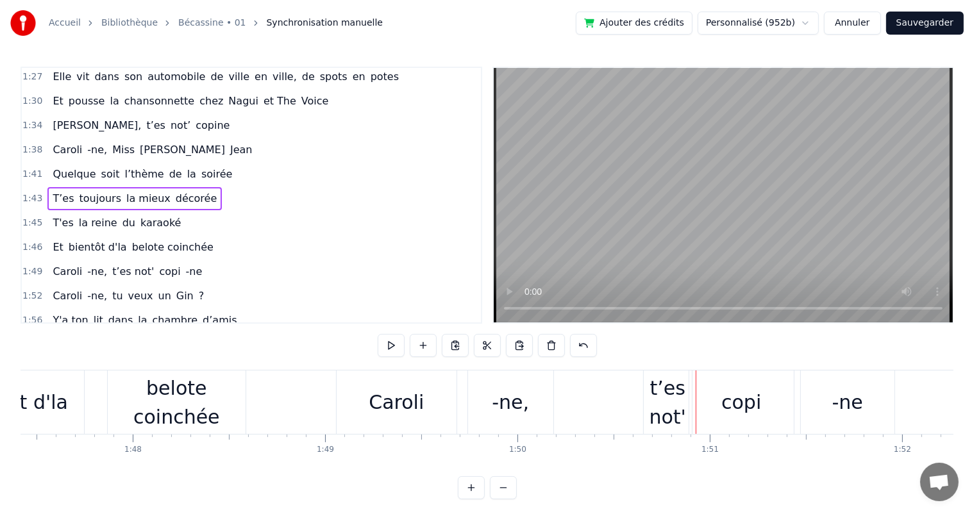
click at [358, 417] on div "Caroli" at bounding box center [397, 402] width 120 height 63
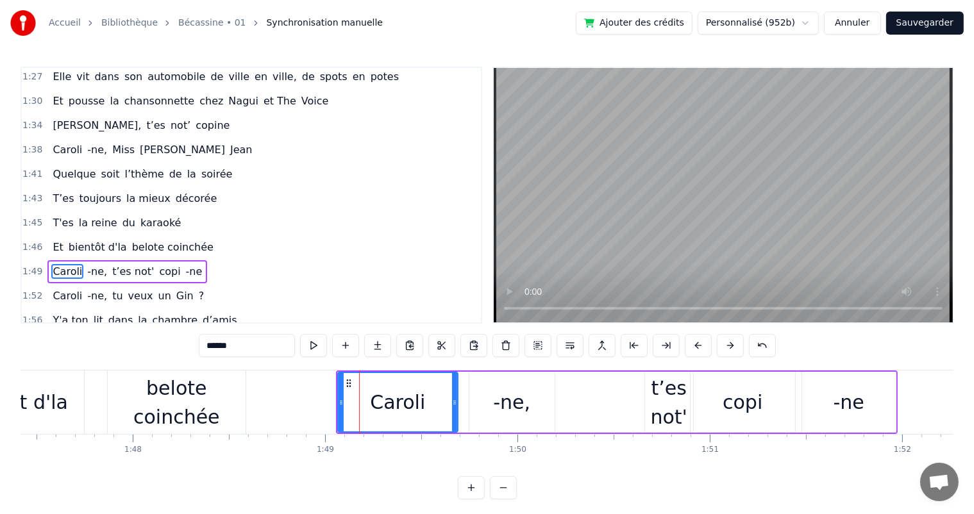
scroll to position [757, 0]
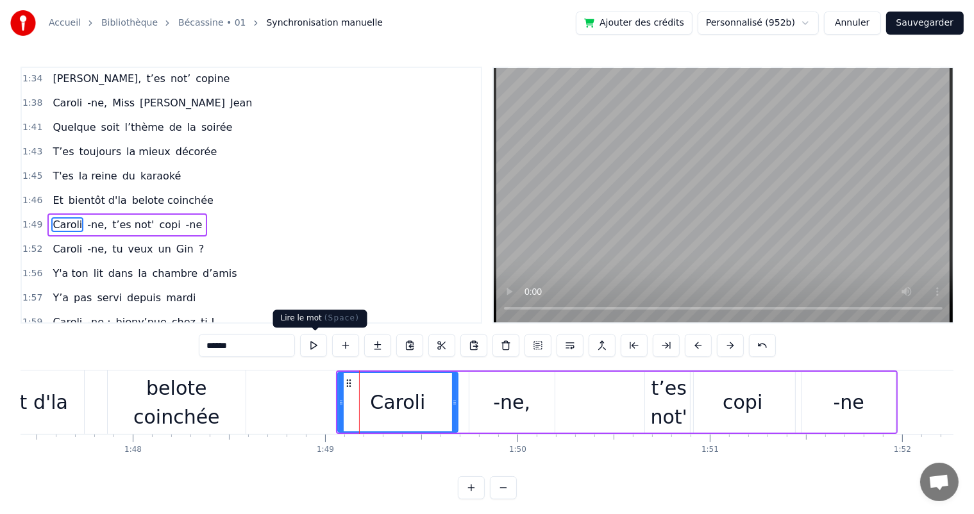
click at [318, 349] on button at bounding box center [313, 345] width 27 height 23
click at [333, 395] on div at bounding box center [334, 402] width 5 height 58
click at [312, 352] on button at bounding box center [313, 345] width 27 height 23
click at [326, 394] on div at bounding box center [328, 402] width 5 height 58
click at [313, 351] on button at bounding box center [313, 345] width 27 height 23
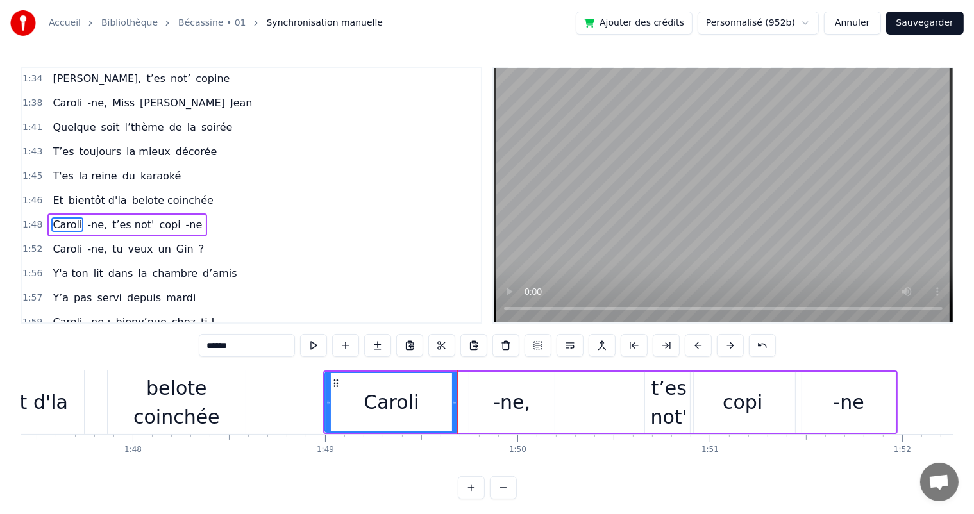
click at [67, 193] on span "bientôt d'la" at bounding box center [97, 200] width 61 height 15
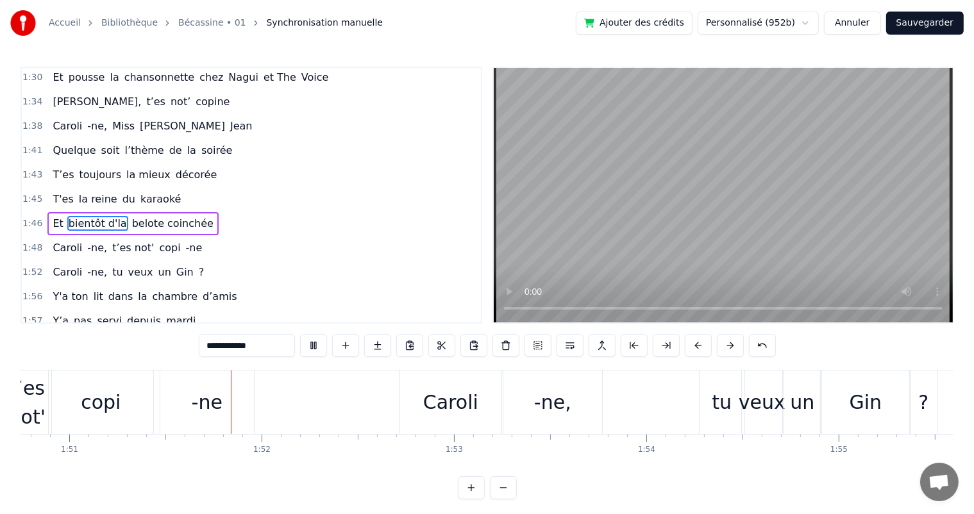
scroll to position [0, 21326]
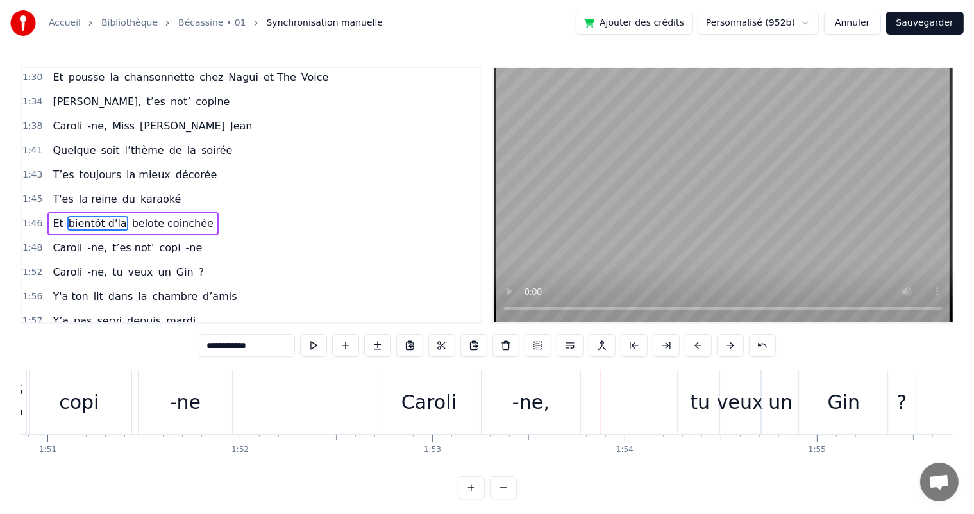
click at [380, 399] on div "Caroli" at bounding box center [428, 402] width 101 height 63
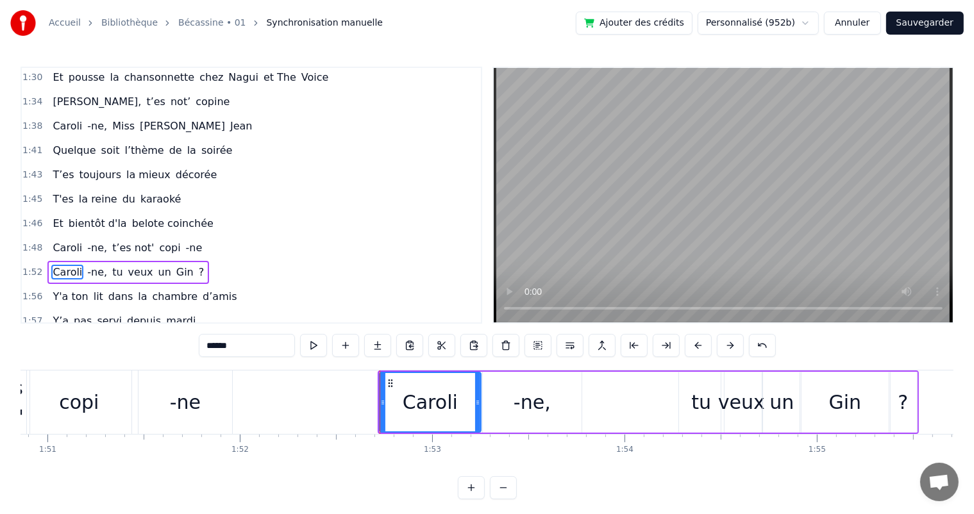
scroll to position [780, 0]
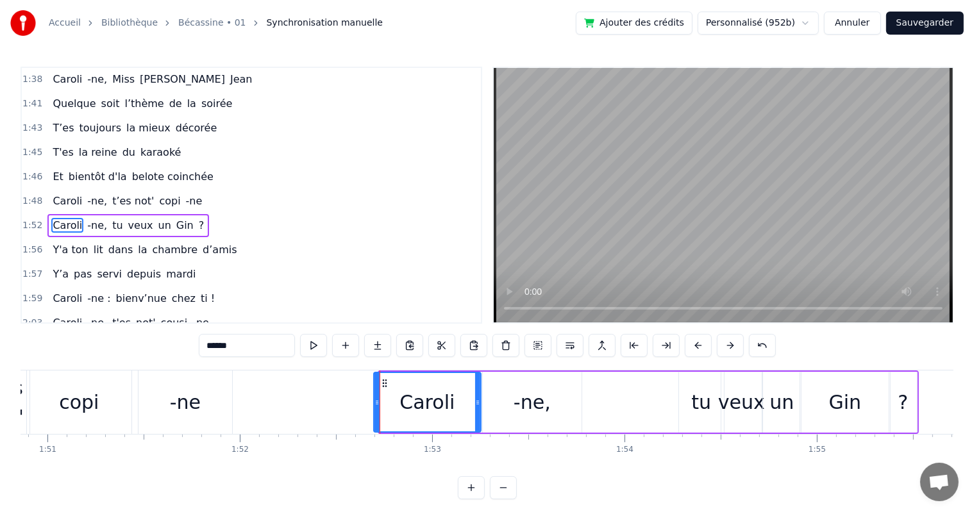
click at [377, 408] on div at bounding box center [376, 402] width 5 height 58
click at [62, 145] on span "T'es" at bounding box center [62, 152] width 23 height 15
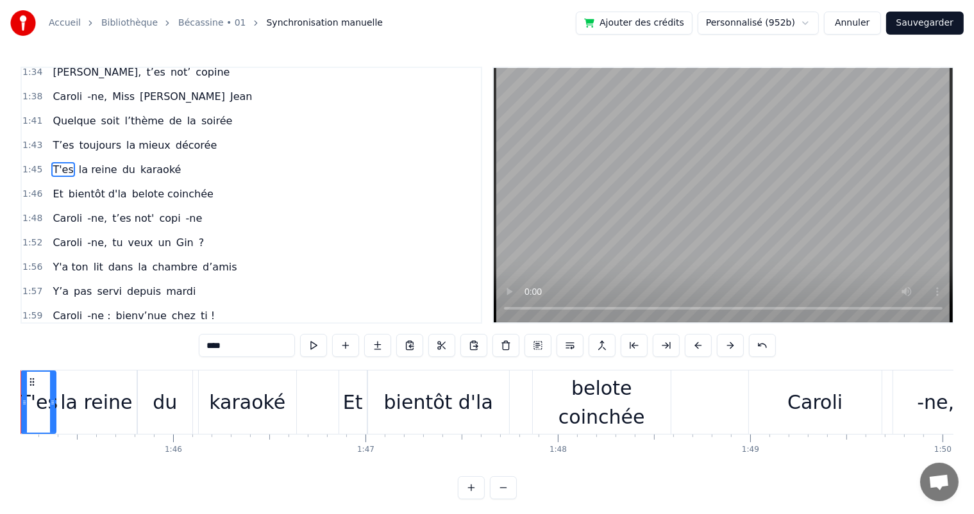
scroll to position [0, 20173]
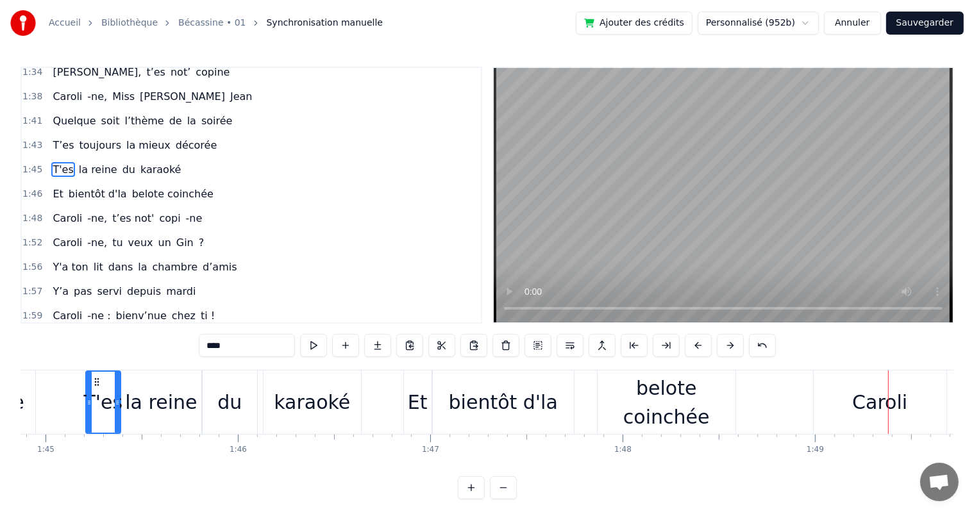
click at [532, 365] on div "0:07 [PERSON_NAME] est née un beau matin 0:09 D’une manif des frangins 0:11 Son…" at bounding box center [487, 283] width 933 height 433
click at [528, 385] on div "bientôt d'la" at bounding box center [503, 402] width 141 height 63
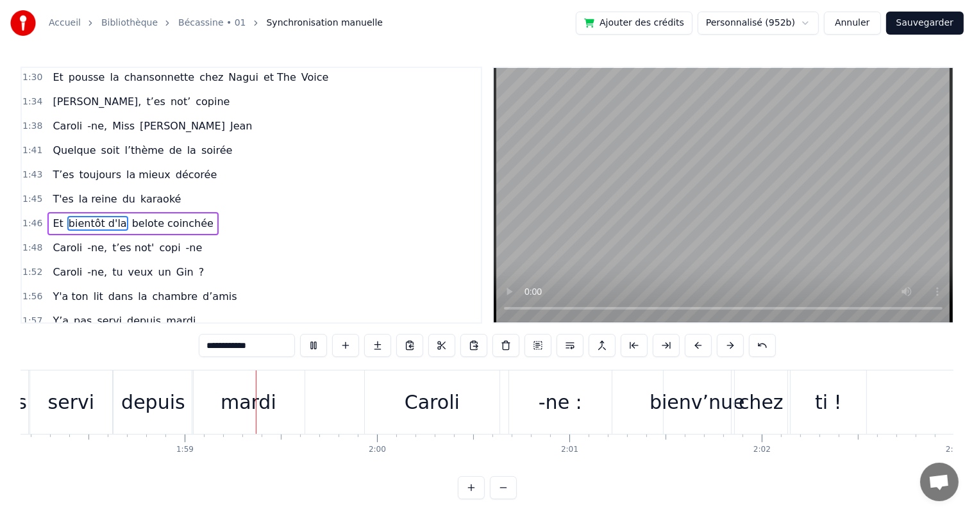
scroll to position [0, 22732]
click at [267, 383] on div "mardi" at bounding box center [244, 402] width 112 height 63
type input "*****"
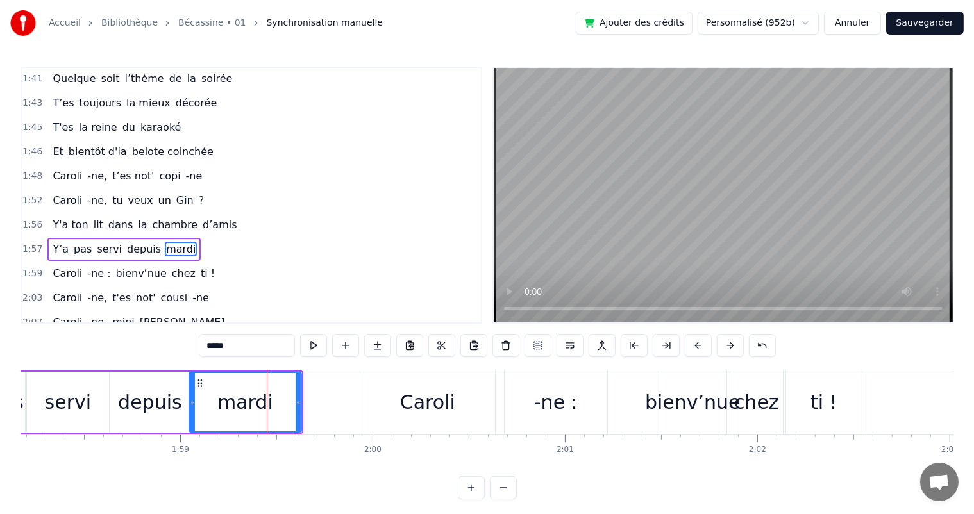
scroll to position [828, 0]
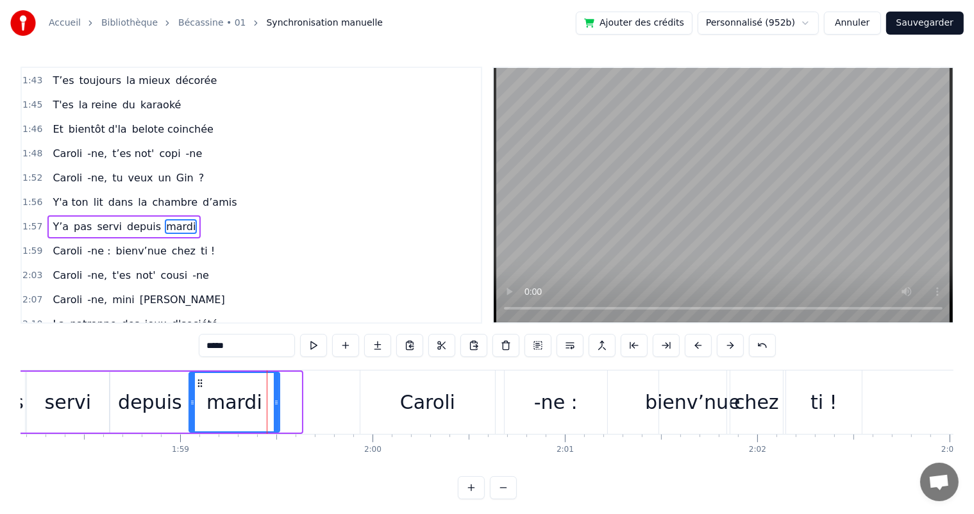
drag, startPoint x: 298, startPoint y: 400, endPoint x: 276, endPoint y: 407, distance: 22.7
click at [276, 407] on icon at bounding box center [276, 403] width 5 height 10
click at [107, 195] on span "dans" at bounding box center [120, 202] width 27 height 15
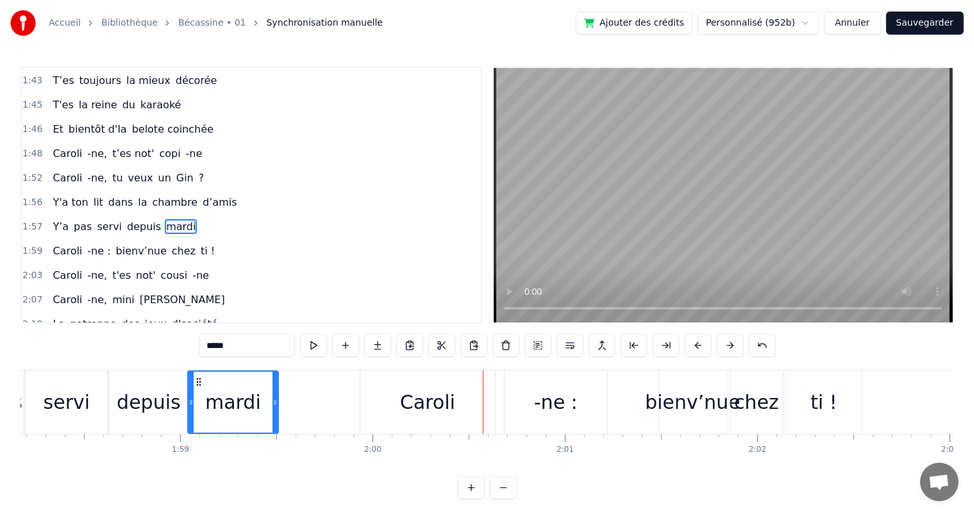
click at [121, 167] on div "Caroli -ne, tu veux un Gin ?" at bounding box center [128, 178] width 162 height 23
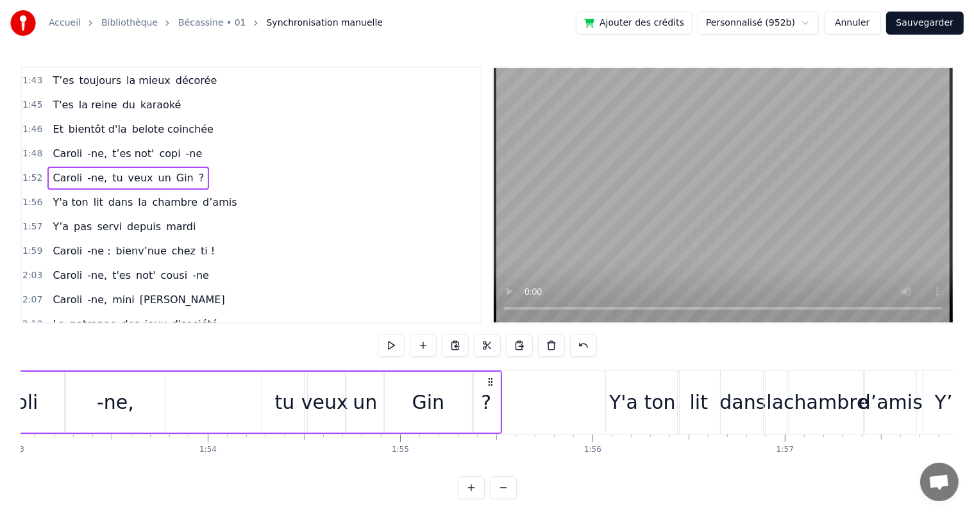
scroll to position [0, 21612]
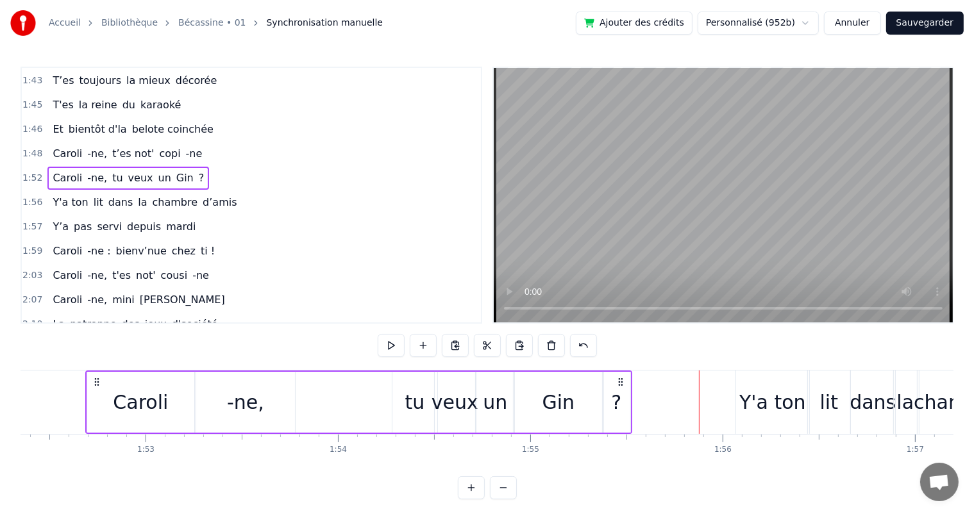
click at [47, 167] on div "Caroli -ne, tu veux un Gin ?" at bounding box center [128, 178] width 162 height 23
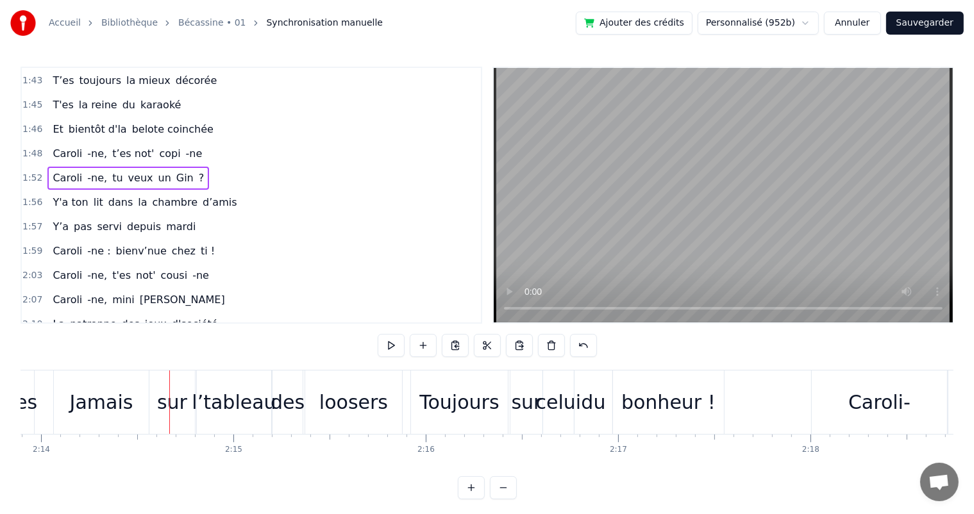
scroll to position [0, 25804]
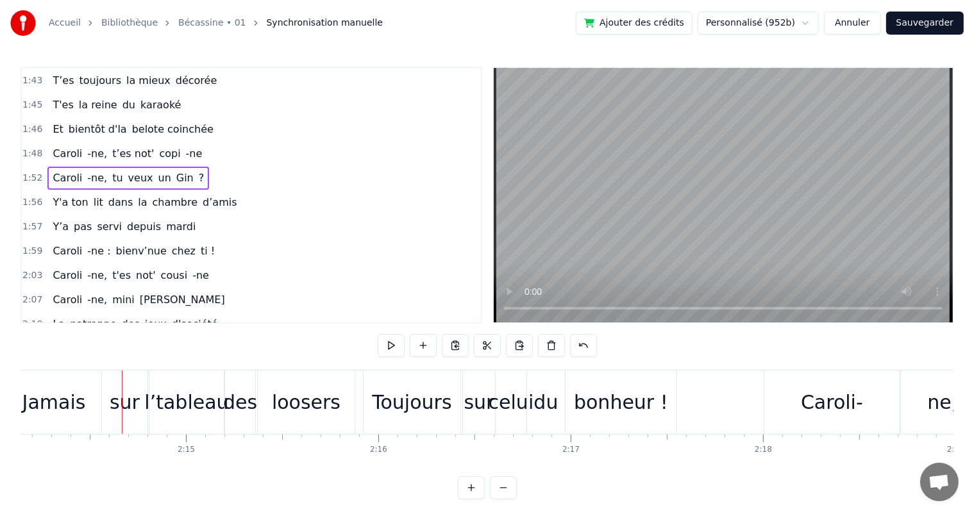
click at [187, 341] on span "pointées" at bounding box center [210, 348] width 47 height 15
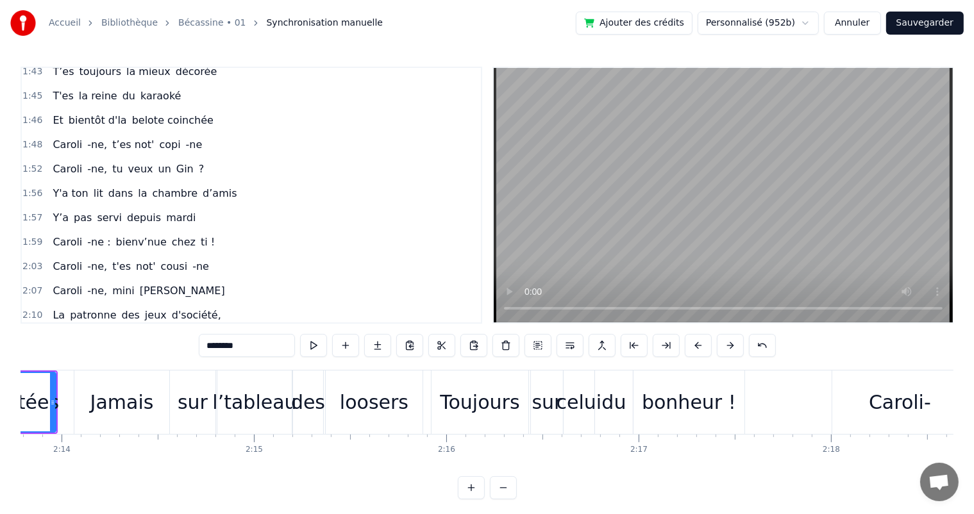
scroll to position [0, 25628]
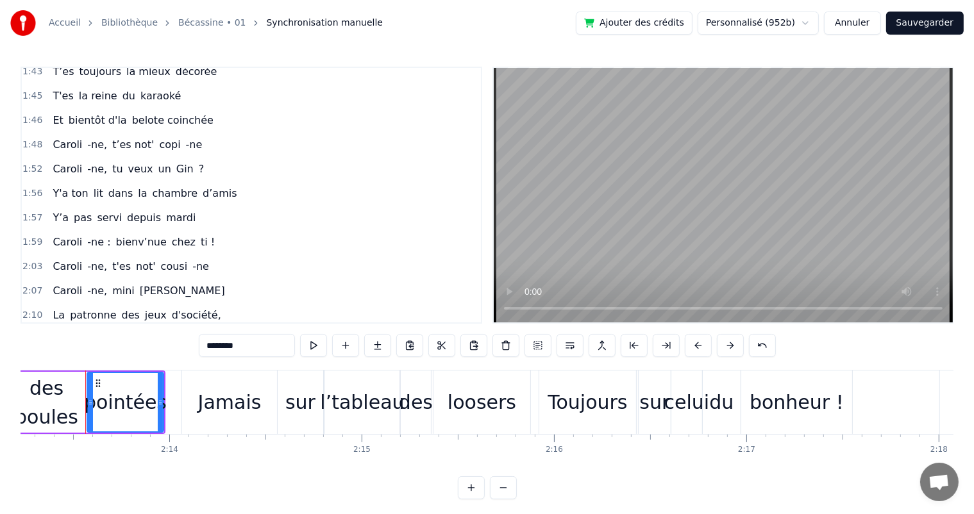
click at [63, 416] on div "des boules" at bounding box center [46, 403] width 84 height 58
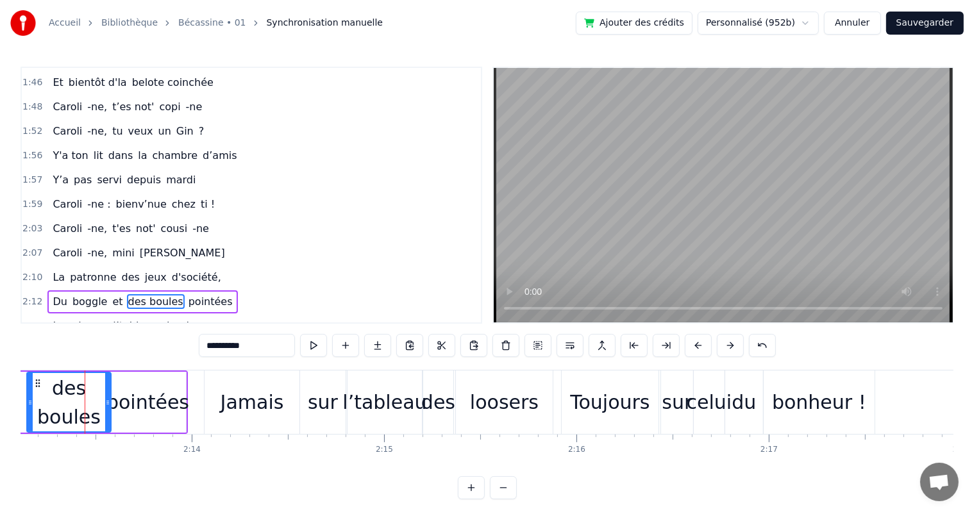
scroll to position [0, 25605]
click at [182, 270] on span "d'société," at bounding box center [197, 277] width 52 height 15
type input "**********"
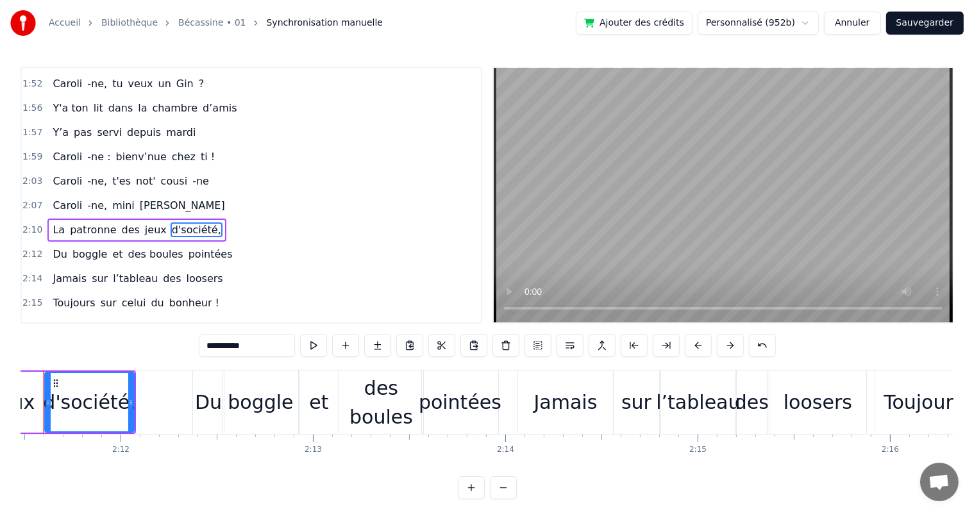
scroll to position [0, 25250]
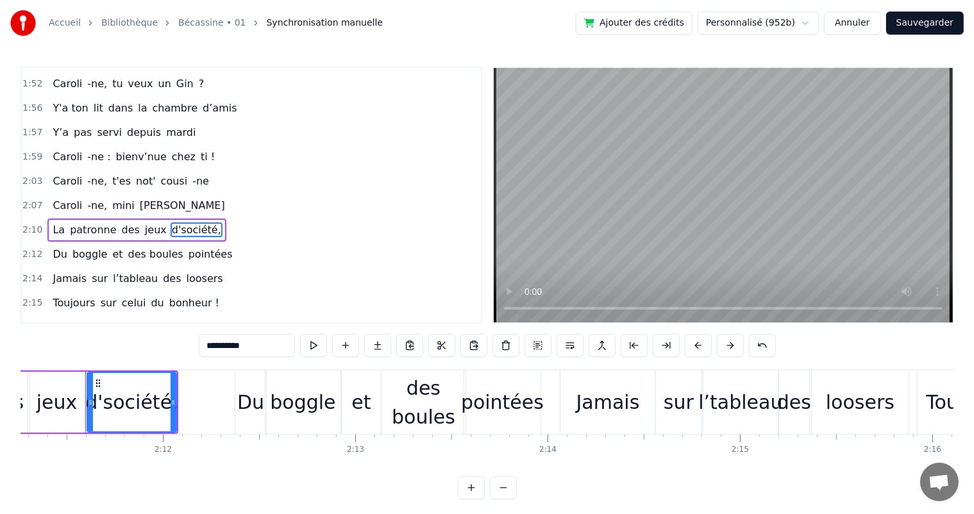
click at [123, 194] on div "Caroli -ne, mini [PERSON_NAME]" at bounding box center [138, 205] width 182 height 23
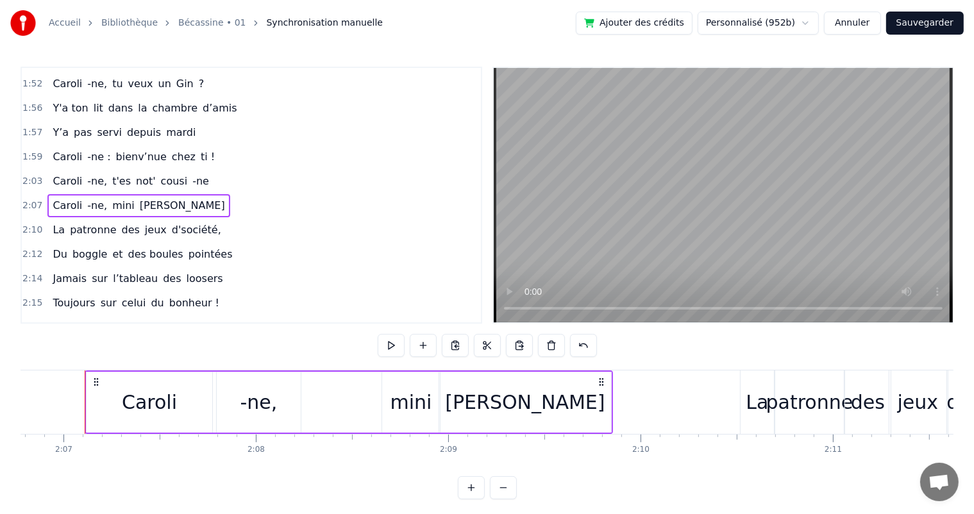
scroll to position [0, 24387]
click at [171, 400] on div "Caroli" at bounding box center [149, 402] width 55 height 29
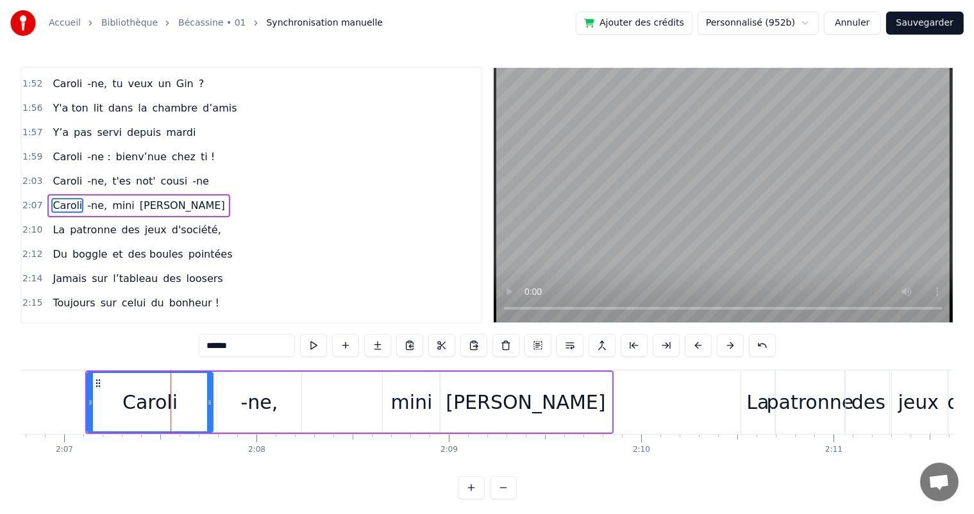
scroll to position [898, 0]
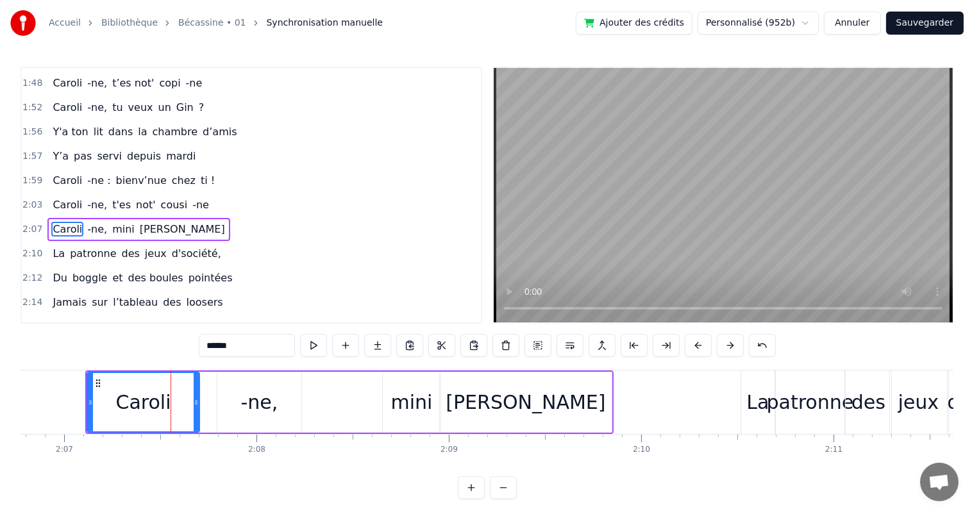
drag, startPoint x: 207, startPoint y: 403, endPoint x: 194, endPoint y: 398, distance: 14.4
click at [194, 398] on icon at bounding box center [196, 403] width 5 height 10
click at [230, 401] on div "-ne," at bounding box center [259, 402] width 84 height 61
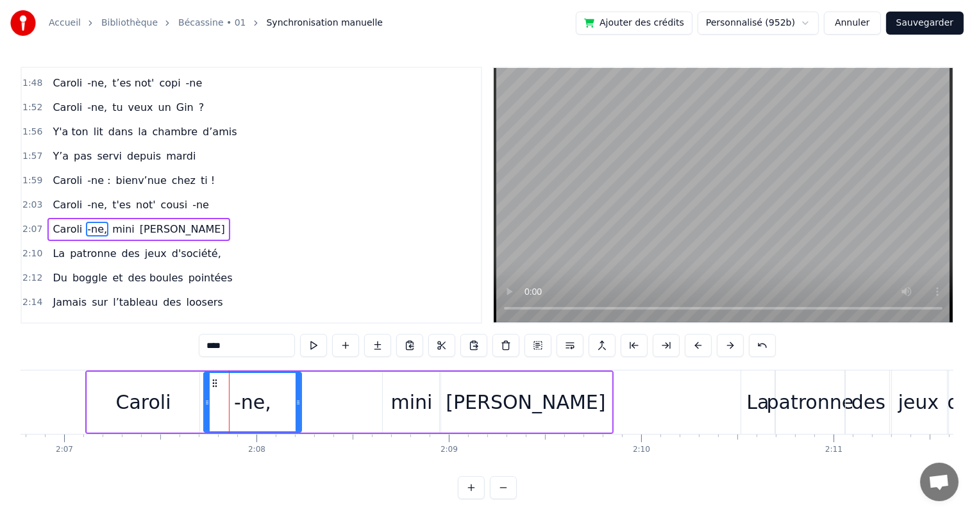
drag, startPoint x: 218, startPoint y: 400, endPoint x: 205, endPoint y: 398, distance: 13.7
click at [205, 398] on icon at bounding box center [207, 403] width 5 height 10
click at [63, 197] on span "Caroli" at bounding box center [67, 204] width 32 height 15
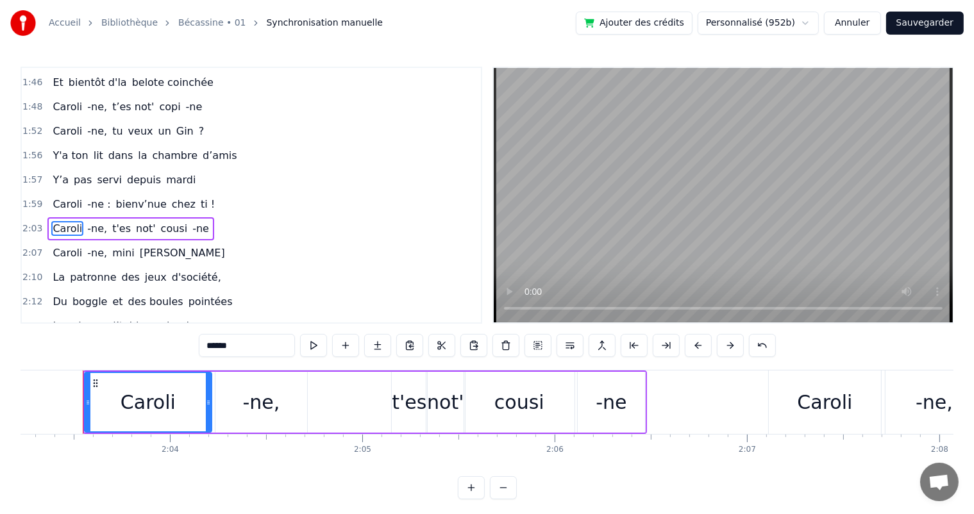
scroll to position [0, 23701]
click at [206, 402] on icon at bounding box center [205, 403] width 5 height 10
click at [222, 399] on div "-ne," at bounding box center [264, 402] width 92 height 61
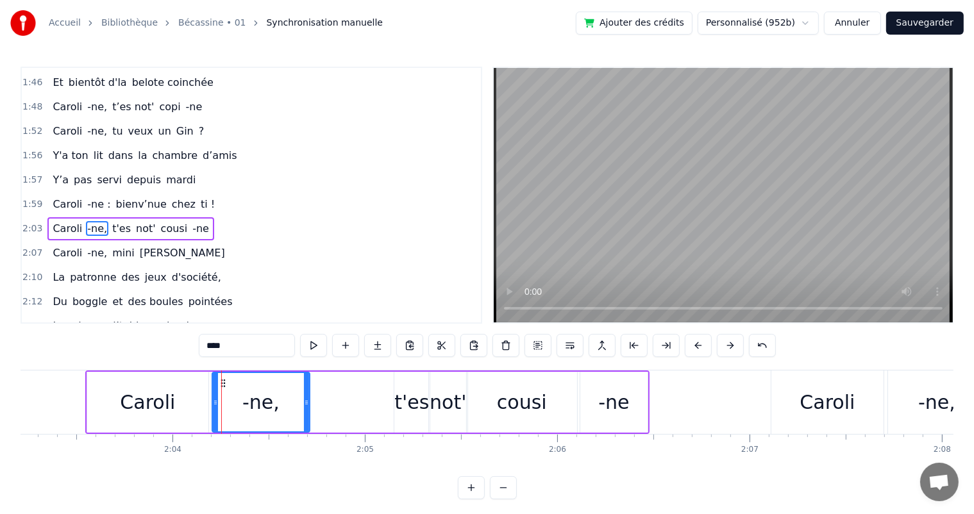
click at [213, 401] on icon at bounding box center [215, 403] width 5 height 10
click at [51, 197] on span "Caroli" at bounding box center [67, 204] width 32 height 15
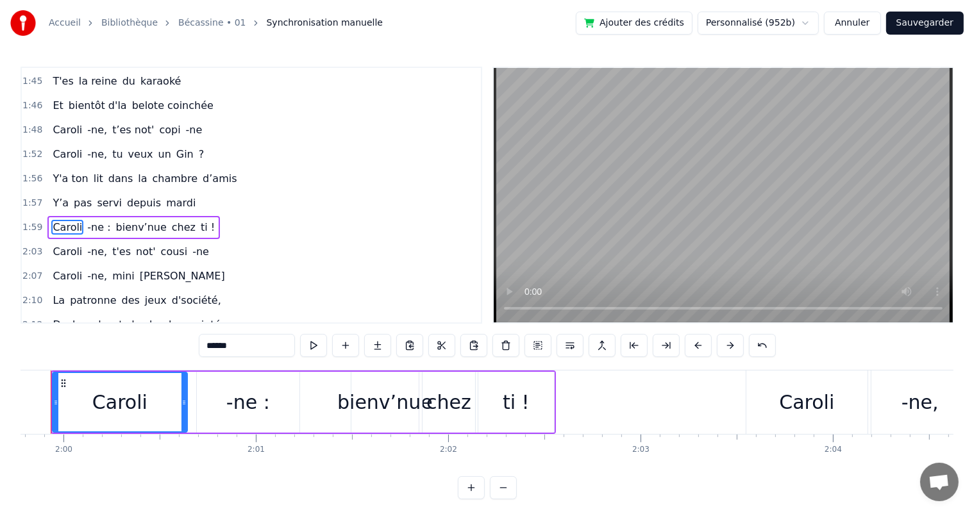
scroll to position [0, 23006]
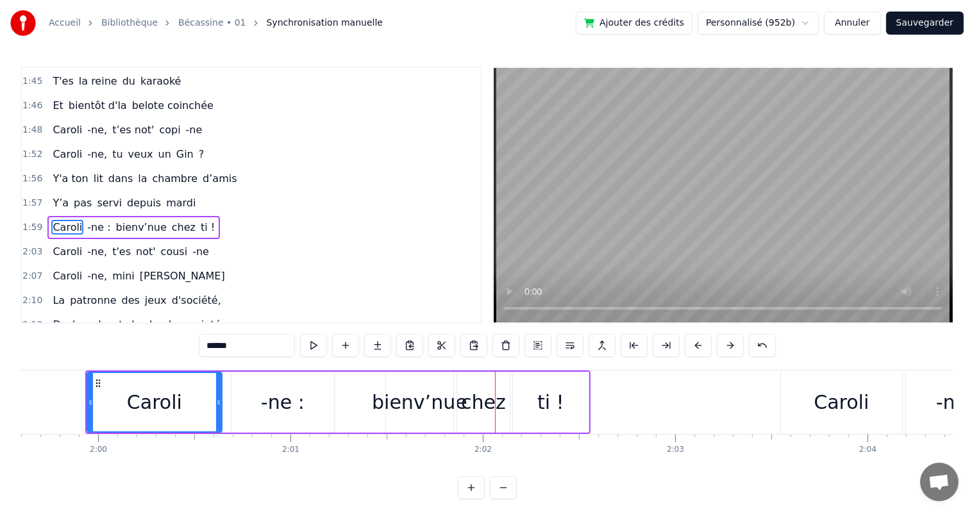
click at [305, 403] on div "-ne :" at bounding box center [282, 402] width 103 height 61
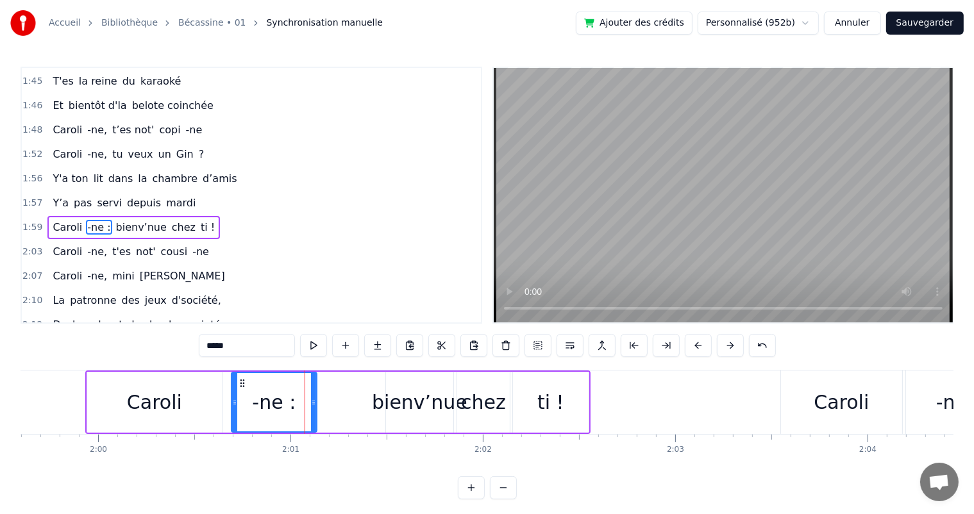
drag, startPoint x: 330, startPoint y: 405, endPoint x: 312, endPoint y: 405, distance: 17.3
click at [312, 405] on icon at bounding box center [313, 403] width 5 height 10
click at [72, 196] on span "pas" at bounding box center [82, 203] width 21 height 15
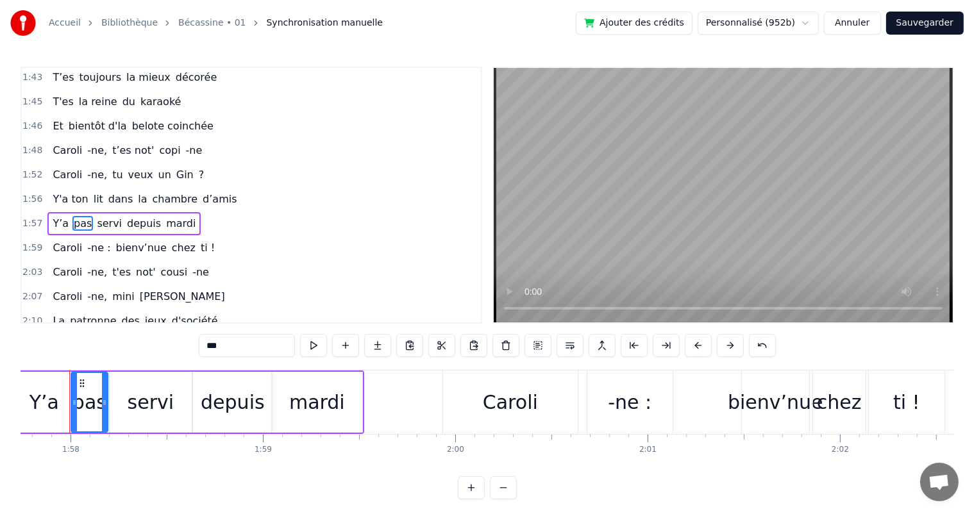
scroll to position [0, 22633]
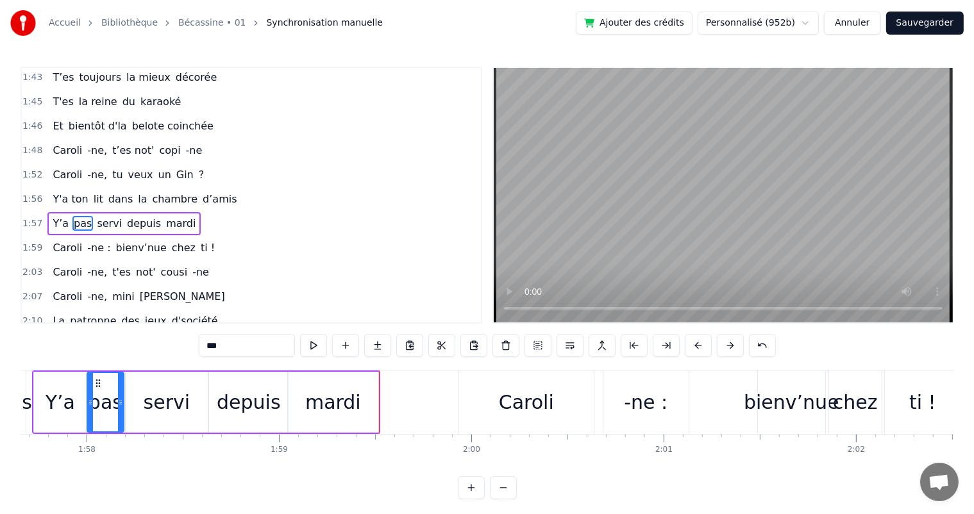
click at [197, 396] on div "servi" at bounding box center [167, 402] width 82 height 61
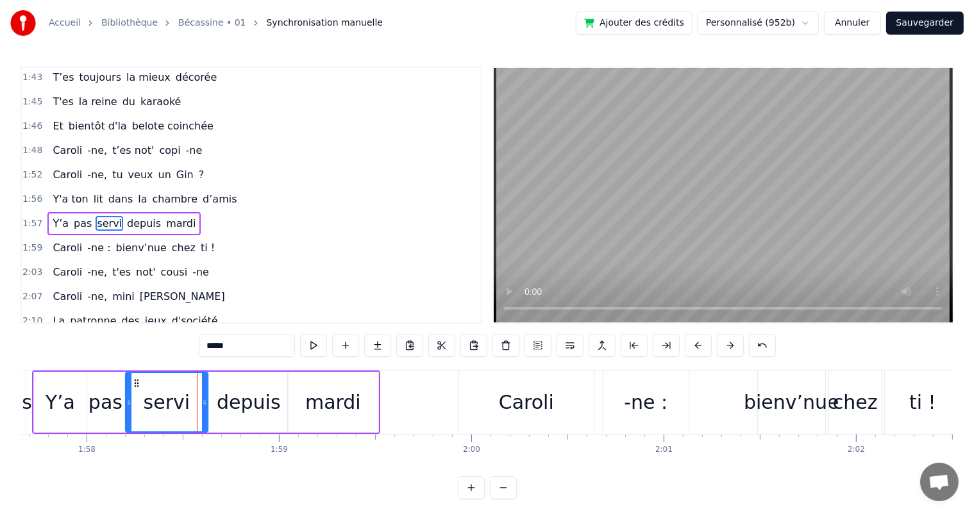
scroll to position [828, 0]
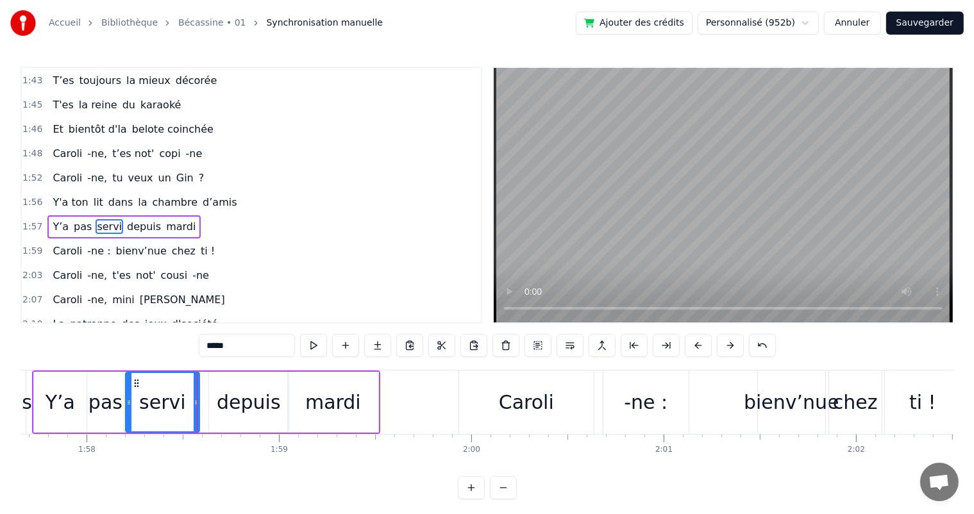
drag, startPoint x: 203, startPoint y: 400, endPoint x: 195, endPoint y: 401, distance: 8.4
click at [195, 401] on icon at bounding box center [196, 403] width 5 height 10
click at [215, 401] on div "depuis" at bounding box center [249, 402] width 80 height 61
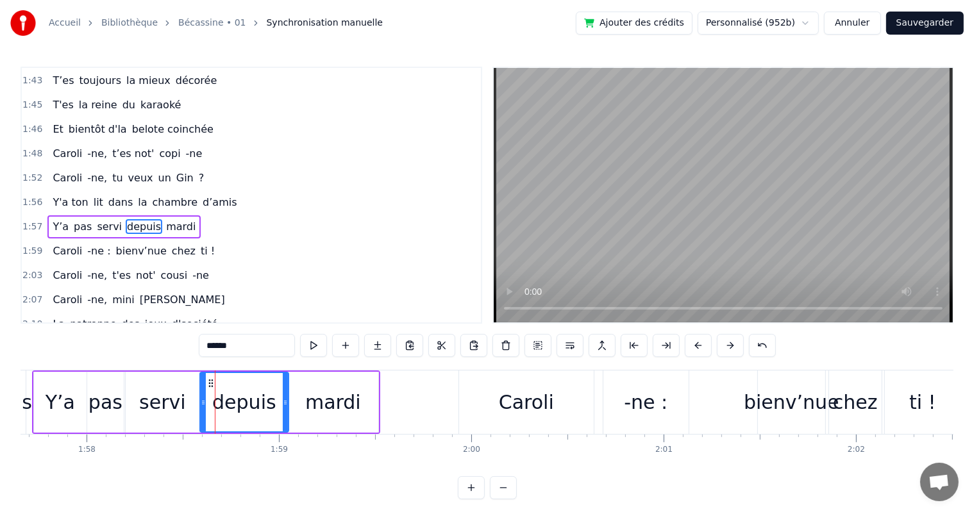
drag, startPoint x: 210, startPoint y: 401, endPoint x: 201, endPoint y: 398, distance: 9.3
click at [201, 398] on icon at bounding box center [203, 403] width 5 height 10
click at [56, 195] on span "Y'a ton" at bounding box center [70, 202] width 38 height 15
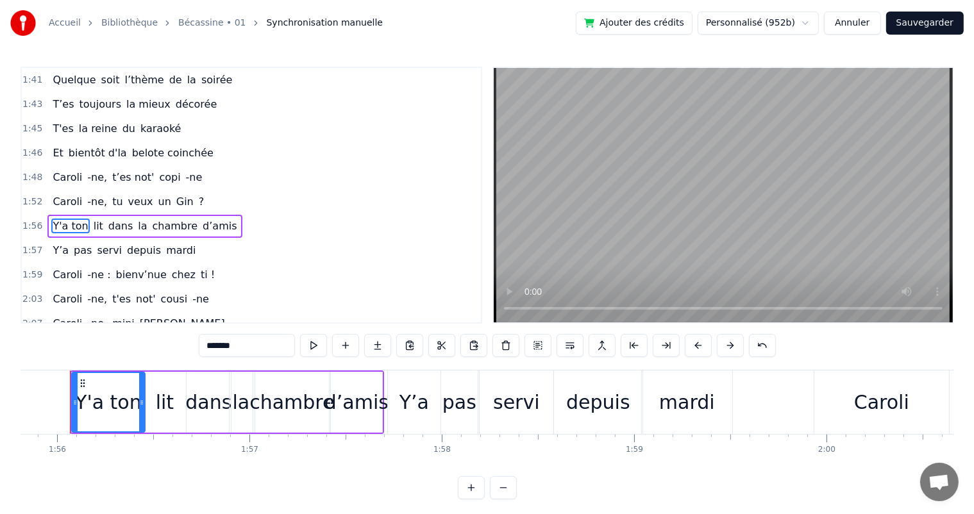
scroll to position [0, 22262]
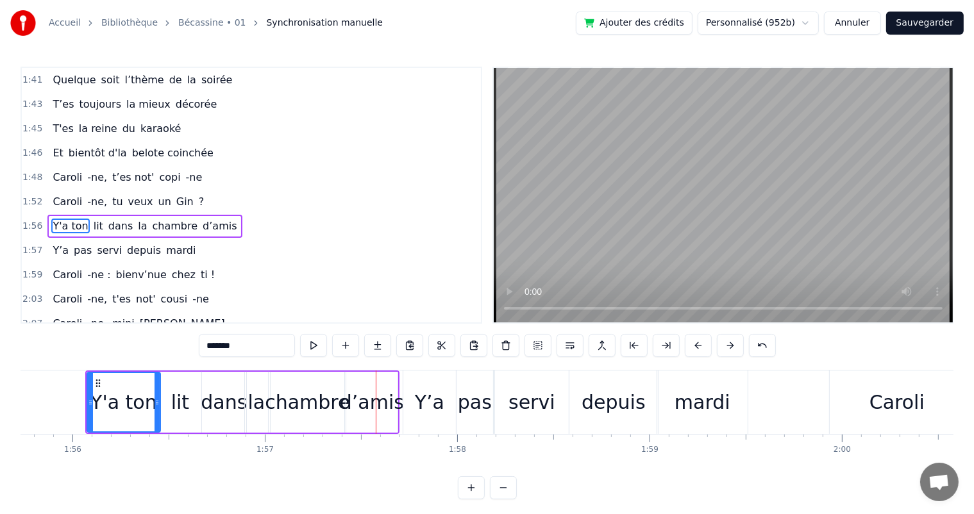
click at [233, 403] on div "dans" at bounding box center [224, 402] width 46 height 29
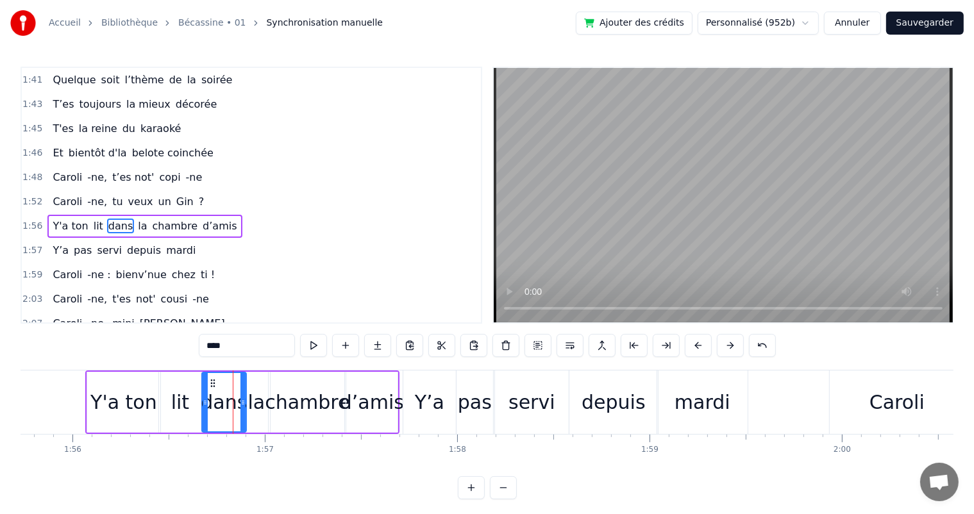
click at [180, 398] on div "lit" at bounding box center [180, 402] width 18 height 29
type input "***"
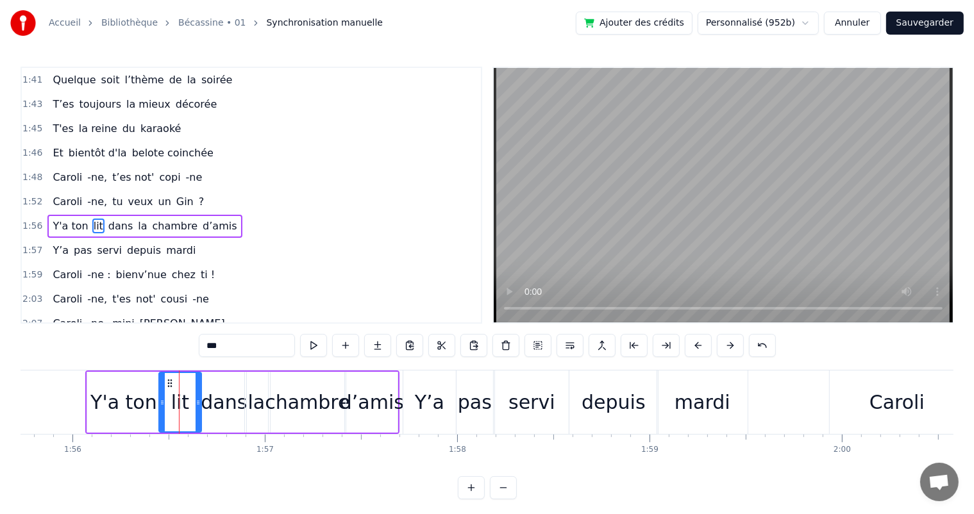
click at [53, 215] on div "Y'a ton lit dans la chambre d’amis" at bounding box center [144, 226] width 194 height 23
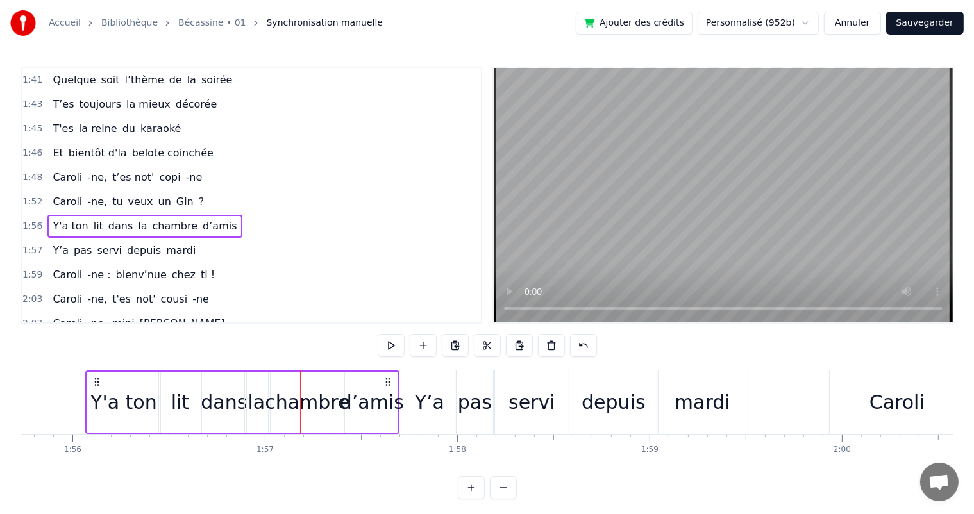
click at [157, 194] on span "un" at bounding box center [164, 201] width 15 height 15
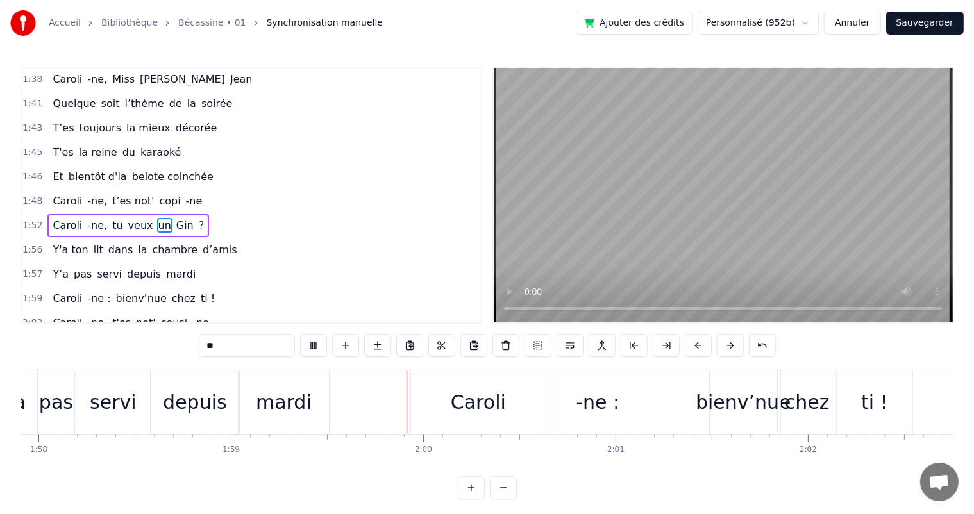
scroll to position [0, 22858]
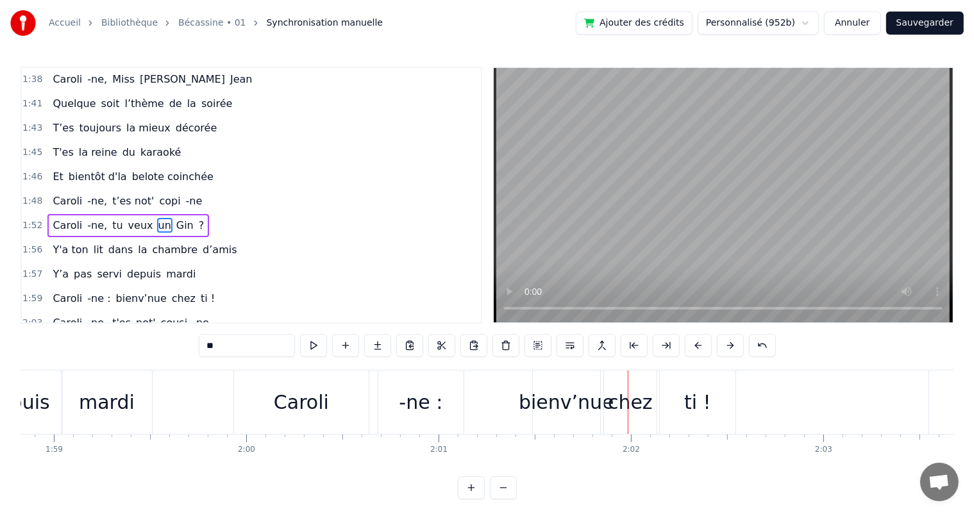
click at [290, 394] on div "Caroli" at bounding box center [301, 402] width 55 height 29
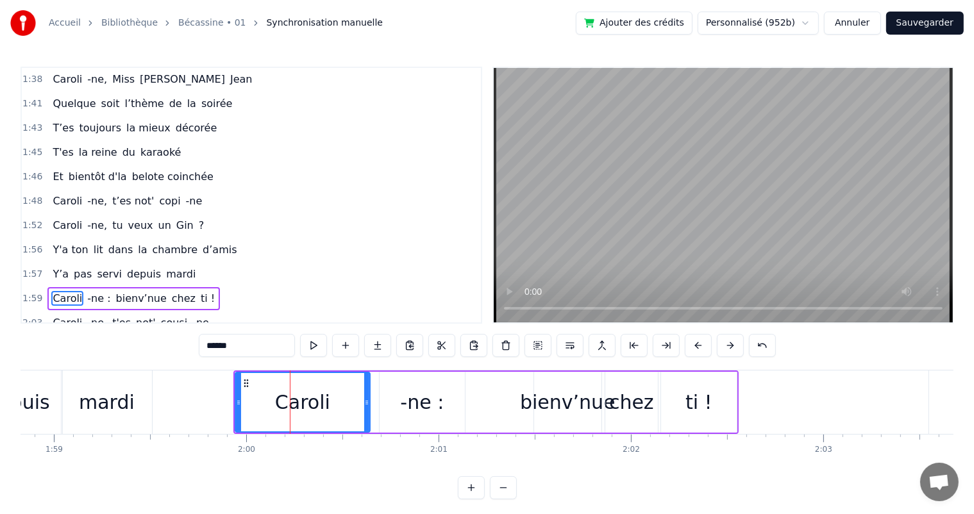
scroll to position [852, 0]
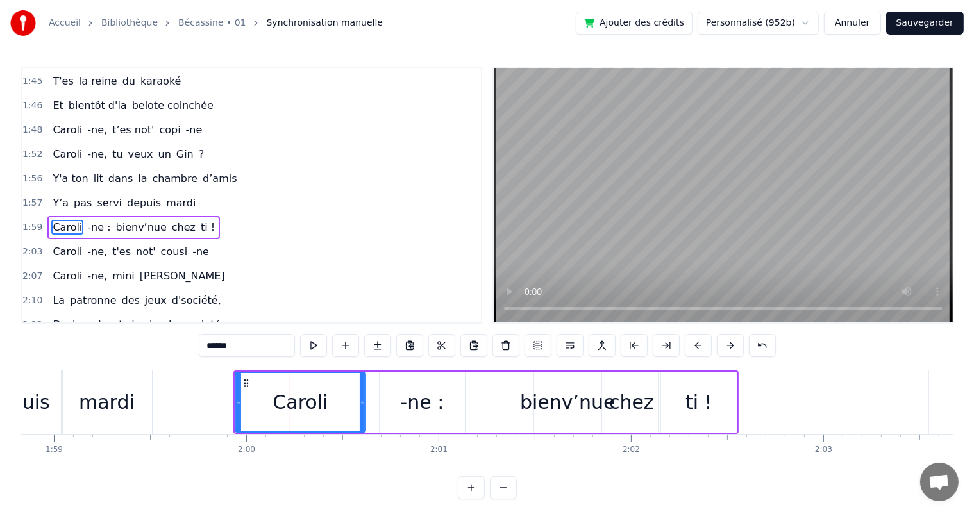
click at [362, 403] on icon at bounding box center [362, 403] width 5 height 10
click at [385, 405] on div "-ne :" at bounding box center [422, 402] width 85 height 61
type input "*****"
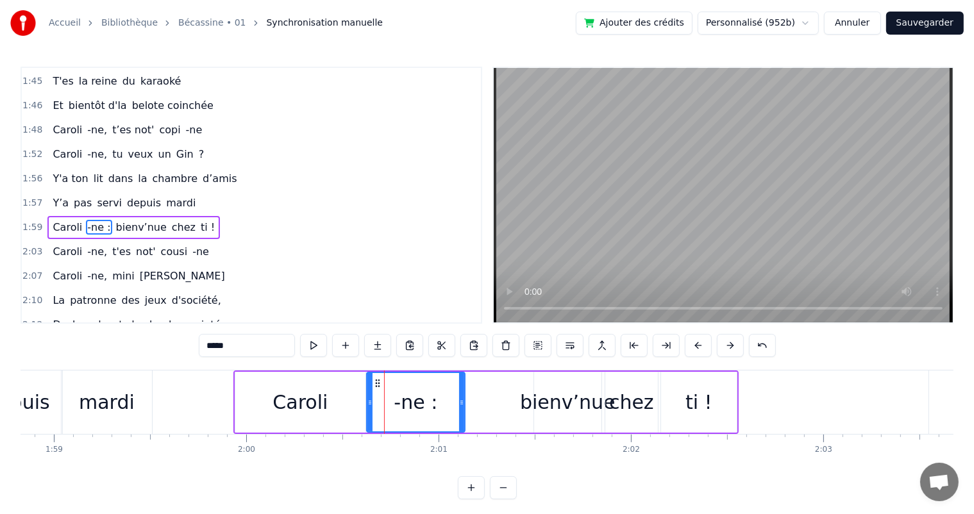
drag, startPoint x: 380, startPoint y: 405, endPoint x: 367, endPoint y: 406, distance: 12.8
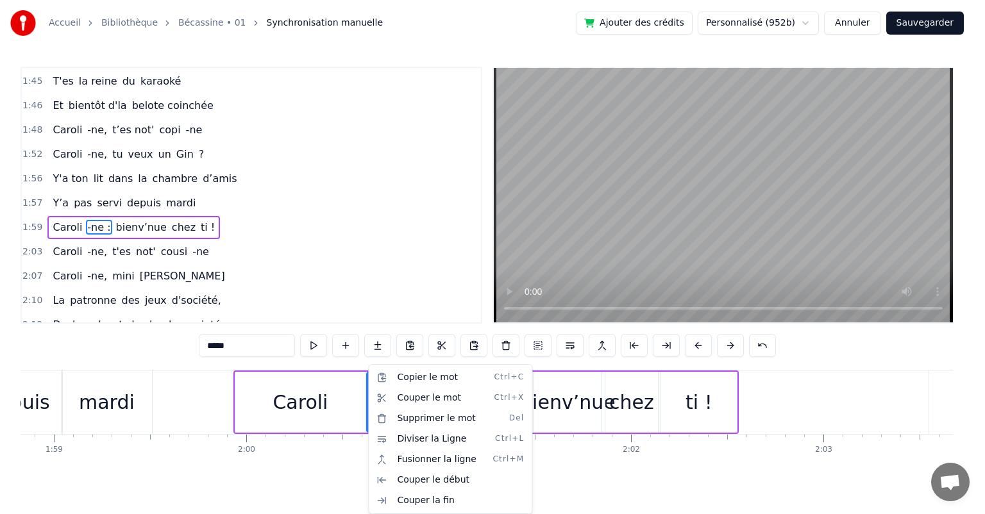
click at [61, 150] on html "Accueil Bibliothèque Bécassine • 01 Synchronisation manuelle Ajouter des crédit…" at bounding box center [492, 260] width 985 height 520
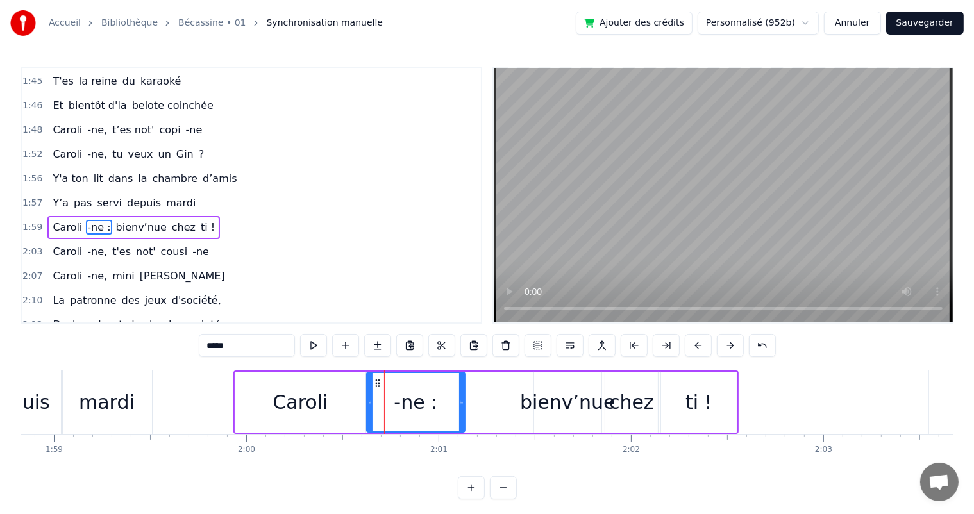
click at [76, 192] on div "Y’a pas servi depuis [DATE]" at bounding box center [123, 203] width 153 height 23
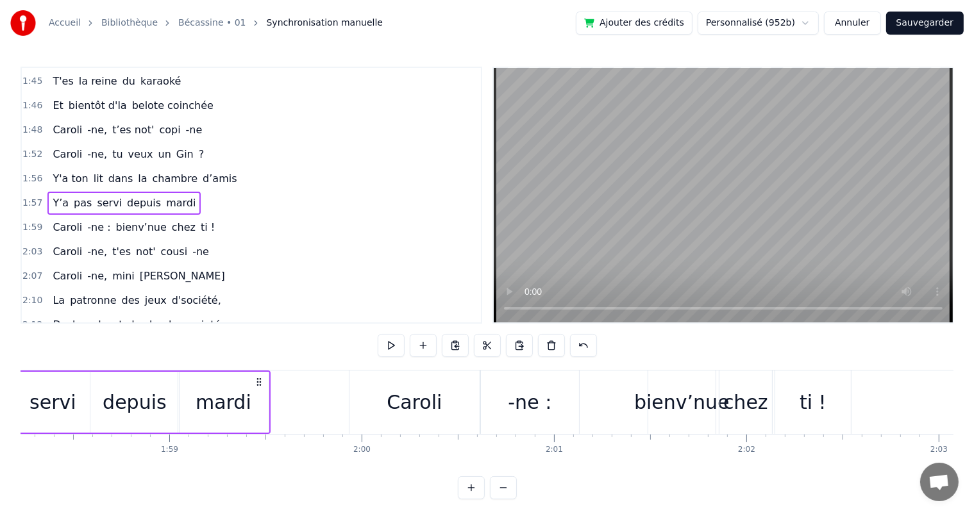
scroll to position [0, 22580]
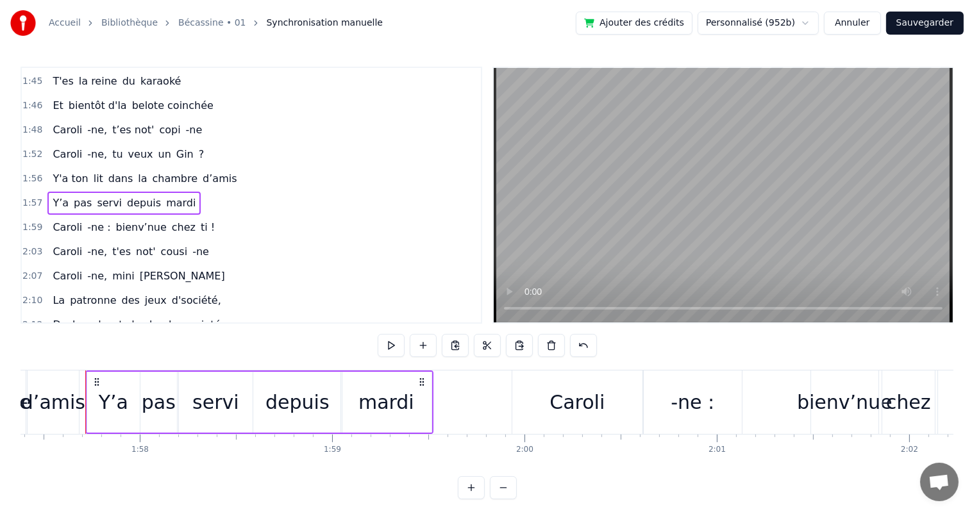
click at [71, 167] on div "Y'a ton lit dans la chambre d’amis" at bounding box center [144, 178] width 194 height 23
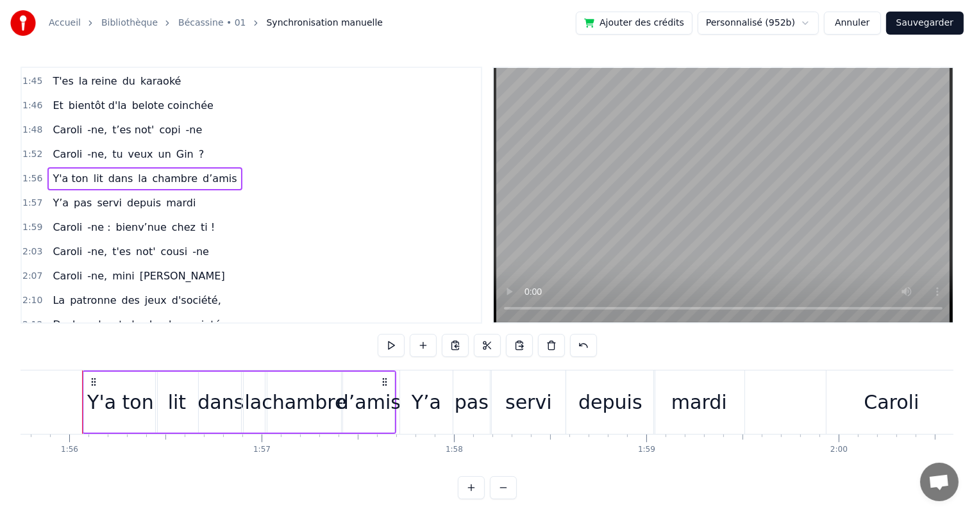
scroll to position [0, 22262]
click at [173, 143] on div "Caroli -ne, tu veux un Gin ?" at bounding box center [128, 154] width 162 height 23
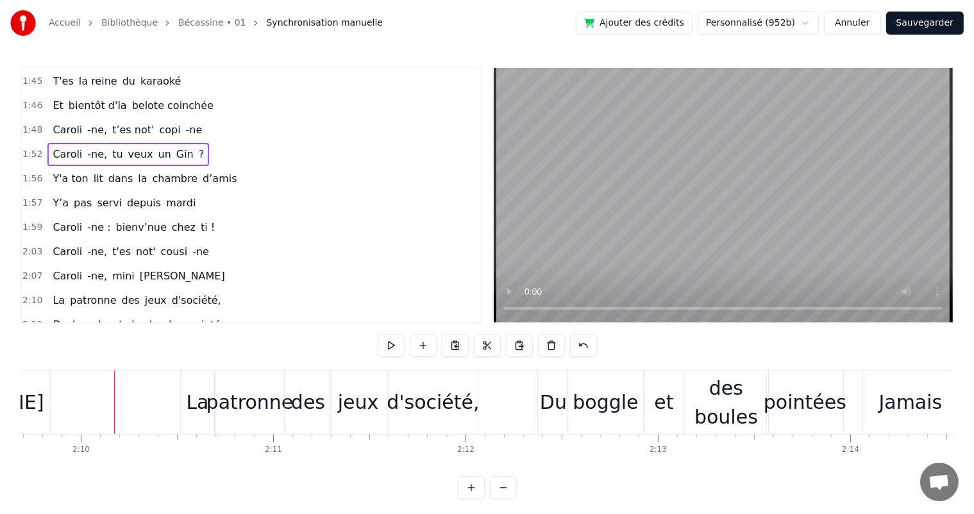
scroll to position [0, 24951]
click at [97, 244] on span "-ne," at bounding box center [97, 251] width 22 height 15
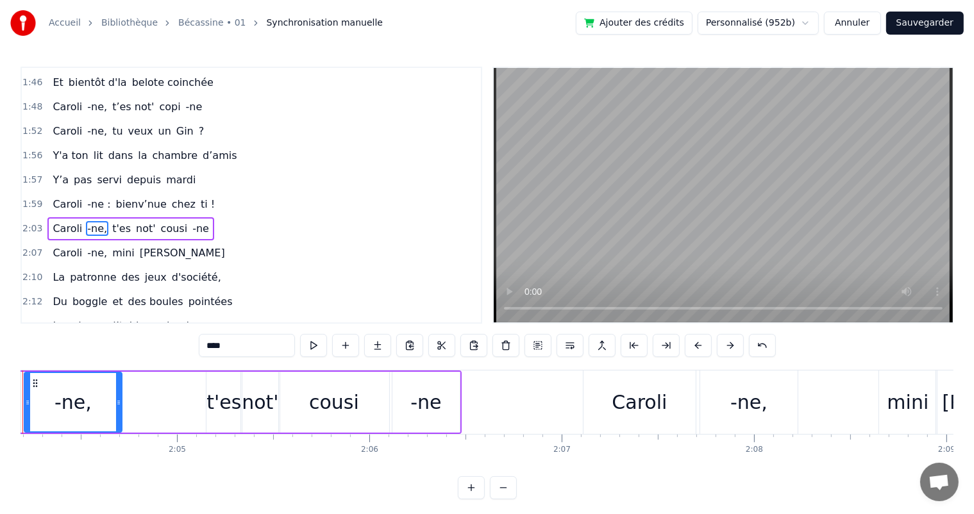
scroll to position [0, 23826]
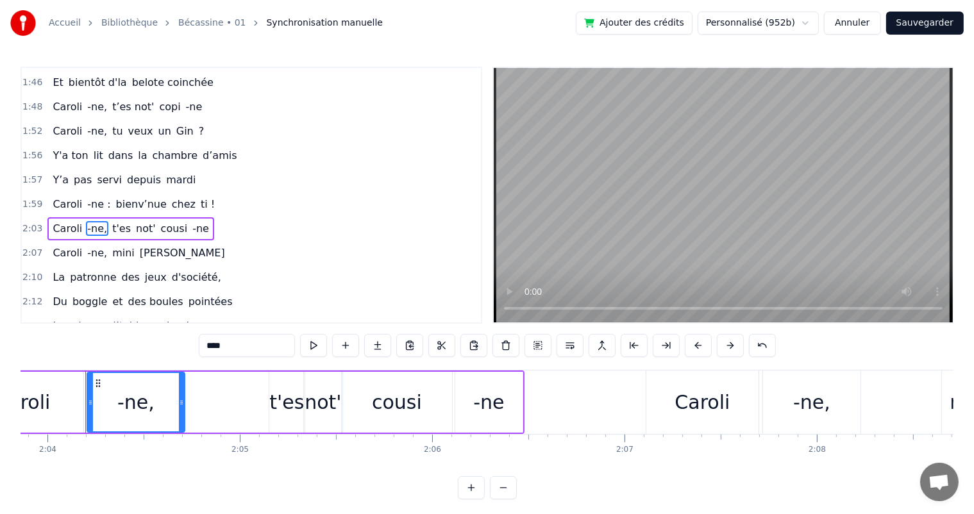
click at [302, 396] on div "t'es" at bounding box center [286, 402] width 35 height 61
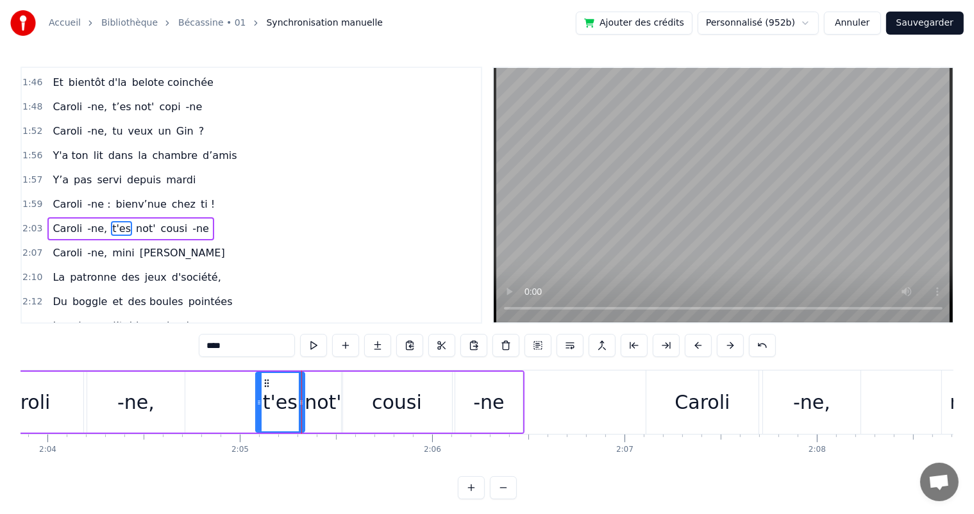
drag, startPoint x: 272, startPoint y: 395, endPoint x: 258, endPoint y: 394, distance: 13.5
click at [258, 394] on div at bounding box center [258, 402] width 5 height 58
click at [107, 148] on span "dans" at bounding box center [120, 155] width 27 height 15
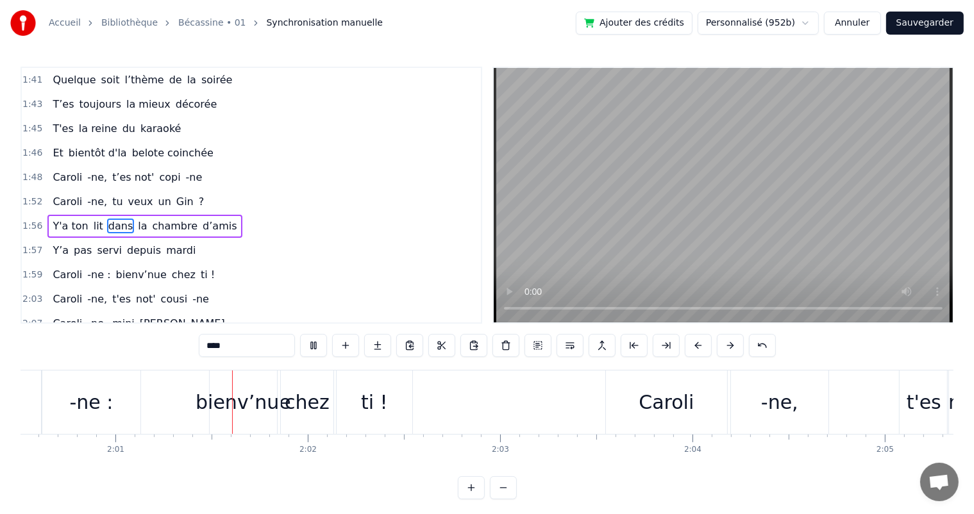
scroll to position [0, 23182]
click at [609, 403] on div "Caroli" at bounding box center [665, 402] width 121 height 63
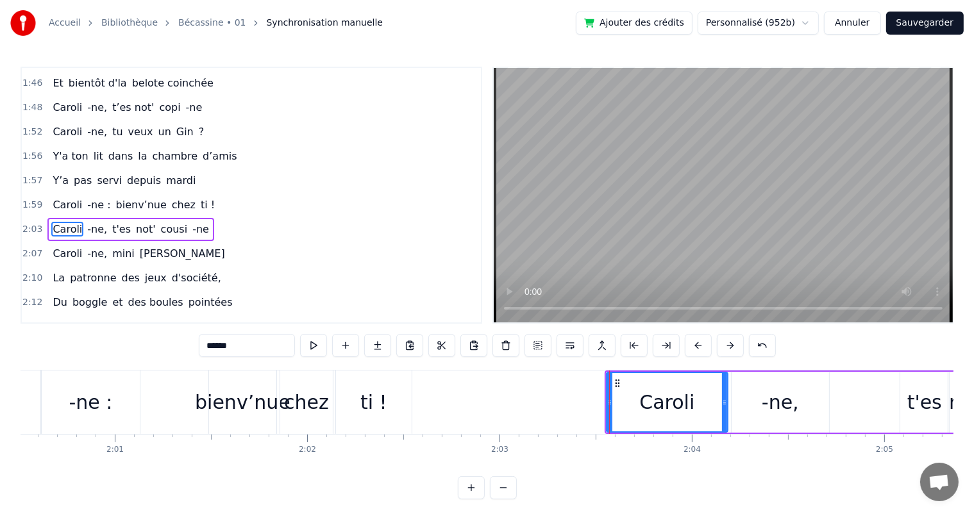
scroll to position [875, 0]
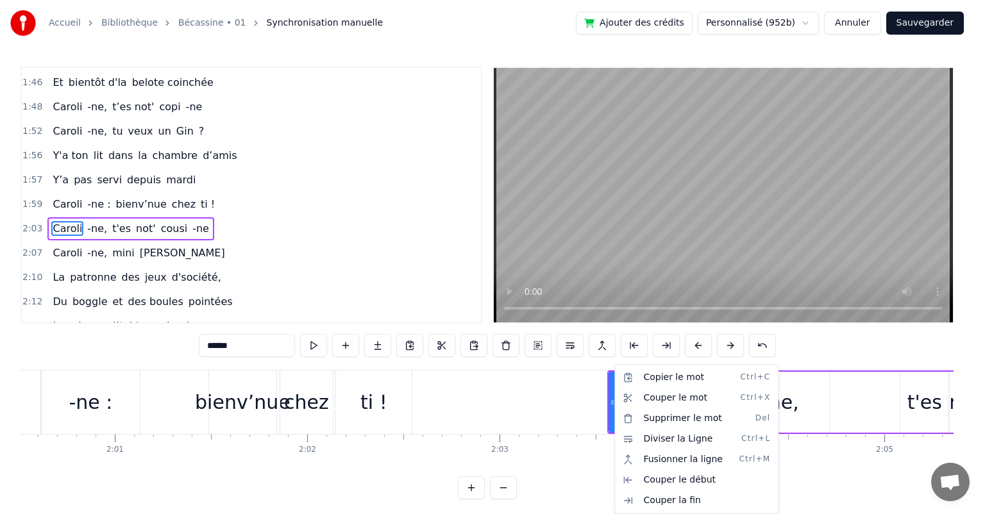
click at [193, 169] on html "Accueil Bibliothèque Bécassine • 01 Synchronisation manuelle Ajouter des crédit…" at bounding box center [492, 260] width 985 height 520
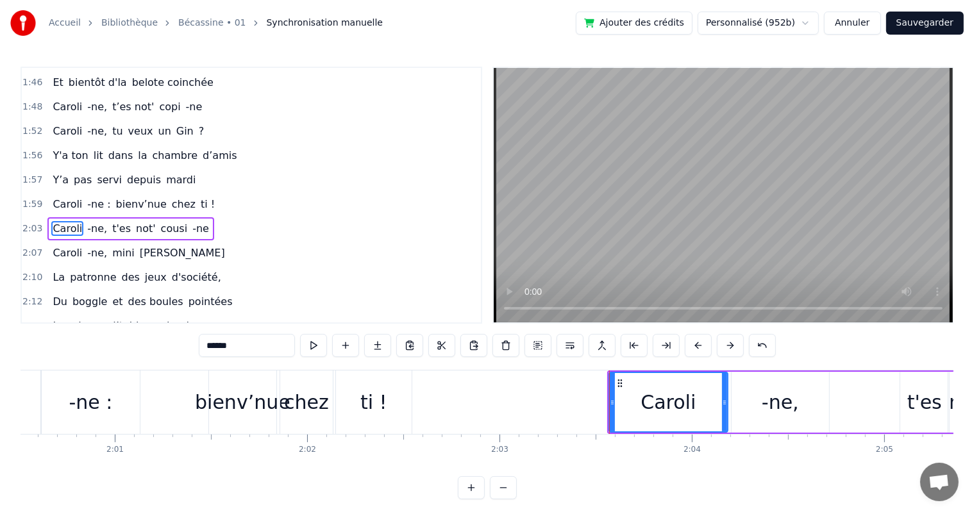
click at [165, 172] on span "mardi" at bounding box center [181, 179] width 32 height 15
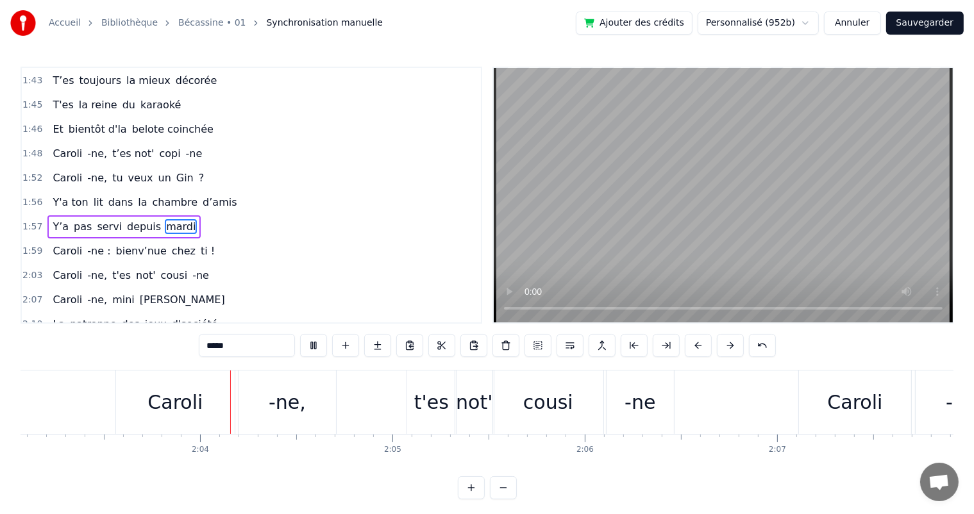
scroll to position [0, 23688]
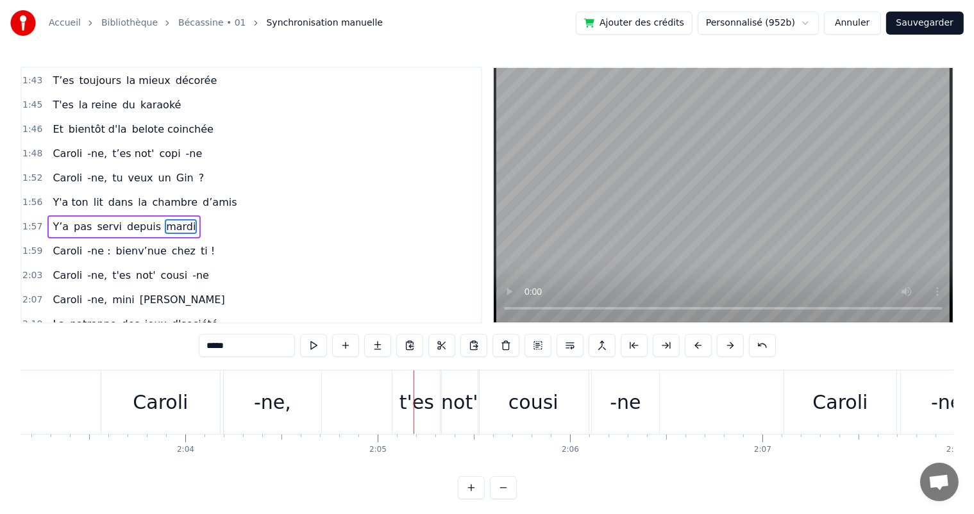
click at [114, 396] on div "Caroli" at bounding box center [160, 402] width 119 height 63
type input "******"
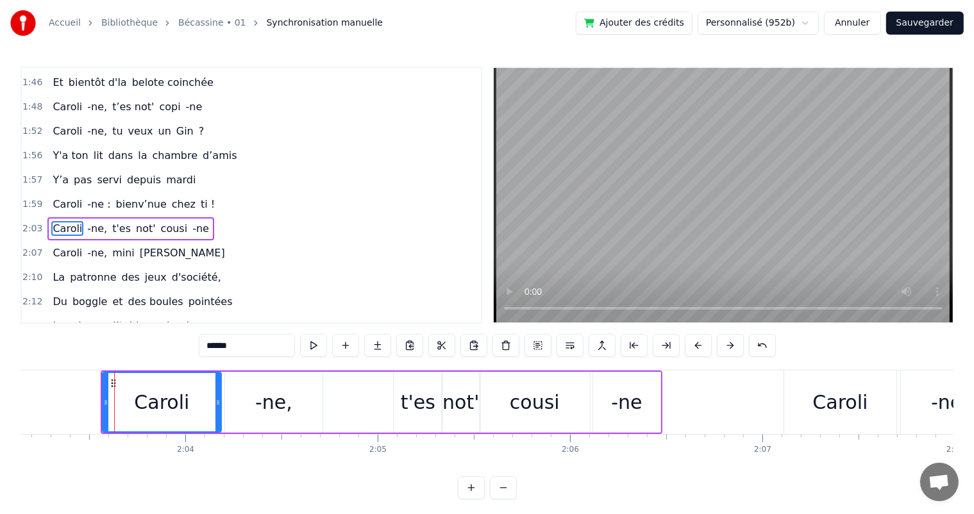
scroll to position [875, 0]
click at [105, 398] on icon at bounding box center [105, 403] width 5 height 10
click at [47, 169] on div "Y’a pas servi depuis [DATE]" at bounding box center [123, 180] width 153 height 23
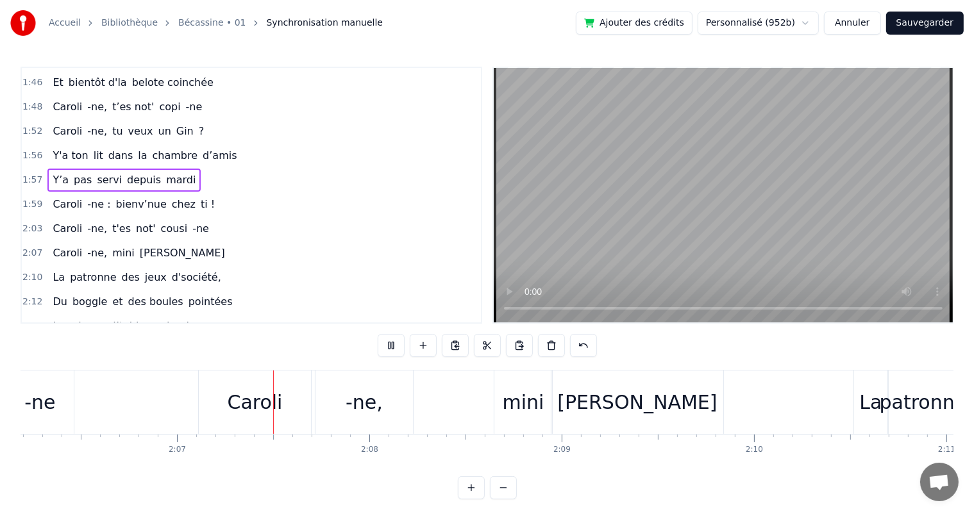
scroll to position [0, 24275]
click at [262, 400] on div "Caroli" at bounding box center [253, 402] width 55 height 29
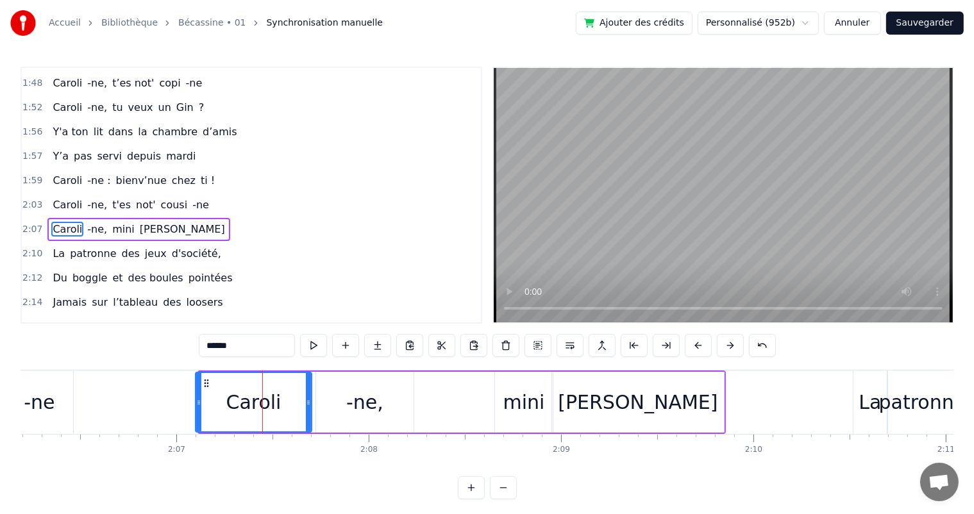
click at [199, 414] on div at bounding box center [198, 402] width 5 height 58
click at [51, 197] on span "Caroli" at bounding box center [67, 204] width 32 height 15
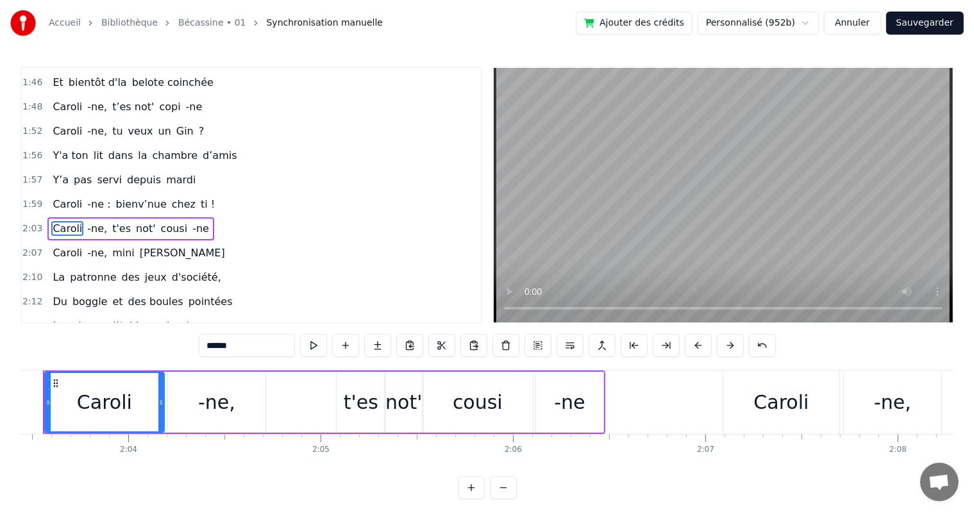
scroll to position [0, 23703]
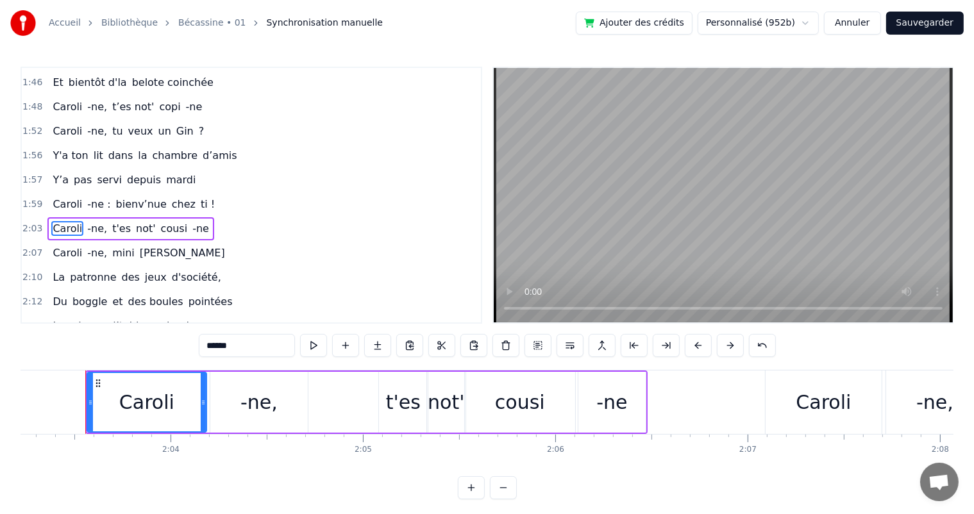
click at [51, 172] on span "Y’a" at bounding box center [60, 179] width 19 height 15
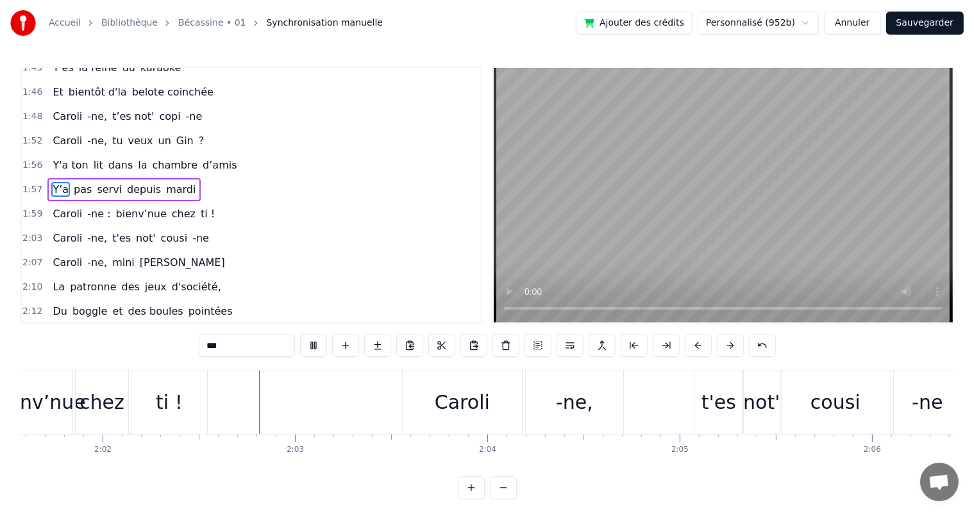
scroll to position [0, 23403]
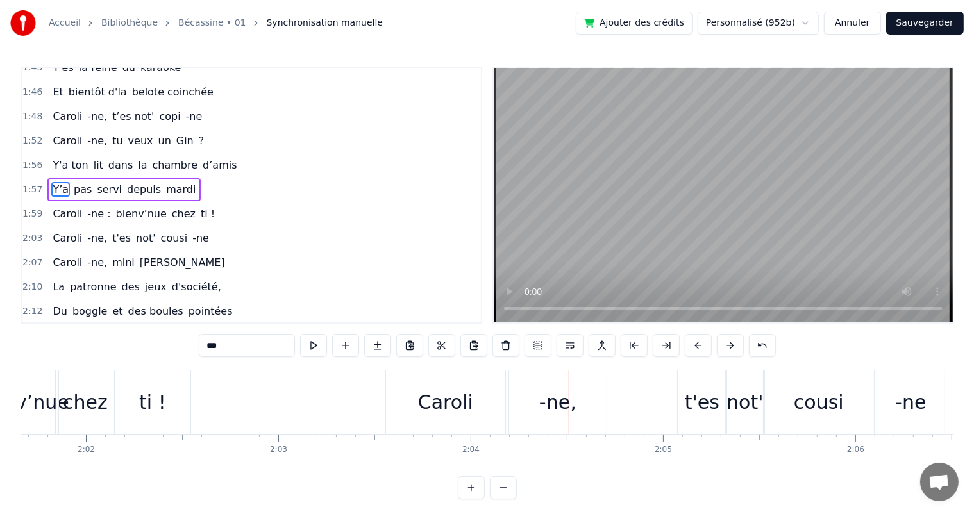
click at [418, 396] on div "Caroli" at bounding box center [445, 402] width 119 height 63
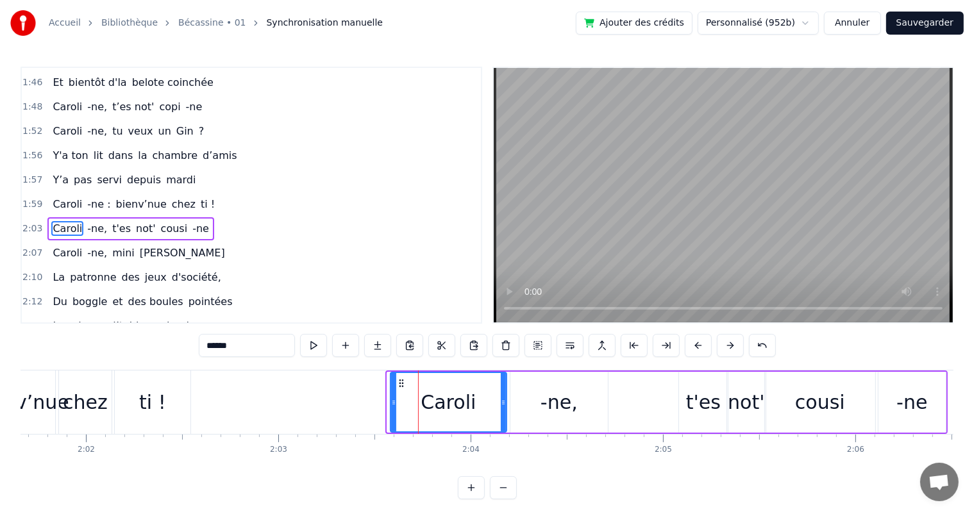
click at [391, 401] on icon at bounding box center [393, 403] width 5 height 10
click at [126, 172] on span "depuis" at bounding box center [144, 179] width 37 height 15
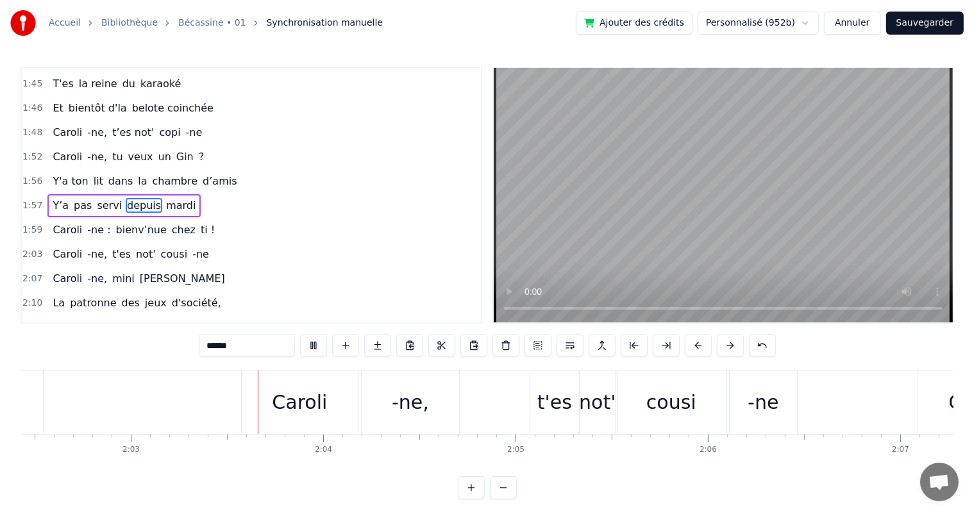
scroll to position [0, 23597]
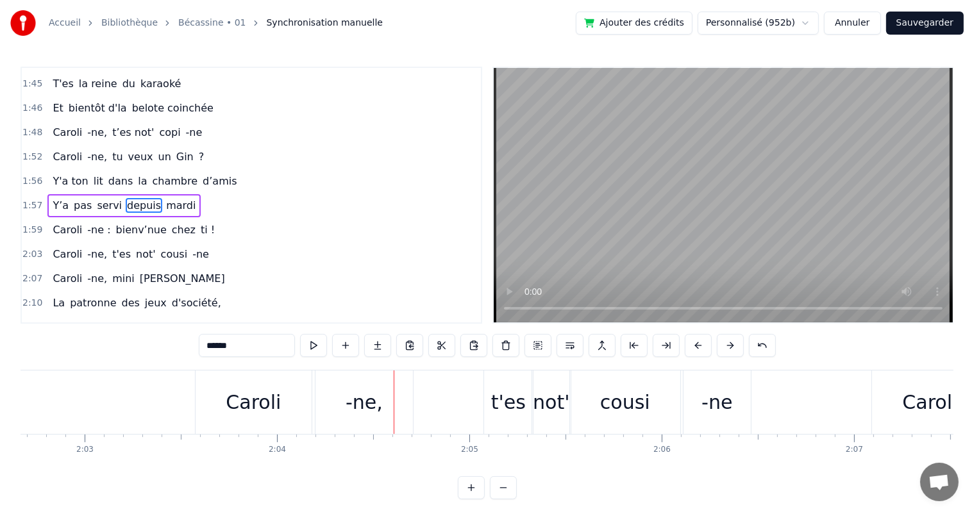
click at [212, 397] on div "Caroli" at bounding box center [254, 402] width 116 height 63
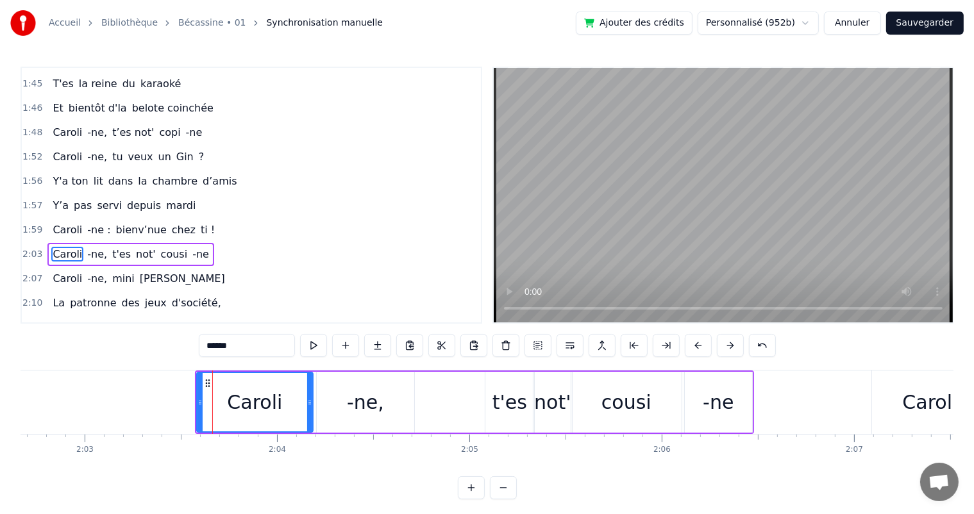
scroll to position [875, 0]
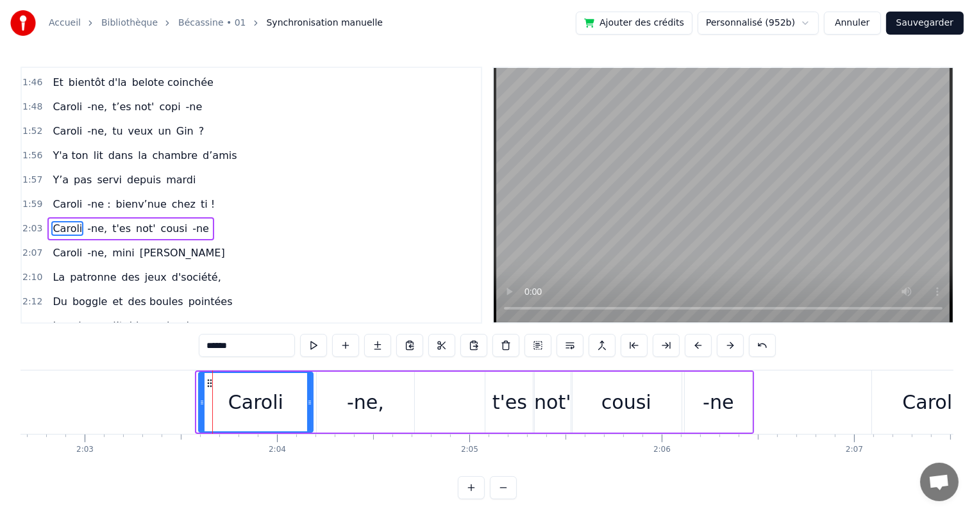
click at [201, 401] on circle at bounding box center [201, 401] width 1 height 1
click at [62, 197] on span "Caroli" at bounding box center [67, 204] width 32 height 15
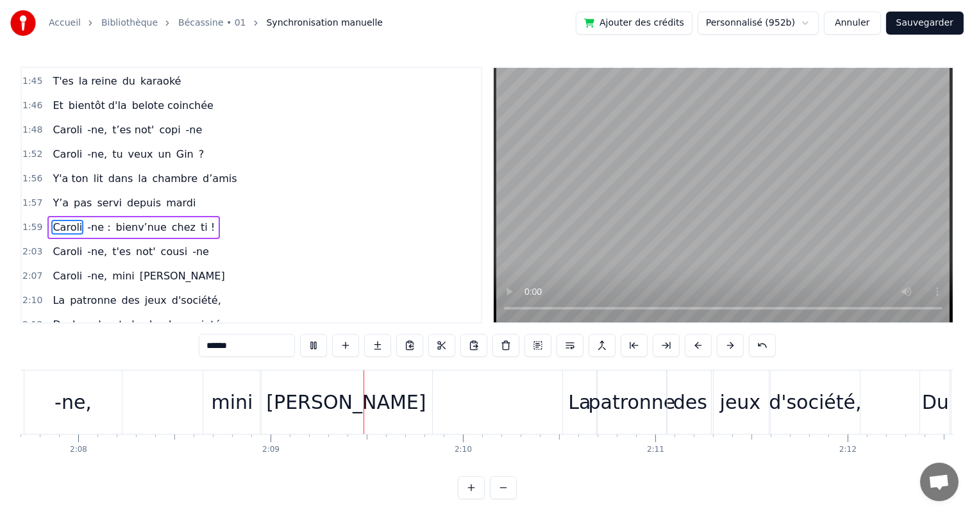
scroll to position [0, 24717]
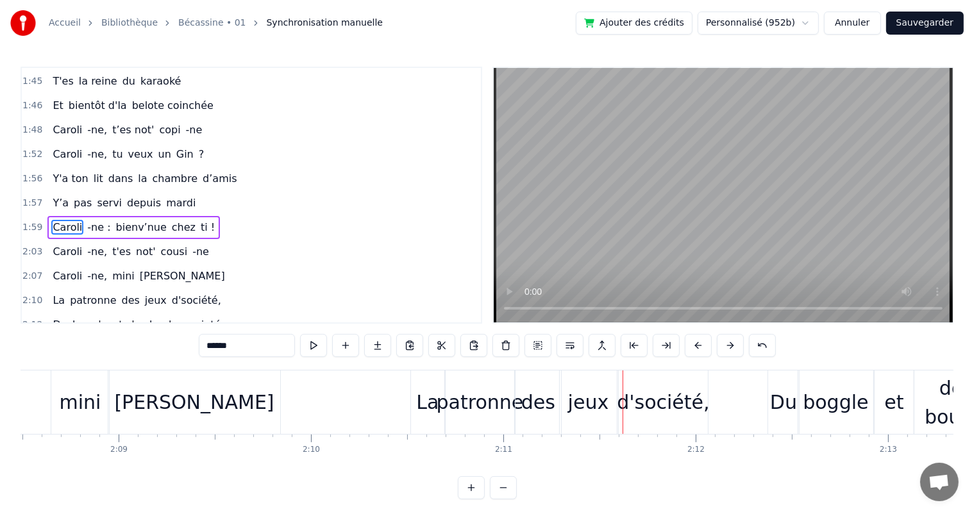
click at [427, 399] on div "La" at bounding box center [427, 402] width 22 height 29
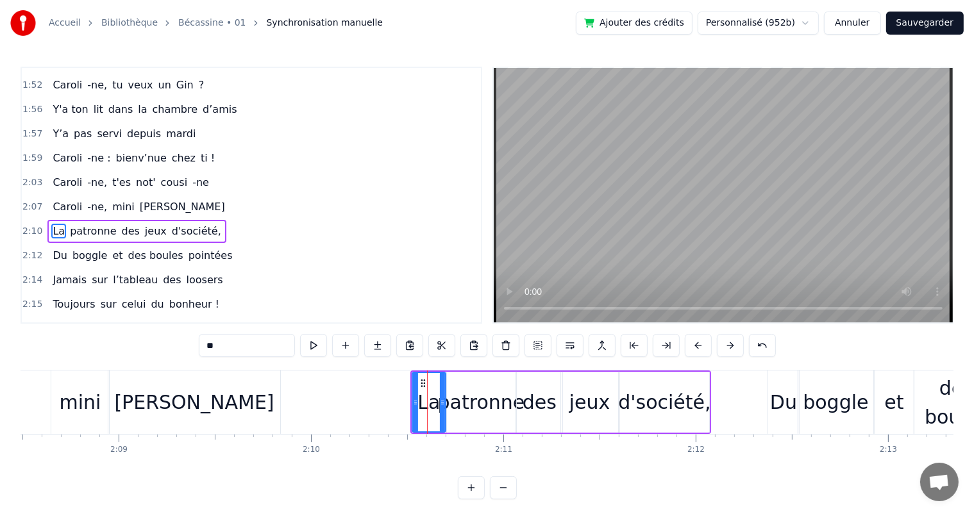
scroll to position [922, 0]
click at [114, 198] on span "mini" at bounding box center [123, 205] width 25 height 15
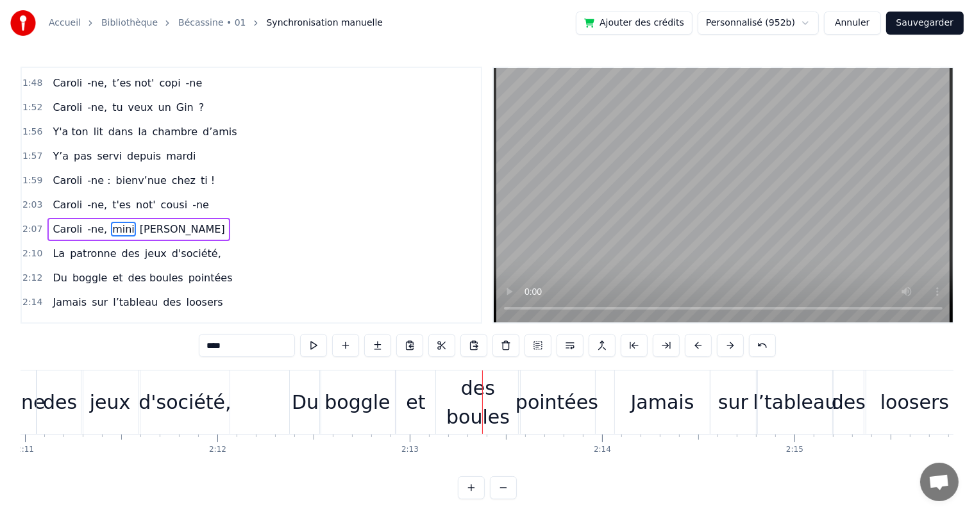
scroll to position [0, 25490]
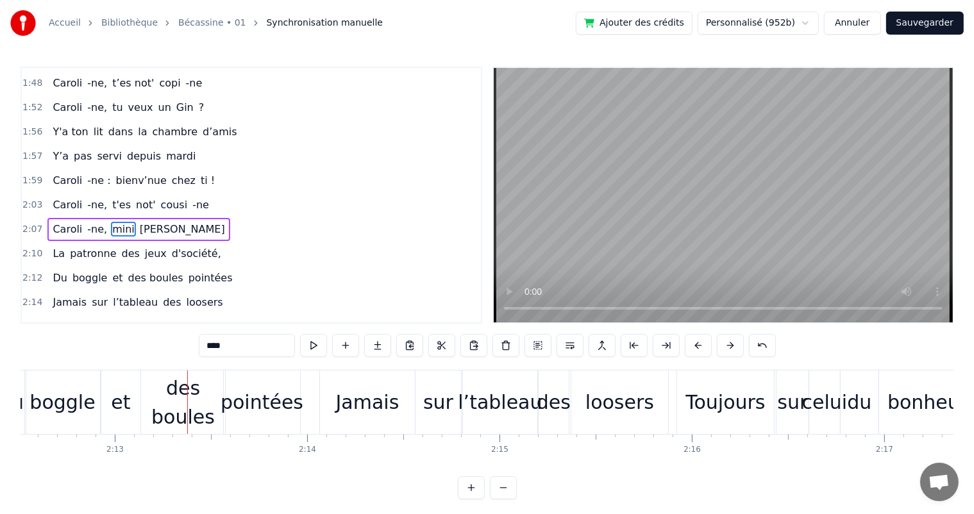
click at [72, 271] on span "boggle" at bounding box center [90, 278] width 38 height 15
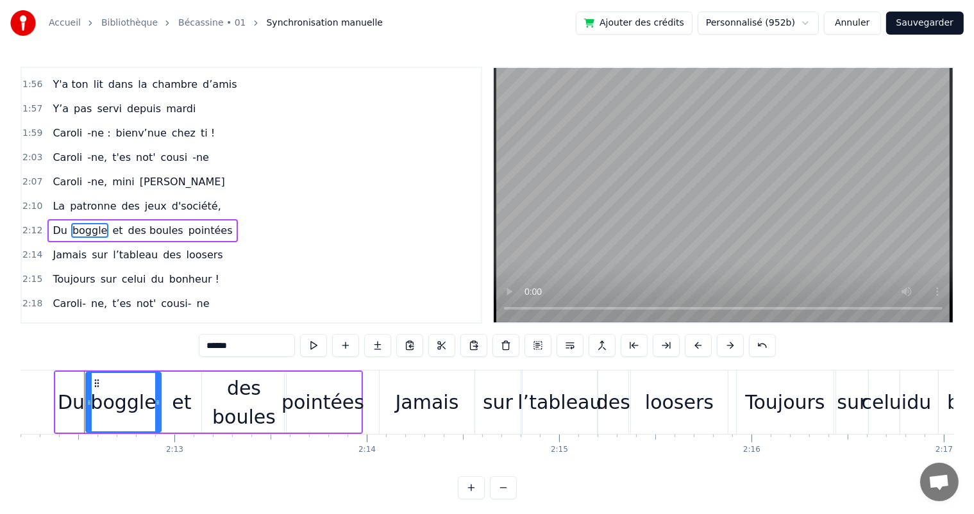
scroll to position [0, 25429]
click at [71, 401] on div "Du" at bounding box center [72, 402] width 27 height 29
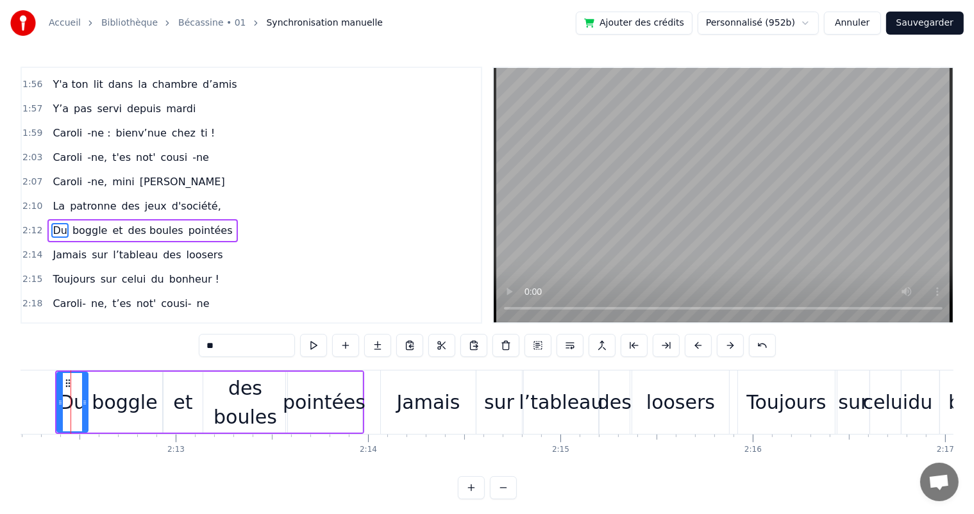
scroll to position [0, 25415]
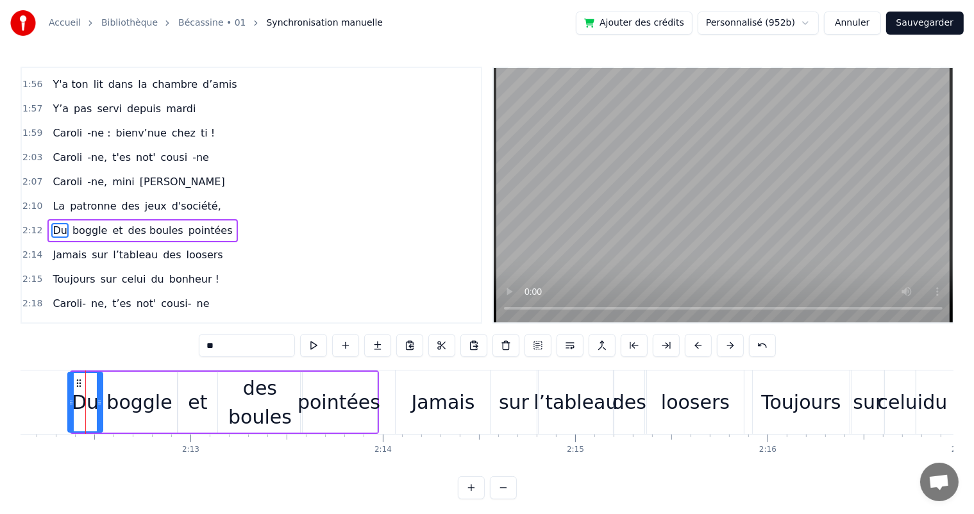
click at [69, 401] on icon at bounding box center [71, 403] width 5 height 10
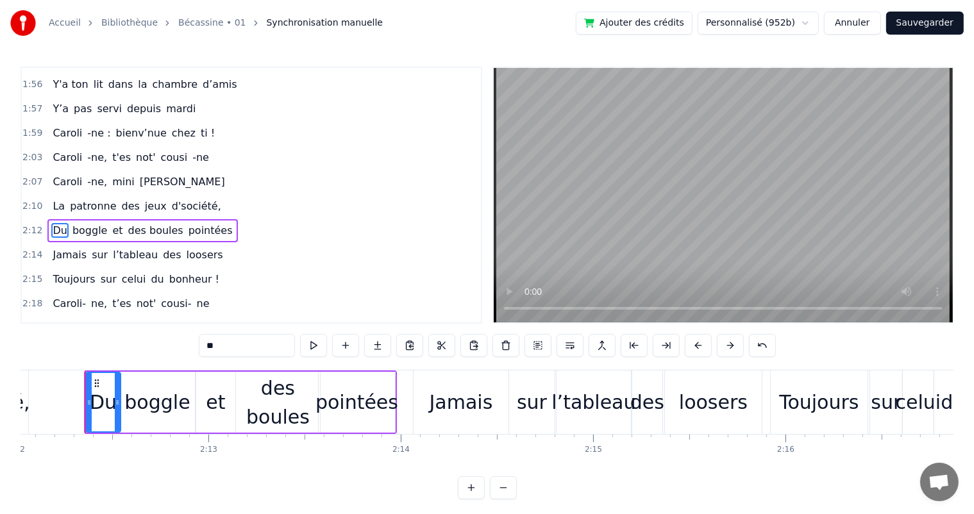
click at [52, 174] on span "Caroli" at bounding box center [67, 181] width 32 height 15
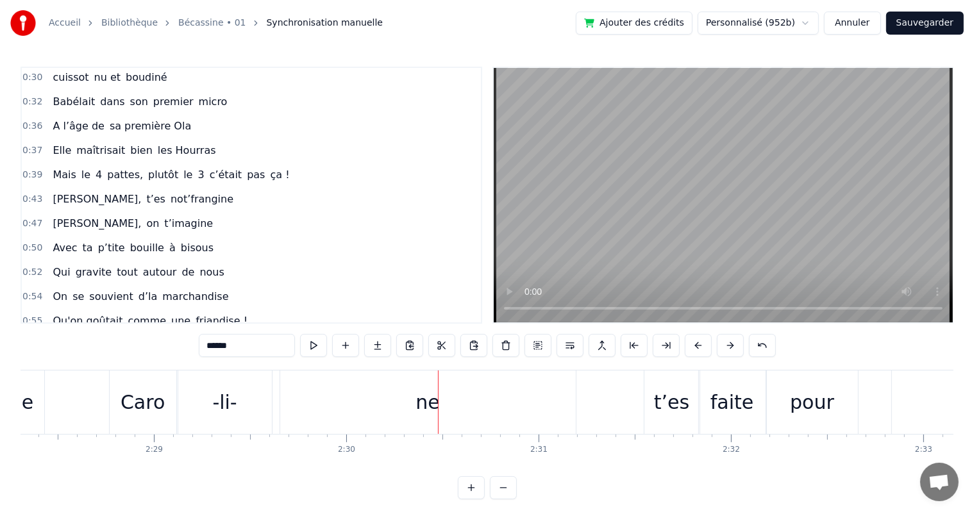
scroll to position [156, 0]
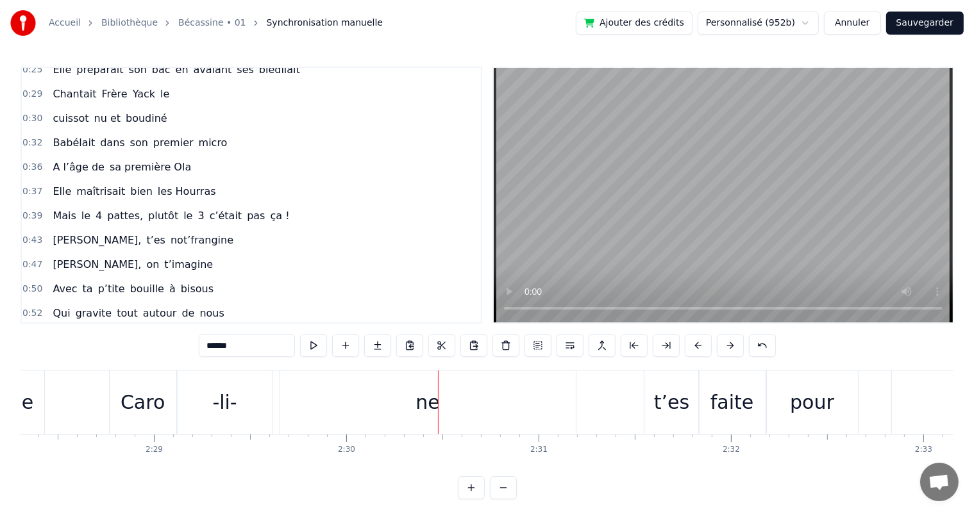
click at [169, 233] on span "not’frangine" at bounding box center [201, 240] width 65 height 15
type input "**********"
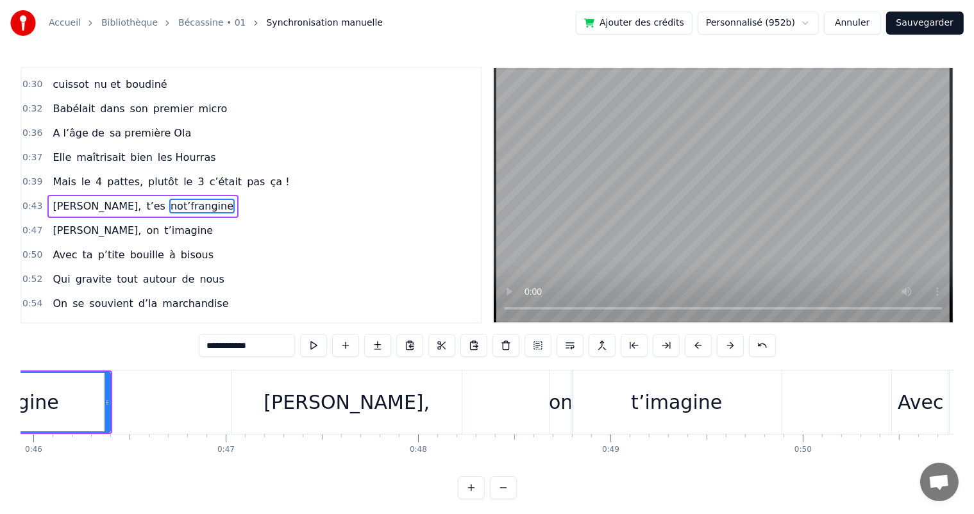
scroll to position [0, 8638]
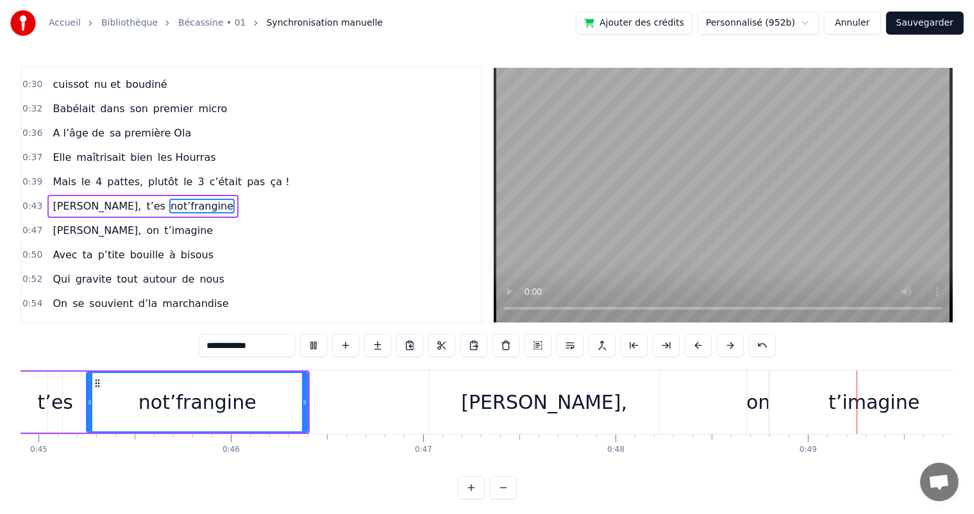
click at [431, 178] on div "0:39 Mais le 4 pattes, plutôt le 3 c’était pas ça !" at bounding box center [251, 182] width 459 height 24
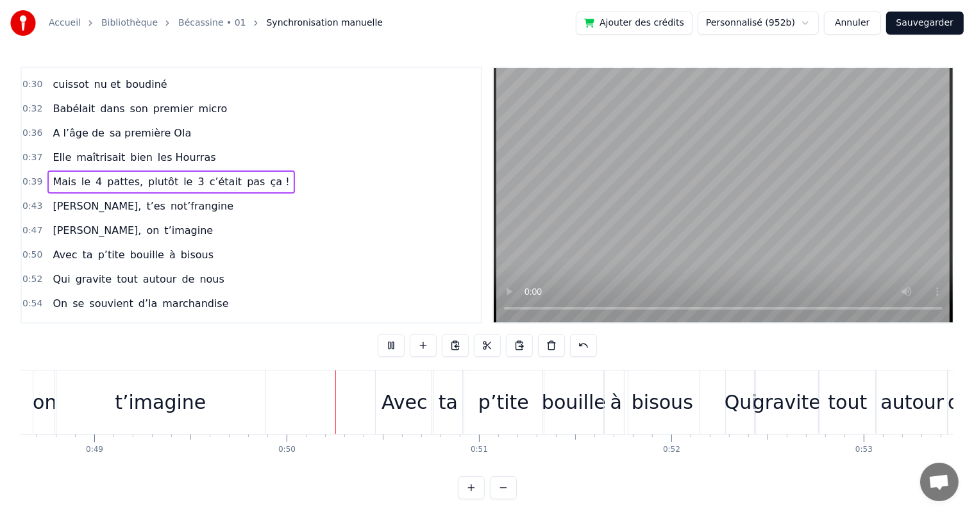
scroll to position [0, 9458]
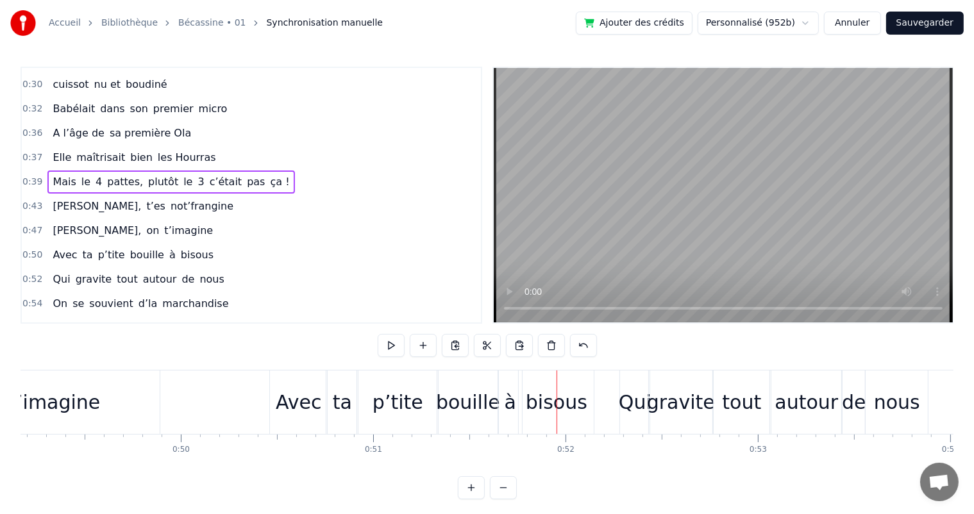
click at [145, 199] on span "t’es" at bounding box center [156, 206] width 22 height 15
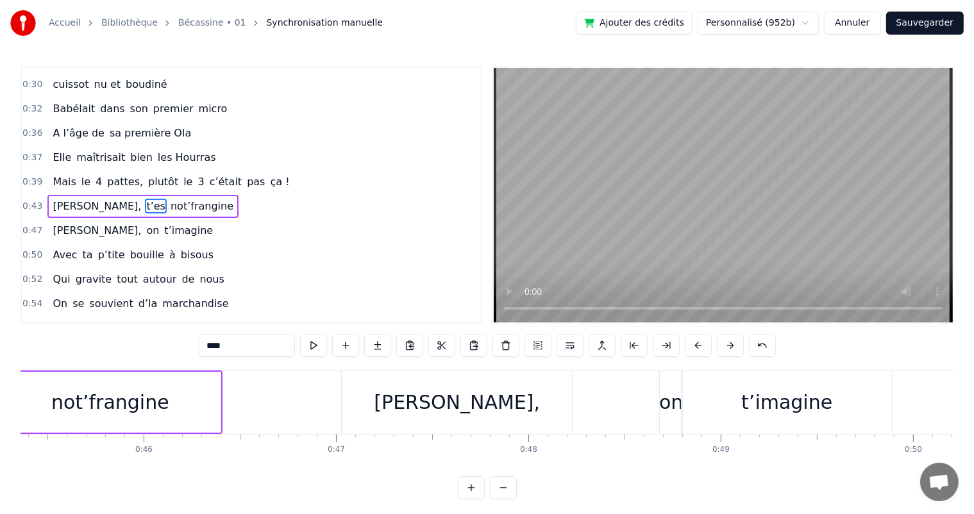
scroll to position [0, 8600]
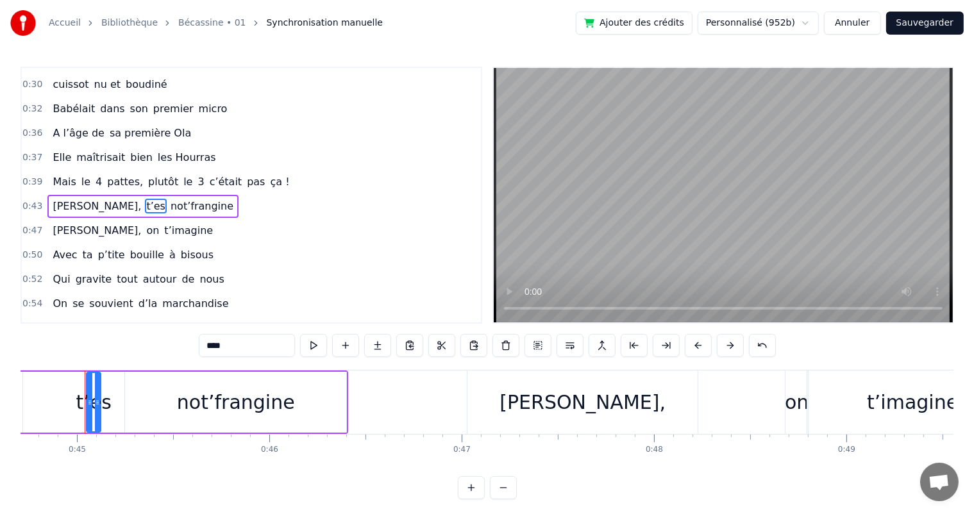
click at [315, 391] on div "not’frangine" at bounding box center [235, 402] width 221 height 61
type input "**********"
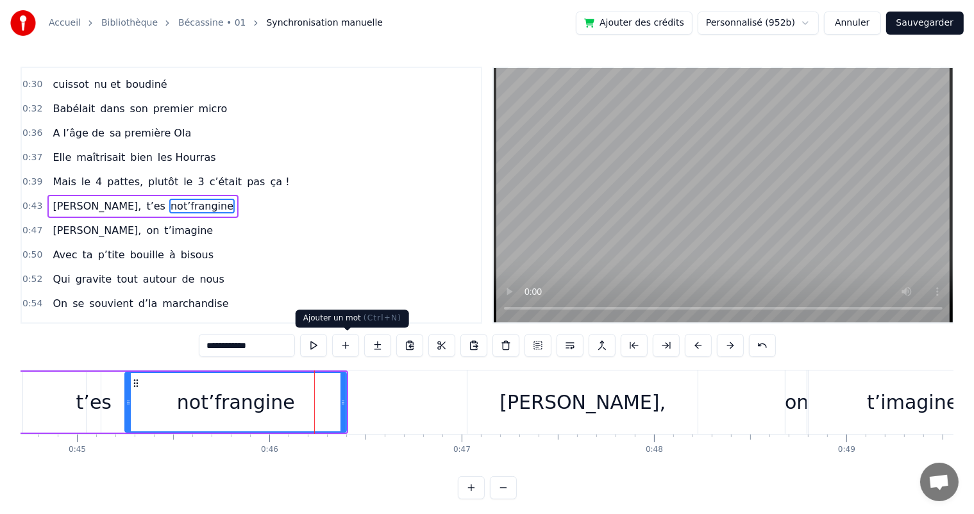
click at [353, 349] on button at bounding box center [345, 345] width 27 height 23
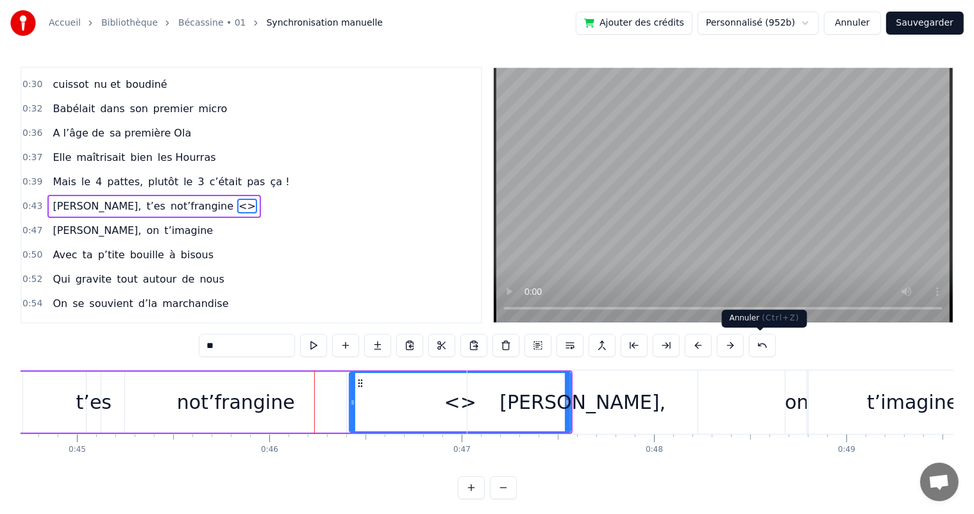
click at [756, 351] on button at bounding box center [762, 345] width 27 height 23
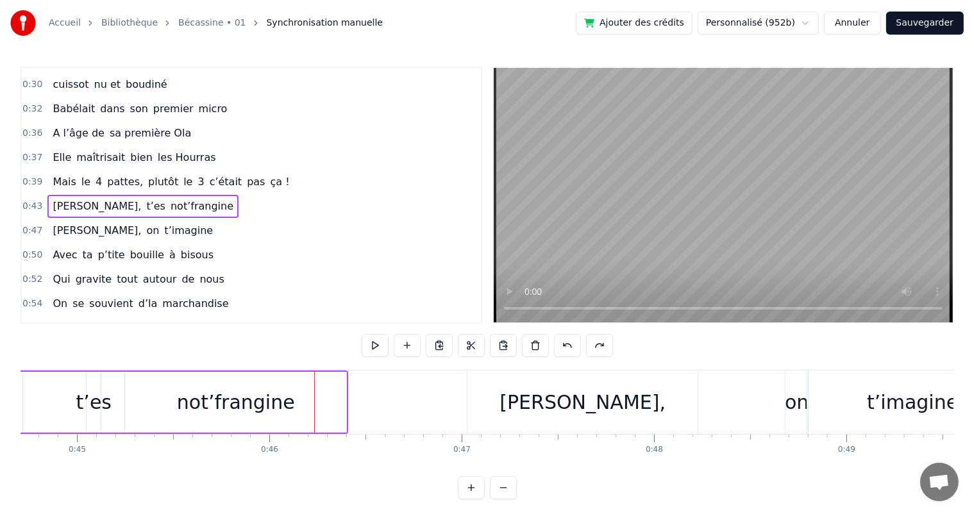
click at [312, 385] on div "not’frangine" at bounding box center [235, 402] width 221 height 61
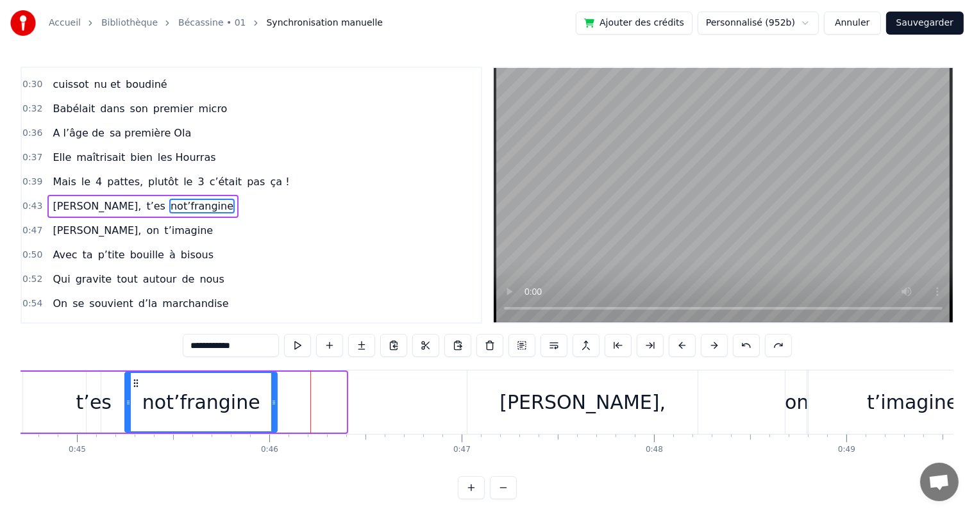
drag, startPoint x: 342, startPoint y: 399, endPoint x: 273, endPoint y: 396, distance: 69.4
click at [273, 396] on div at bounding box center [273, 402] width 5 height 58
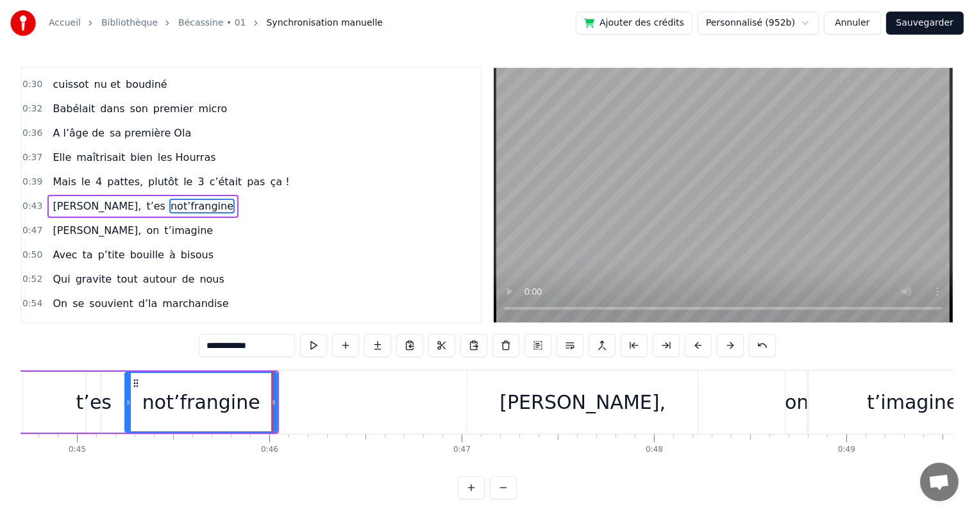
click at [259, 341] on input "**********" at bounding box center [247, 345] width 96 height 23
type input "**********"
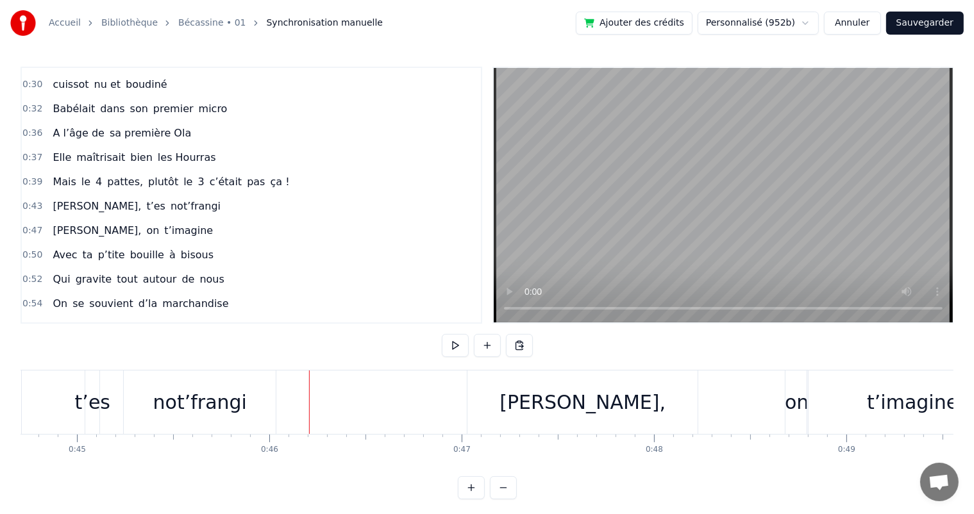
click at [238, 399] on div "not’frangi" at bounding box center [200, 402] width 94 height 29
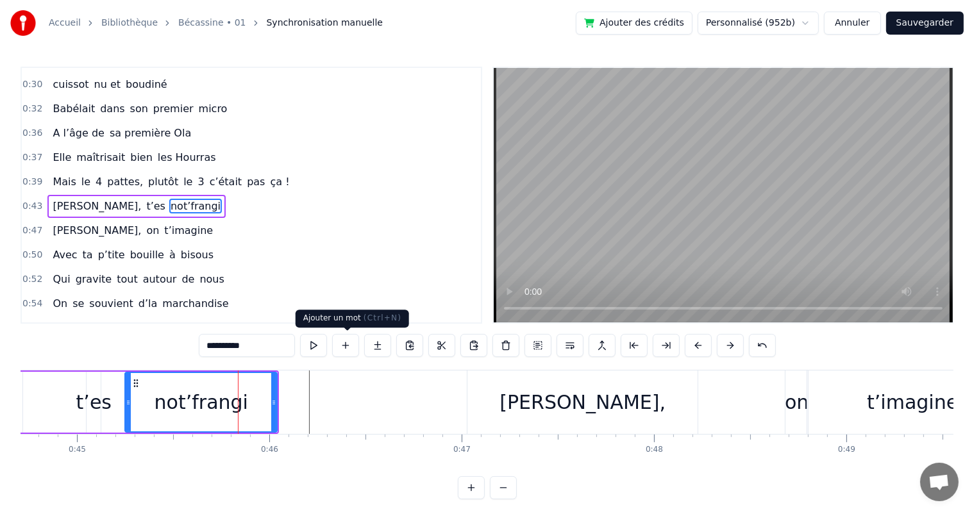
click at [352, 347] on button at bounding box center [345, 345] width 27 height 23
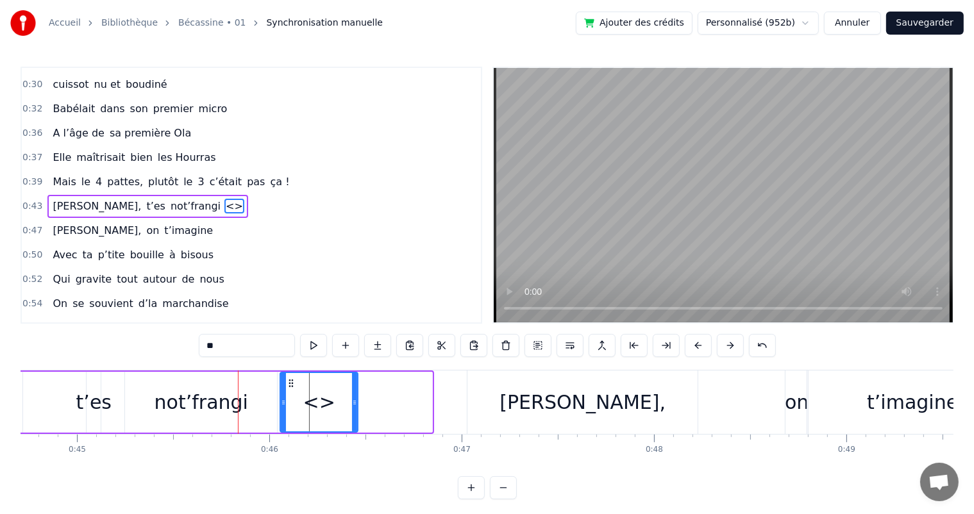
drag, startPoint x: 428, startPoint y: 399, endPoint x: 354, endPoint y: 402, distance: 74.4
click at [354, 402] on icon at bounding box center [354, 403] width 5 height 10
drag, startPoint x: 223, startPoint y: 351, endPoint x: 194, endPoint y: 351, distance: 28.9
click at [194, 351] on div "0:07 [PERSON_NAME] est née un beau matin 0:09 D’une manif des frangins 0:11 Son…" at bounding box center [487, 283] width 933 height 433
click at [200, 385] on div "not’frangi" at bounding box center [201, 402] width 152 height 61
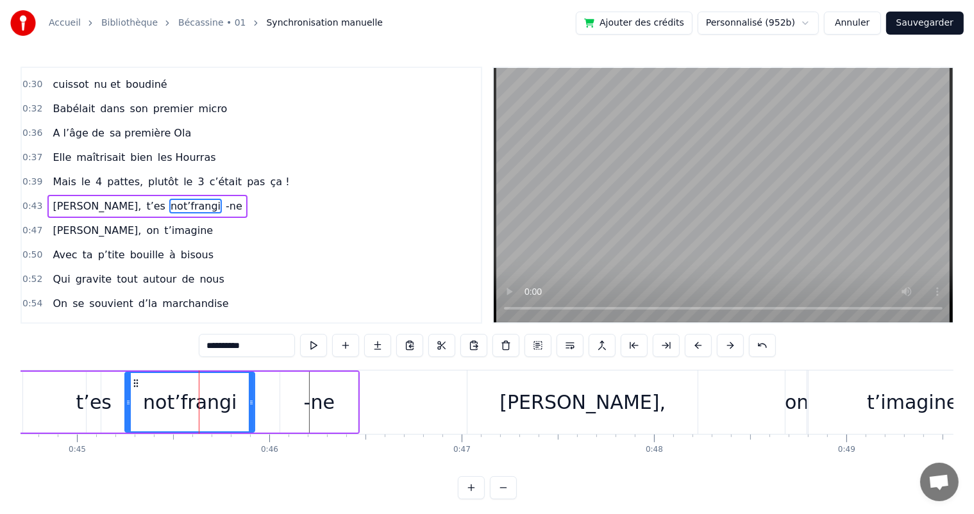
drag, startPoint x: 275, startPoint y: 392, endPoint x: 254, endPoint y: 394, distance: 21.2
click at [254, 394] on div at bounding box center [251, 402] width 5 height 58
click at [314, 336] on button at bounding box center [313, 345] width 27 height 23
click at [310, 396] on div "-ne" at bounding box center [319, 402] width 31 height 29
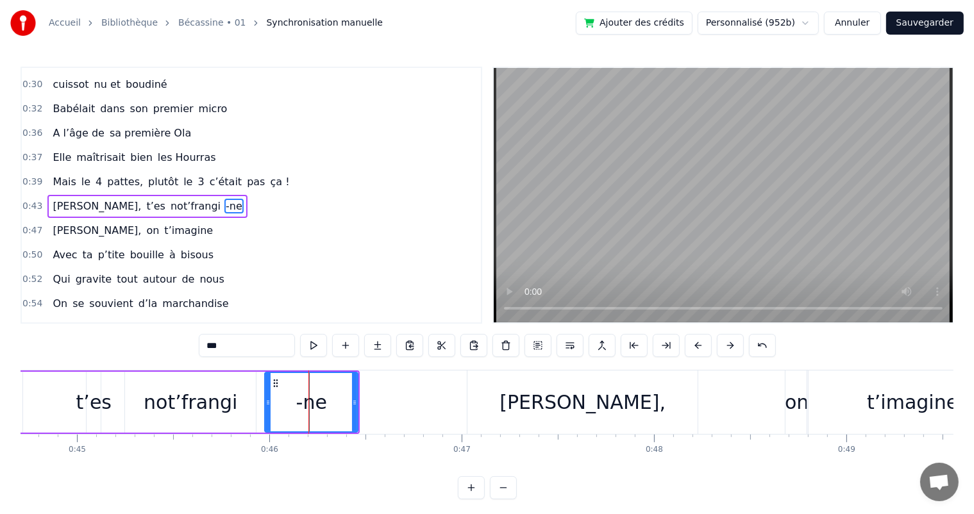
drag, startPoint x: 285, startPoint y: 401, endPoint x: 269, endPoint y: 401, distance: 15.4
click at [269, 401] on icon at bounding box center [267, 403] width 5 height 10
click at [223, 401] on div "not’frangi" at bounding box center [191, 402] width 94 height 29
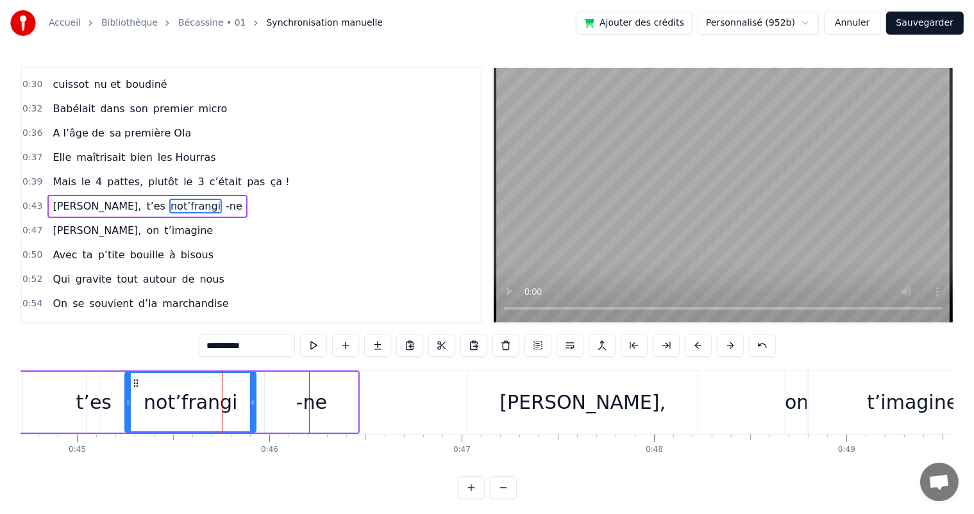
click at [269, 400] on div "-ne" at bounding box center [311, 402] width 93 height 61
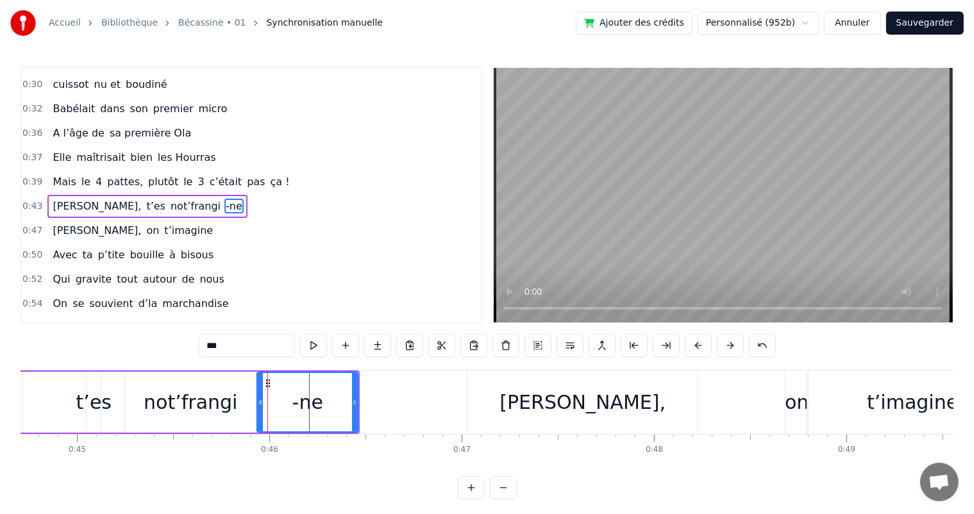
drag, startPoint x: 266, startPoint y: 403, endPoint x: 258, endPoint y: 403, distance: 7.7
click at [258, 403] on icon at bounding box center [260, 403] width 5 height 10
click at [317, 344] on button at bounding box center [313, 345] width 27 height 23
click at [94, 174] on span "4" at bounding box center [98, 181] width 9 height 15
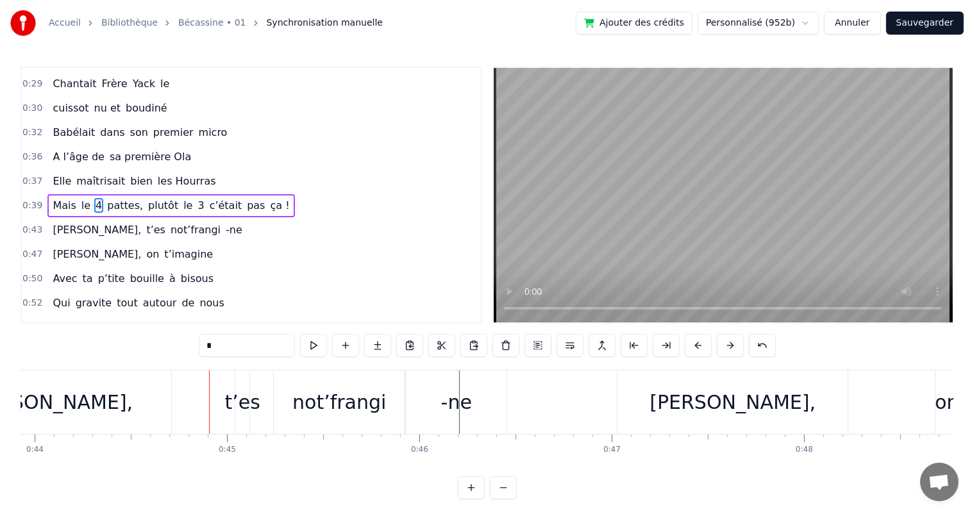
scroll to position [0, 8483]
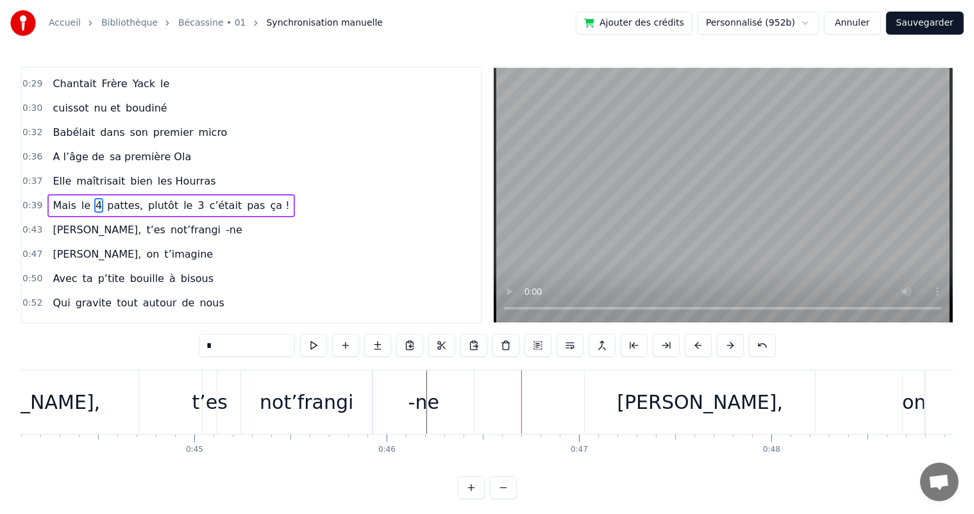
click at [125, 199] on span "pattes," at bounding box center [125, 205] width 38 height 15
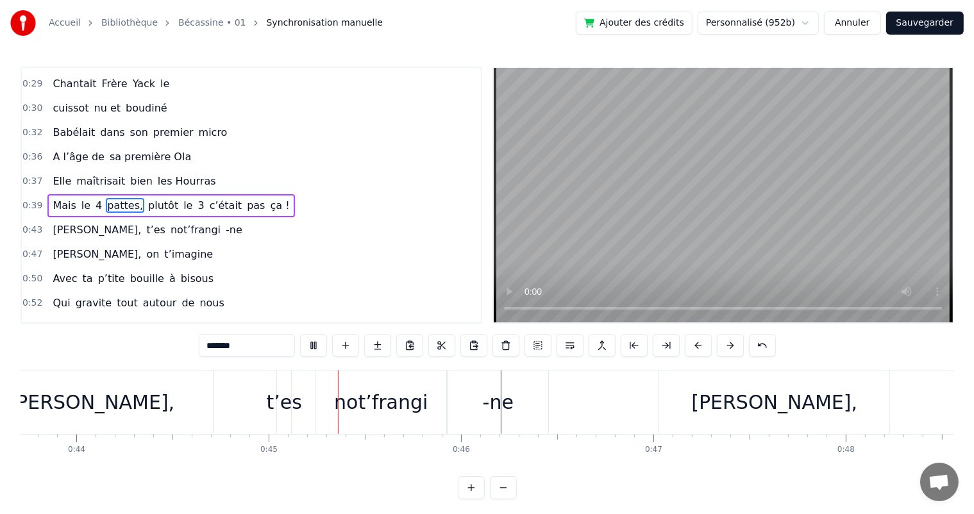
scroll to position [0, 8507]
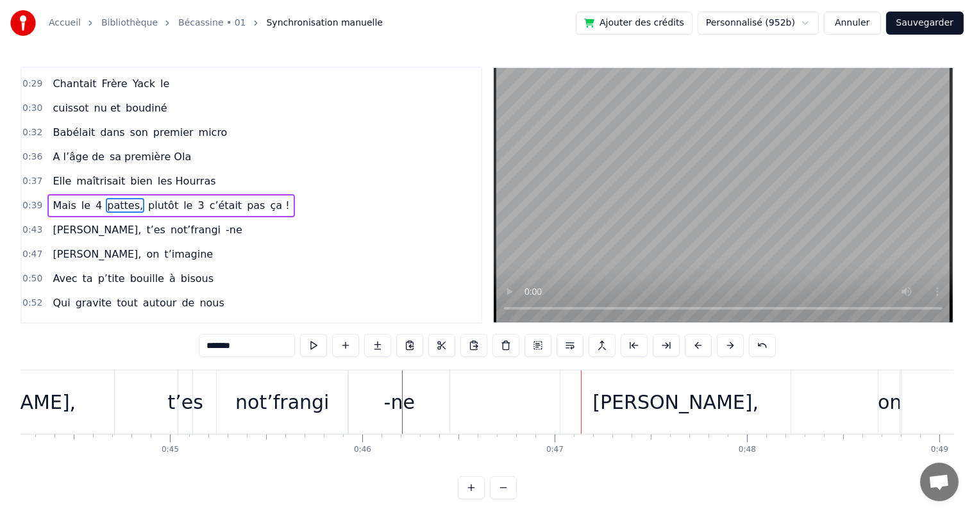
click at [60, 247] on span "[PERSON_NAME]," at bounding box center [96, 254] width 91 height 15
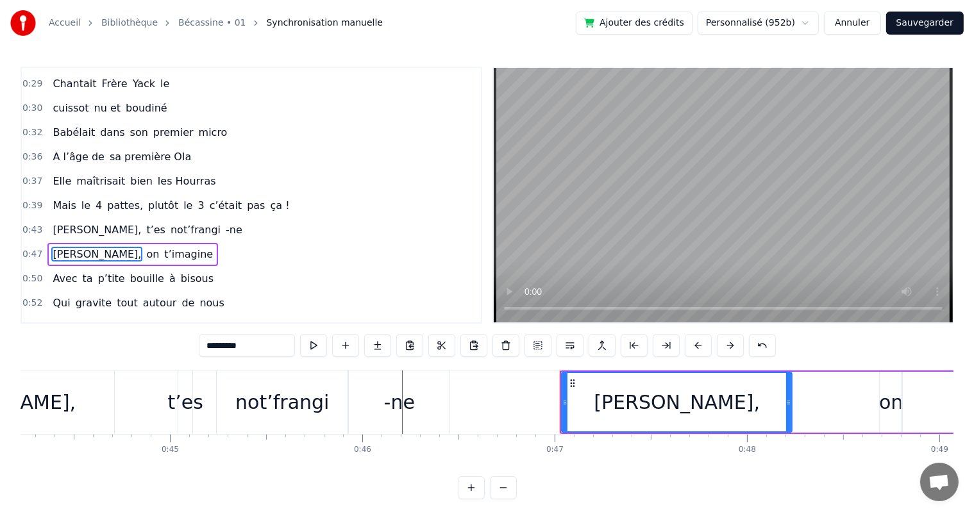
scroll to position [214, 0]
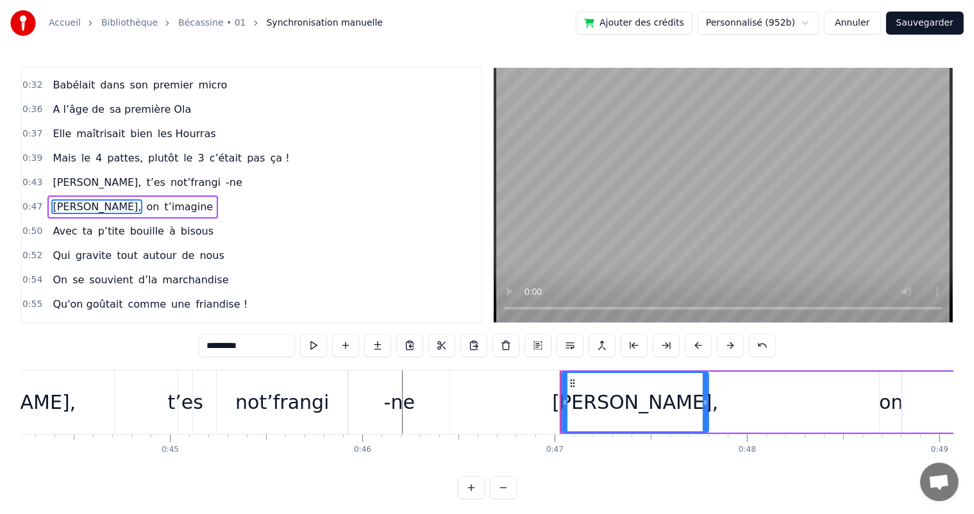
drag, startPoint x: 789, startPoint y: 399, endPoint x: 706, endPoint y: 411, distance: 84.2
click at [706, 411] on div at bounding box center [705, 402] width 5 height 58
click at [287, 340] on input "*********" at bounding box center [247, 345] width 96 height 23
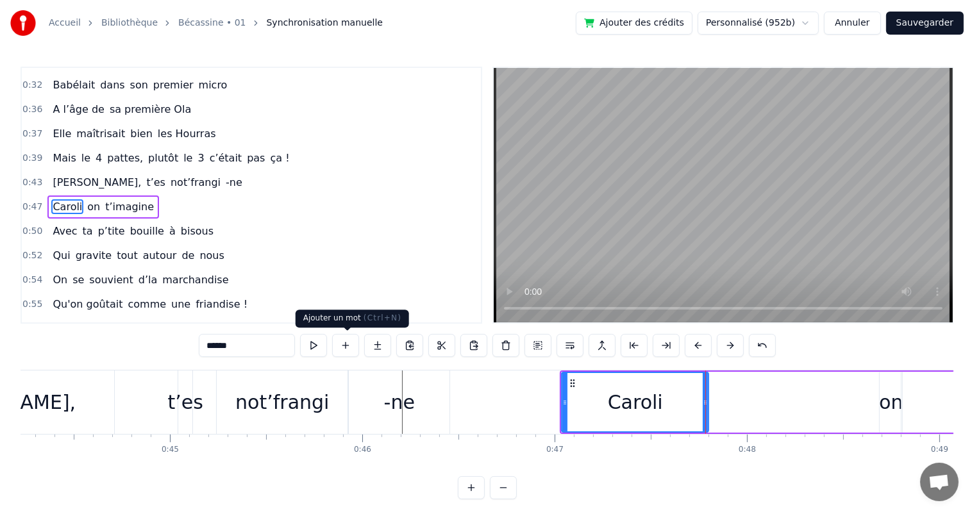
type input "******"
click at [348, 351] on button at bounding box center [345, 345] width 27 height 23
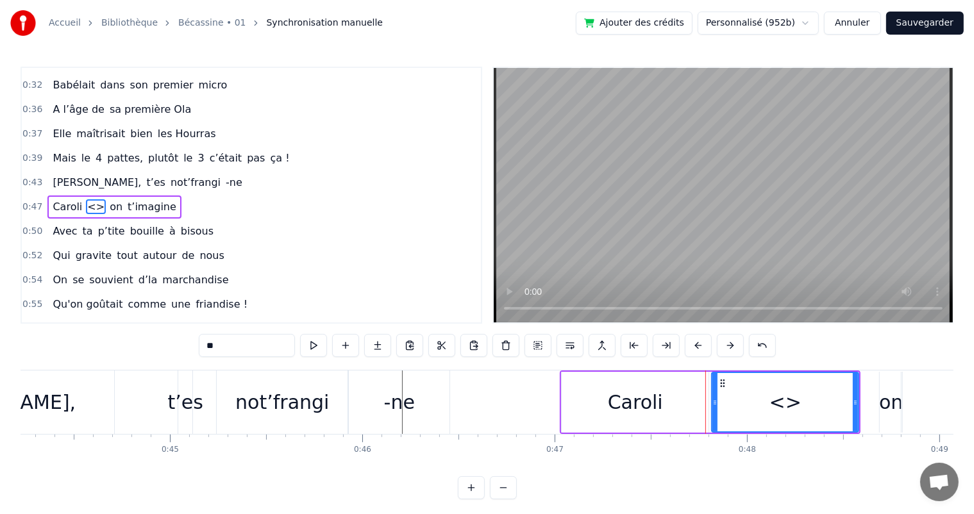
click at [180, 345] on div "0:07 [PERSON_NAME] est née un beau matin 0:09 D’une manif des frangins 0:11 Son…" at bounding box center [487, 283] width 933 height 433
drag, startPoint x: 856, startPoint y: 404, endPoint x: 790, endPoint y: 402, distance: 66.1
click at [790, 402] on icon at bounding box center [788, 403] width 5 height 10
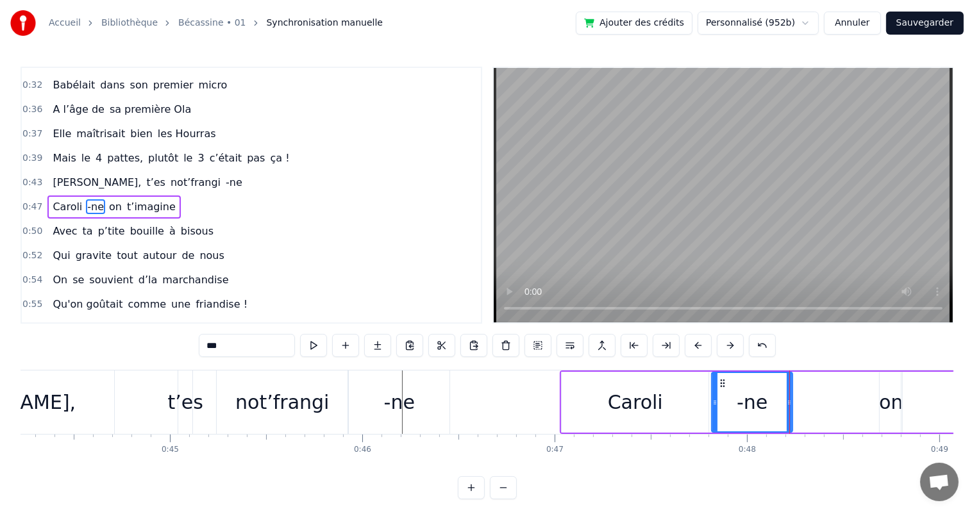
click at [634, 376] on div "Caroli" at bounding box center [635, 402] width 147 height 61
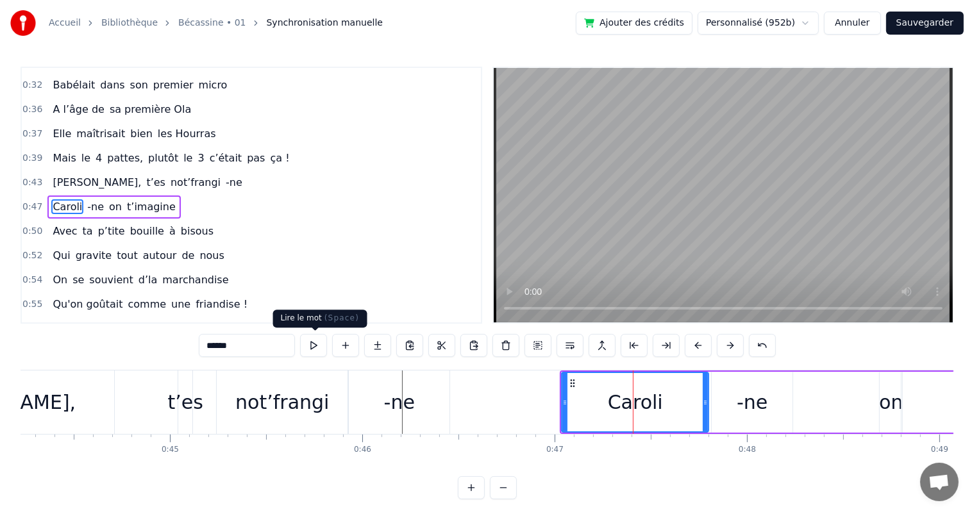
click at [315, 337] on button at bounding box center [313, 345] width 27 height 23
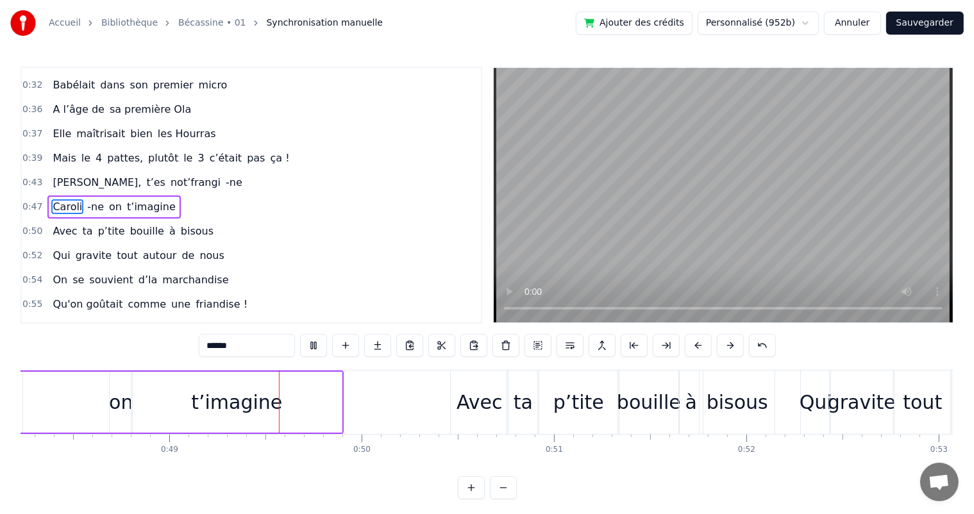
scroll to position [0, 9357]
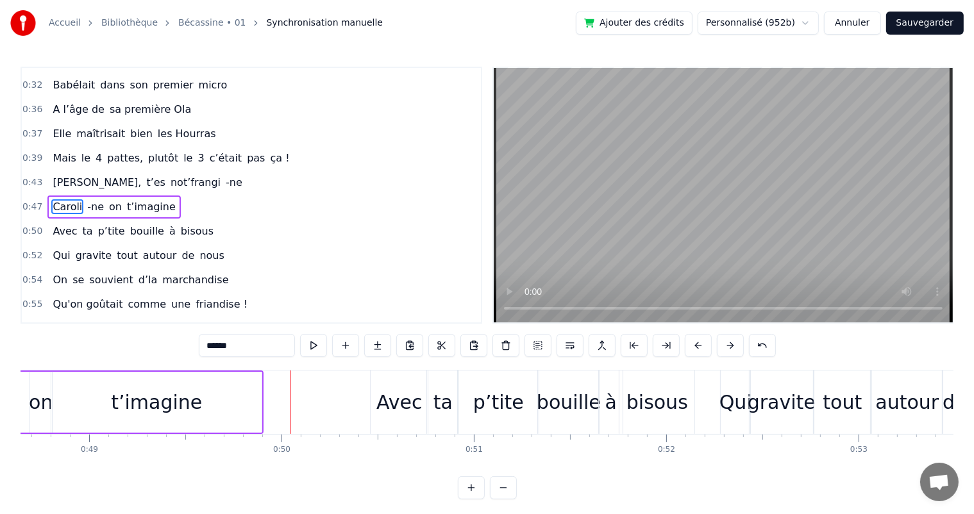
click at [162, 426] on div "t’imagine" at bounding box center [156, 402] width 210 height 61
type input "*********"
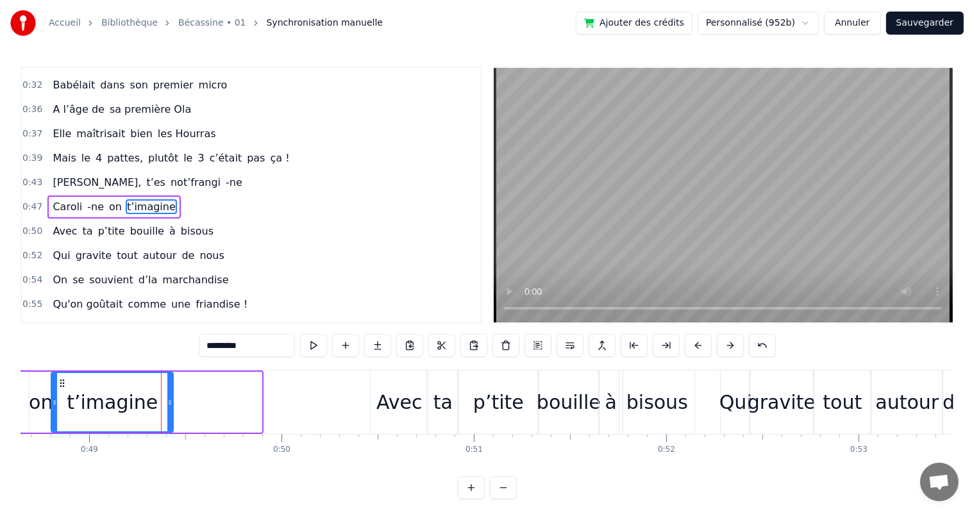
drag, startPoint x: 258, startPoint y: 398, endPoint x: 169, endPoint y: 399, distance: 88.5
click at [169, 399] on icon at bounding box center [169, 403] width 5 height 10
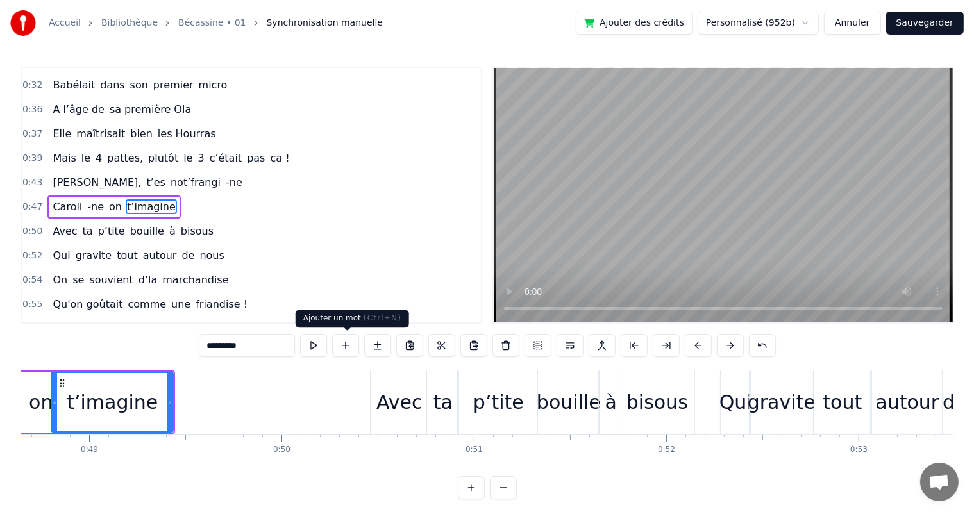
click at [355, 351] on button at bounding box center [345, 345] width 27 height 23
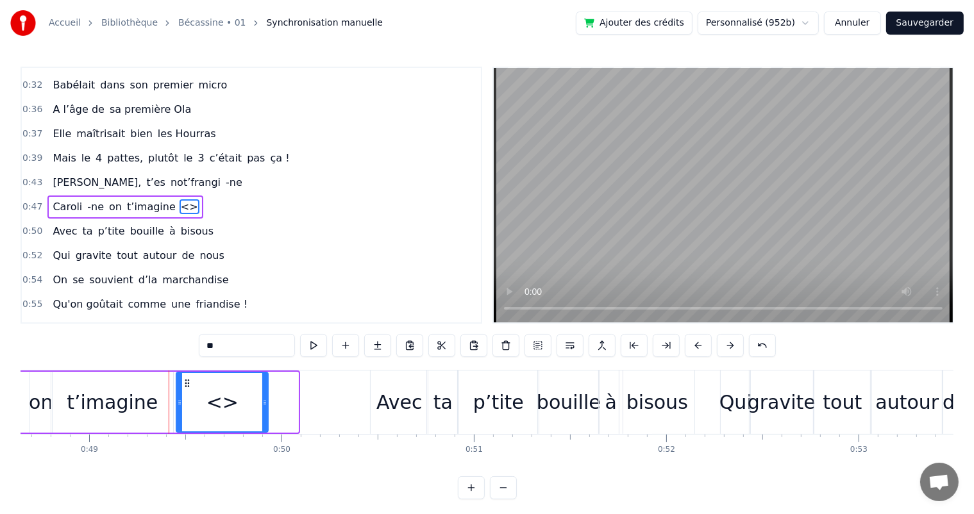
drag, startPoint x: 295, startPoint y: 410, endPoint x: 265, endPoint y: 410, distance: 30.1
click at [265, 410] on div at bounding box center [264, 402] width 5 height 58
drag, startPoint x: 200, startPoint y: 346, endPoint x: 192, endPoint y: 346, distance: 8.4
click at [192, 346] on div "0:07 [PERSON_NAME] est née un beau matin 0:09 D’une manif des frangins 0:11 Son…" at bounding box center [487, 283] width 933 height 433
click at [151, 408] on div "t’imagine" at bounding box center [112, 402] width 91 height 29
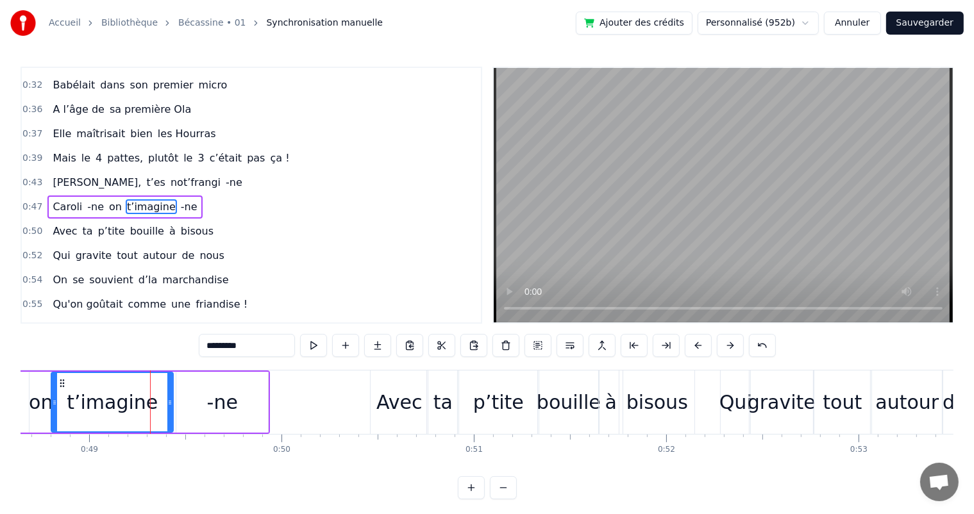
click at [260, 344] on input "*********" at bounding box center [247, 345] width 96 height 23
click at [70, 175] on span "[PERSON_NAME]," at bounding box center [96, 182] width 91 height 15
type input "*********"
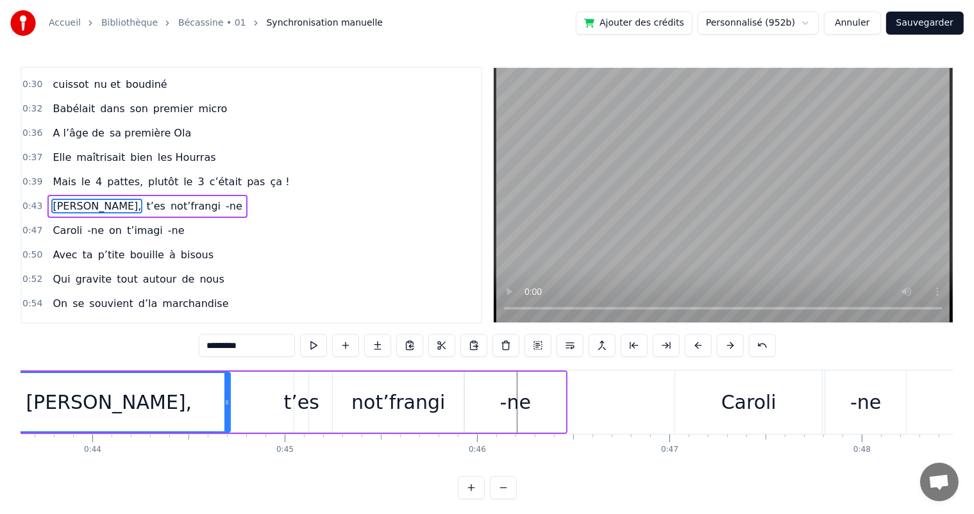
scroll to position [0, 8292]
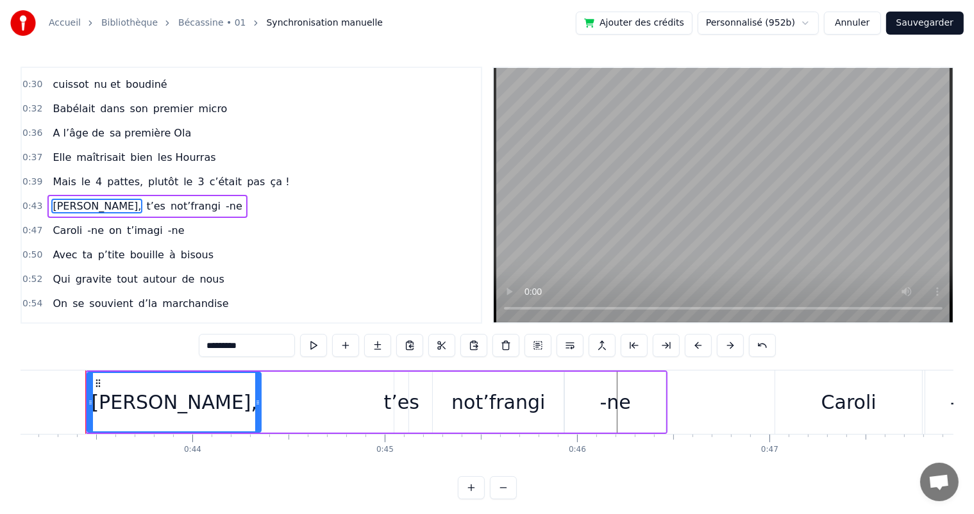
drag, startPoint x: 327, startPoint y: 405, endPoint x: 257, endPoint y: 408, distance: 69.9
click at [257, 408] on div at bounding box center [257, 402] width 5 height 58
click at [346, 341] on button at bounding box center [345, 345] width 27 height 23
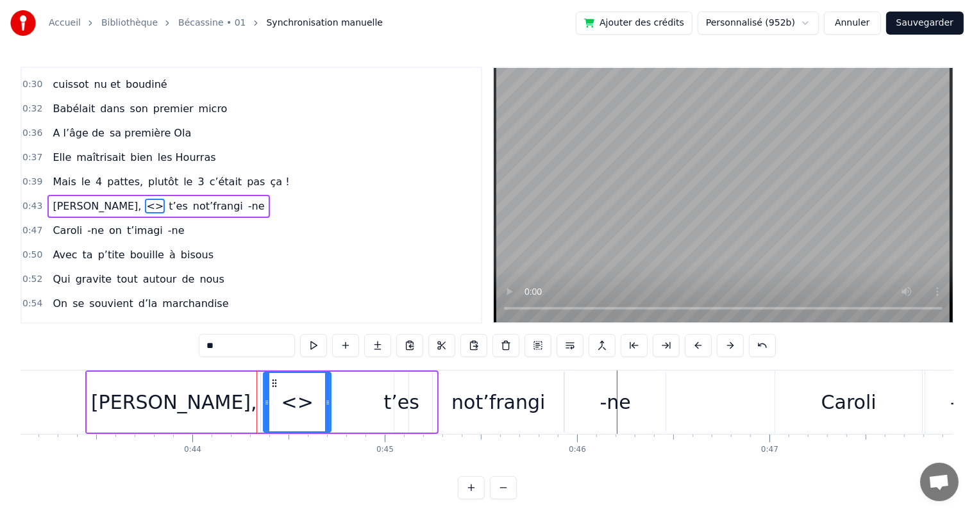
drag, startPoint x: 433, startPoint y: 406, endPoint x: 328, endPoint y: 403, distance: 105.8
click at [328, 403] on icon at bounding box center [327, 403] width 5 height 10
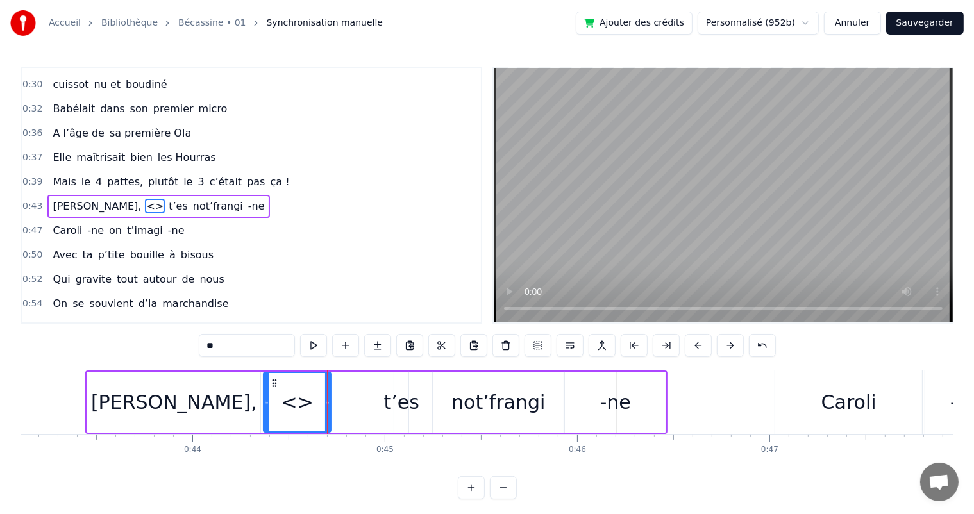
click at [223, 396] on div "[PERSON_NAME]," at bounding box center [173, 402] width 173 height 61
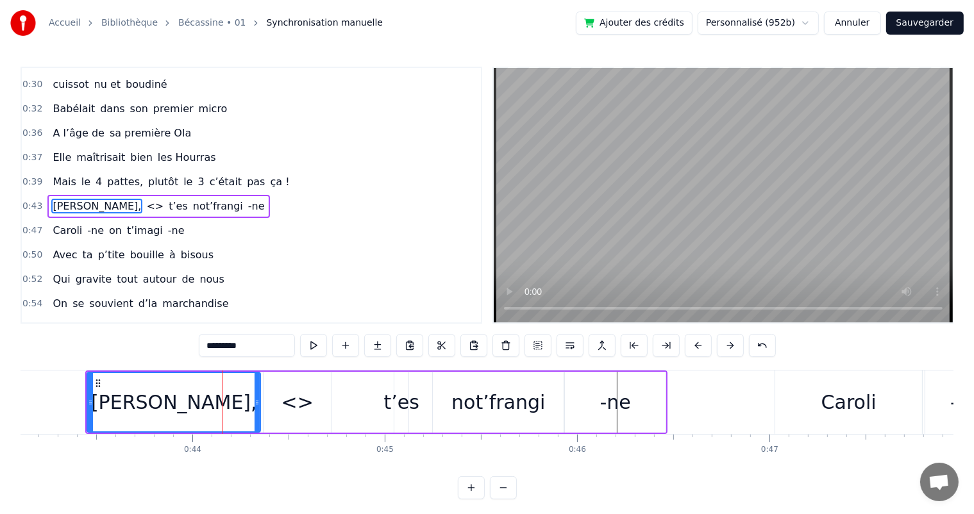
click at [251, 344] on input "*********" at bounding box center [247, 345] width 96 height 23
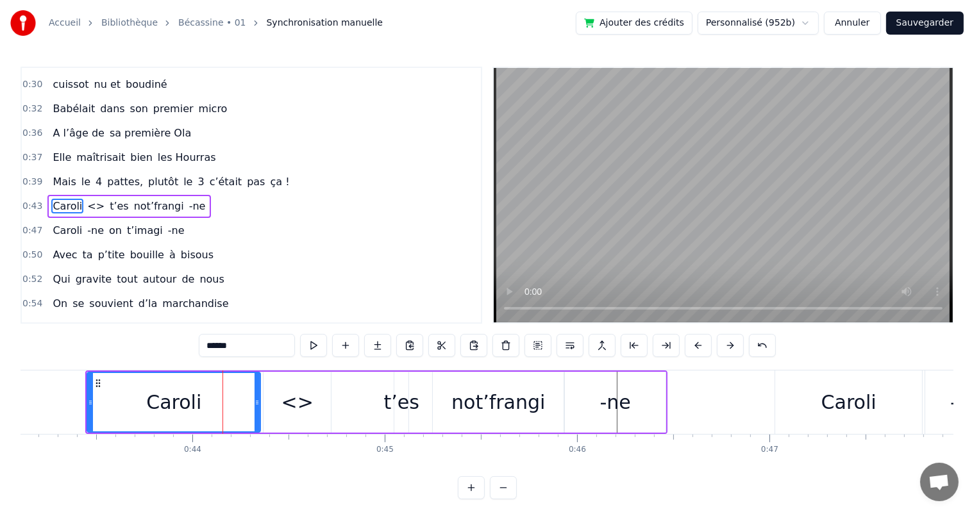
click at [268, 377] on div "<>" at bounding box center [297, 402] width 67 height 61
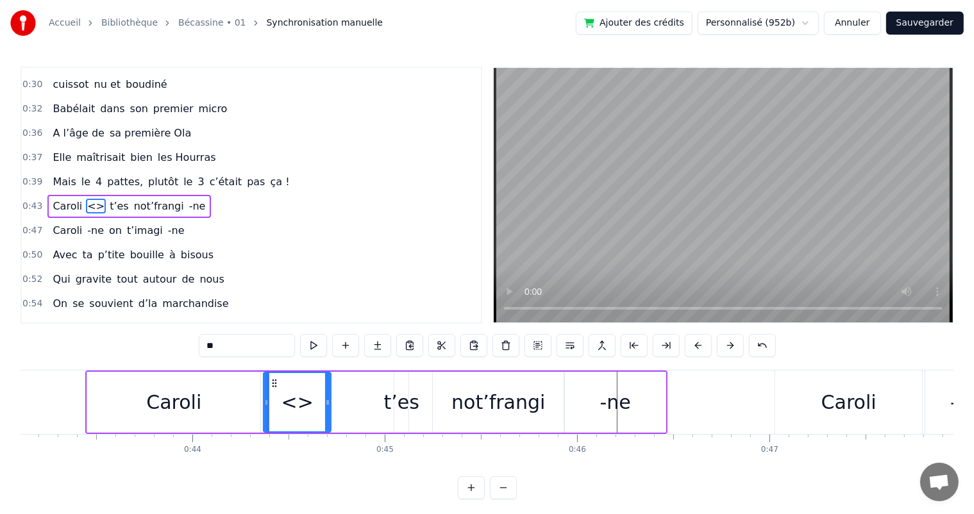
click at [186, 344] on div "0:07 [PERSON_NAME] est née un beau matin 0:09 D’une manif des frangins 0:11 Son…" at bounding box center [487, 283] width 933 height 433
click at [195, 385] on div "Caroli" at bounding box center [173, 402] width 173 height 61
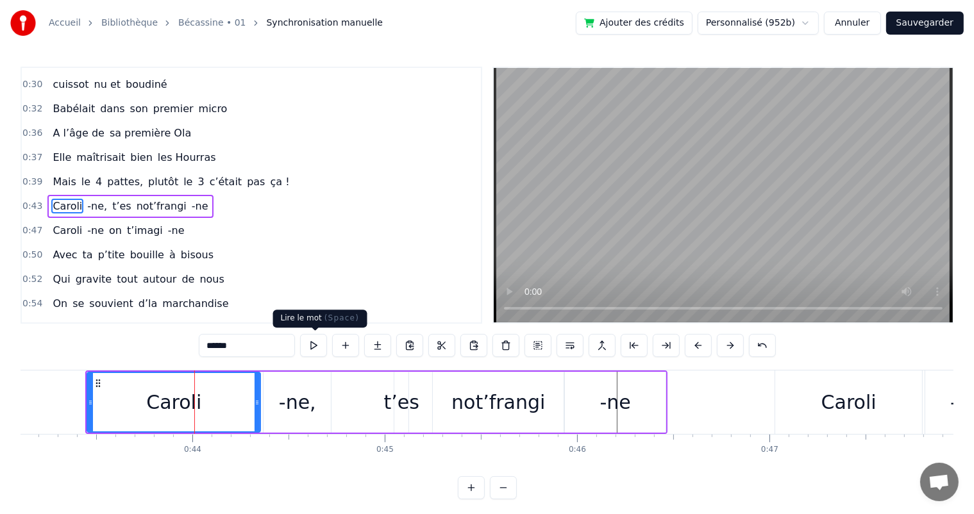
click at [311, 346] on button at bounding box center [313, 345] width 27 height 23
click at [63, 176] on span "Mais" at bounding box center [64, 181] width 26 height 15
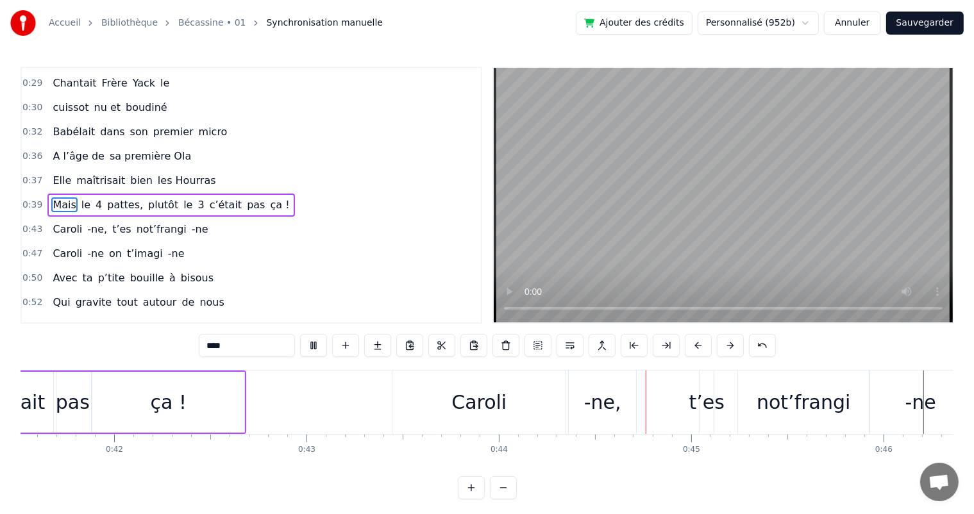
scroll to position [0, 8432]
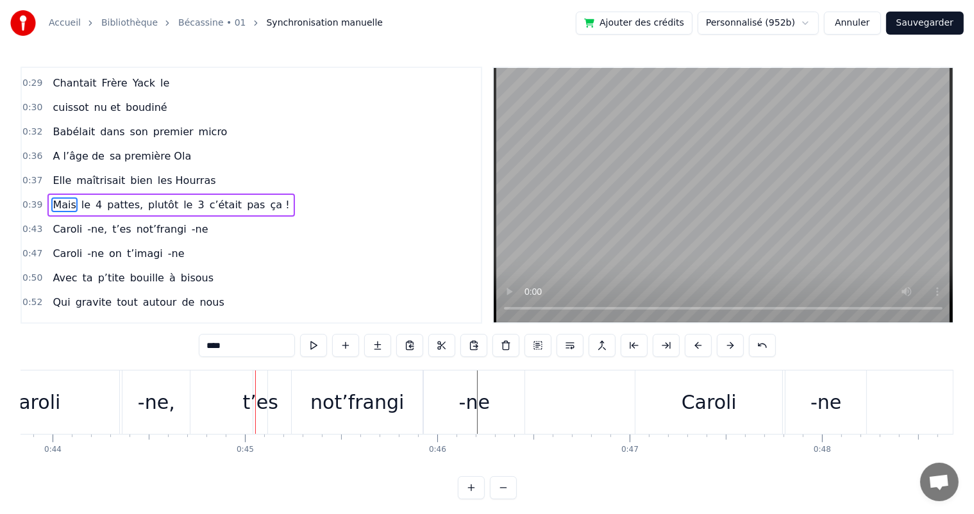
click at [108, 400] on div "Caroli" at bounding box center [32, 402] width 173 height 63
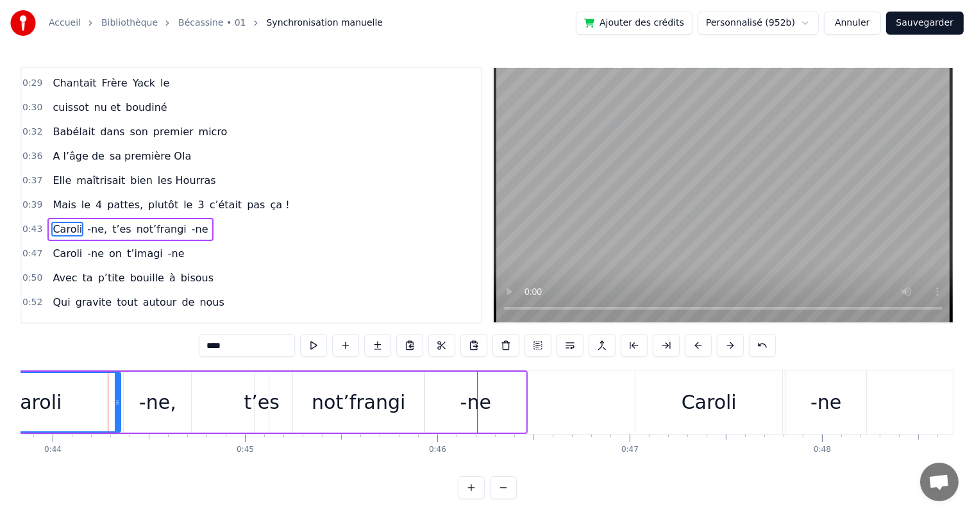
type input "******"
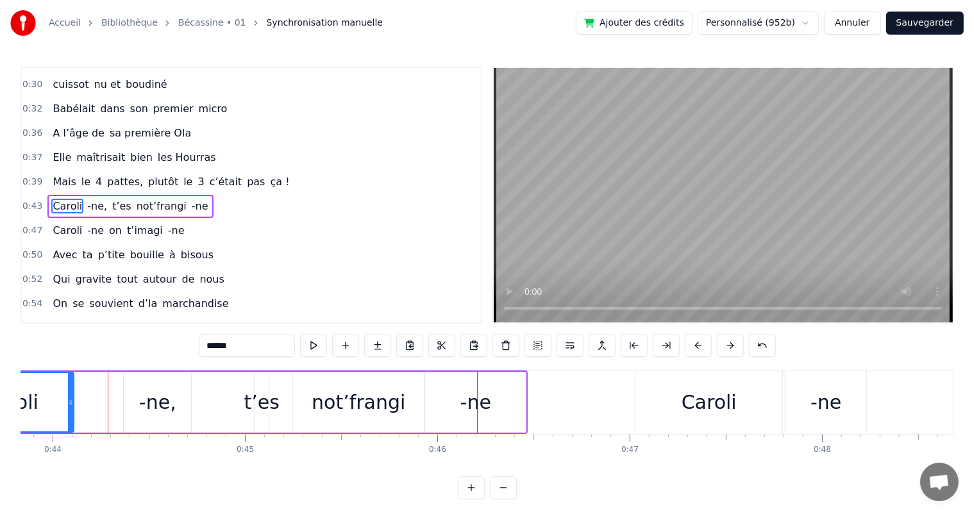
drag, startPoint x: 115, startPoint y: 403, endPoint x: 69, endPoint y: 396, distance: 47.3
click at [69, 396] on div at bounding box center [70, 402] width 5 height 58
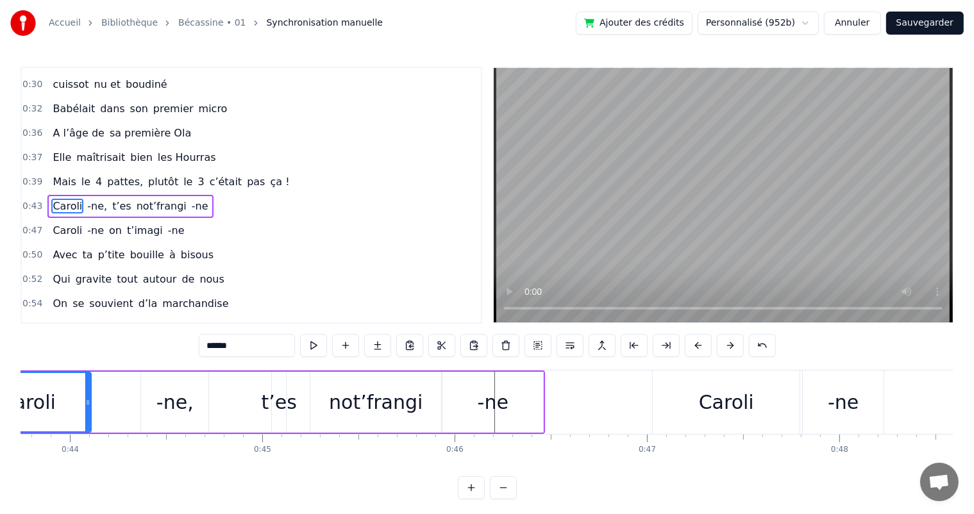
click at [71, 396] on div "Caroli" at bounding box center [27, 402] width 125 height 58
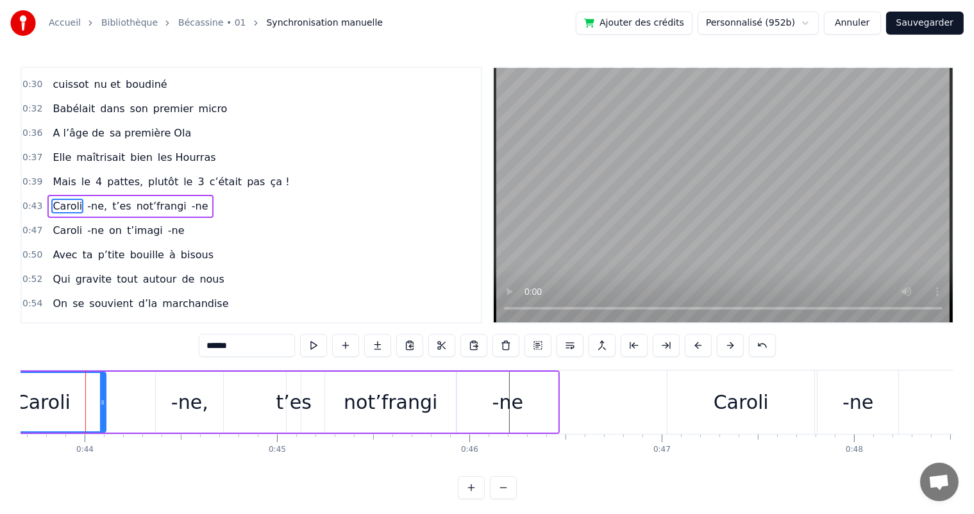
click at [134, 393] on div "Caroli -ne, t’es not’frangi -ne" at bounding box center [269, 402] width 582 height 63
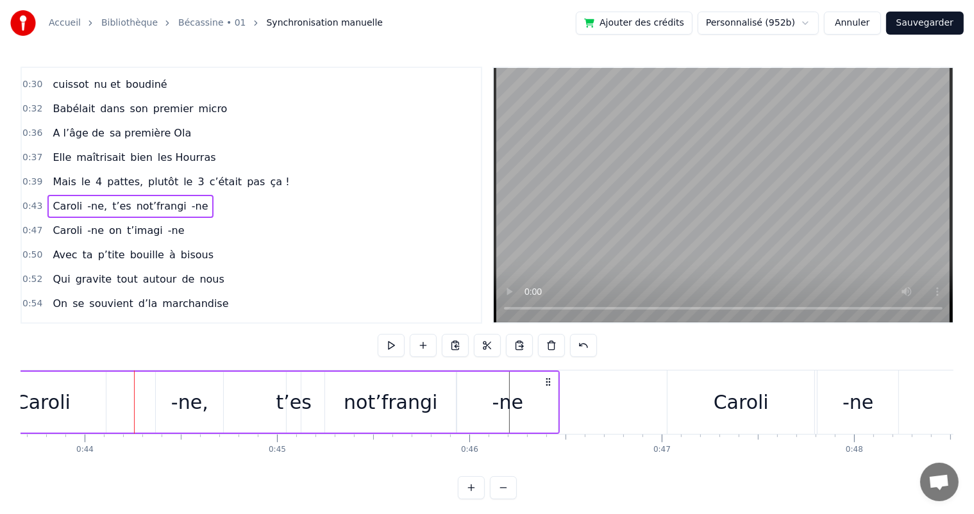
click at [167, 391] on div "-ne," at bounding box center [189, 402] width 67 height 61
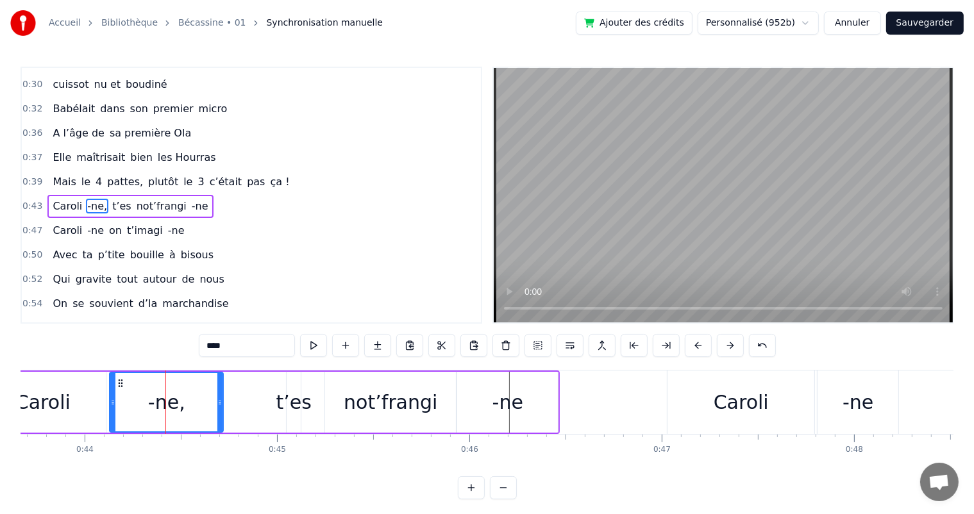
drag, startPoint x: 158, startPoint y: 399, endPoint x: 108, endPoint y: 389, distance: 50.4
click at [110, 389] on div at bounding box center [112, 402] width 5 height 58
drag, startPoint x: 221, startPoint y: 403, endPoint x: 197, endPoint y: 402, distance: 23.1
click at [197, 402] on icon at bounding box center [196, 403] width 5 height 10
click at [80, 174] on span "le" at bounding box center [86, 181] width 12 height 15
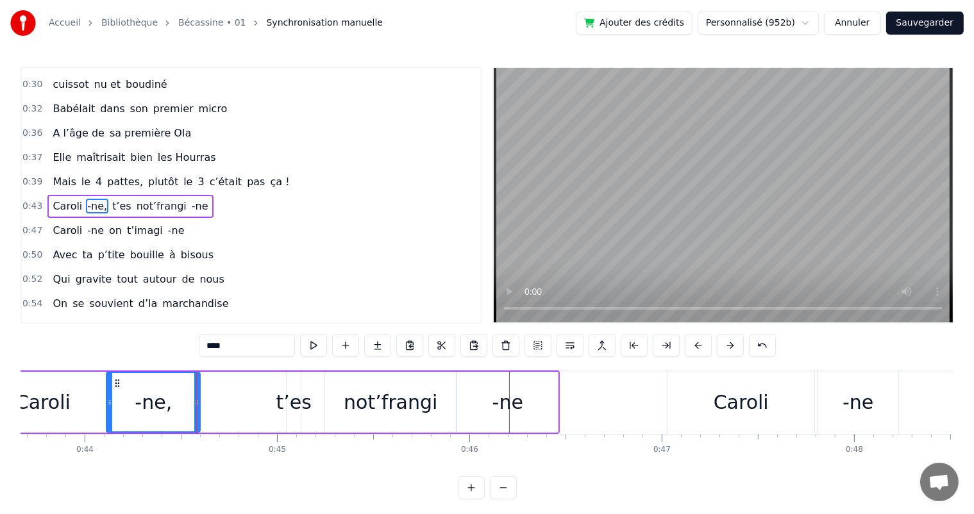
type input "**"
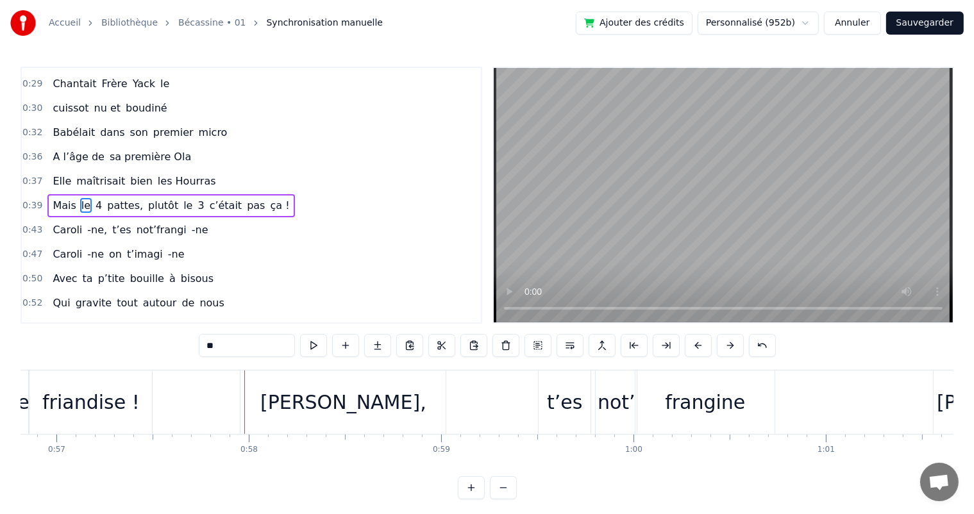
scroll to position [0, 10963]
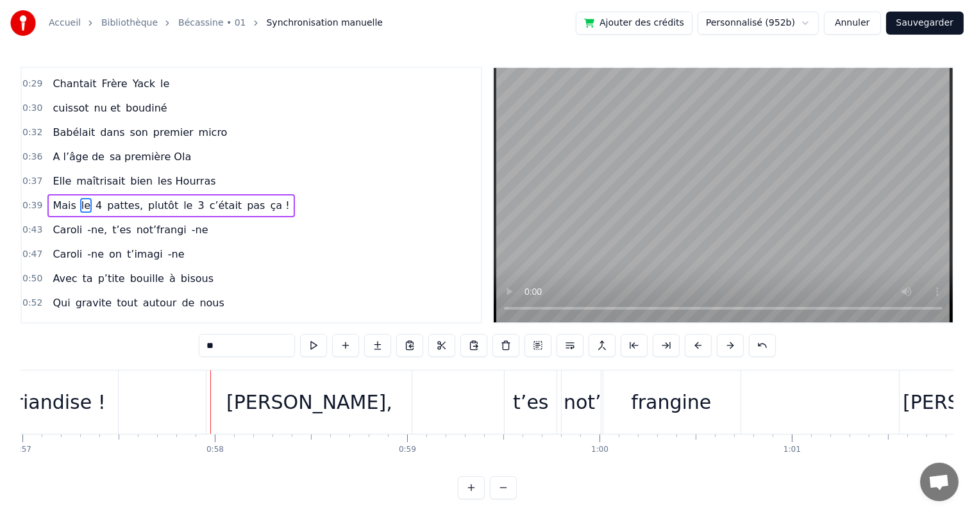
click at [125, 274] on div "Avec ta p’tite bouille à bisous" at bounding box center [132, 278] width 171 height 23
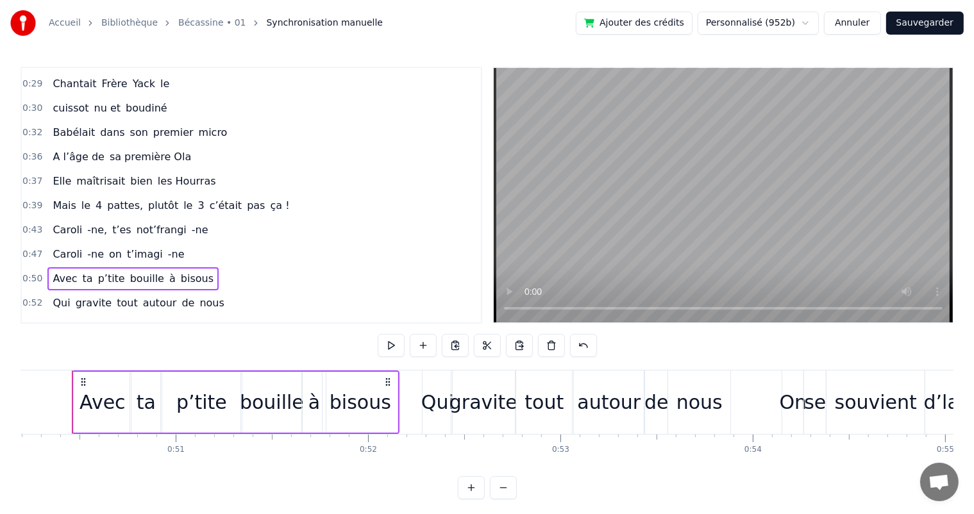
scroll to position [0, 9642]
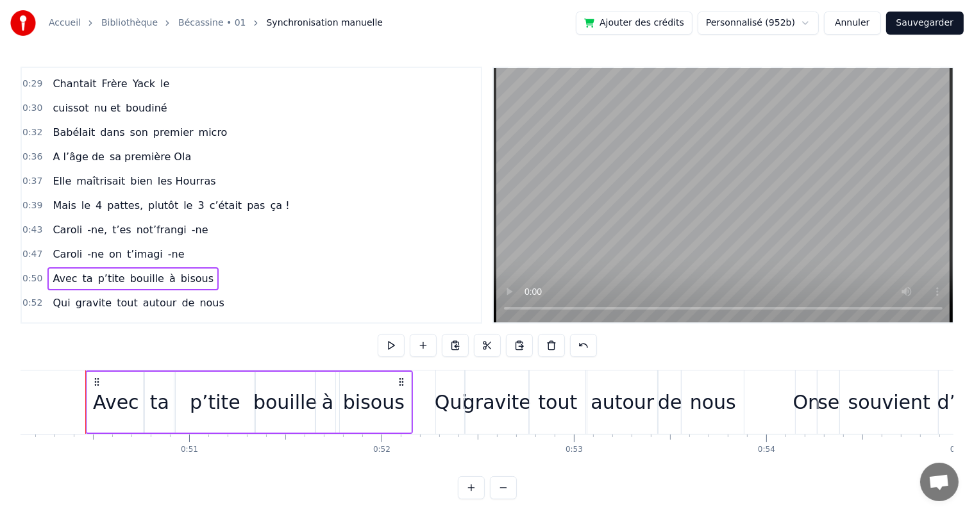
click at [265, 413] on div "bouille" at bounding box center [285, 402] width 64 height 29
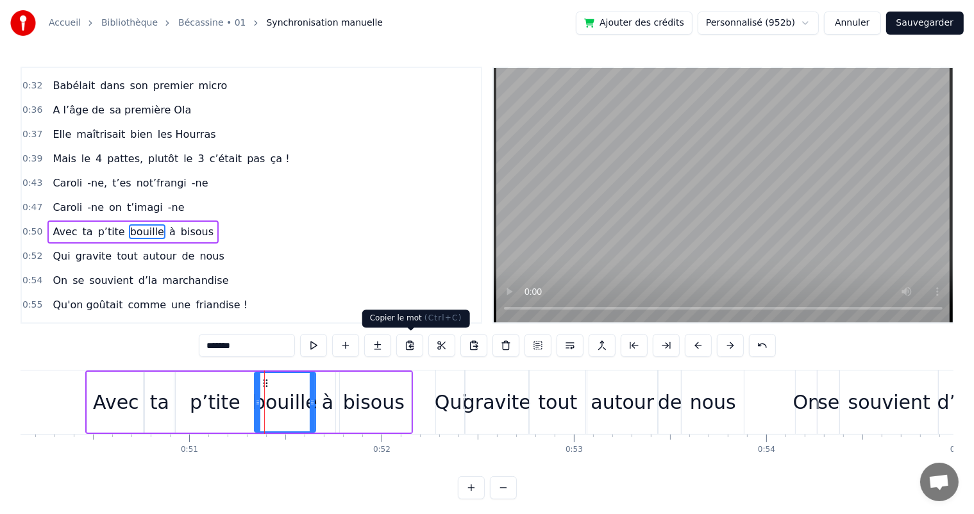
scroll to position [238, 0]
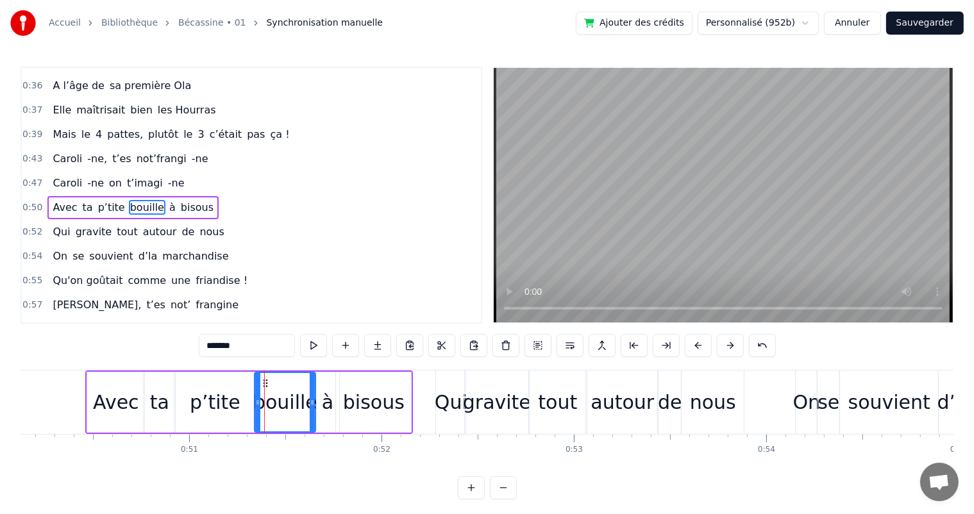
click at [283, 341] on input "*******" at bounding box center [247, 345] width 96 height 23
click at [329, 408] on div "à" at bounding box center [328, 402] width 12 height 29
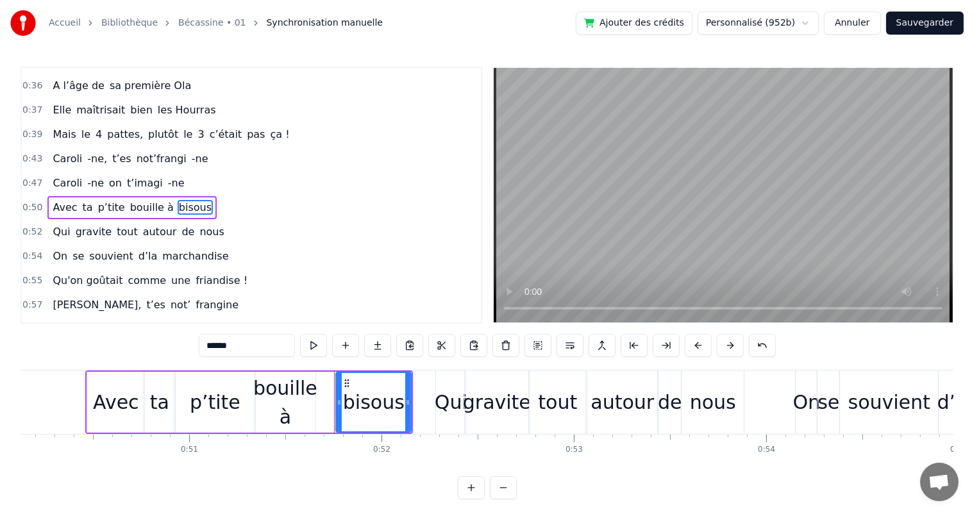
click at [296, 412] on div "bouille à" at bounding box center [285, 403] width 64 height 58
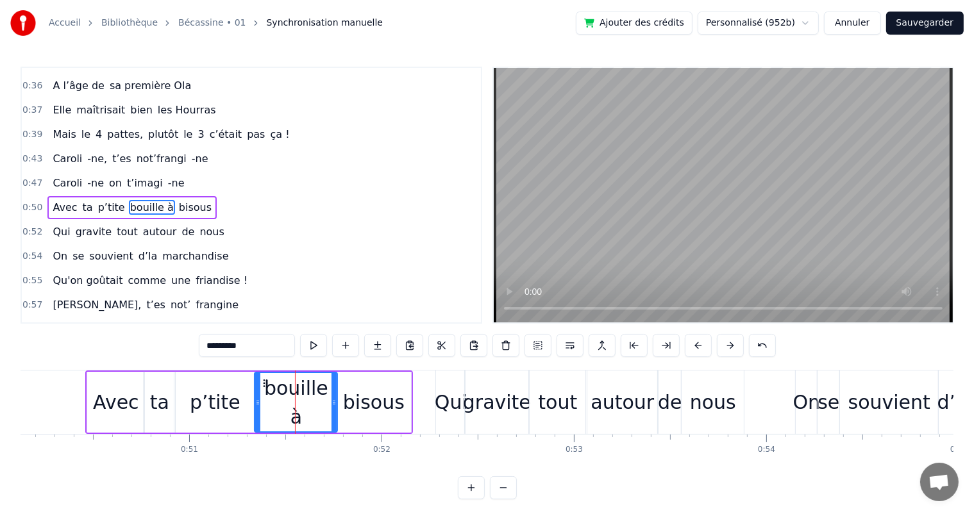
drag, startPoint x: 313, startPoint y: 408, endPoint x: 335, endPoint y: 405, distance: 22.0
click at [335, 405] on div at bounding box center [334, 402] width 5 height 58
click at [61, 176] on span "Caroli" at bounding box center [67, 183] width 32 height 15
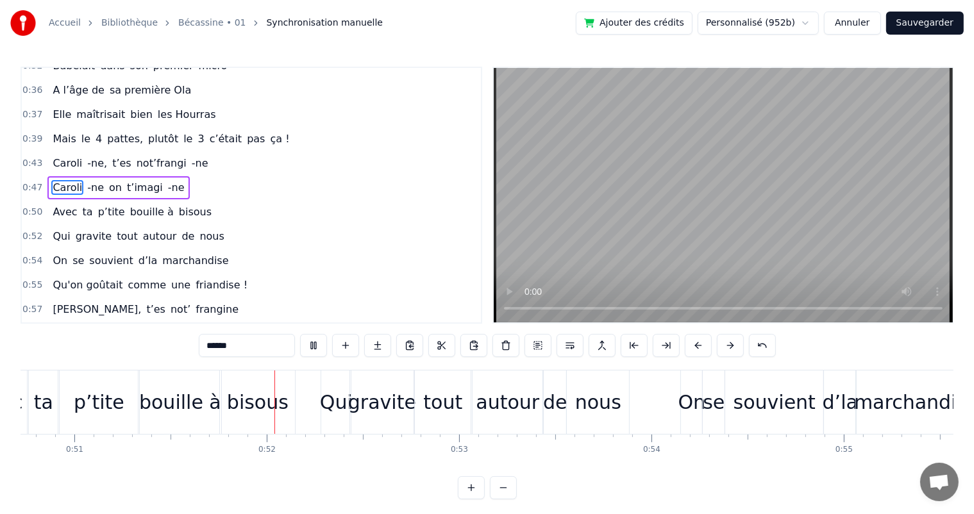
scroll to position [0, 9790]
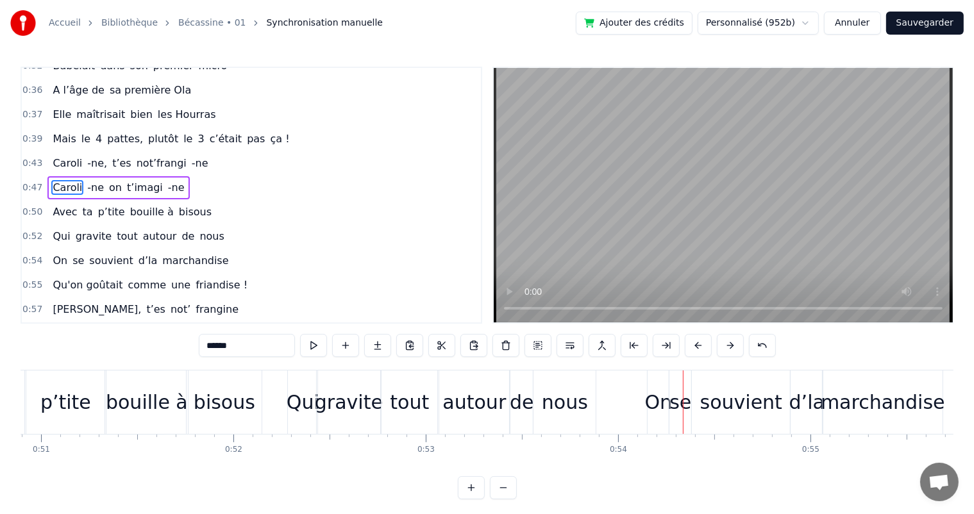
click at [247, 392] on div "bisous" at bounding box center [225, 402] width 62 height 29
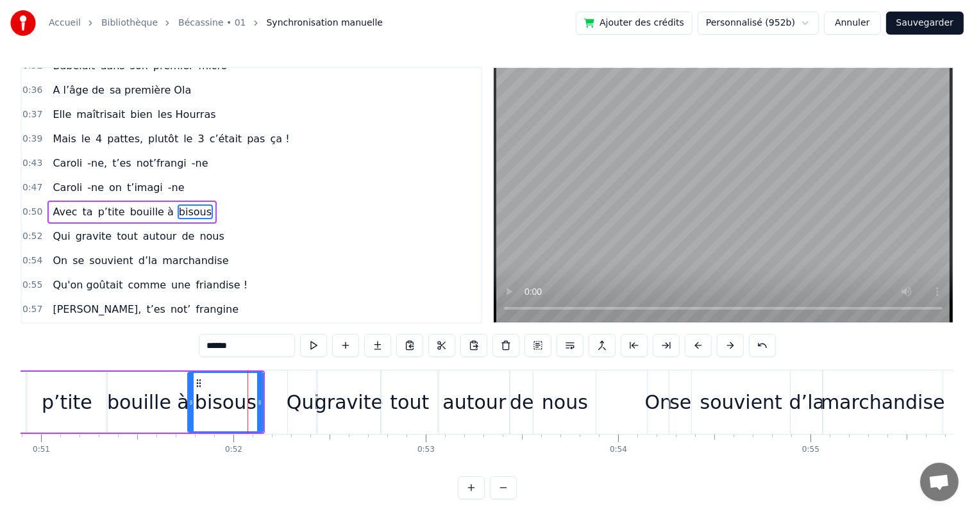
scroll to position [238, 0]
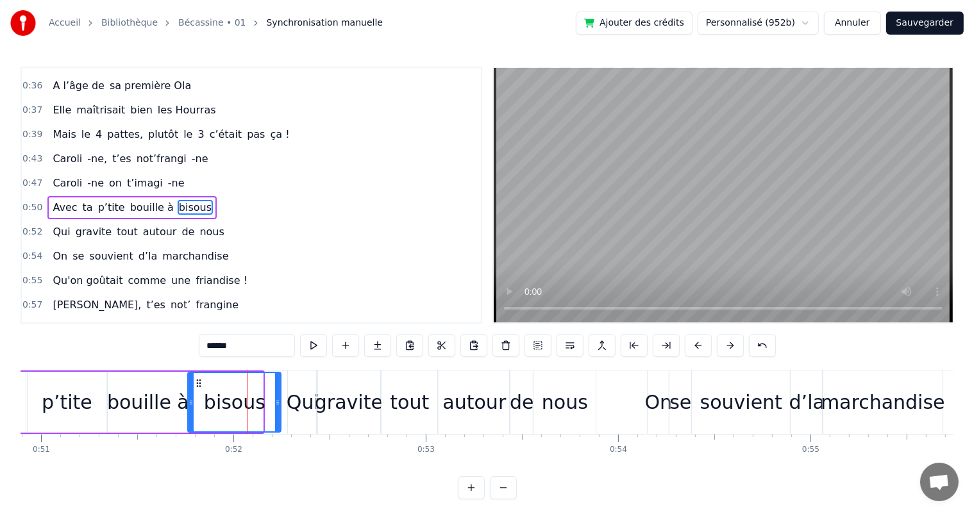
drag, startPoint x: 260, startPoint y: 398, endPoint x: 278, endPoint y: 398, distance: 18.0
click at [278, 398] on icon at bounding box center [277, 403] width 5 height 10
click at [51, 200] on span "Avec" at bounding box center [64, 207] width 27 height 15
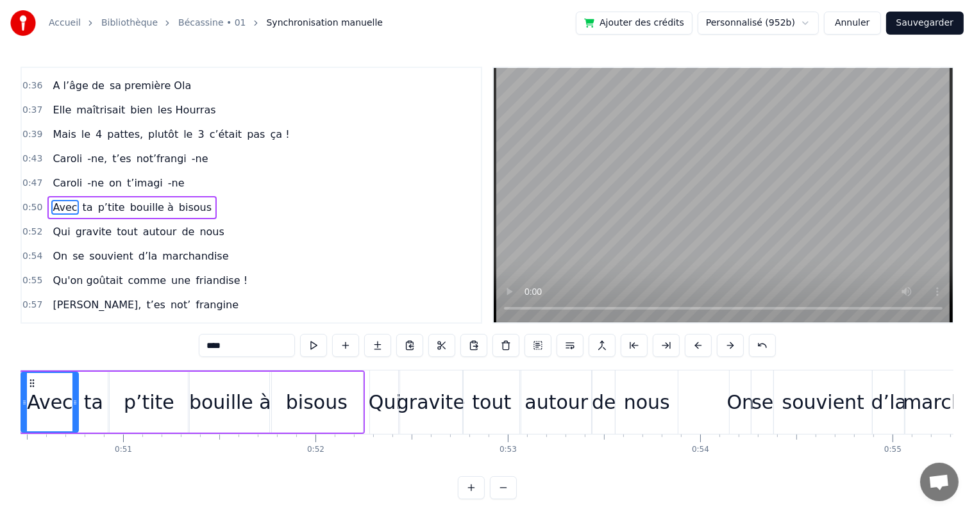
scroll to position [0, 9642]
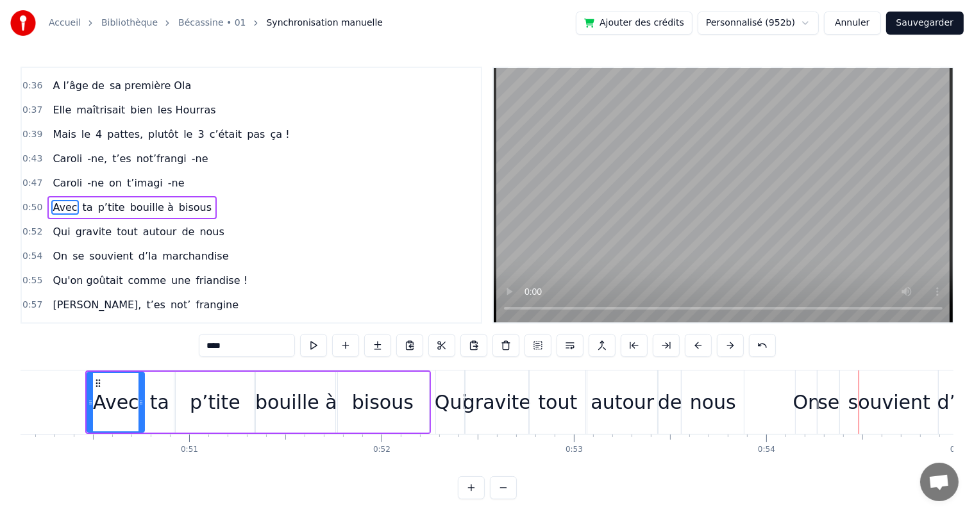
click at [709, 398] on div "nous" at bounding box center [713, 402] width 46 height 29
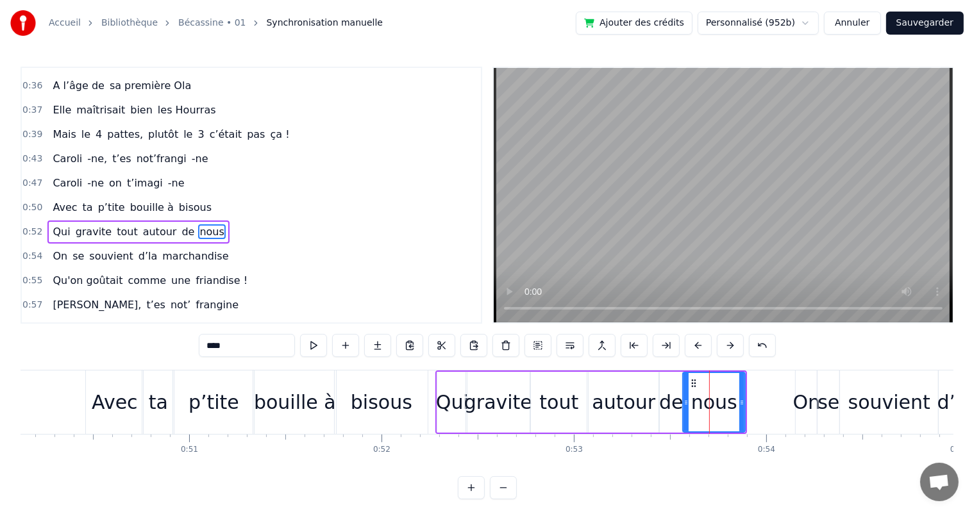
scroll to position [262, 0]
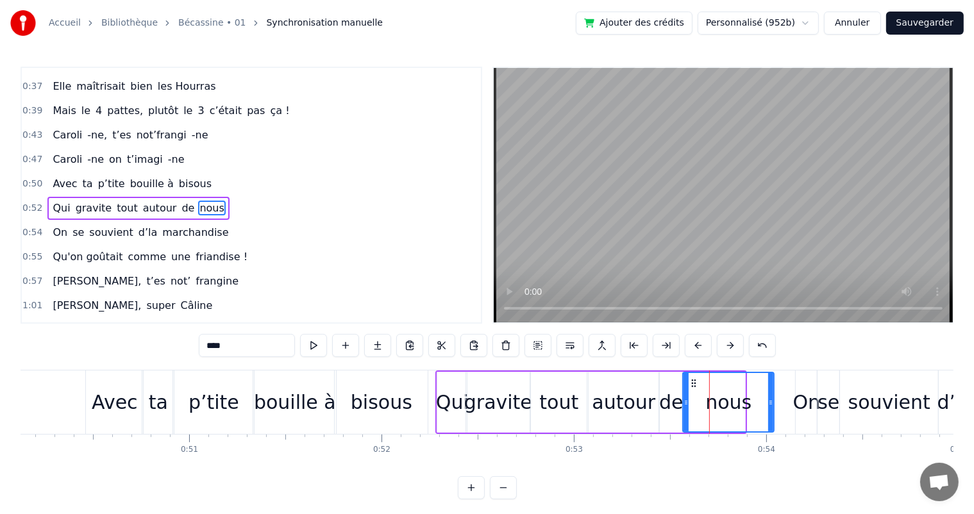
drag, startPoint x: 741, startPoint y: 401, endPoint x: 770, endPoint y: 400, distance: 28.9
click at [770, 400] on icon at bounding box center [770, 403] width 5 height 10
click at [697, 410] on div "nous" at bounding box center [729, 402] width 90 height 58
click at [205, 343] on input "****" at bounding box center [247, 345] width 96 height 23
click at [662, 403] on div "de" at bounding box center [671, 402] width 24 height 29
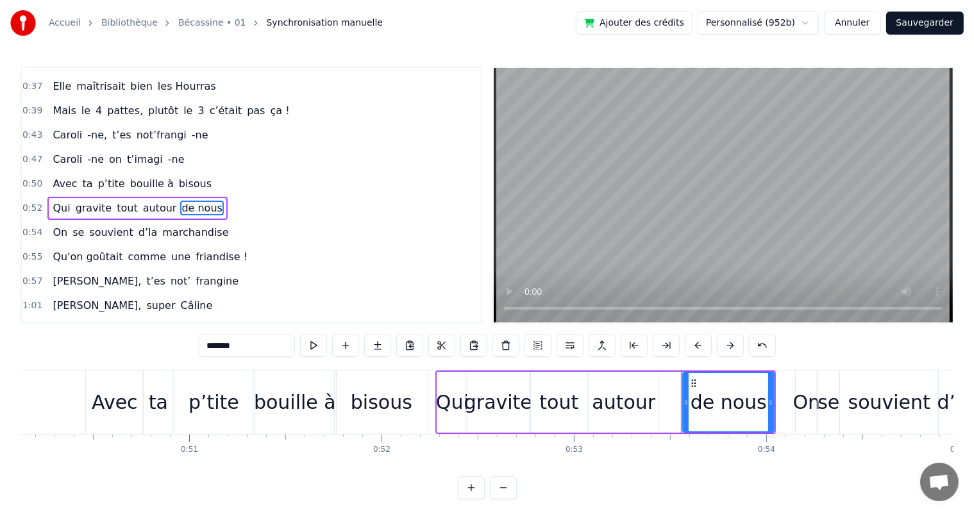
click at [649, 405] on div "autour" at bounding box center [623, 402] width 63 height 29
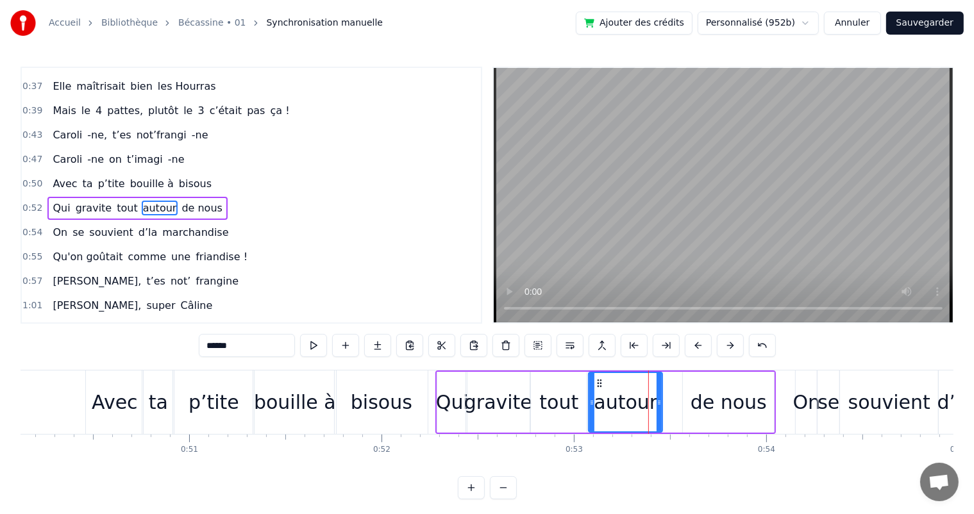
click at [659, 409] on div at bounding box center [659, 402] width 5 height 58
click at [703, 395] on div "de nous" at bounding box center [729, 402] width 76 height 29
type input "*******"
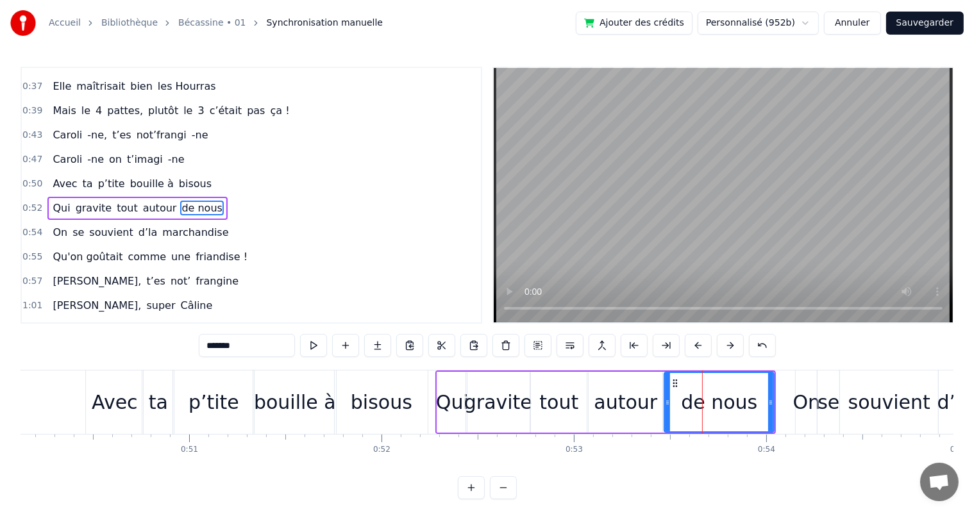
drag, startPoint x: 685, startPoint y: 401, endPoint x: 666, endPoint y: 401, distance: 18.6
click at [666, 401] on icon at bounding box center [667, 403] width 5 height 10
click at [72, 172] on div "Avec ta p’tite bouille à bisous" at bounding box center [131, 183] width 169 height 23
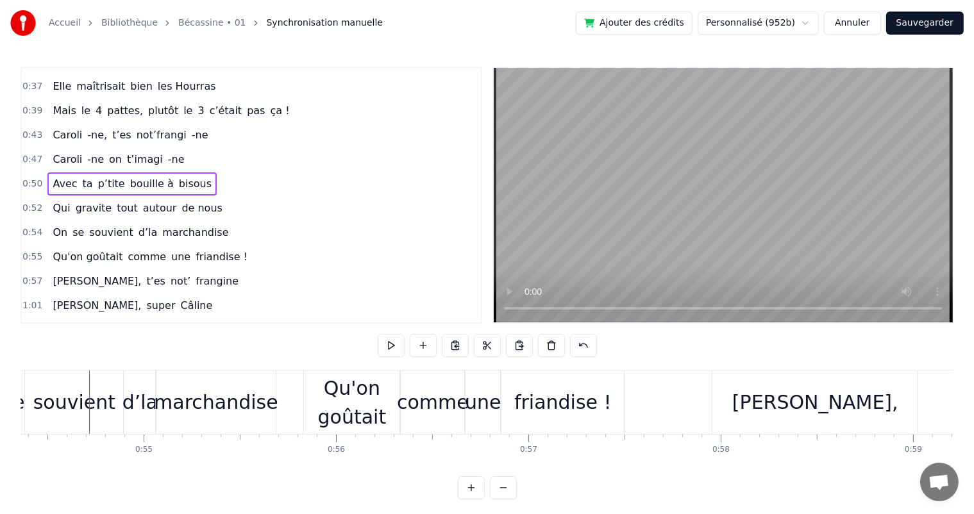
scroll to position [0, 10461]
click at [180, 201] on span "de nous" at bounding box center [202, 208] width 44 height 15
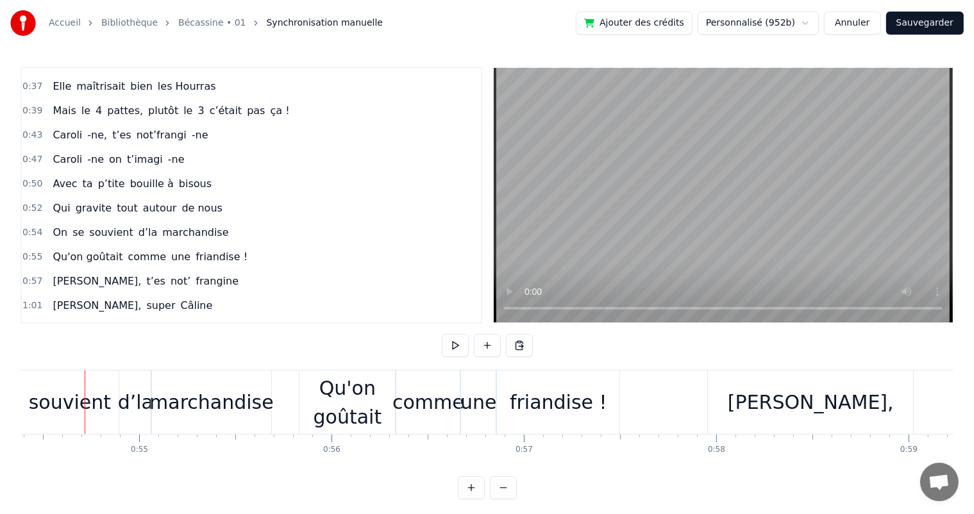
click at [146, 201] on span "autour" at bounding box center [160, 208] width 37 height 15
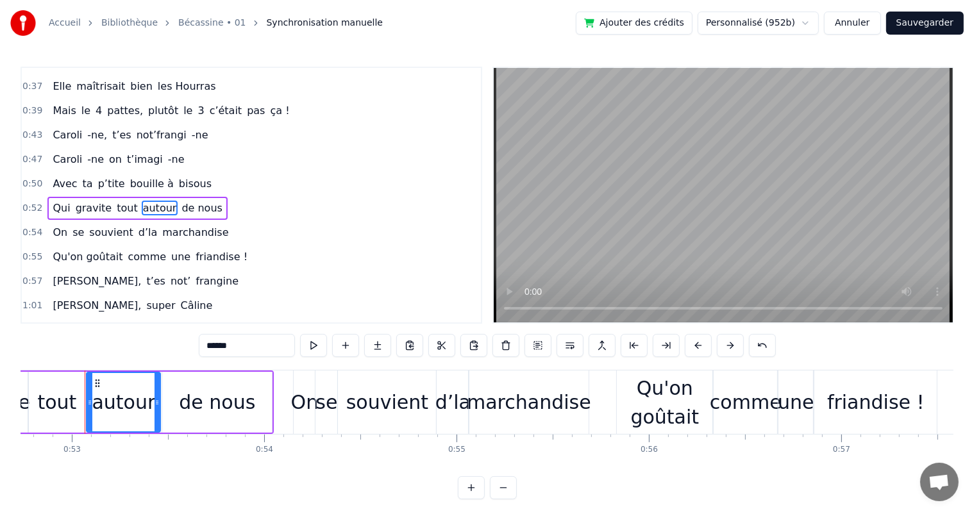
scroll to position [0, 10144]
click at [175, 403] on div "de nous" at bounding box center [217, 402] width 110 height 61
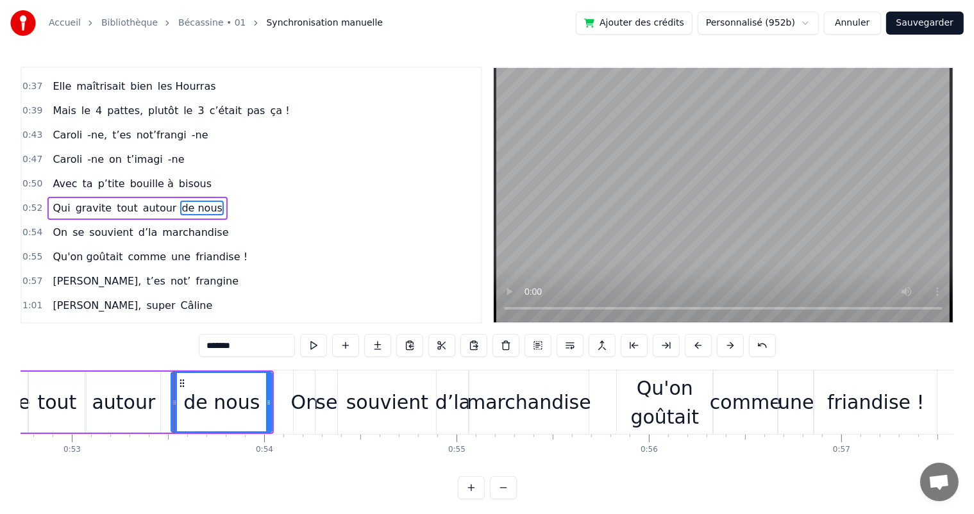
drag, startPoint x: 165, startPoint y: 400, endPoint x: 174, endPoint y: 400, distance: 9.0
click at [175, 401] on circle at bounding box center [175, 401] width 1 height 1
click at [142, 398] on div "autour" at bounding box center [123, 402] width 63 height 29
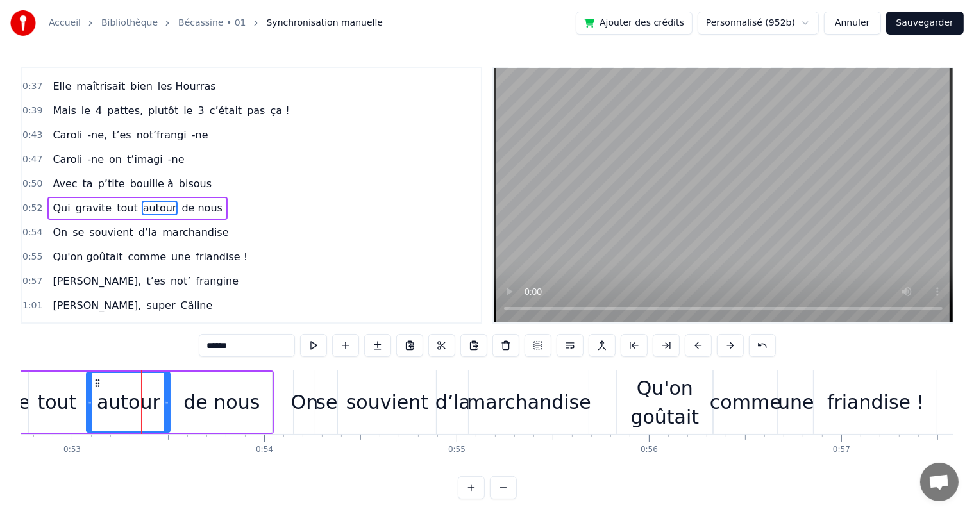
drag, startPoint x: 155, startPoint y: 399, endPoint x: 164, endPoint y: 400, distance: 9.6
click at [164, 400] on icon at bounding box center [166, 403] width 5 height 10
click at [74, 154] on span "Caroli" at bounding box center [67, 159] width 32 height 15
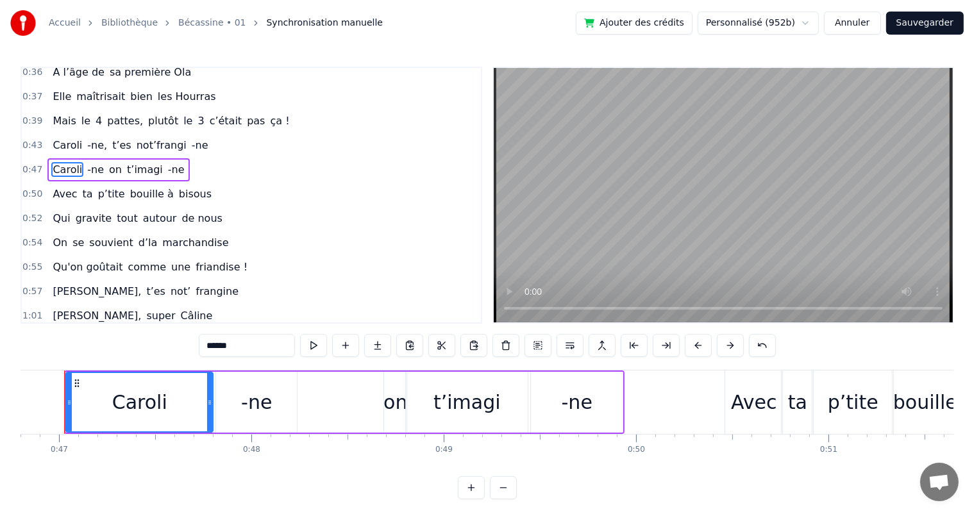
scroll to position [0, 8982]
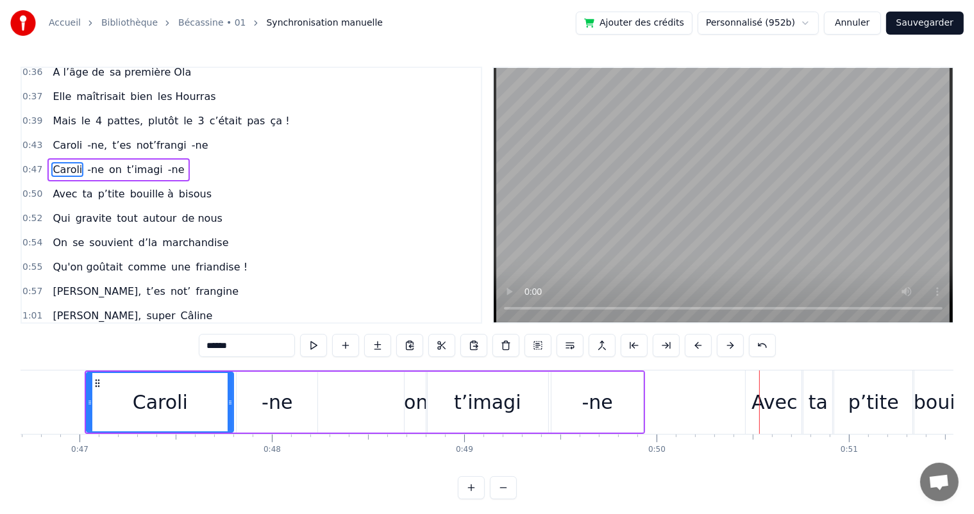
click at [495, 397] on div "t’imagi" at bounding box center [487, 402] width 67 height 29
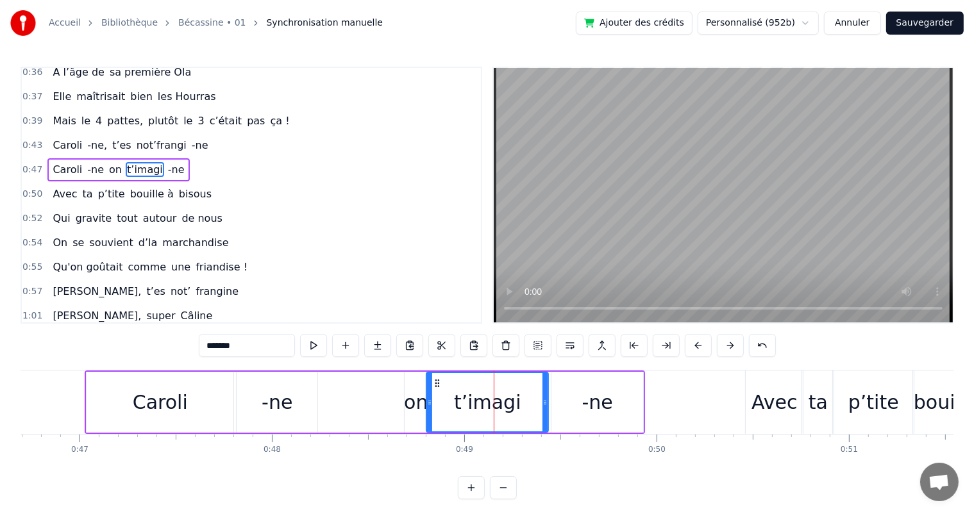
scroll to position [214, 0]
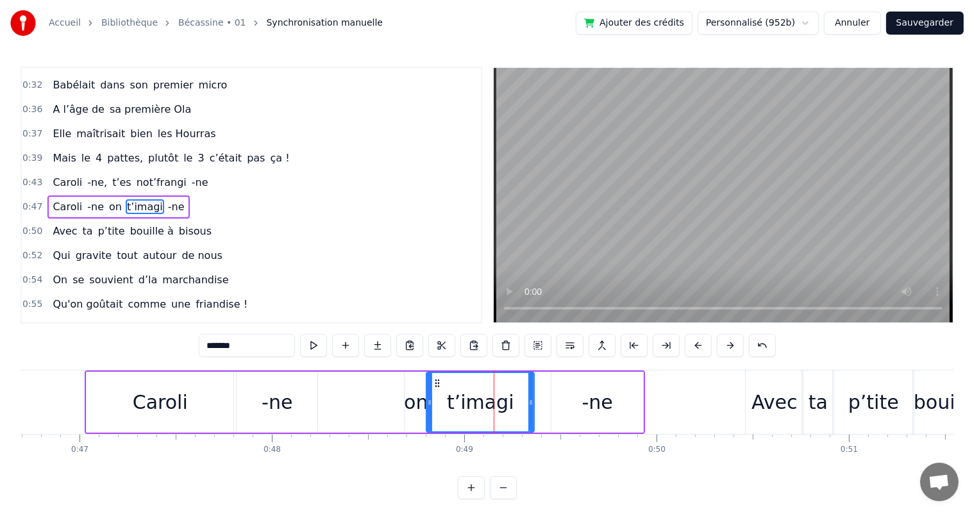
drag, startPoint x: 547, startPoint y: 401, endPoint x: 532, endPoint y: 400, distance: 14.8
click at [532, 400] on icon at bounding box center [530, 403] width 5 height 10
click at [562, 395] on div "-ne" at bounding box center [597, 402] width 92 height 61
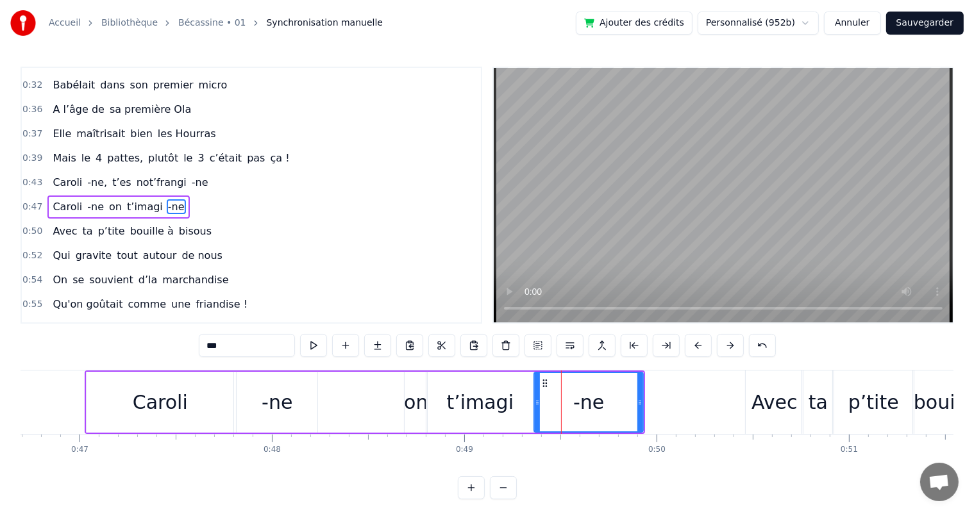
drag, startPoint x: 552, startPoint y: 404, endPoint x: 535, endPoint y: 403, distance: 17.3
click at [535, 403] on icon at bounding box center [537, 403] width 5 height 10
drag, startPoint x: 639, startPoint y: 399, endPoint x: 616, endPoint y: 399, distance: 22.4
click at [616, 399] on icon at bounding box center [617, 403] width 5 height 10
click at [205, 401] on div "Caroli" at bounding box center [160, 402] width 147 height 61
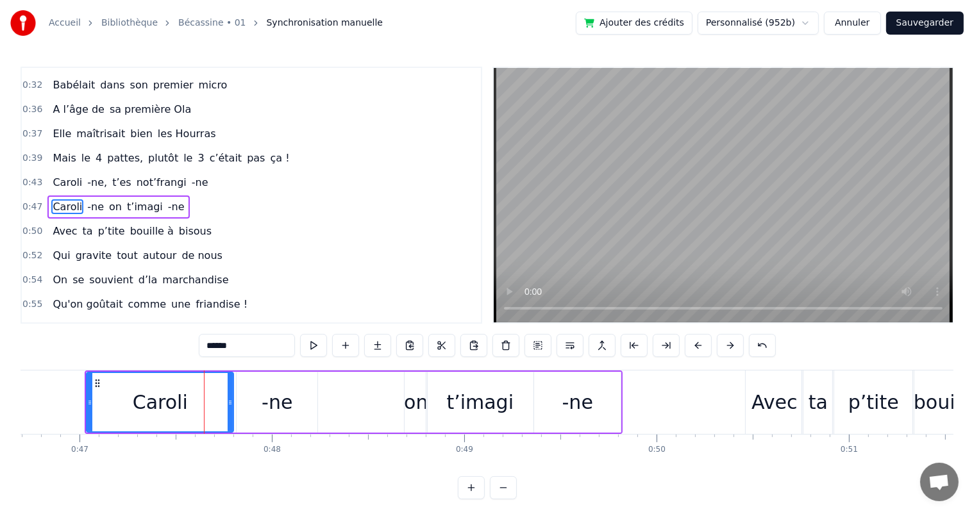
click at [64, 153] on span "Mais" at bounding box center [64, 158] width 26 height 15
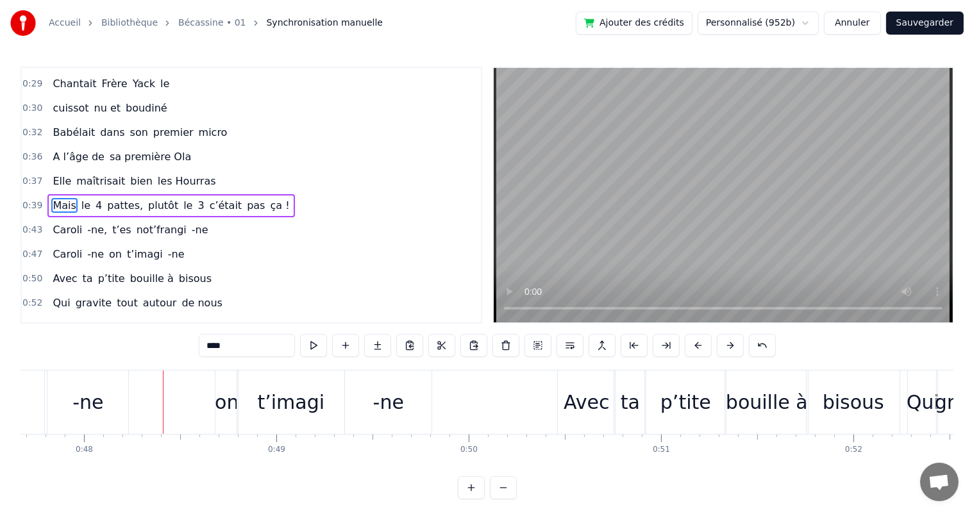
scroll to position [0, 9248]
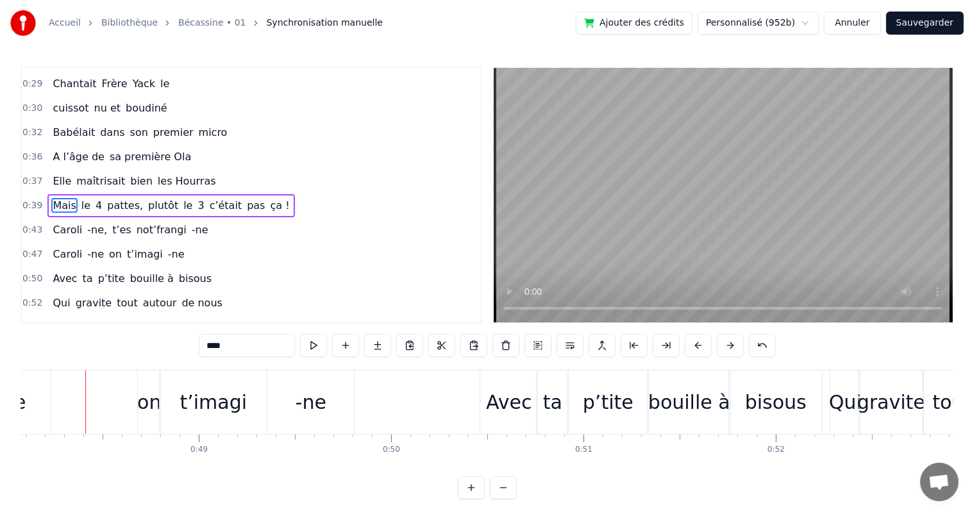
click at [87, 223] on span "-ne," at bounding box center [97, 230] width 22 height 15
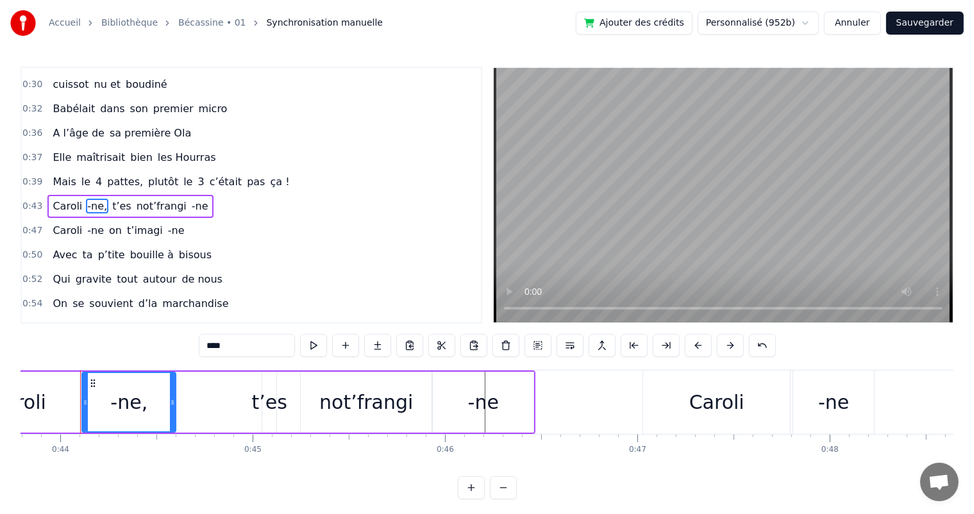
scroll to position [0, 8420]
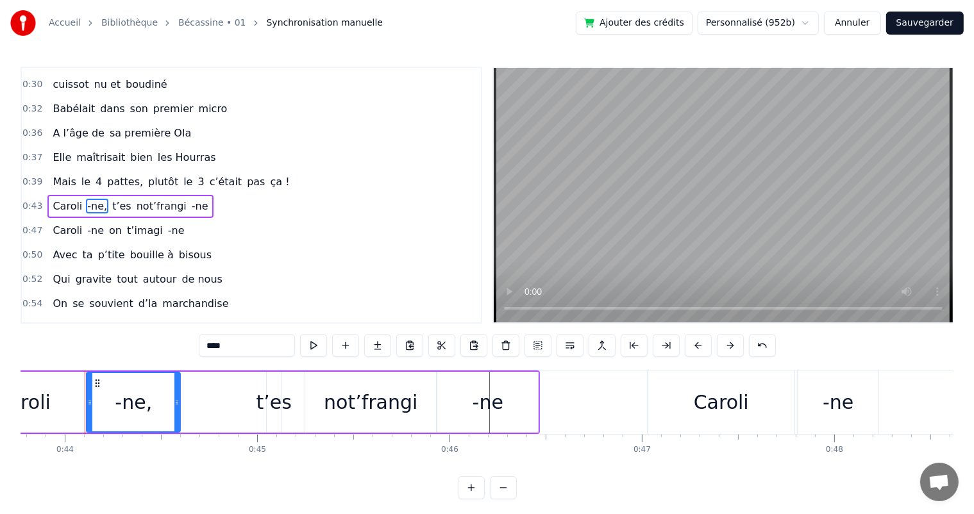
click at [69, 419] on div "Caroli" at bounding box center [23, 402] width 126 height 61
type input "******"
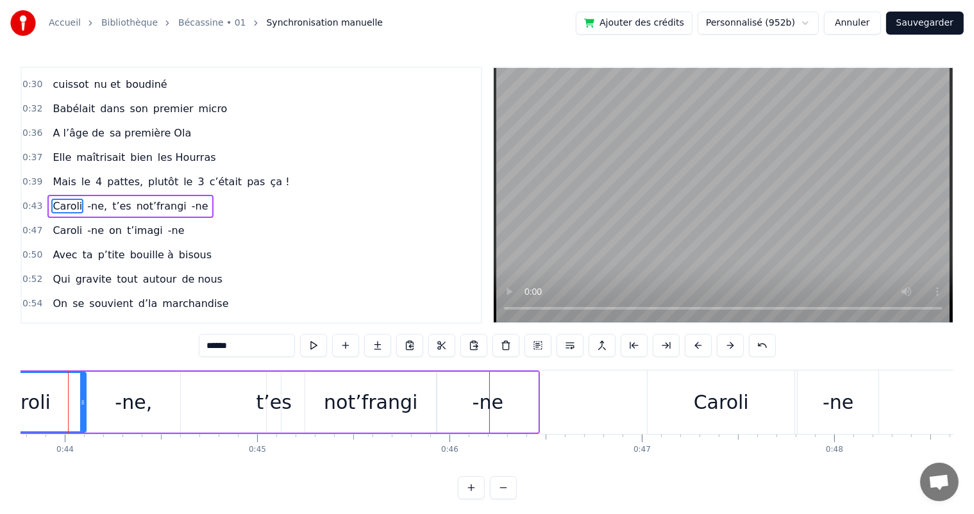
scroll to position [0, 8403]
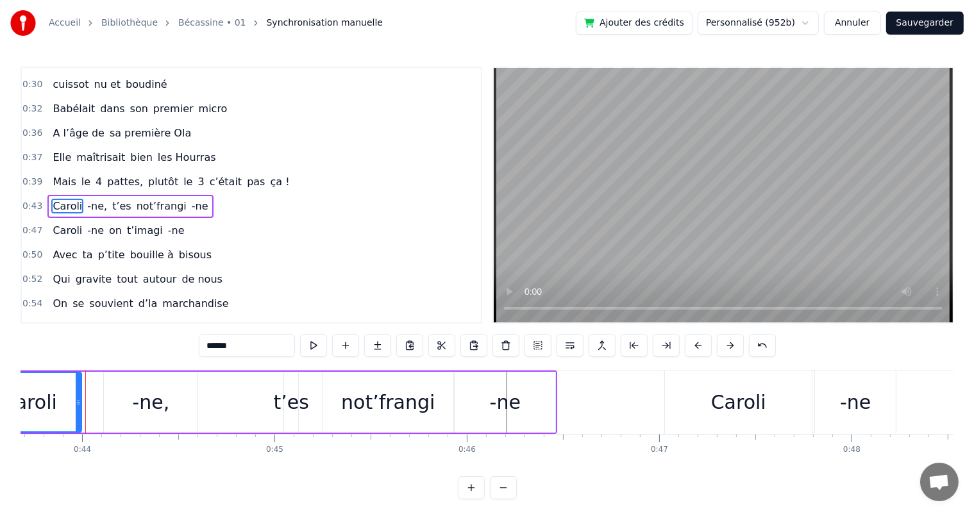
drag, startPoint x: 99, startPoint y: 404, endPoint x: 78, endPoint y: 402, distance: 21.9
click at [78, 402] on icon at bounding box center [78, 403] width 5 height 10
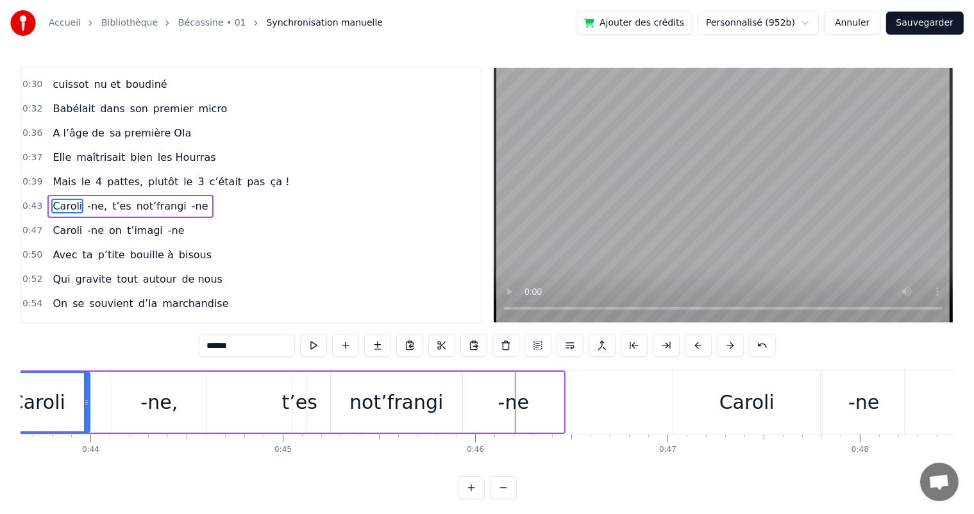
click at [106, 399] on div "Caroli -ne, t’es not’frangi -ne" at bounding box center [274, 402] width 582 height 63
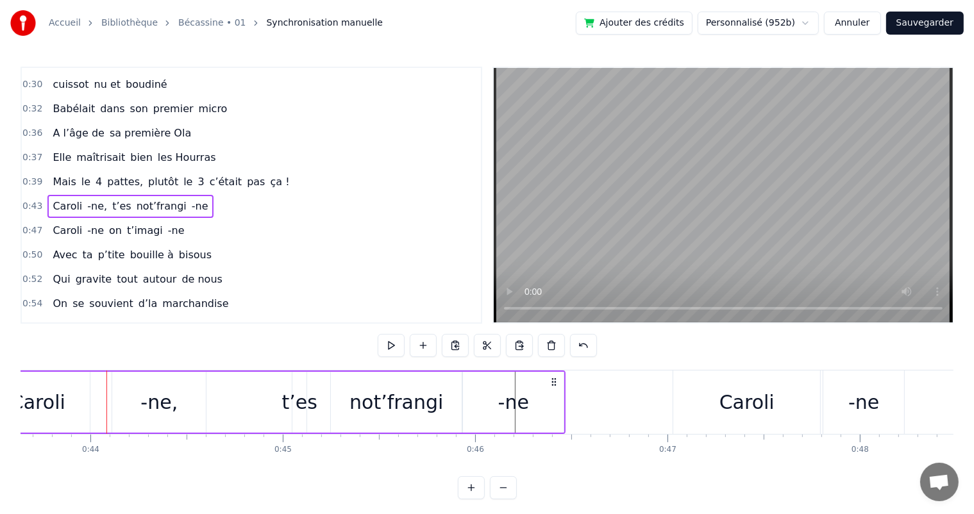
click at [117, 402] on div "-ne," at bounding box center [159, 402] width 94 height 61
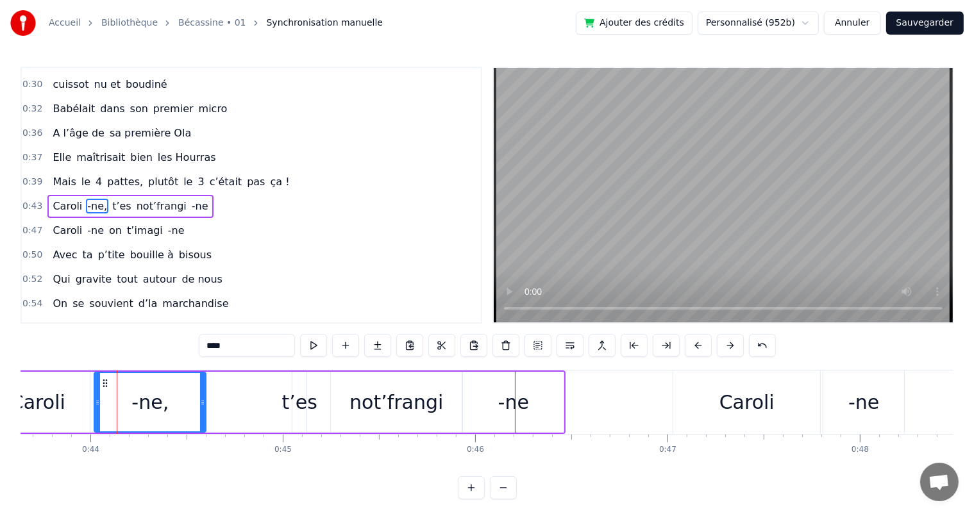
drag, startPoint x: 113, startPoint y: 403, endPoint x: 95, endPoint y: 403, distance: 18.0
click at [95, 403] on icon at bounding box center [97, 403] width 5 height 10
drag, startPoint x: 201, startPoint y: 406, endPoint x: 182, endPoint y: 403, distance: 19.4
click at [182, 403] on icon at bounding box center [183, 403] width 5 height 10
click at [67, 200] on span "Caroli" at bounding box center [67, 206] width 32 height 15
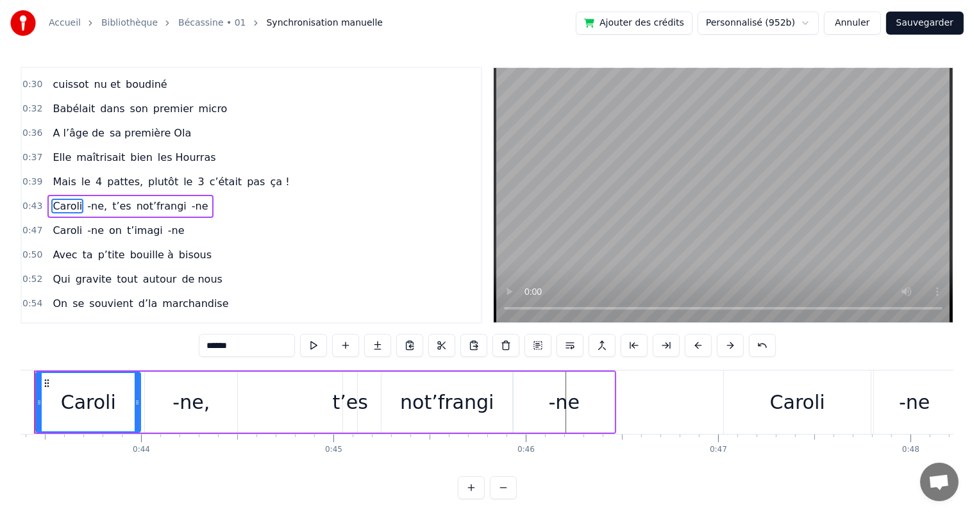
scroll to position [0, 8292]
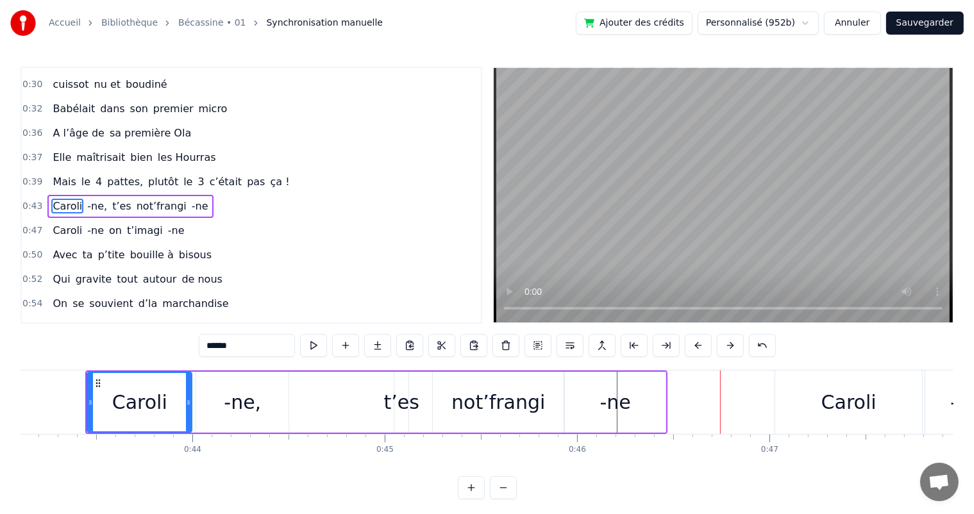
click at [504, 395] on div "not’frangi" at bounding box center [498, 402] width 94 height 29
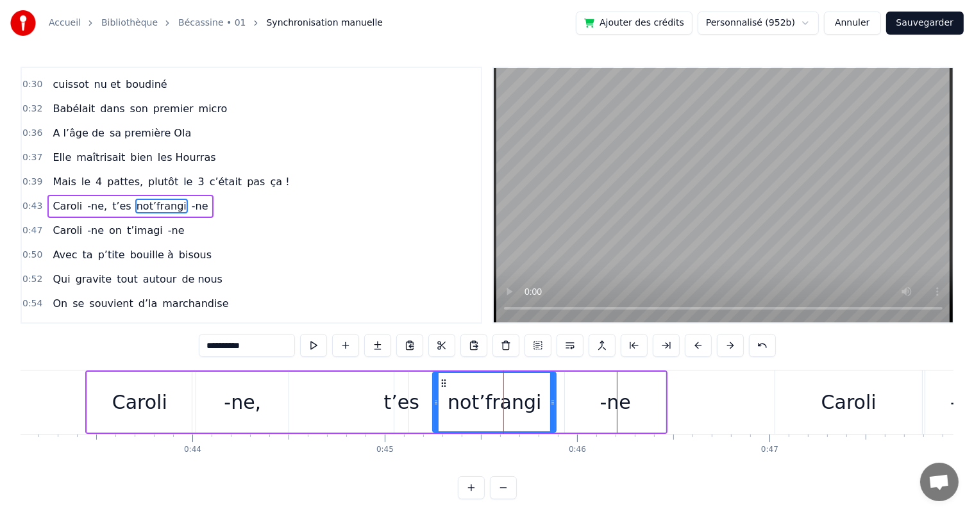
drag, startPoint x: 561, startPoint y: 404, endPoint x: 553, endPoint y: 404, distance: 7.7
click at [553, 404] on icon at bounding box center [552, 403] width 5 height 10
click at [596, 398] on div "-ne" at bounding box center [615, 402] width 101 height 61
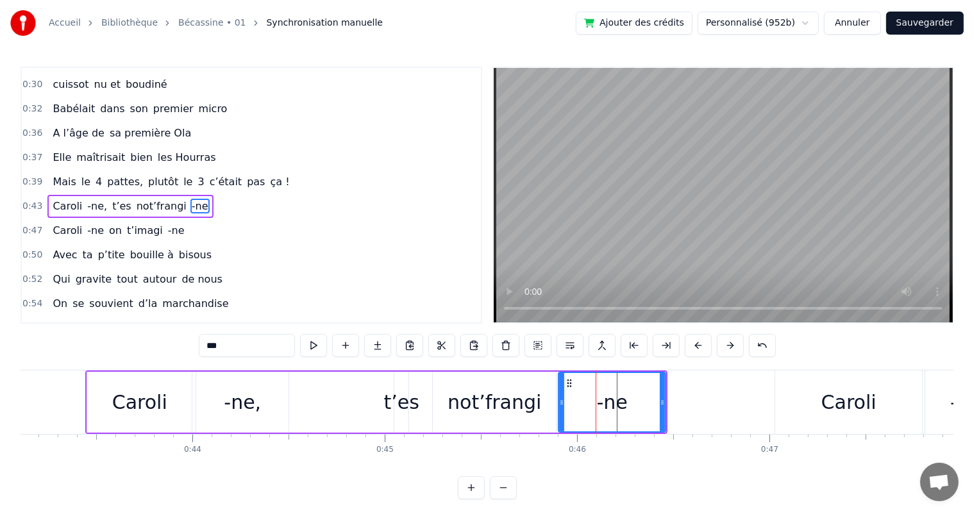
click at [559, 408] on div at bounding box center [561, 402] width 5 height 58
click at [64, 174] on span "Mais" at bounding box center [64, 181] width 26 height 15
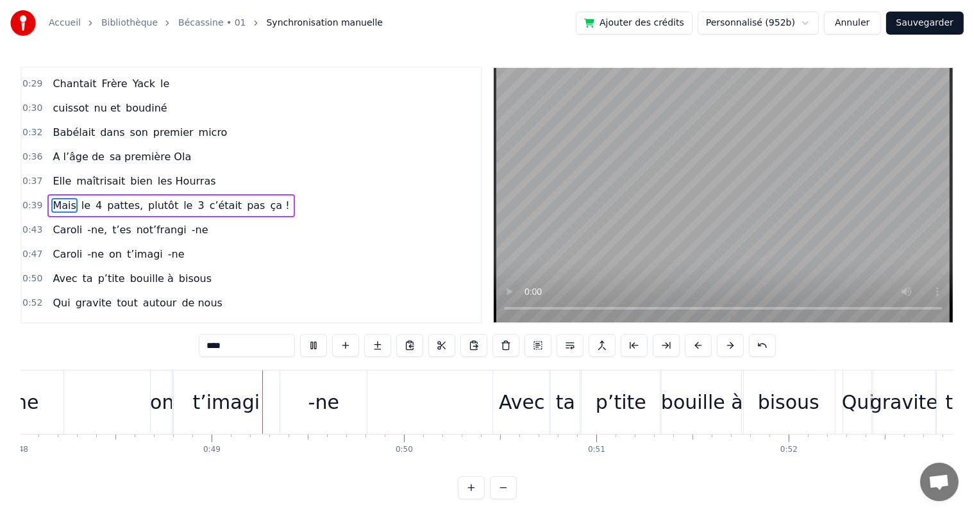
scroll to position [0, 9243]
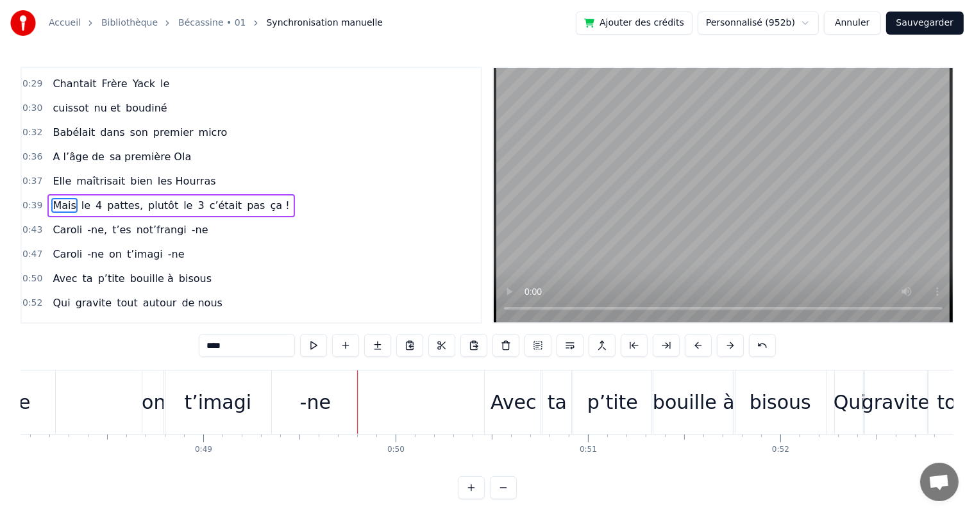
click at [185, 400] on div "t’imagi" at bounding box center [217, 402] width 107 height 63
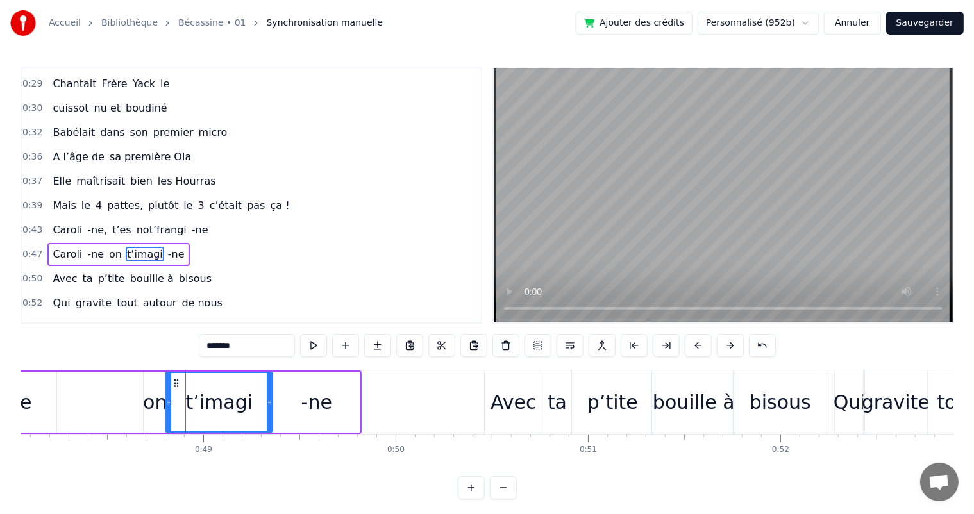
scroll to position [214, 0]
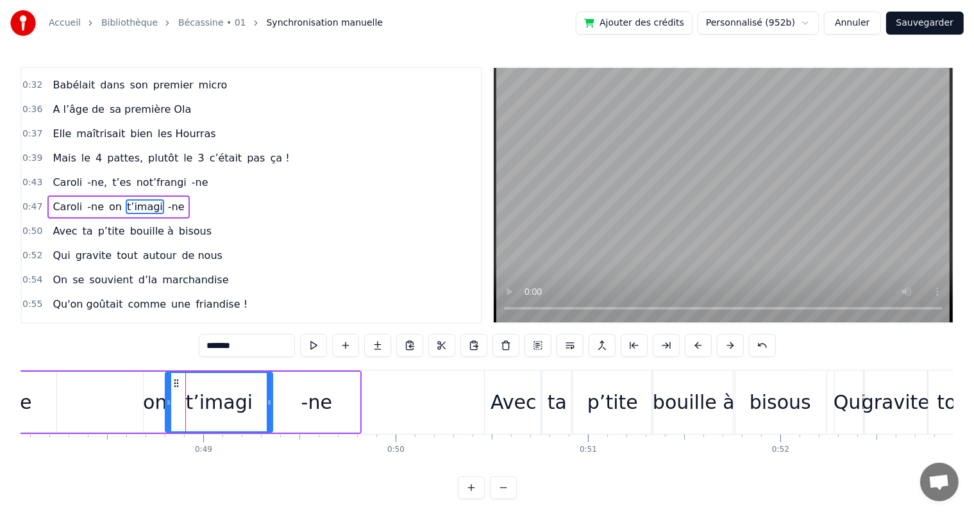
click at [206, 344] on input "*******" at bounding box center [247, 345] width 96 height 23
type input "*"
type input "**********"
click at [140, 419] on div "Caroli -ne on On t'imagi -ne" at bounding box center [93, 402] width 538 height 63
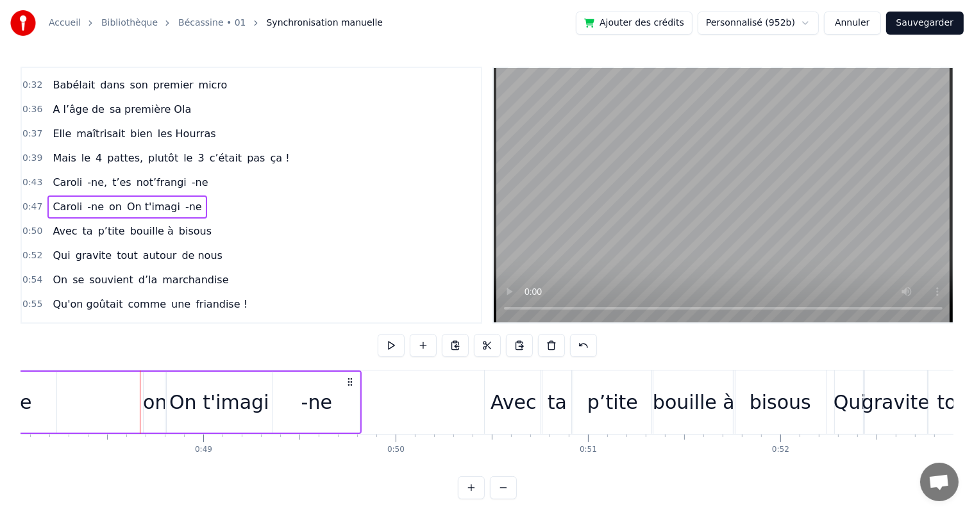
click at [149, 419] on div "on" at bounding box center [155, 402] width 22 height 61
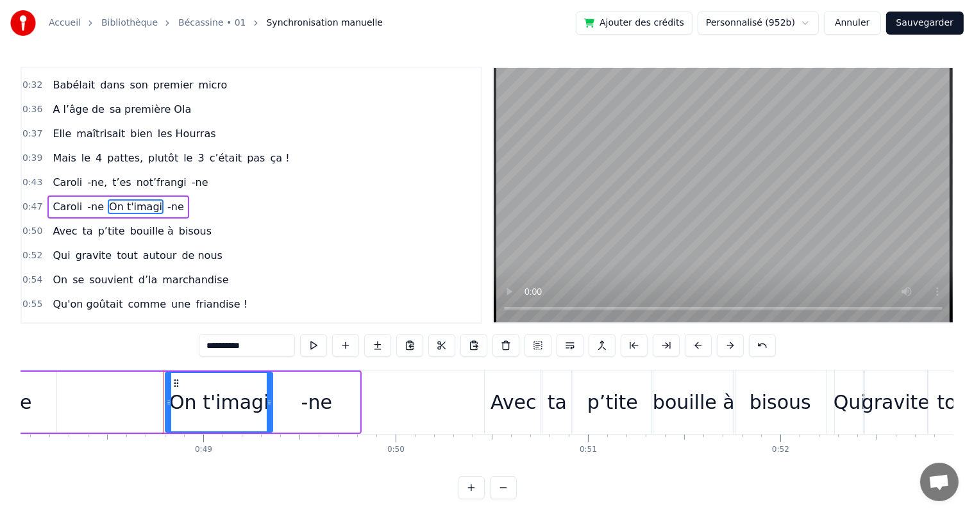
click at [188, 421] on div "On t'imagi" at bounding box center [219, 402] width 106 height 58
drag, startPoint x: 167, startPoint y: 405, endPoint x: 137, endPoint y: 400, distance: 31.2
click at [137, 400] on icon at bounding box center [137, 403] width 5 height 10
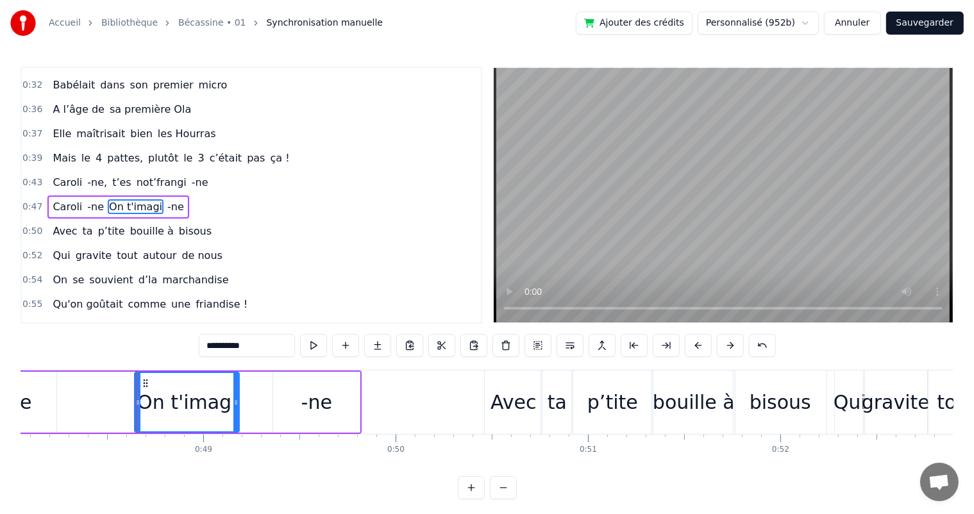
drag, startPoint x: 269, startPoint y: 403, endPoint x: 236, endPoint y: 401, distance: 33.4
click at [236, 401] on icon at bounding box center [235, 403] width 5 height 10
click at [299, 407] on div "-ne" at bounding box center [316, 402] width 87 height 61
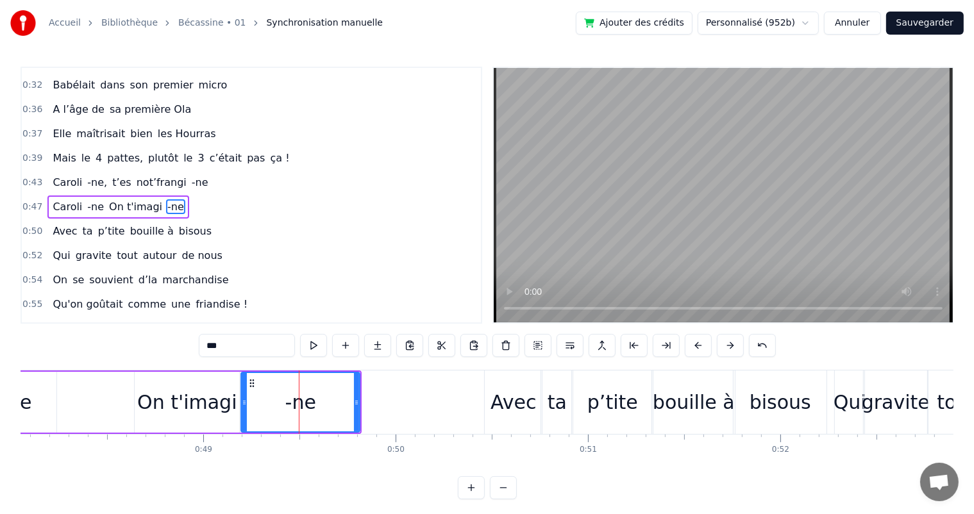
drag, startPoint x: 274, startPoint y: 404, endPoint x: 242, endPoint y: 402, distance: 32.1
click at [242, 402] on icon at bounding box center [244, 403] width 5 height 10
drag, startPoint x: 355, startPoint y: 396, endPoint x: 329, endPoint y: 398, distance: 25.7
click at [329, 398] on div at bounding box center [330, 402] width 5 height 58
click at [60, 175] on span "Caroli" at bounding box center [67, 182] width 32 height 15
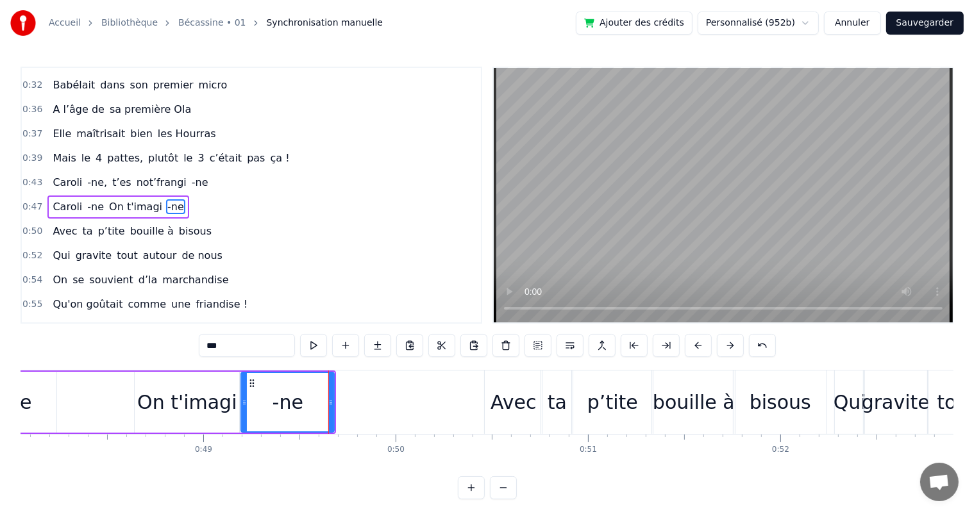
type input "******"
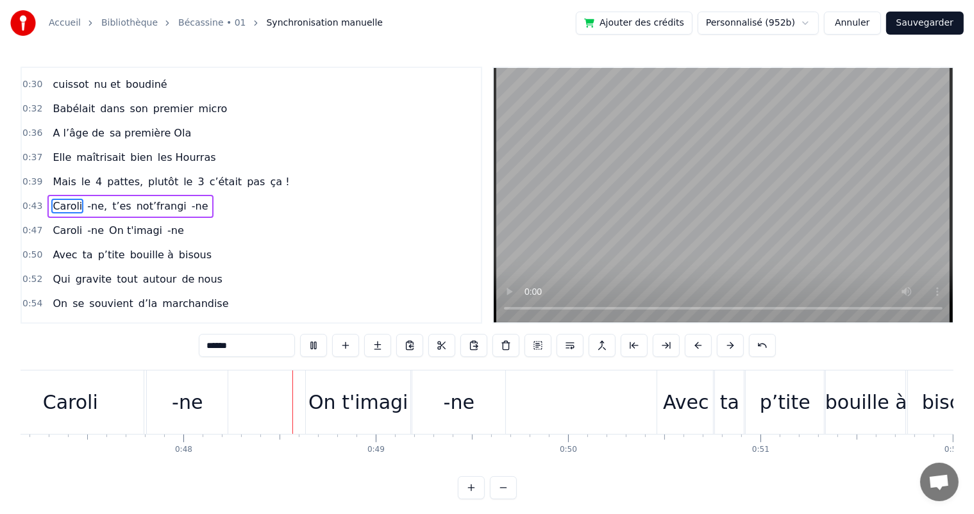
scroll to position [0, 9126]
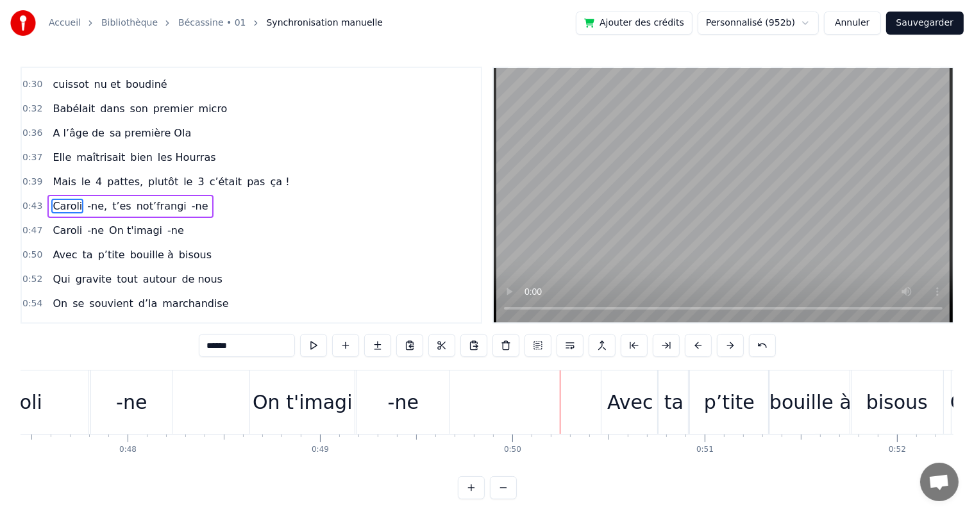
click at [81, 423] on div "Caroli" at bounding box center [14, 402] width 147 height 63
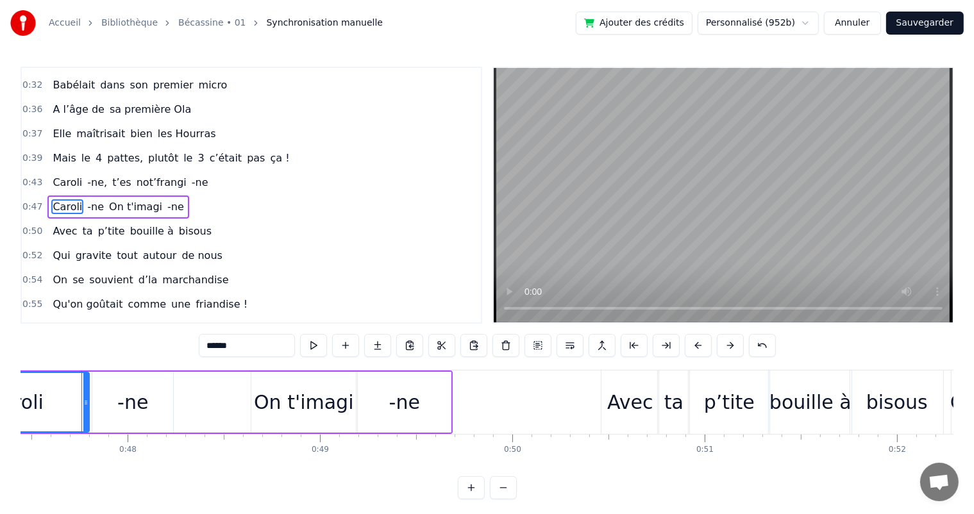
scroll to position [0, 9123]
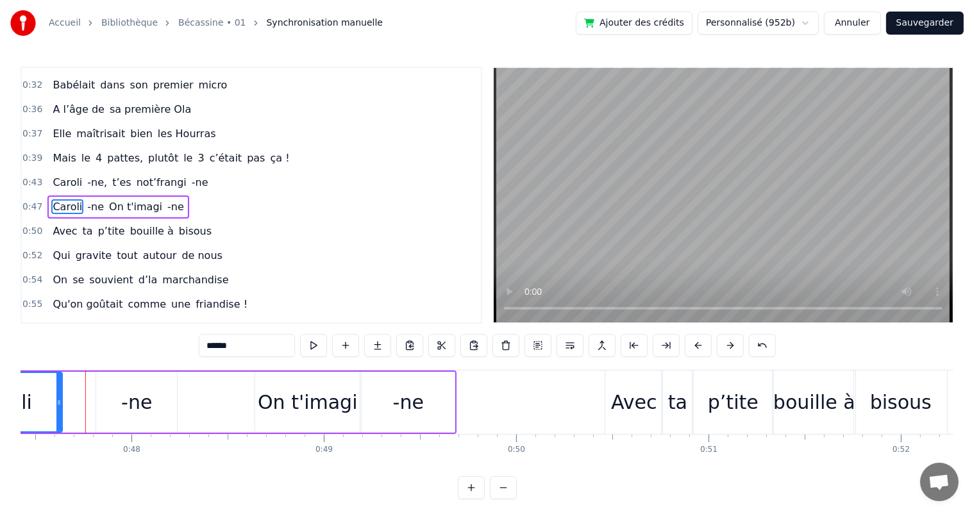
drag, startPoint x: 88, startPoint y: 408, endPoint x: 58, endPoint y: 406, distance: 30.2
click at [58, 406] on div at bounding box center [58, 402] width 5 height 58
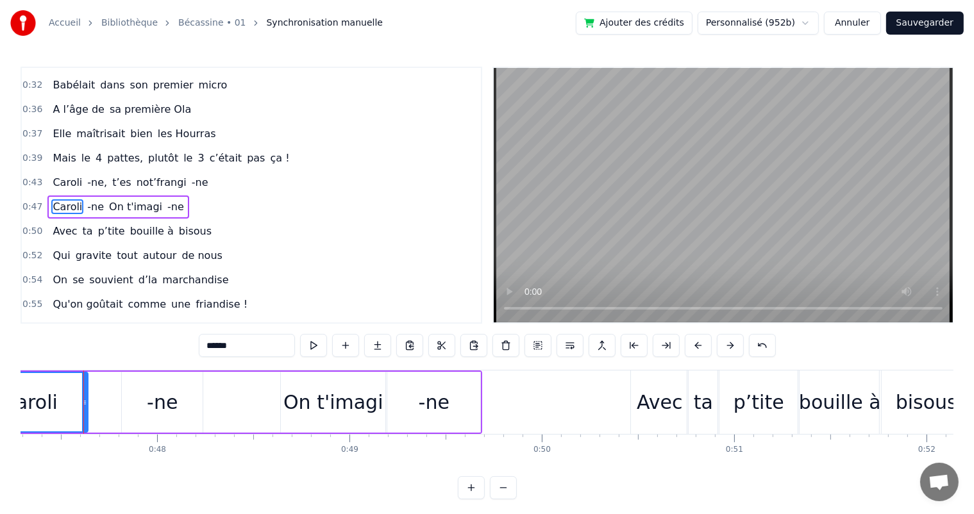
scroll to position [0, 9095]
click at [112, 393] on div "Caroli -ne On t'imagi -ne" at bounding box center [228, 402] width 512 height 63
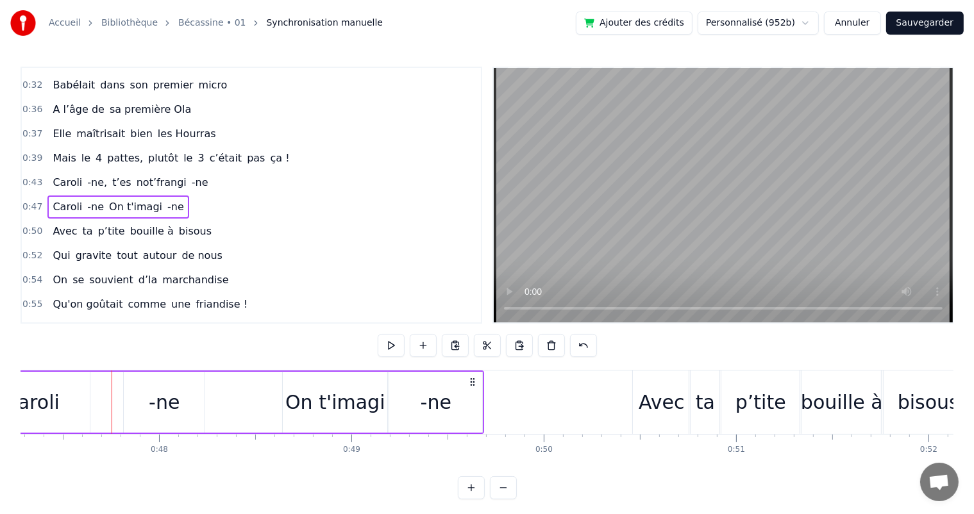
click at [128, 392] on div "-ne" at bounding box center [164, 402] width 81 height 61
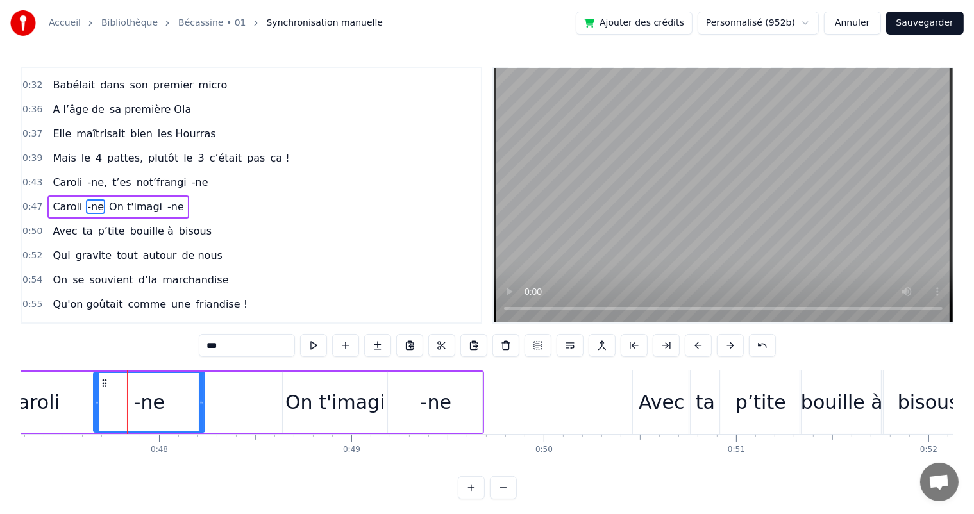
drag, startPoint x: 125, startPoint y: 398, endPoint x: 95, endPoint y: 396, distance: 30.2
click at [95, 396] on div at bounding box center [96, 402] width 5 height 58
click at [90, 176] on span "-ne," at bounding box center [97, 182] width 22 height 15
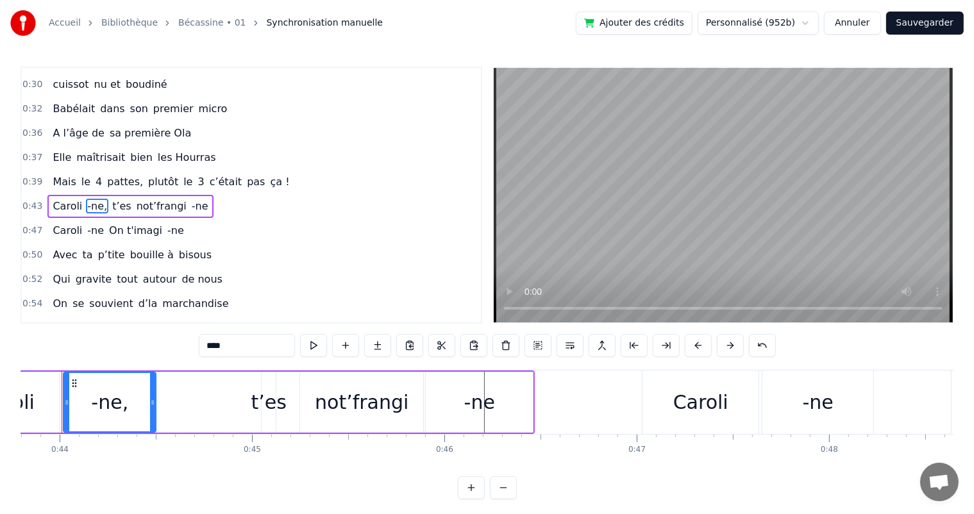
scroll to position [0, 8402]
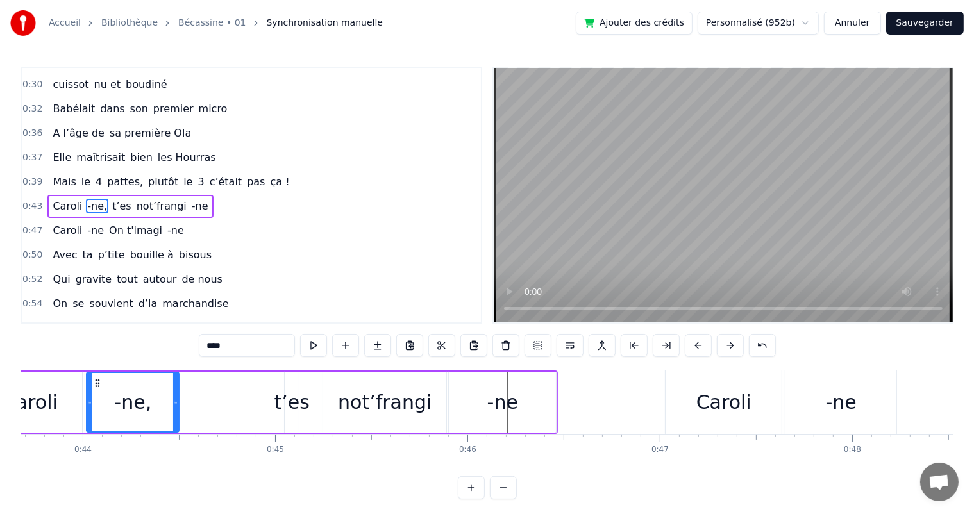
click at [876, 402] on div "-ne" at bounding box center [840, 402] width 111 height 63
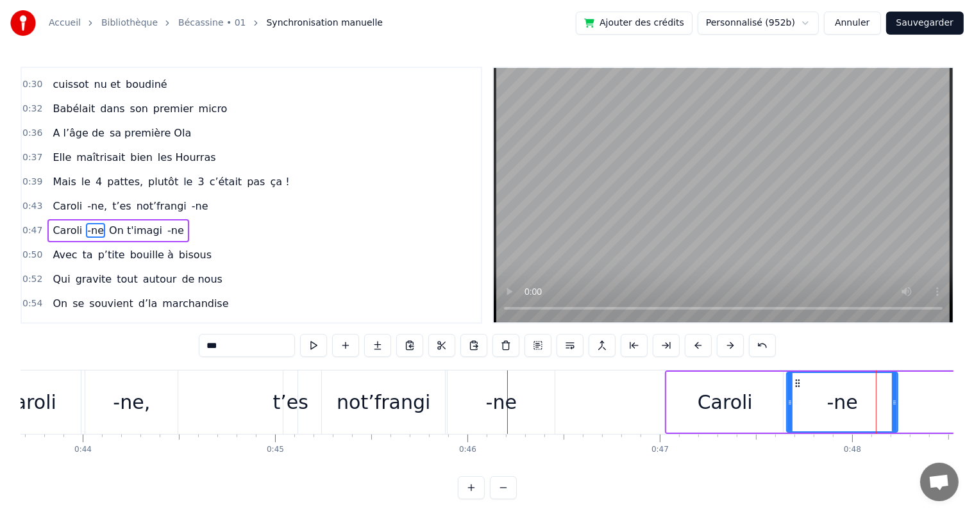
scroll to position [214, 0]
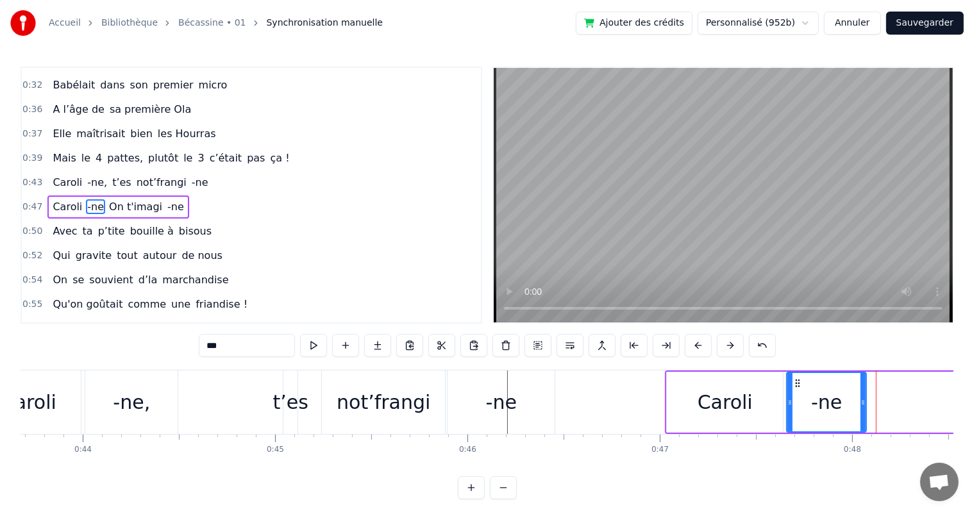
drag, startPoint x: 895, startPoint y: 400, endPoint x: 864, endPoint y: 398, distance: 31.5
click at [864, 398] on icon at bounding box center [863, 403] width 5 height 10
click at [67, 175] on span "Caroli" at bounding box center [67, 182] width 32 height 15
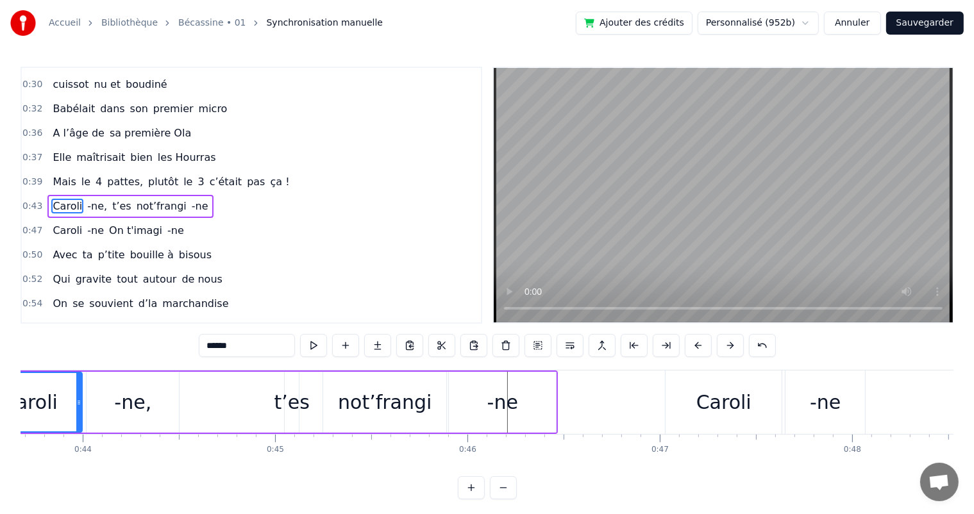
scroll to position [0, 8292]
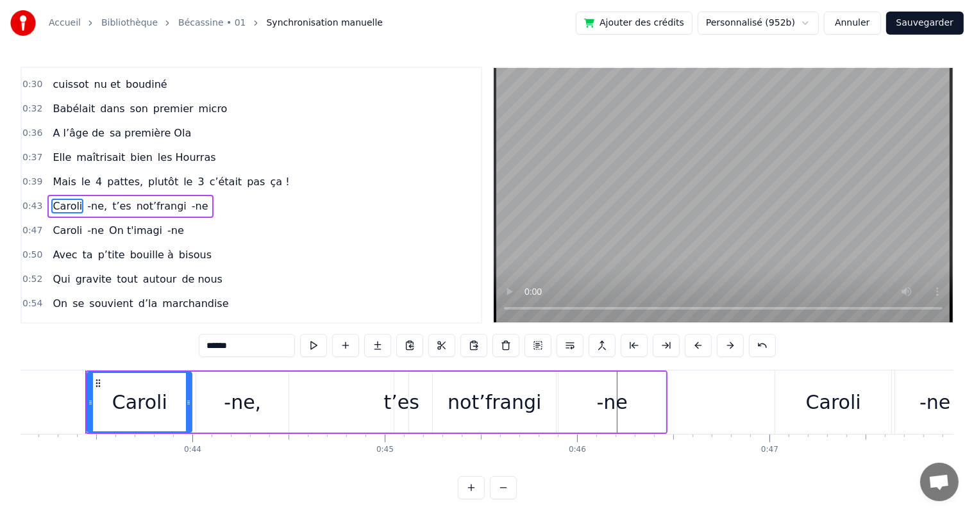
click at [239, 391] on div "-ne," at bounding box center [242, 402] width 37 height 29
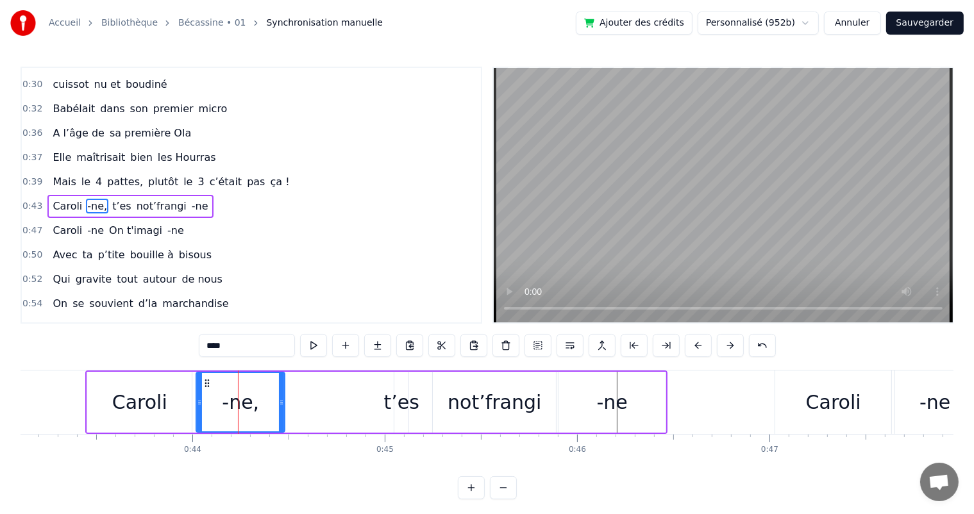
click at [279, 396] on div at bounding box center [281, 402] width 5 height 58
click at [69, 174] on span "Mais" at bounding box center [64, 181] width 26 height 15
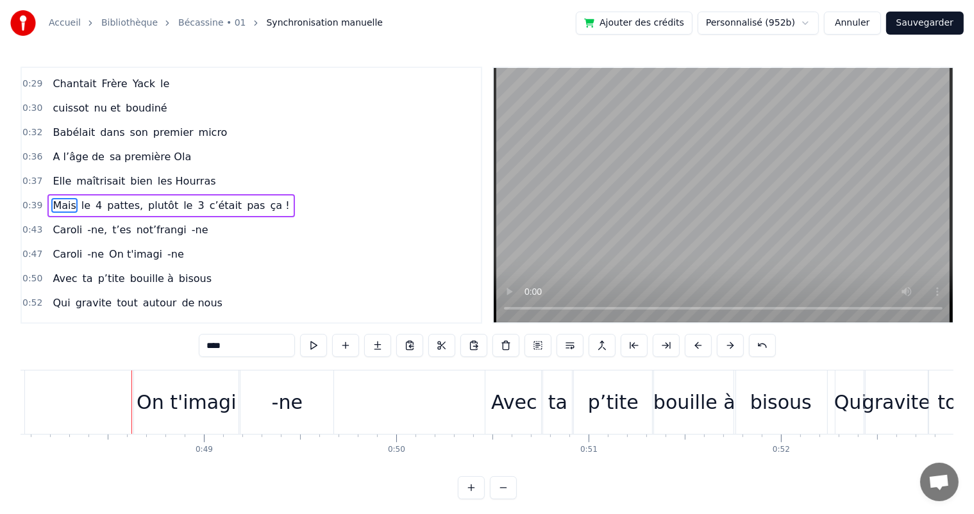
scroll to position [0, 9251]
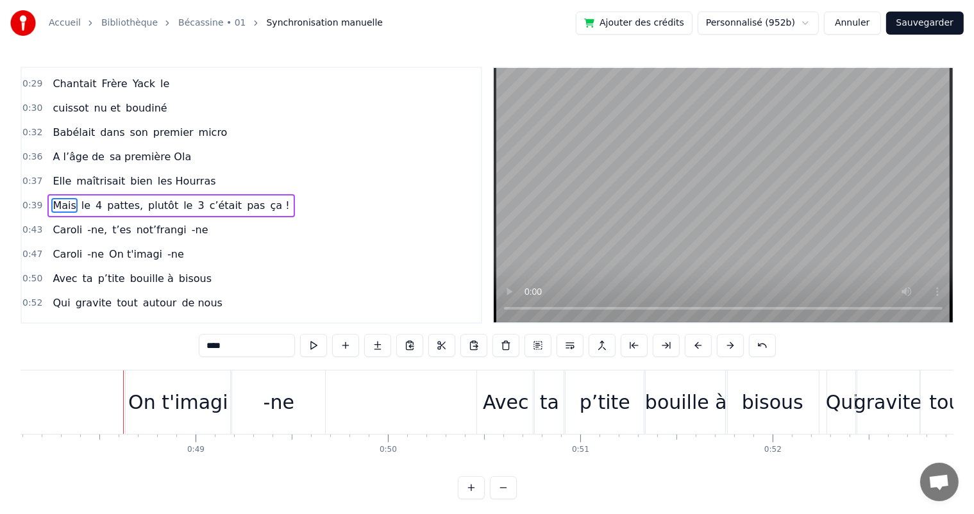
click at [161, 223] on span "not’frangi" at bounding box center [161, 230] width 53 height 15
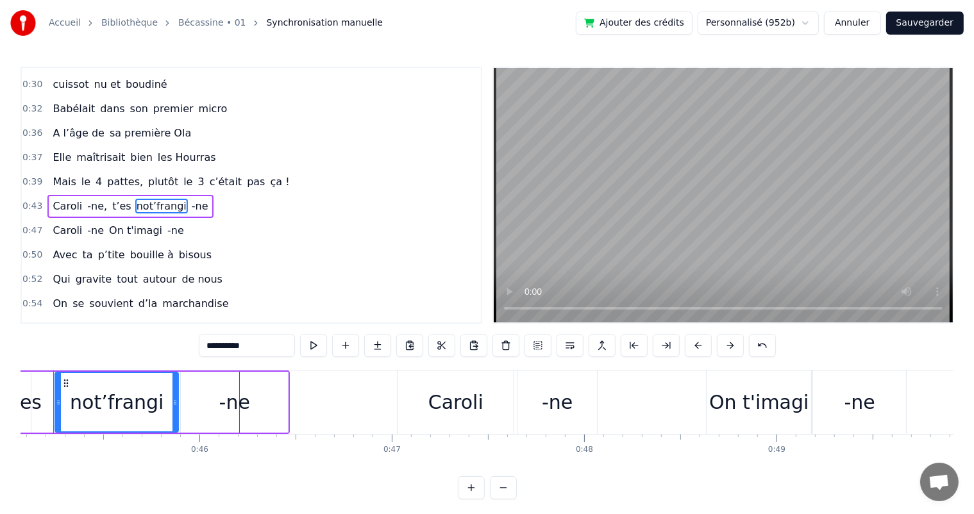
scroll to position [0, 8638]
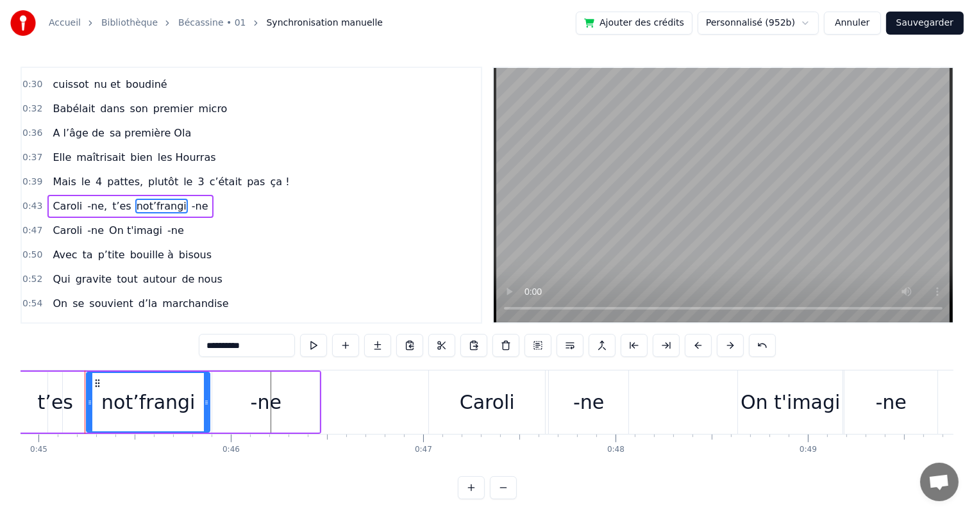
click at [284, 402] on div "-ne" at bounding box center [265, 402] width 107 height 61
type input "***"
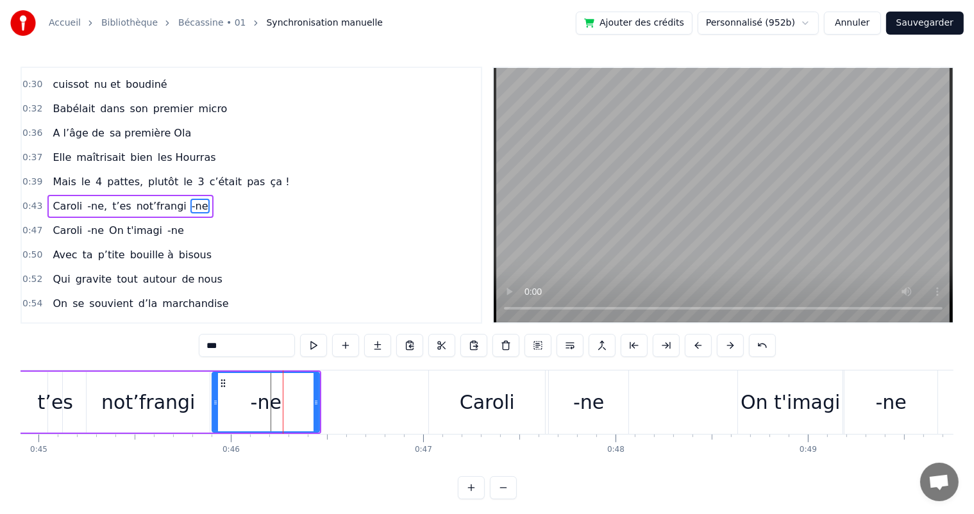
click at [607, 383] on div "-ne" at bounding box center [589, 402] width 80 height 63
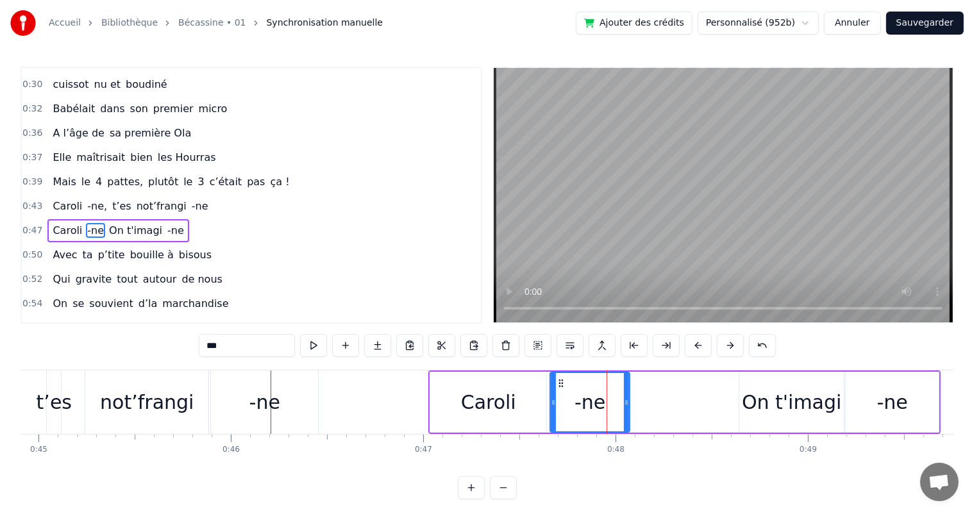
scroll to position [214, 0]
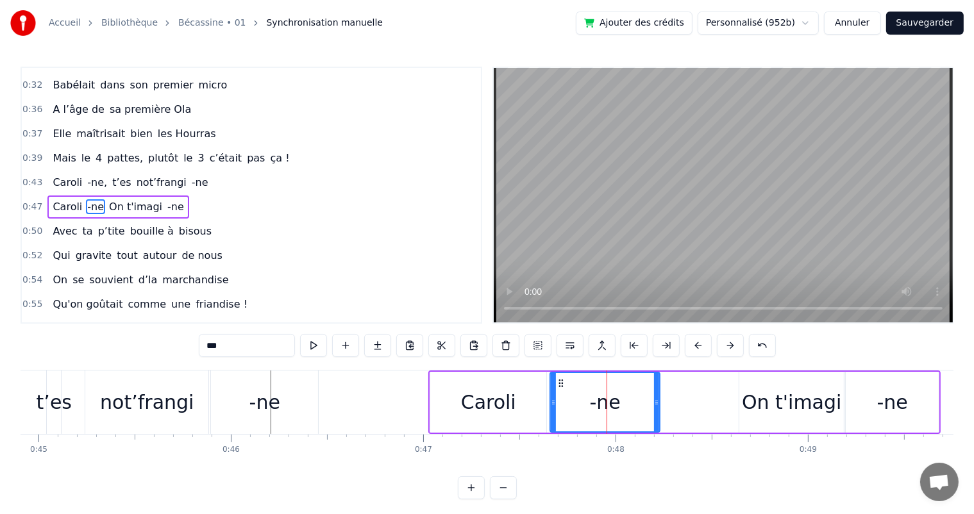
drag, startPoint x: 626, startPoint y: 401, endPoint x: 657, endPoint y: 403, distance: 30.2
click at [657, 403] on icon at bounding box center [656, 403] width 5 height 10
click at [121, 156] on div "Mais le 4 pattes, plutôt le 3 c’était pas ça !" at bounding box center [170, 158] width 247 height 23
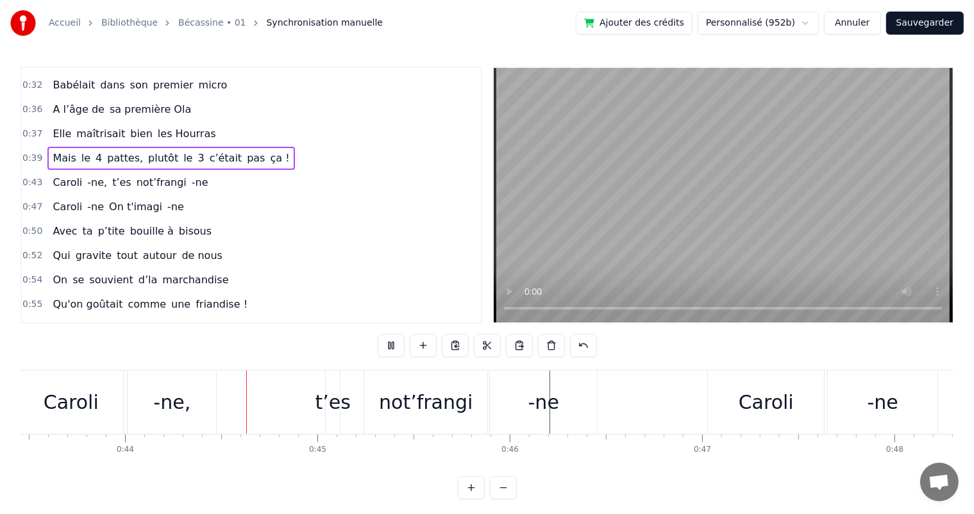
scroll to position [0, 8399]
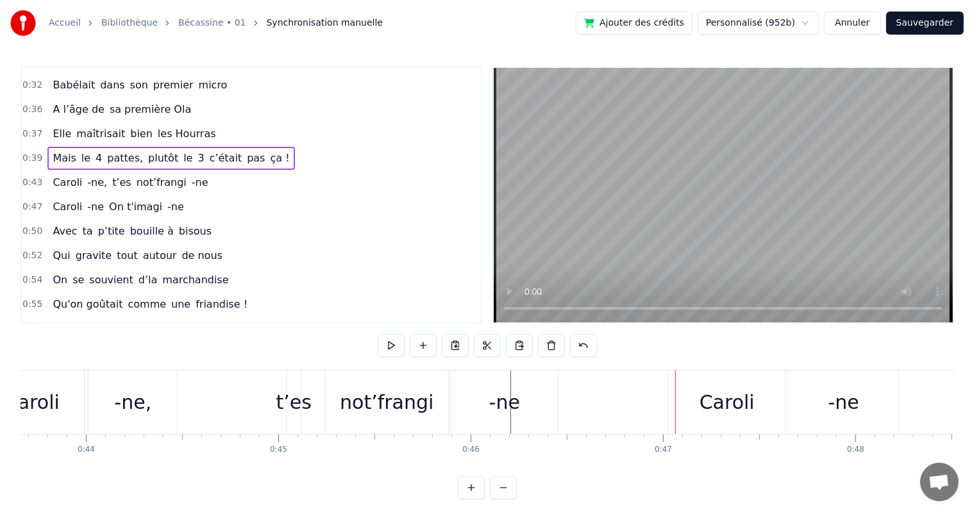
click at [378, 416] on div "not’frangi" at bounding box center [387, 402] width 94 height 29
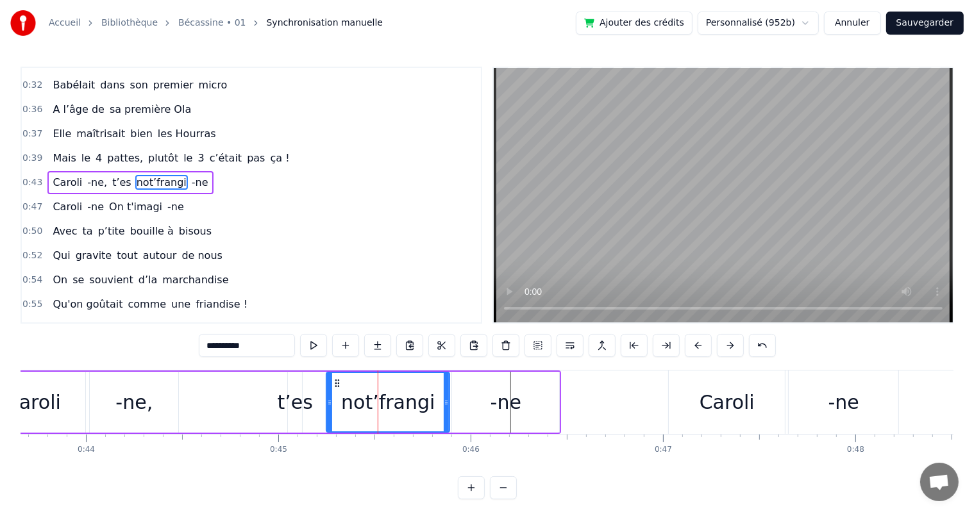
scroll to position [190, 0]
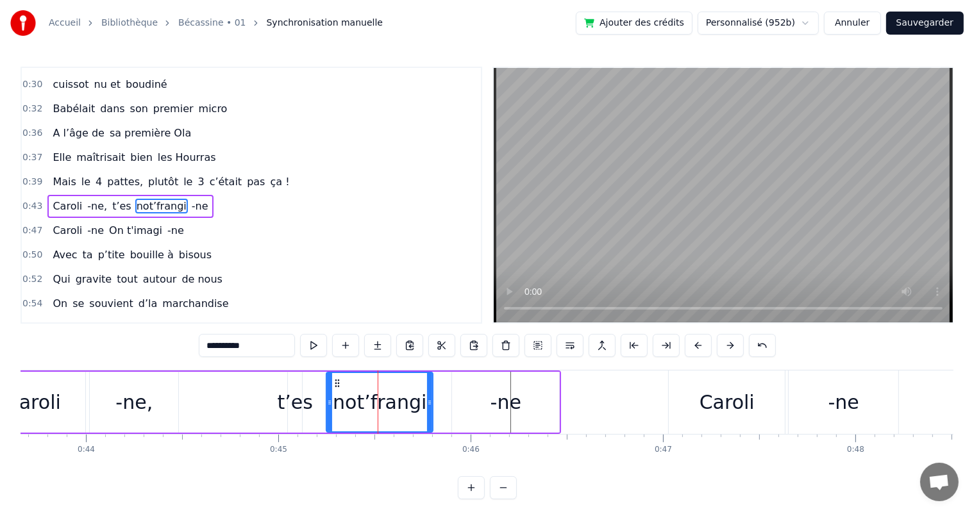
drag, startPoint x: 448, startPoint y: 407, endPoint x: 431, endPoint y: 405, distance: 16.8
click at [431, 405] on div at bounding box center [429, 402] width 5 height 58
click at [472, 401] on div "-ne" at bounding box center [505, 402] width 107 height 61
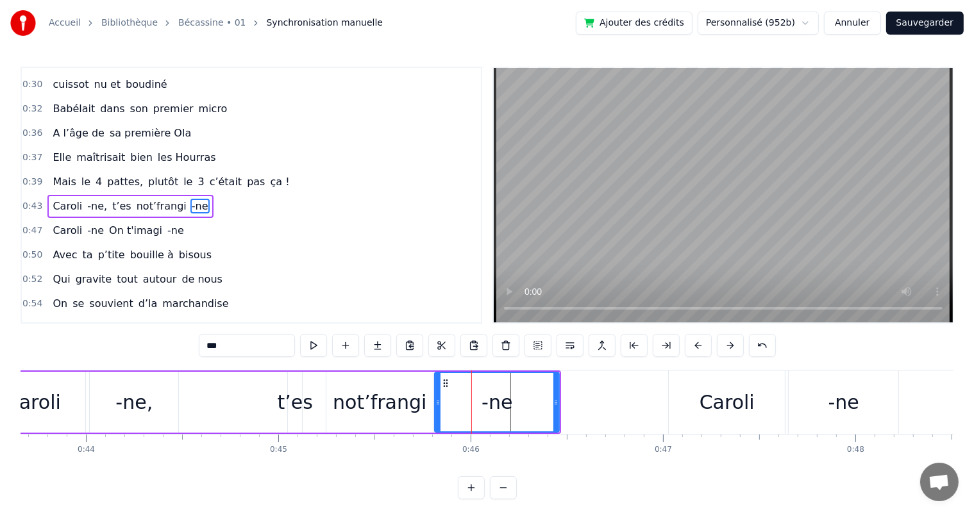
drag, startPoint x: 453, startPoint y: 407, endPoint x: 436, endPoint y: 406, distance: 17.3
click at [436, 406] on icon at bounding box center [437, 403] width 5 height 10
drag, startPoint x: 553, startPoint y: 401, endPoint x: 537, endPoint y: 397, distance: 15.9
click at [538, 398] on icon at bounding box center [540, 403] width 5 height 10
click at [62, 174] on span "Mais" at bounding box center [64, 181] width 26 height 15
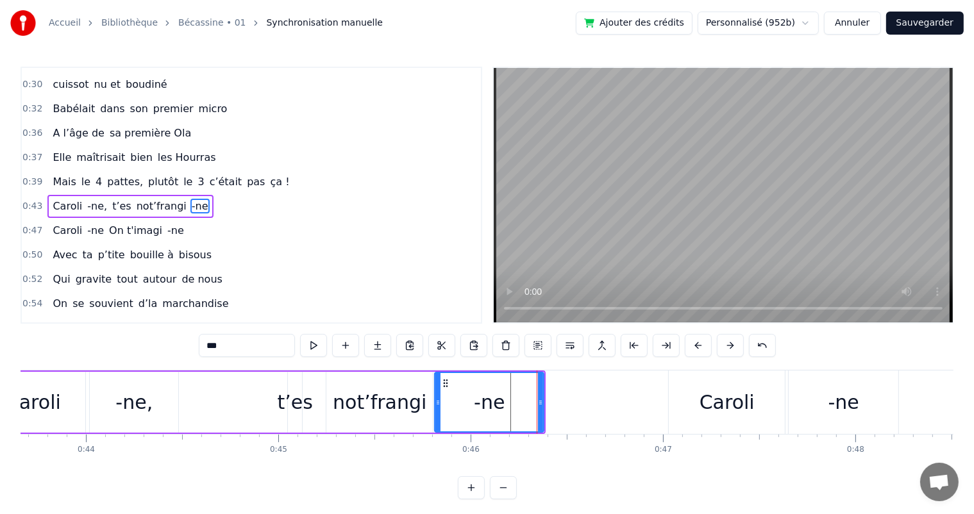
type input "****"
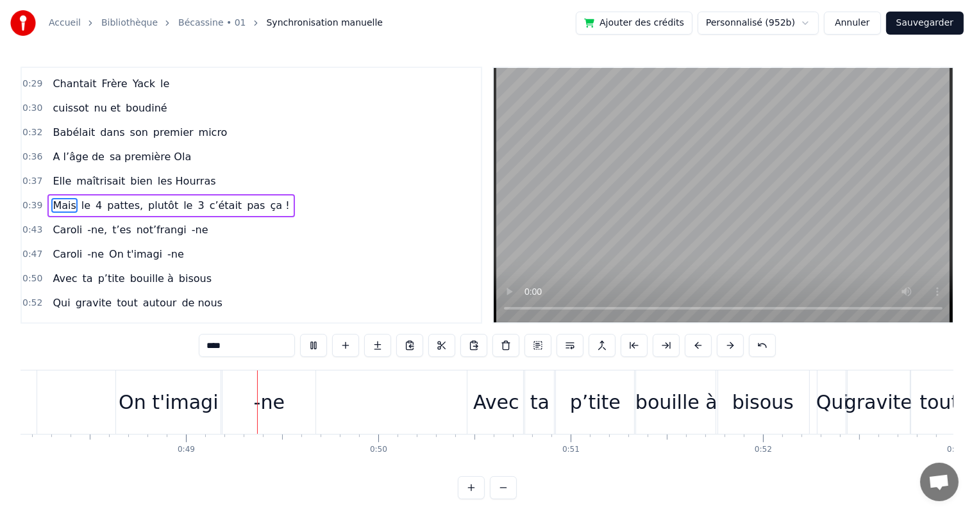
scroll to position [0, 9275]
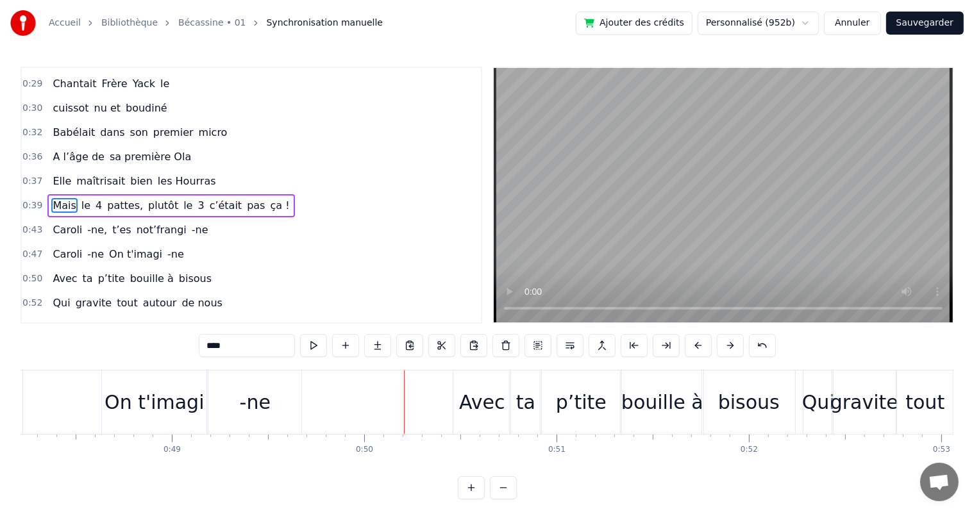
click at [187, 220] on div "Caroli -ne, t’es not’frangi -ne" at bounding box center [129, 230] width 165 height 23
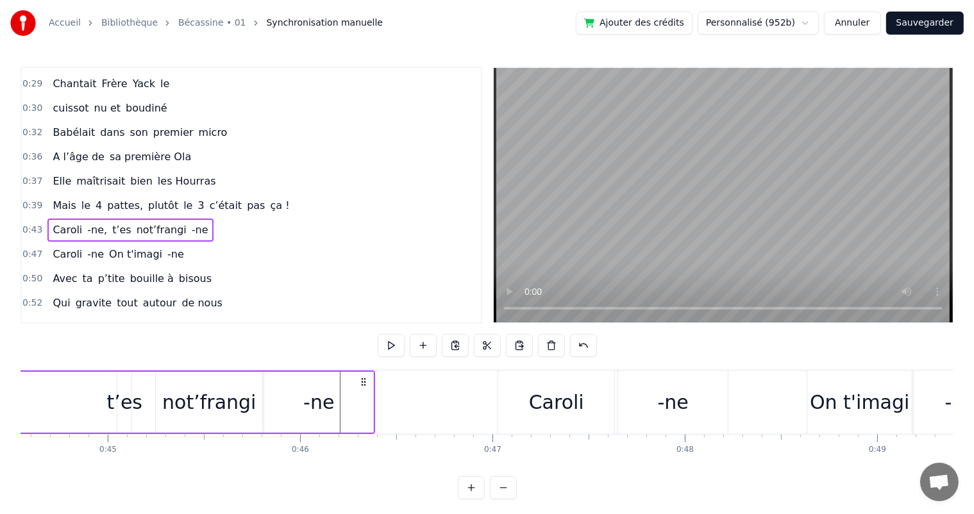
scroll to position [0, 8292]
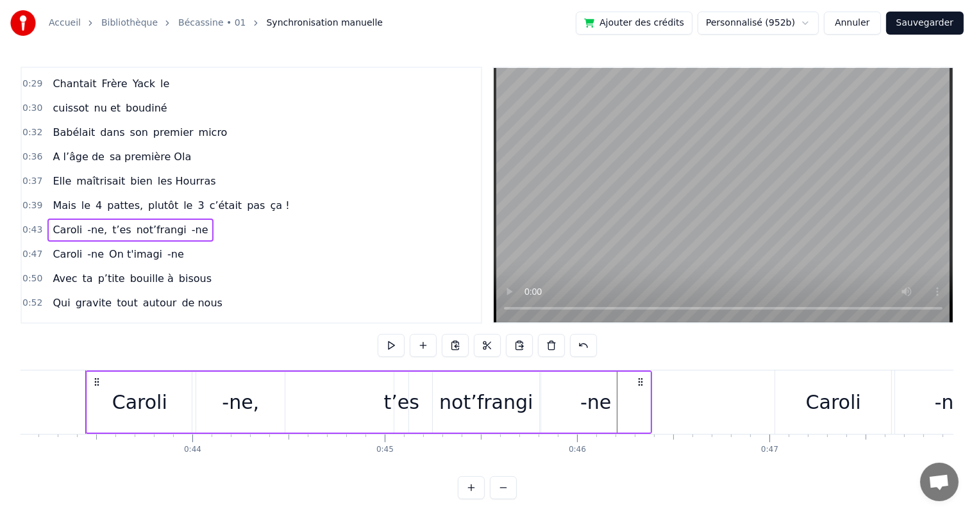
click at [275, 398] on div "-ne," at bounding box center [240, 402] width 88 height 61
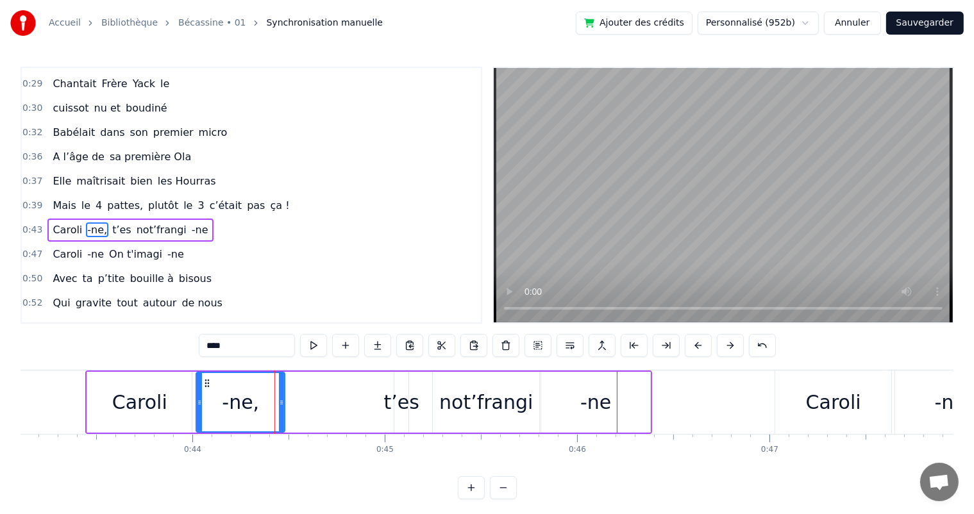
scroll to position [190, 0]
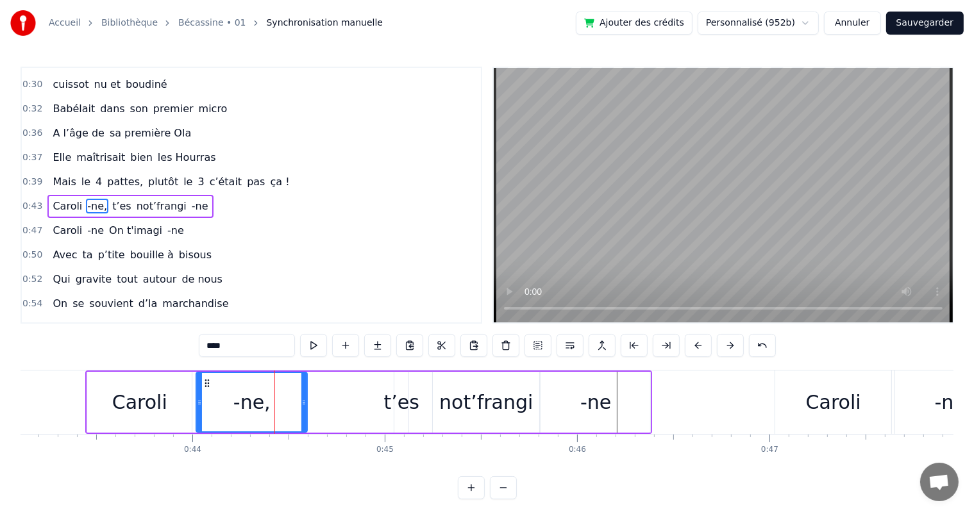
drag, startPoint x: 281, startPoint y: 399, endPoint x: 303, endPoint y: 405, distance: 23.2
click at [303, 405] on icon at bounding box center [303, 403] width 5 height 10
click at [59, 126] on span "A l’âge de" at bounding box center [78, 133] width 54 height 15
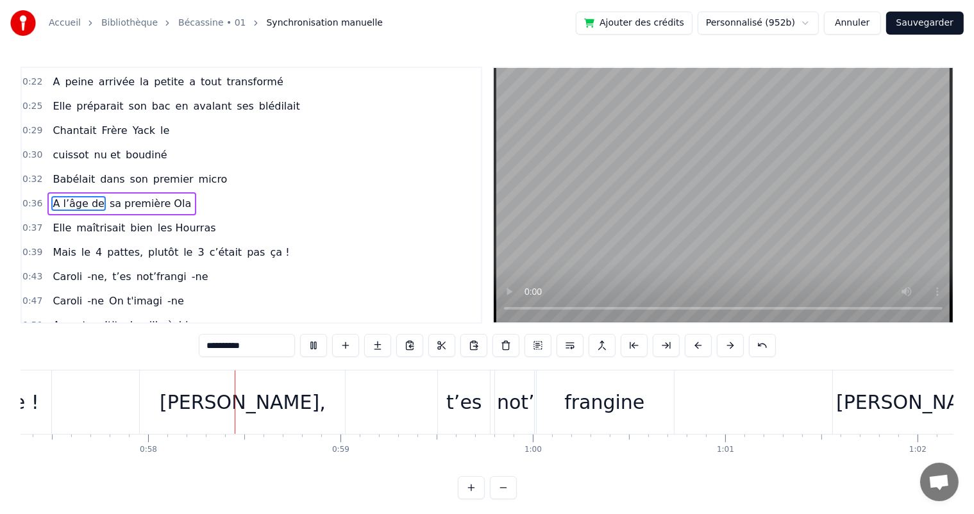
scroll to position [0, 11030]
click at [267, 391] on div "[PERSON_NAME]," at bounding box center [242, 402] width 166 height 29
type input "*********"
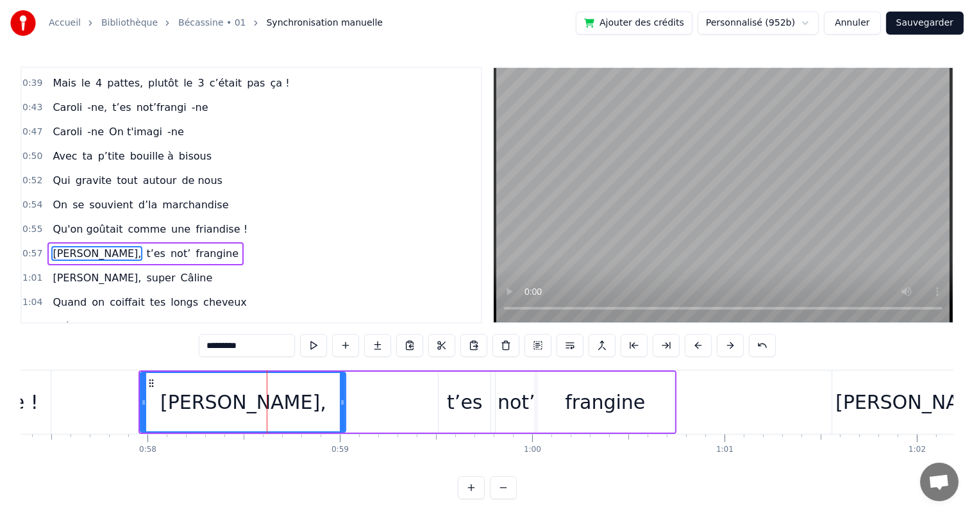
scroll to position [332, 0]
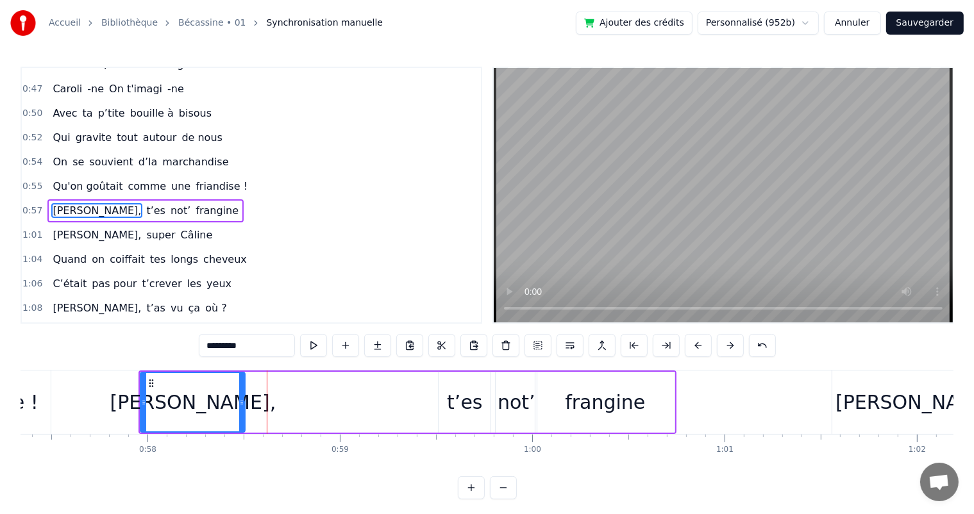
drag, startPoint x: 344, startPoint y: 398, endPoint x: 243, endPoint y: 390, distance: 101.0
click at [243, 390] on div at bounding box center [241, 402] width 5 height 58
click at [346, 339] on button at bounding box center [345, 345] width 27 height 23
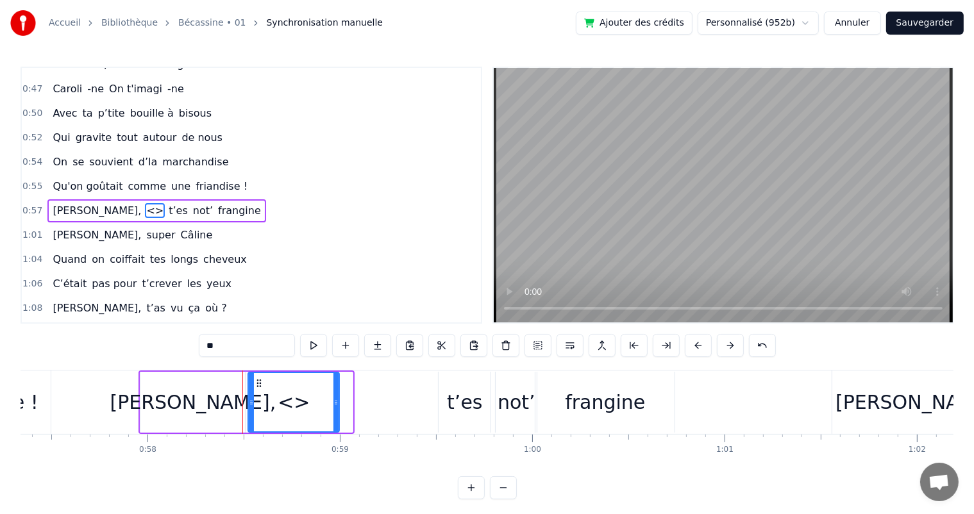
drag, startPoint x: 349, startPoint y: 401, endPoint x: 336, endPoint y: 400, distance: 13.5
click at [336, 400] on icon at bounding box center [335, 403] width 5 height 10
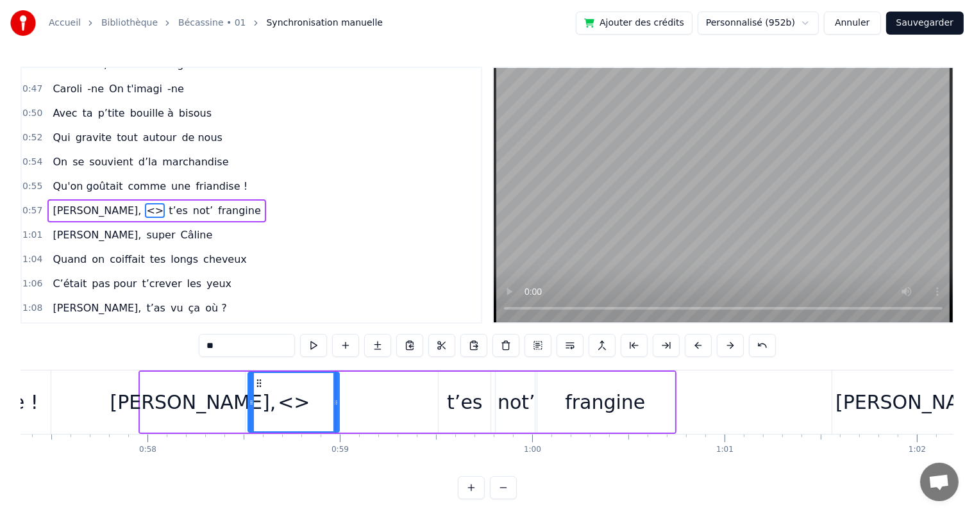
click at [194, 351] on div "0:07 [PERSON_NAME] est née un beau matin 0:09 D’une manif des frangins 0:11 Son…" at bounding box center [487, 283] width 933 height 433
click at [194, 401] on div "[PERSON_NAME]," at bounding box center [193, 402] width 166 height 29
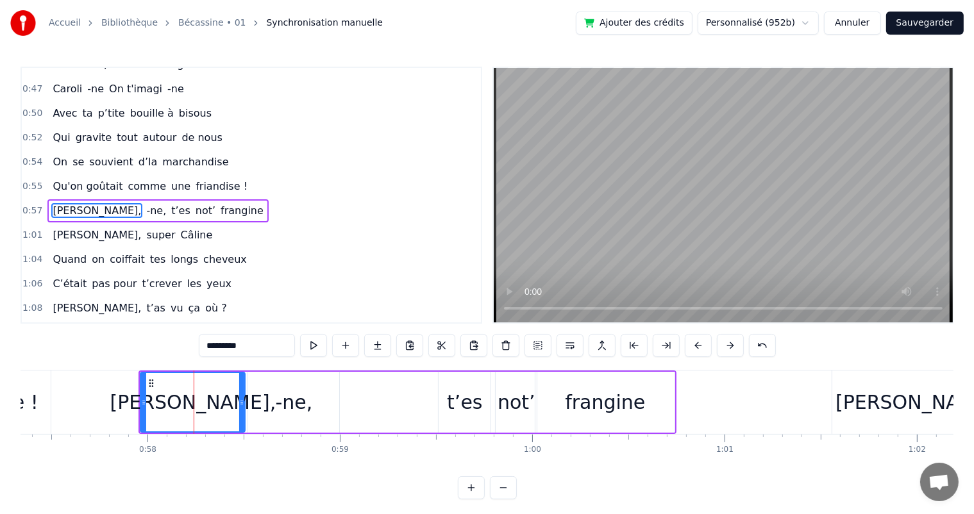
click at [259, 340] on input "*********" at bounding box center [247, 345] width 96 height 23
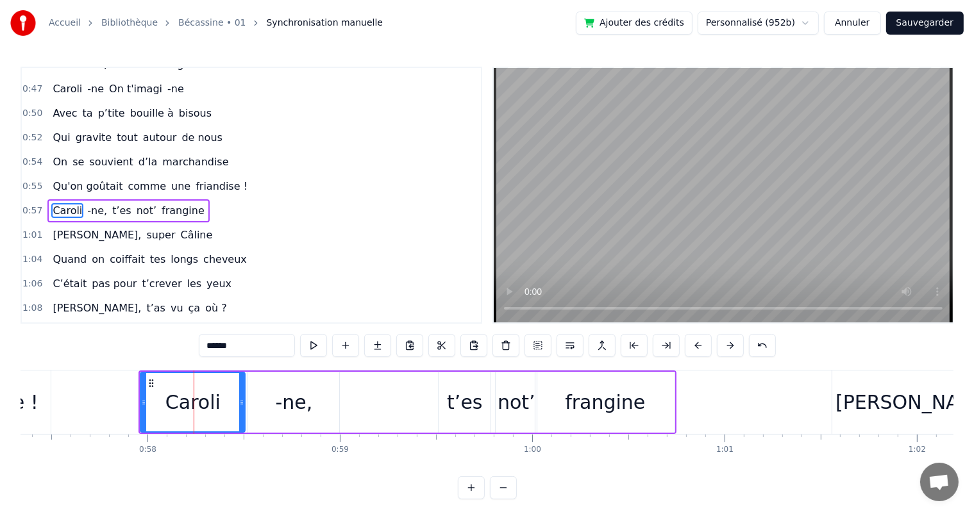
click at [613, 400] on div "frangine" at bounding box center [605, 402] width 80 height 29
type input "********"
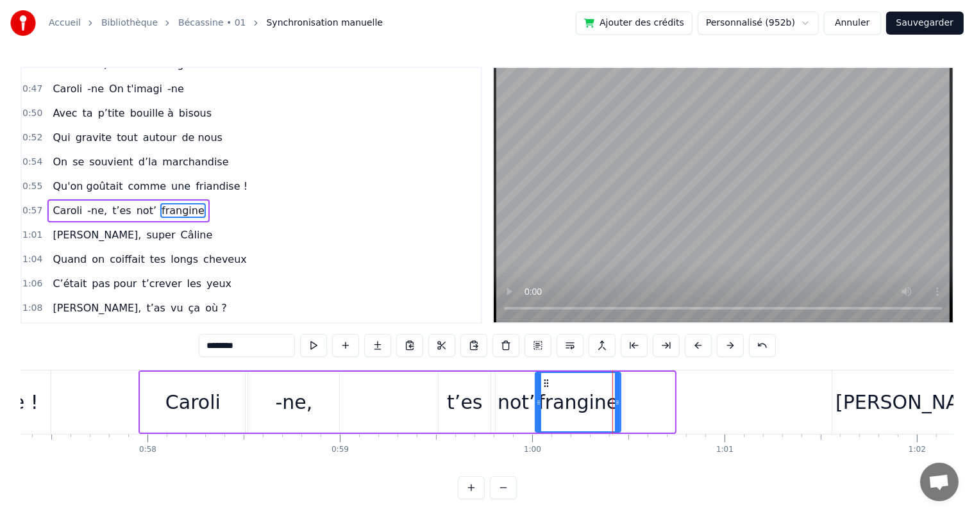
drag, startPoint x: 671, startPoint y: 403, endPoint x: 617, endPoint y: 403, distance: 53.9
click at [617, 403] on icon at bounding box center [617, 403] width 5 height 10
click at [348, 344] on button at bounding box center [345, 345] width 27 height 23
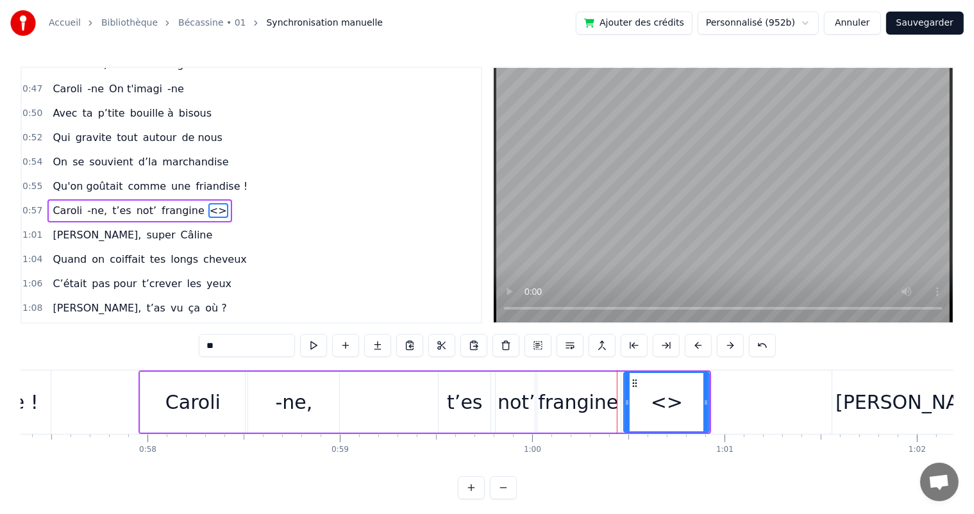
drag, startPoint x: 215, startPoint y: 355, endPoint x: 194, endPoint y: 353, distance: 20.6
click at [194, 353] on div "0:07 [PERSON_NAME] est née un beau matin 0:09 D’une manif des frangins 0:11 Son…" at bounding box center [487, 283] width 933 height 433
type input "*"
click at [581, 401] on div "frangine" at bounding box center [578, 402] width 80 height 29
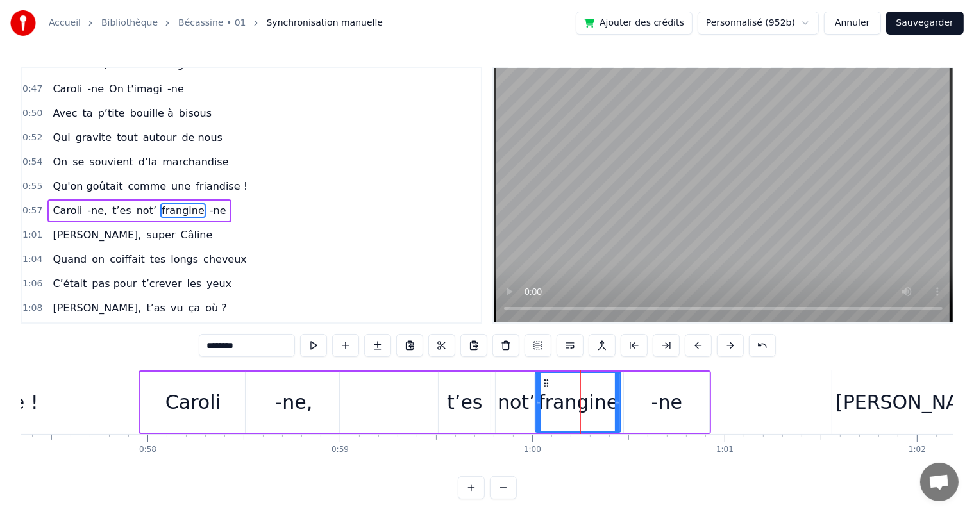
click at [270, 351] on input "********" at bounding box center [247, 345] width 96 height 23
click at [73, 179] on span "Qu'on goûtait" at bounding box center [87, 186] width 72 height 15
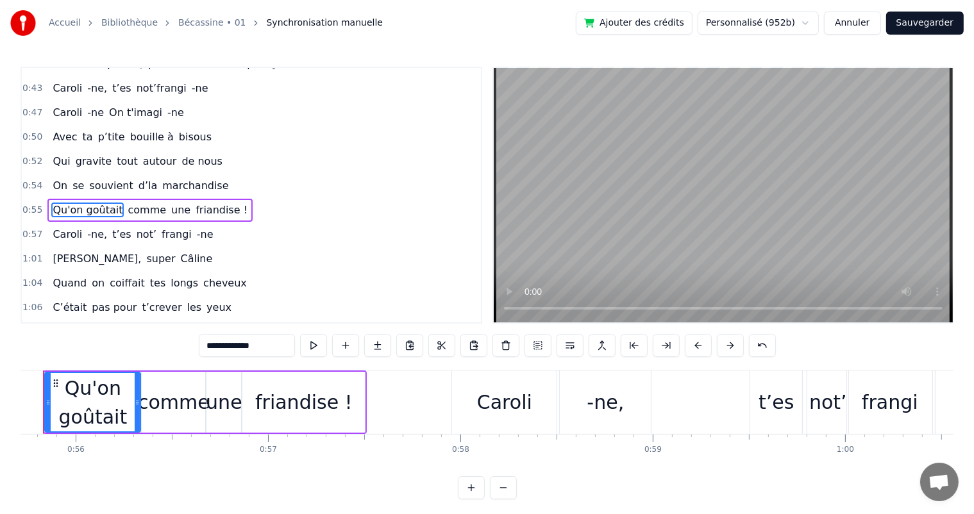
scroll to position [0, 10675]
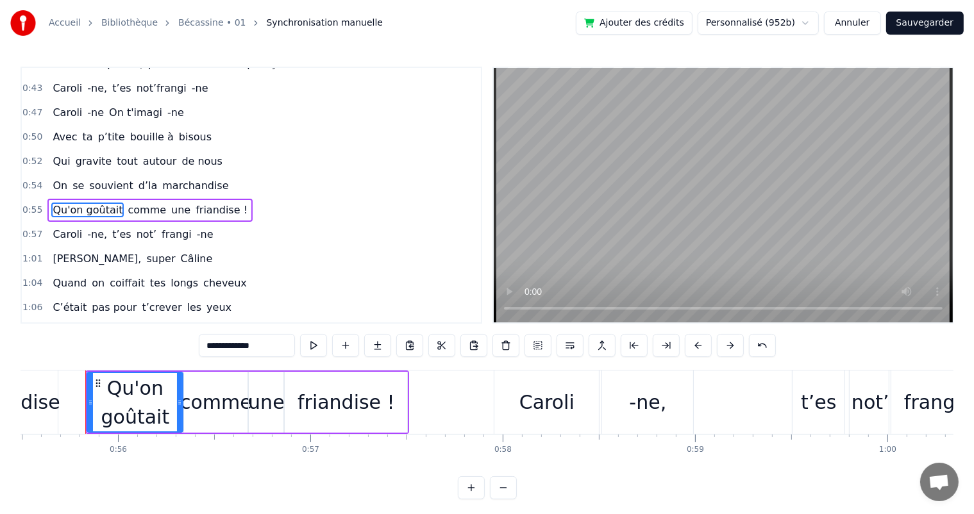
click at [353, 414] on div "friandise !" at bounding box center [346, 402] width 97 height 29
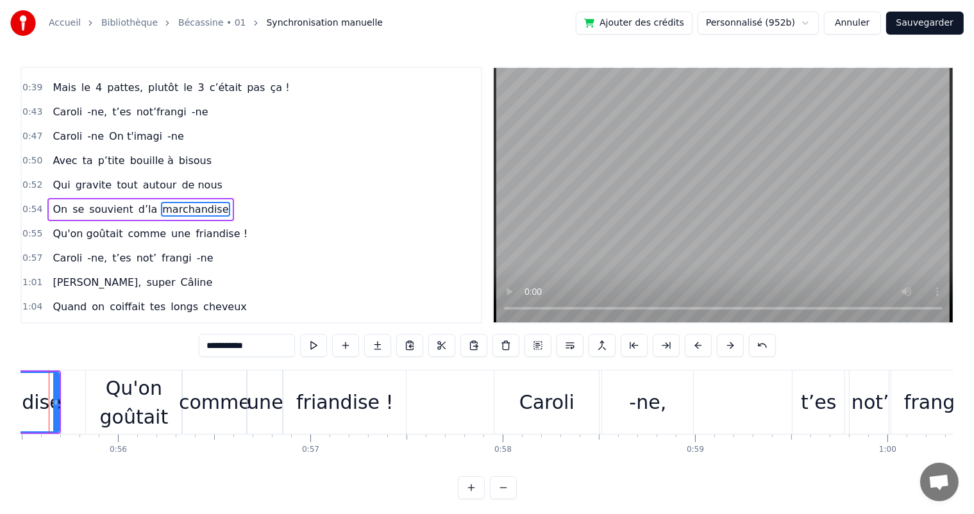
scroll to position [0, 10638]
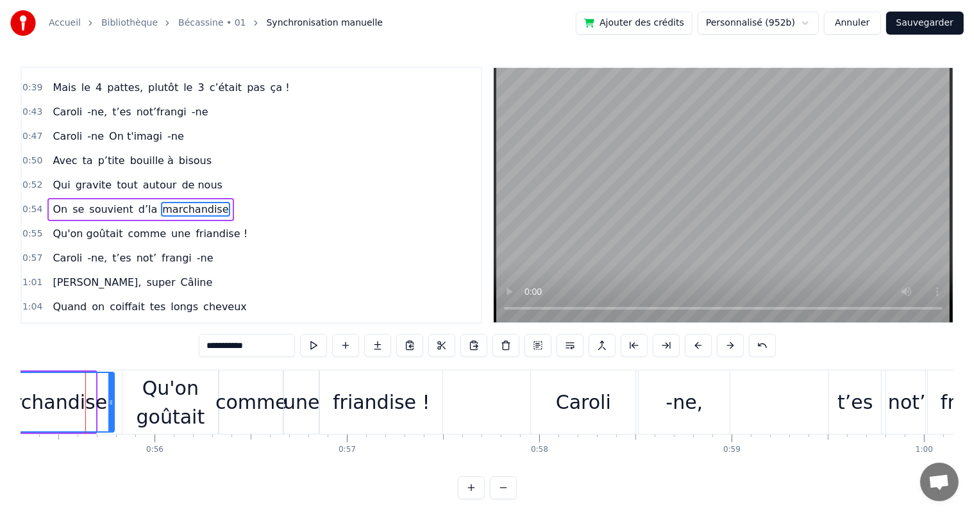
drag, startPoint x: 94, startPoint y: 401, endPoint x: 113, endPoint y: 401, distance: 18.6
click at [113, 401] on icon at bounding box center [110, 403] width 5 height 10
click at [354, 396] on div "friandise !" at bounding box center [381, 402] width 97 height 29
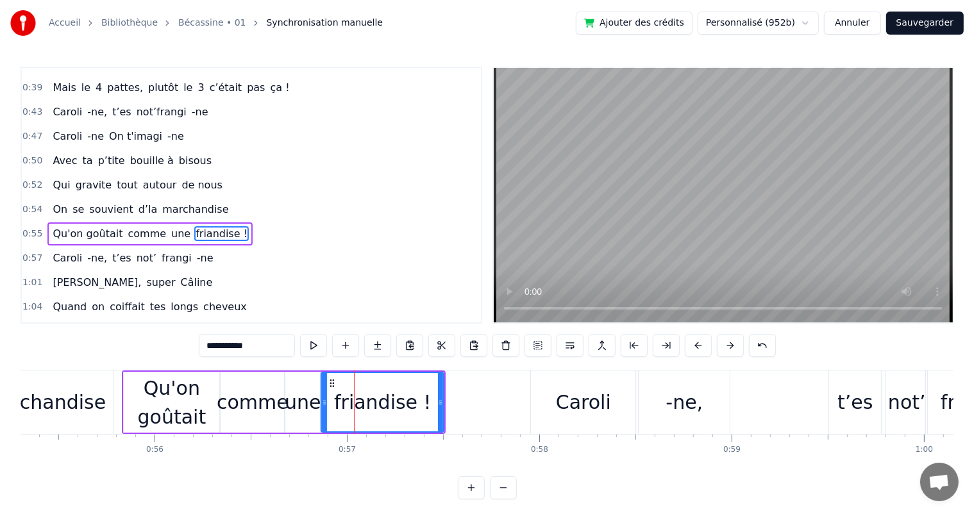
scroll to position [308, 0]
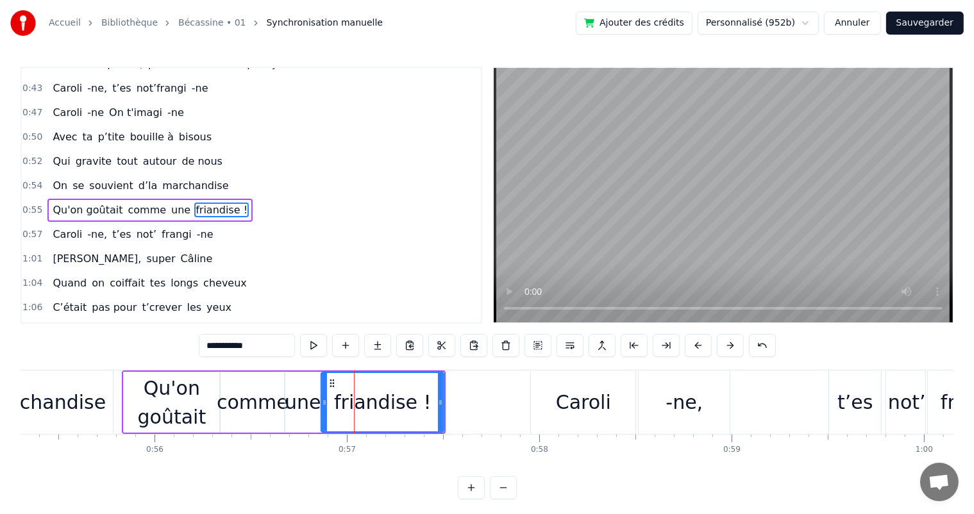
click at [326, 347] on button at bounding box center [313, 345] width 27 height 23
drag, startPoint x: 441, startPoint y: 401, endPoint x: 465, endPoint y: 401, distance: 23.7
click at [465, 401] on icon at bounding box center [464, 403] width 5 height 10
click at [74, 154] on span "gravite" at bounding box center [93, 161] width 39 height 15
type input "*******"
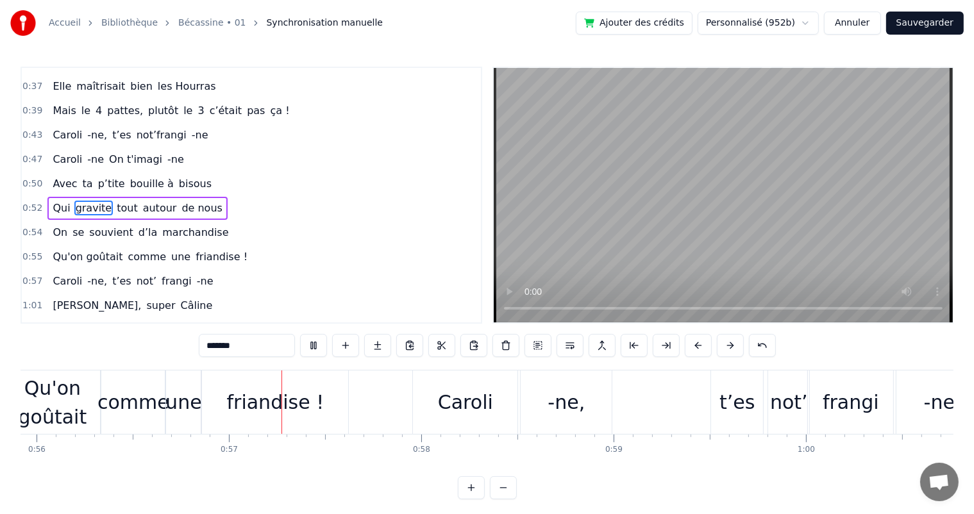
scroll to position [0, 10842]
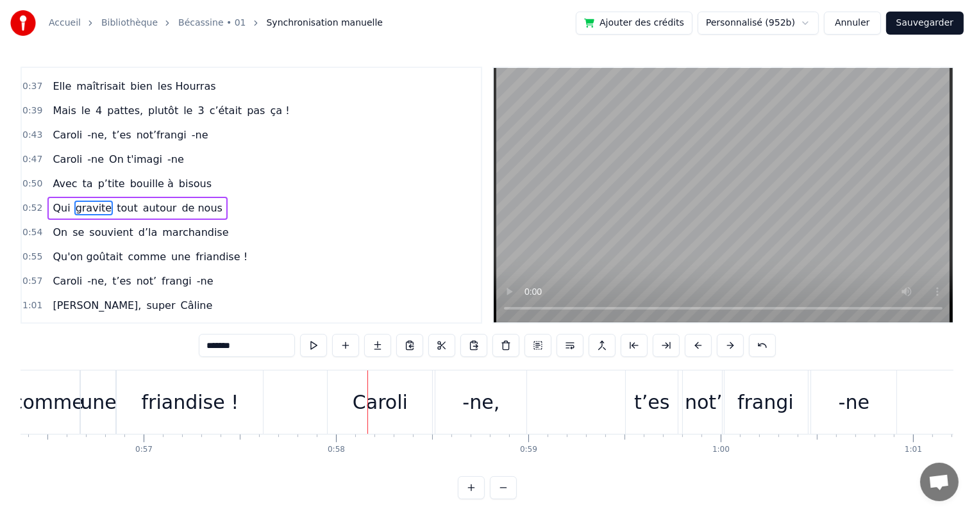
click at [78, 221] on div "On se souvient d’la marchandise" at bounding box center [140, 232] width 186 height 23
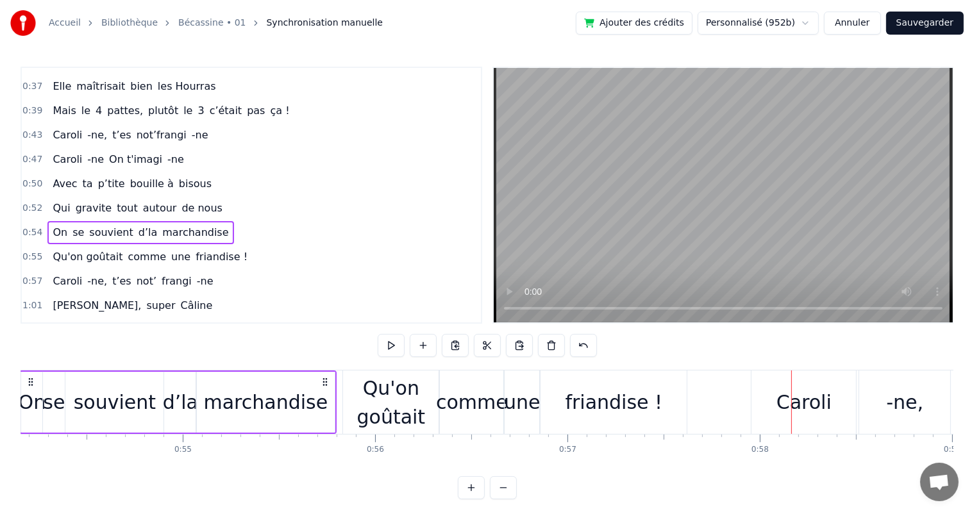
scroll to position [0, 10352]
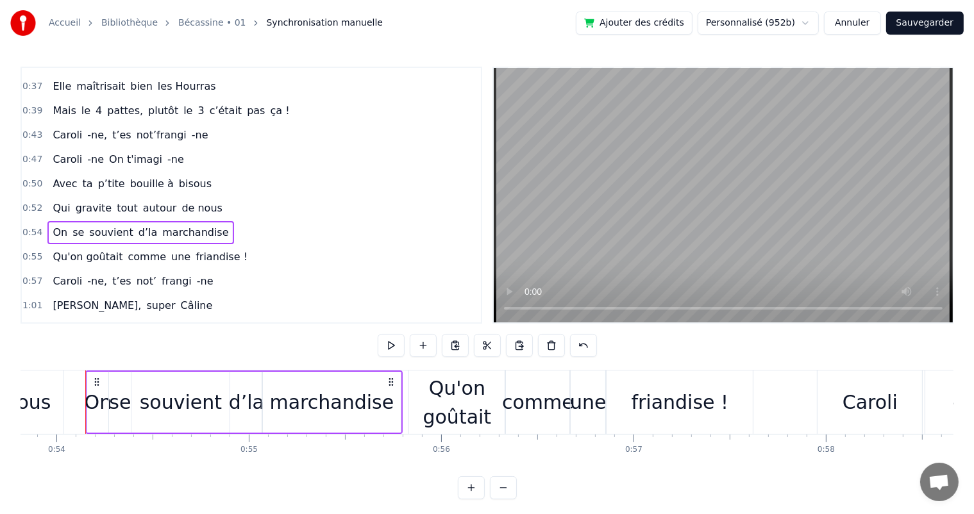
click at [478, 412] on div "Qu'on goûtait" at bounding box center [457, 403] width 96 height 58
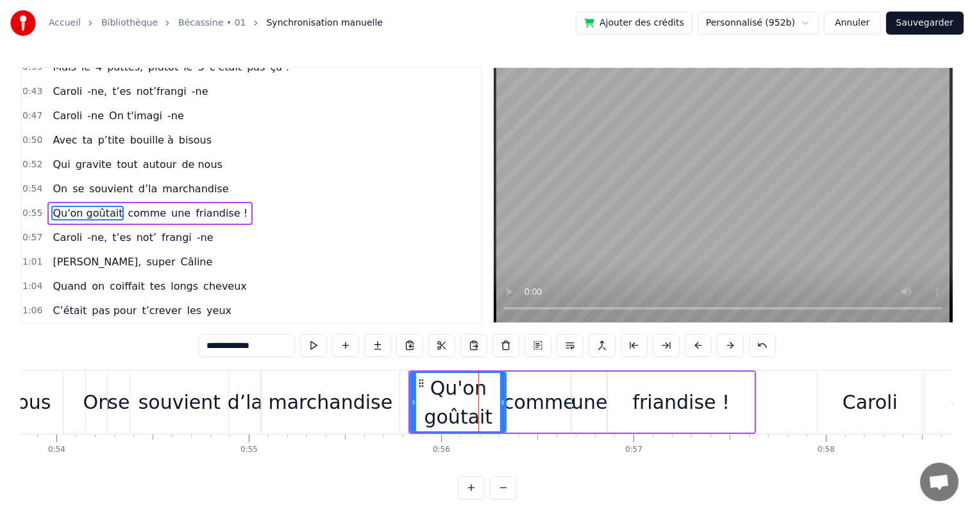
scroll to position [308, 0]
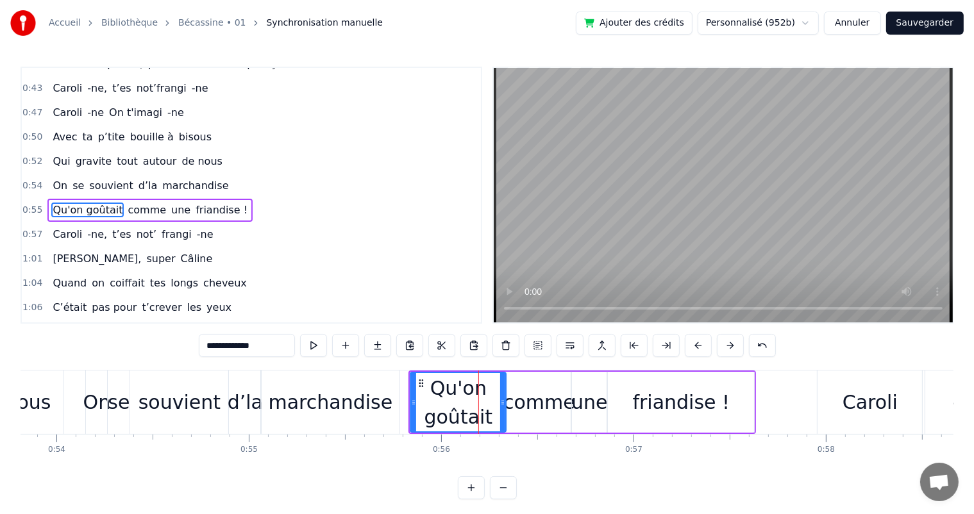
click at [526, 398] on div "comme" at bounding box center [539, 402] width 72 height 29
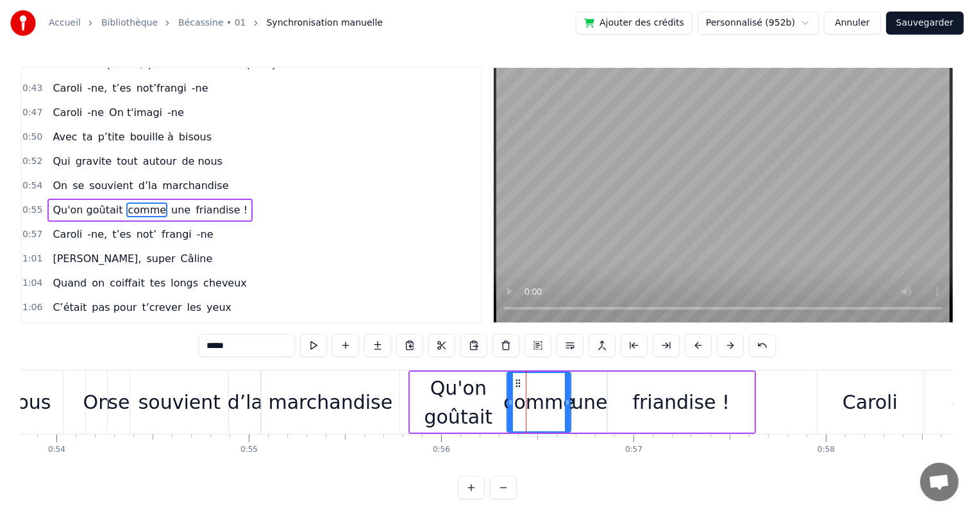
click at [108, 179] on span "souvient" at bounding box center [111, 185] width 46 height 15
type input "********"
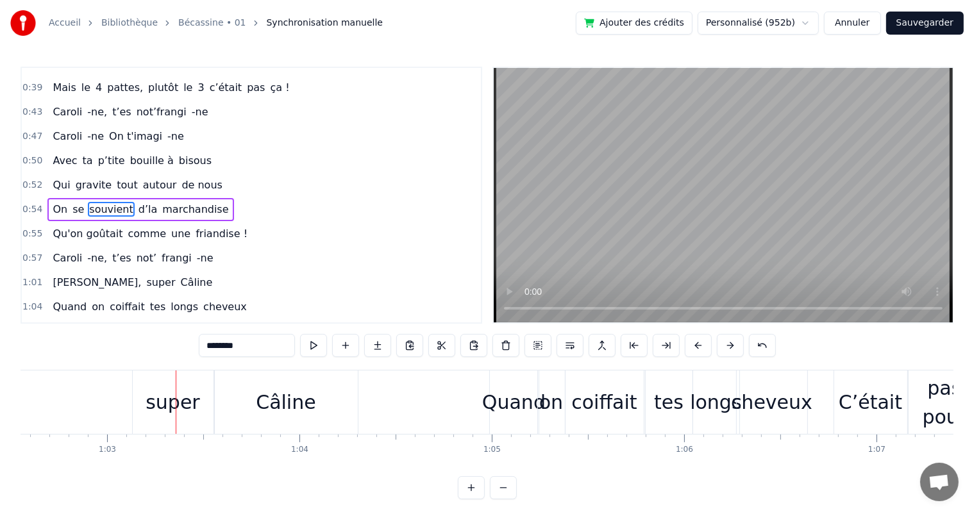
scroll to position [0, 12047]
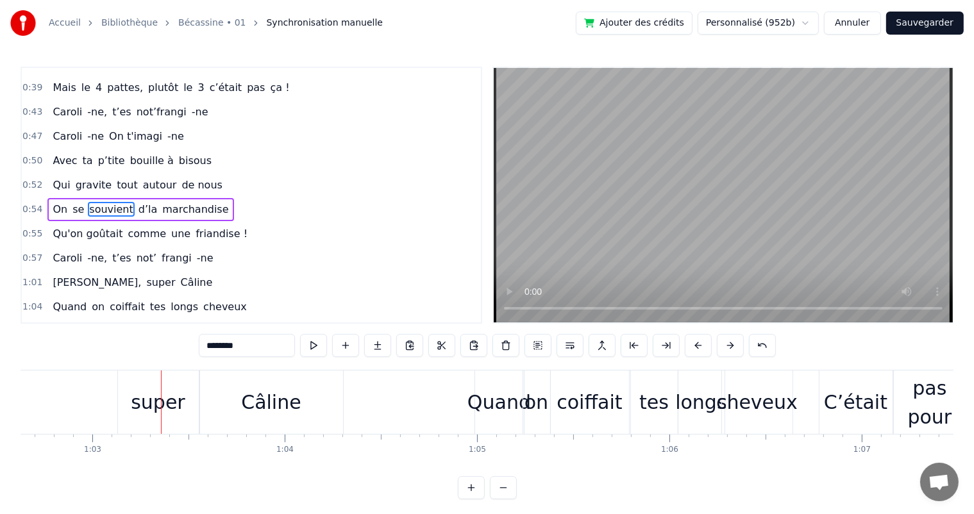
click at [147, 180] on div "Qui gravite tout autour de nous" at bounding box center [137, 185] width 180 height 23
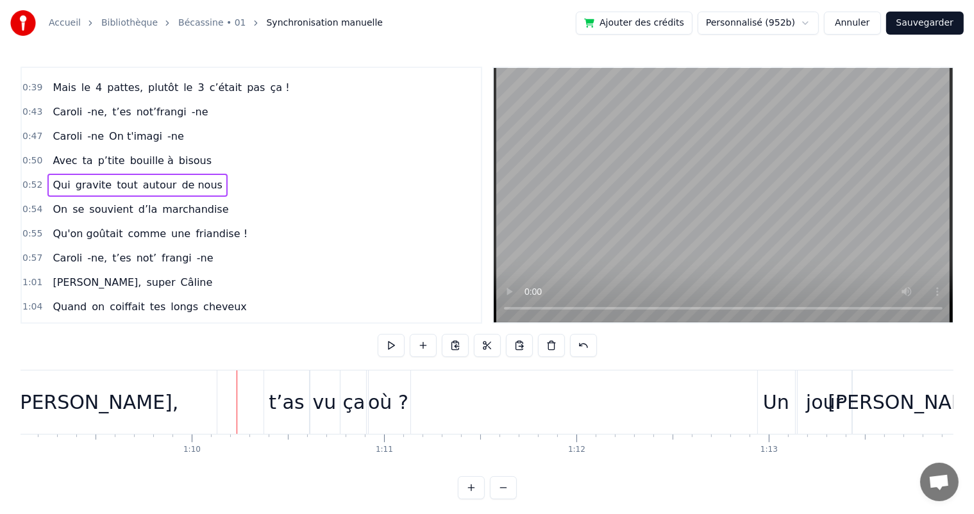
scroll to position [0, 13320]
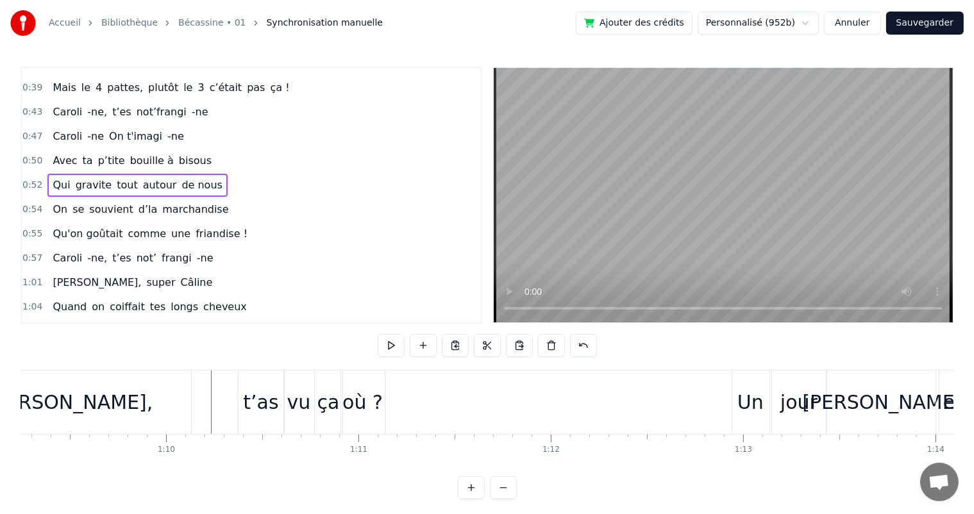
click at [121, 403] on div "[PERSON_NAME]," at bounding box center [70, 402] width 242 height 63
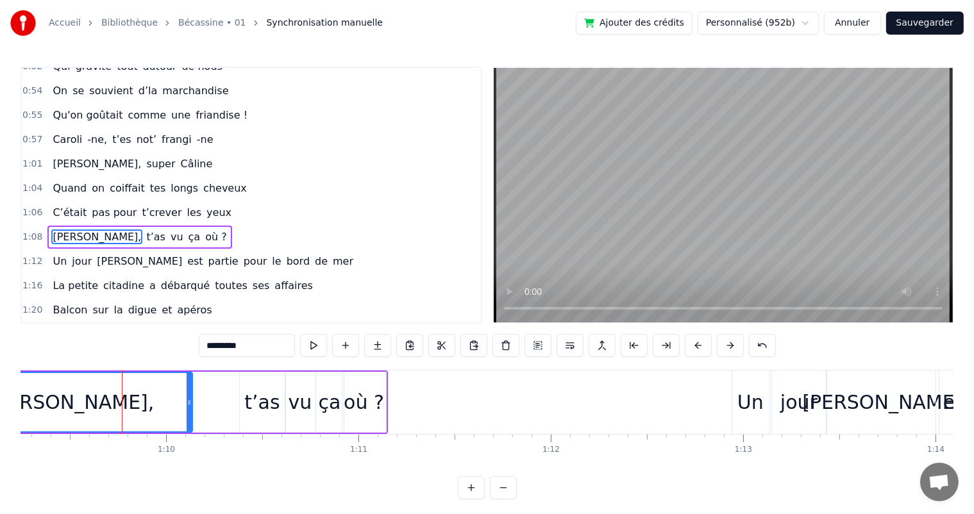
scroll to position [426, 0]
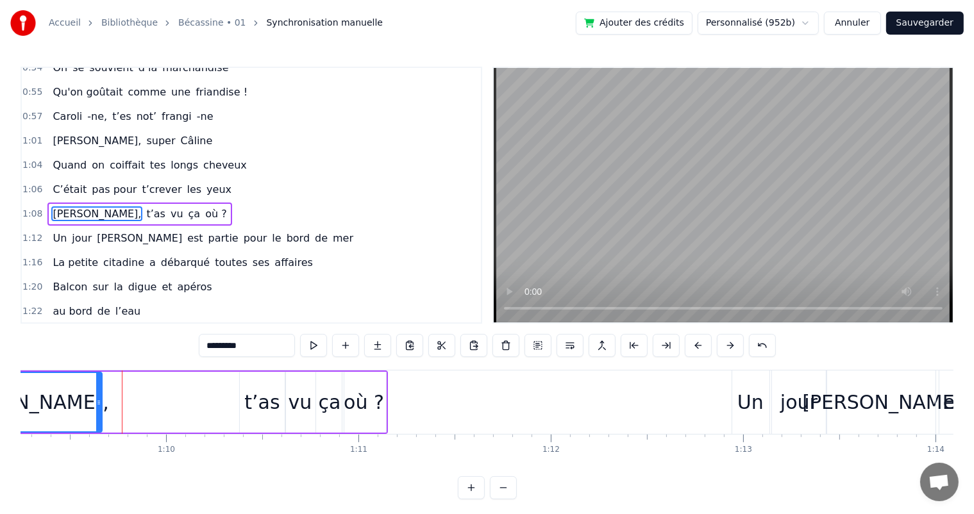
drag, startPoint x: 187, startPoint y: 397, endPoint x: 97, endPoint y: 390, distance: 90.7
click at [97, 390] on div at bounding box center [98, 402] width 5 height 58
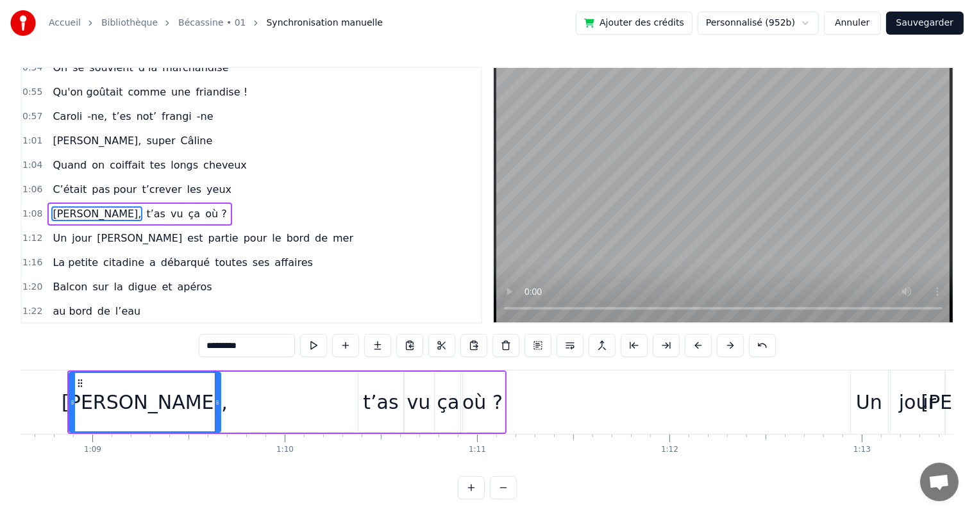
scroll to position [0, 13192]
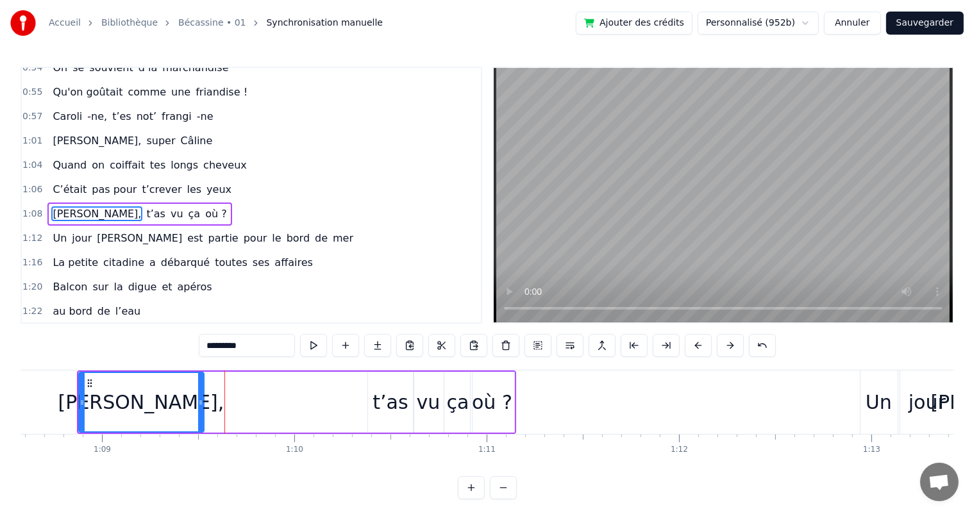
drag, startPoint x: 226, startPoint y: 398, endPoint x: 200, endPoint y: 399, distance: 26.3
click at [200, 399] on icon at bounding box center [200, 403] width 5 height 10
click at [352, 344] on button at bounding box center [345, 345] width 27 height 23
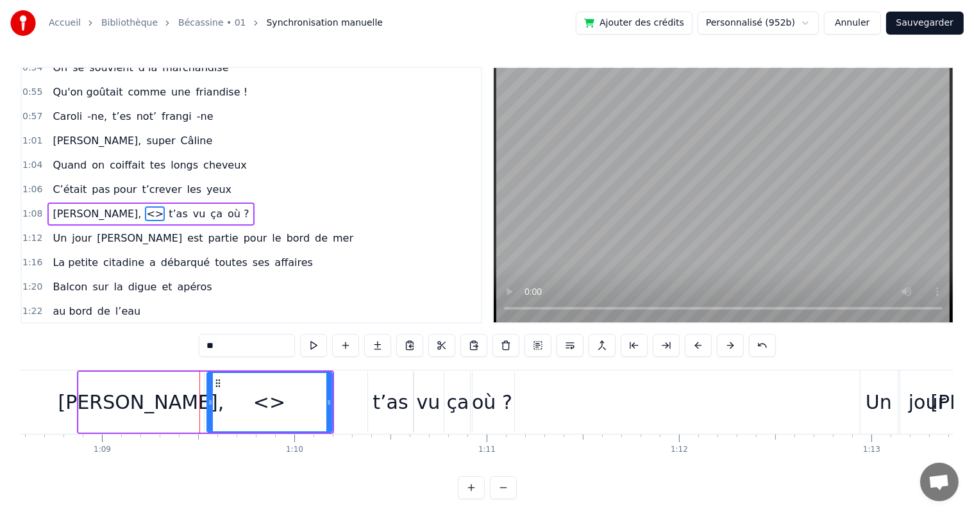
drag, startPoint x: 239, startPoint y: 343, endPoint x: 197, endPoint y: 346, distance: 41.2
click at [197, 346] on div "0:07 [PERSON_NAME] est née un beau matin 0:09 D’une manif des frangins 0:11 Son…" at bounding box center [487, 283] width 933 height 433
click at [144, 404] on div "[PERSON_NAME]," at bounding box center [141, 402] width 166 height 29
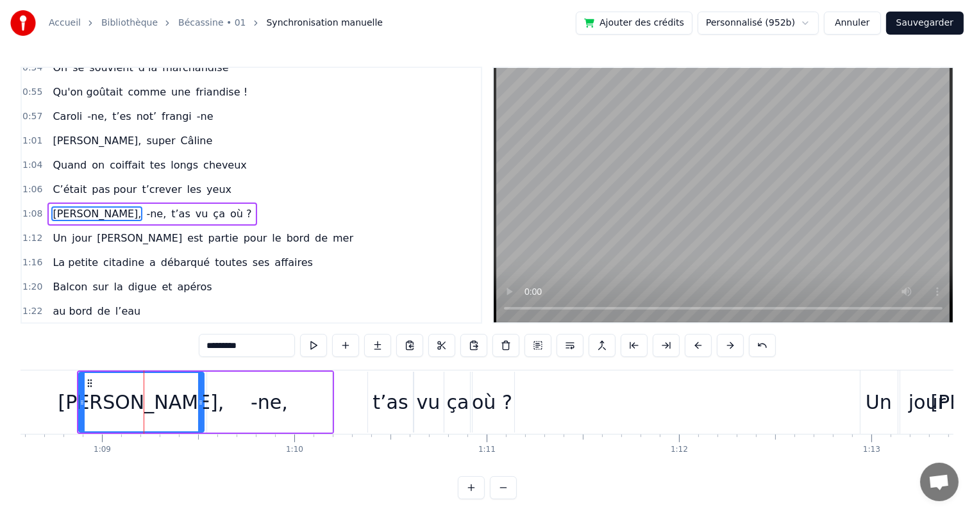
click at [270, 344] on input "*********" at bounding box center [247, 345] width 96 height 23
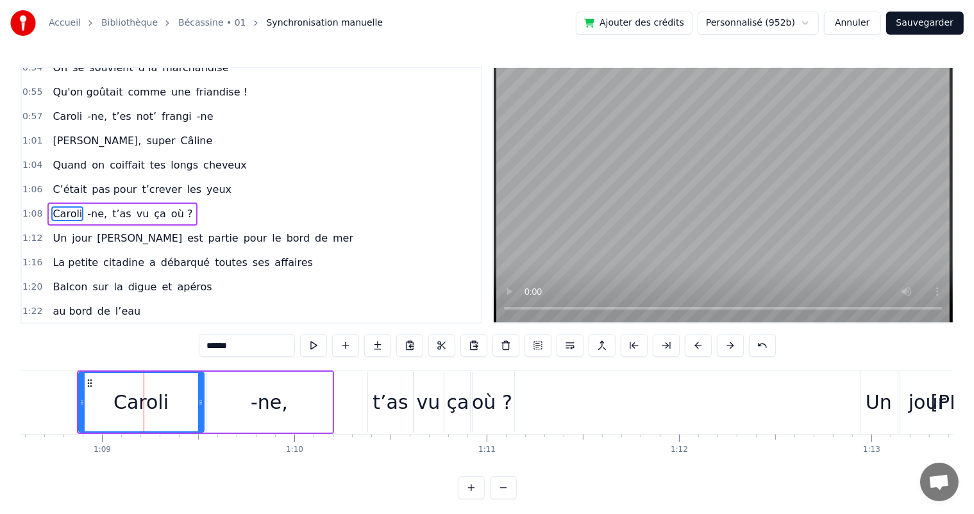
click at [256, 410] on div "-ne," at bounding box center [269, 402] width 37 height 29
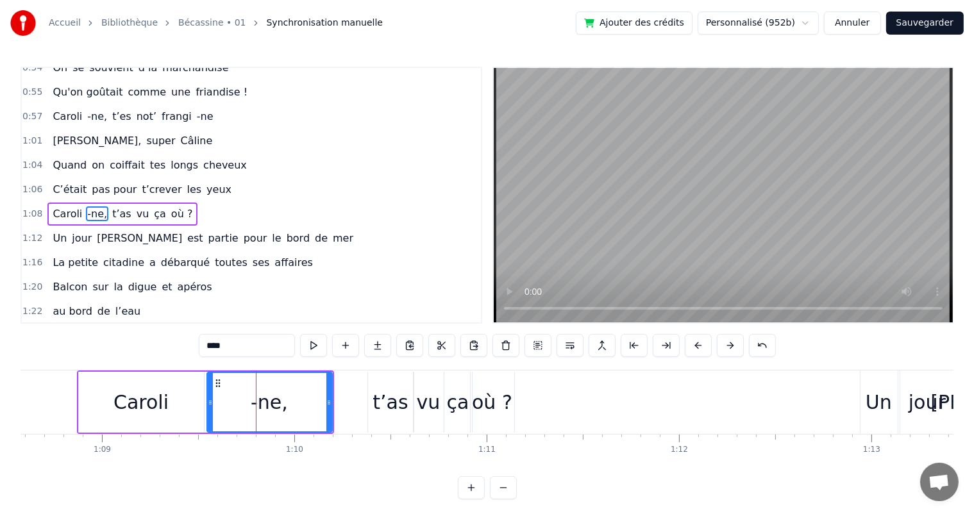
click at [181, 399] on div "Caroli" at bounding box center [141, 402] width 125 height 61
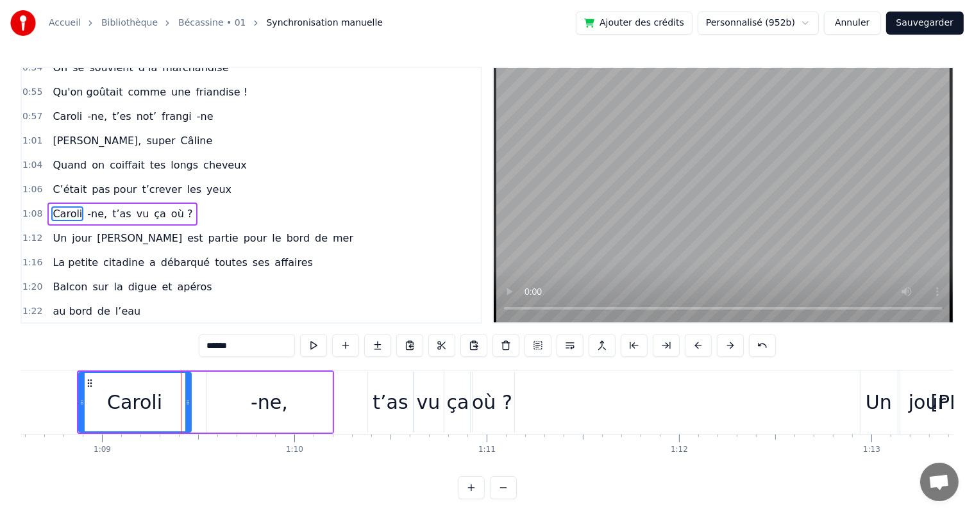
drag, startPoint x: 197, startPoint y: 402, endPoint x: 185, endPoint y: 400, distance: 13.0
click at [185, 400] on icon at bounding box center [187, 403] width 5 height 10
click at [226, 398] on div "-ne," at bounding box center [269, 402] width 125 height 61
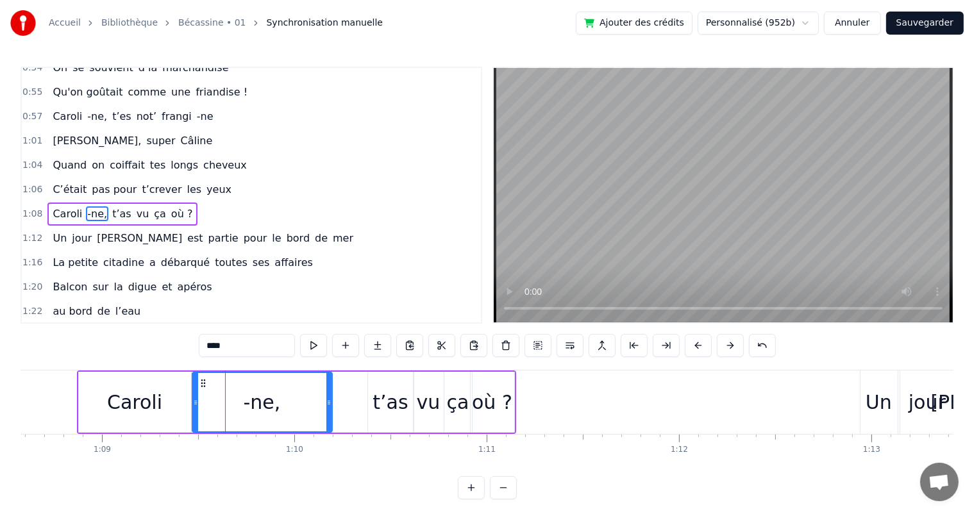
drag, startPoint x: 206, startPoint y: 403, endPoint x: 192, endPoint y: 402, distance: 14.8
click at [193, 402] on icon at bounding box center [195, 403] width 5 height 10
drag, startPoint x: 327, startPoint y: 389, endPoint x: 286, endPoint y: 392, distance: 41.2
click at [286, 392] on div at bounding box center [287, 402] width 5 height 58
click at [90, 182] on span "pas pour" at bounding box center [113, 189] width 47 height 15
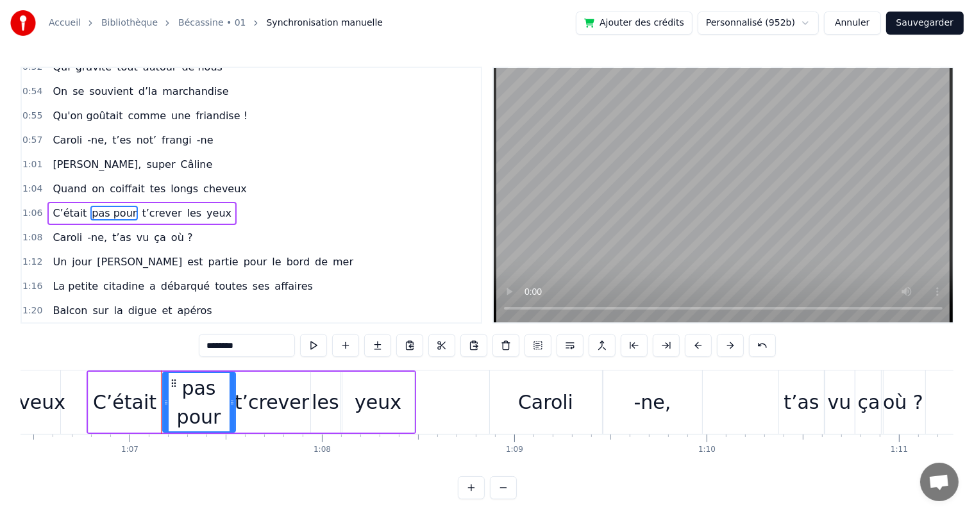
scroll to position [0, 12778]
click at [131, 419] on div "C’était" at bounding box center [126, 402] width 73 height 61
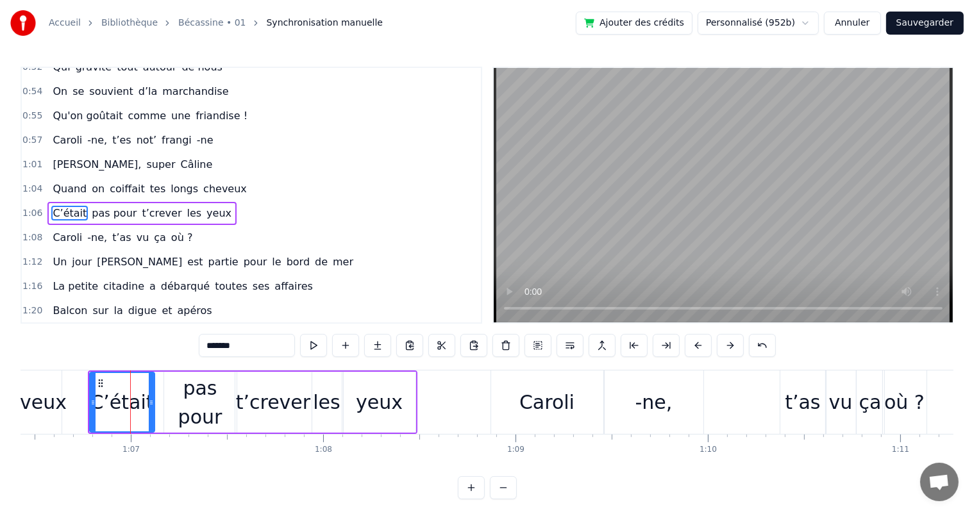
drag, startPoint x: 158, startPoint y: 409, endPoint x: 149, endPoint y: 408, distance: 8.4
click at [149, 408] on div at bounding box center [151, 402] width 5 height 58
click at [183, 405] on div "pas pour" at bounding box center [200, 403] width 72 height 58
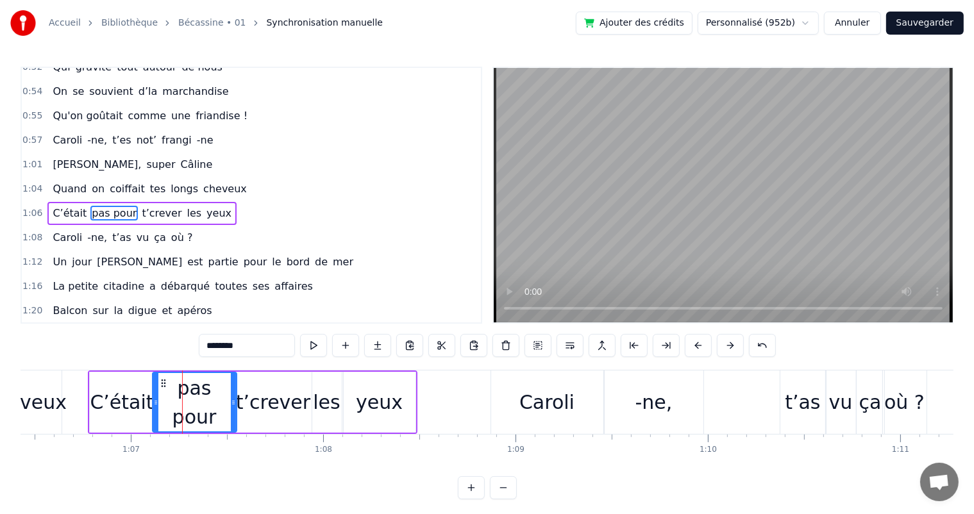
drag, startPoint x: 165, startPoint y: 405, endPoint x: 154, endPoint y: 405, distance: 11.5
click at [154, 405] on icon at bounding box center [155, 403] width 5 height 10
click at [69, 181] on span "Quand" at bounding box center [69, 188] width 37 height 15
type input "*****"
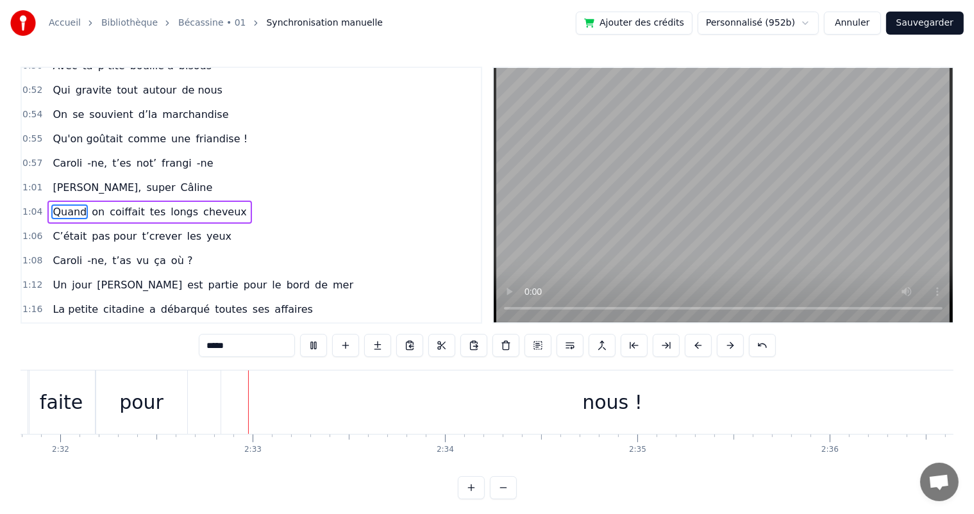
scroll to position [0, 29248]
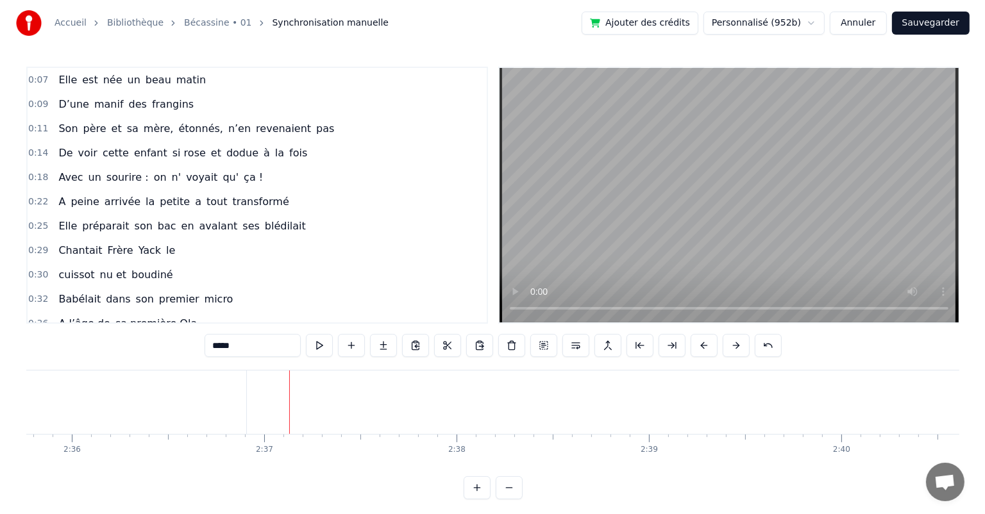
scroll to position [380, 0]
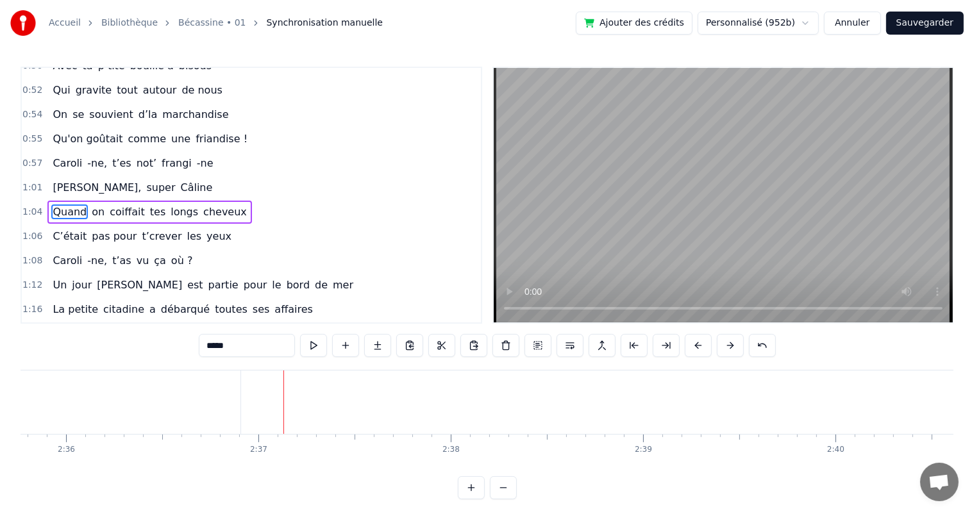
click at [912, 24] on button "Sauvegarder" at bounding box center [925, 23] width 78 height 23
